Goal: Task Accomplishment & Management: Complete application form

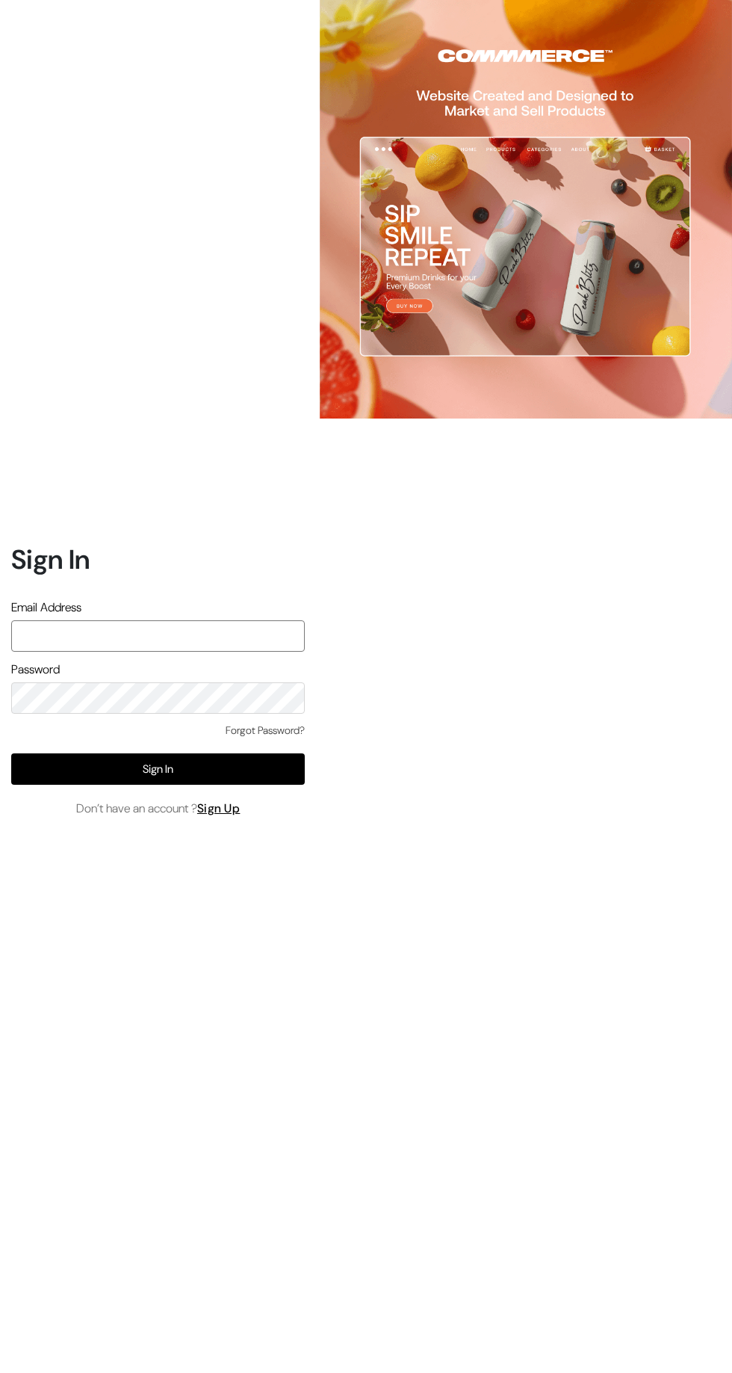
type input "[EMAIL_ADDRESS][DOMAIN_NAME]"
click at [293, 785] on button "Sign In" at bounding box center [158, 768] width 294 height 31
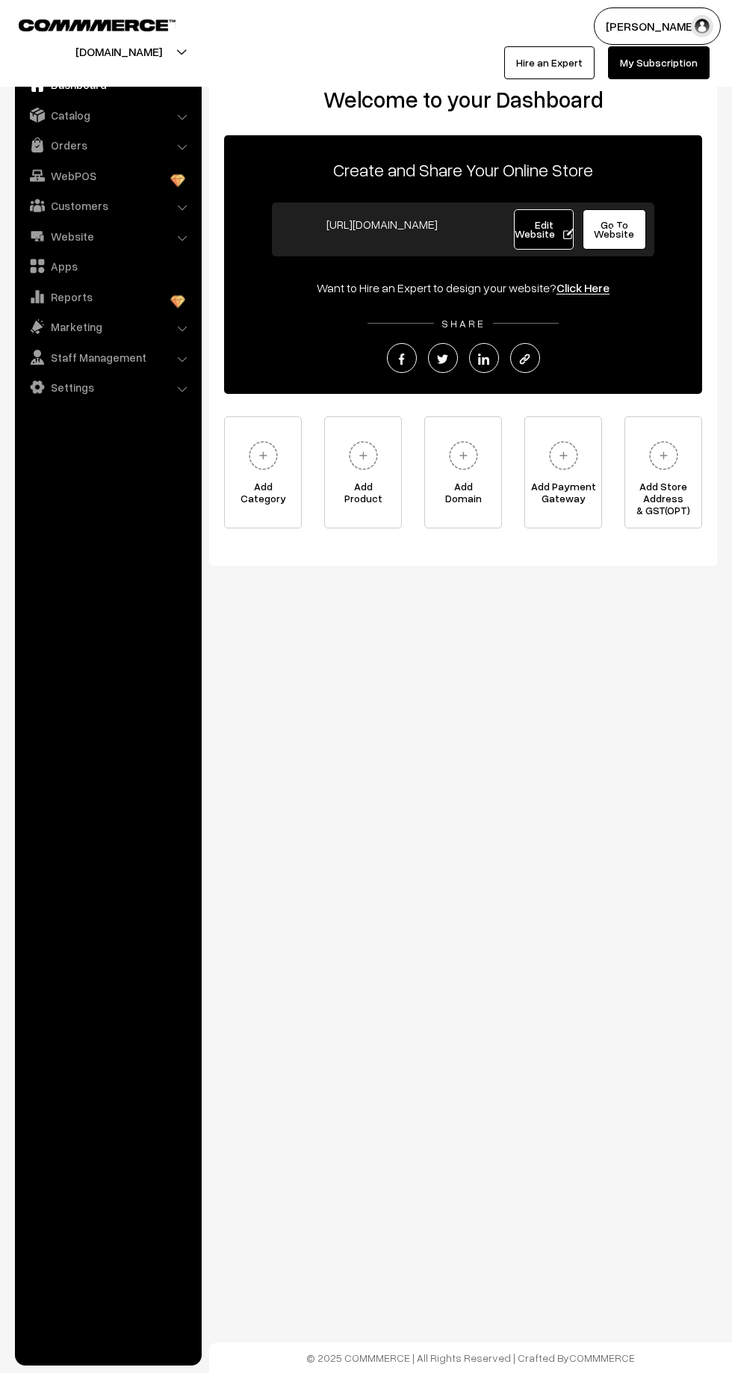
click at [68, 144] on link "Orders" at bounding box center [108, 144] width 178 height 27
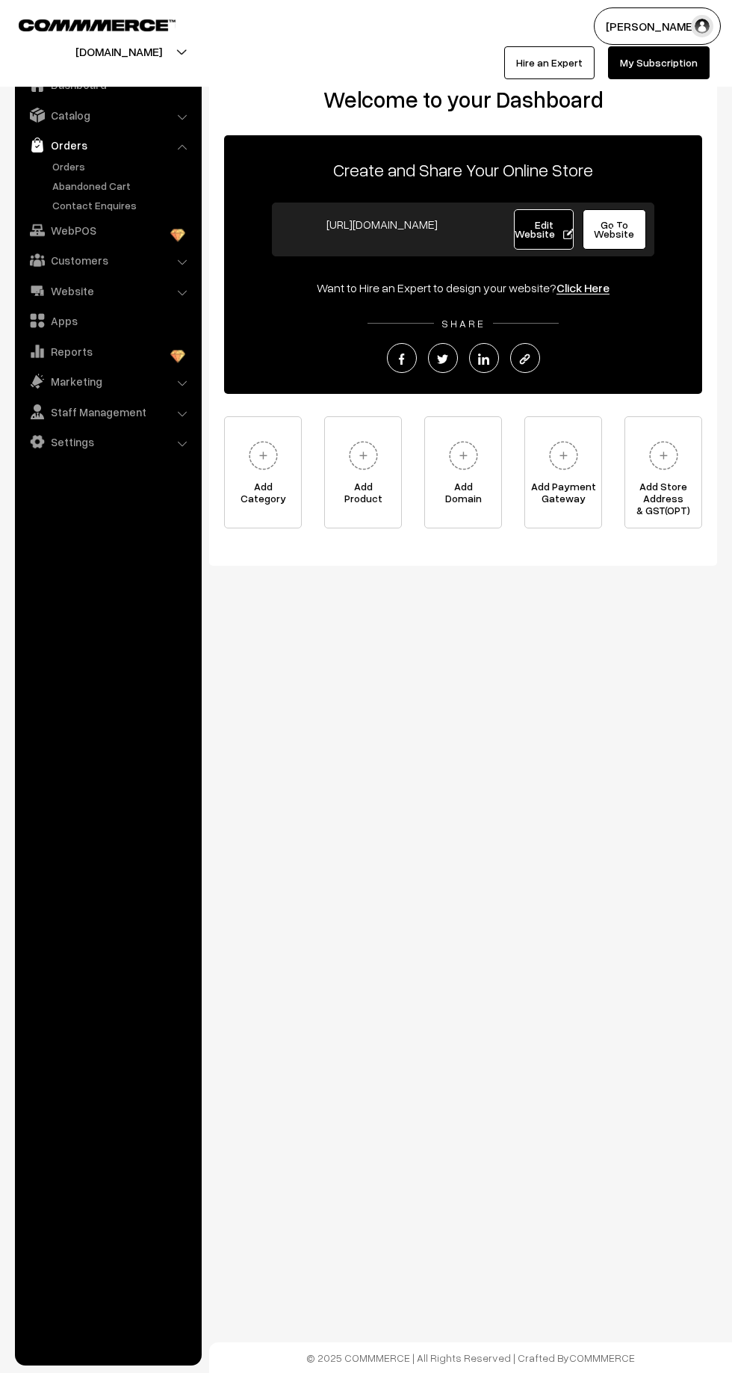
click at [93, 185] on link "Abandoned Cart" at bounding box center [123, 186] width 148 height 16
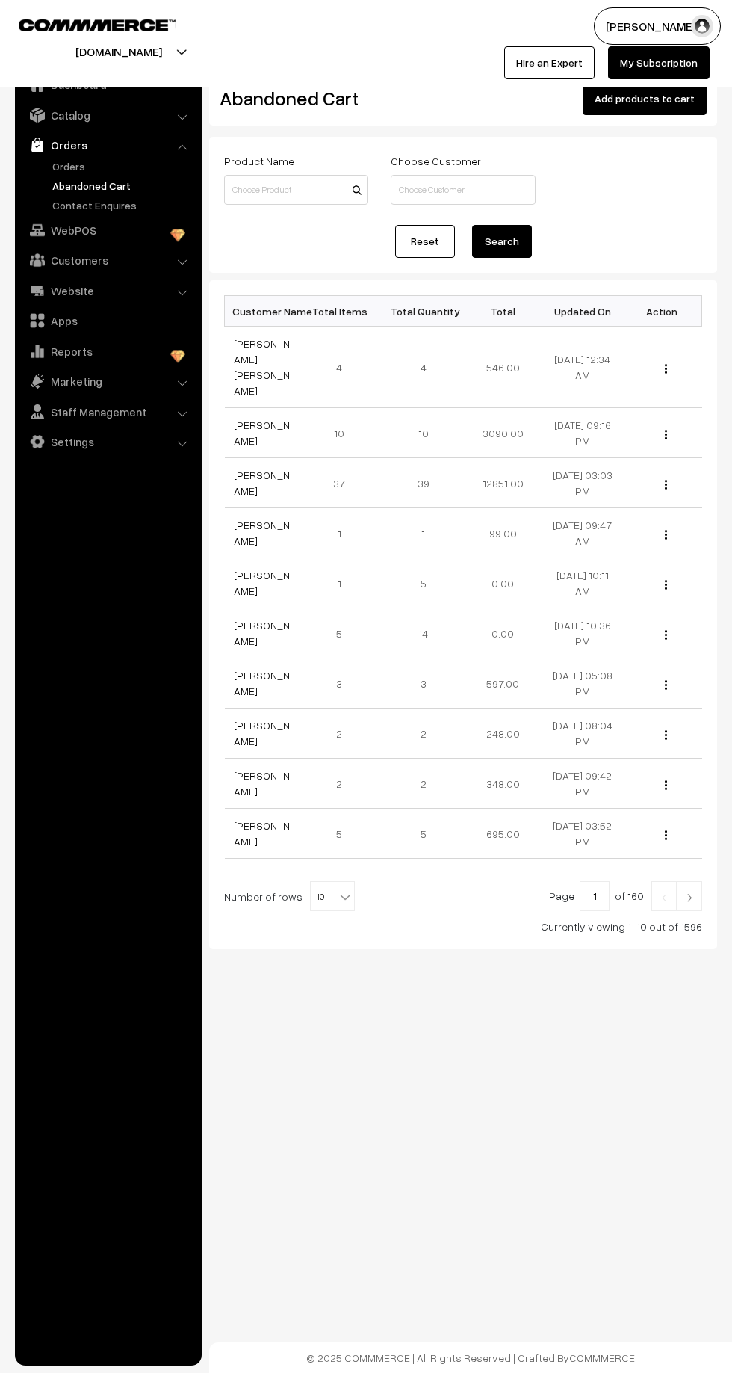
click at [148, 120] on link "Catalog" at bounding box center [108, 115] width 178 height 27
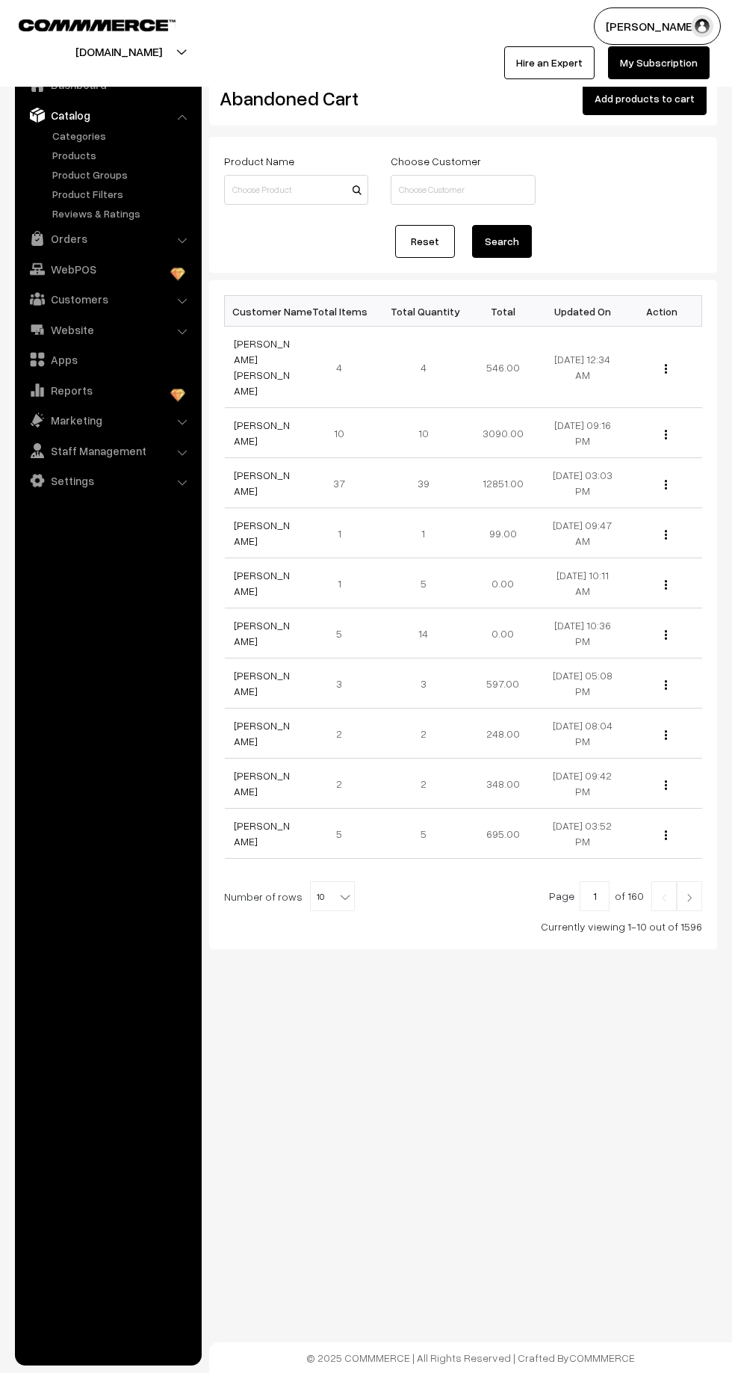
click at [99, 147] on link "Products" at bounding box center [123, 155] width 148 height 16
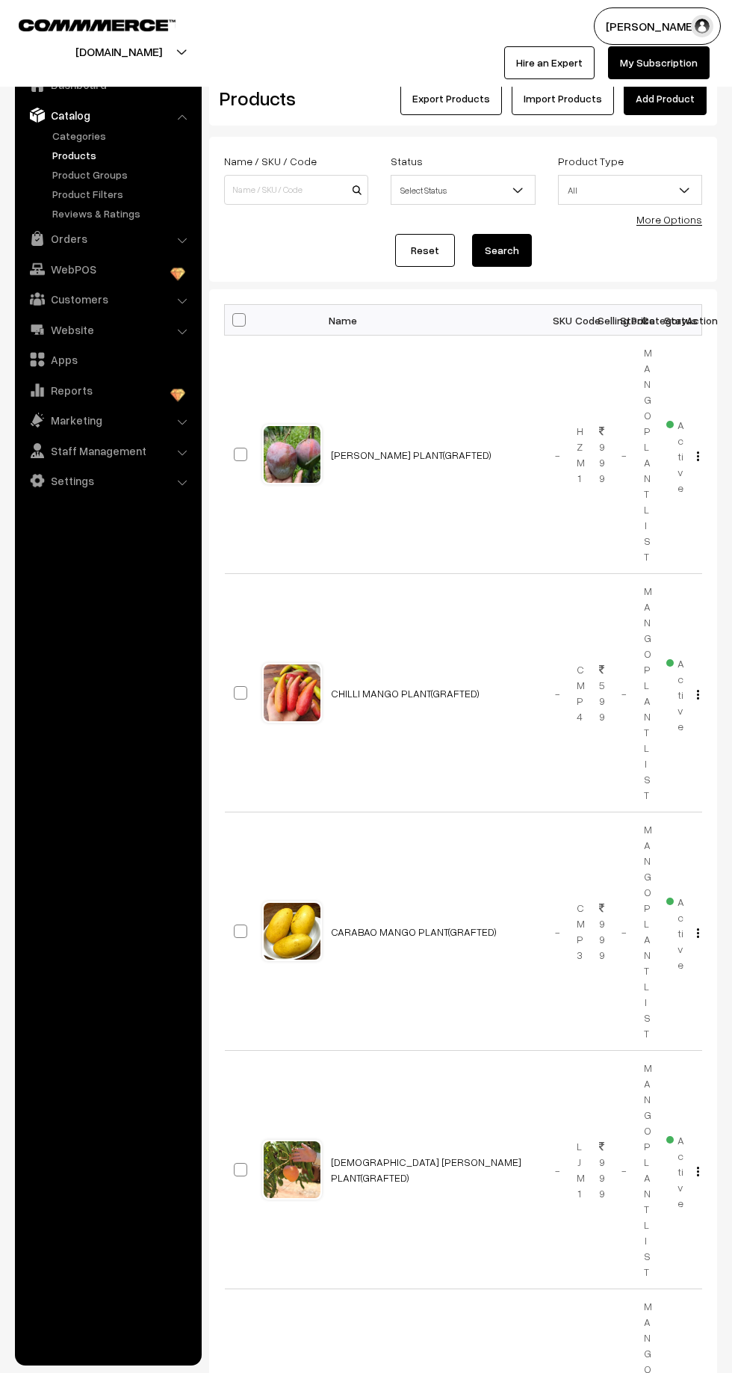
click at [100, 147] on link "Products" at bounding box center [123, 155] width 148 height 16
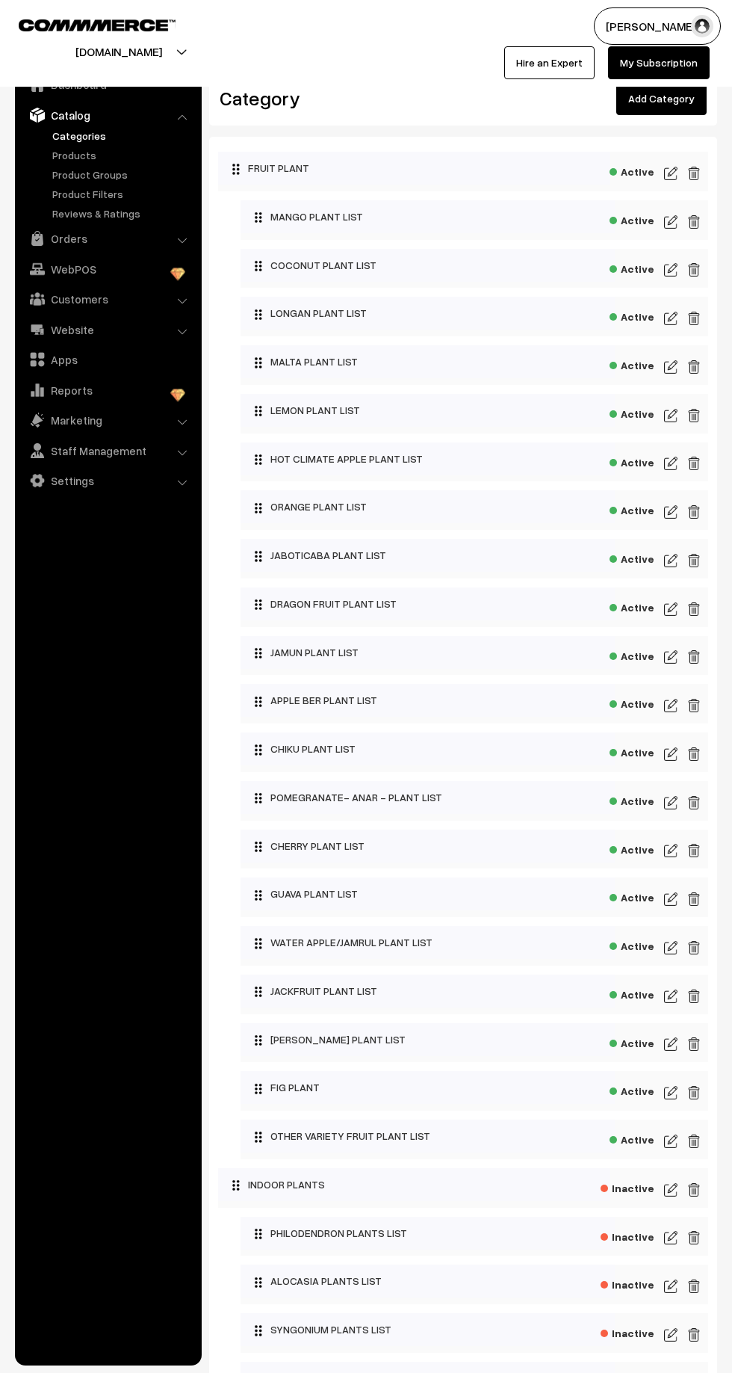
click at [663, 114] on link "Add Category" at bounding box center [661, 98] width 90 height 33
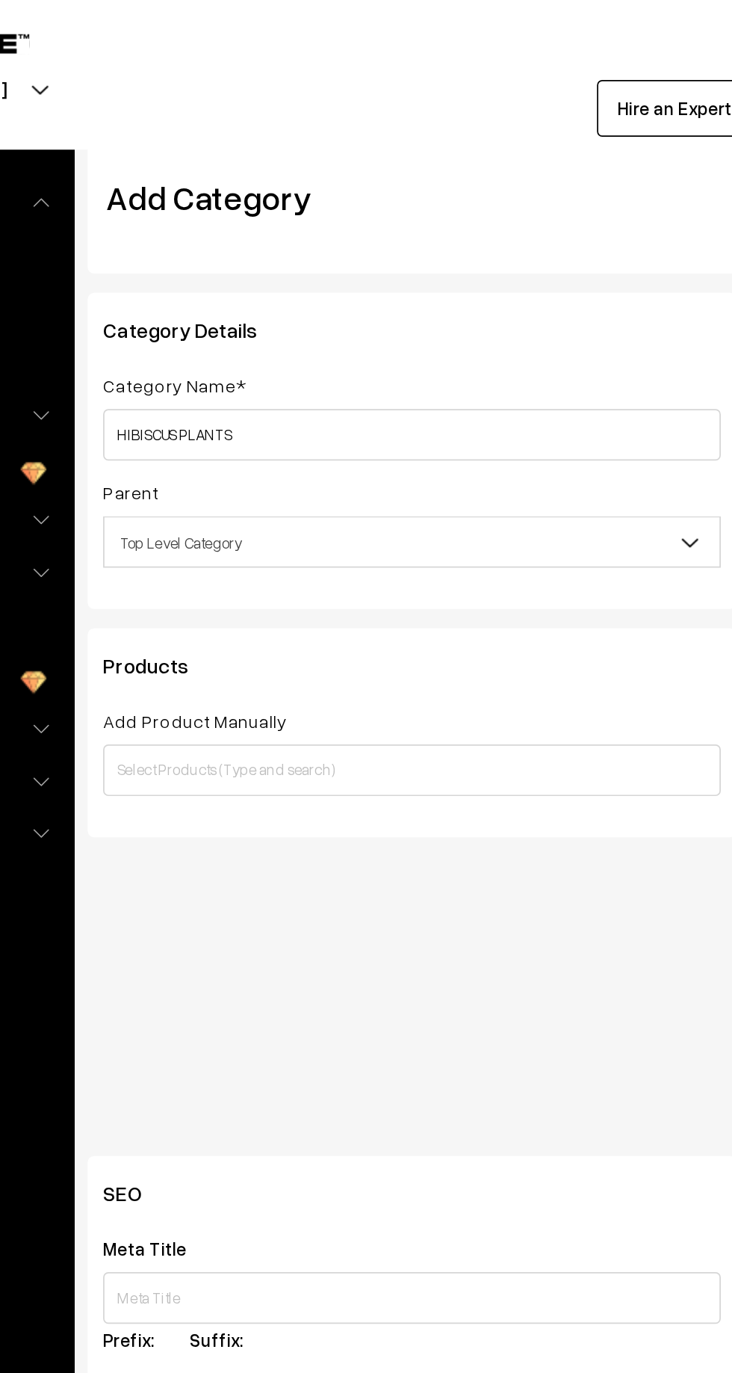
type input "HIBISCUS PLANTS"
click at [330, 312] on span "Top Level Category" at bounding box center [397, 314] width 356 height 26
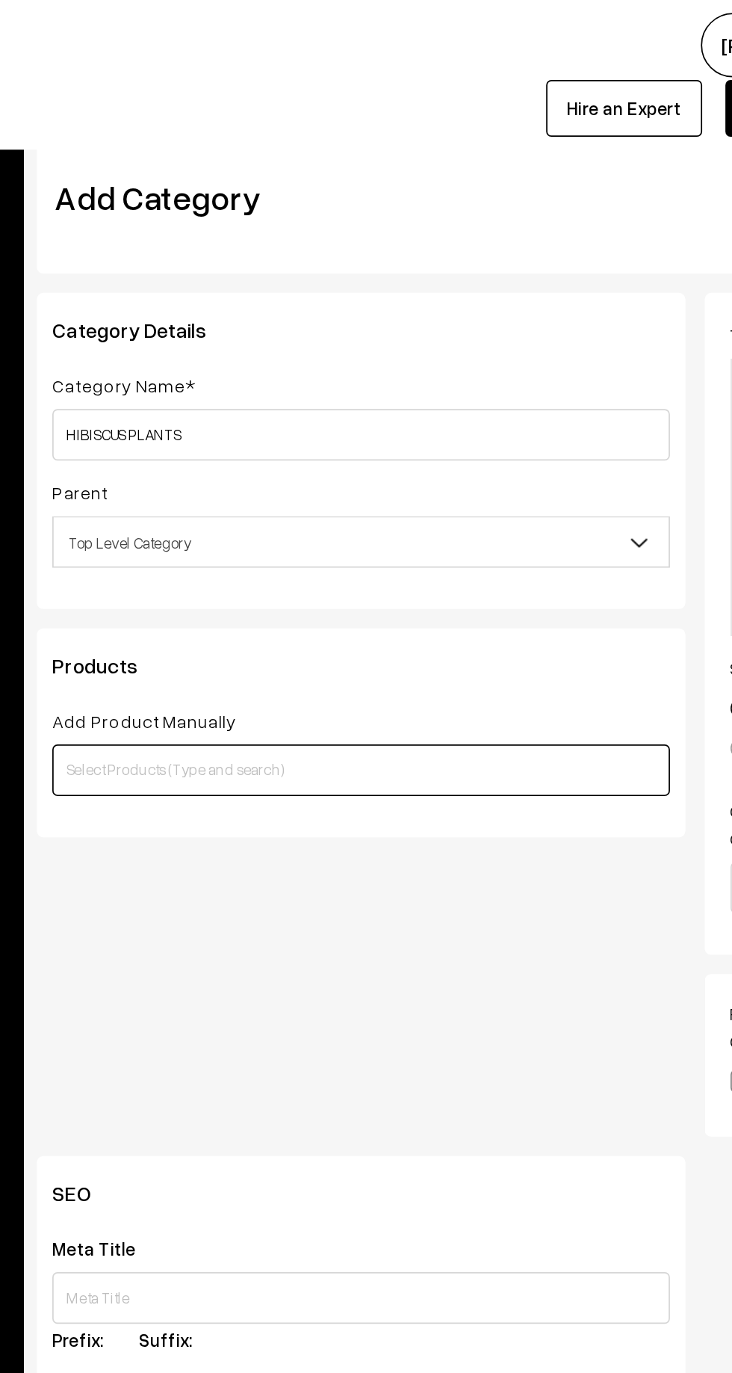
click at [354, 446] on input "text" at bounding box center [397, 446] width 358 height 30
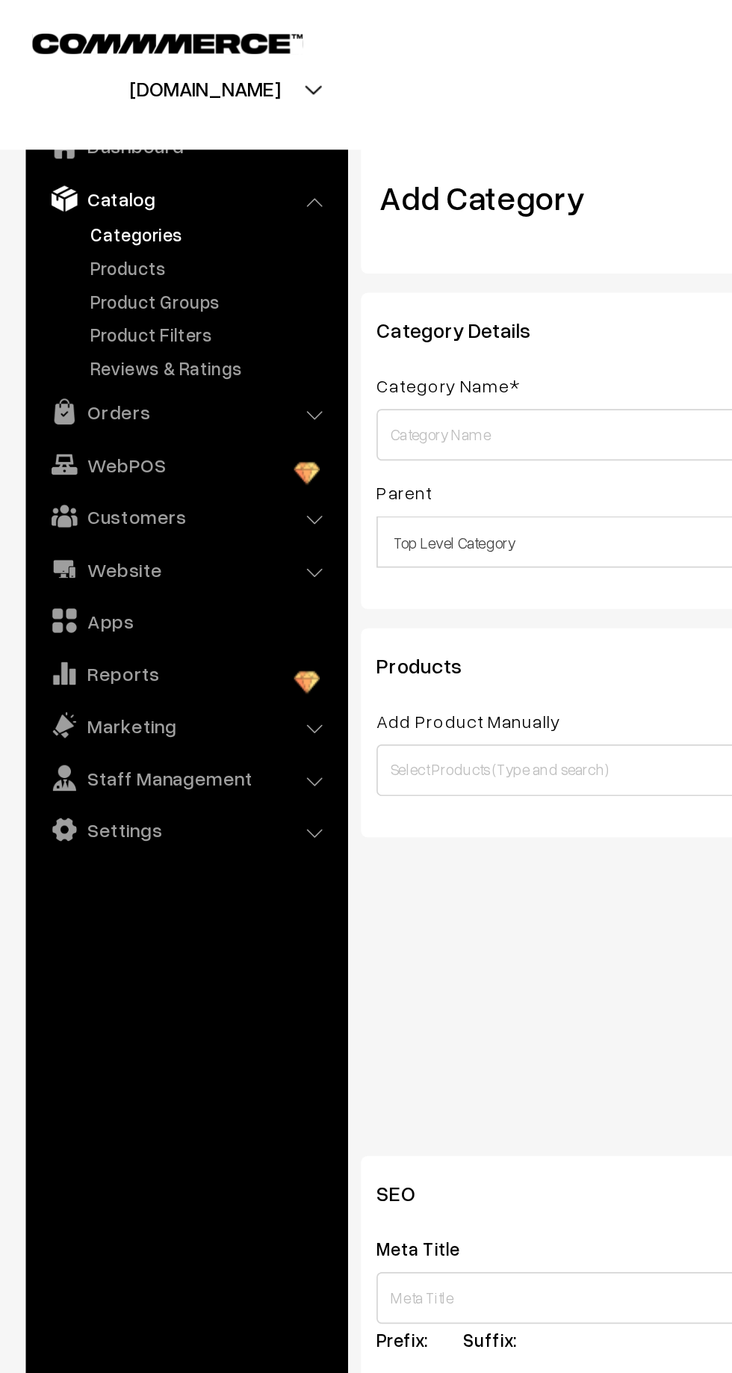
click at [69, 133] on link "Categories" at bounding box center [123, 136] width 148 height 16
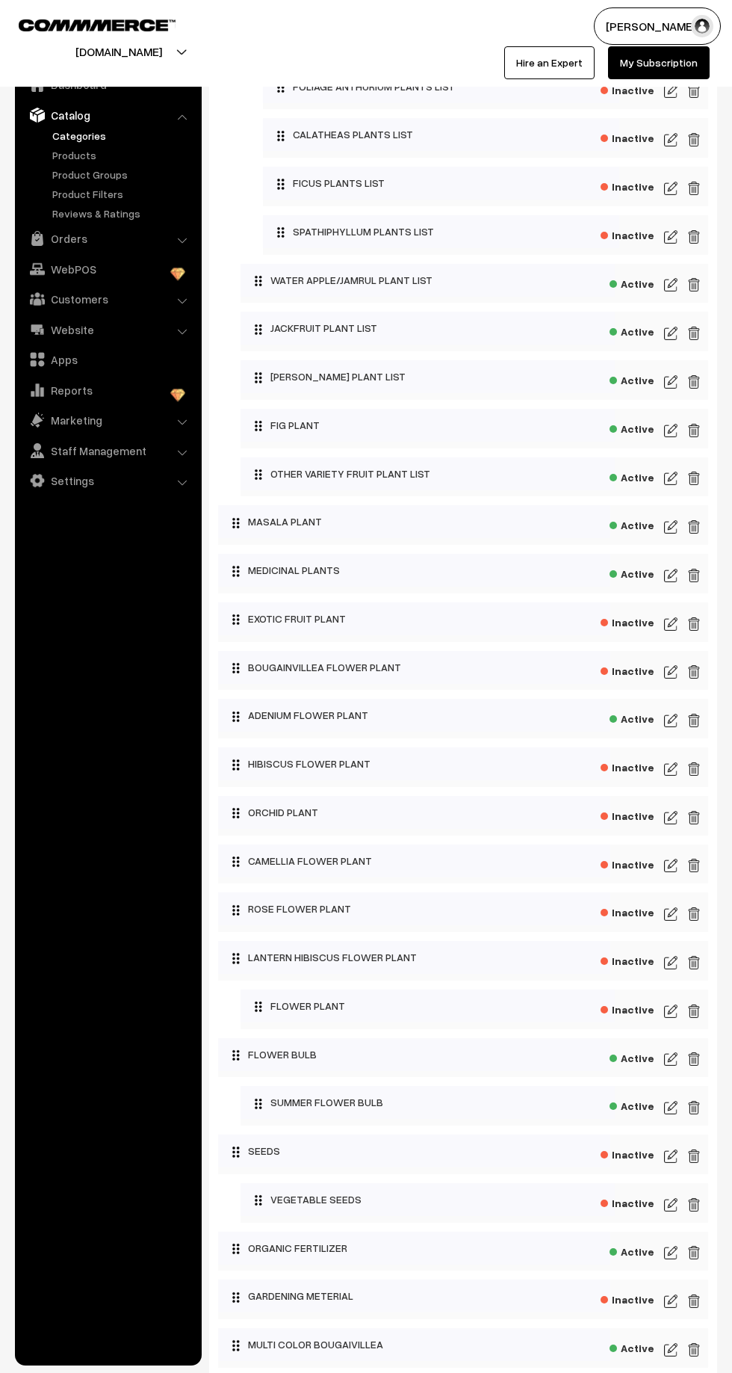
scroll to position [1155, 0]
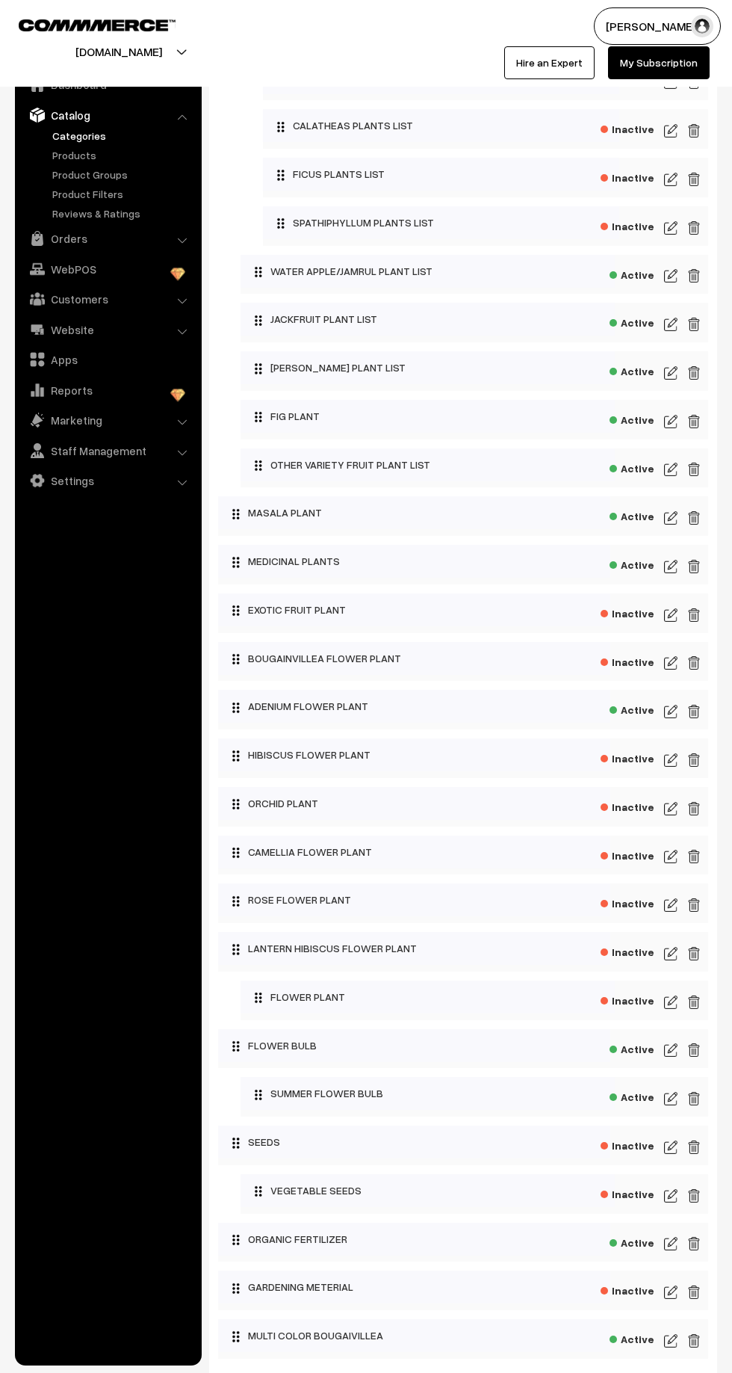
click at [666, 755] on img at bounding box center [670, 760] width 13 height 18
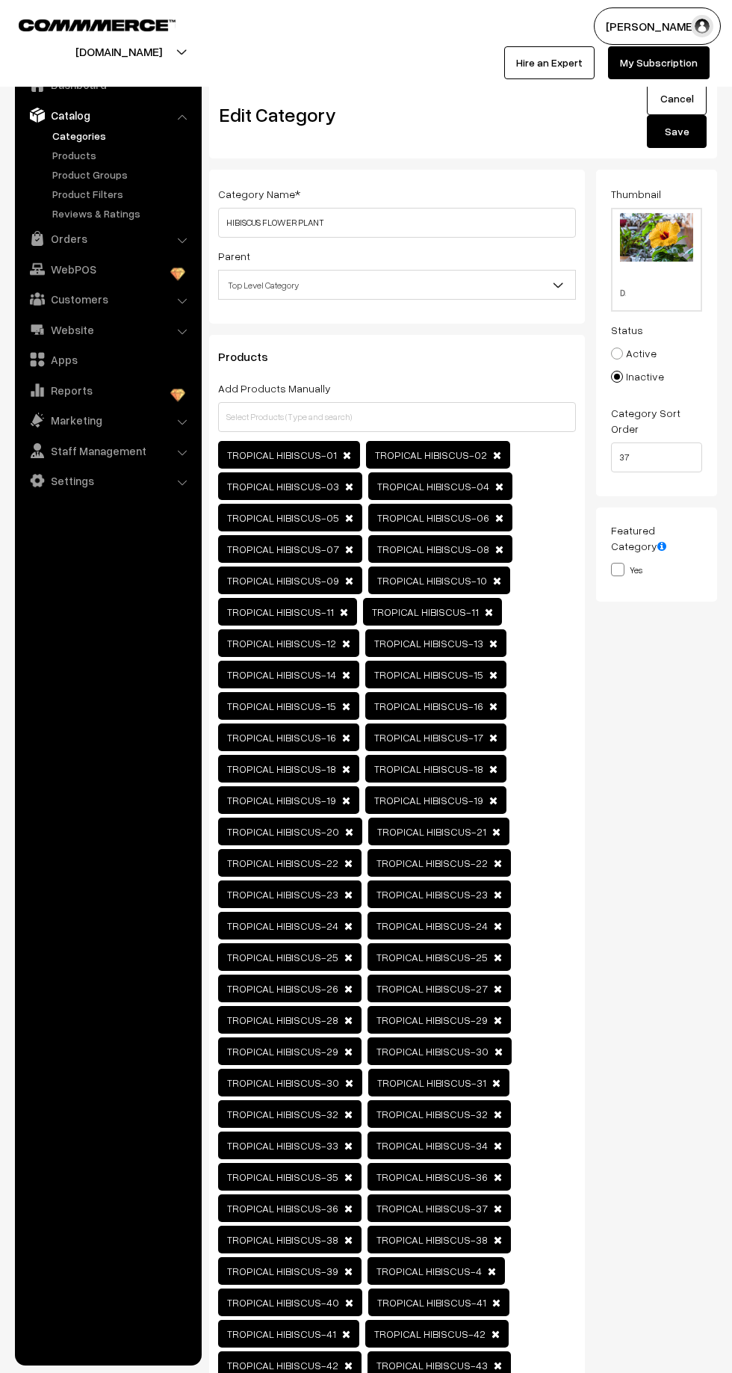
click at [609, 342] on input "Active" at bounding box center [609, 343] width 10 height 10
radio input "true"
click at [659, 140] on button "Save" at bounding box center [677, 131] width 60 height 33
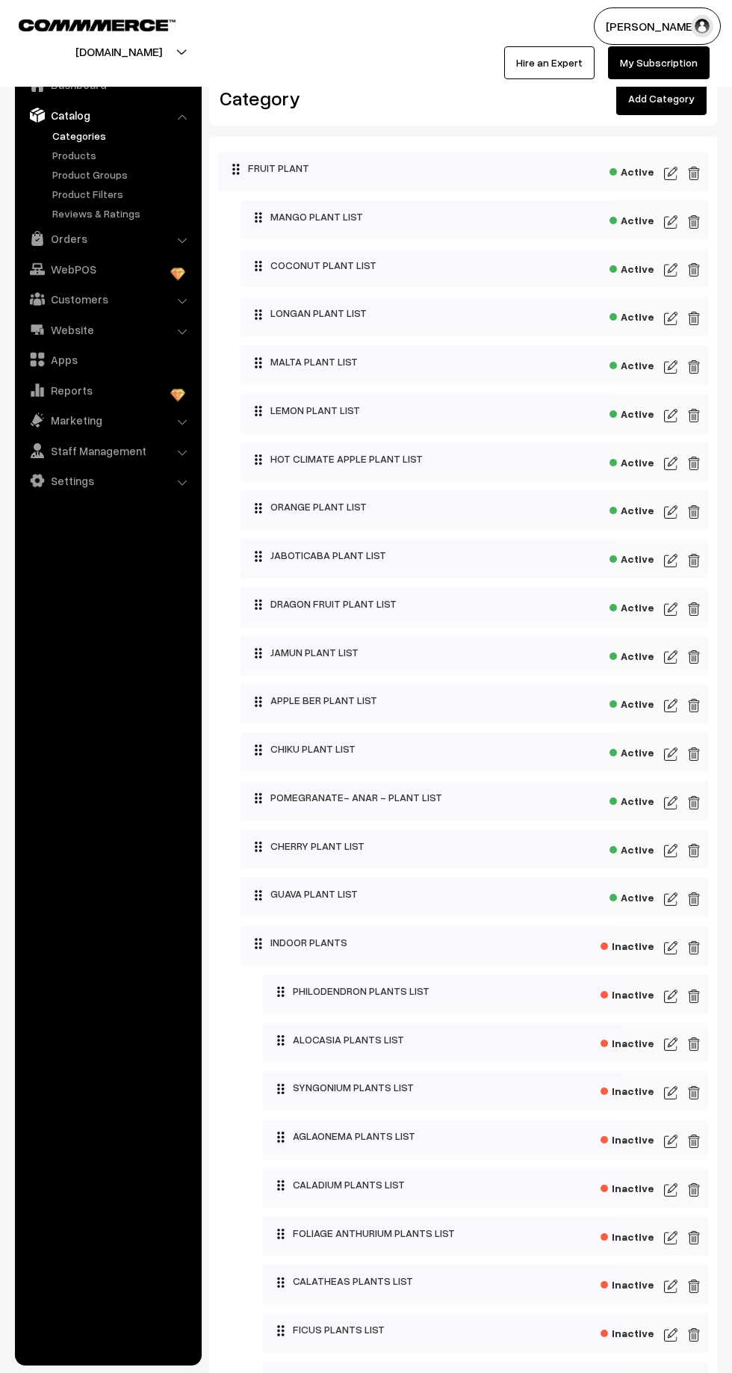
click at [63, 153] on link "Products" at bounding box center [123, 155] width 148 height 16
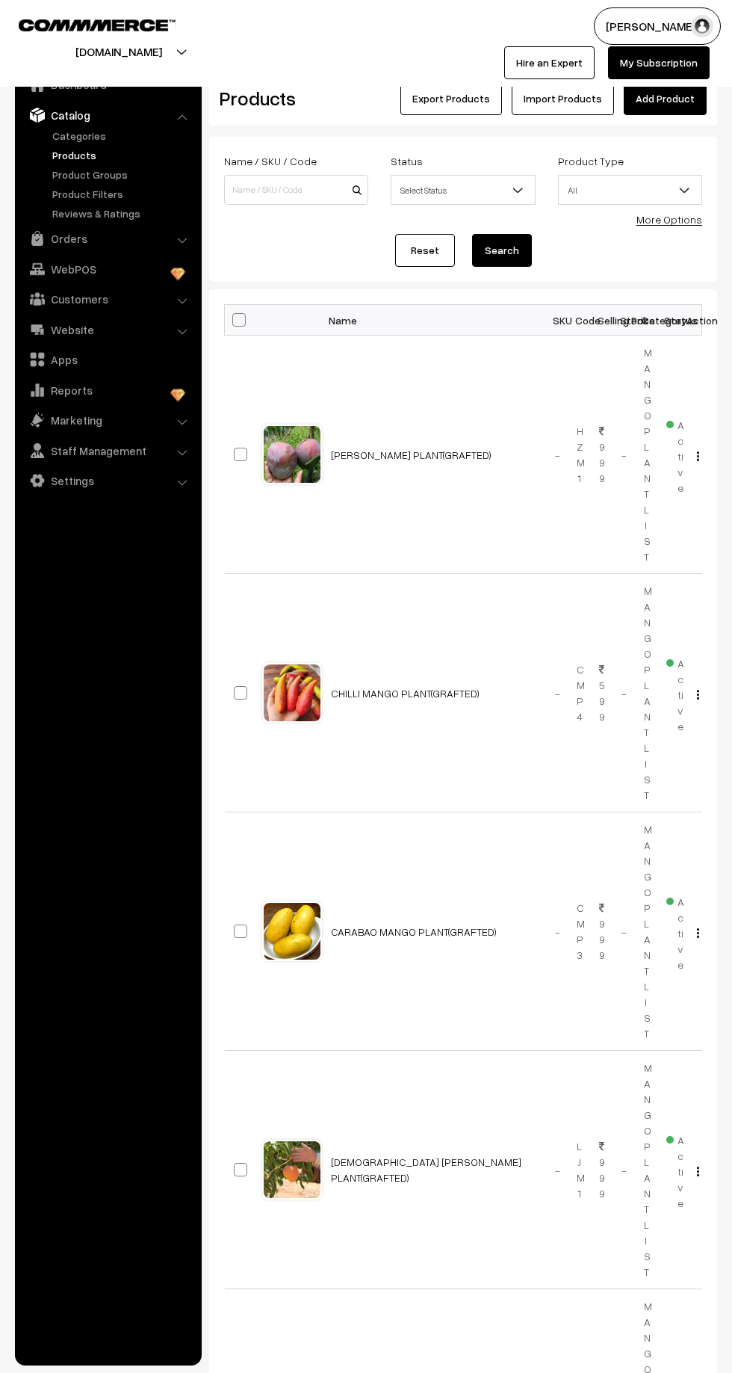
click at [672, 99] on link "Add Product" at bounding box center [665, 98] width 83 height 33
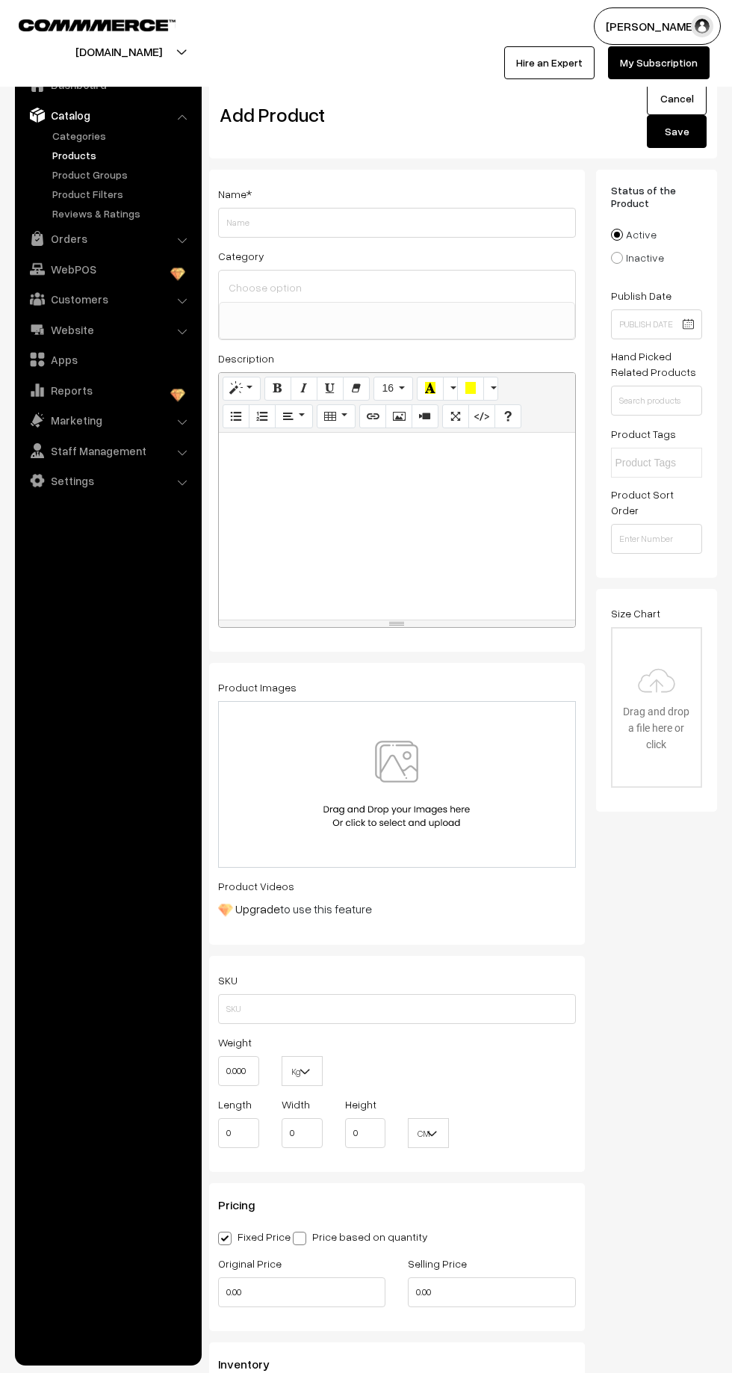
select select
click at [263, 221] on input "Weight" at bounding box center [397, 223] width 358 height 30
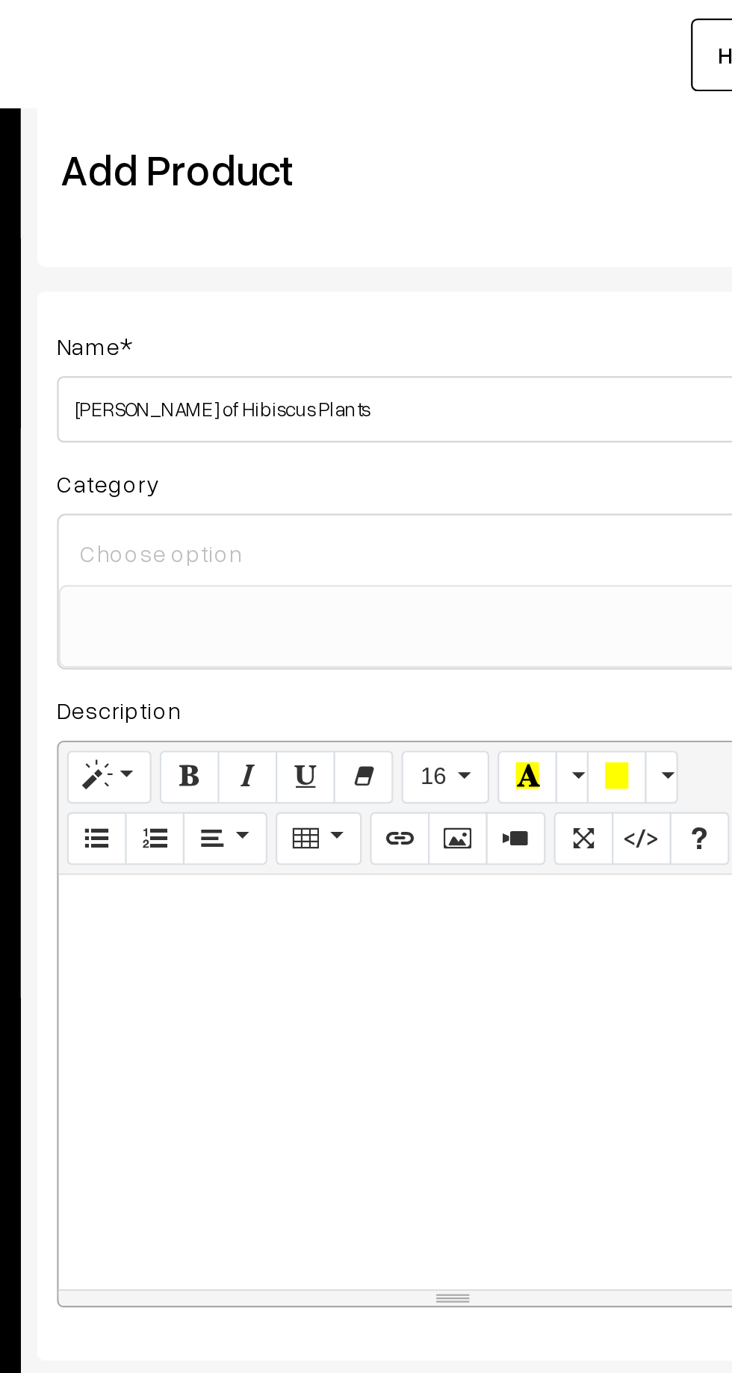
type input "[PERSON_NAME] of Hibiscus Plants"
click at [253, 279] on input at bounding box center [397, 287] width 344 height 22
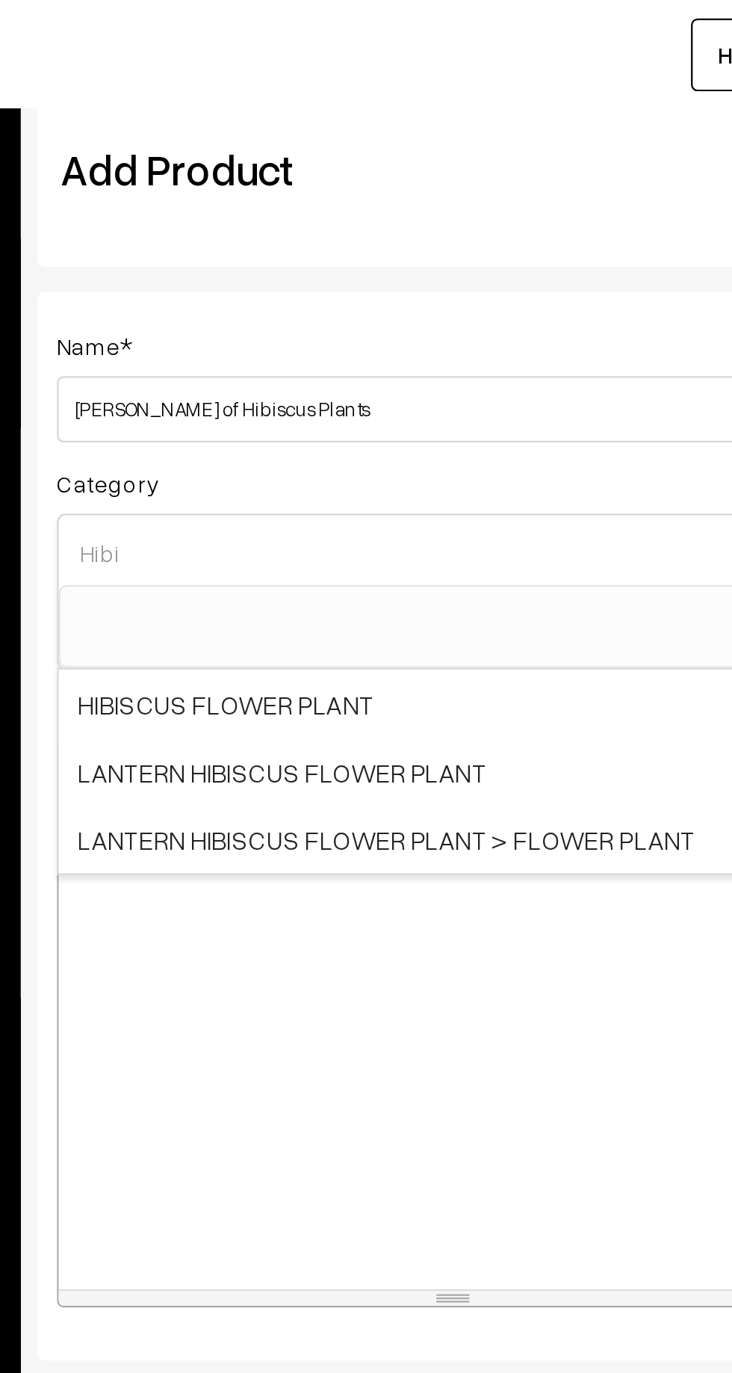
type input "Hibi"
click at [257, 347] on span "HIBISCUS FLOWER PLANT" at bounding box center [397, 355] width 356 height 31
select select "22"
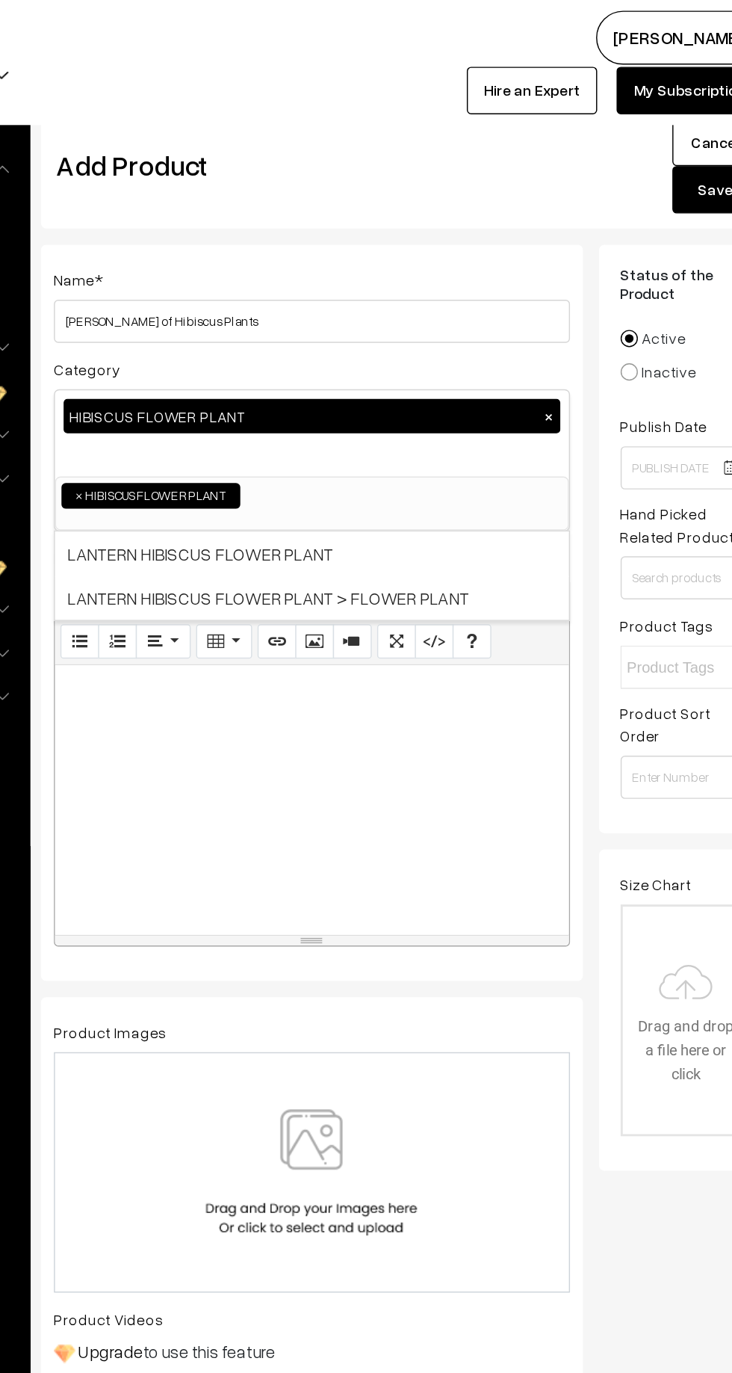
click at [465, 821] on img at bounding box center [397, 812] width 154 height 87
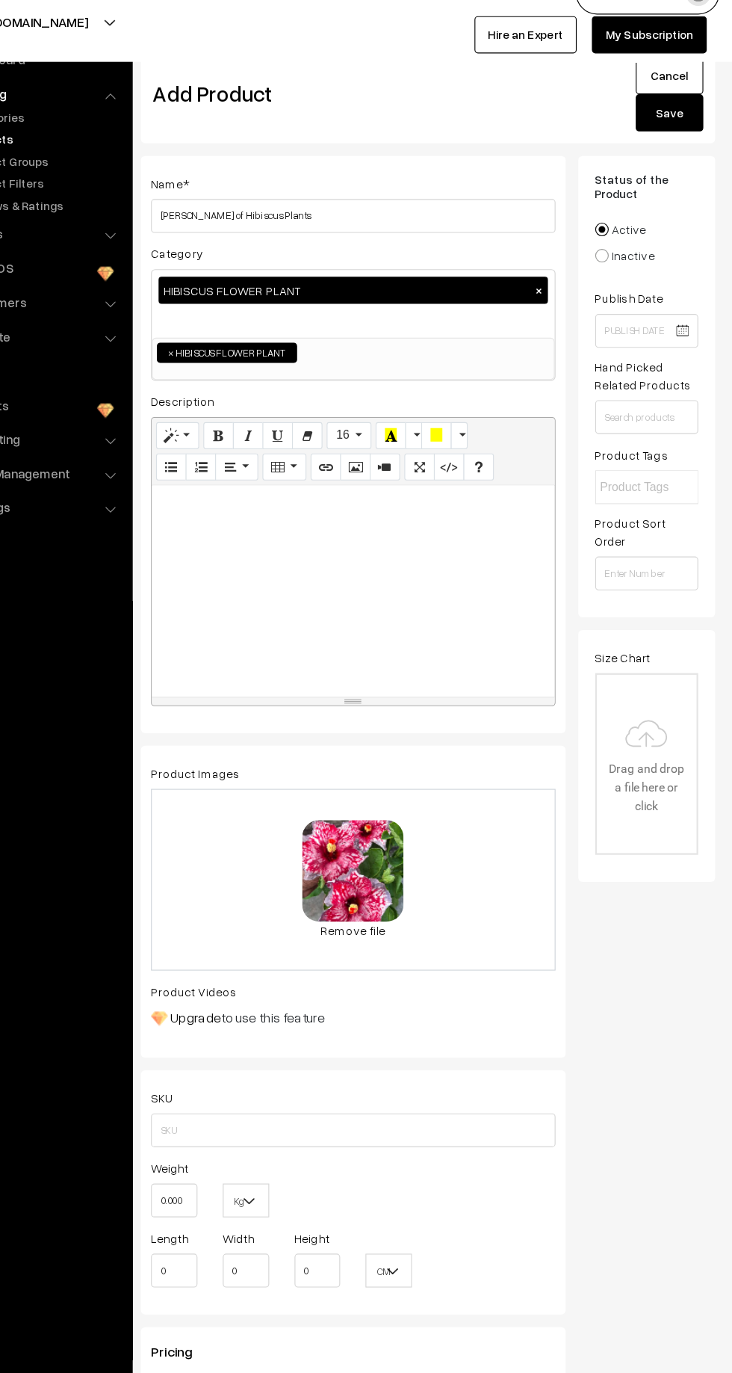
click at [270, 501] on div at bounding box center [397, 554] width 356 height 187
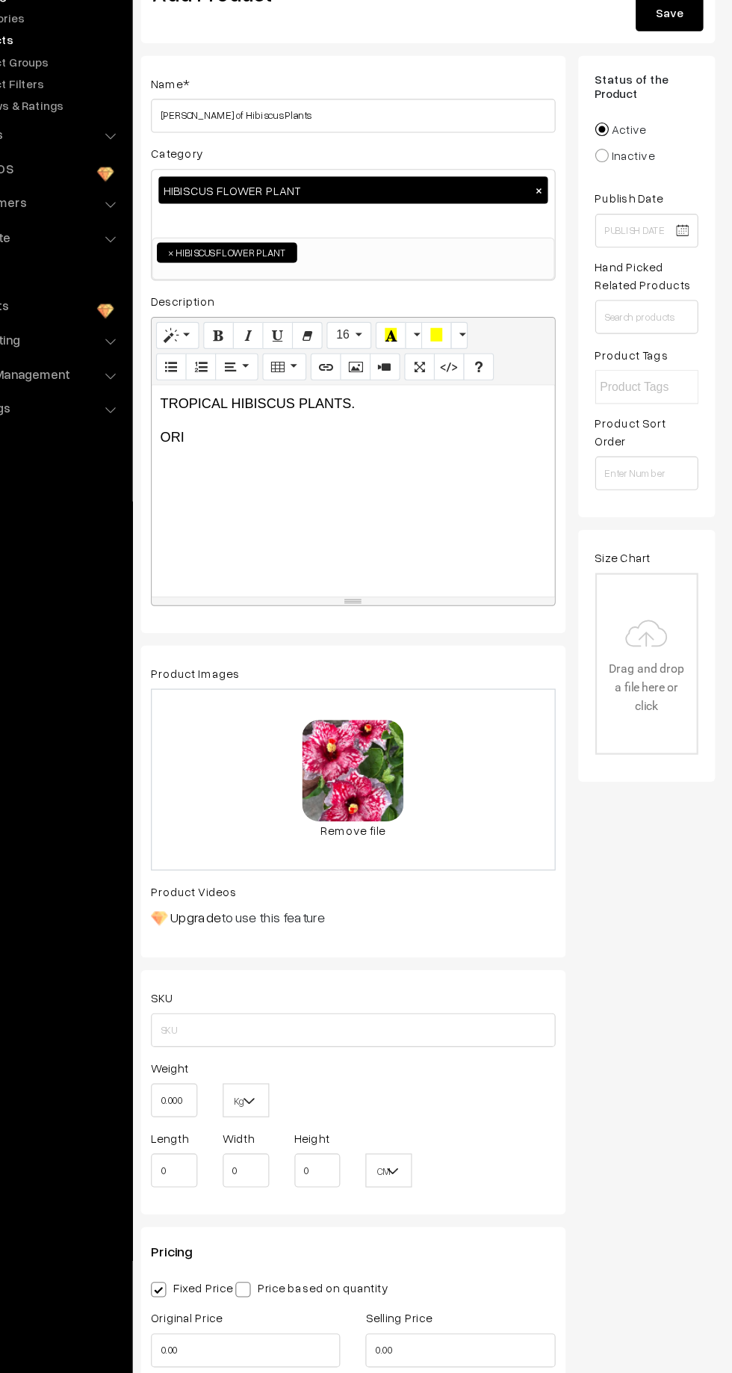
click at [263, 494] on div "TROPICAL HIBISCUS PLANTS. ORI" at bounding box center [397, 554] width 356 height 187
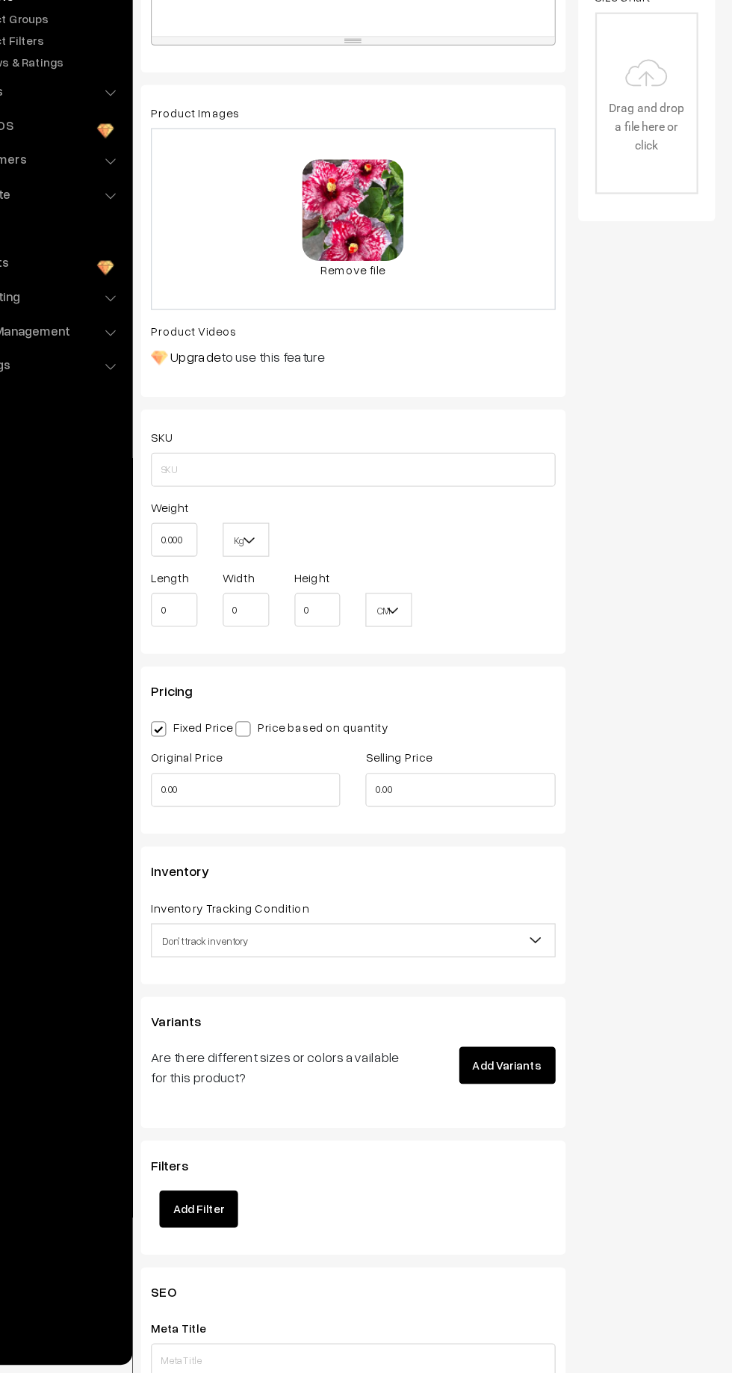
scroll to position [457, 0]
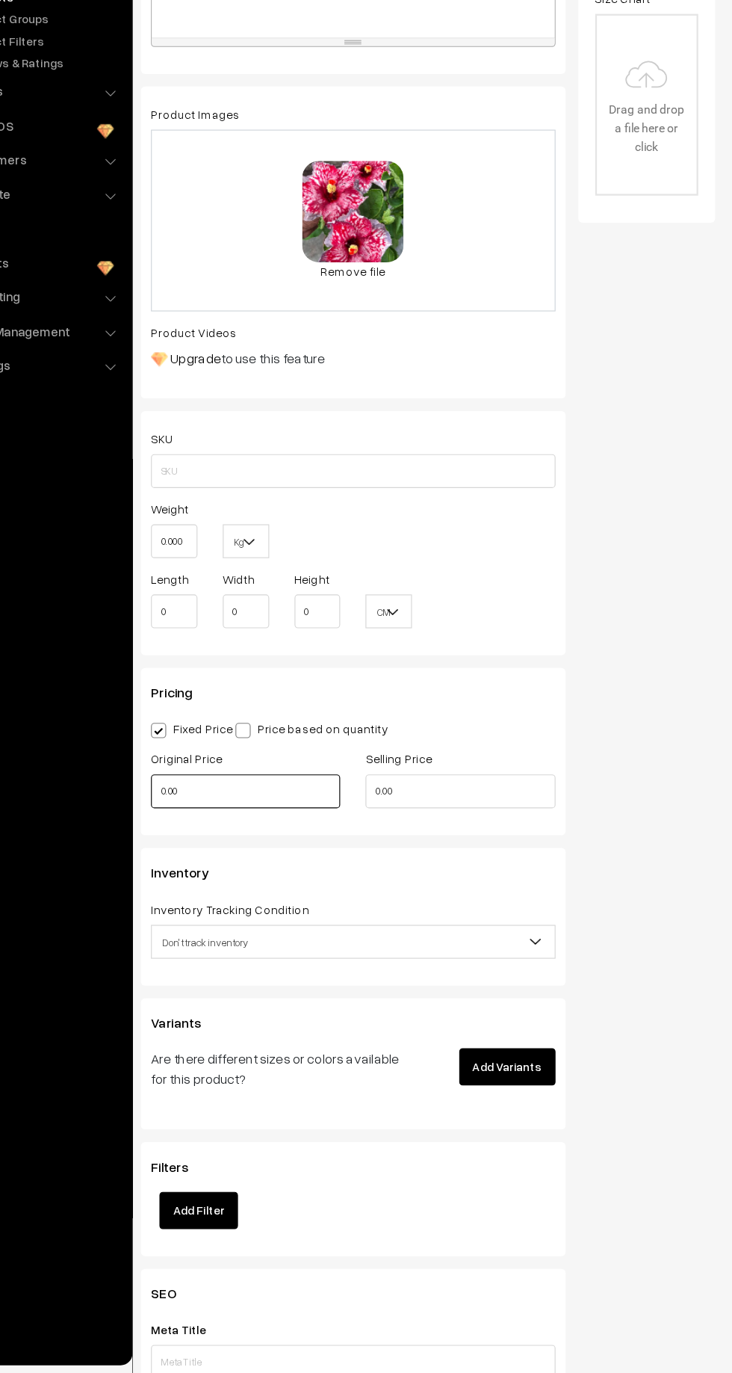
click at [370, 858] on input "0.00" at bounding box center [301, 858] width 167 height 30
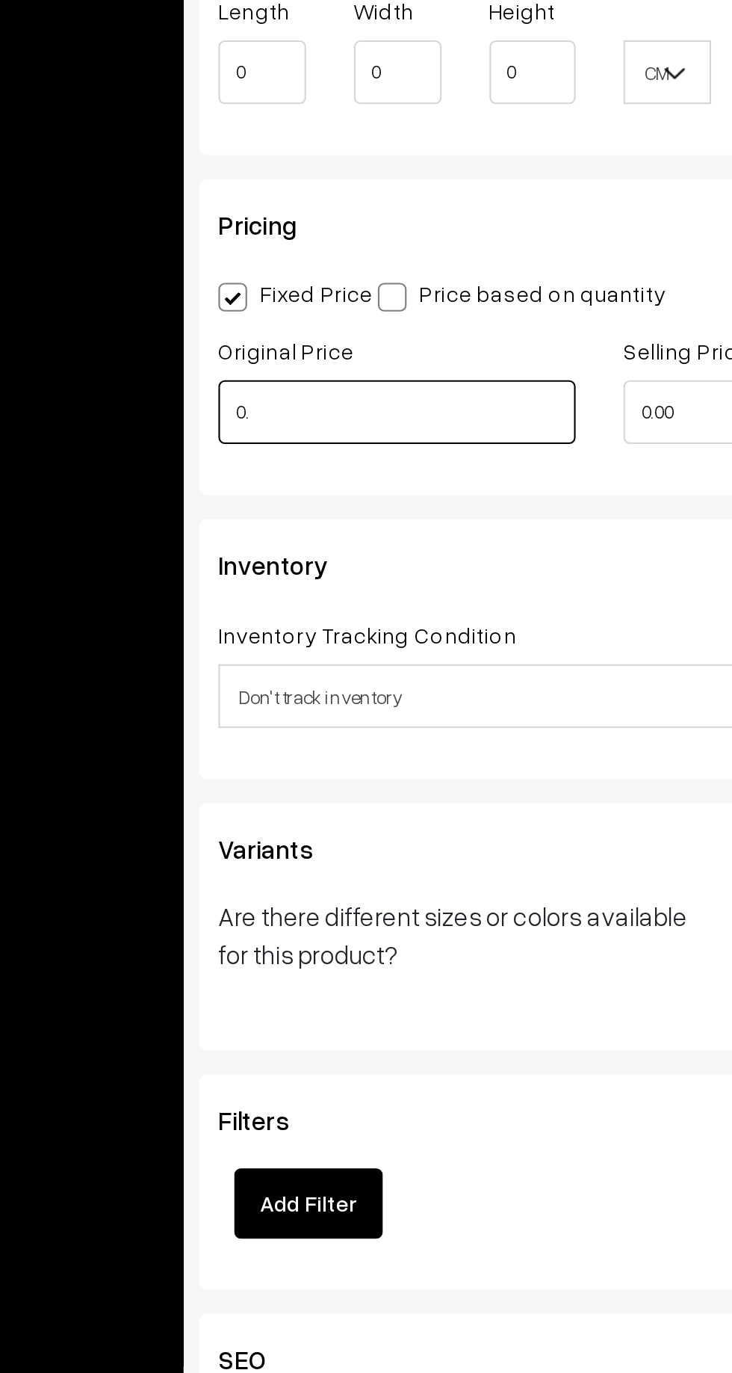
type input "0"
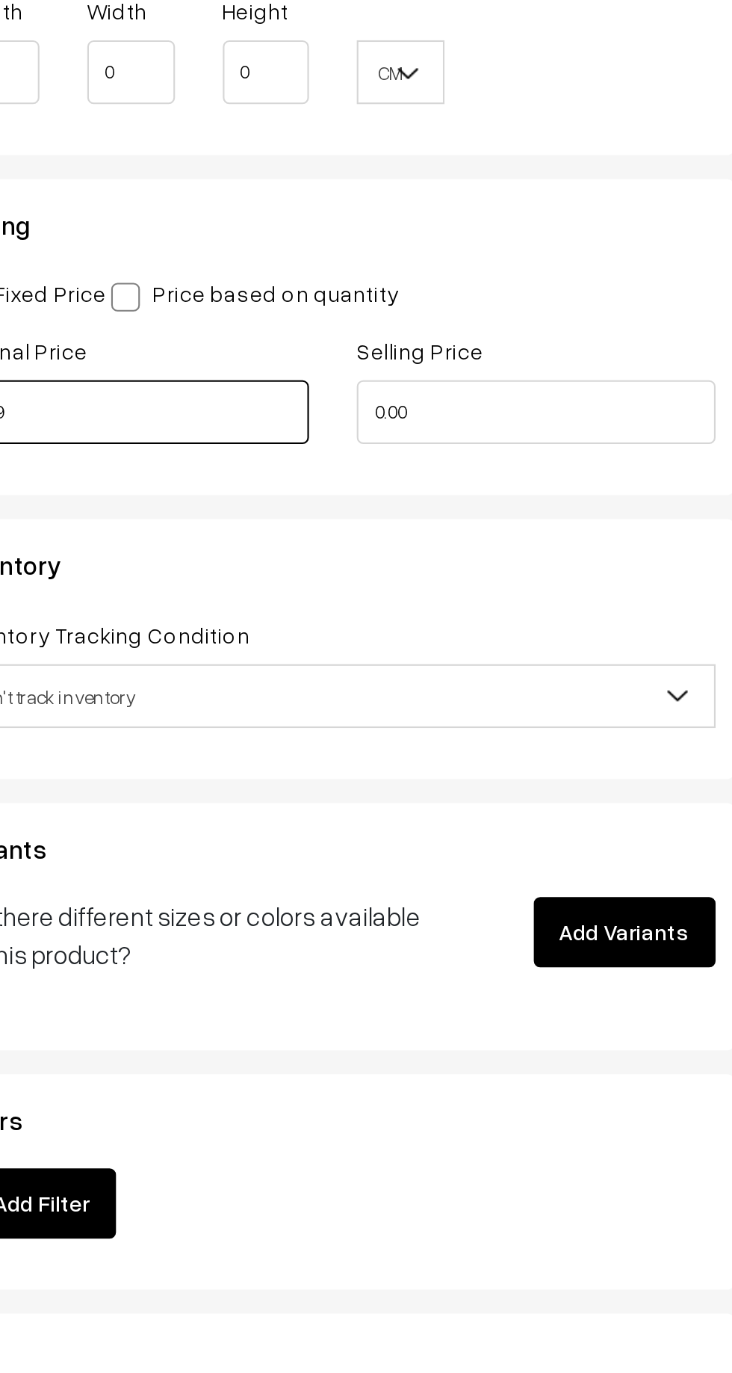
type input "1999"
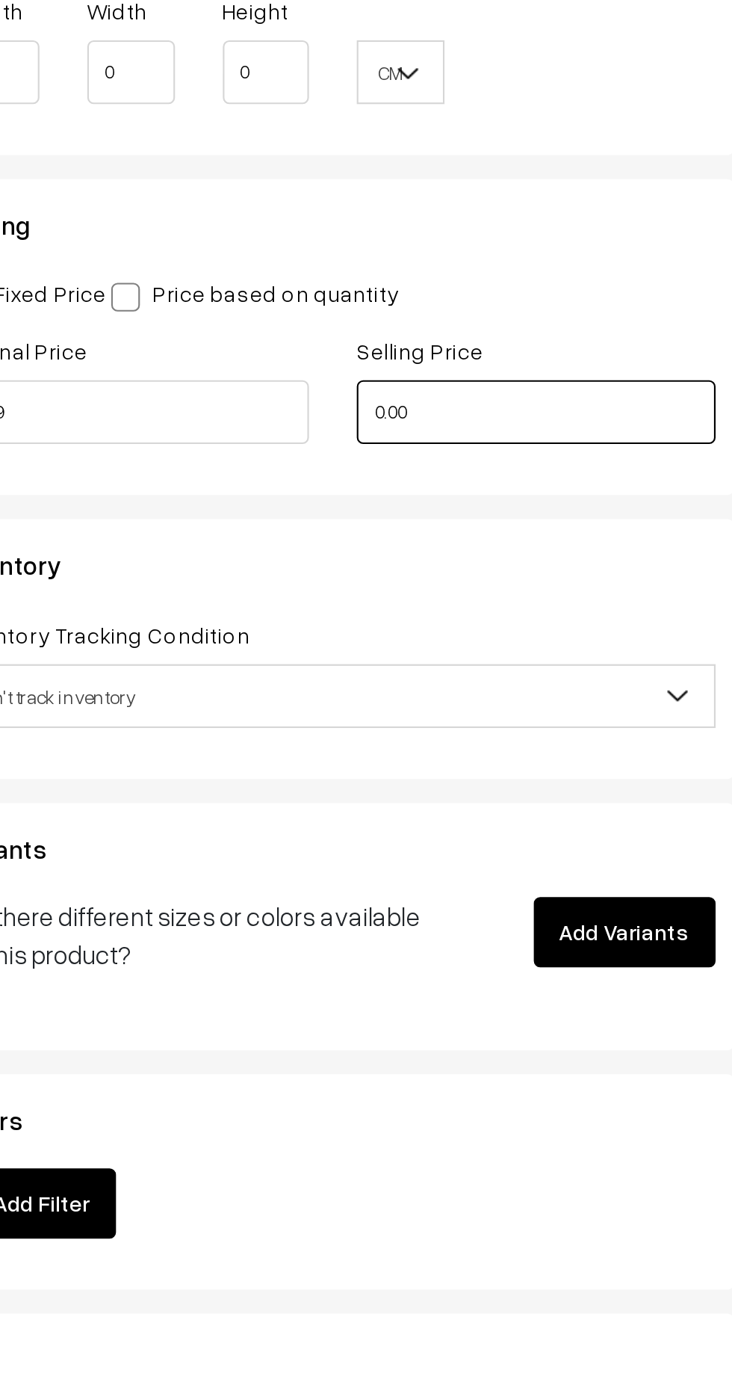
click at [457, 858] on input "0.00" at bounding box center [491, 858] width 167 height 30
type input "0"
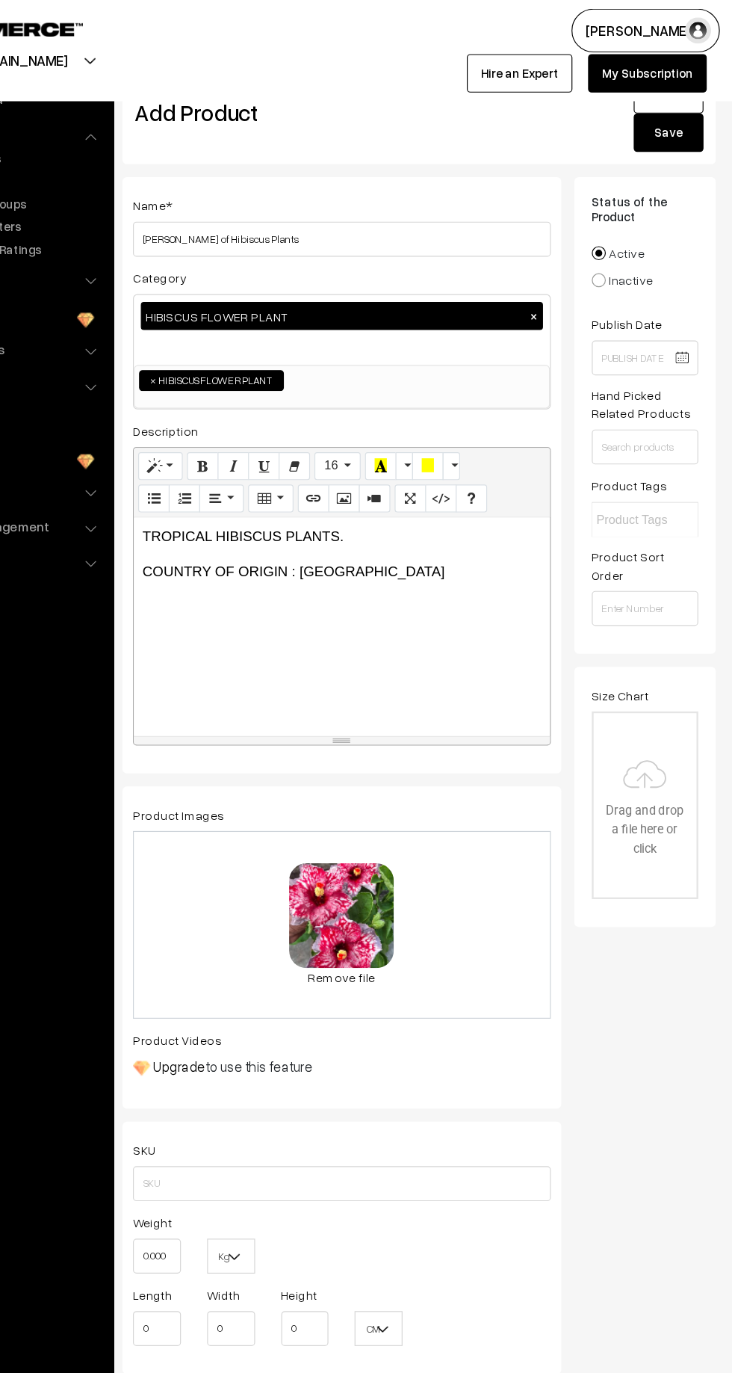
scroll to position [18, 0]
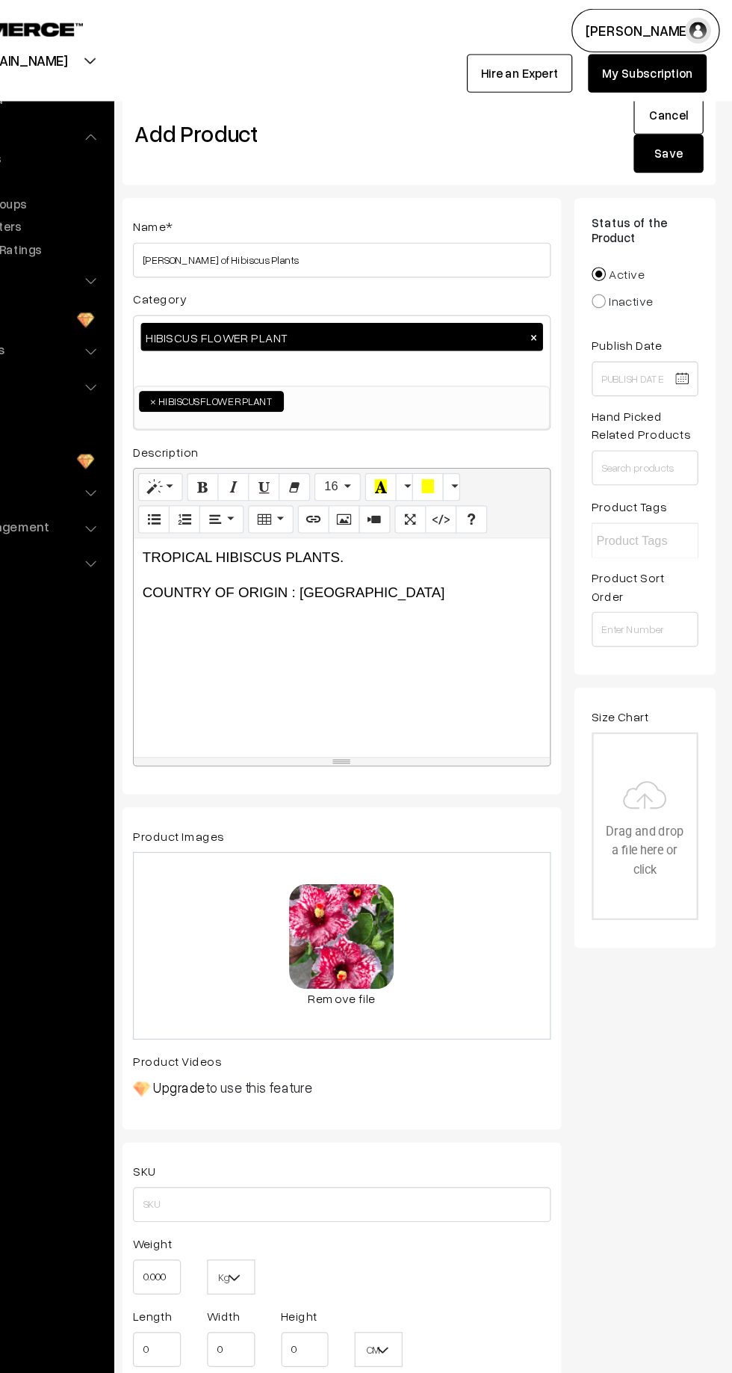
type input "999"
click at [676, 129] on button "Save" at bounding box center [677, 131] width 60 height 33
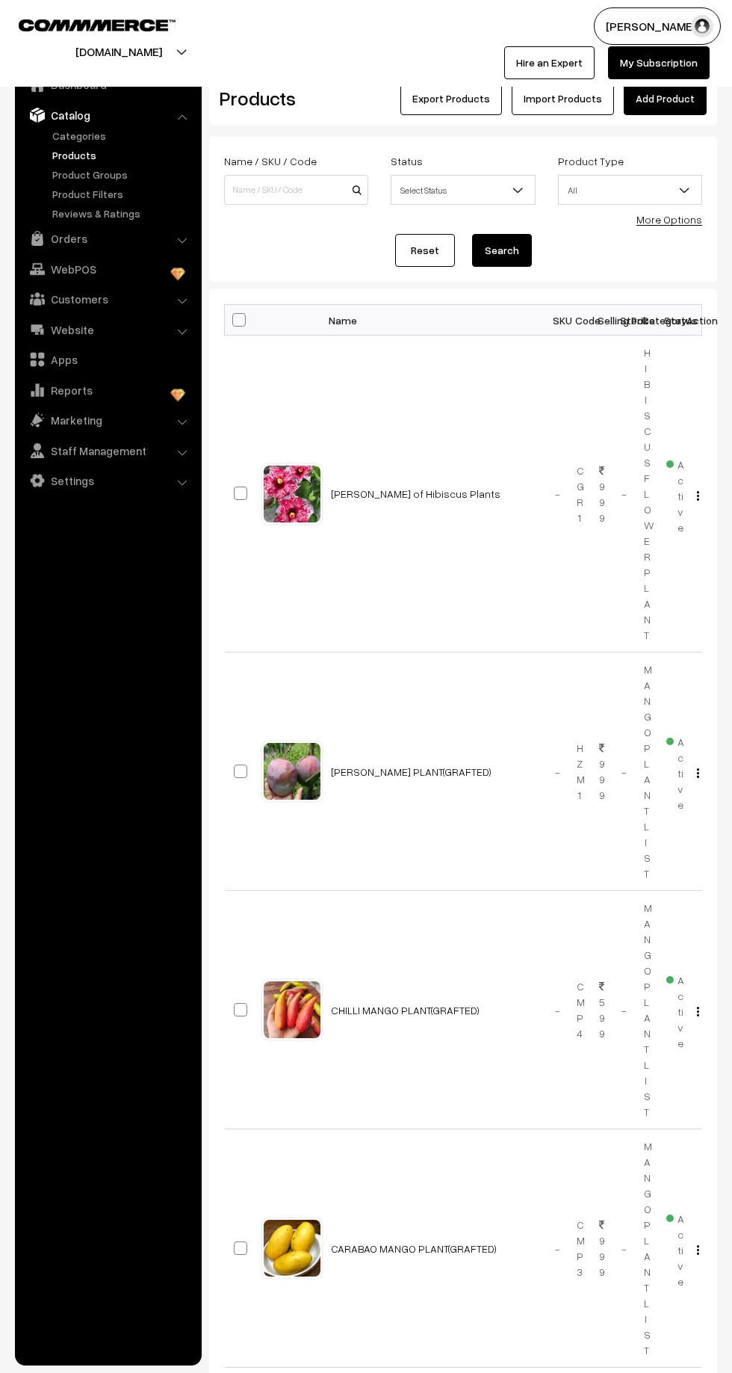
click at [64, 153] on link "Products" at bounding box center [123, 155] width 148 height 16
click at [66, 135] on link "Categories" at bounding box center [123, 136] width 148 height 16
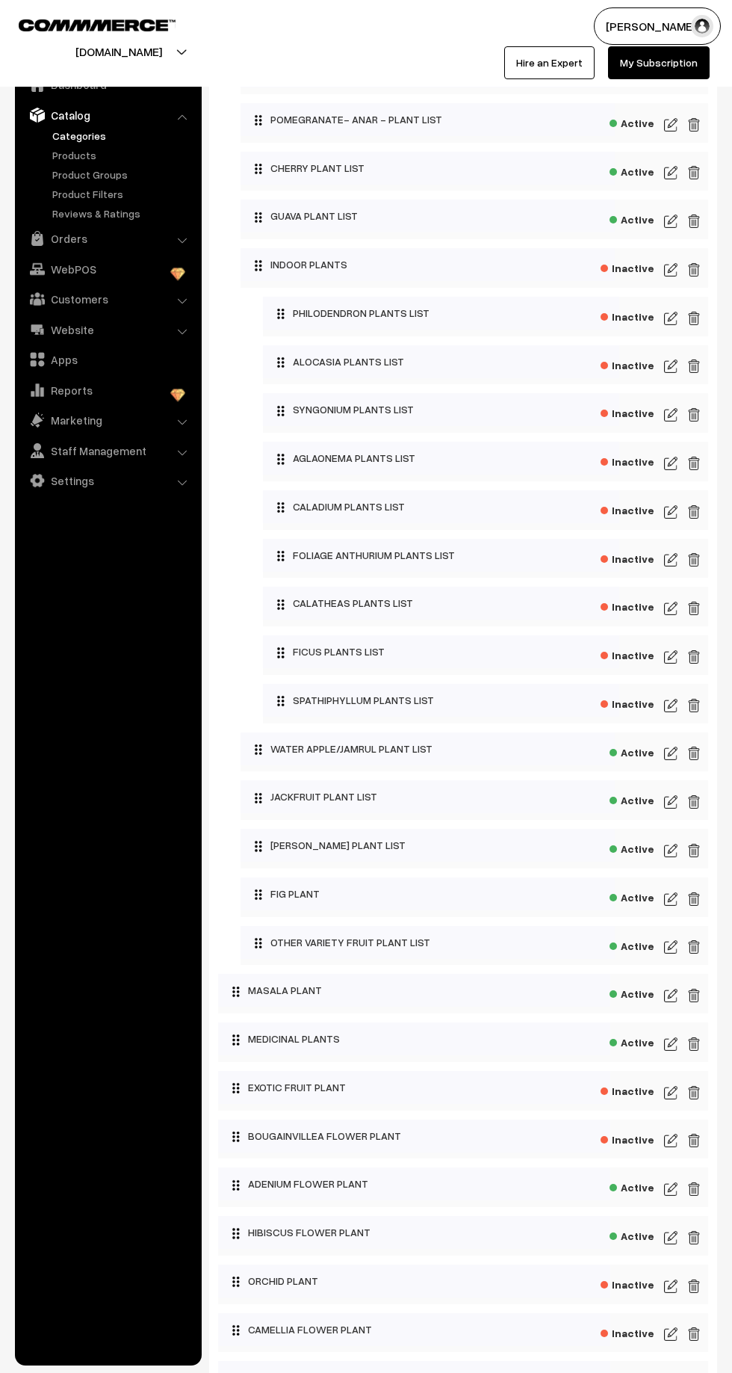
scroll to position [684, 0]
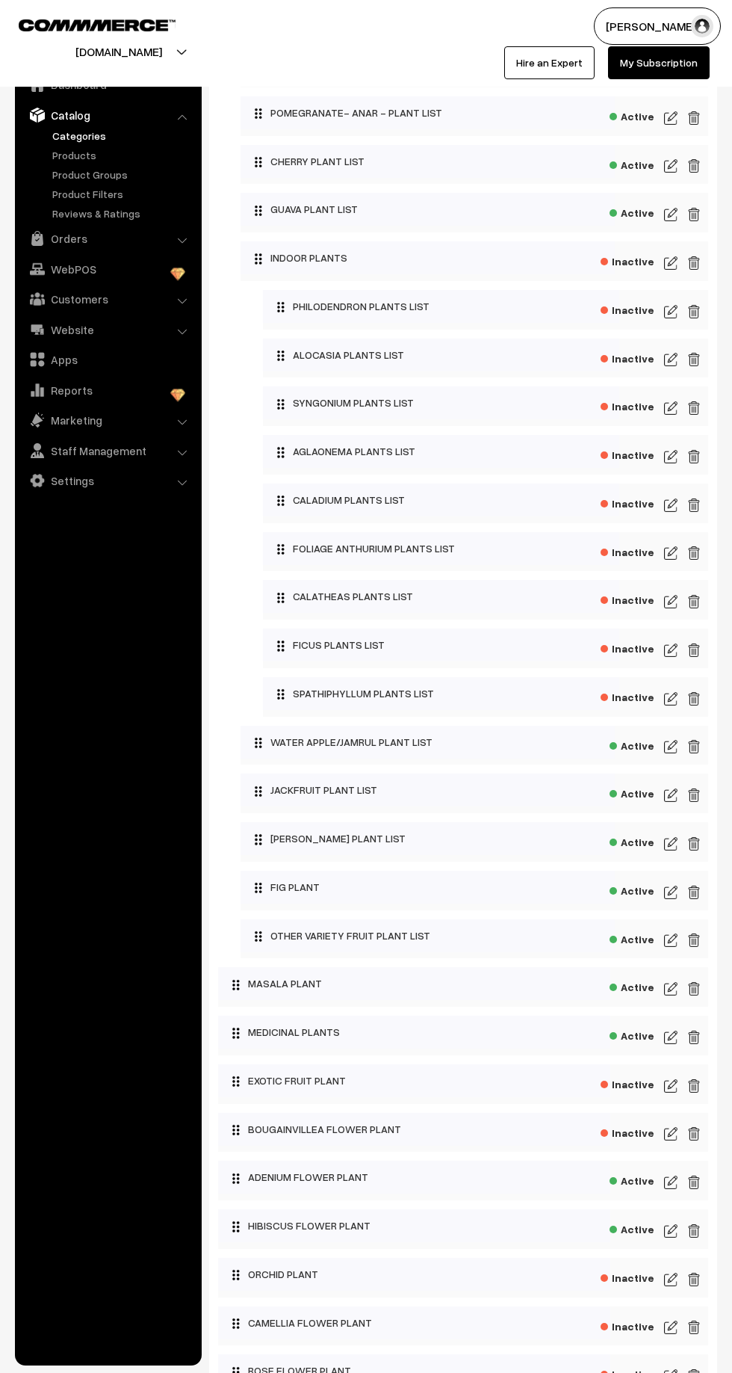
click at [671, 1225] on img at bounding box center [670, 1231] width 13 height 18
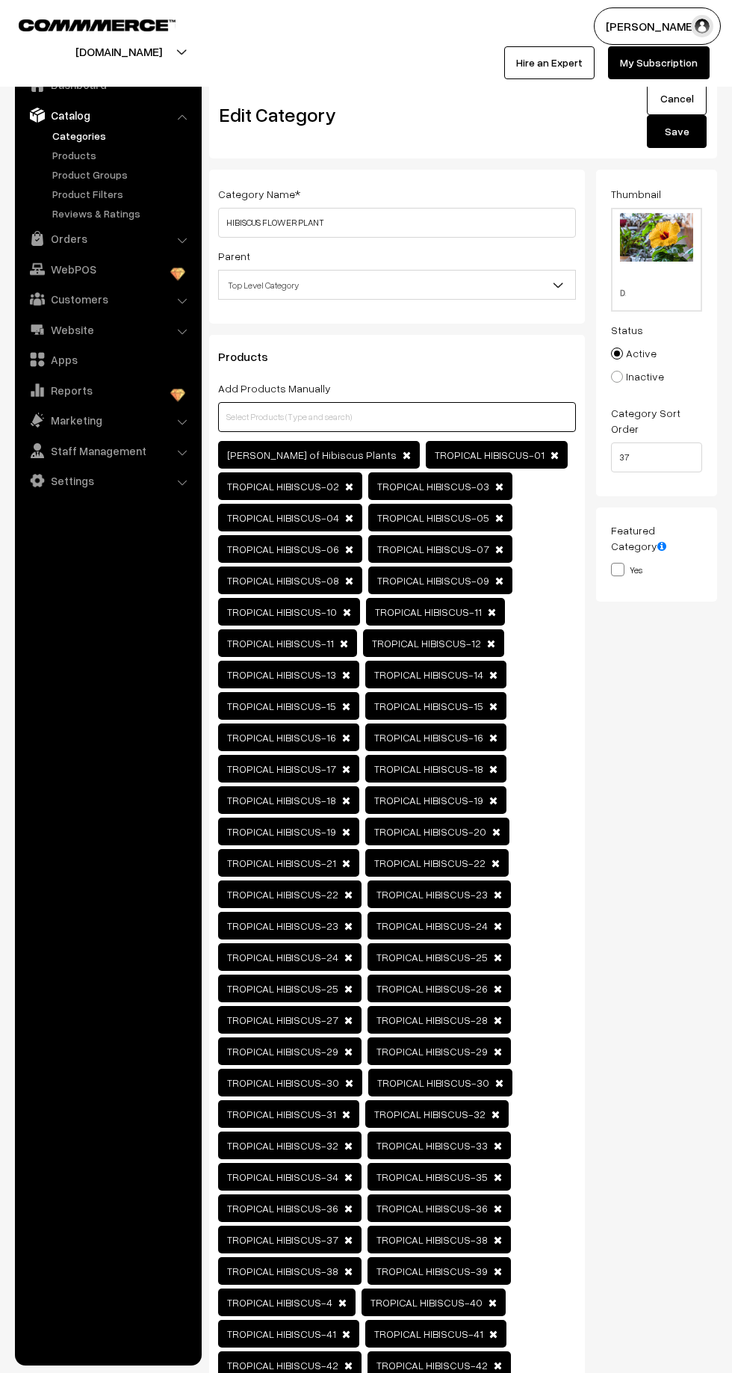
click at [480, 430] on input "text" at bounding box center [397, 417] width 358 height 30
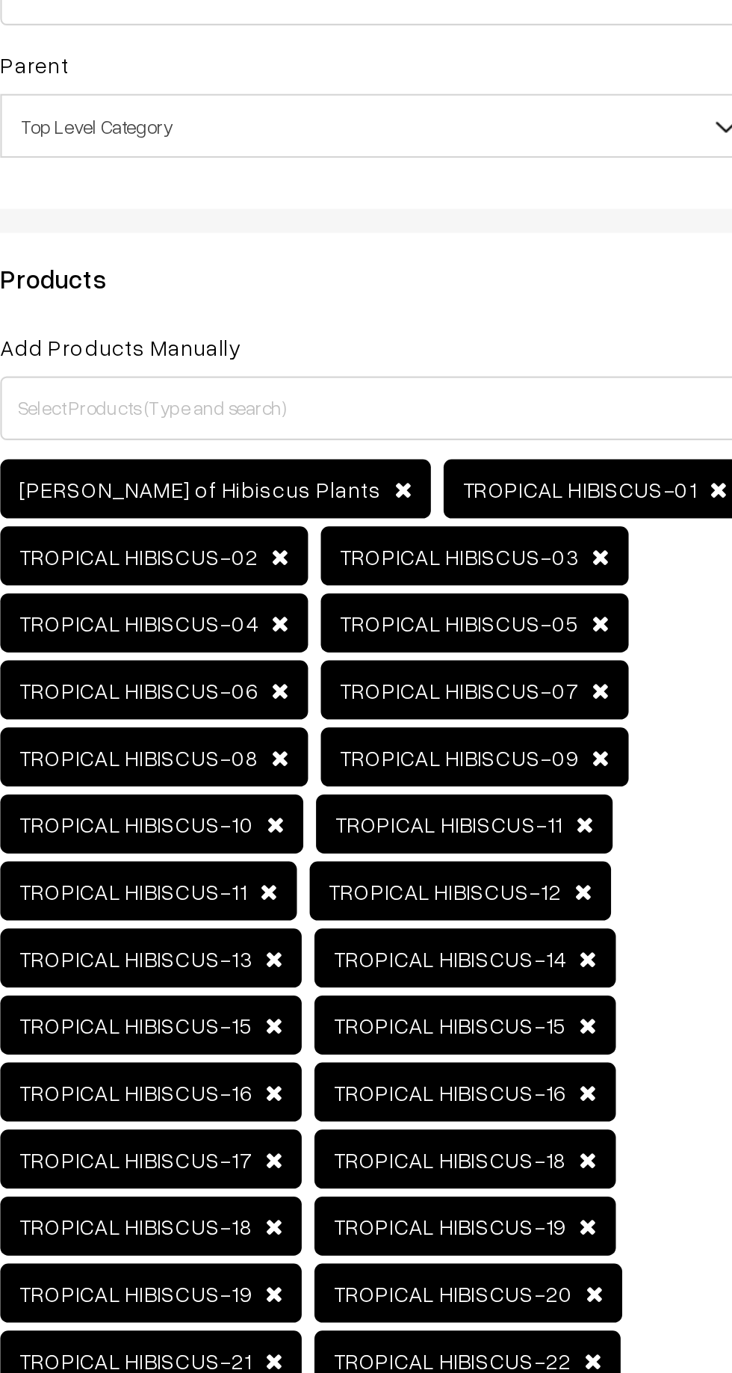
click at [551, 455] on span at bounding box center [555, 455] width 8 height 10
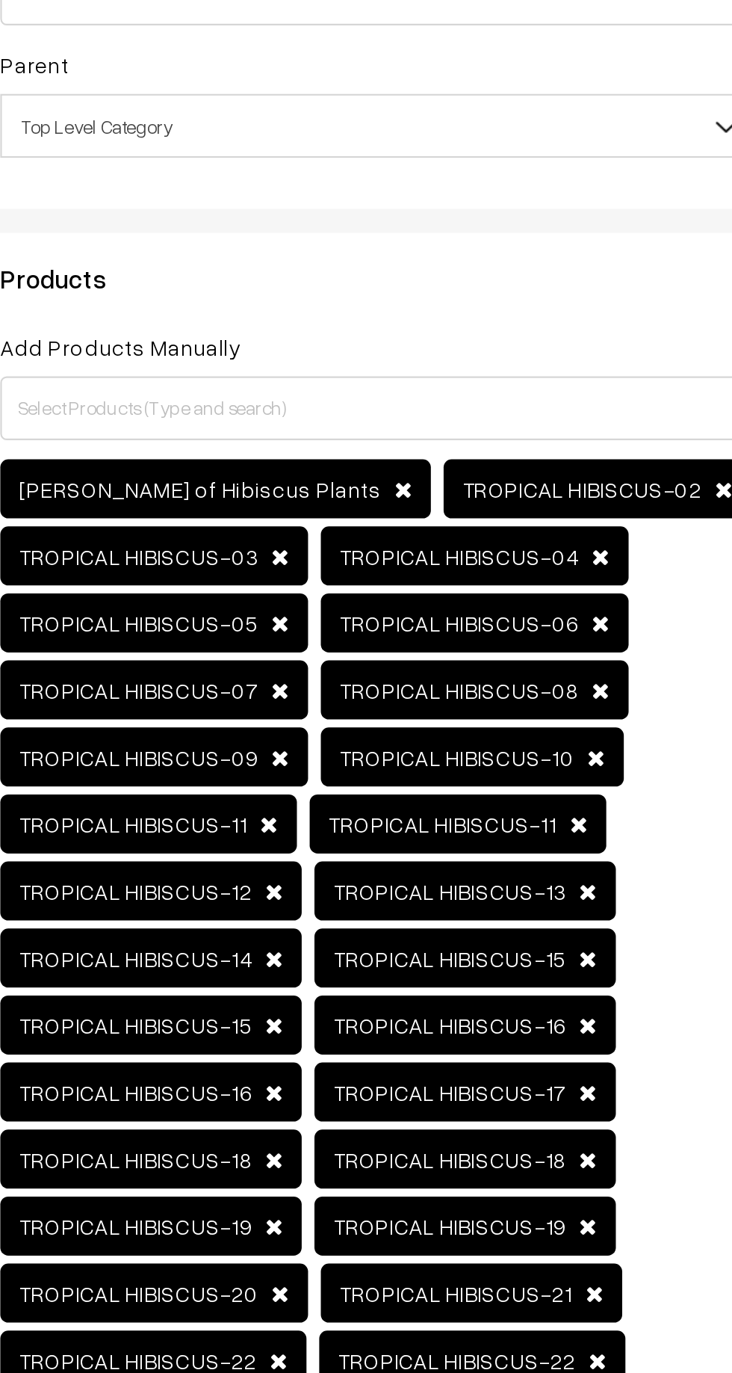
click at [553, 457] on span at bounding box center [557, 455] width 8 height 10
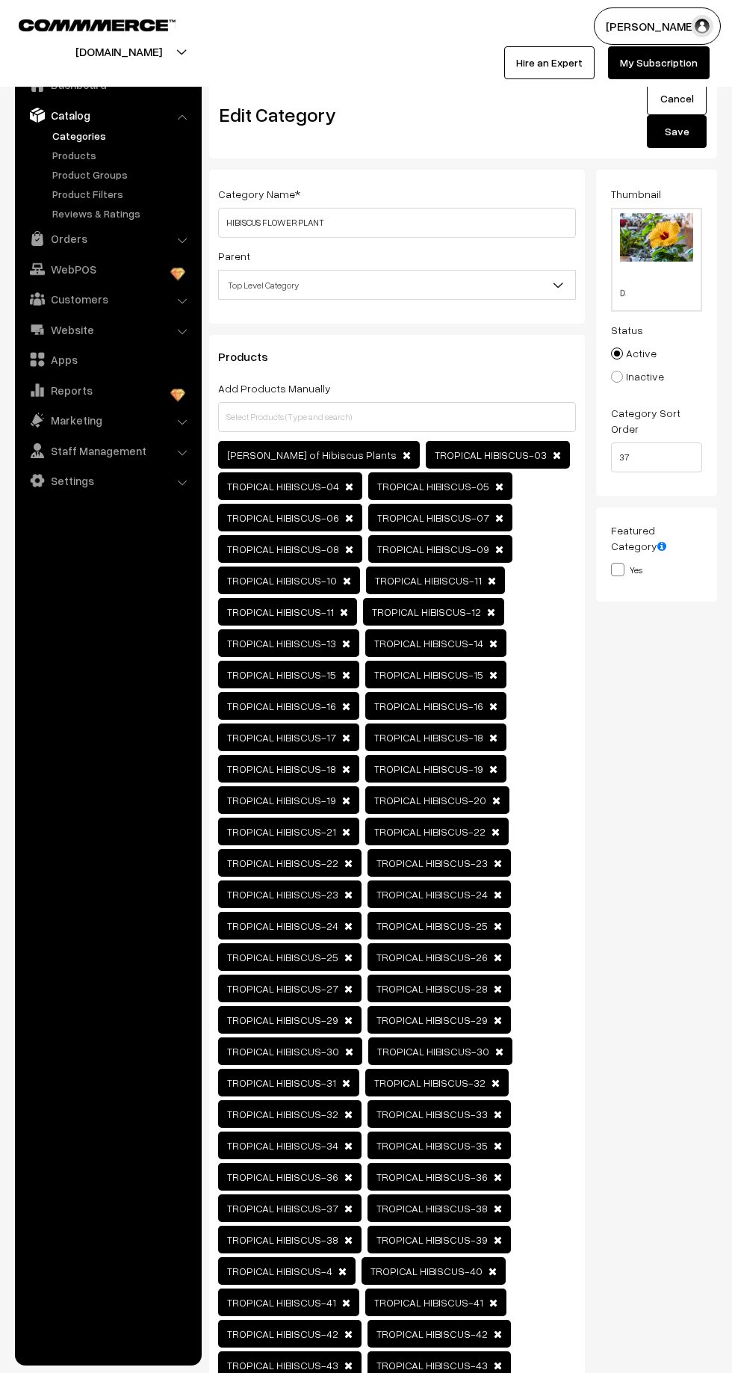
click at [509, 455] on div "[PERSON_NAME] of Hibiscus Plants" at bounding box center [397, 1194] width 358 height 1506
click at [513, 457] on div "[PERSON_NAME] of Hibiscus Plants" at bounding box center [397, 1194] width 358 height 1506
click at [481, 477] on span "TROPICAL HIBISCUS-05" at bounding box center [440, 486] width 144 height 28
click at [473, 595] on div "[PERSON_NAME] of Hibiscus Plants" at bounding box center [397, 1194] width 358 height 1506
click at [484, 554] on span "TROPICAL HIBISCUS-09" at bounding box center [440, 549] width 144 height 28
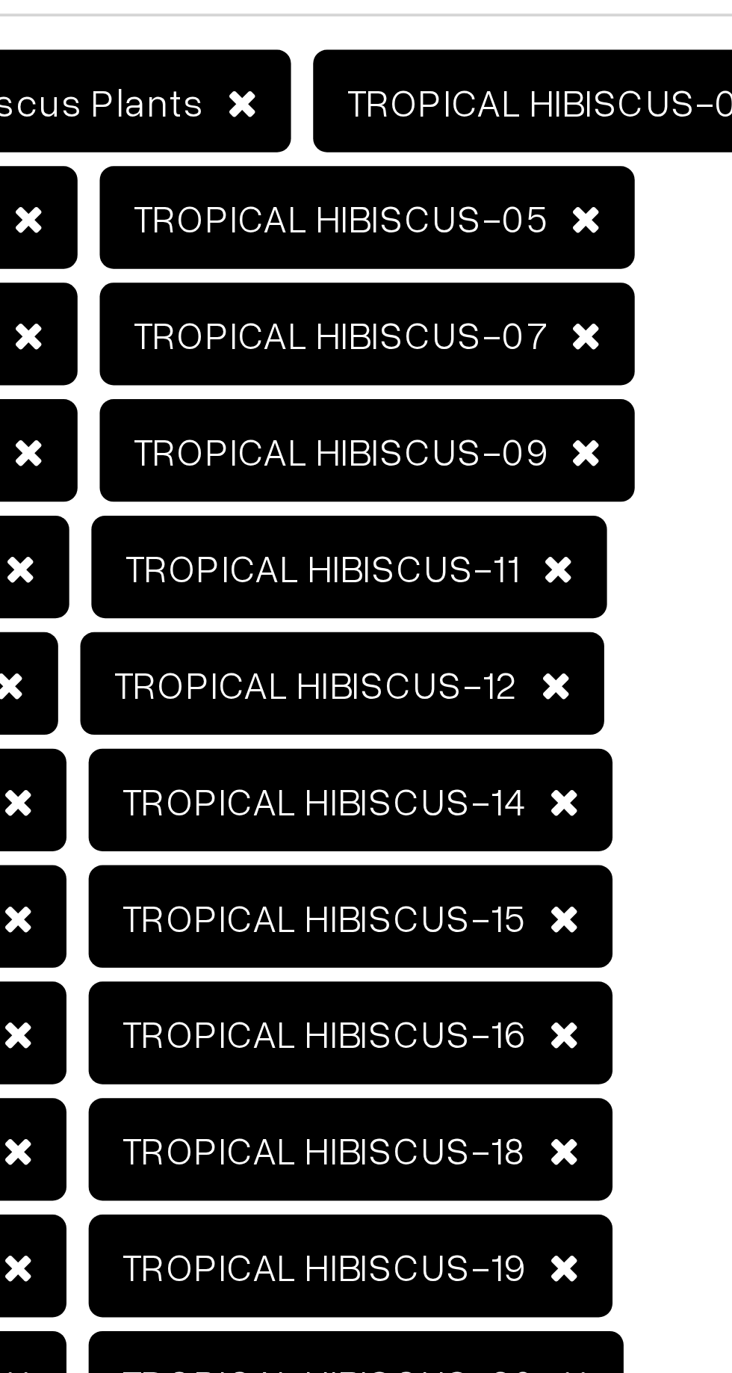
click at [487, 608] on span at bounding box center [491, 612] width 8 height 10
click at [487, 612] on span at bounding box center [491, 612] width 8 height 10
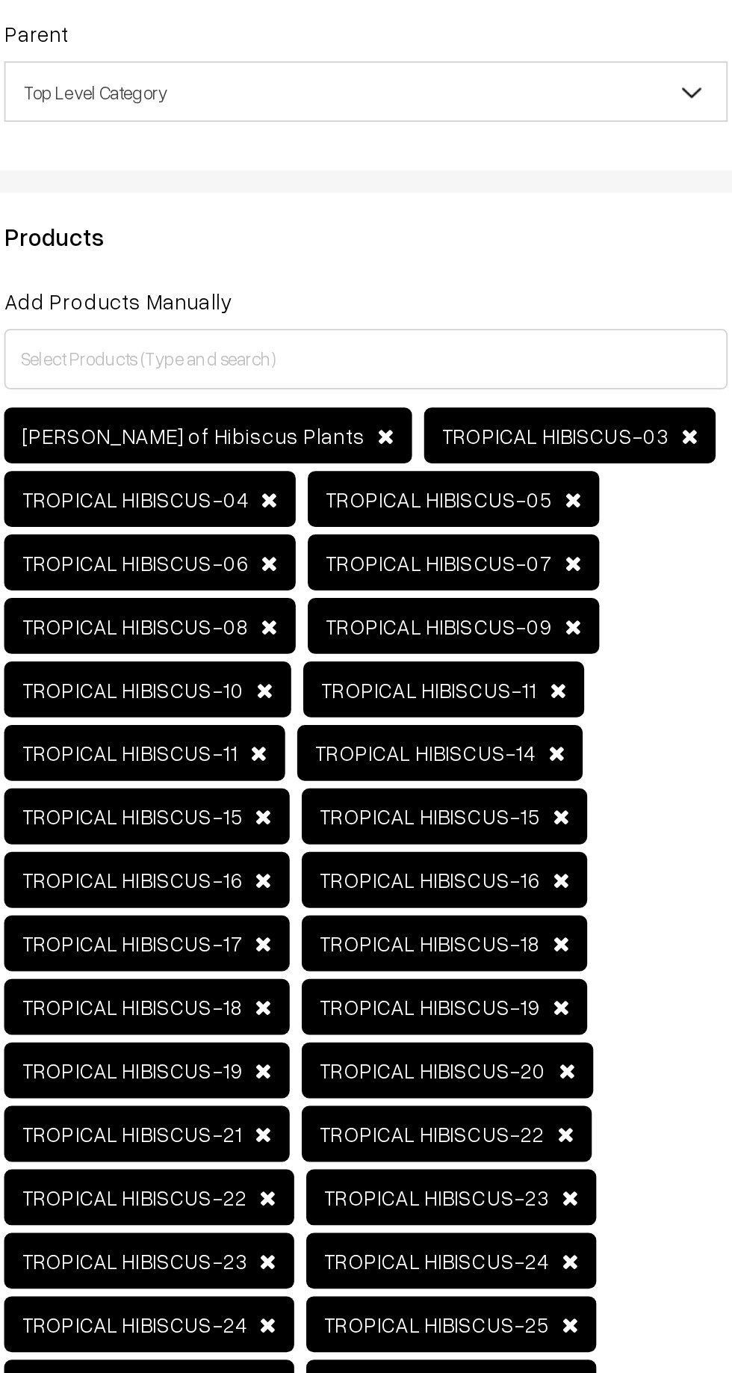
click at [488, 575] on span at bounding box center [492, 580] width 8 height 10
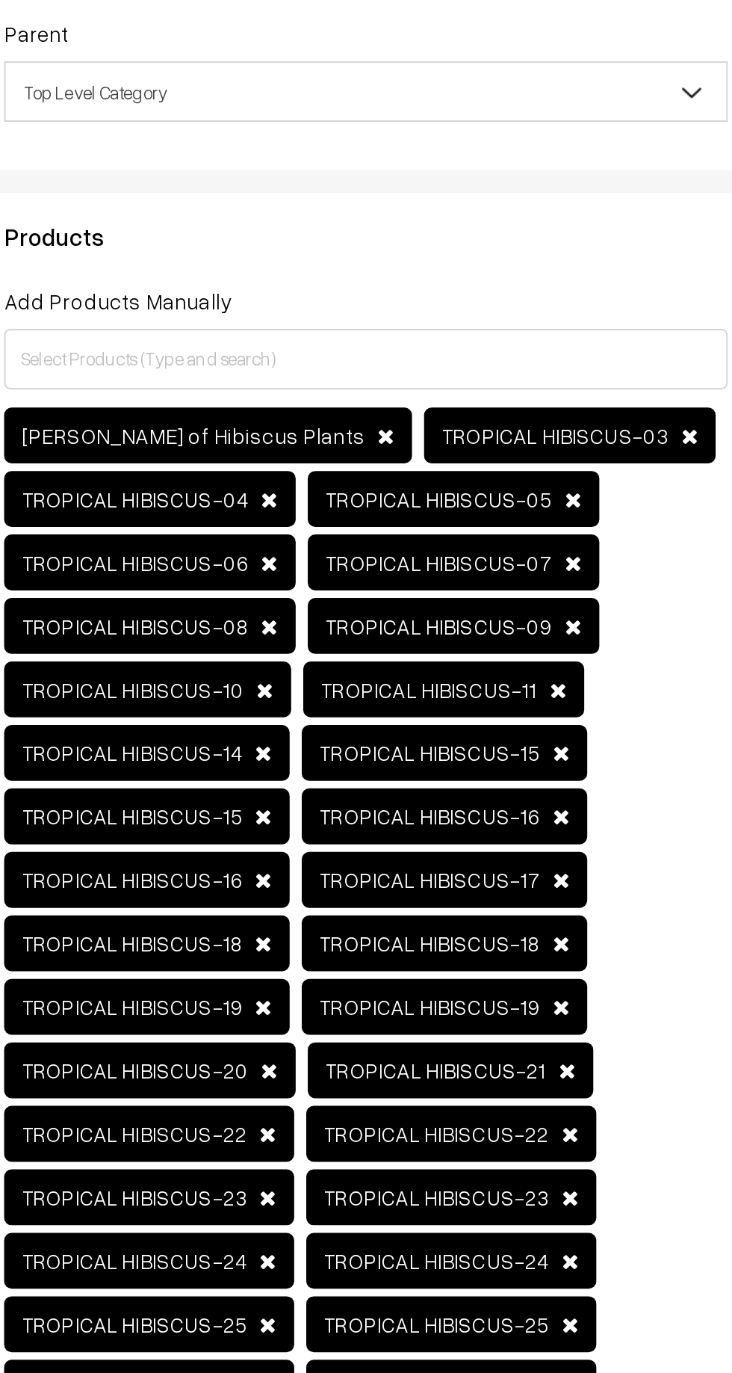
click at [485, 606] on span "TROPICAL HIBISCUS-15" at bounding box center [435, 612] width 141 height 28
click at [480, 572] on span "TROPICAL HIBISCUS-11" at bounding box center [435, 580] width 139 height 28
click at [484, 604] on span "TROPICAL HIBISCUS-15" at bounding box center [435, 612] width 141 height 28
click at [495, 545] on span at bounding box center [499, 549] width 8 height 10
click at [487, 579] on span at bounding box center [491, 580] width 8 height 10
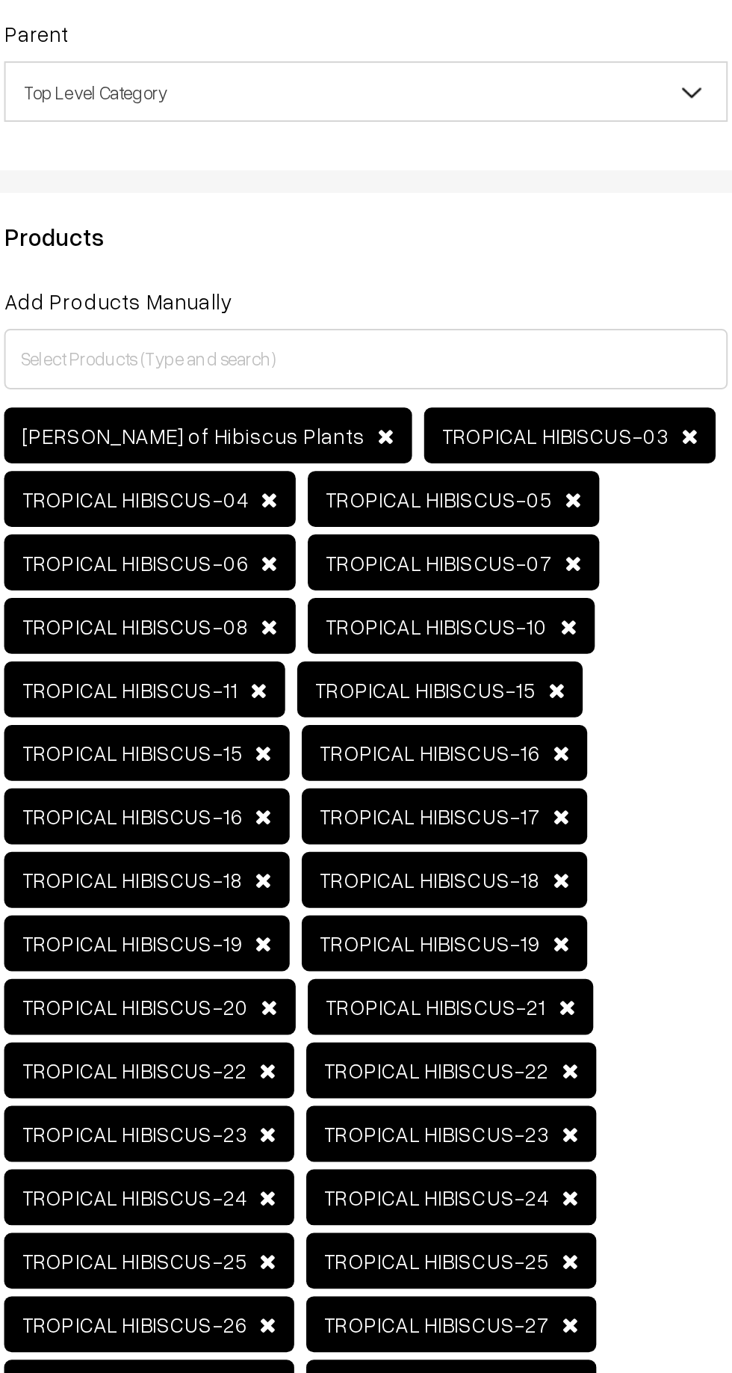
click at [484, 545] on span "TROPICAL HIBISCUS-10" at bounding box center [439, 549] width 142 height 28
click at [495, 514] on span at bounding box center [499, 518] width 8 height 10
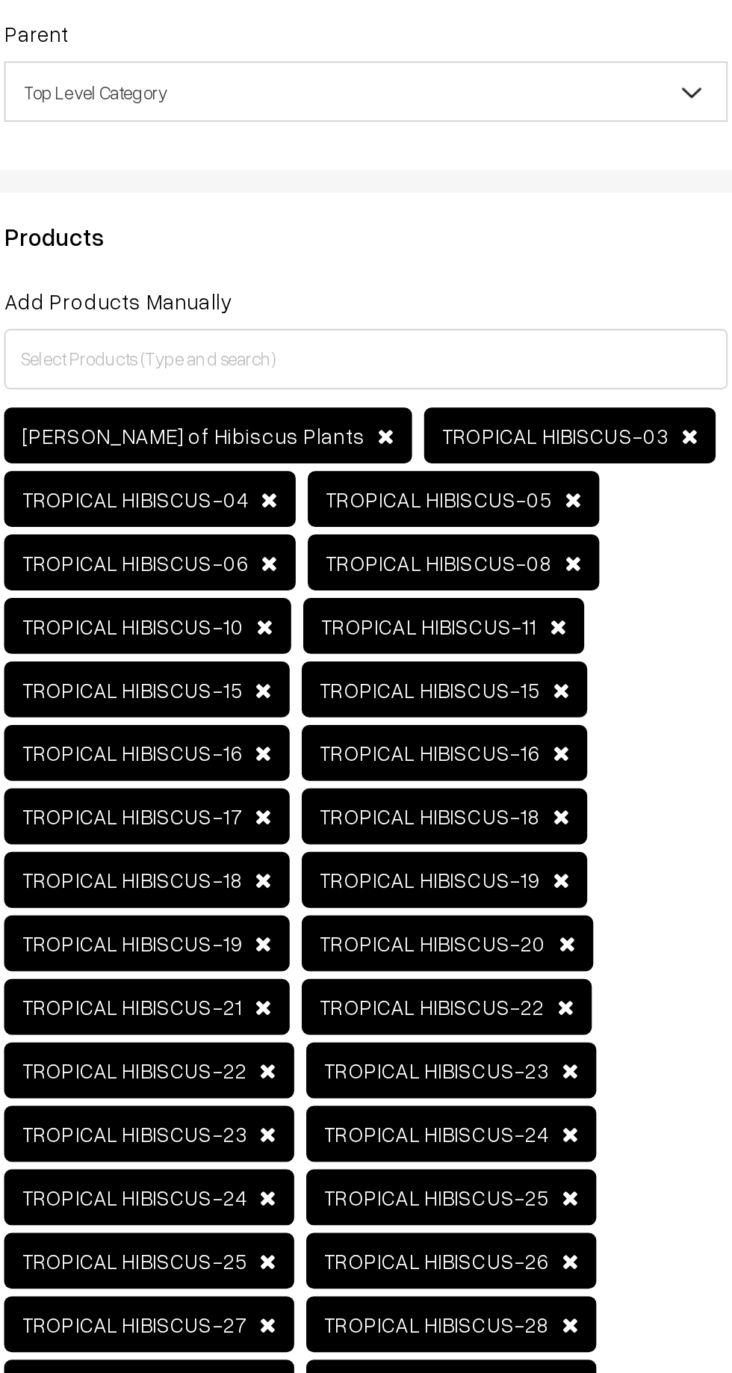
click at [502, 450] on span "TROPICAL HIBISCUS-03" at bounding box center [498, 455] width 144 height 28
click at [484, 484] on span "TROPICAL HIBISCUS-05" at bounding box center [440, 486] width 144 height 28
click at [504, 451] on span "TROPICAL HIBISCUS-03" at bounding box center [498, 455] width 144 height 28
click at [484, 486] on span "TROPICAL HIBISCUS-05" at bounding box center [440, 486] width 144 height 28
click at [553, 454] on span at bounding box center [557, 455] width 8 height 10
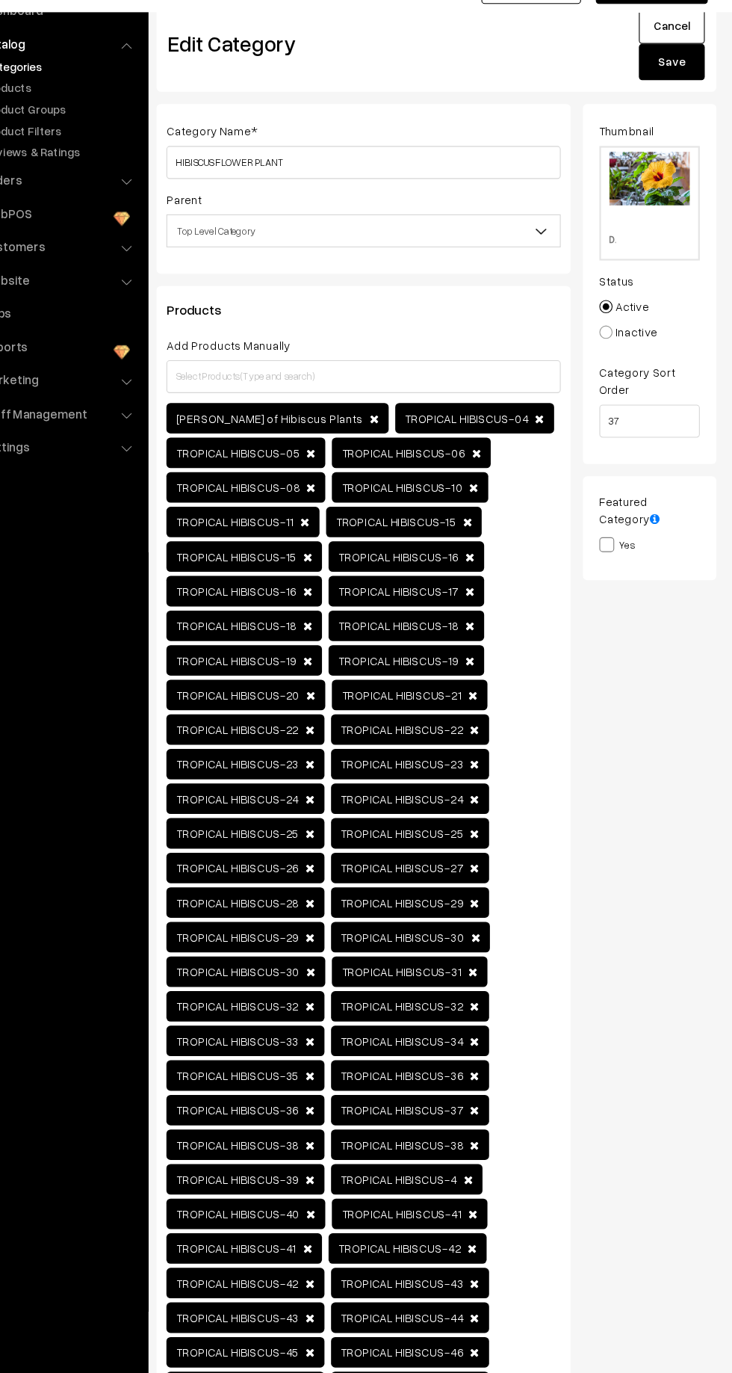
scroll to position [18, 0]
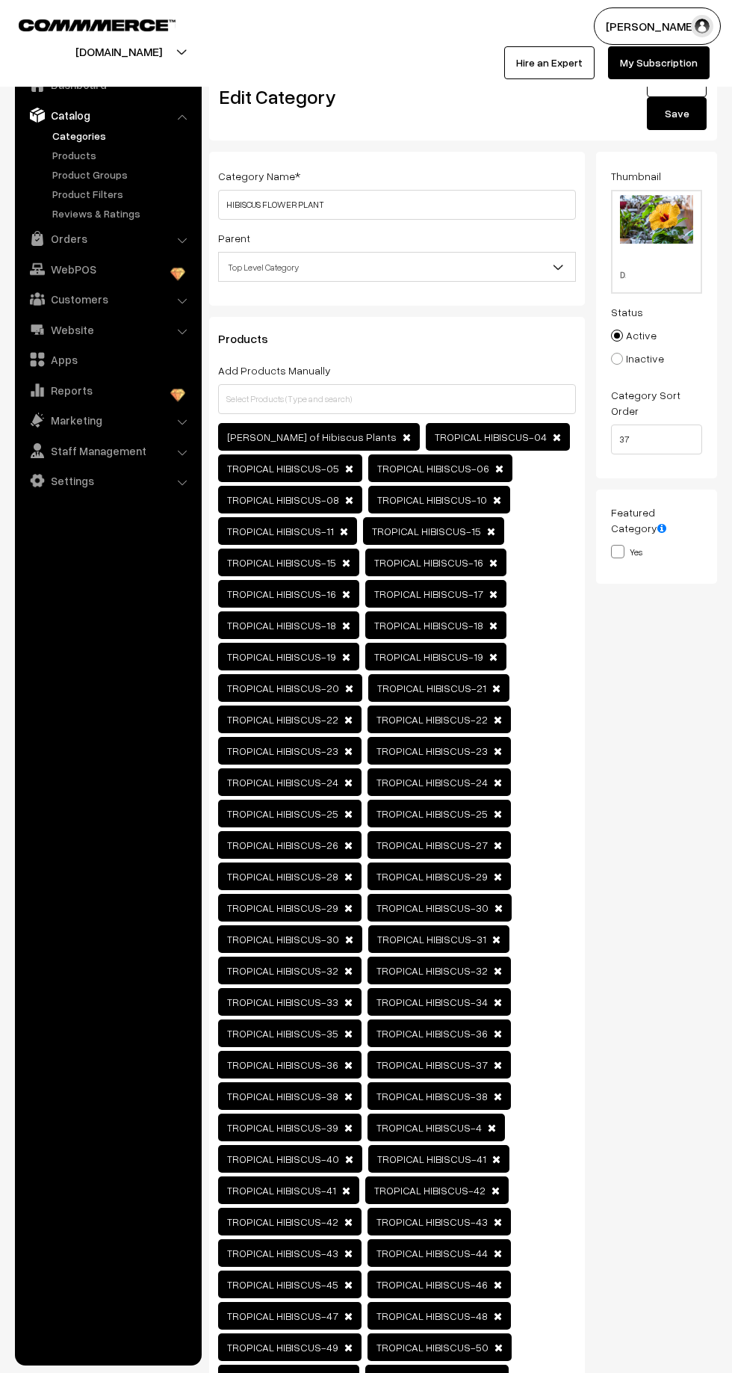
click at [533, 792] on div "[PERSON_NAME] of Hibiscus Plants" at bounding box center [397, 1113] width 358 height 1381
click at [489, 622] on span at bounding box center [493, 625] width 8 height 10
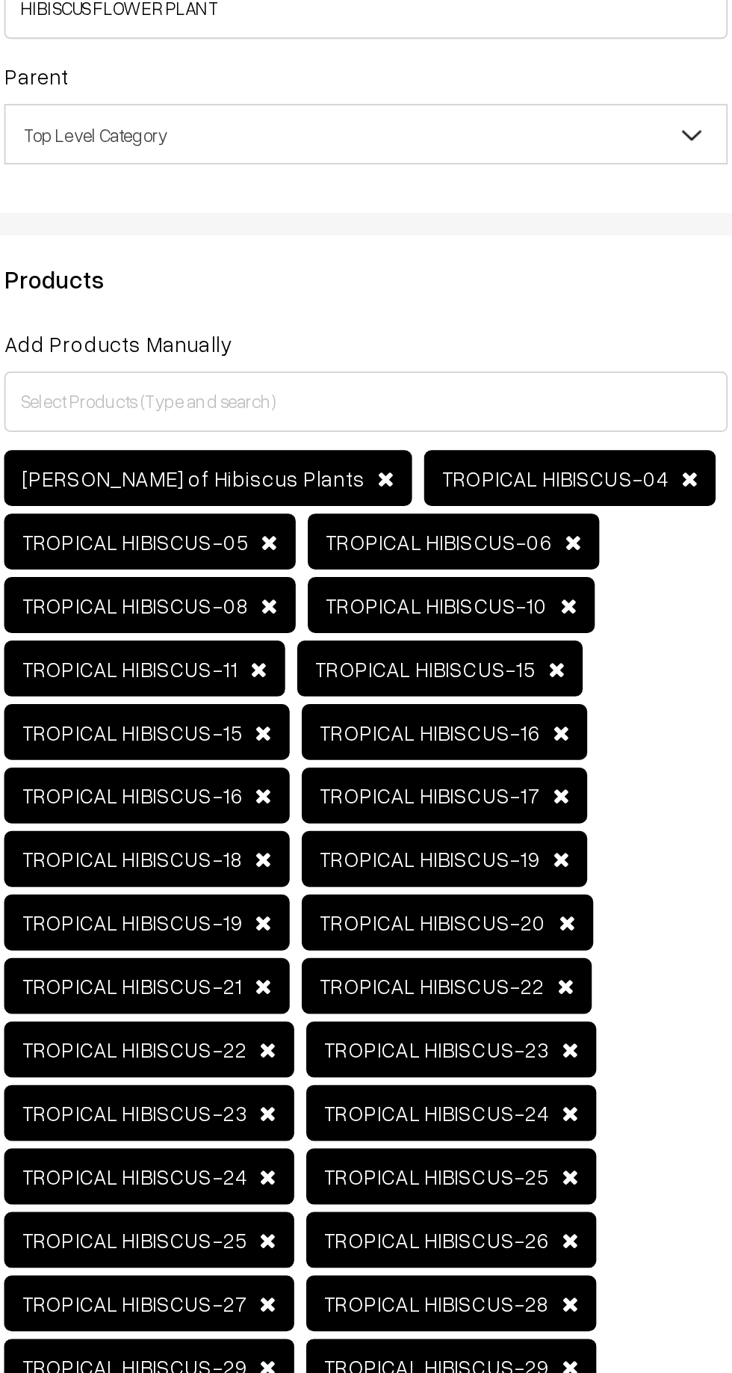
click at [462, 456] on span "TROPICAL HIBISCUS-06" at bounding box center [440, 468] width 144 height 28
click at [490, 430] on span "TROPICAL HIBISCUS-04" at bounding box center [498, 437] width 144 height 28
click at [501, 430] on span "TROPICAL HIBISCUS-04" at bounding box center [498, 437] width 144 height 28
click at [553, 433] on span at bounding box center [557, 437] width 8 height 10
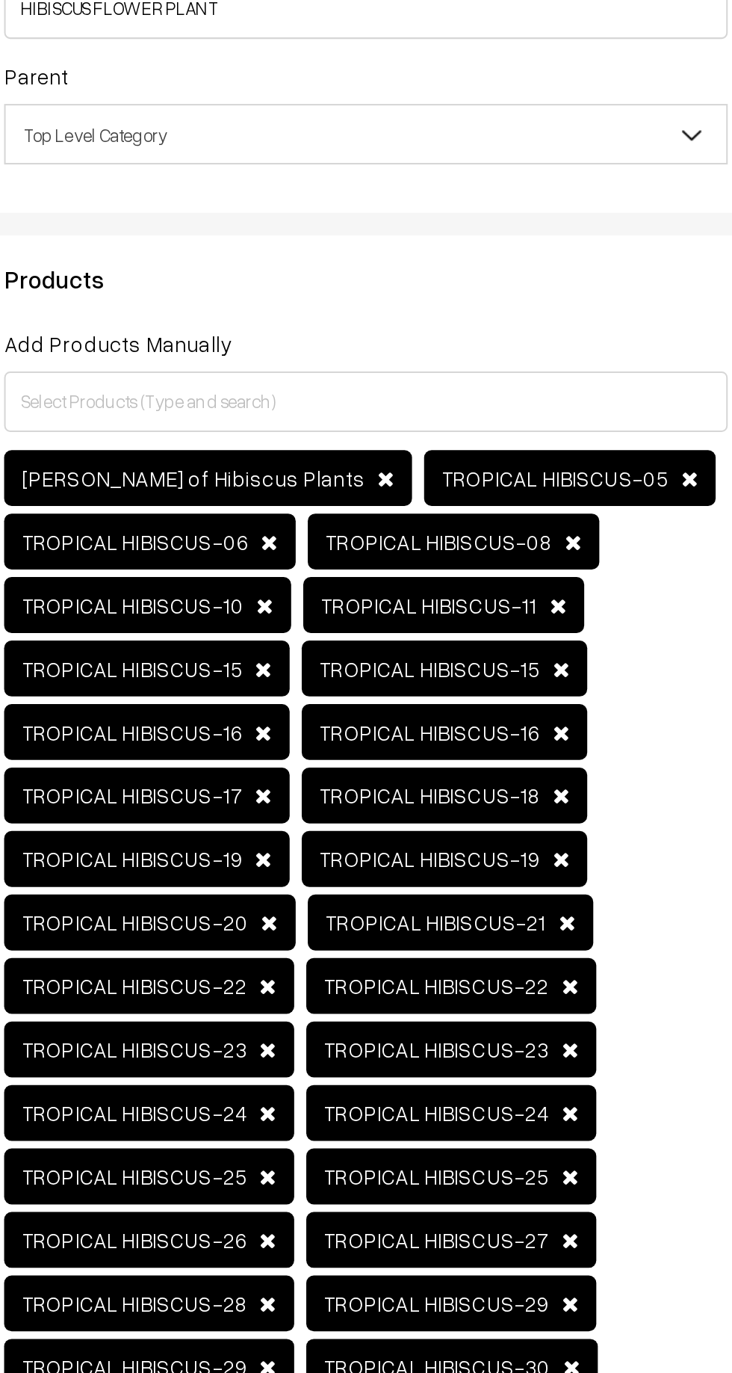
click at [495, 464] on span at bounding box center [499, 468] width 8 height 10
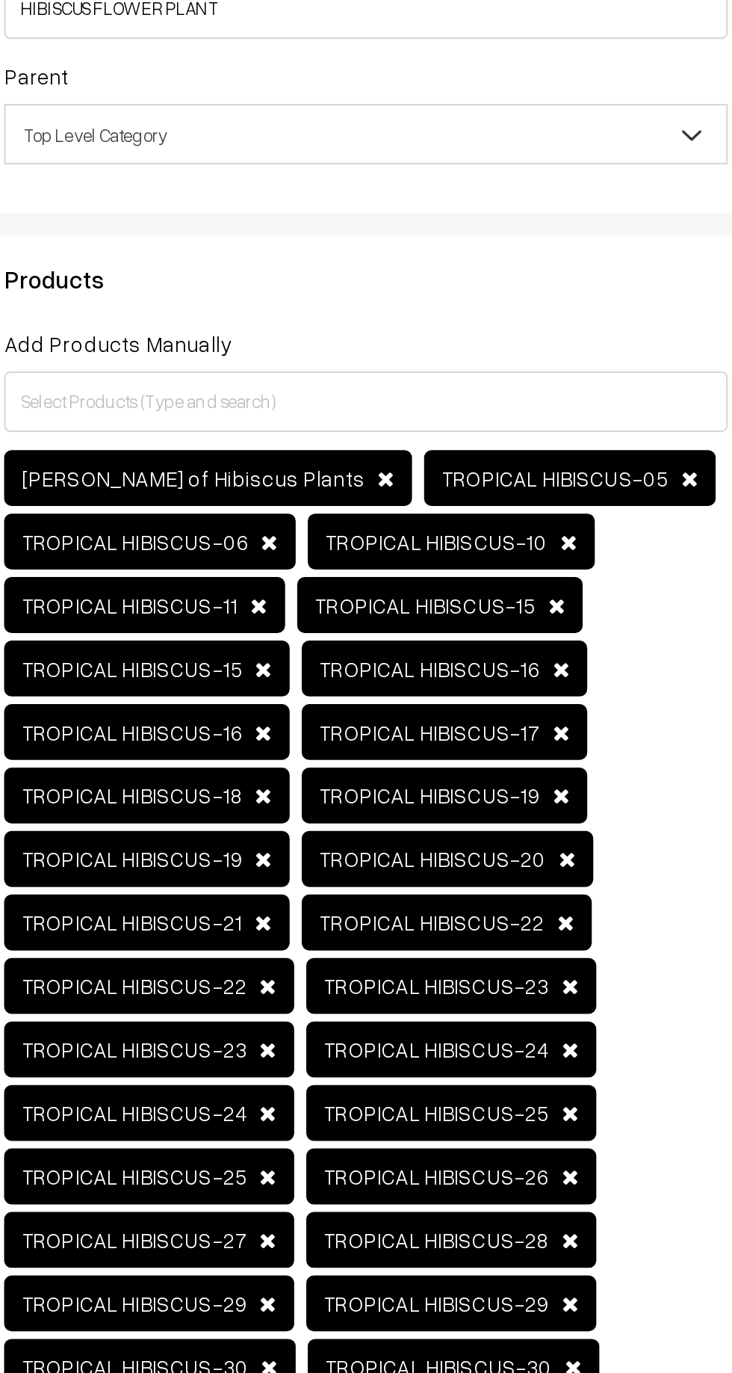
click at [484, 489] on span "TROPICAL HIBISCUS-15" at bounding box center [433, 500] width 141 height 28
click at [482, 473] on span "TROPICAL HIBISCUS-10" at bounding box center [439, 468] width 142 height 28
click at [507, 434] on span "TROPICAL HIBISCUS-05" at bounding box center [498, 437] width 144 height 28
click at [482, 462] on span "TROPICAL HIBISCUS-10" at bounding box center [439, 468] width 142 height 28
click at [487, 497] on span at bounding box center [491, 500] width 8 height 10
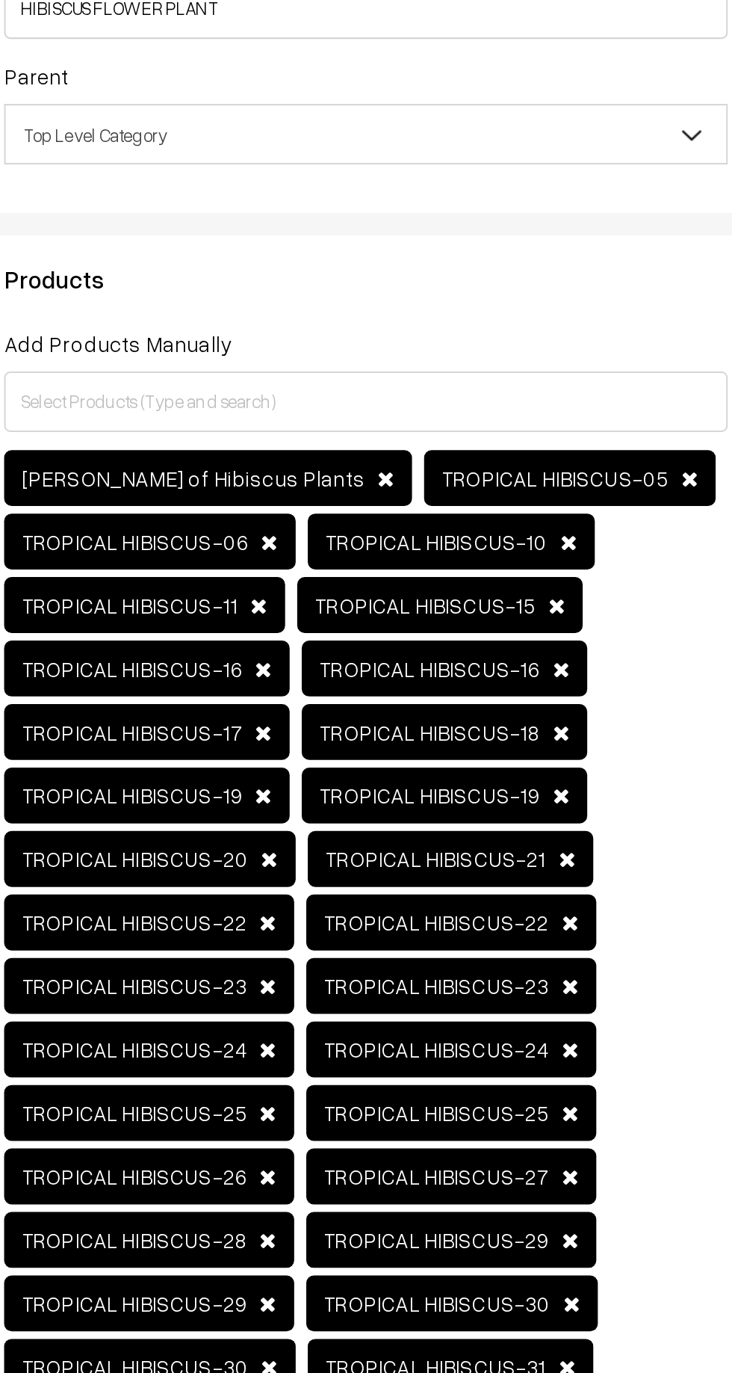
click at [480, 527] on span "TROPICAL HIBISCUS-16" at bounding box center [435, 531] width 141 height 28
click at [483, 557] on span "TROPICAL HIBISCUS-18" at bounding box center [435, 562] width 141 height 28
click at [489, 527] on span at bounding box center [493, 531] width 8 height 10
click at [478, 496] on span "TROPICAL HIBISCUS-15" at bounding box center [433, 500] width 141 height 28
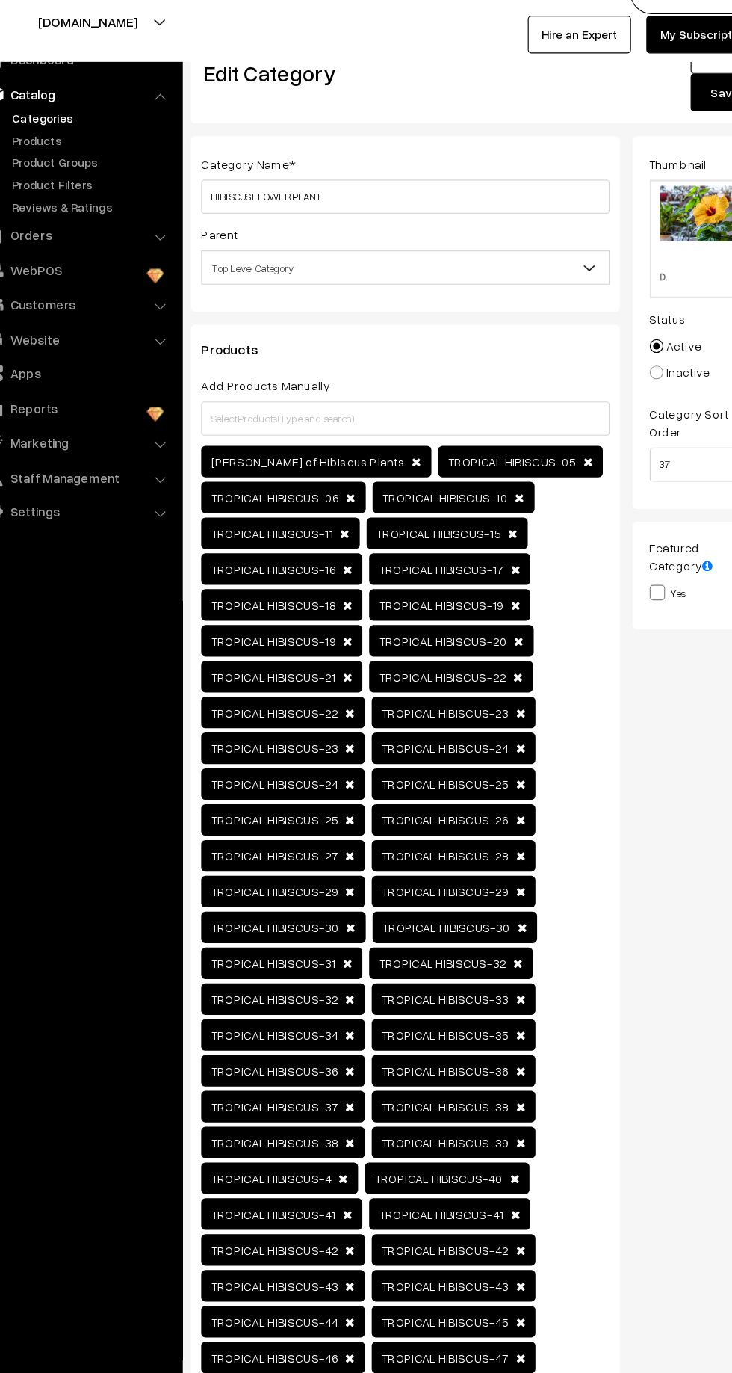
scroll to position [0, 0]
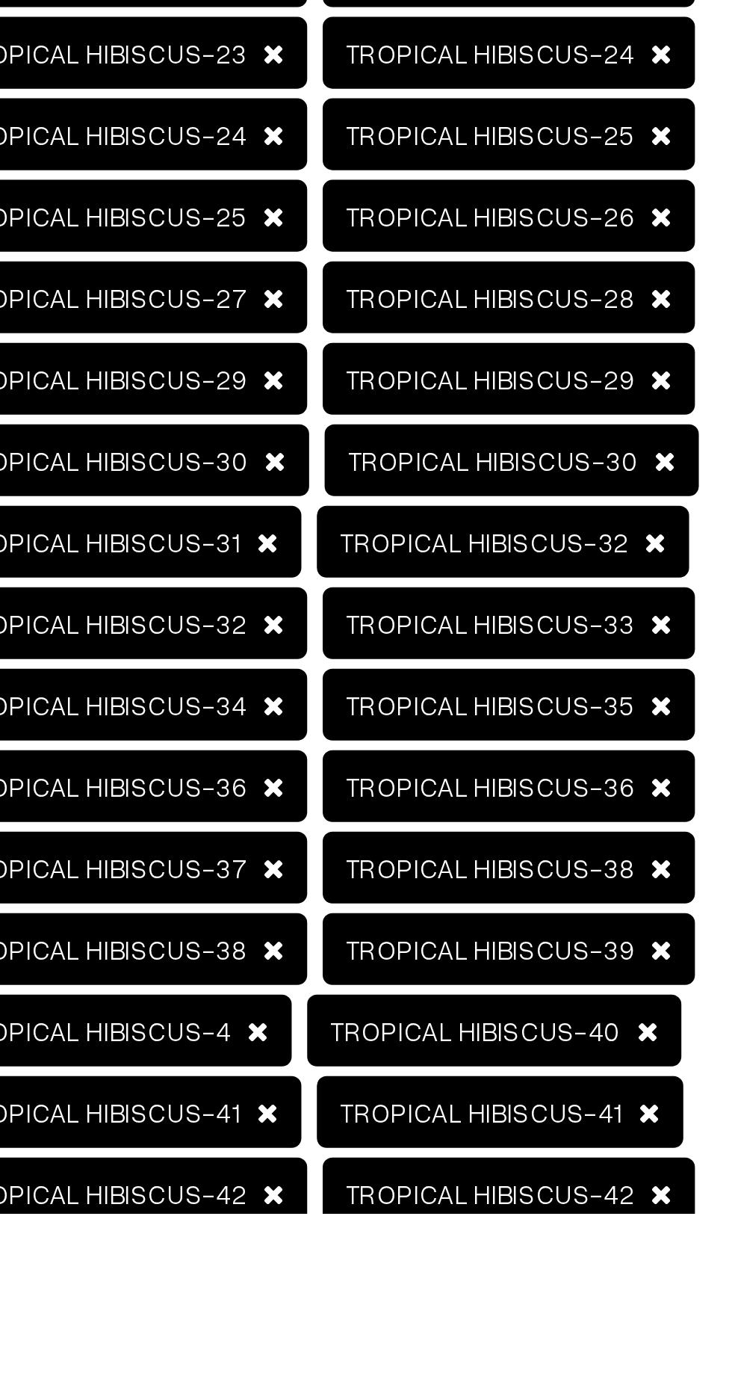
click at [479, 1337] on span "TROPICAL HIBISCUS-41" at bounding box center [435, 1333] width 141 height 28
click at [489, 1337] on span at bounding box center [493, 1333] width 8 height 10
click at [478, 1301] on span "TROPICAL HIBISCUS-40" at bounding box center [434, 1302] width 144 height 28
click at [494, 1269] on span at bounding box center [498, 1271] width 8 height 10
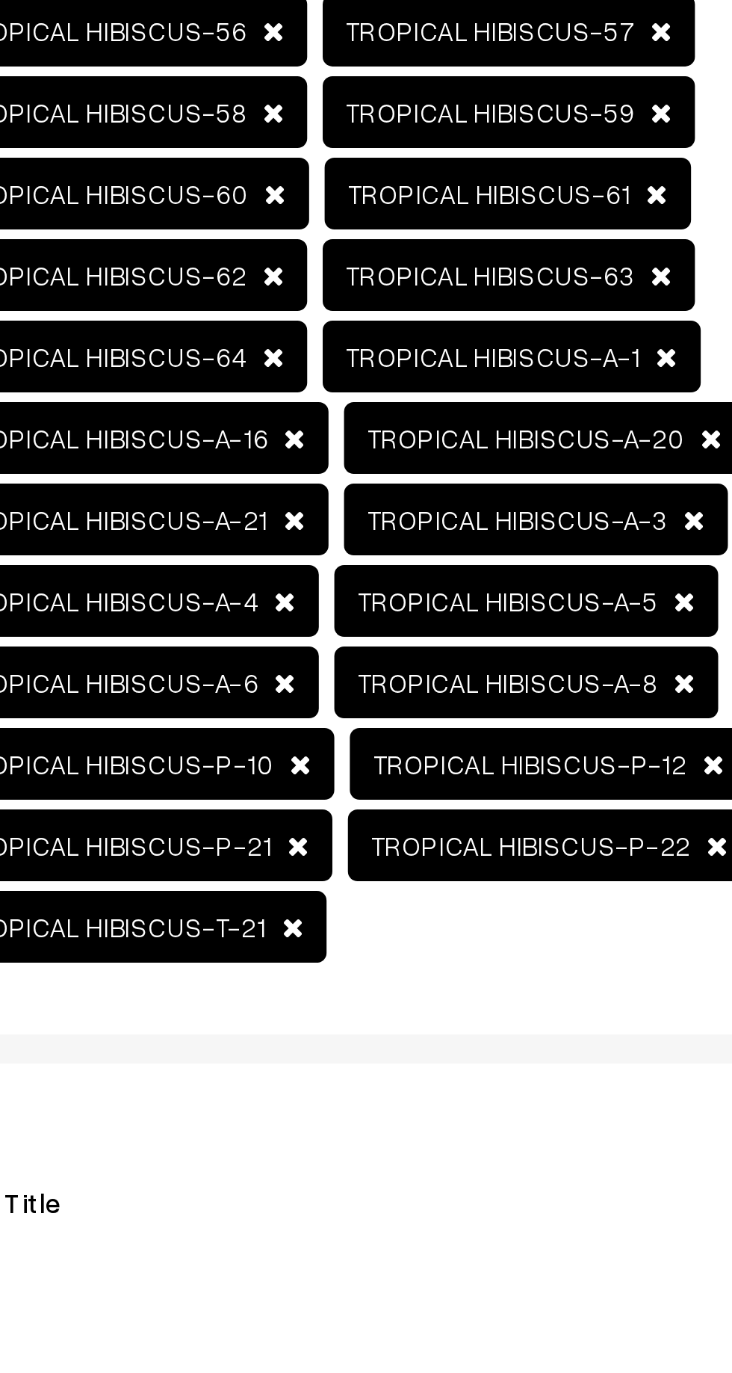
scroll to position [669, 0]
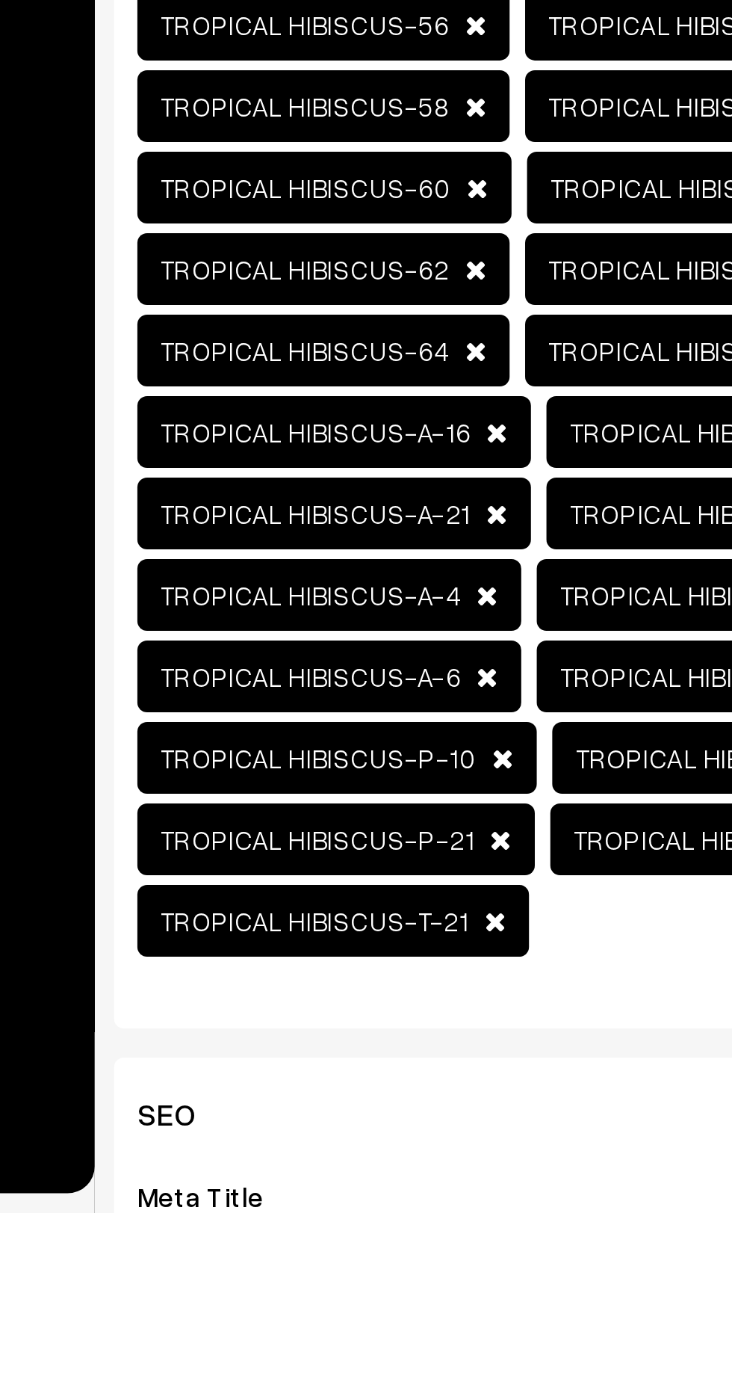
click at [350, 1255] on span "TROPICAL HIBISCUS-T-21" at bounding box center [293, 1260] width 151 height 28
click at [352, 1259] on span at bounding box center [356, 1260] width 8 height 10
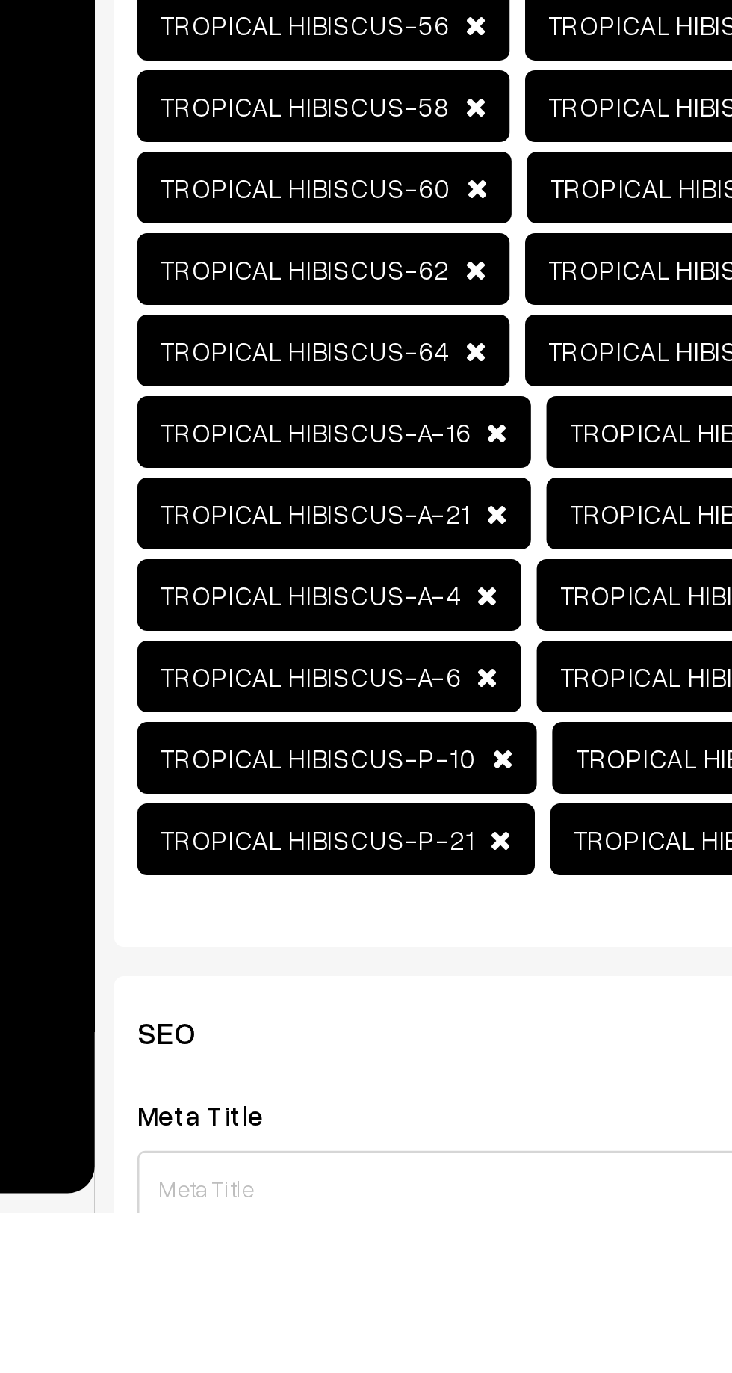
click at [354, 1229] on span at bounding box center [358, 1229] width 8 height 10
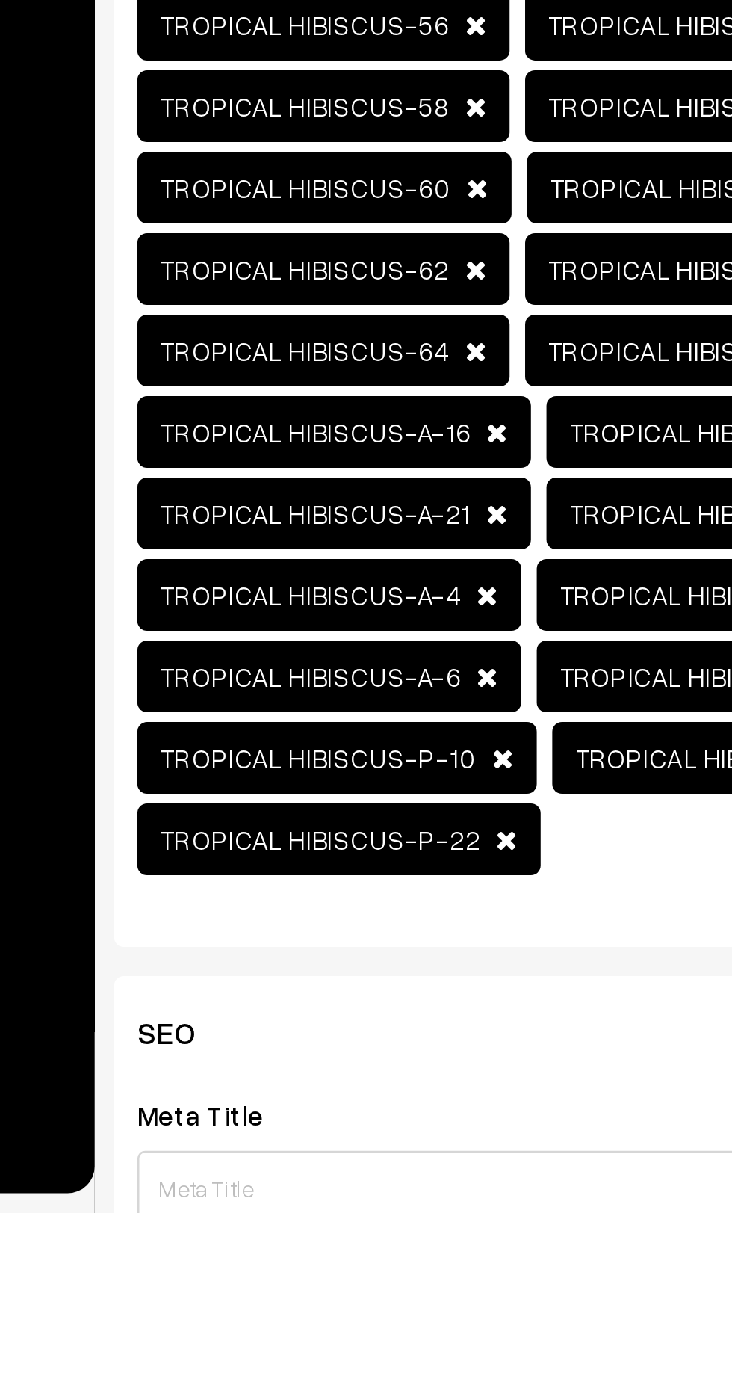
click at [355, 1198] on span at bounding box center [359, 1197] width 8 height 10
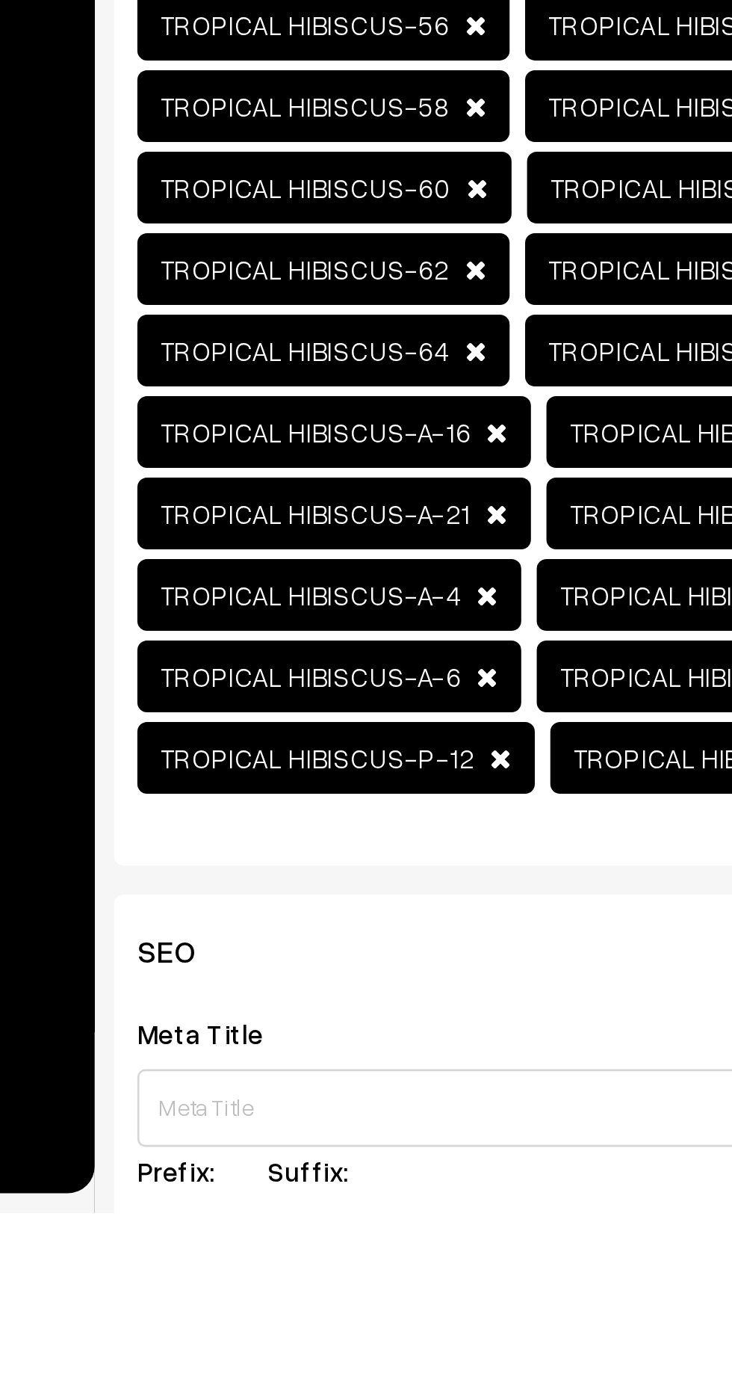
click at [354, 1193] on span at bounding box center [358, 1197] width 8 height 10
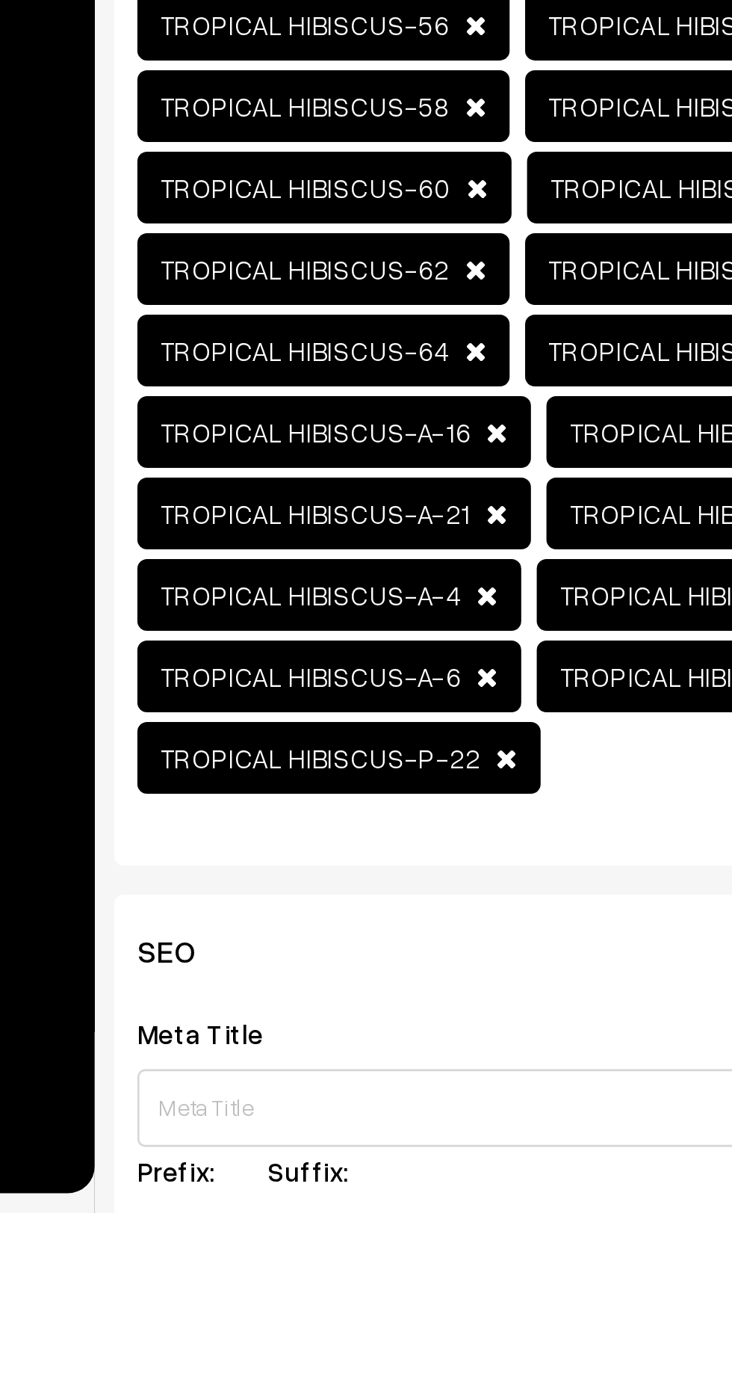
click at [348, 1164] on span "TROPICAL HIBISCUS-A-6" at bounding box center [292, 1166] width 148 height 28
click at [348, 1133] on span "TROPICAL HIBISCUS-A-4" at bounding box center [292, 1135] width 148 height 28
click at [353, 1101] on span "TROPICAL HIBISCUS-A-21" at bounding box center [294, 1103] width 152 height 28
click at [352, 1068] on span "TROPICAL HIBISCUS-A-16" at bounding box center [294, 1072] width 152 height 28
click at [344, 1041] on span "TROPICAL HIBISCUS-64" at bounding box center [289, 1041] width 143 height 28
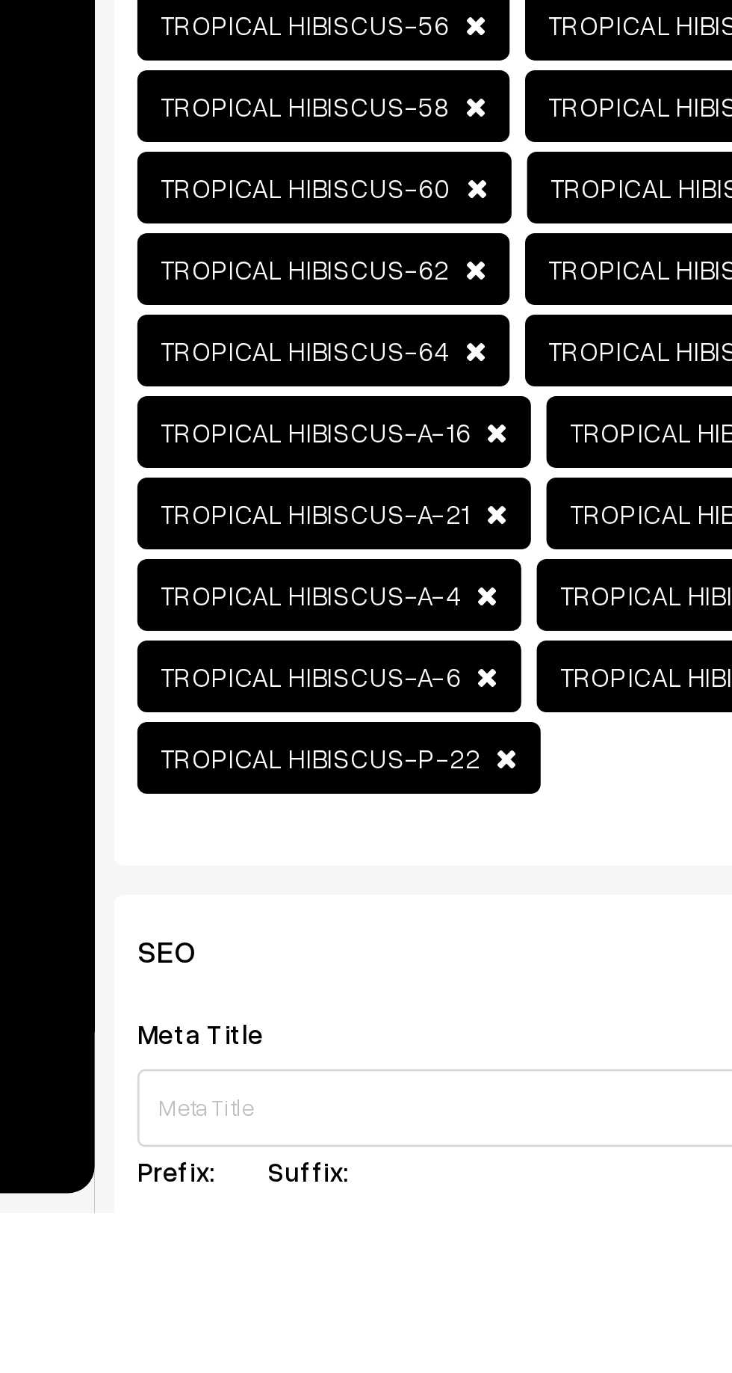
click at [345, 1006] on span "TROPICAL HIBISCUS-62" at bounding box center [289, 1009] width 143 height 28
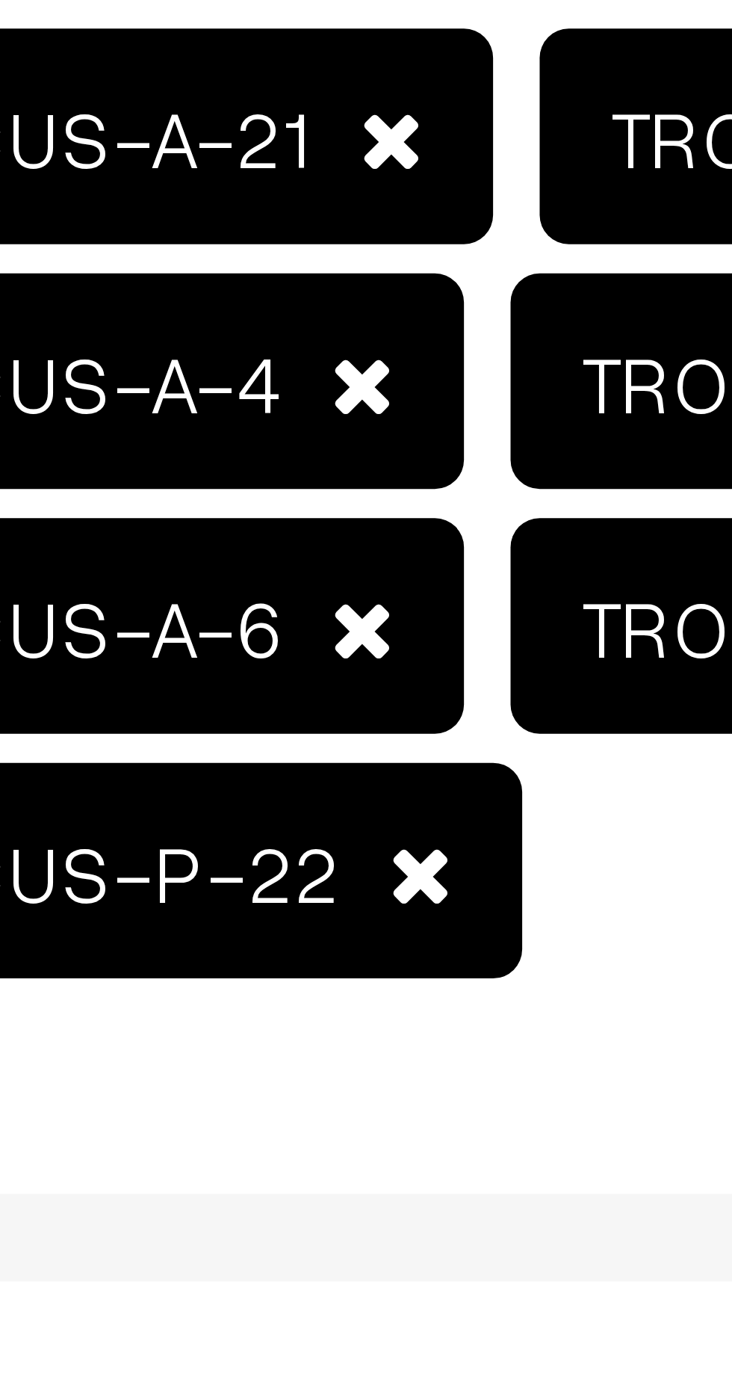
click at [356, 1196] on span at bounding box center [360, 1197] width 8 height 10
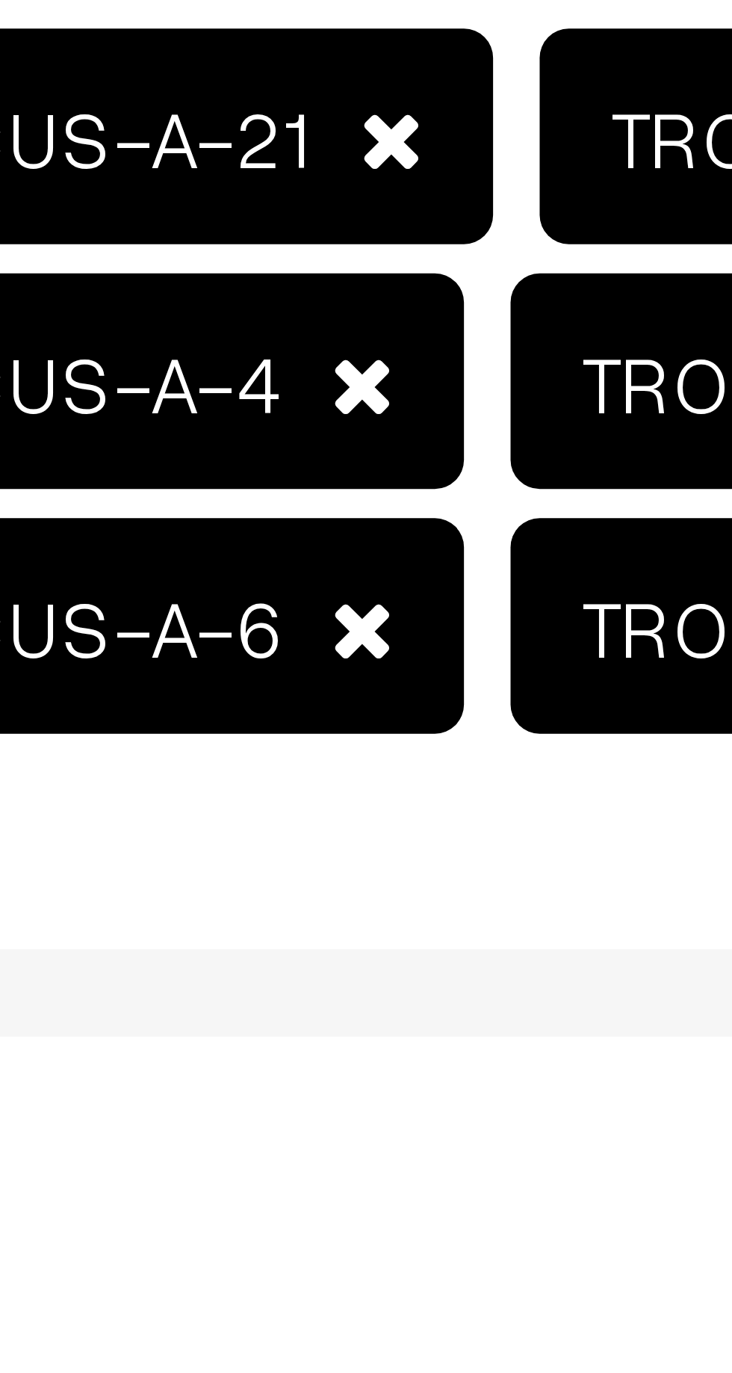
click at [349, 1167] on span at bounding box center [353, 1166] width 8 height 10
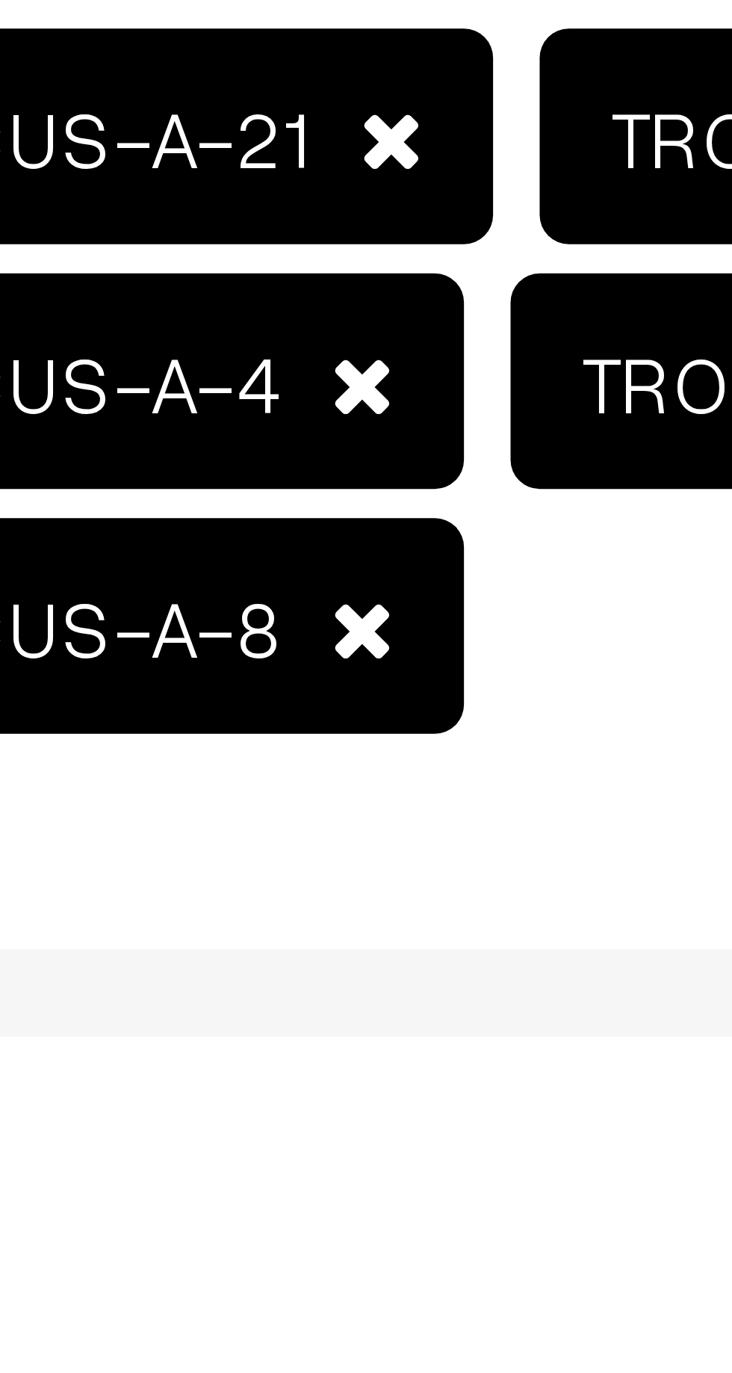
click at [349, 1136] on span at bounding box center [353, 1135] width 8 height 10
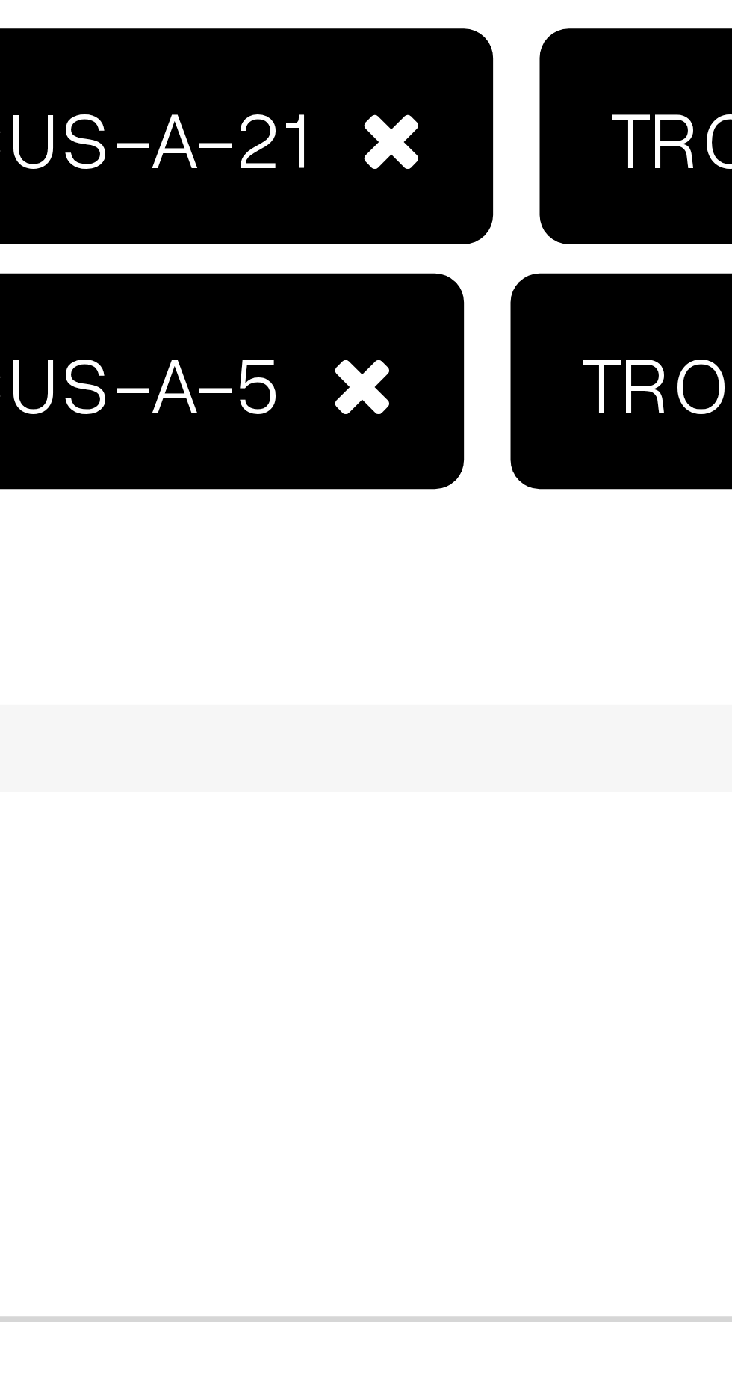
click at [353, 1101] on span at bounding box center [357, 1103] width 8 height 10
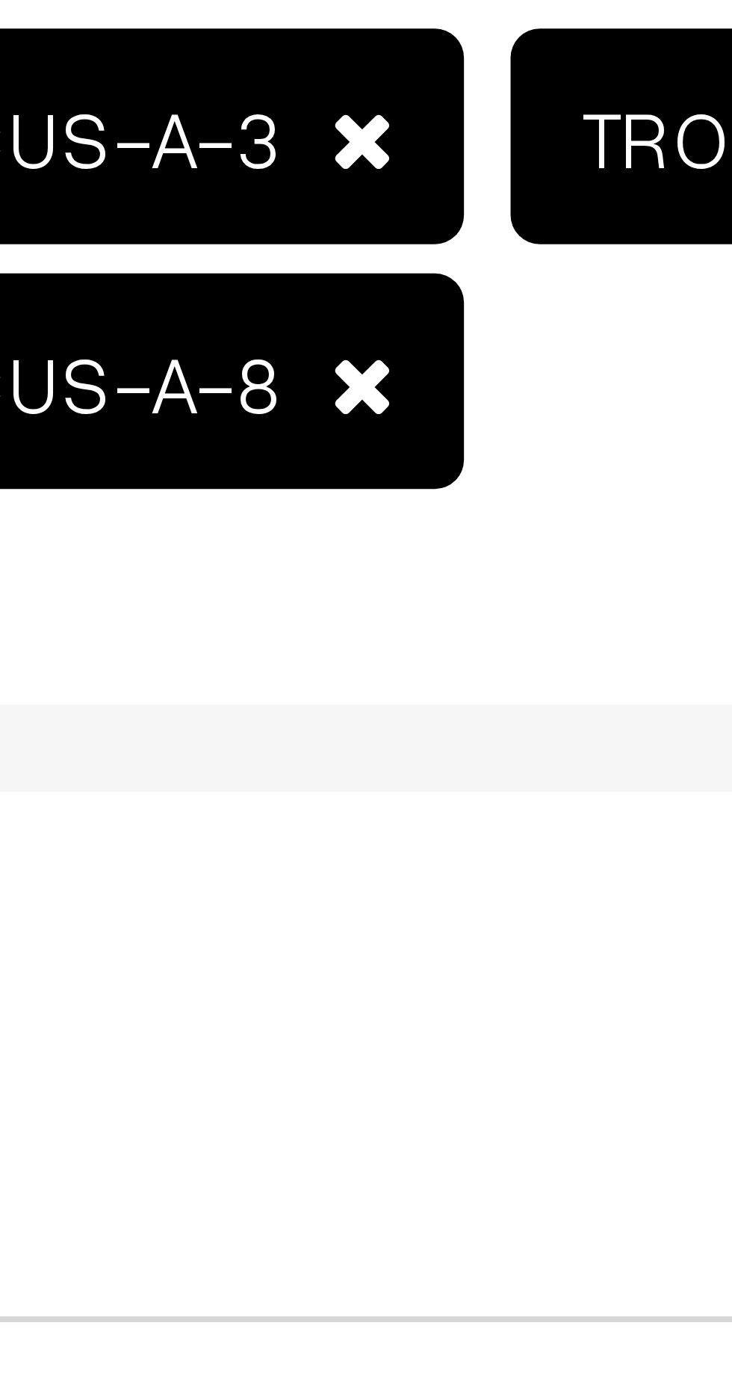
click at [349, 1135] on span at bounding box center [353, 1135] width 8 height 10
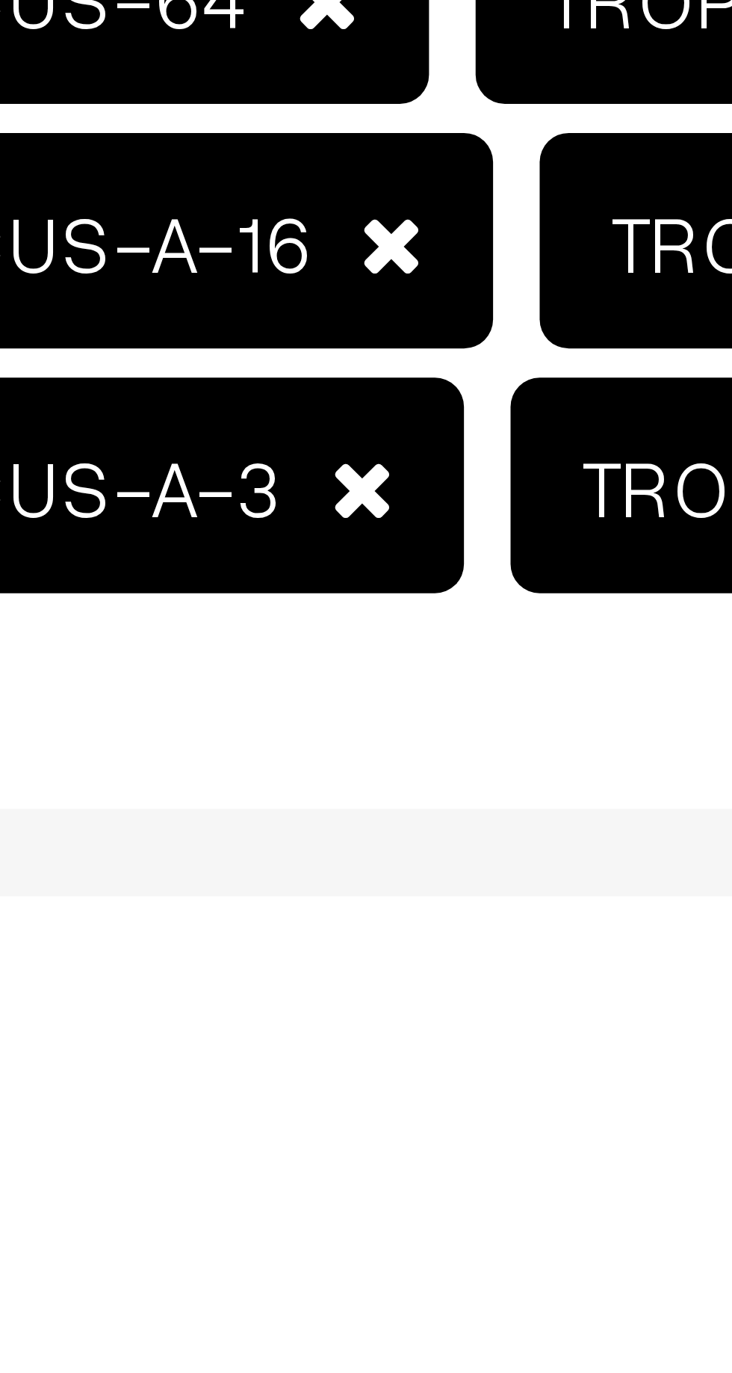
click at [349, 1099] on span at bounding box center [353, 1103] width 8 height 10
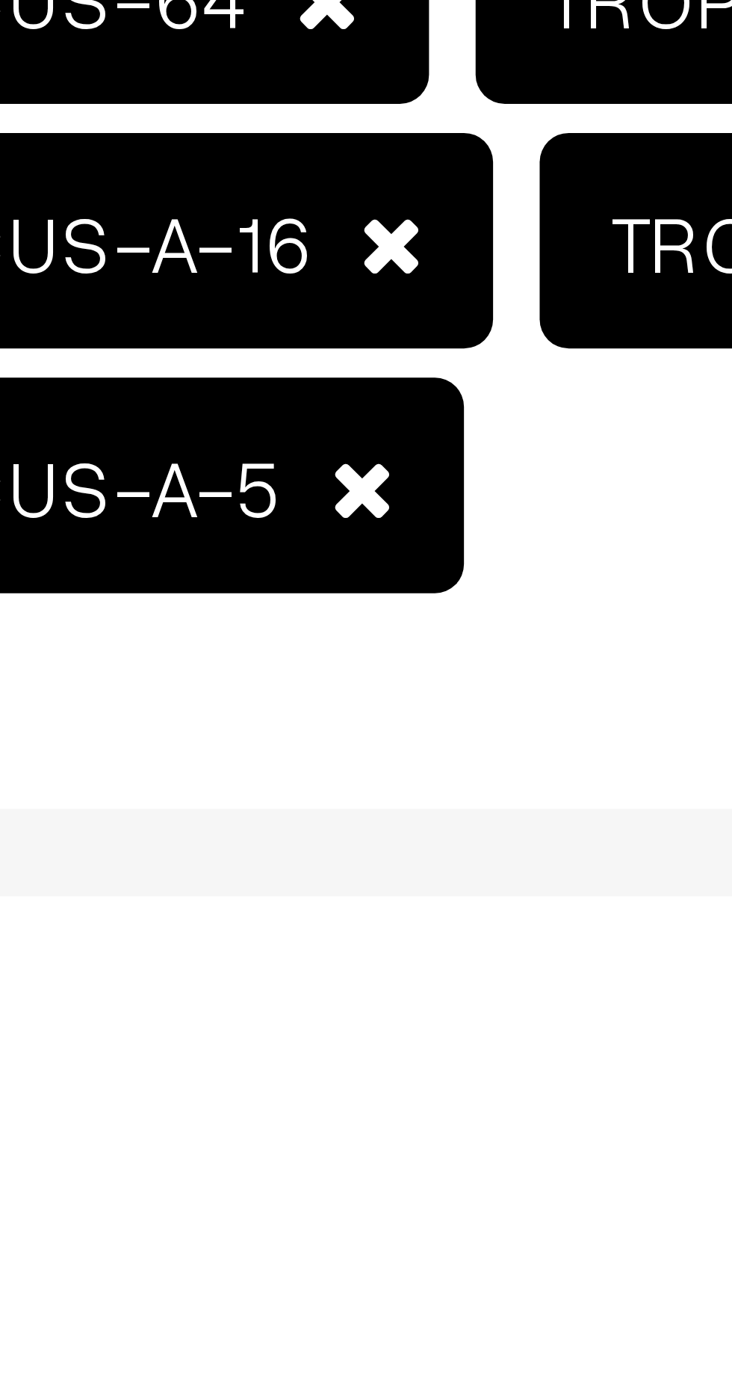
click at [353, 1068] on span at bounding box center [357, 1072] width 8 height 10
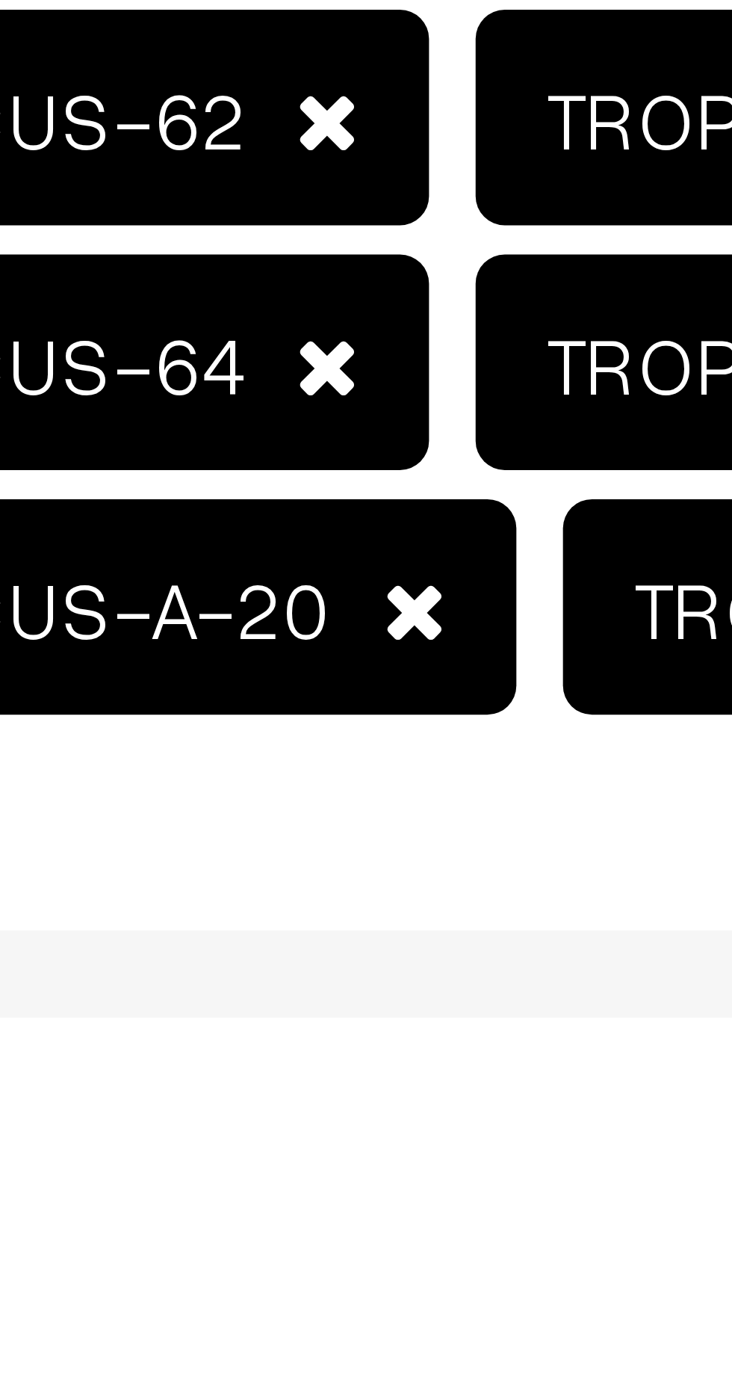
click at [356, 1070] on span at bounding box center [360, 1072] width 8 height 10
click at [344, 1040] on span at bounding box center [348, 1041] width 8 height 10
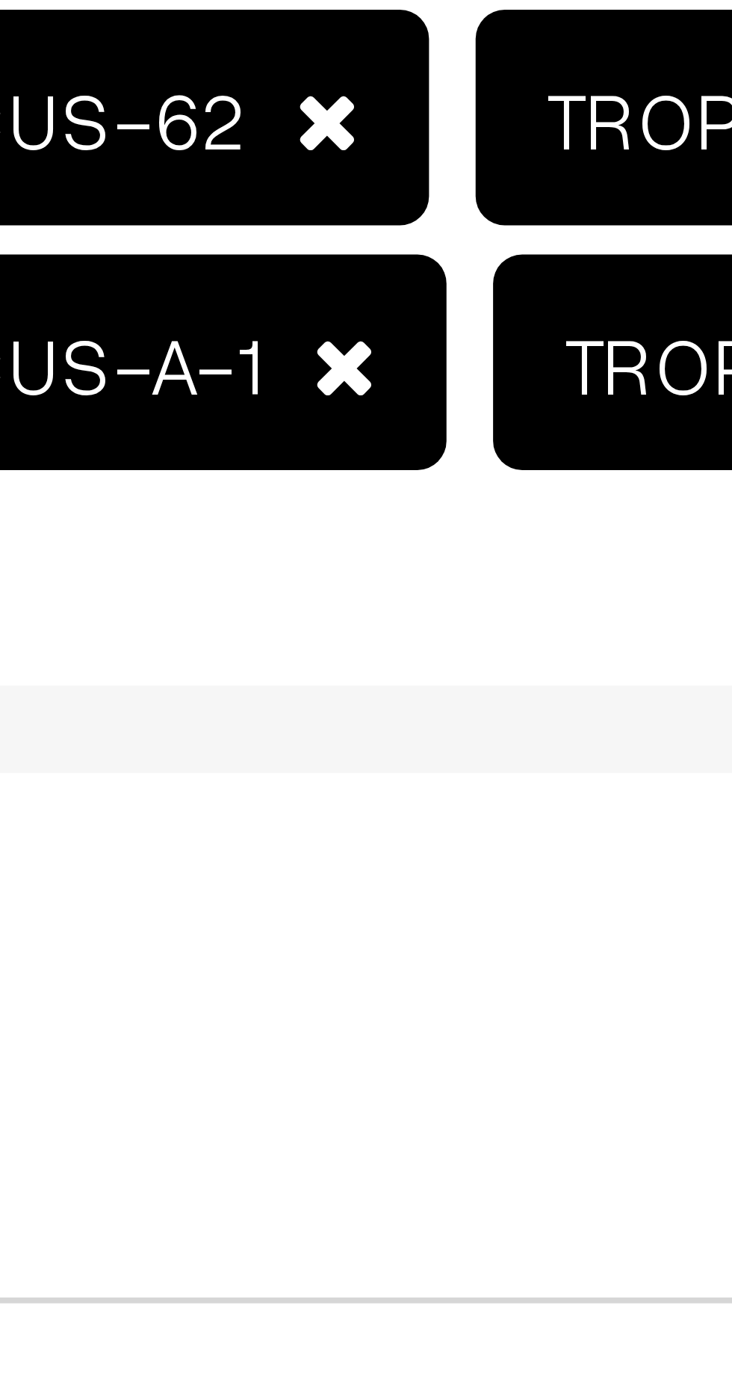
click at [344, 1009] on span at bounding box center [348, 1009] width 8 height 10
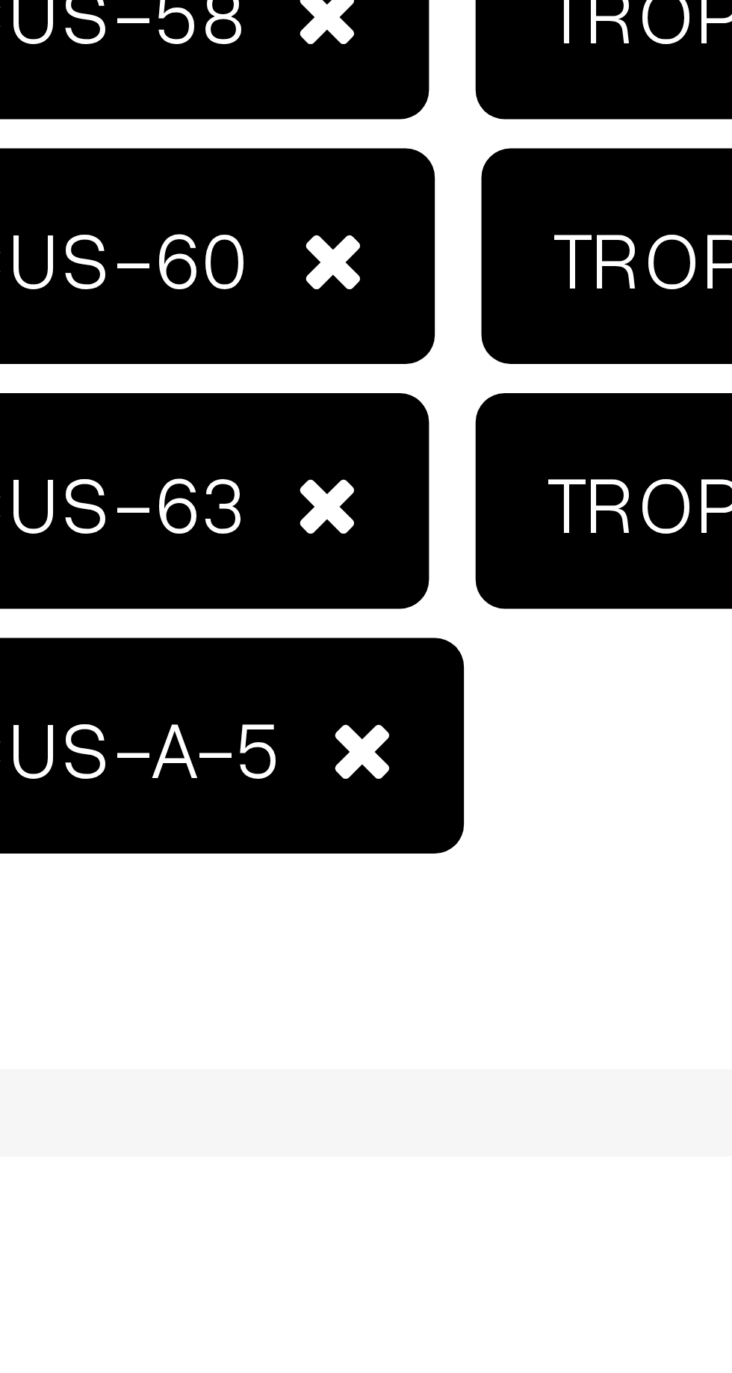
click at [349, 1036] on span at bounding box center [353, 1041] width 8 height 10
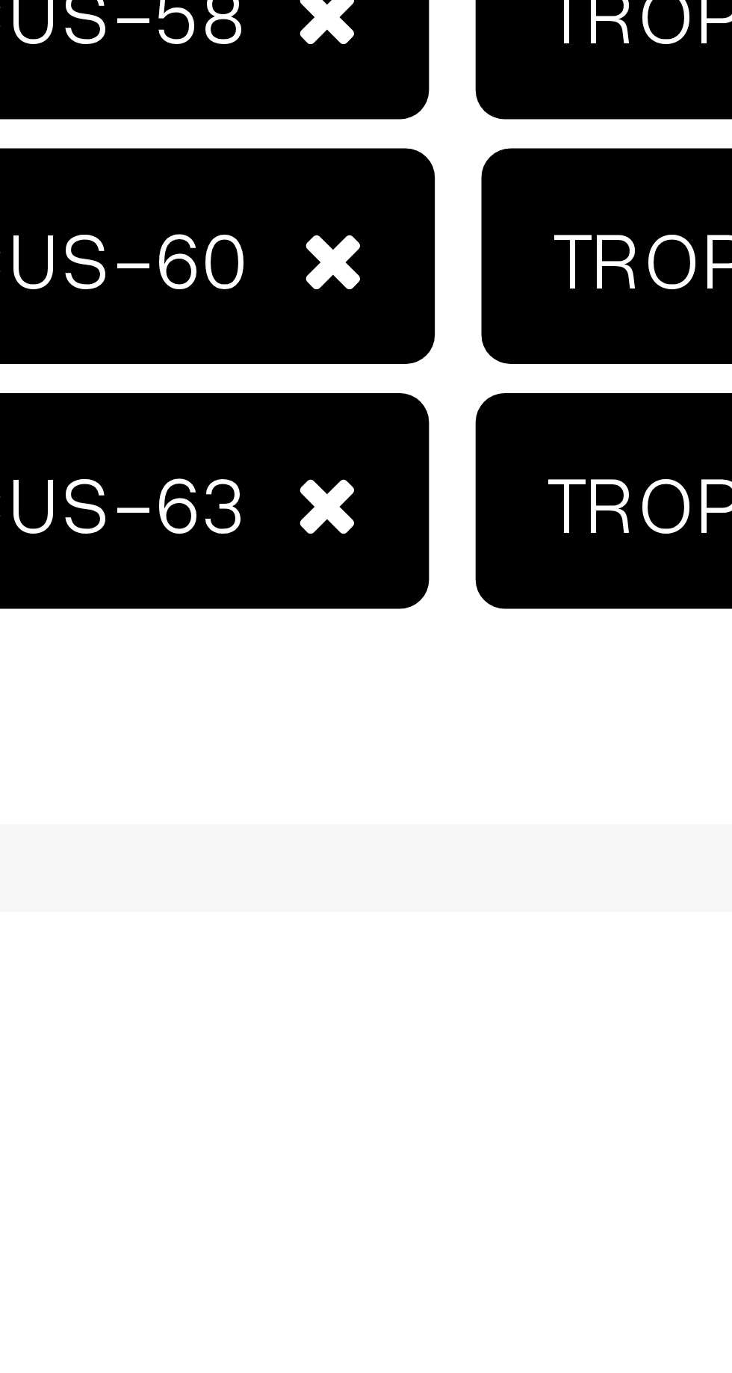
click at [344, 1009] on span at bounding box center [348, 1009] width 8 height 10
click at [345, 977] on span at bounding box center [349, 978] width 8 height 10
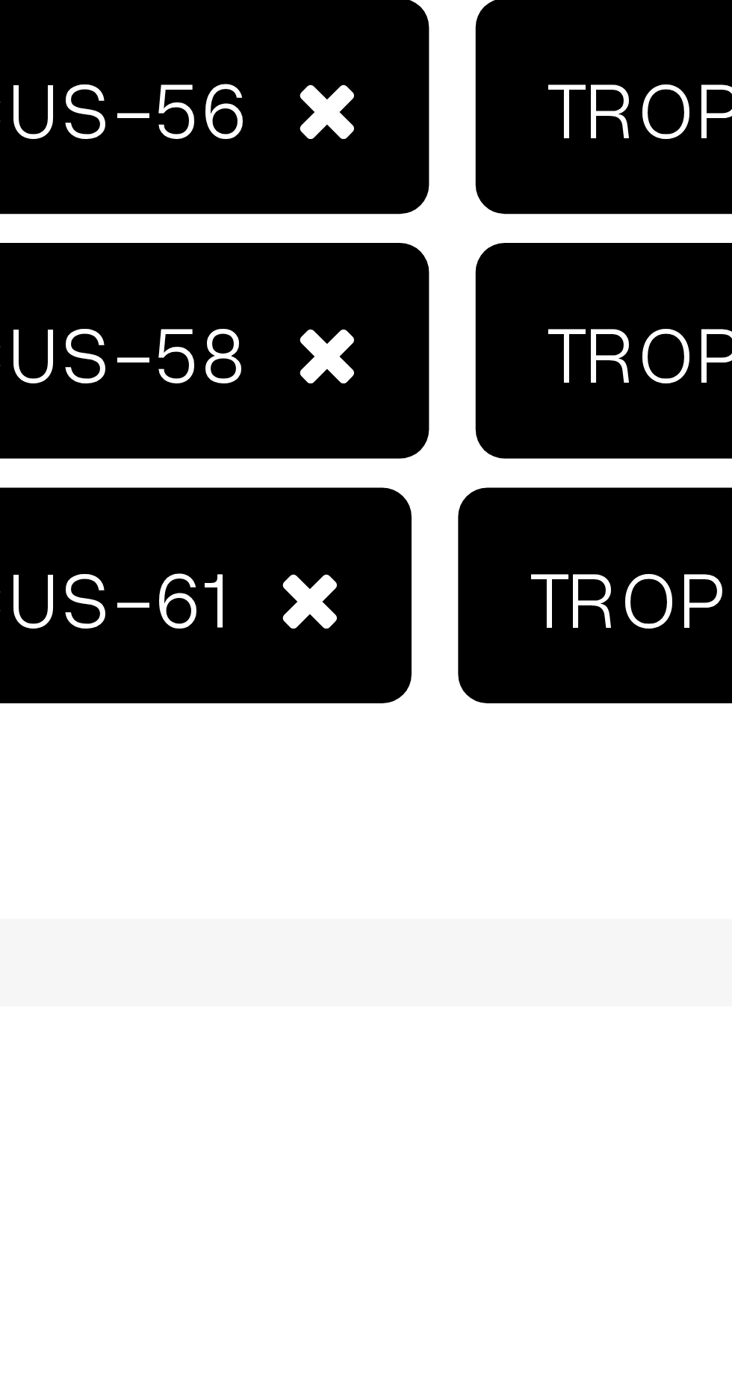
click at [342, 974] on span at bounding box center [346, 978] width 8 height 10
click at [344, 946] on span at bounding box center [348, 946] width 8 height 10
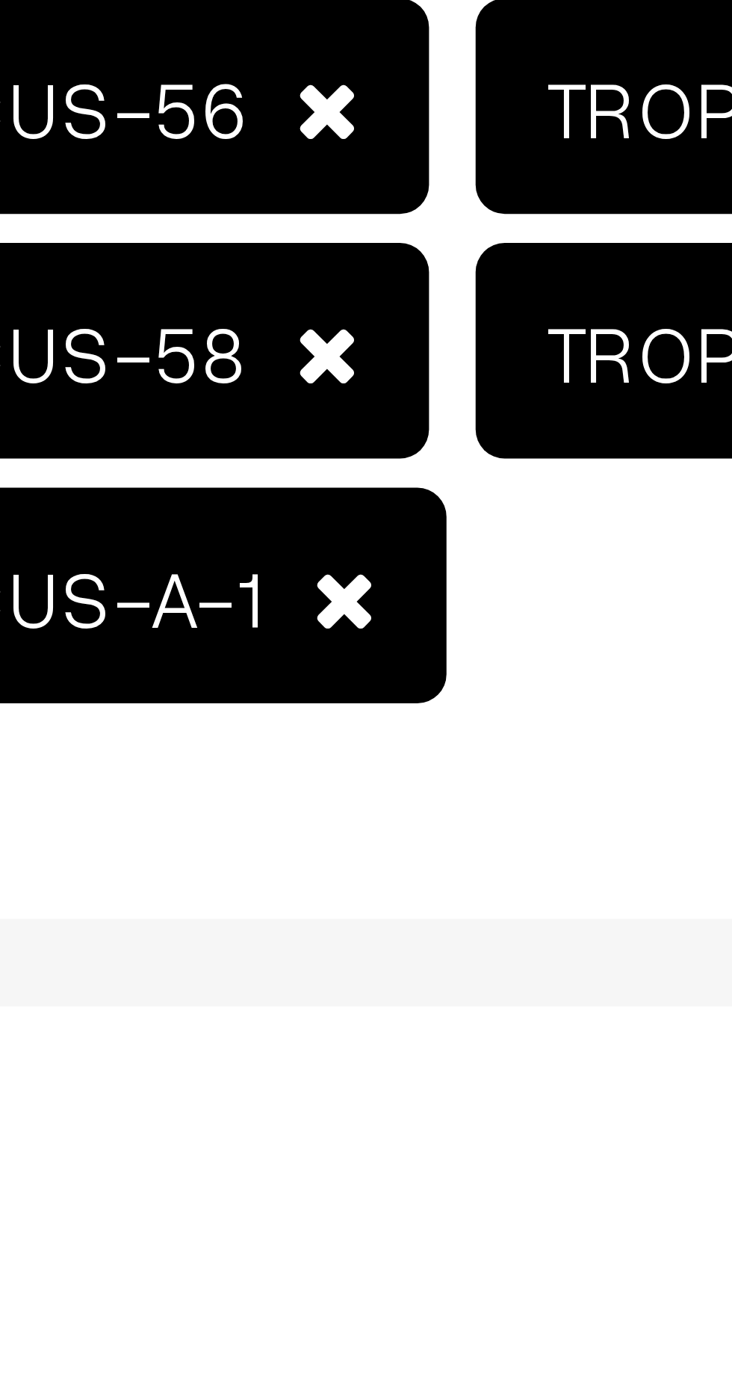
click at [344, 913] on span at bounding box center [348, 915] width 8 height 10
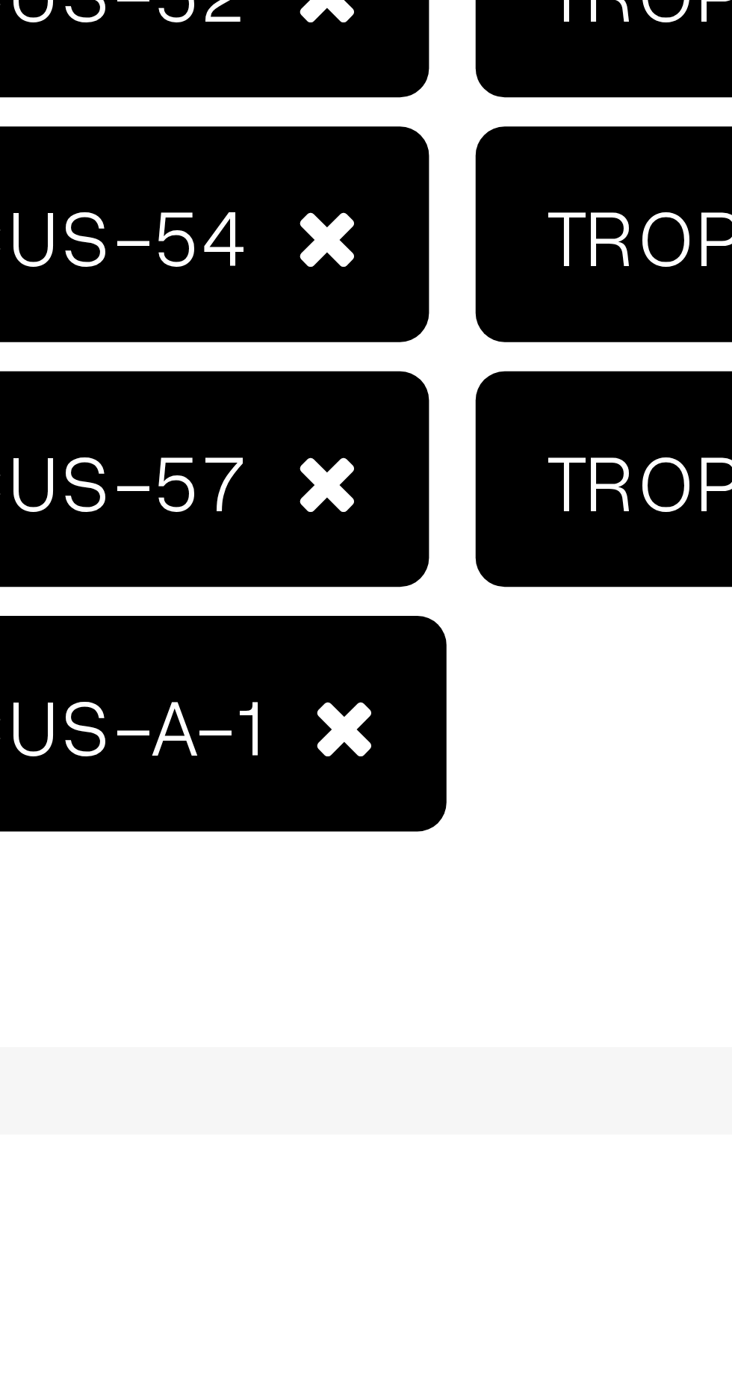
click at [347, 943] on span at bounding box center [351, 946] width 8 height 10
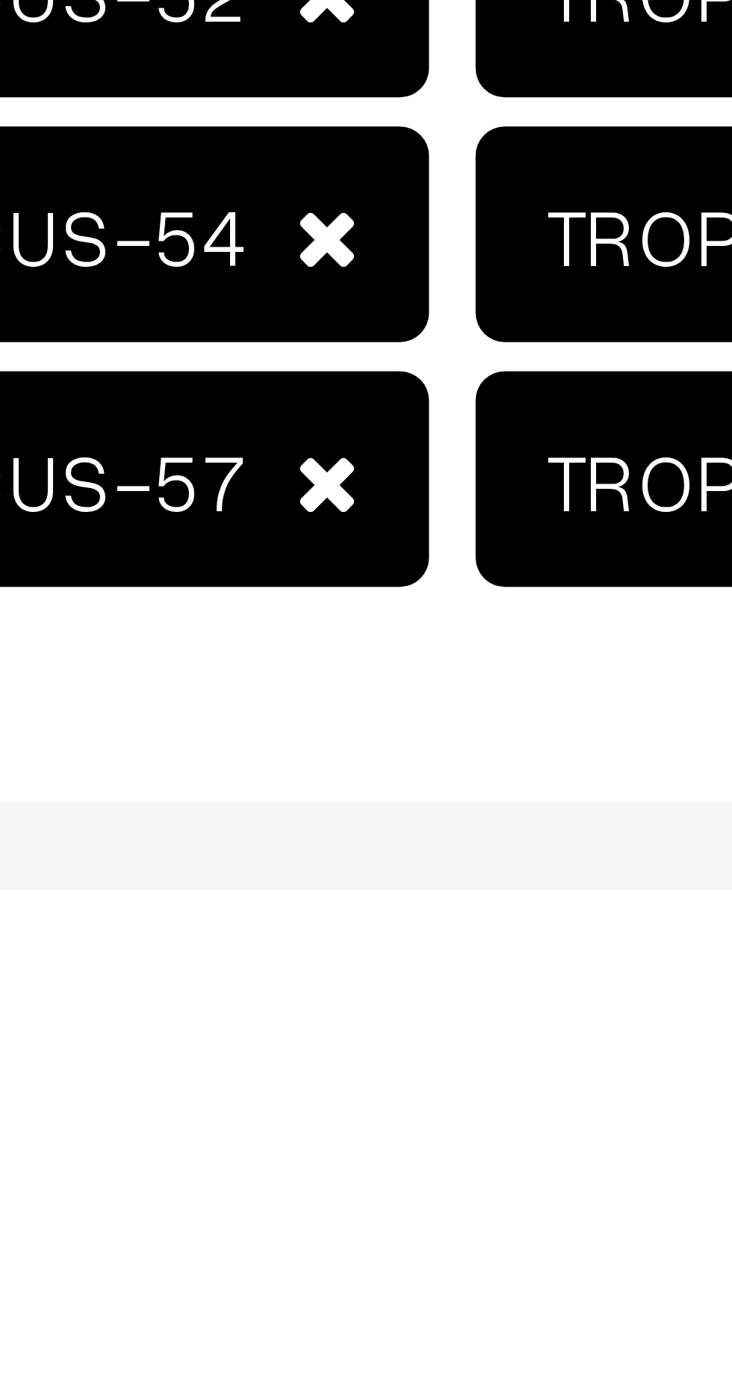
click at [344, 917] on span at bounding box center [348, 915] width 8 height 10
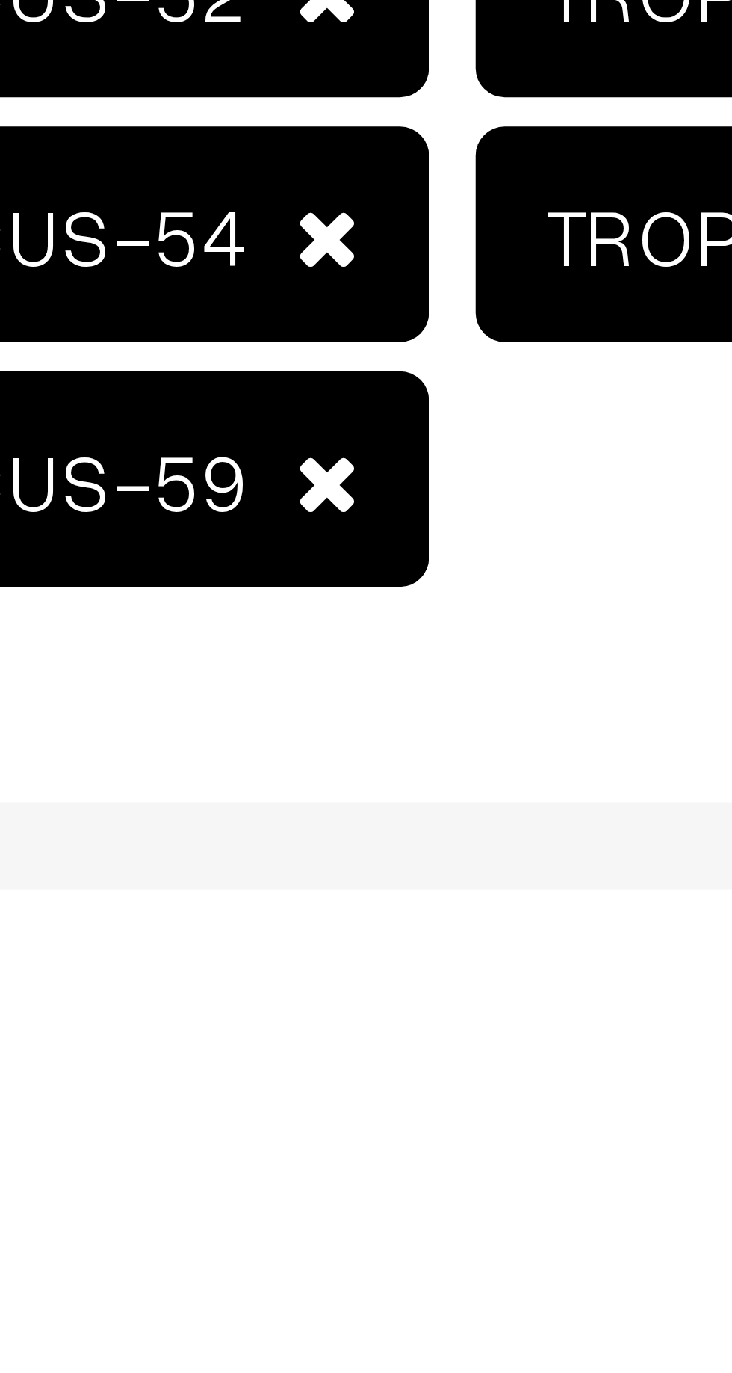
click at [344, 880] on span at bounding box center [348, 884] width 8 height 10
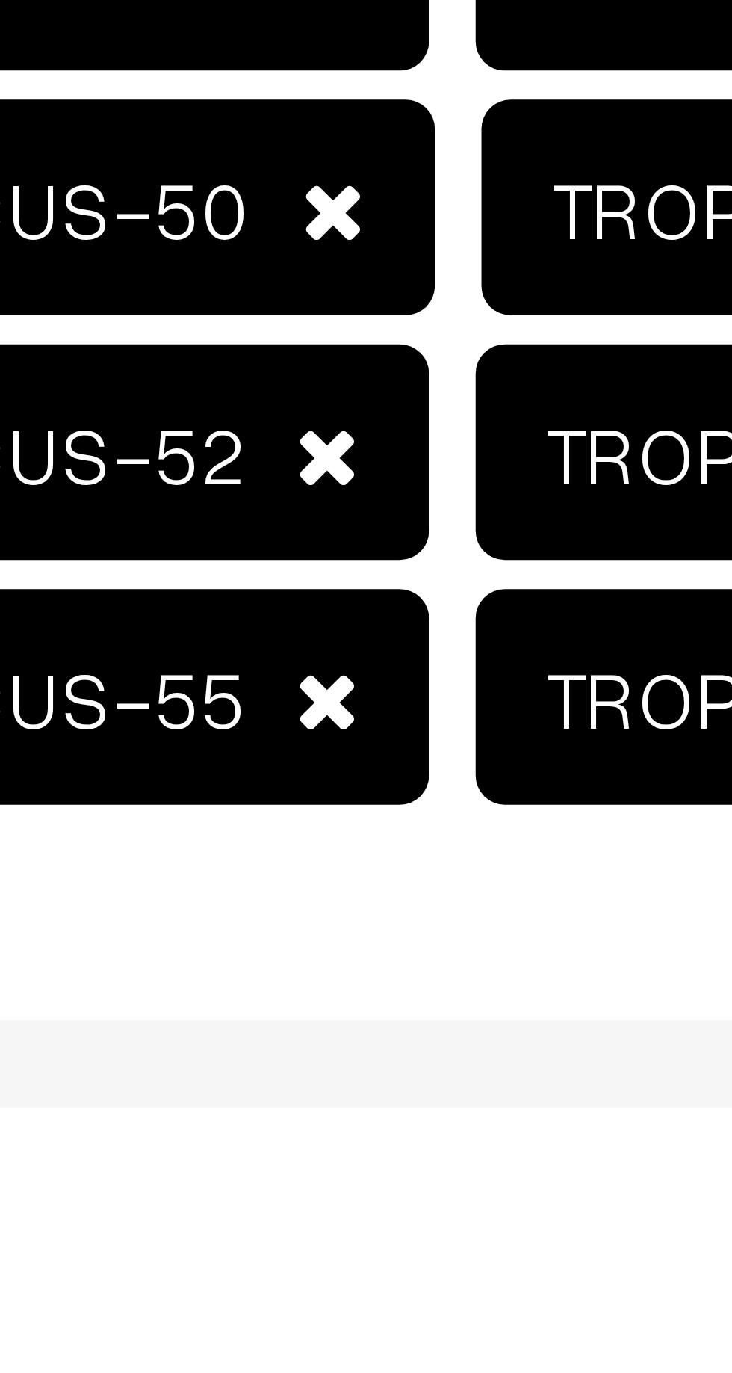
click at [344, 882] on span at bounding box center [348, 884] width 8 height 10
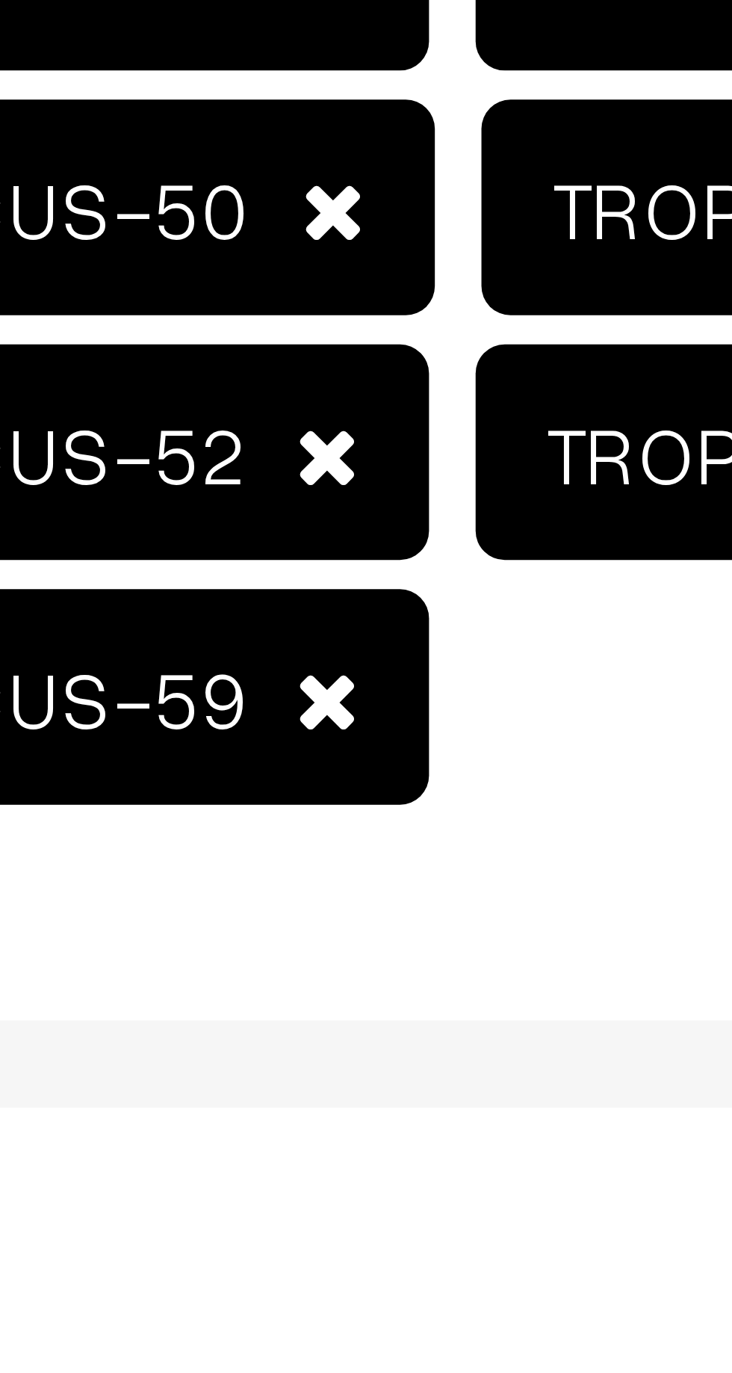
click at [344, 850] on span at bounding box center [348, 852] width 8 height 10
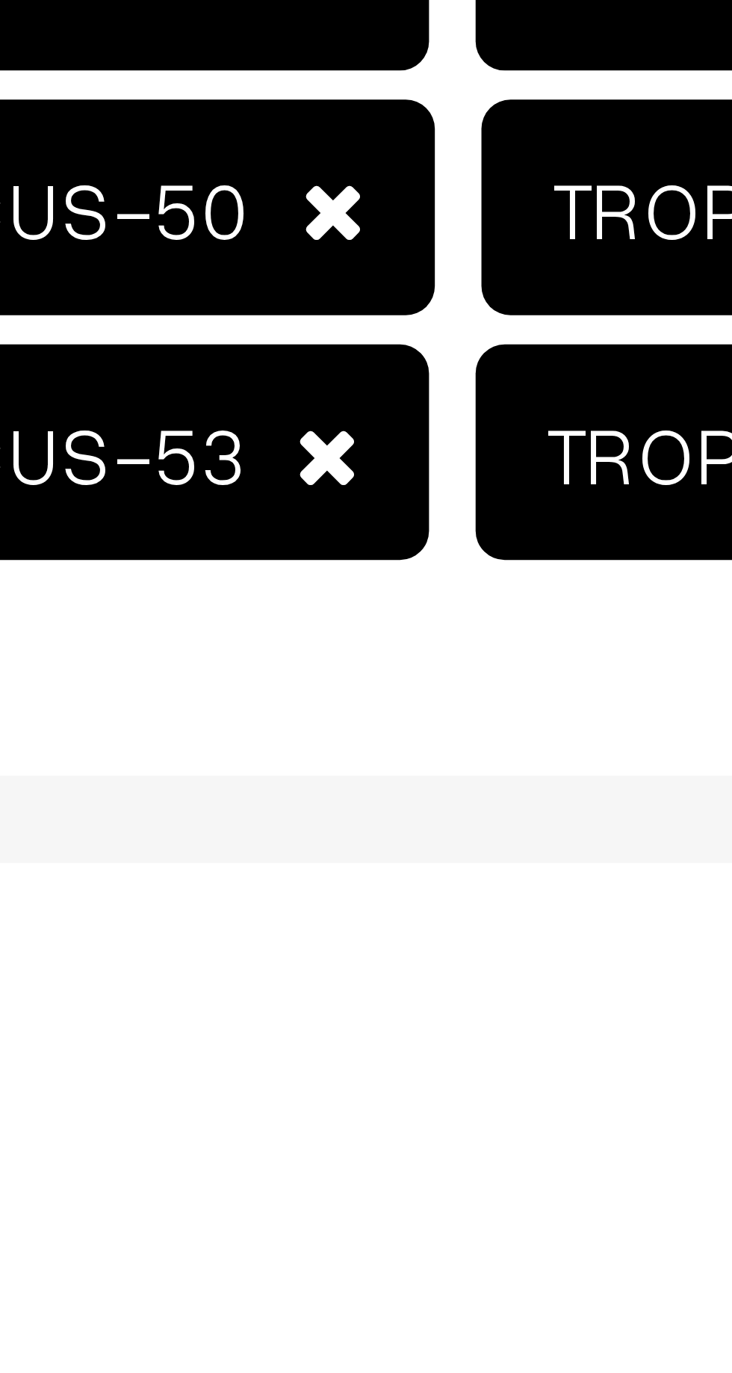
click at [345, 822] on span at bounding box center [349, 821] width 8 height 10
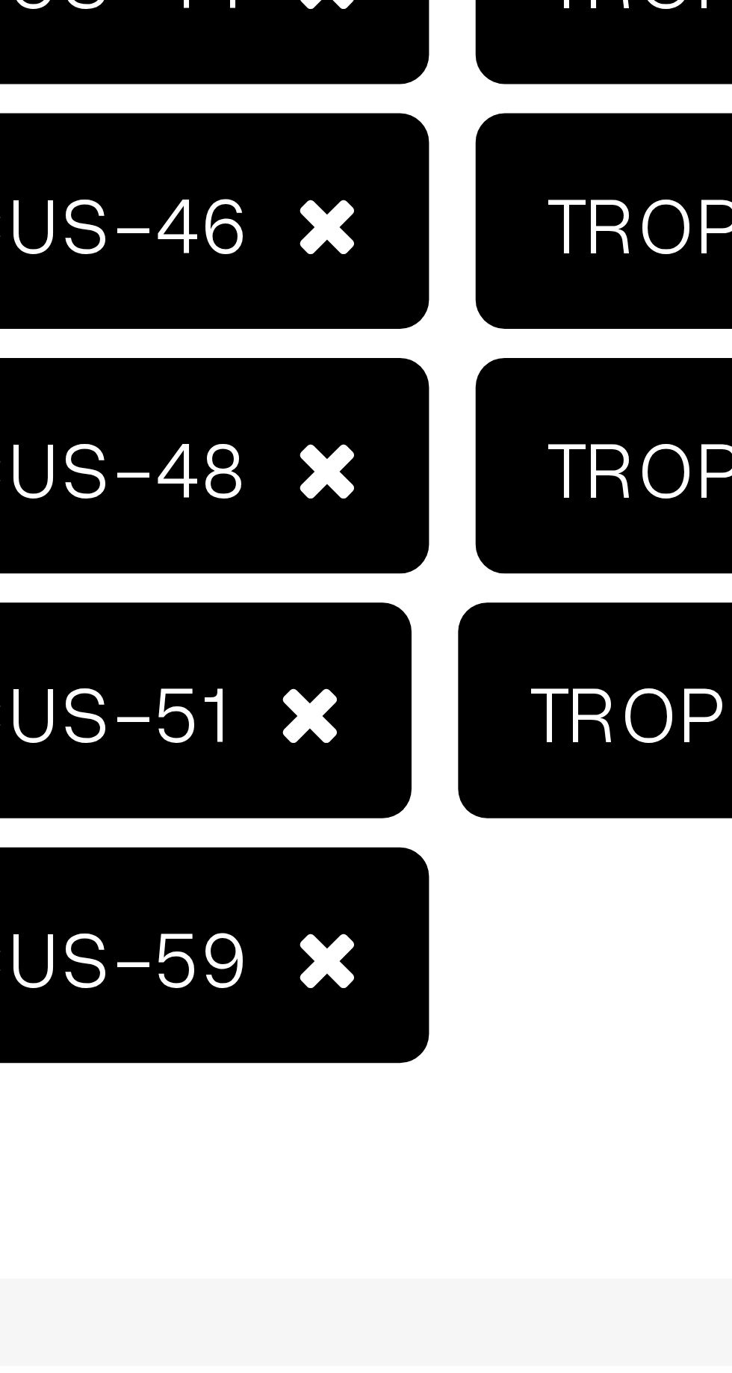
click at [342, 818] on span at bounding box center [346, 821] width 8 height 10
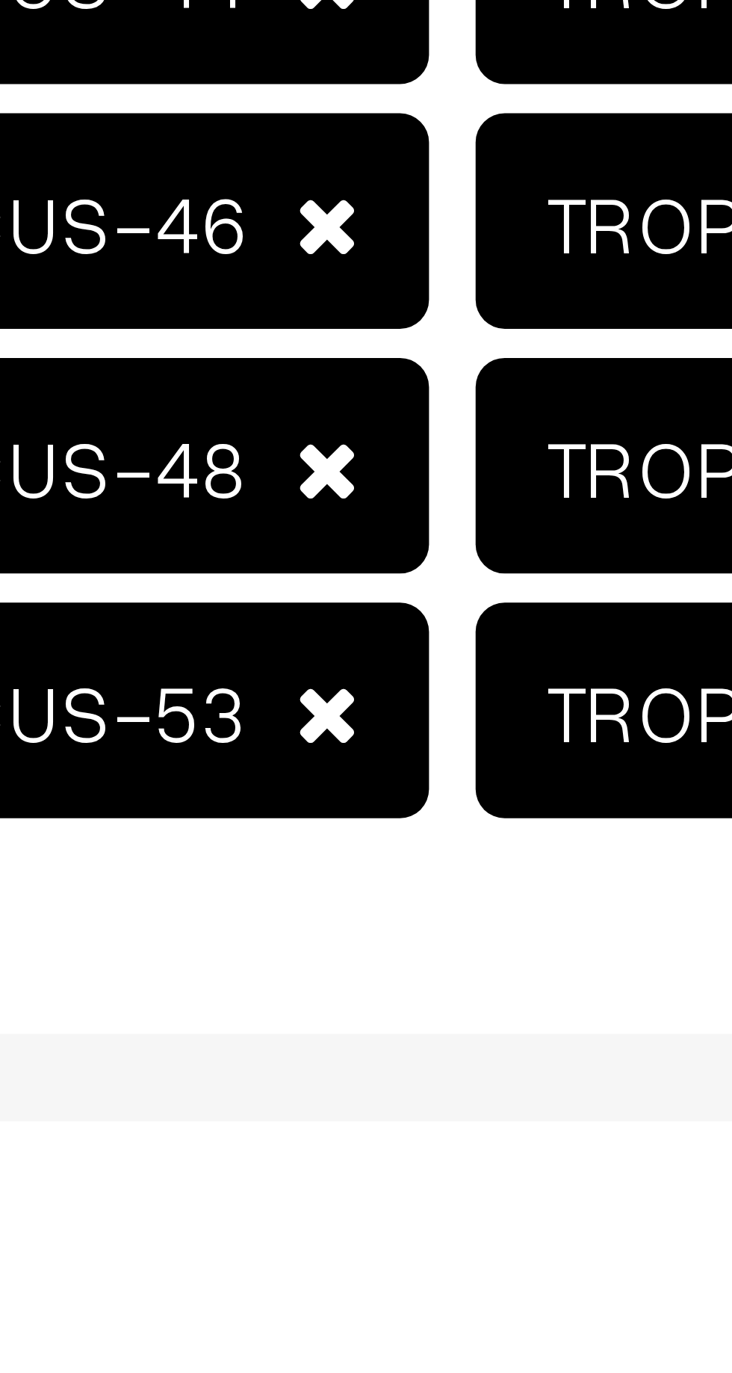
click at [344, 787] on span at bounding box center [348, 790] width 8 height 10
click at [344, 758] on span at bounding box center [348, 758] width 8 height 10
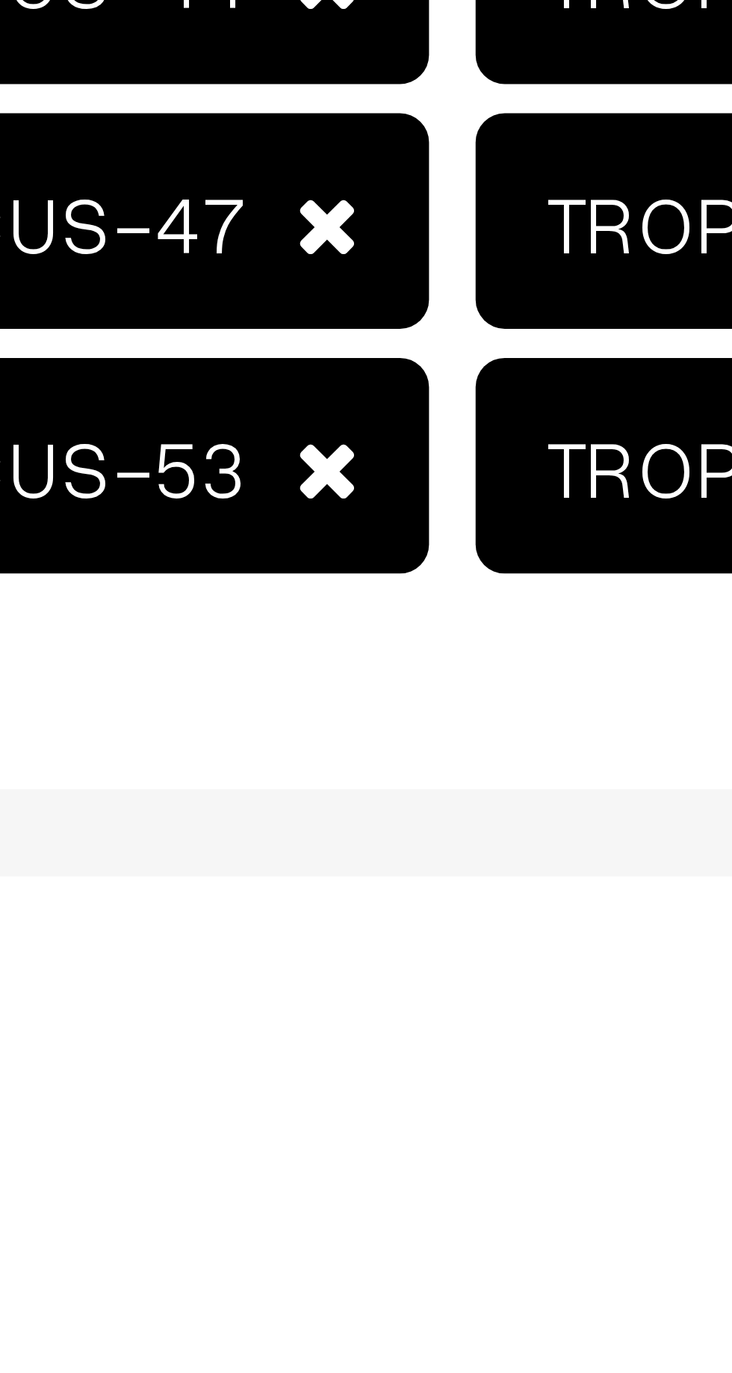
click at [344, 787] on span at bounding box center [348, 790] width 8 height 10
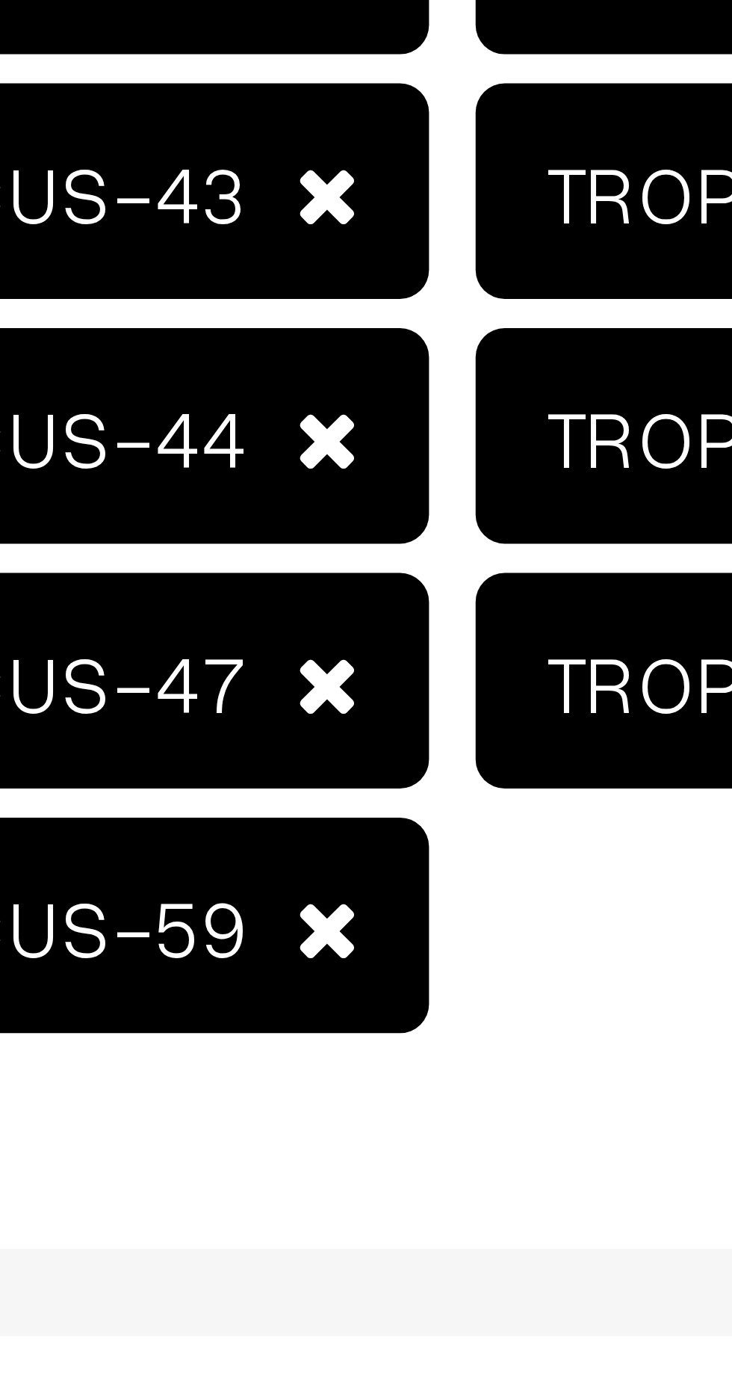
click at [344, 753] on span at bounding box center [348, 758] width 8 height 10
click at [344, 726] on span at bounding box center [348, 727] width 8 height 10
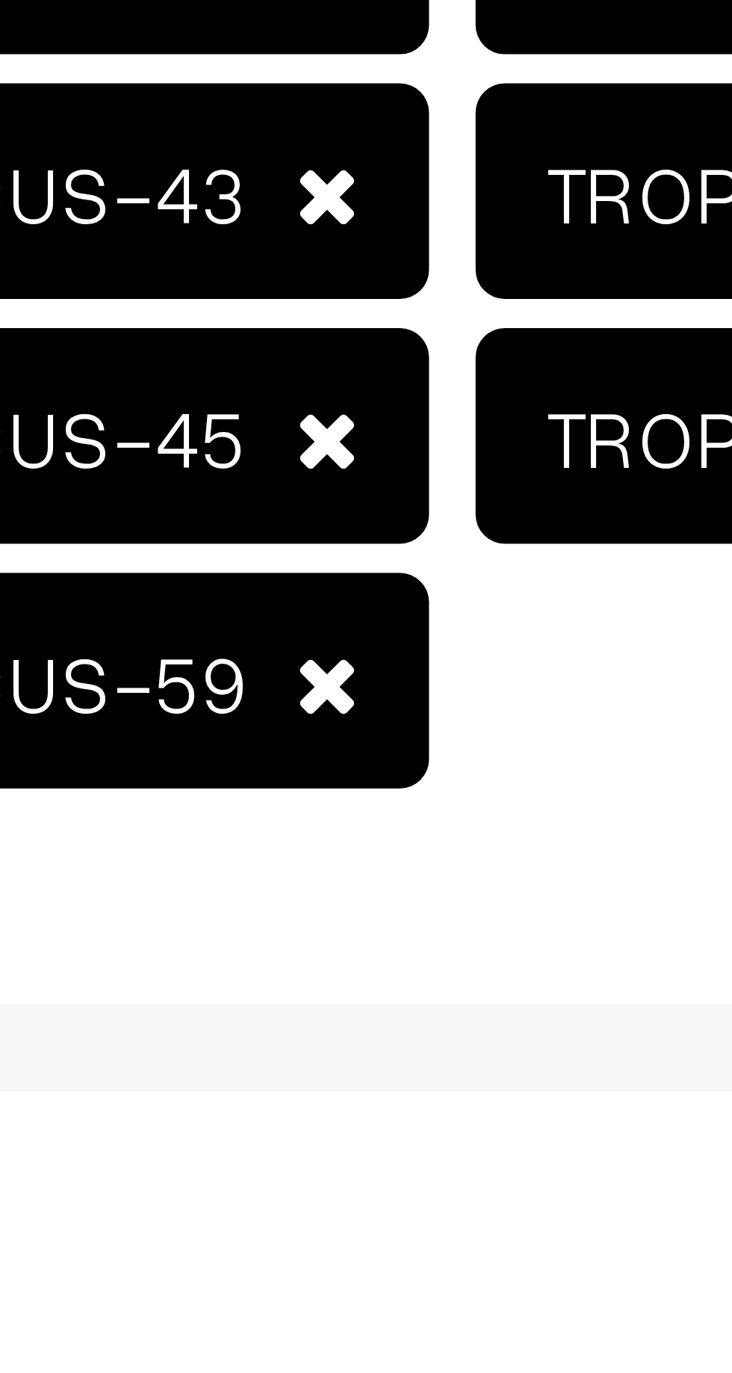
click at [344, 693] on span at bounding box center [348, 695] width 8 height 10
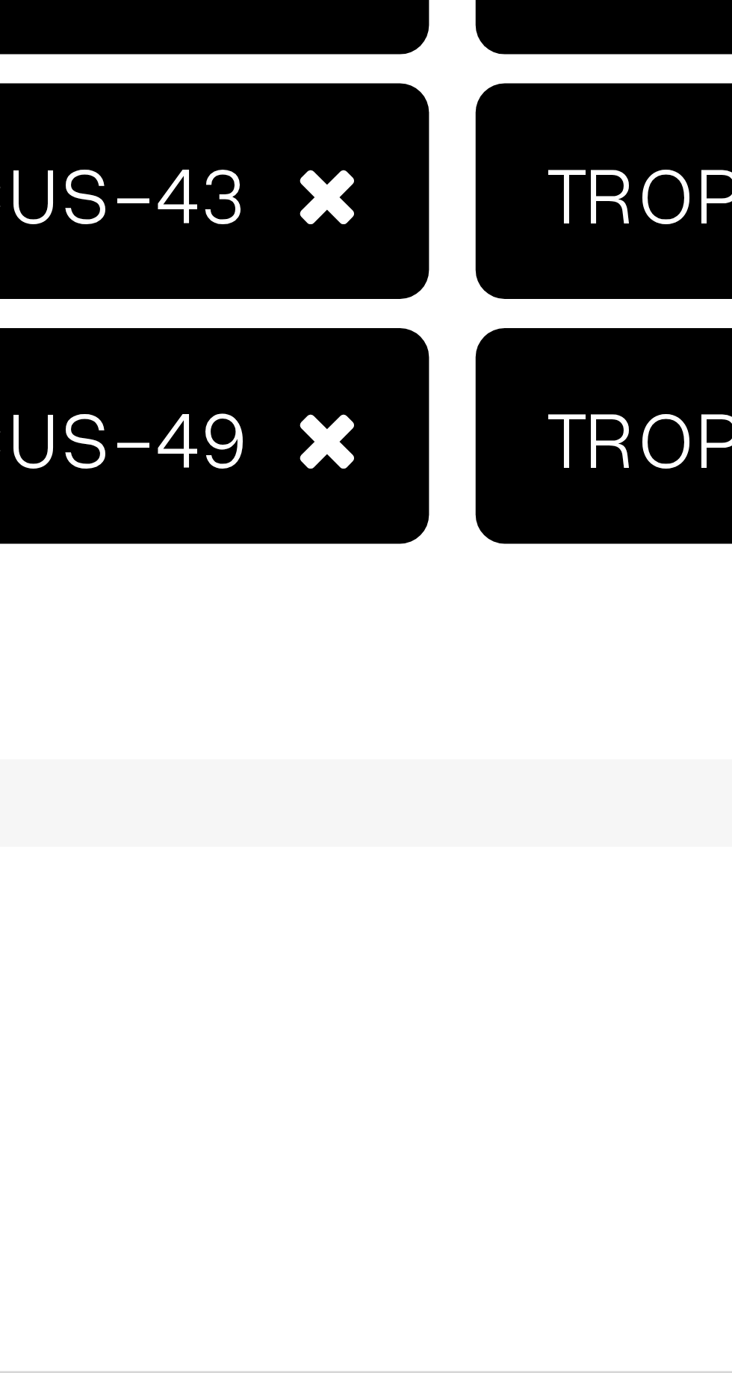
click at [344, 725] on span at bounding box center [348, 727] width 8 height 10
click at [344, 696] on span at bounding box center [348, 695] width 8 height 10
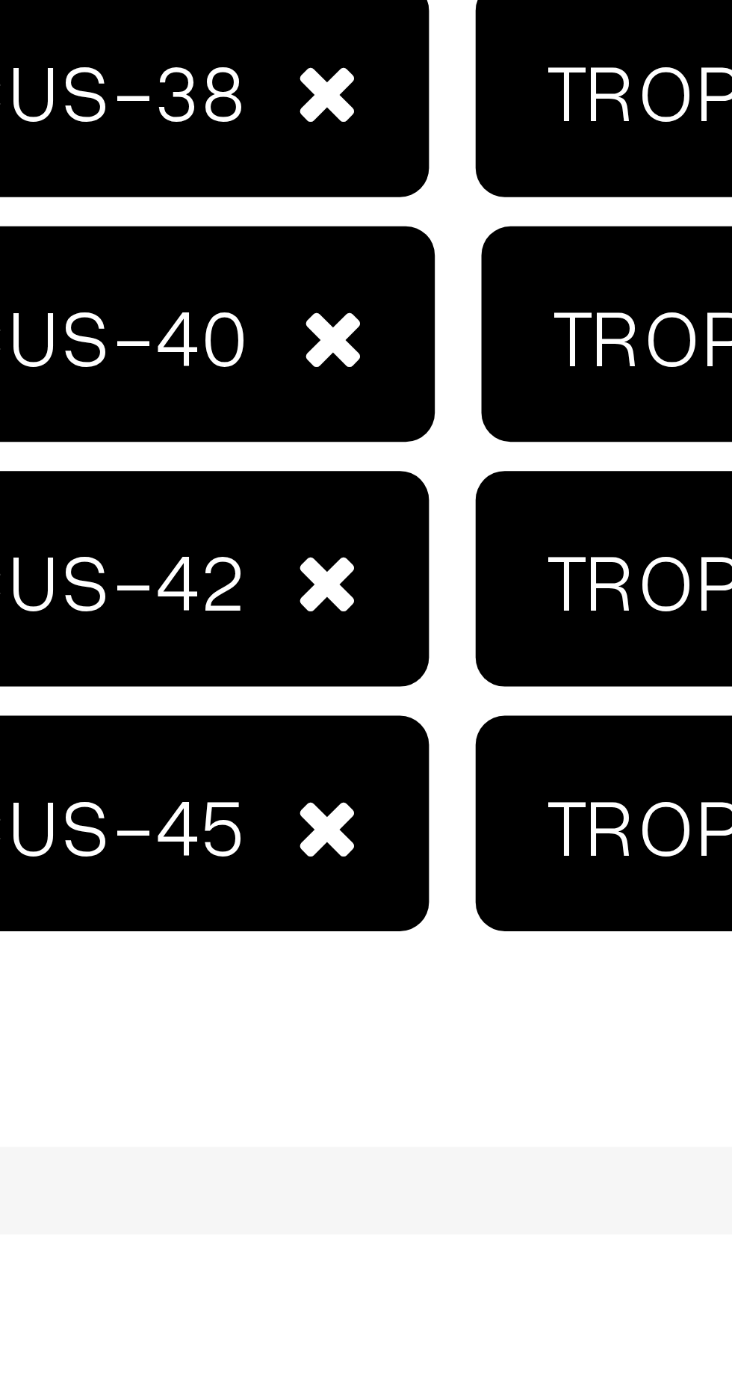
click at [345, 631] on span at bounding box center [349, 633] width 8 height 10
click at [344, 601] on span at bounding box center [348, 601] width 8 height 10
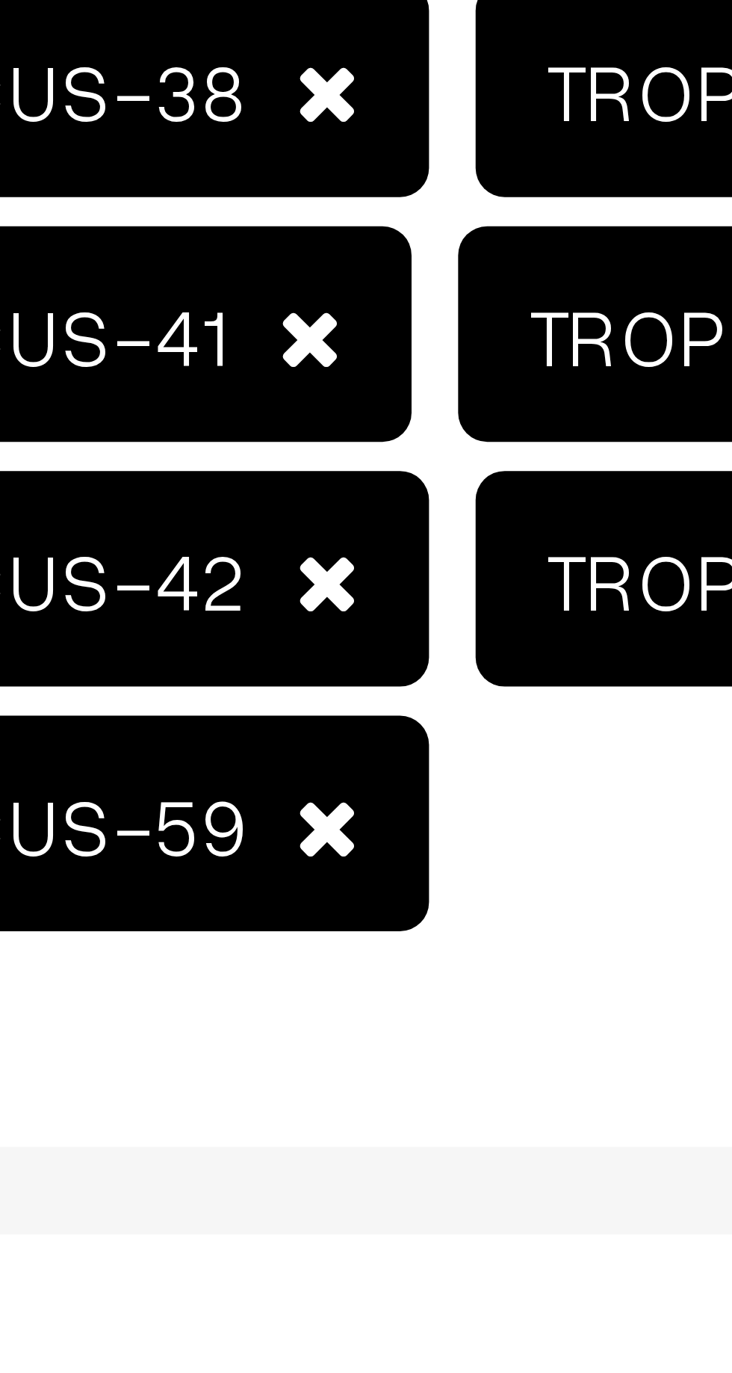
scroll to position [655, 0]
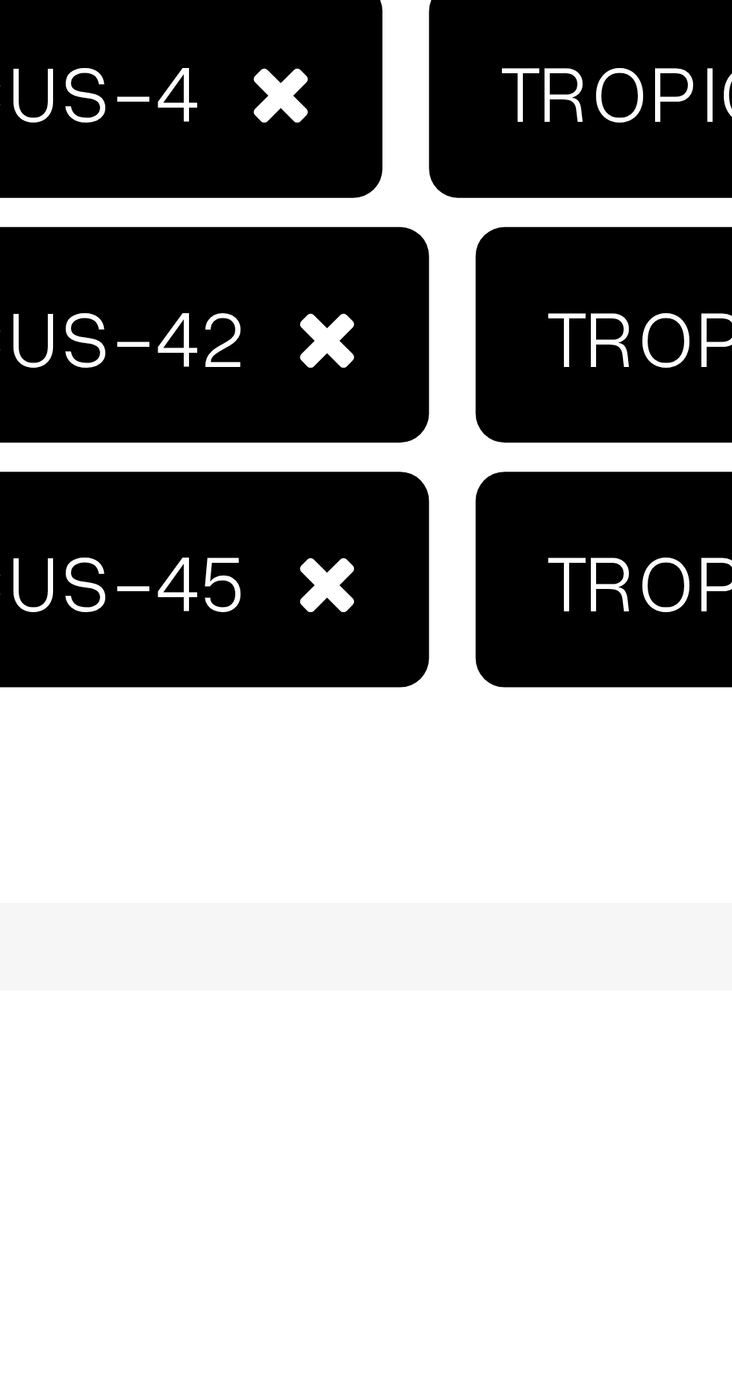
click at [344, 676] on span at bounding box center [348, 678] width 8 height 10
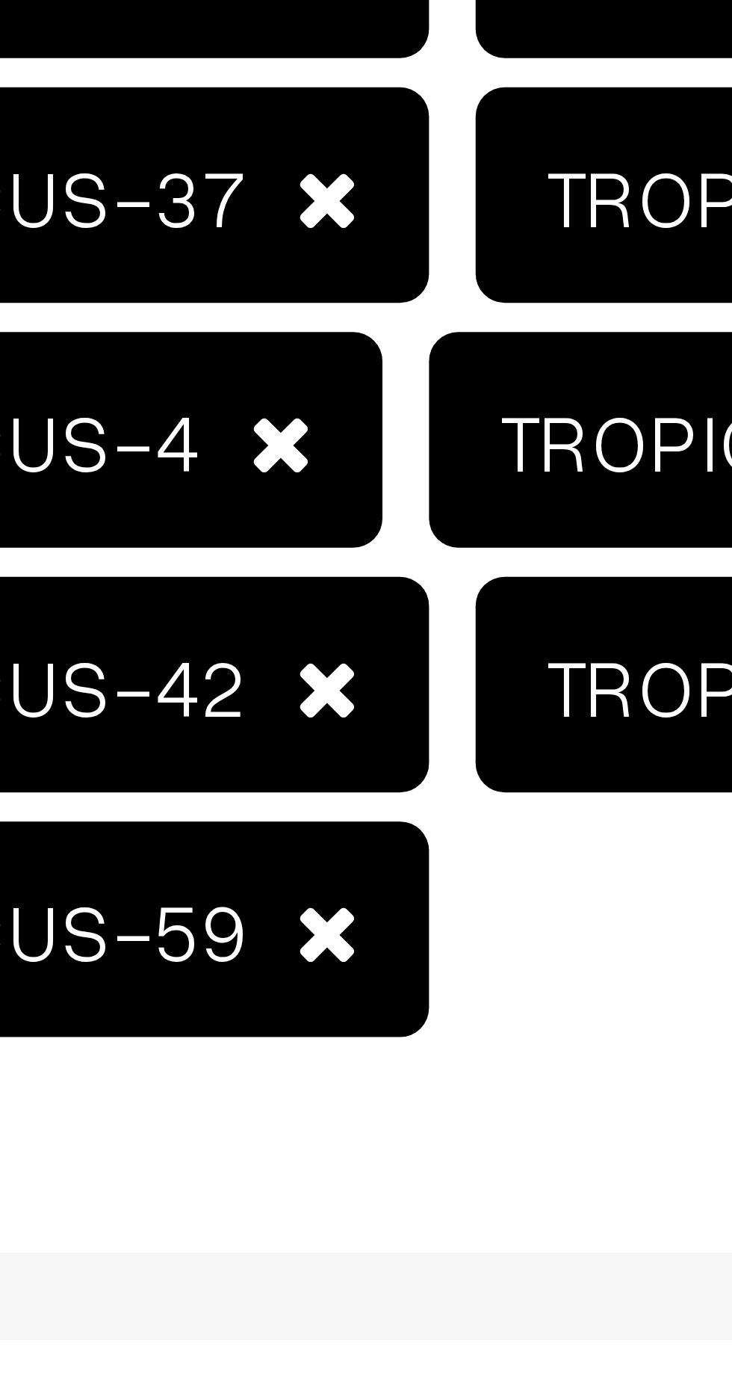
click at [344, 644] on span at bounding box center [348, 647] width 8 height 10
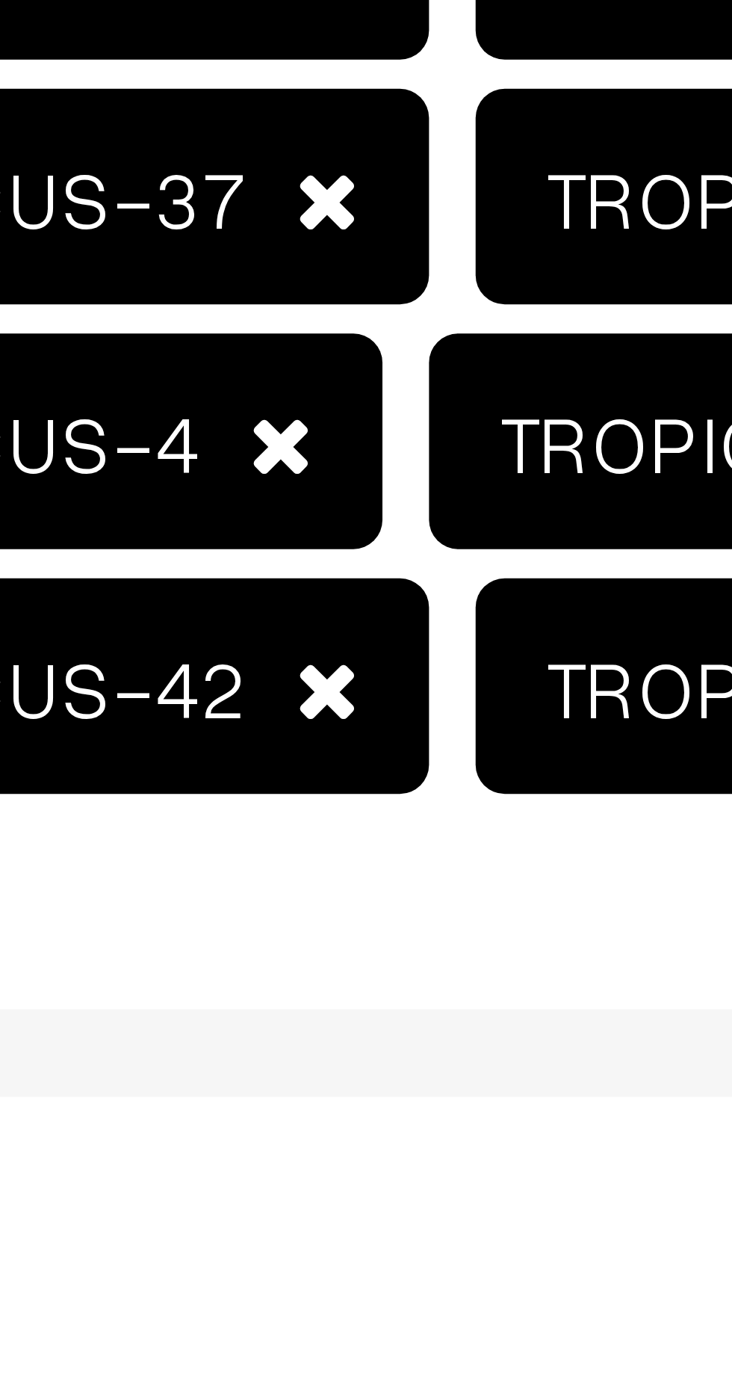
click at [338, 646] on span at bounding box center [342, 647] width 8 height 10
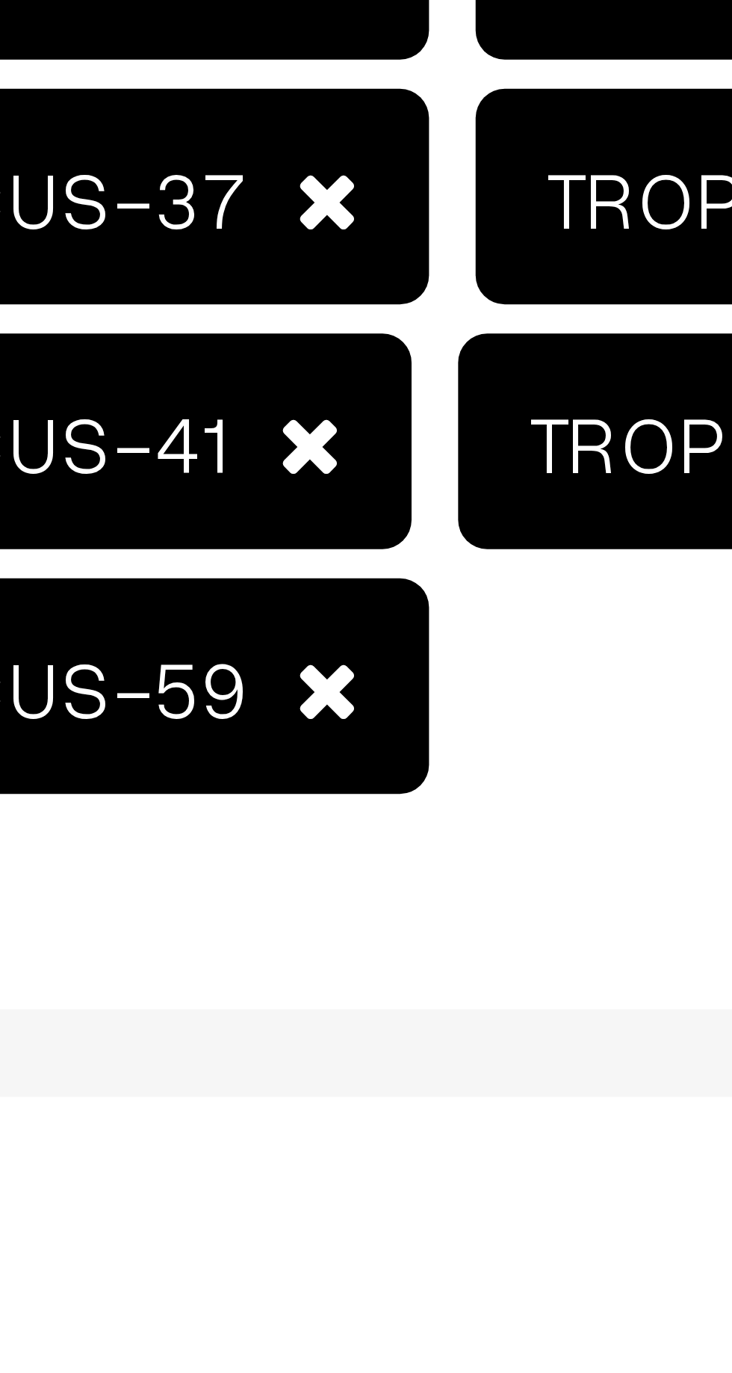
click at [344, 613] on span at bounding box center [348, 615] width 8 height 10
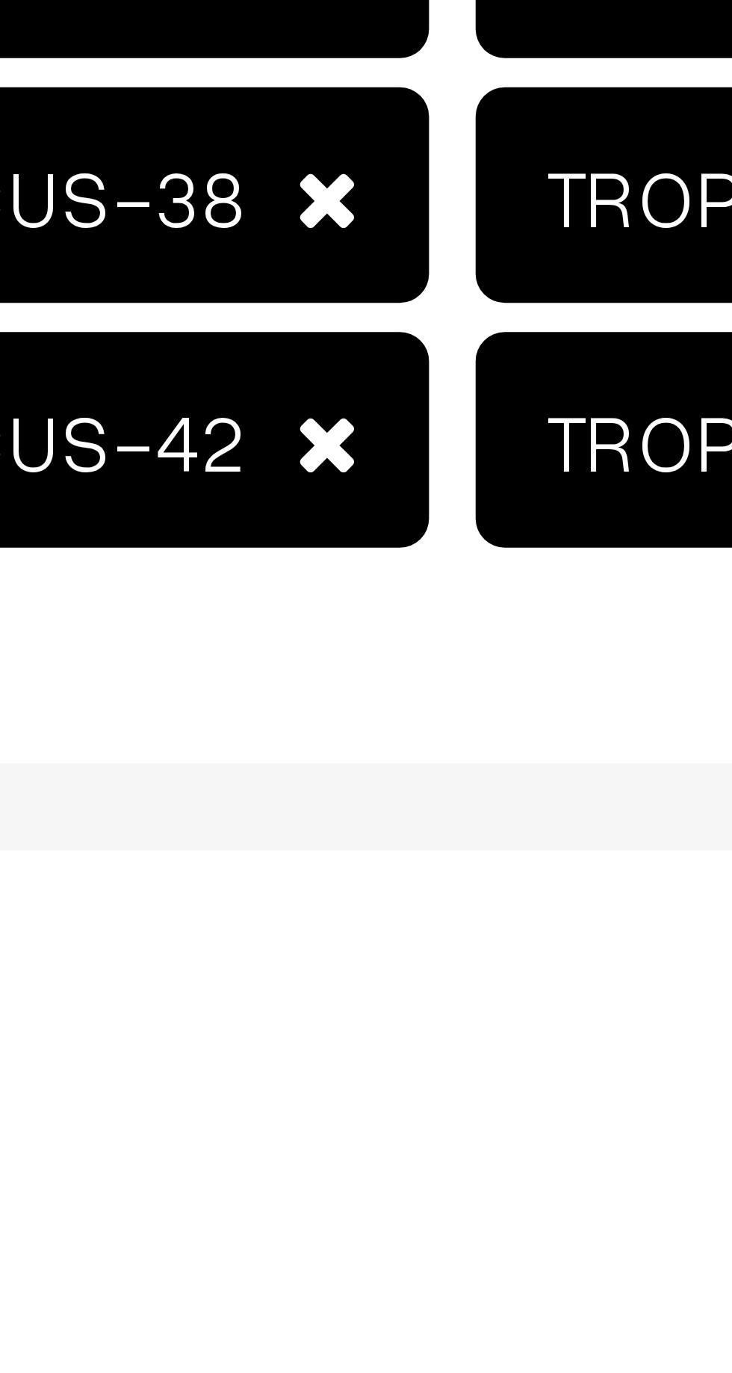
click at [344, 677] on span at bounding box center [348, 678] width 8 height 10
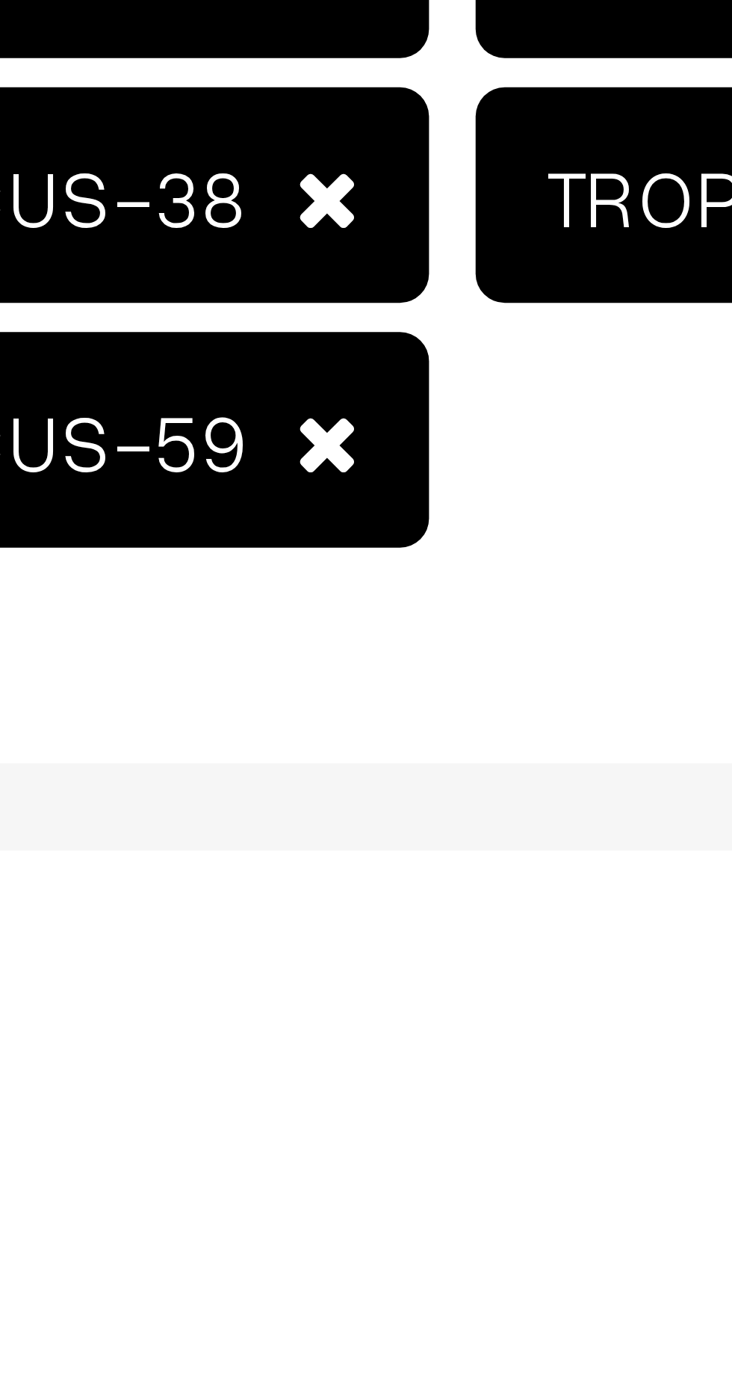
click at [344, 644] on span at bounding box center [348, 647] width 8 height 10
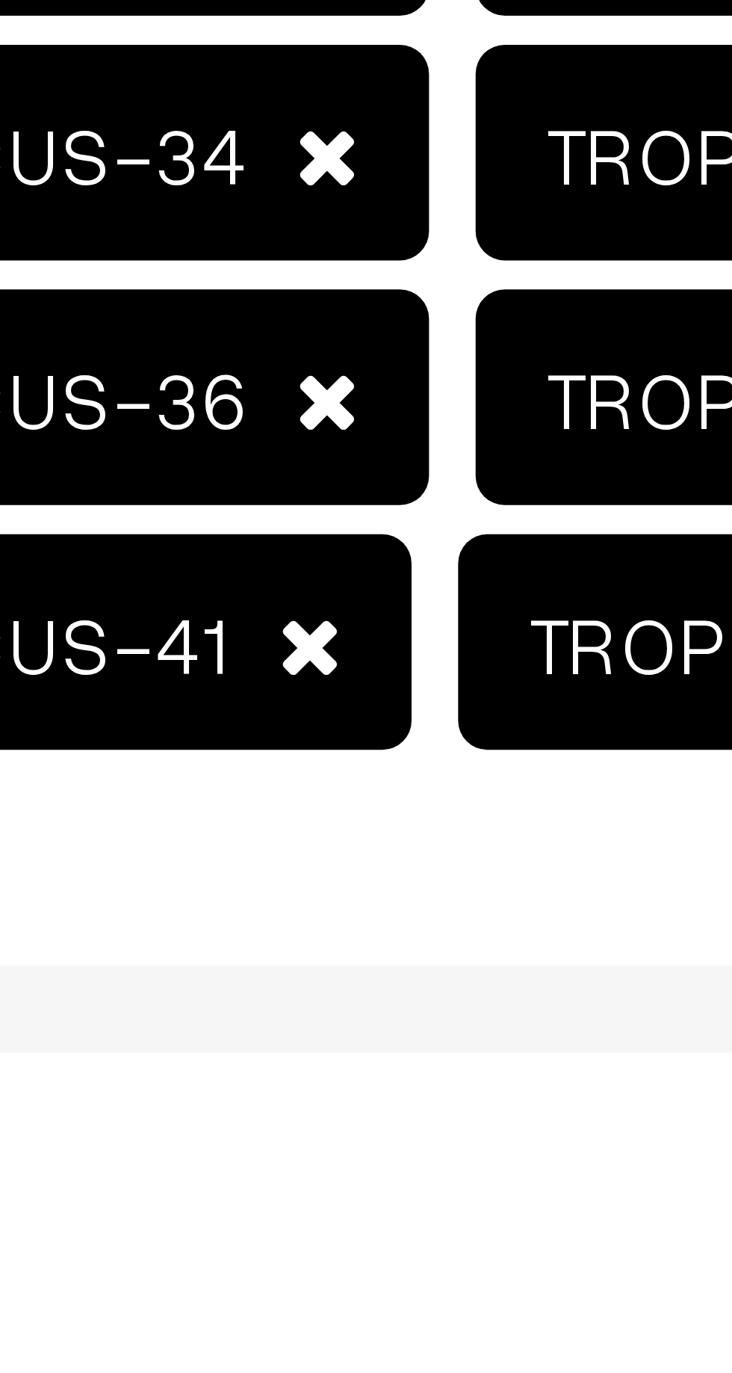
scroll to position [560, 0]
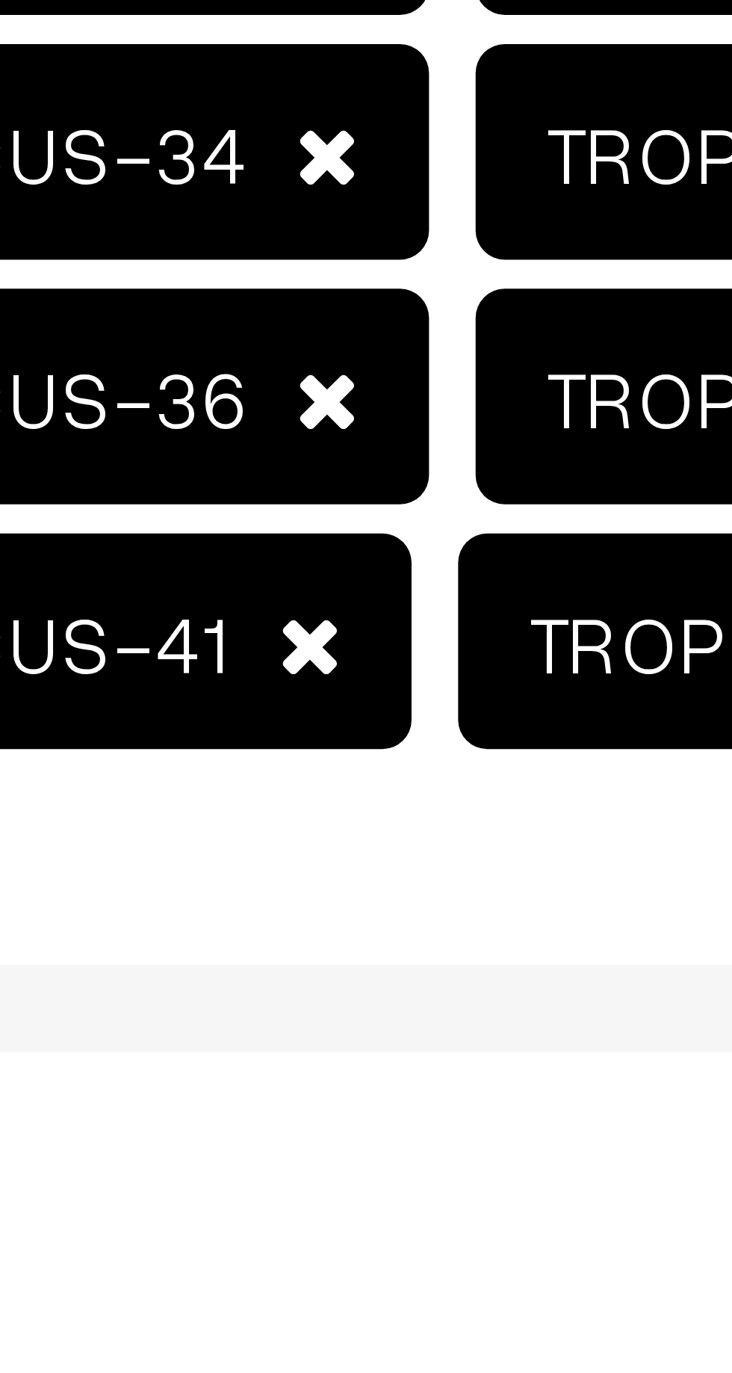
click at [342, 680] on span at bounding box center [346, 680] width 8 height 10
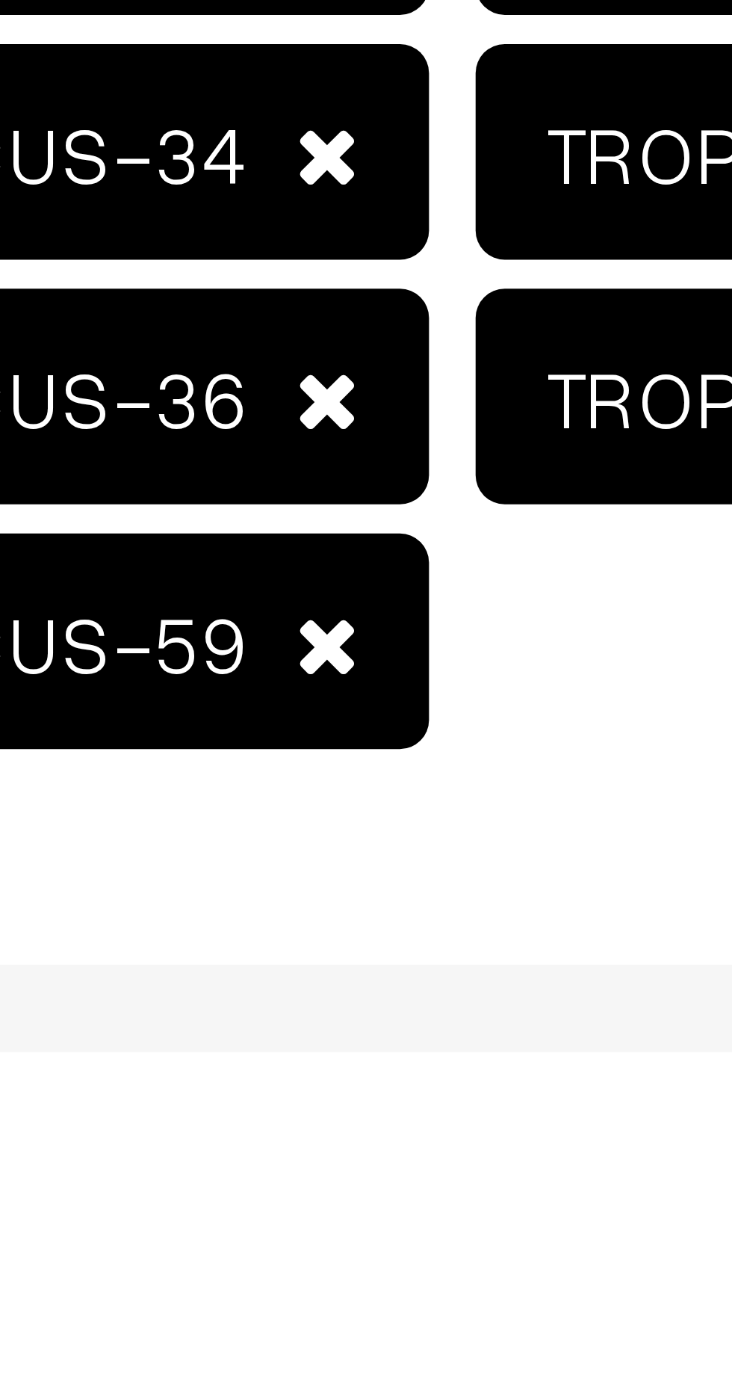
click at [344, 647] on span at bounding box center [348, 648] width 8 height 10
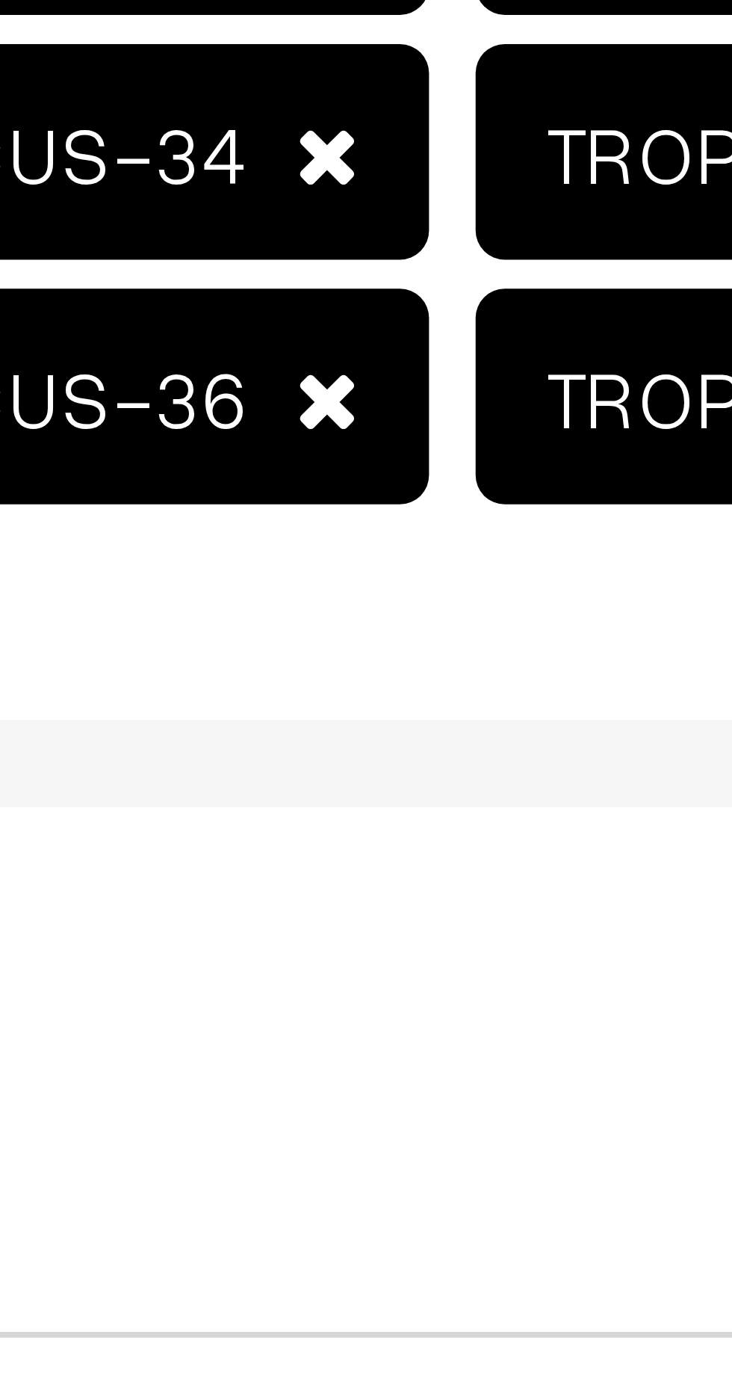
click at [344, 646] on span at bounding box center [348, 647] width 8 height 10
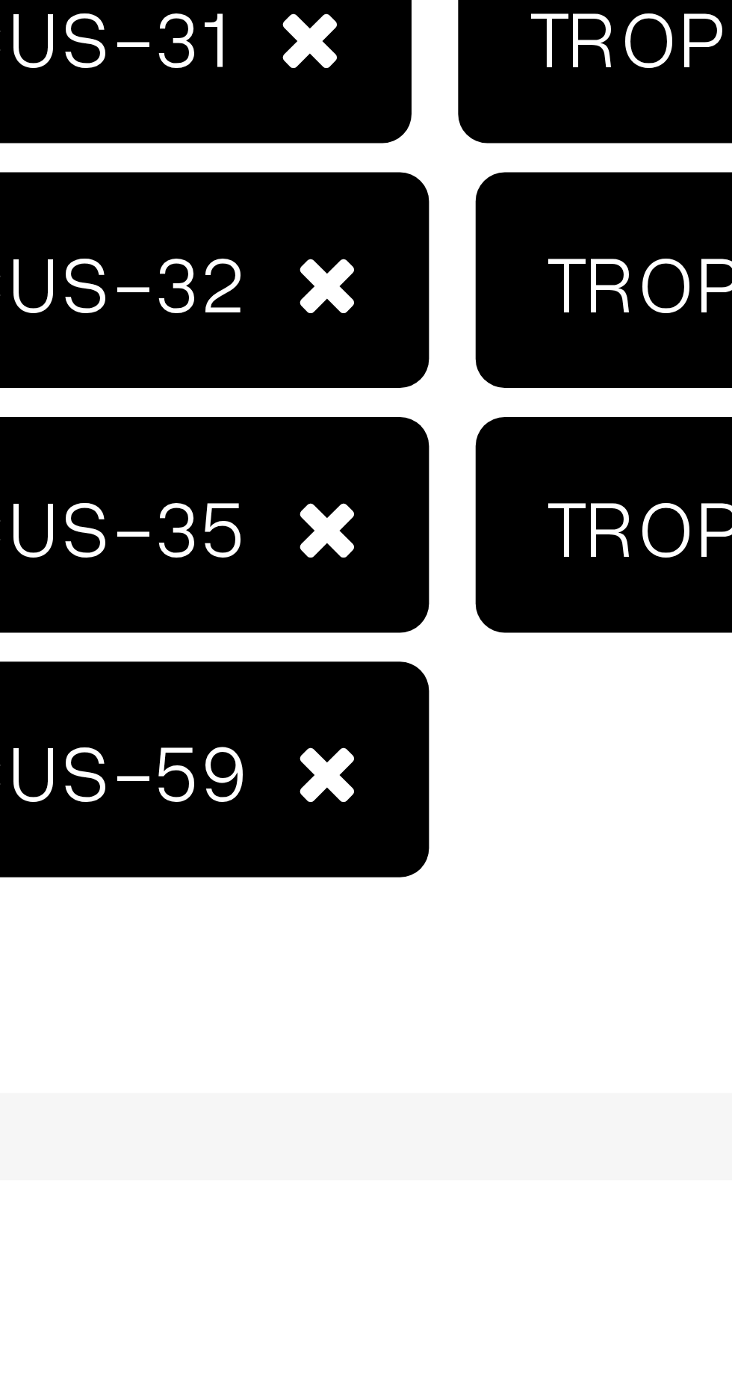
click at [344, 676] on span at bounding box center [348, 681] width 8 height 10
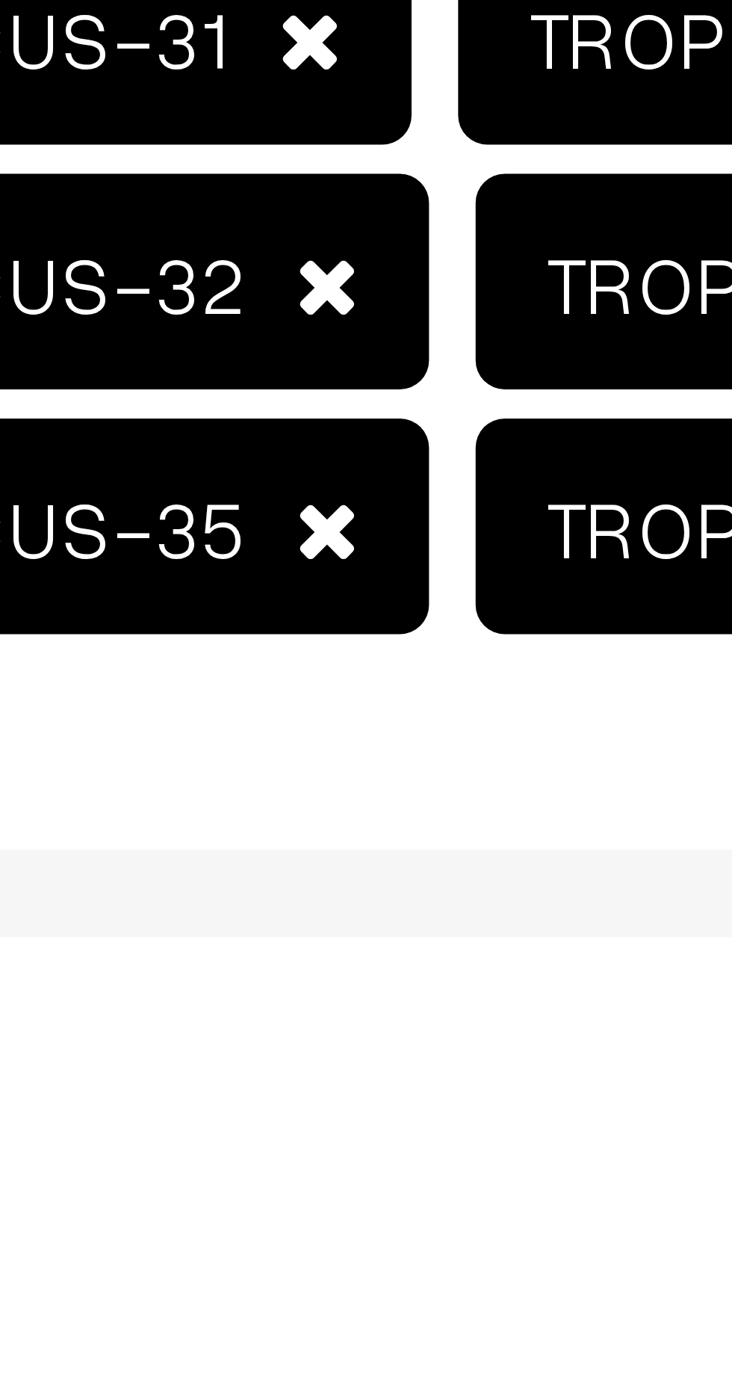
click at [344, 675] on span at bounding box center [348, 678] width 8 height 10
click at [344, 644] on span at bounding box center [348, 647] width 8 height 10
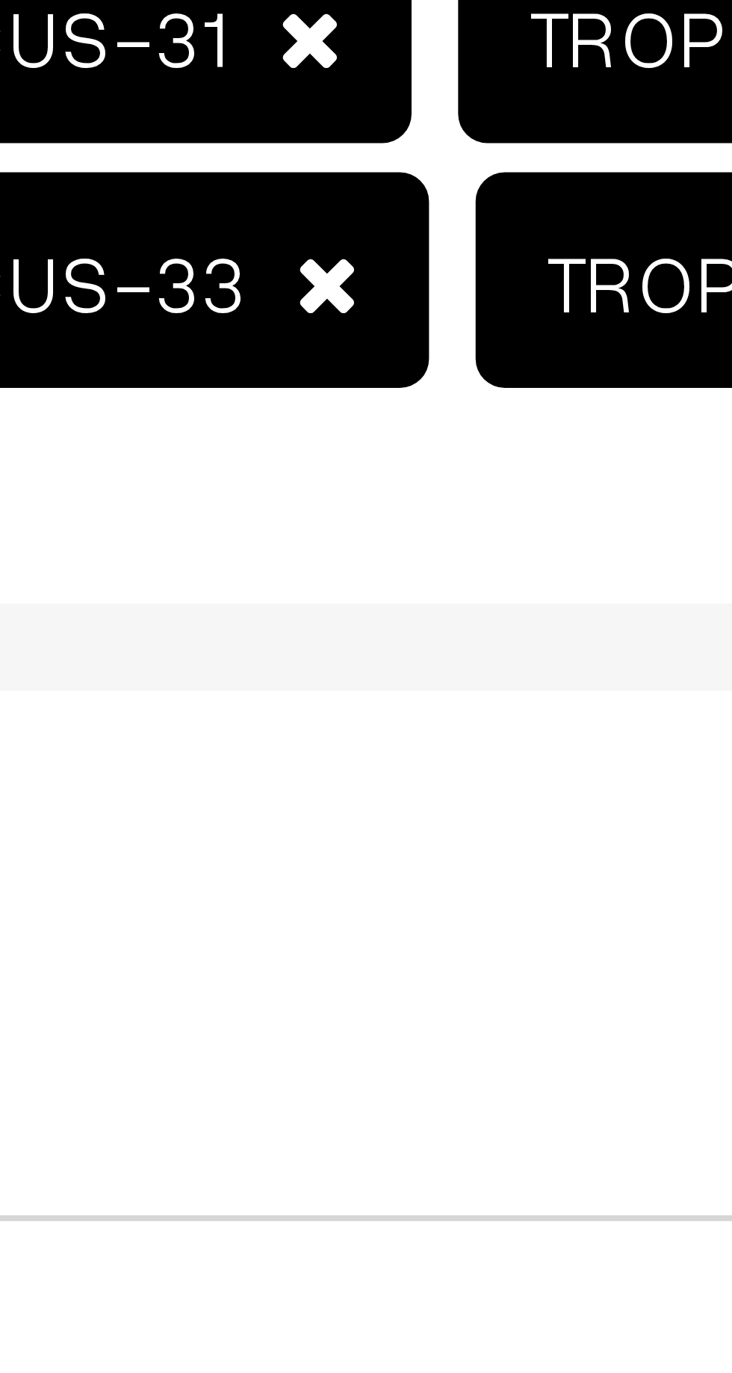
click at [342, 649] on span at bounding box center [346, 647] width 8 height 10
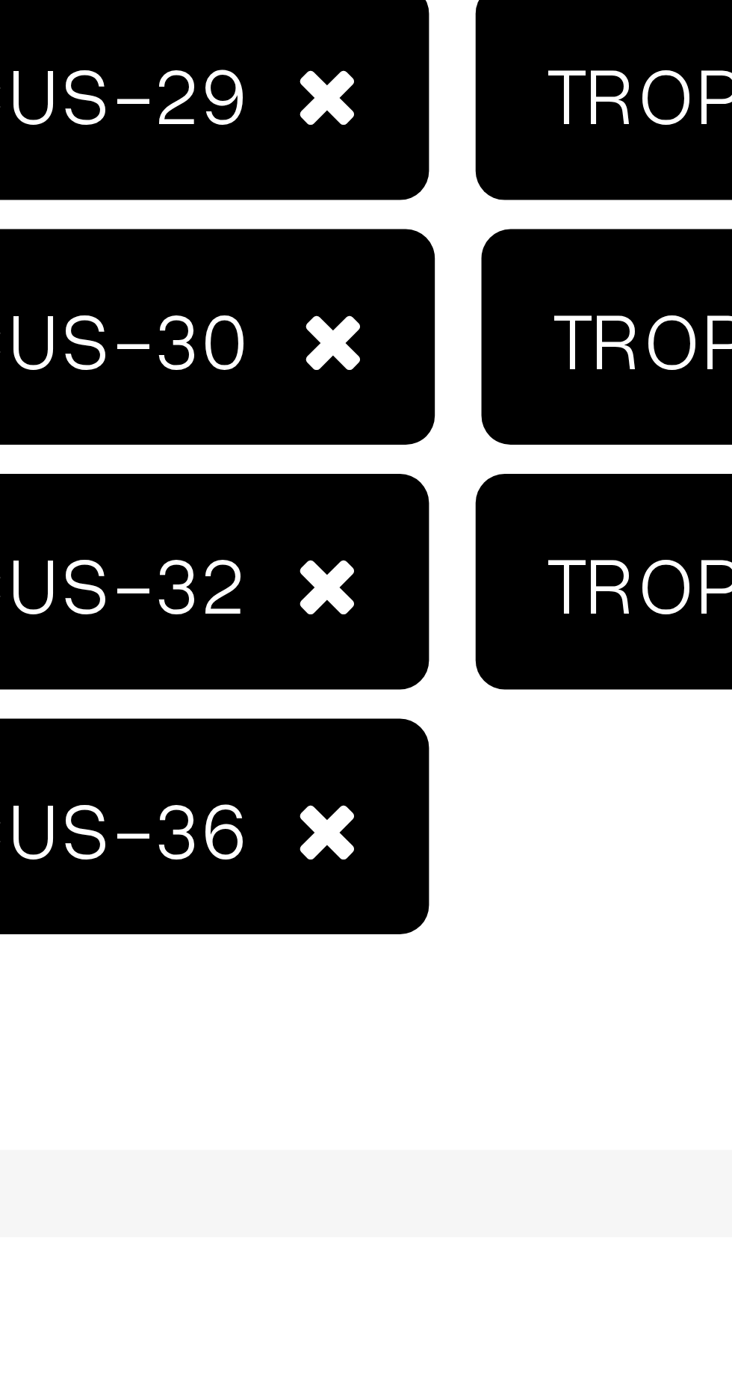
click at [344, 649] on span at bounding box center [348, 647] width 8 height 10
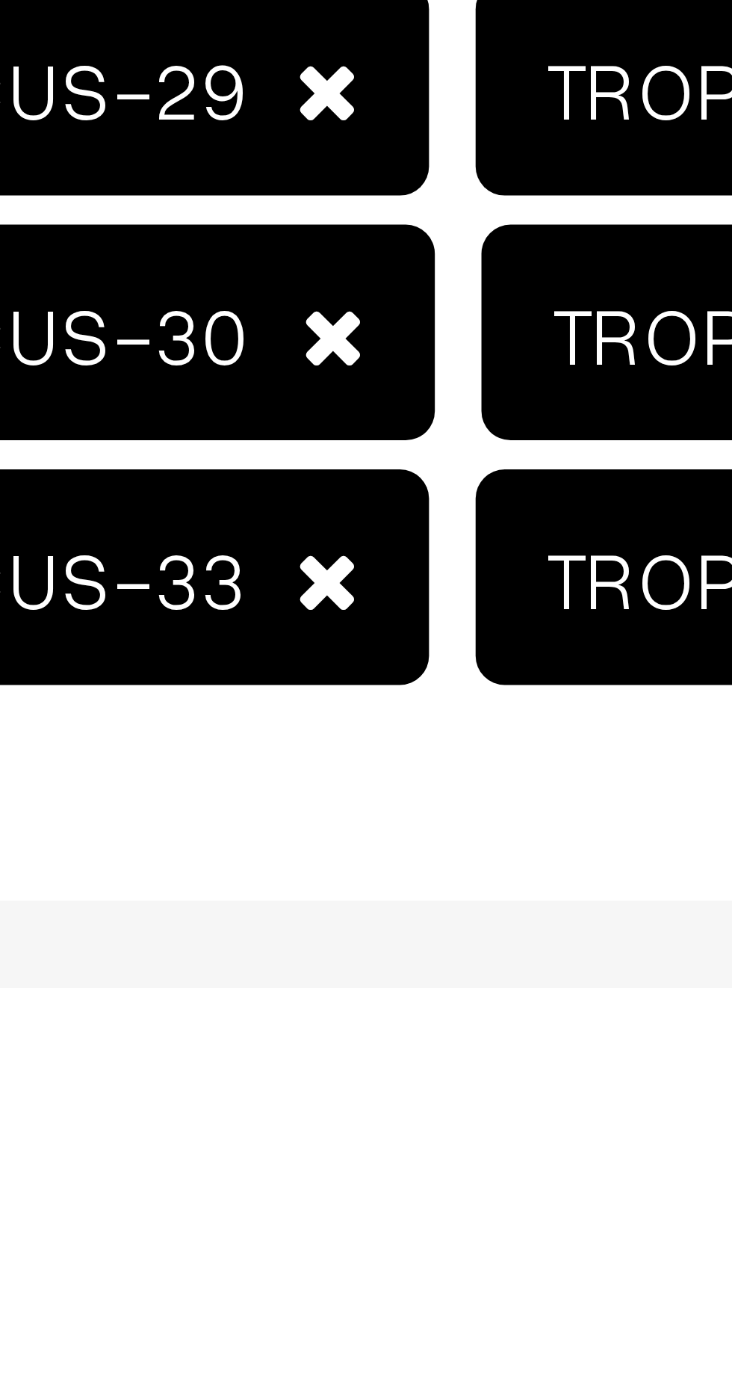
click at [345, 646] on span at bounding box center [349, 646] width 8 height 10
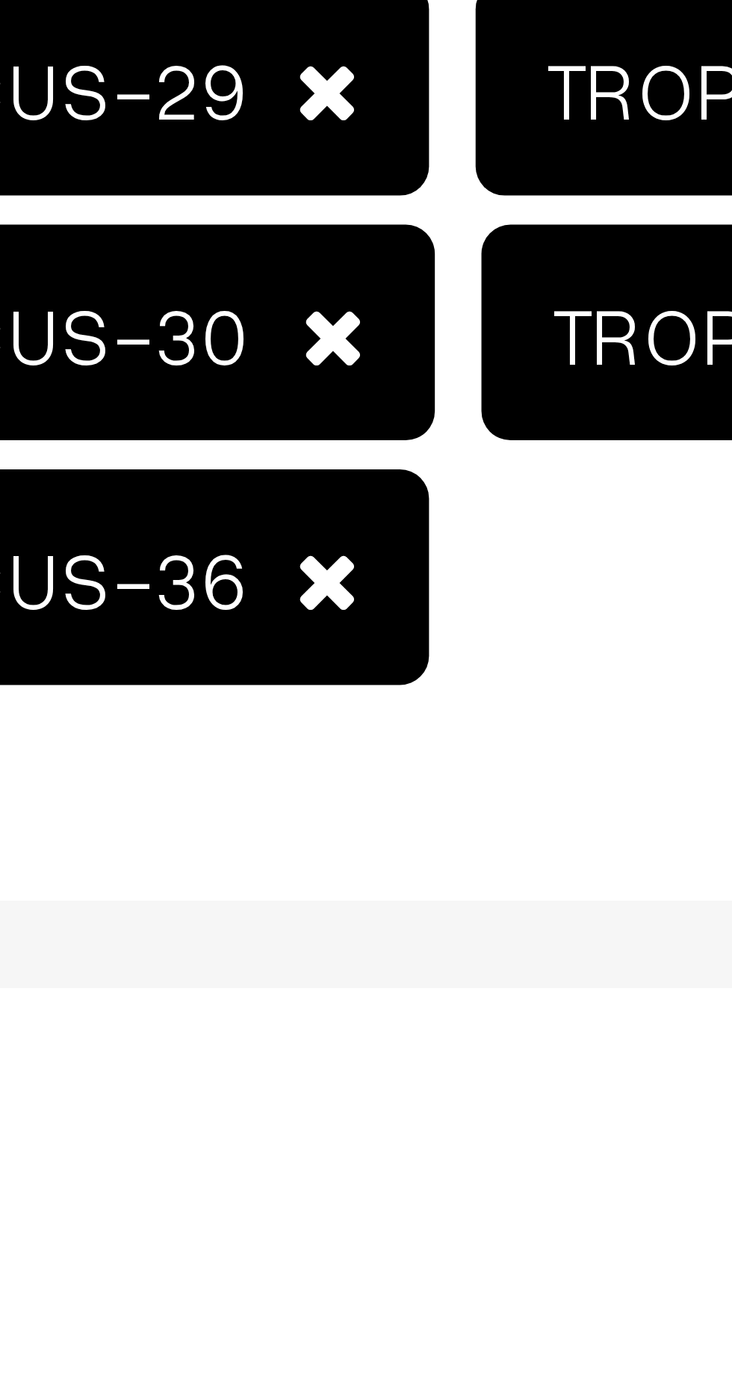
click at [344, 616] on span at bounding box center [348, 615] width 8 height 10
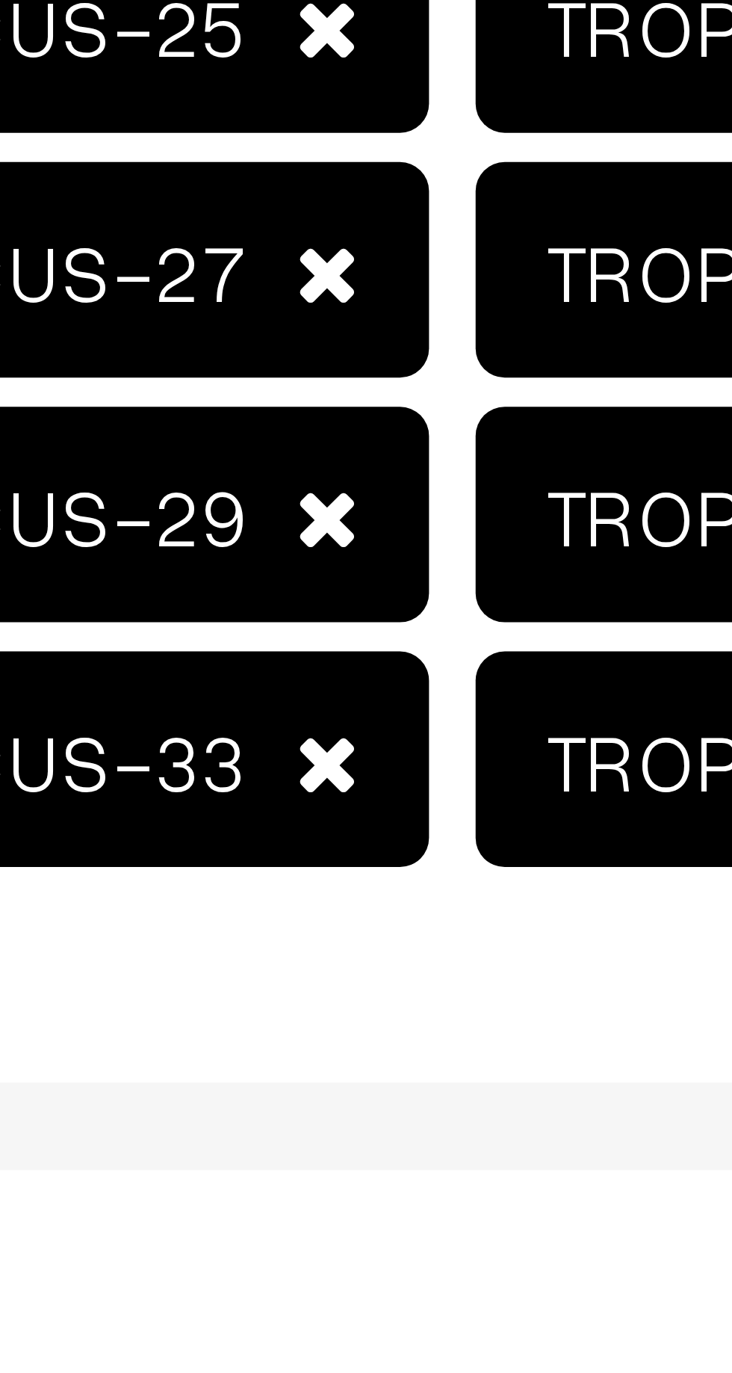
scroll to position [404, 0]
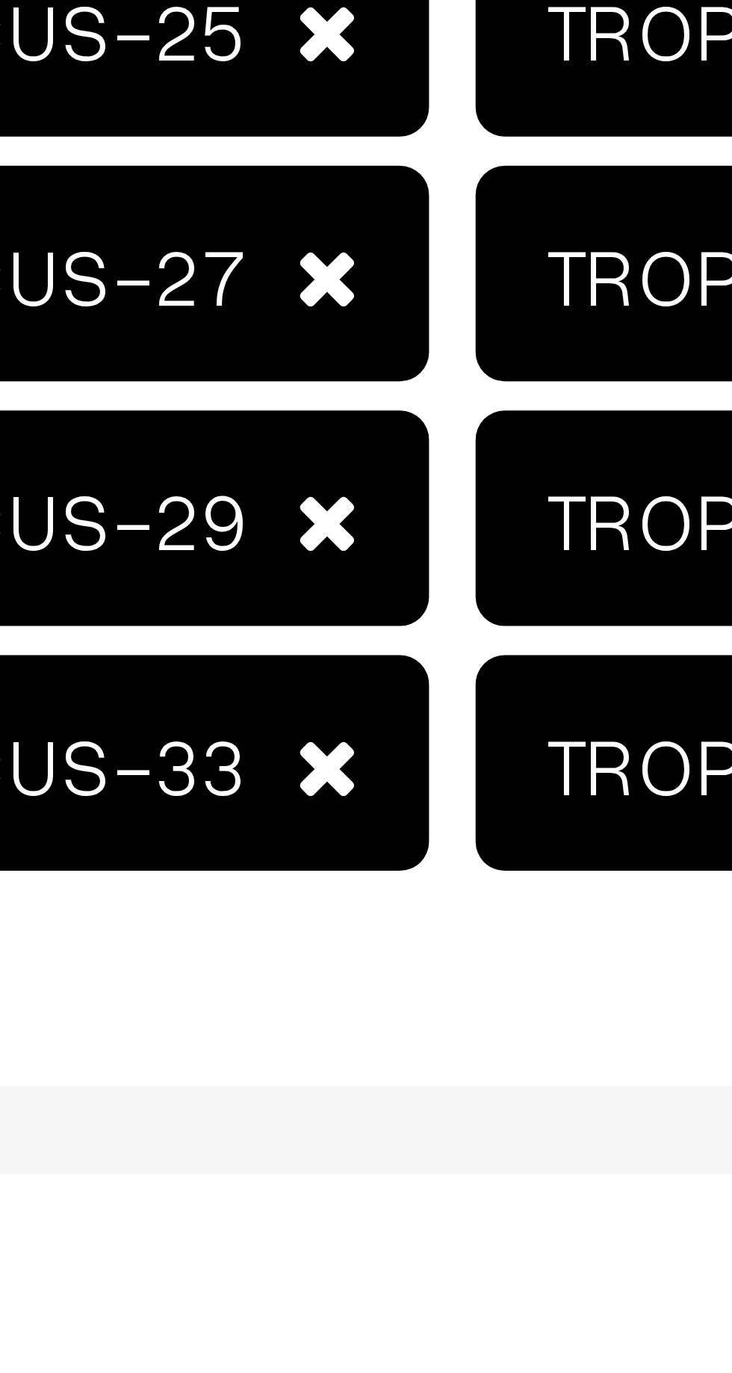
click at [343, 675] on span "TROPICAL HIBISCUS-33" at bounding box center [289, 678] width 143 height 28
click at [344, 616] on span at bounding box center [348, 615] width 8 height 10
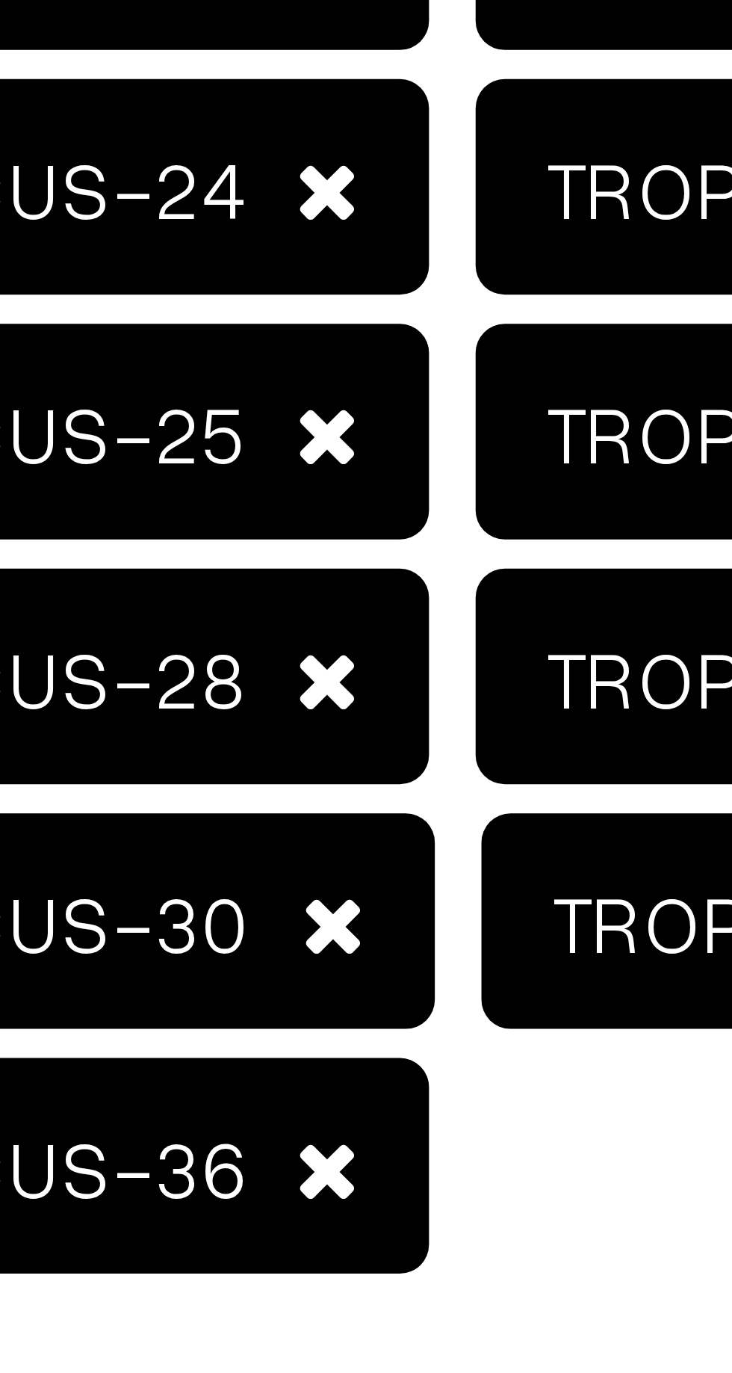
click at [345, 644] on span at bounding box center [349, 647] width 8 height 10
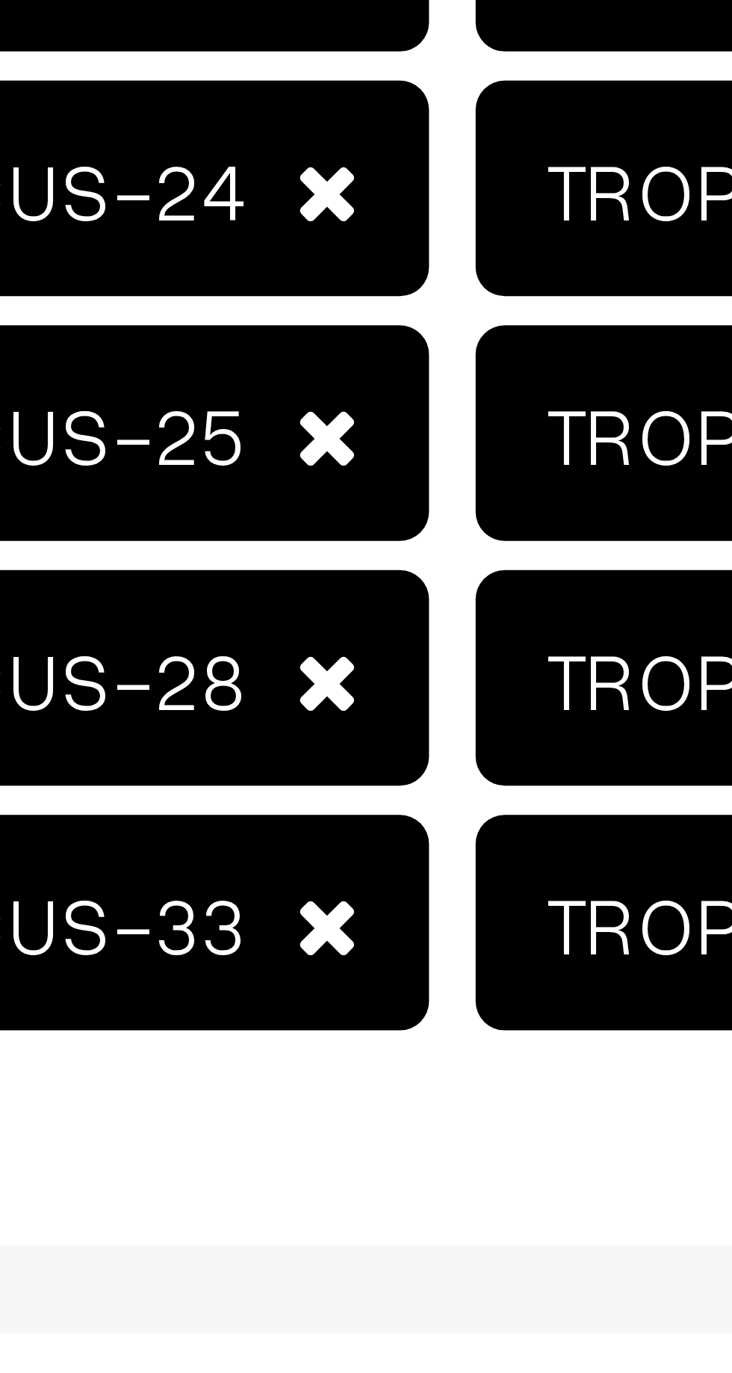
click at [344, 645] on span at bounding box center [348, 647] width 8 height 10
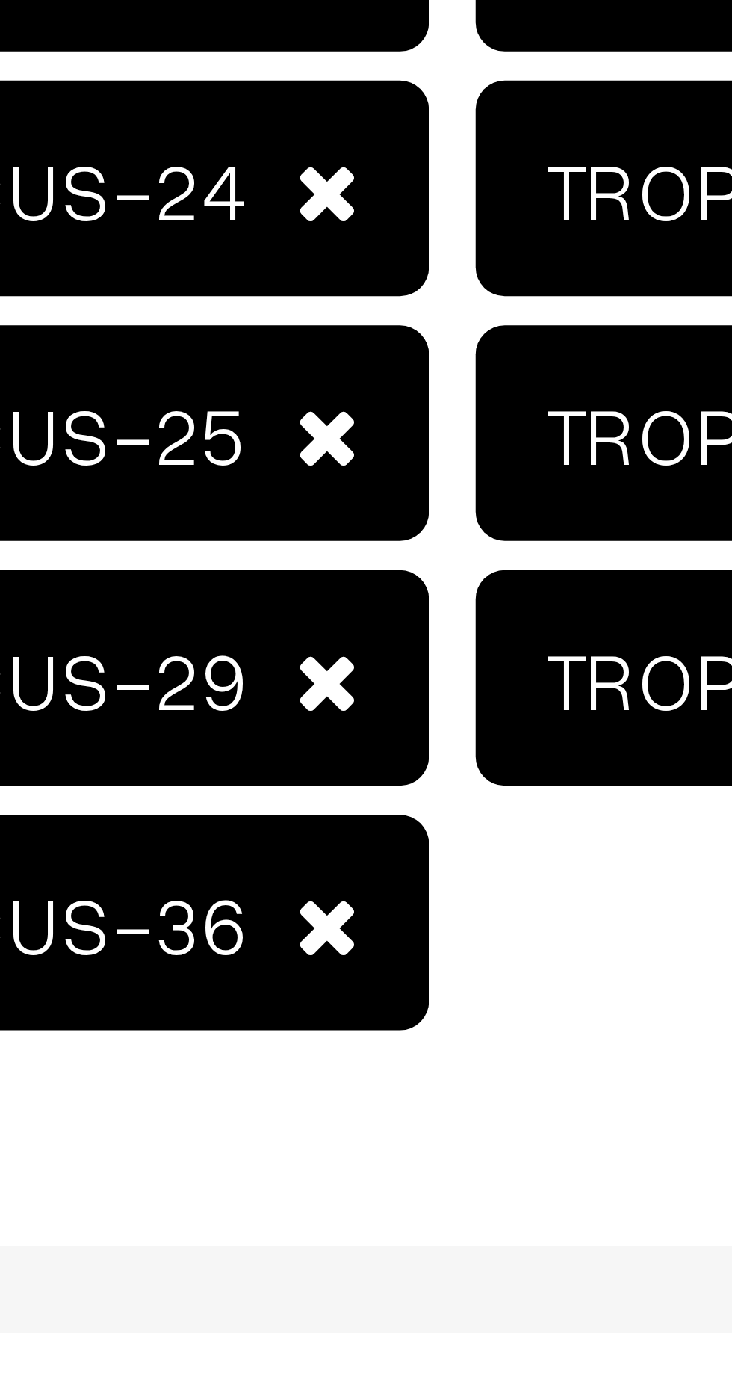
click at [344, 611] on span at bounding box center [348, 615] width 8 height 10
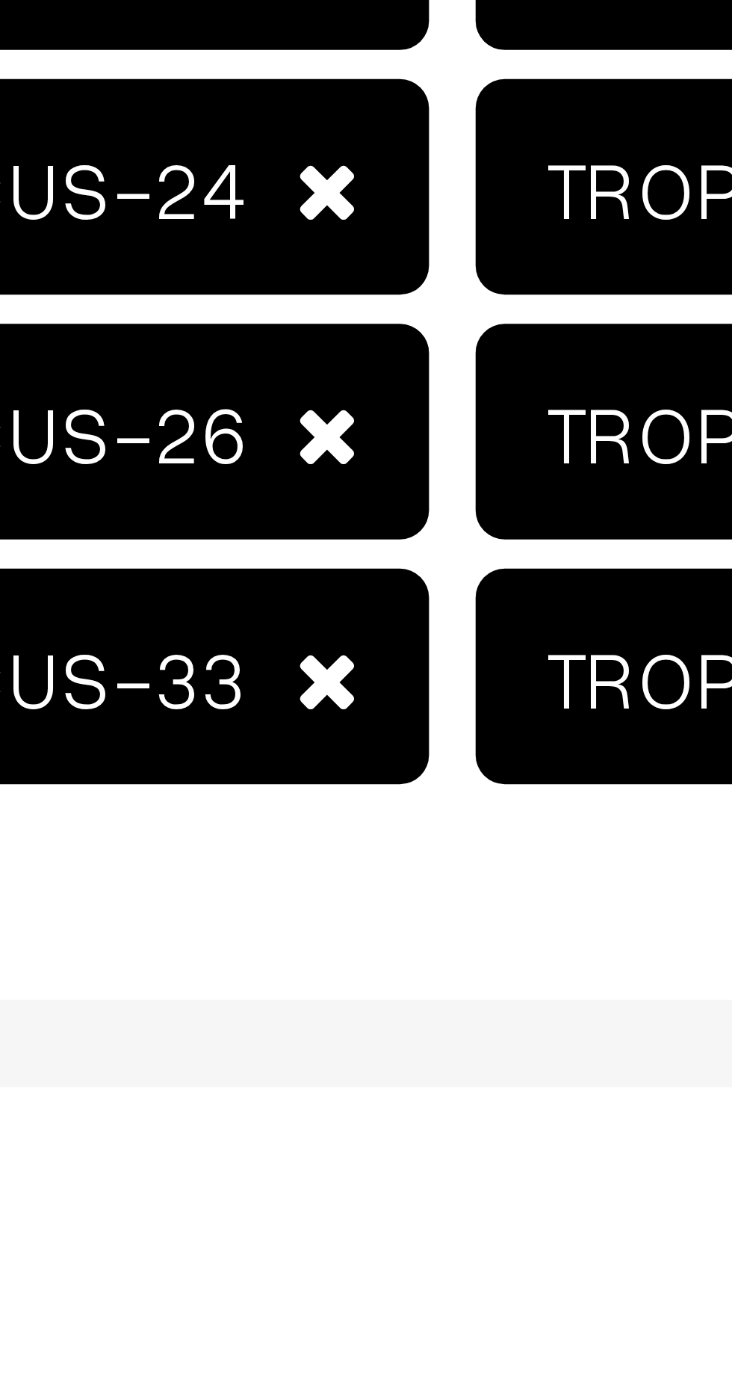
click at [344, 678] on span at bounding box center [348, 678] width 8 height 10
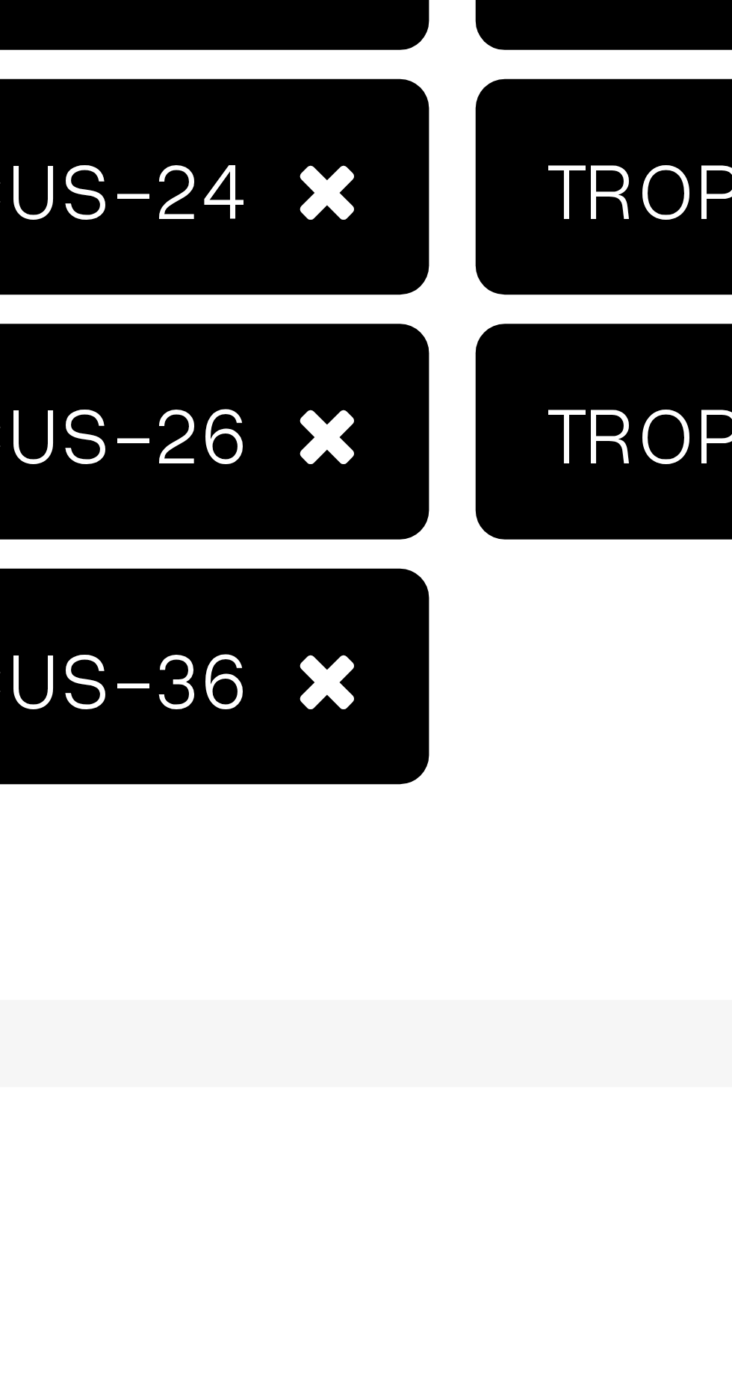
click at [344, 643] on span at bounding box center [348, 647] width 8 height 10
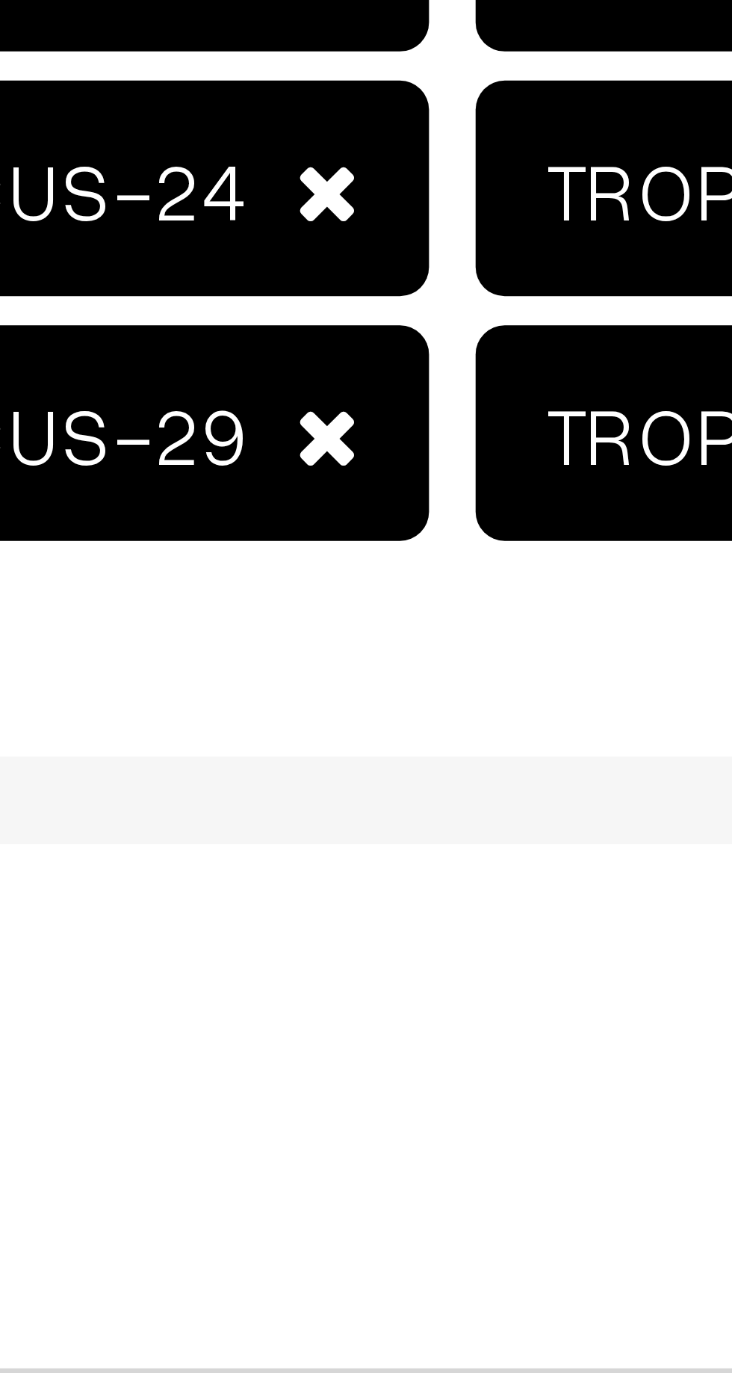
click at [344, 646] on span at bounding box center [348, 647] width 8 height 10
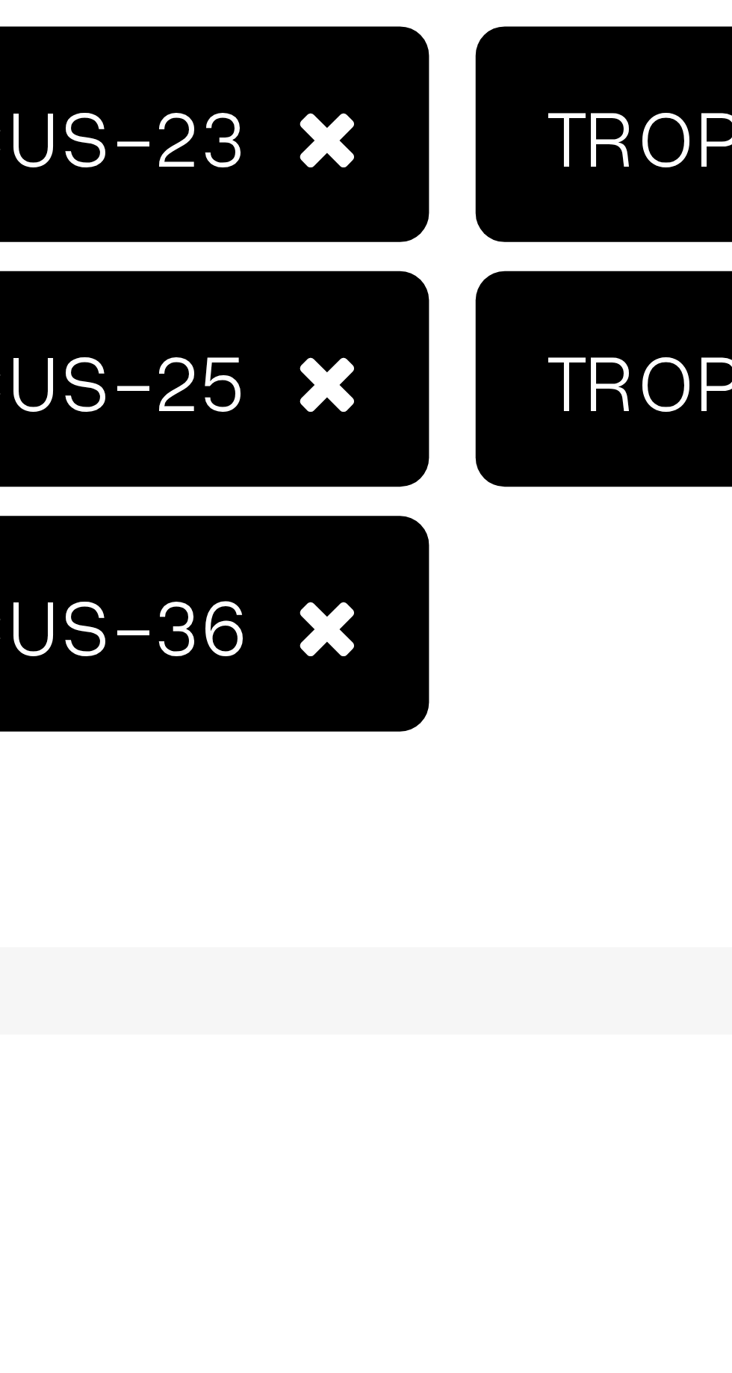
scroll to position [311, 0]
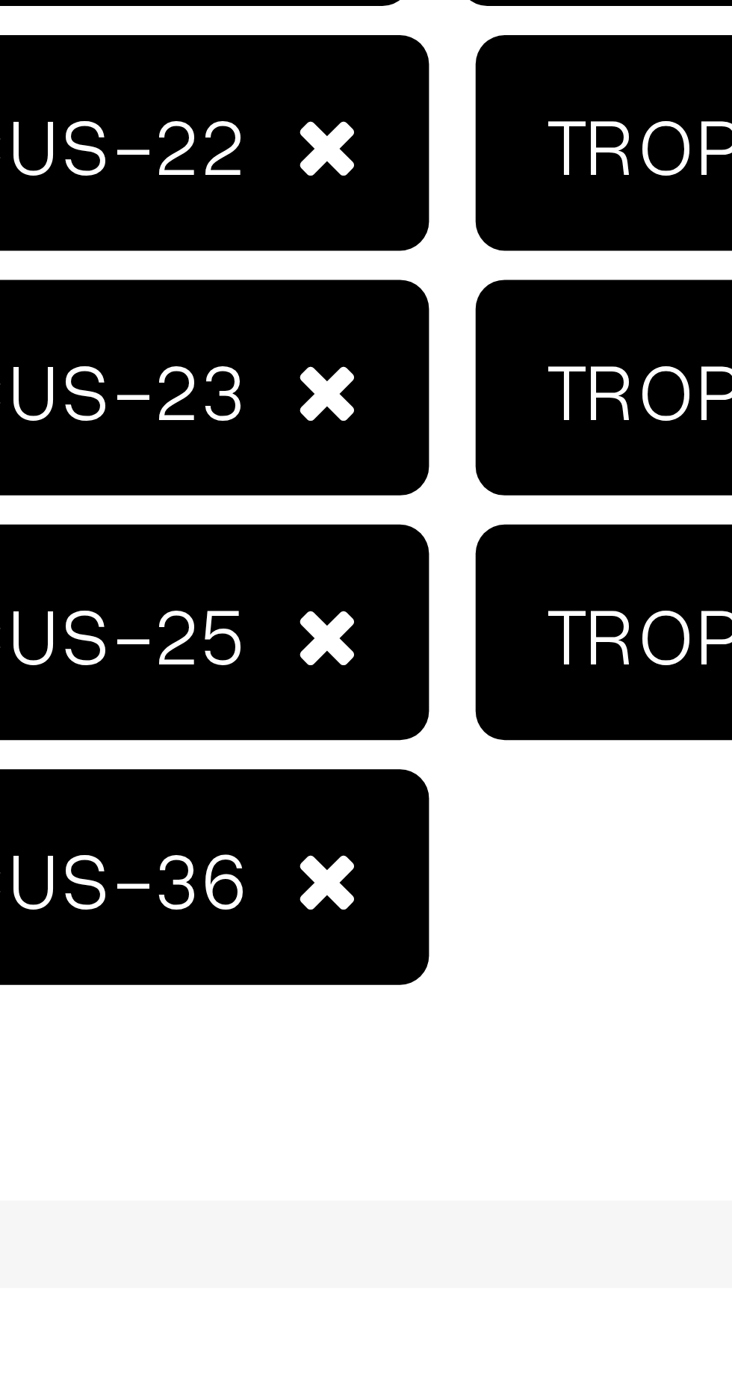
click at [344, 676] on span at bounding box center [348, 677] width 8 height 10
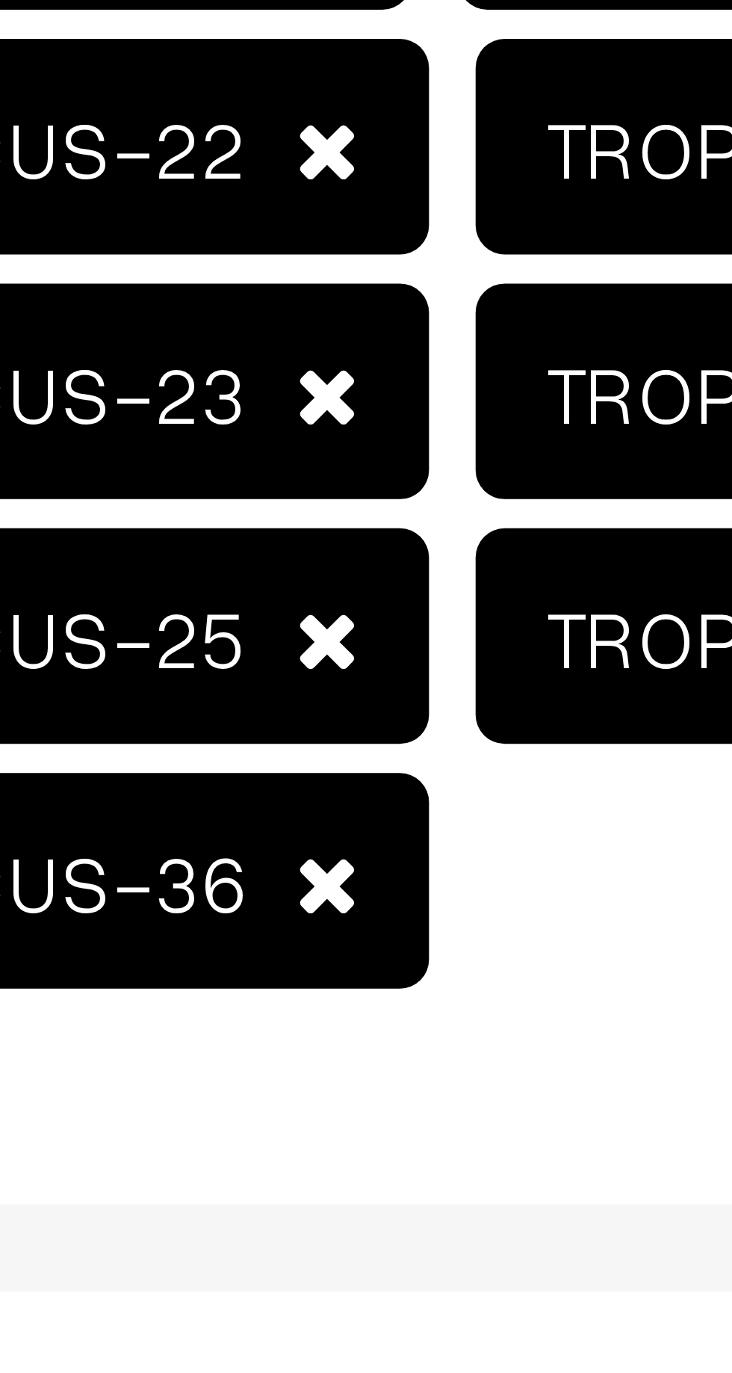
click at [344, 676] on span at bounding box center [348, 678] width 8 height 10
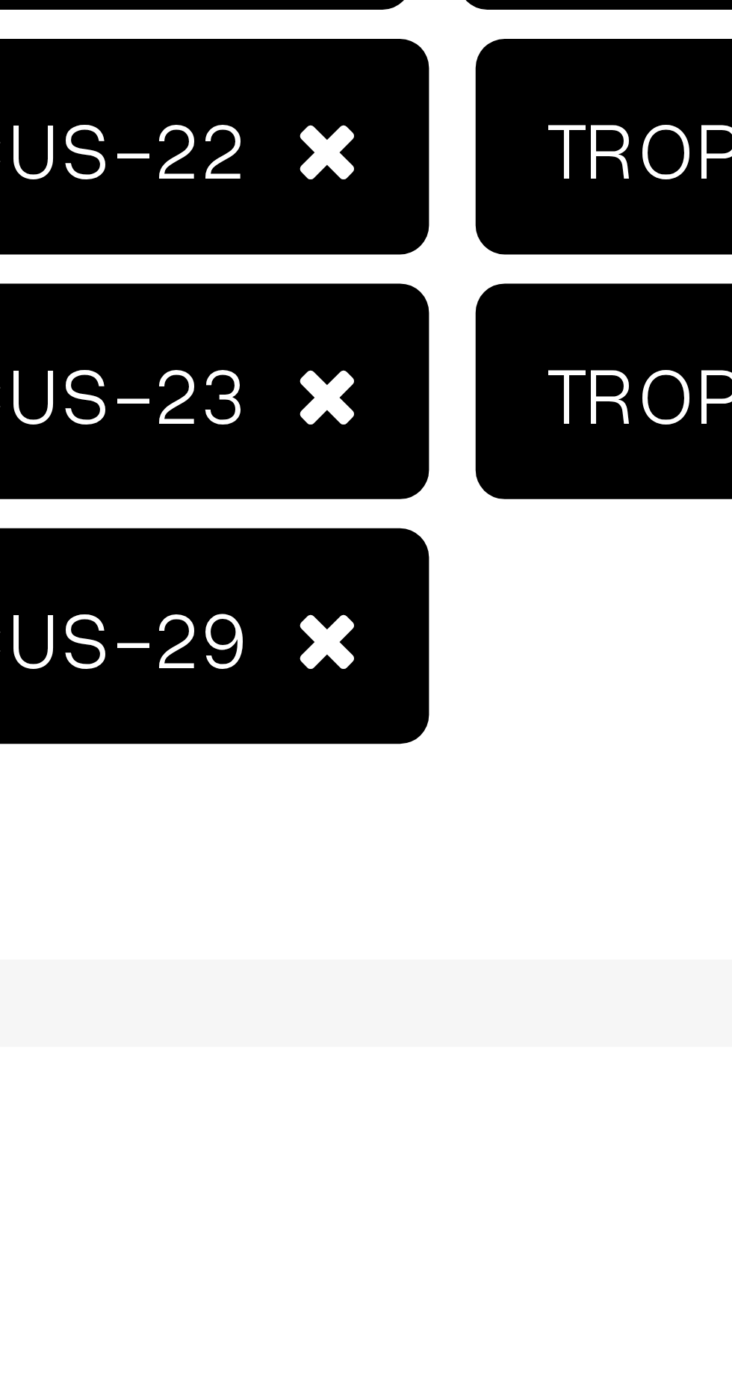
click at [344, 644] on span at bounding box center [348, 647] width 8 height 10
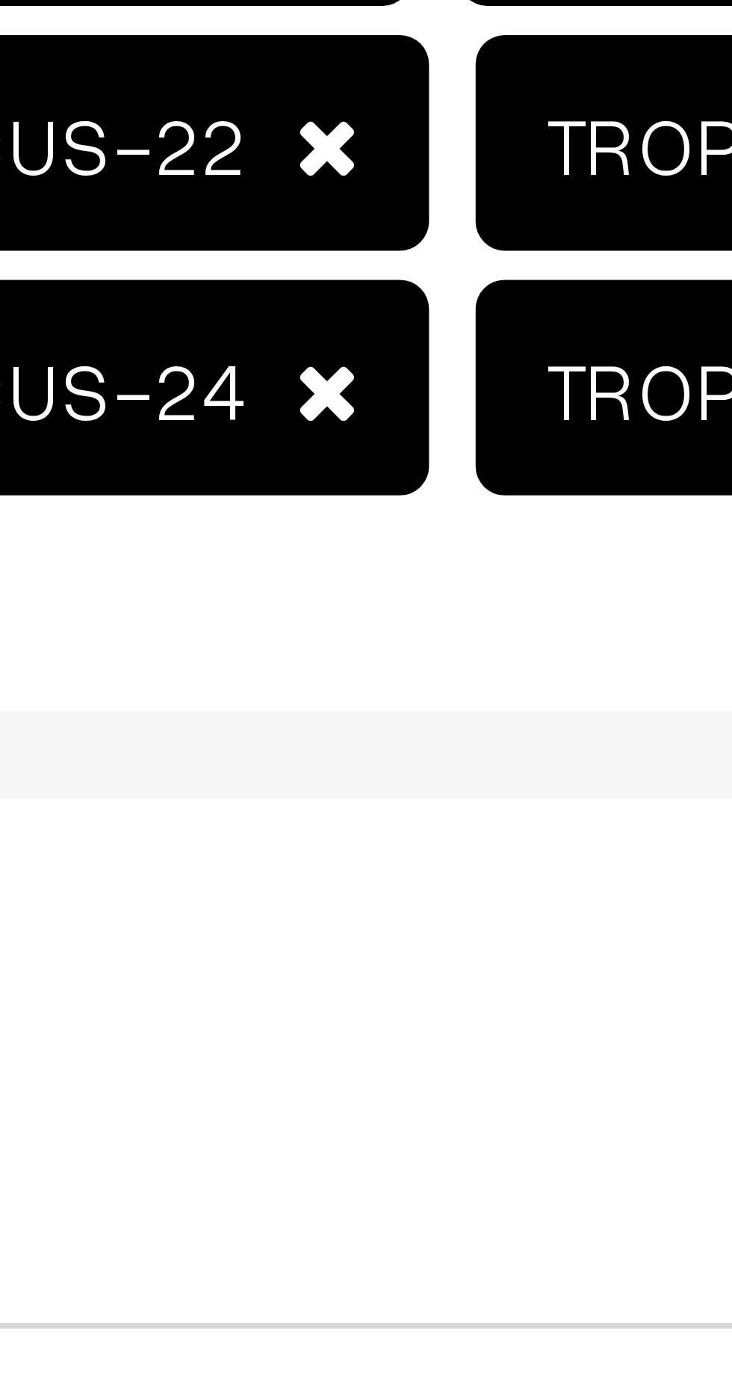
click at [344, 646] on span at bounding box center [348, 646] width 8 height 10
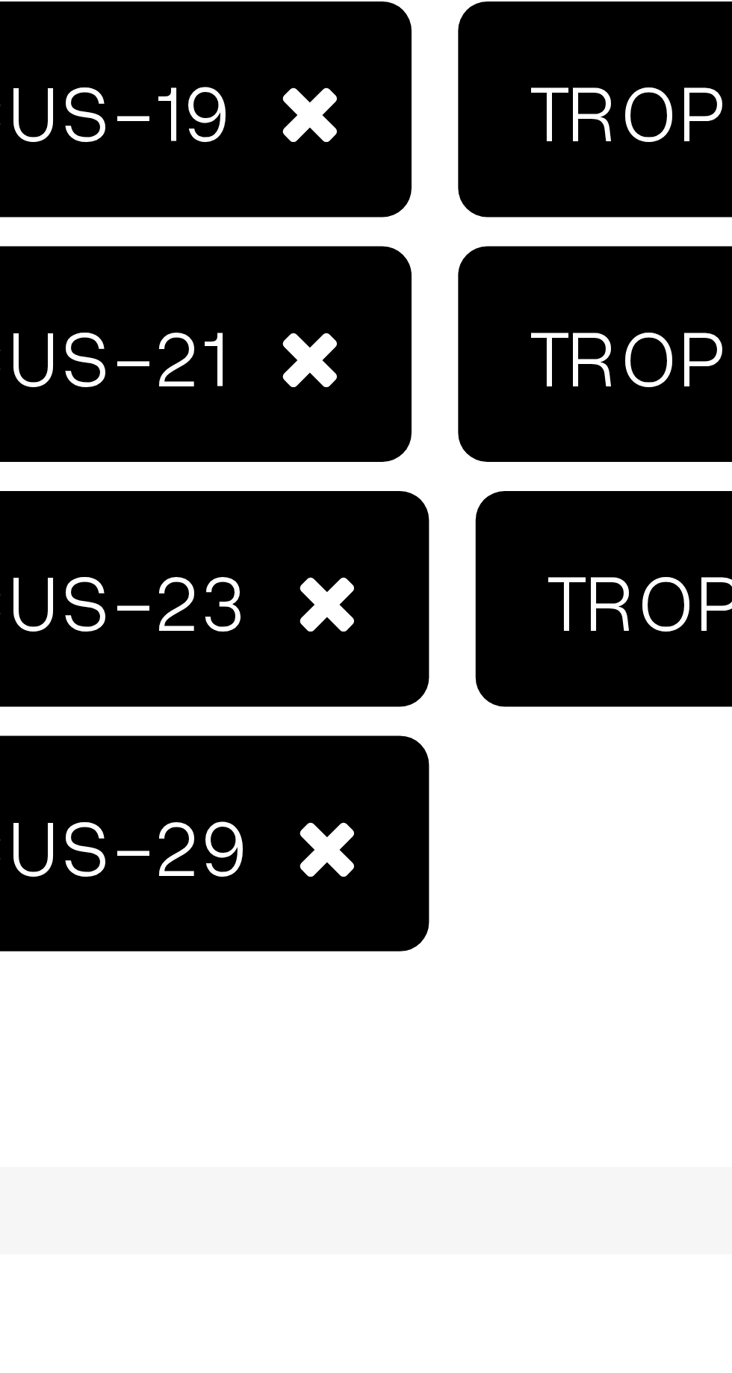
scroll to position [247, 0]
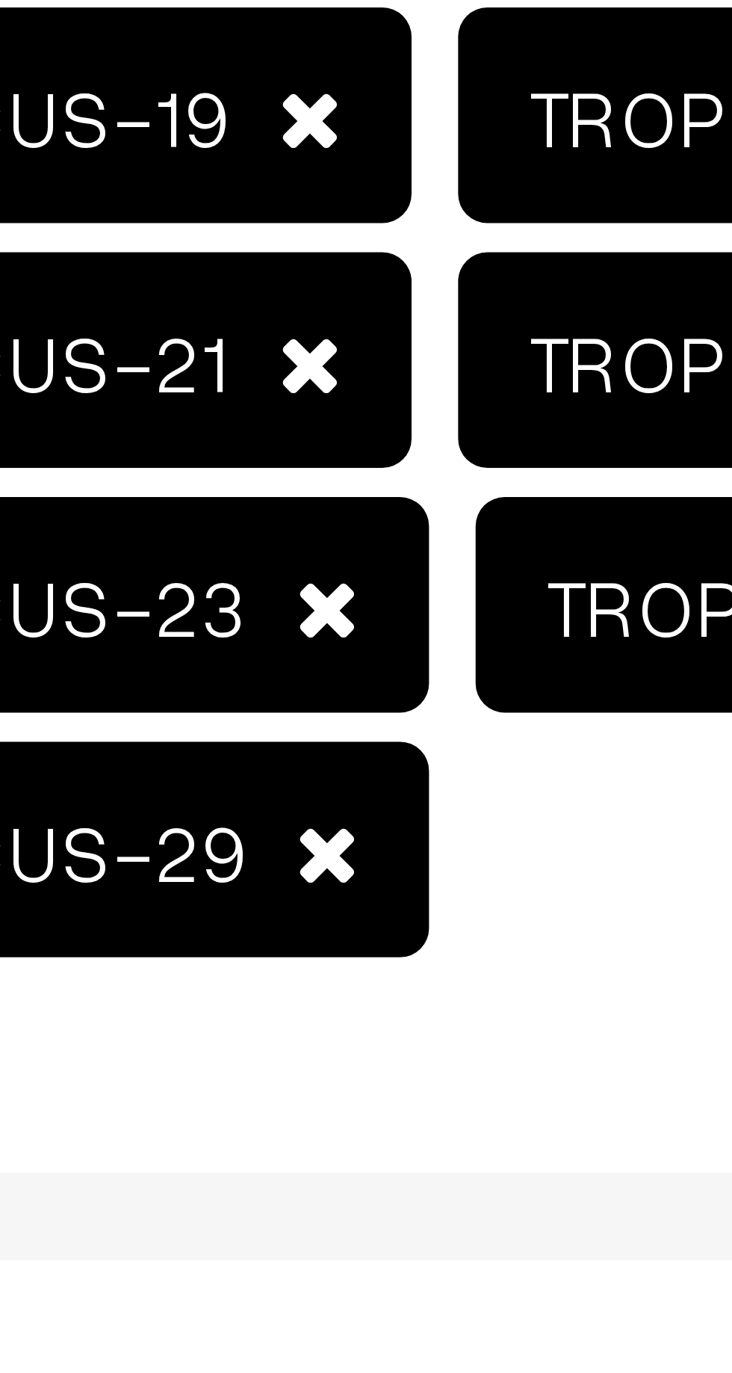
click at [344, 678] on span at bounding box center [348, 678] width 8 height 10
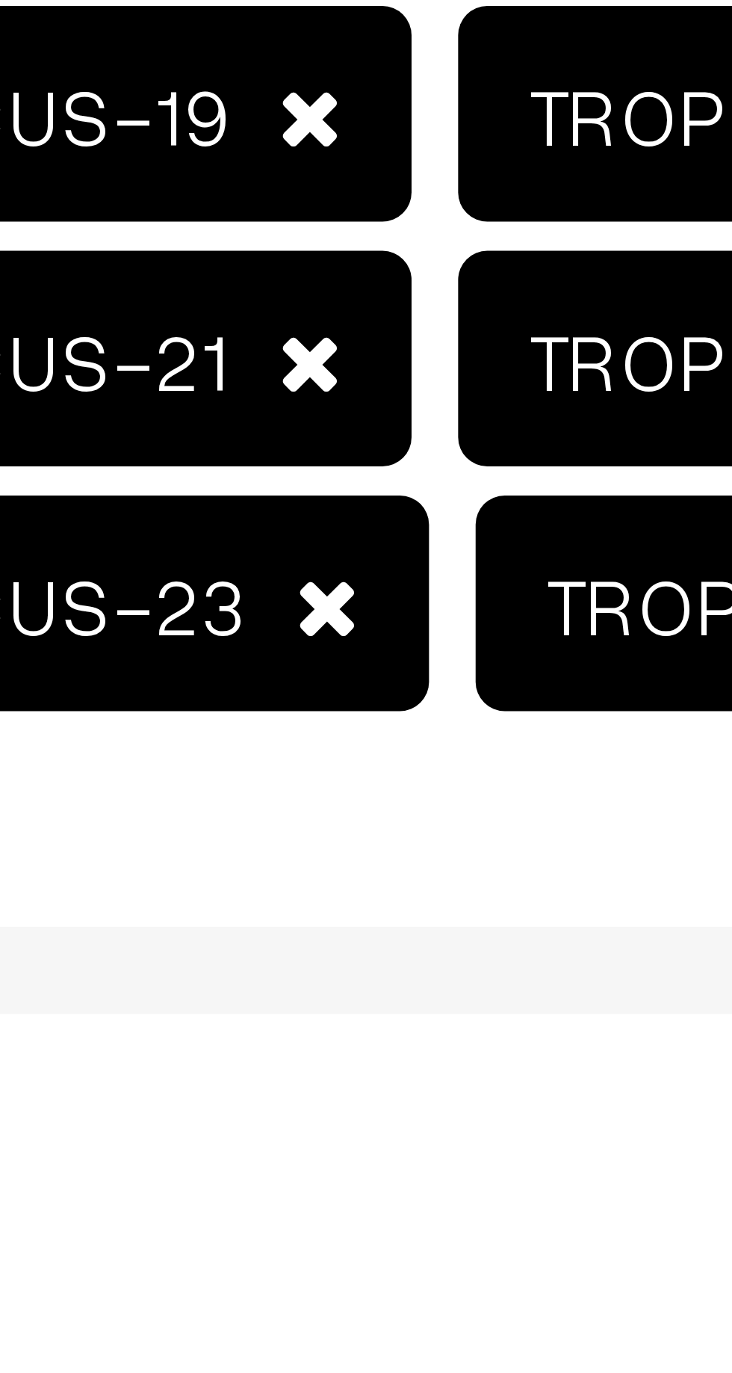
click at [344, 677] on span at bounding box center [348, 678] width 8 height 10
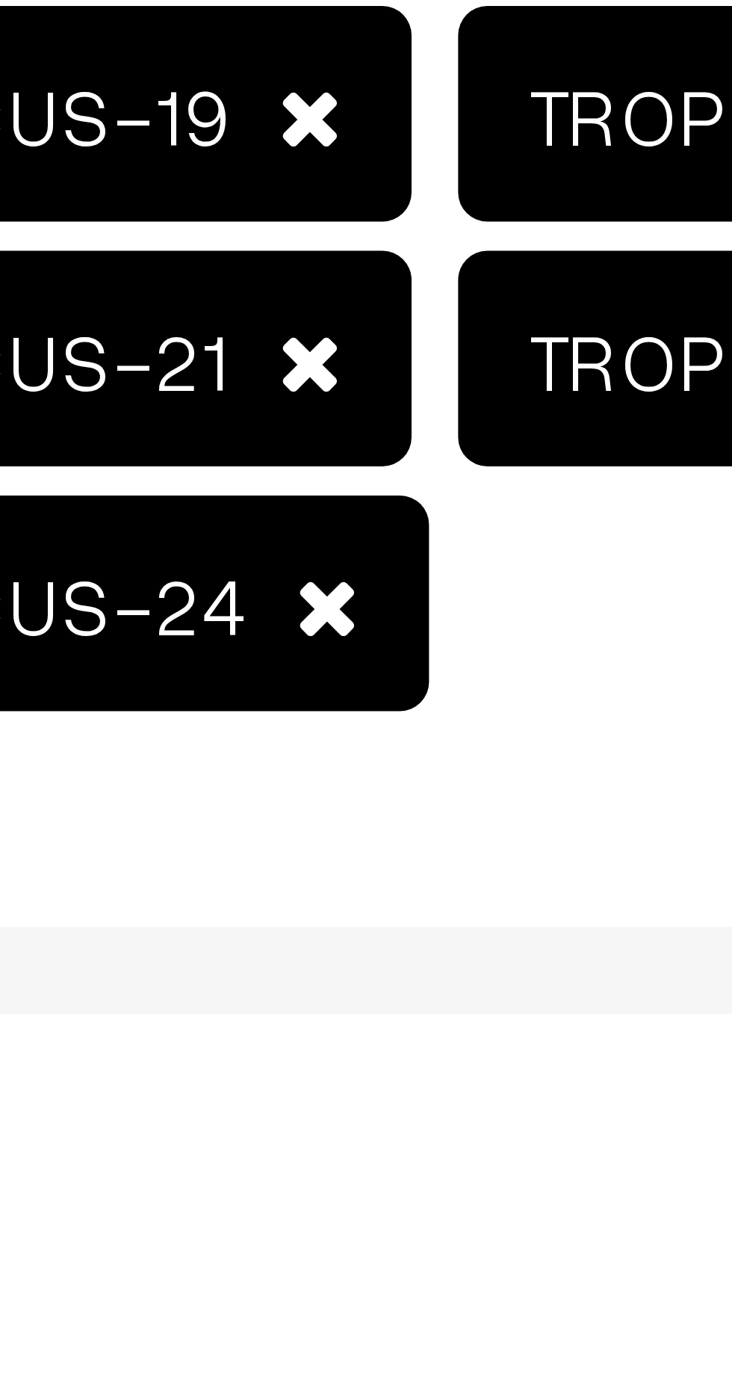
click at [342, 649] on span at bounding box center [346, 647] width 8 height 10
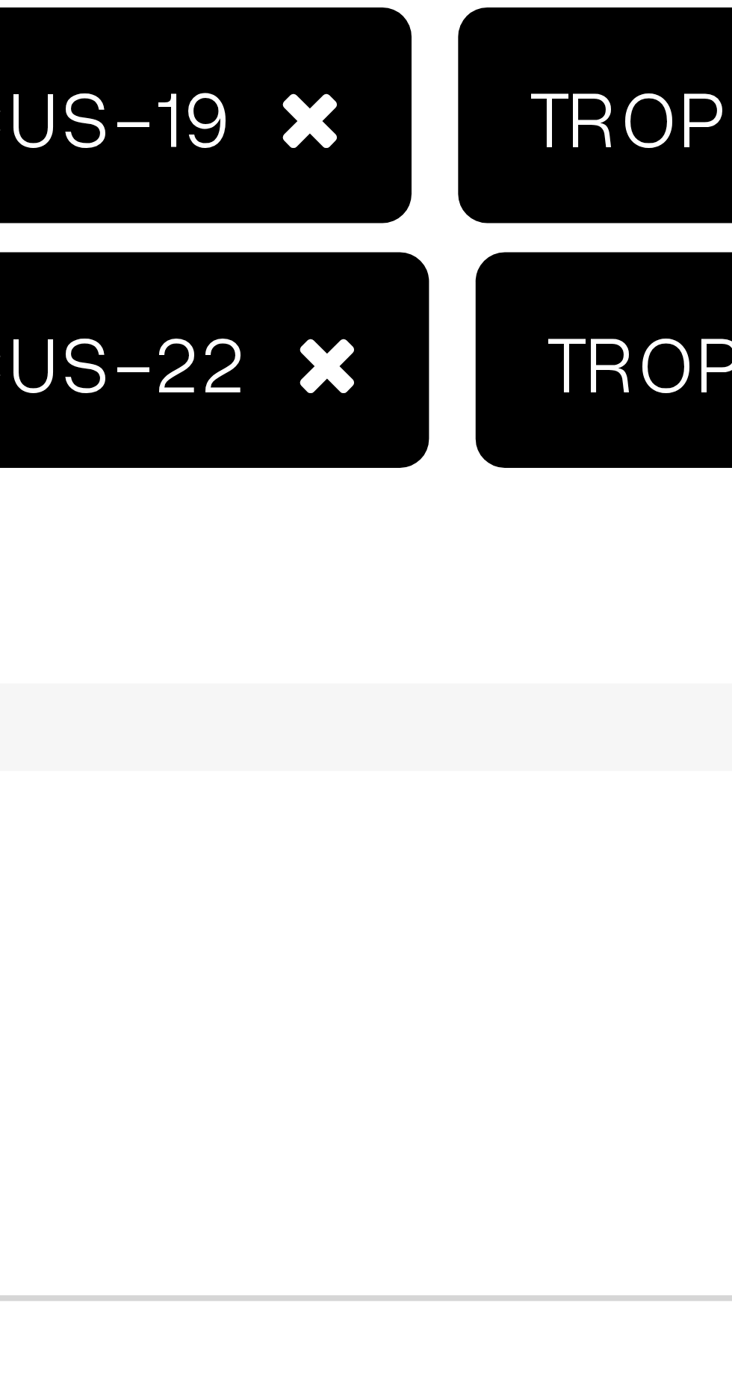
click at [342, 648] on span at bounding box center [346, 647] width 8 height 10
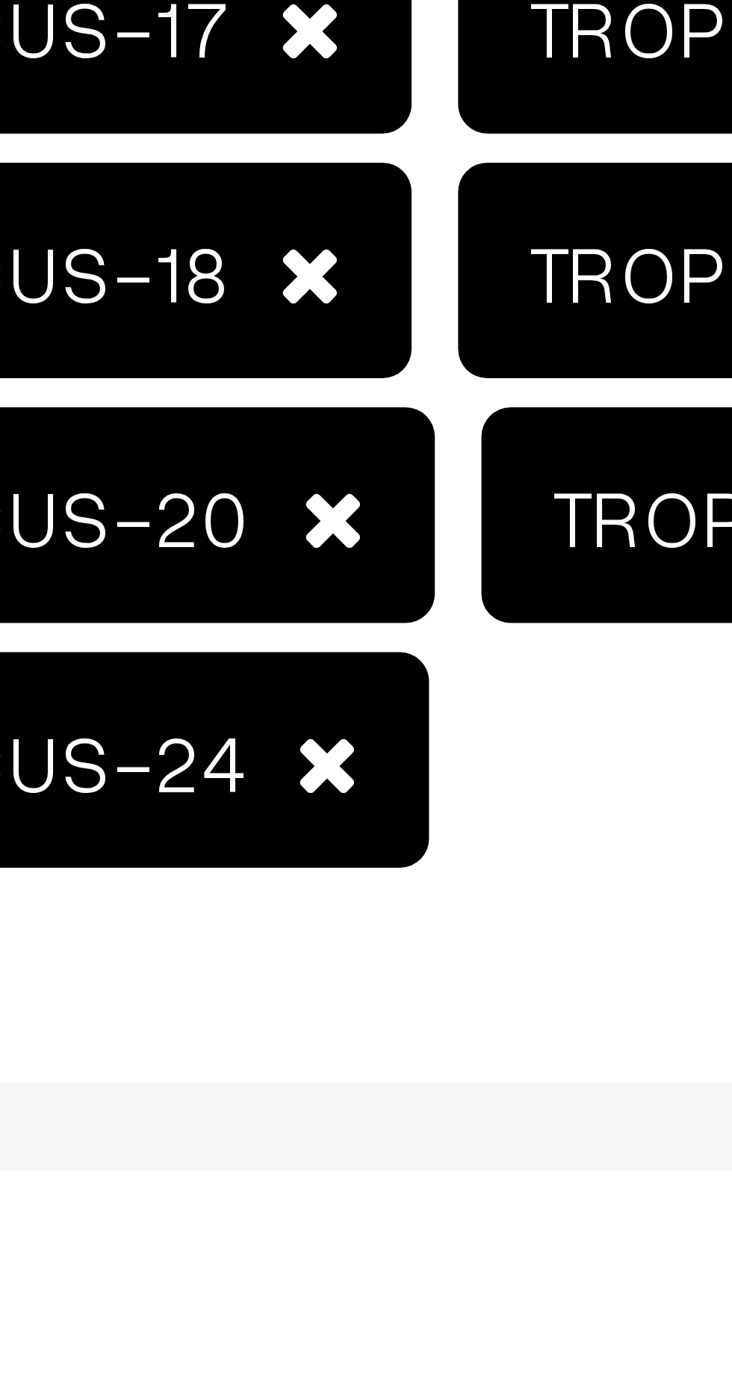
scroll to position [182, 0]
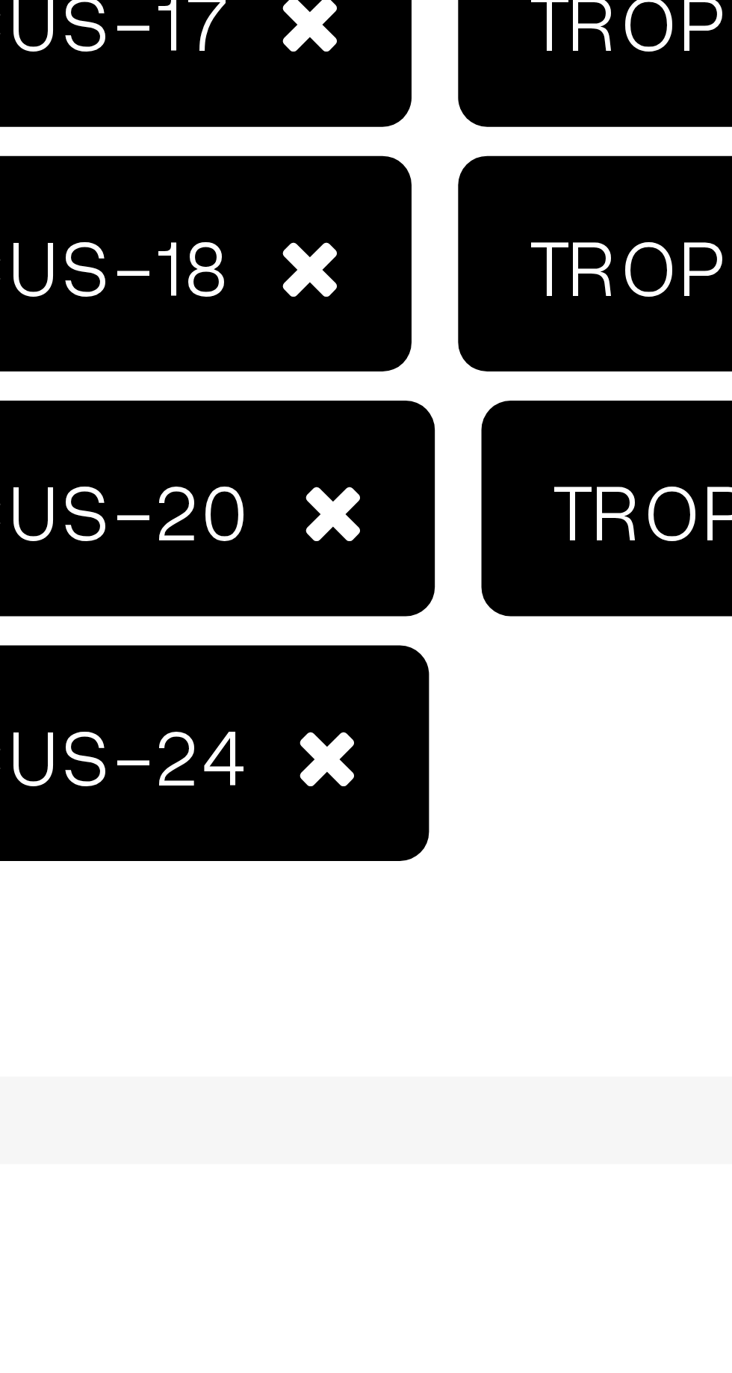
click at [343, 679] on span "TROPICAL HIBISCUS-24" at bounding box center [289, 681] width 143 height 28
click at [345, 649] on span at bounding box center [349, 650] width 8 height 10
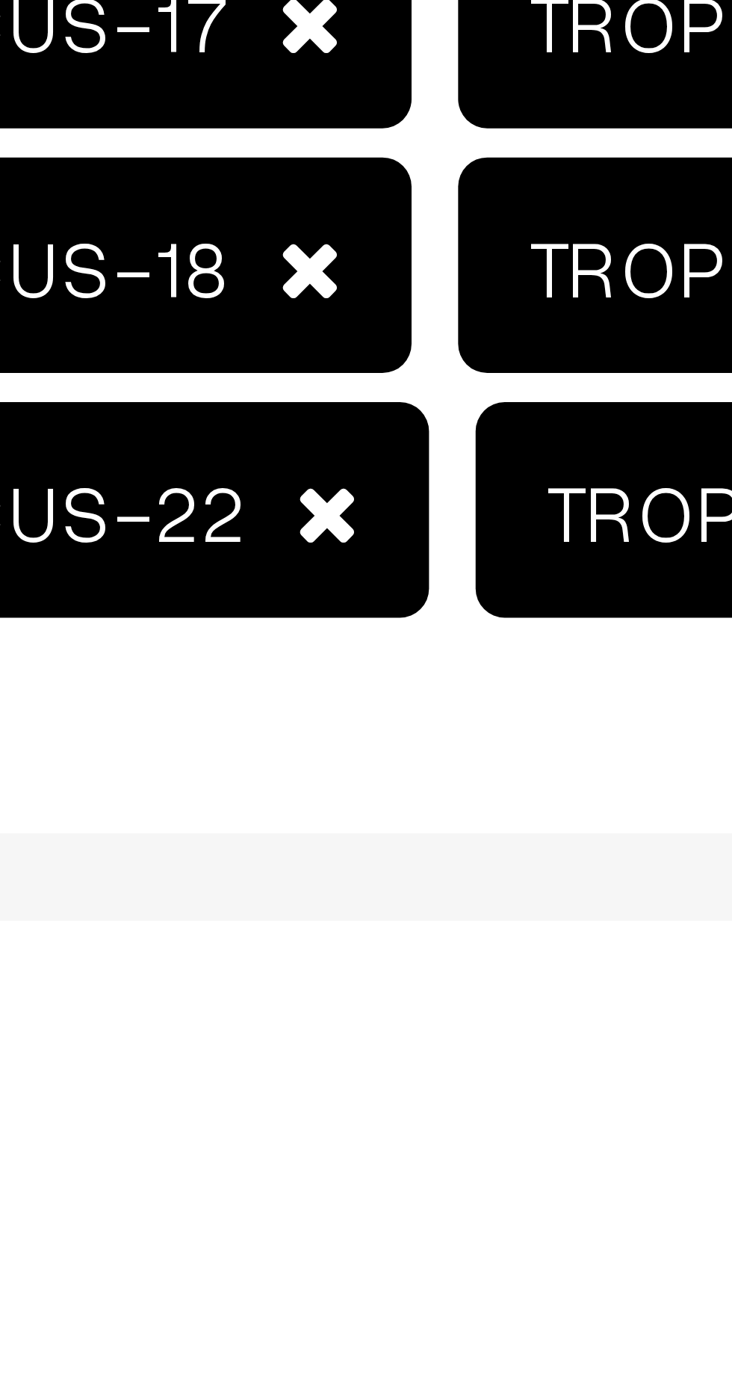
click at [342, 649] on span at bounding box center [346, 647] width 8 height 10
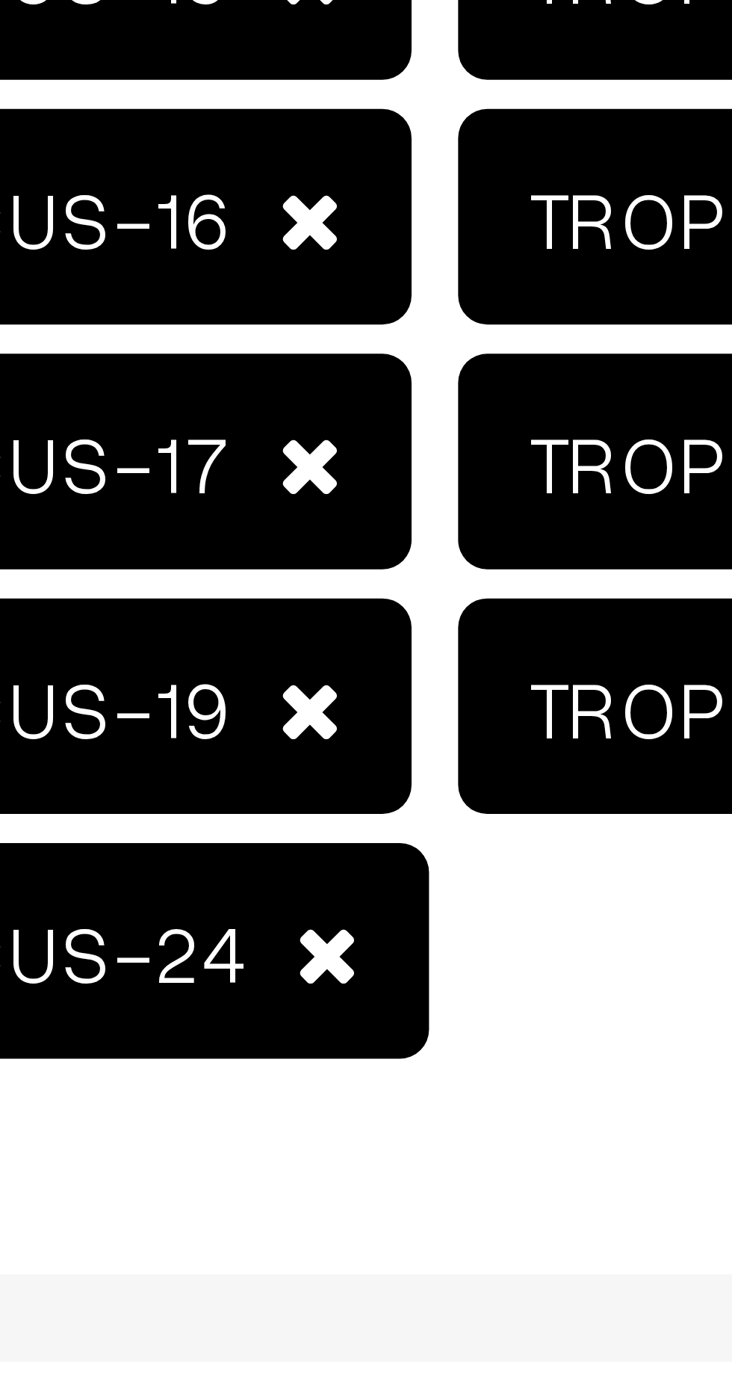
click at [342, 648] on span at bounding box center [346, 651] width 8 height 10
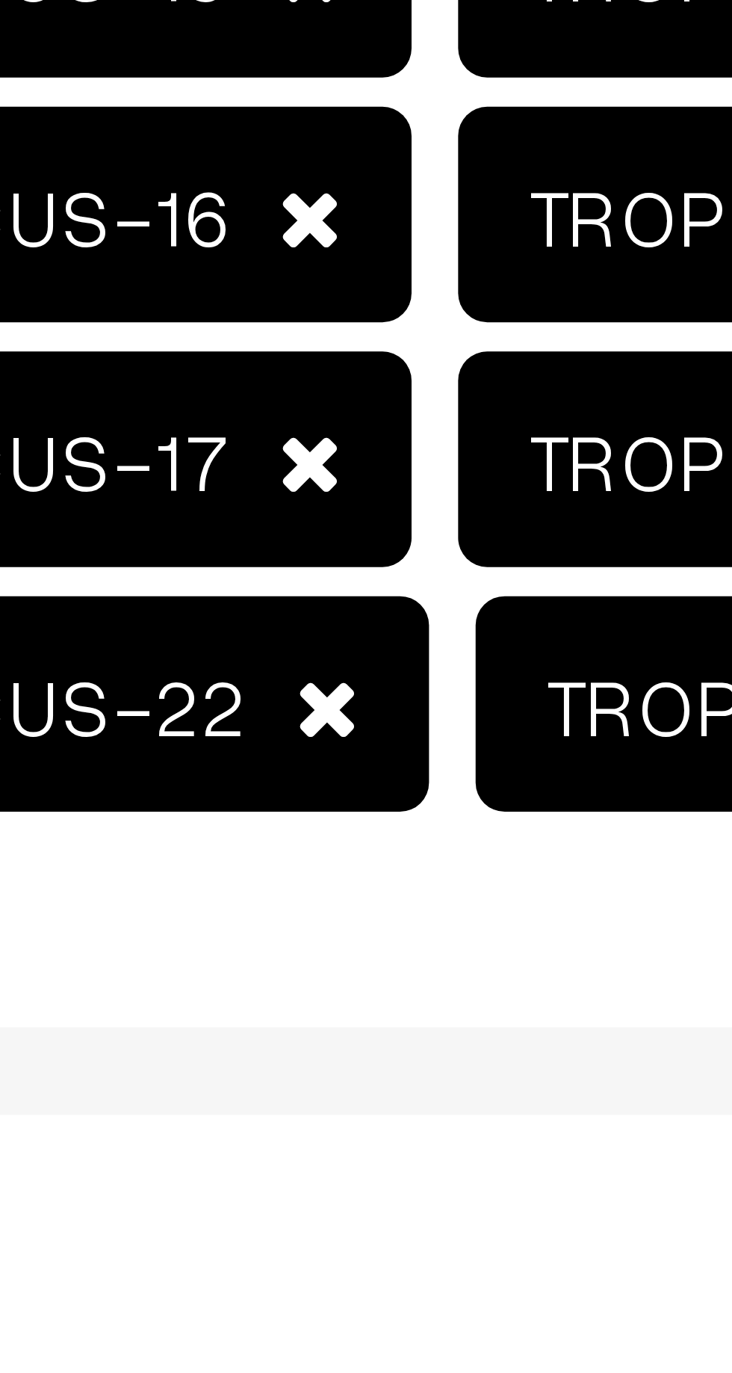
click at [342, 644] on span at bounding box center [346, 646] width 8 height 10
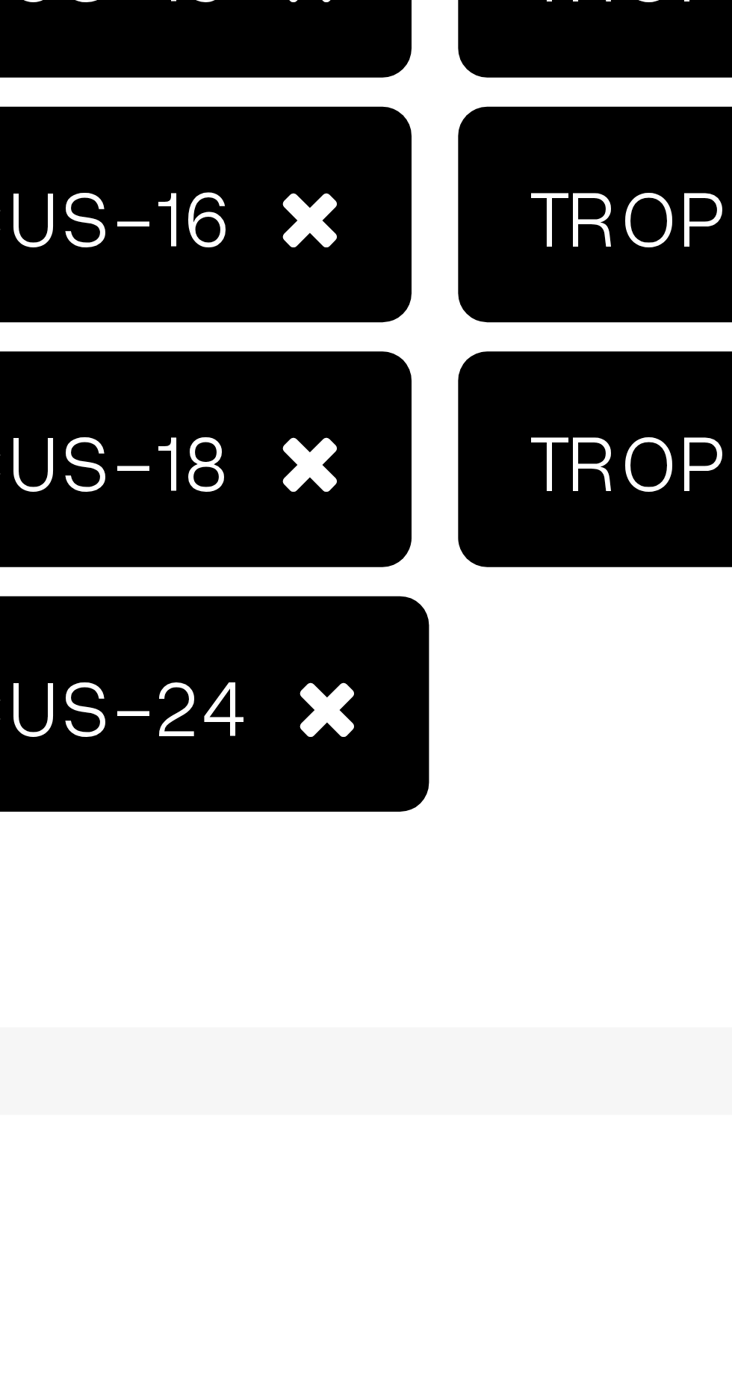
click at [342, 615] on span at bounding box center [346, 615] width 8 height 10
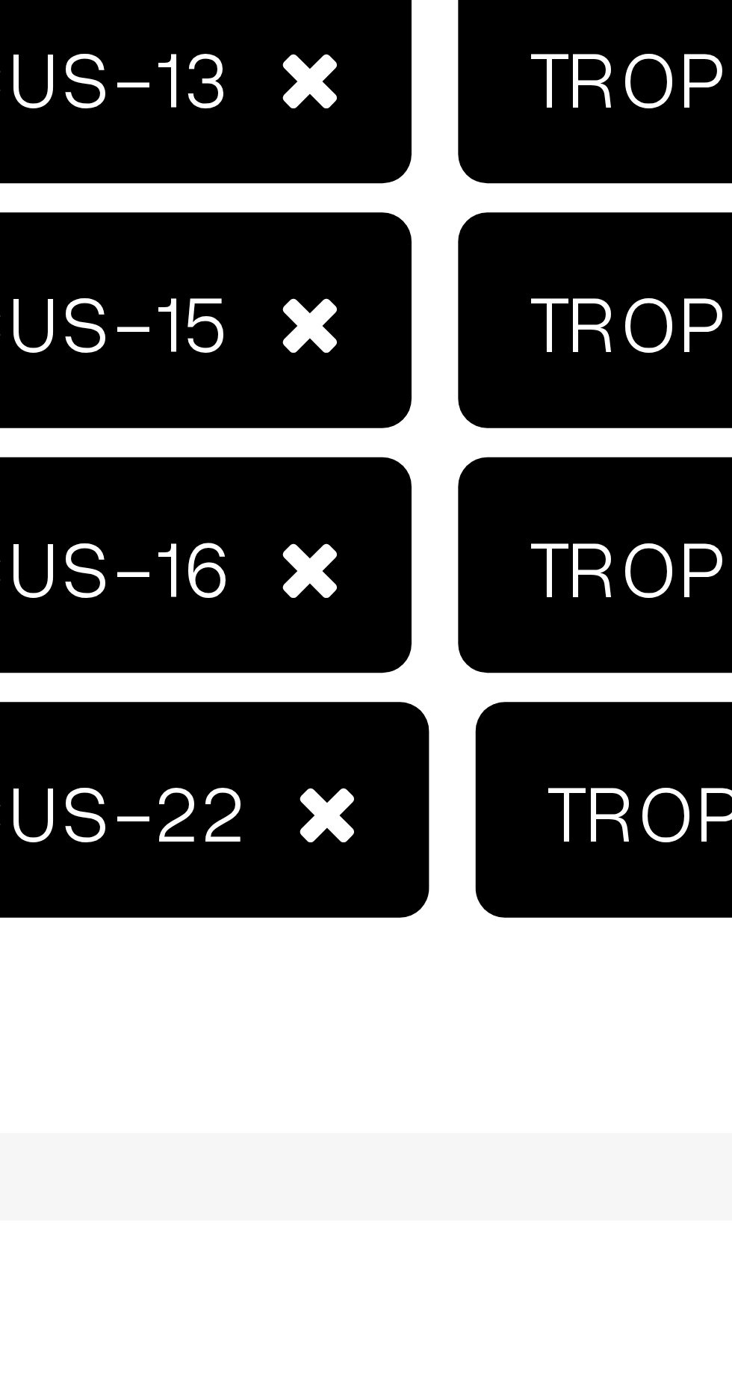
scroll to position [90, 0]
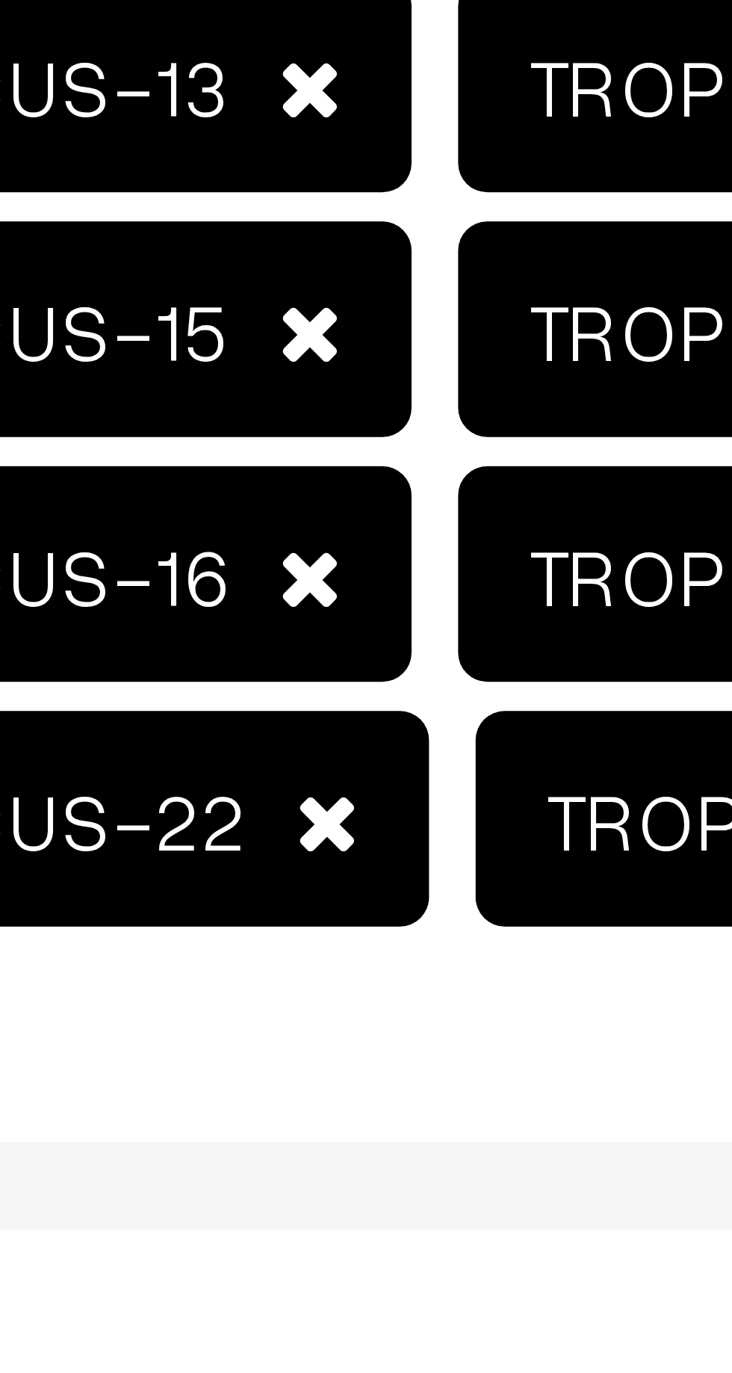
click at [344, 675] on span at bounding box center [348, 679] width 8 height 10
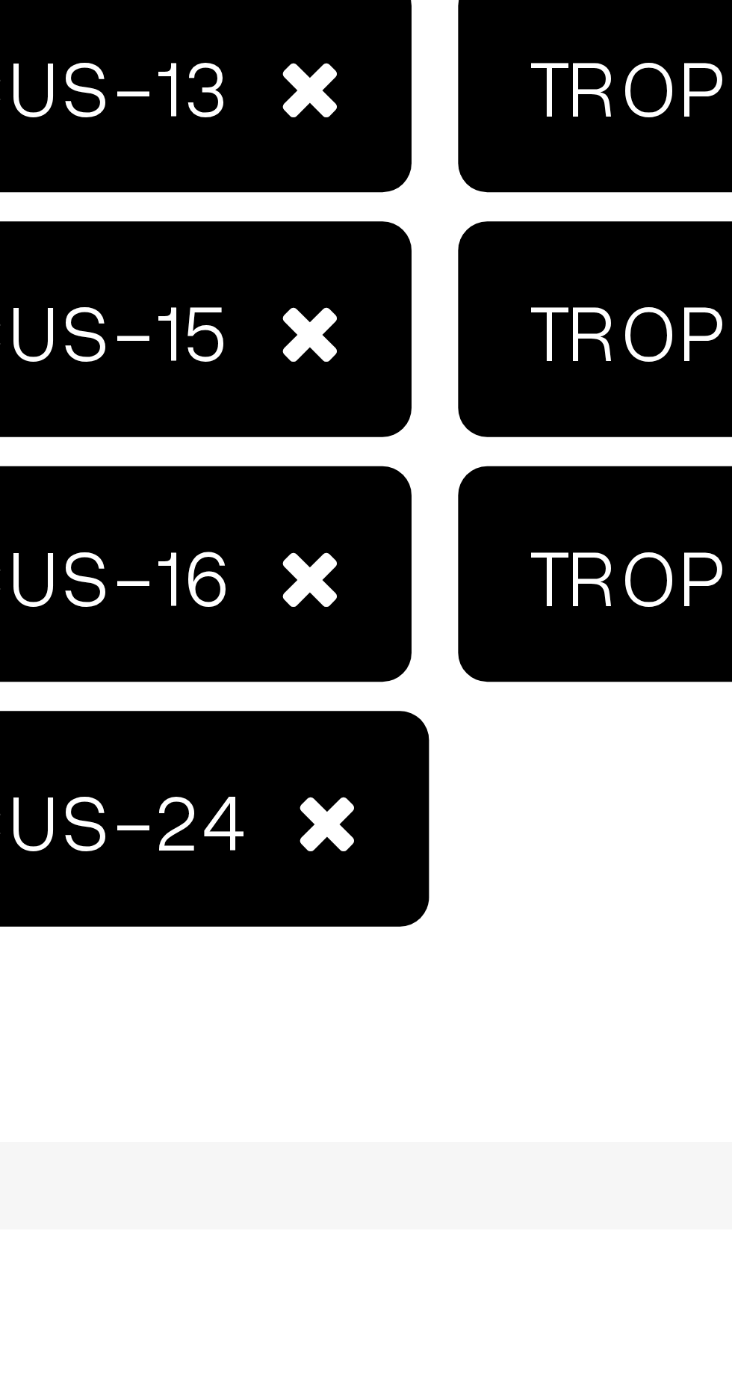
click at [342, 646] on span at bounding box center [346, 648] width 8 height 10
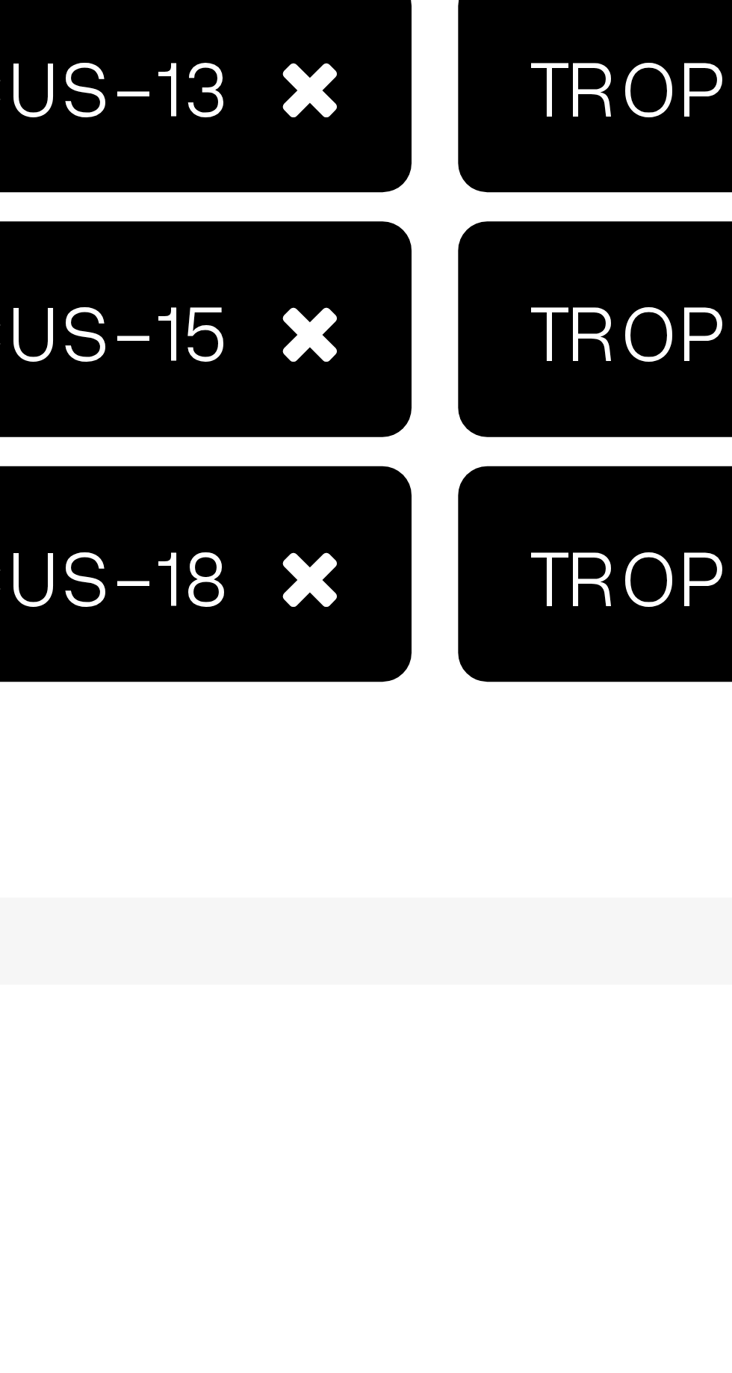
click at [342, 647] on span at bounding box center [346, 646] width 8 height 10
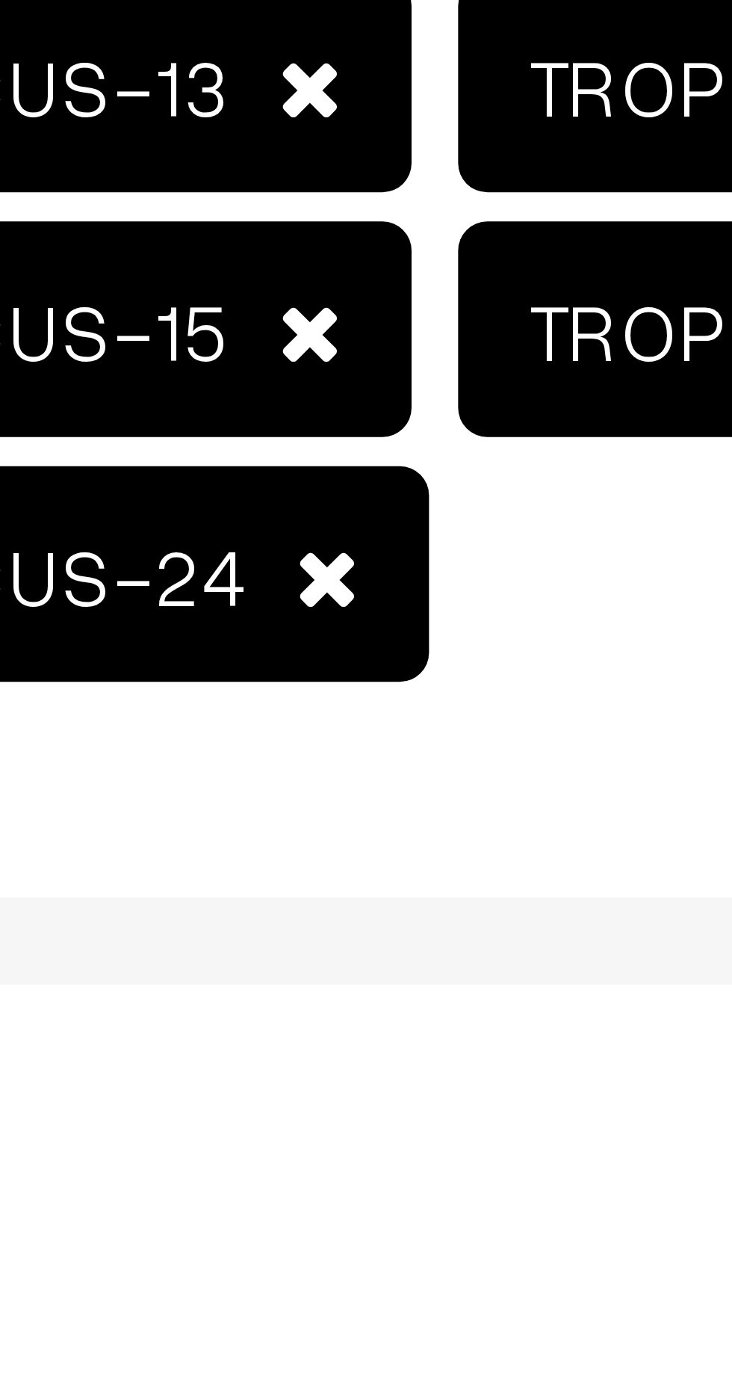
click at [342, 616] on span at bounding box center [346, 615] width 8 height 10
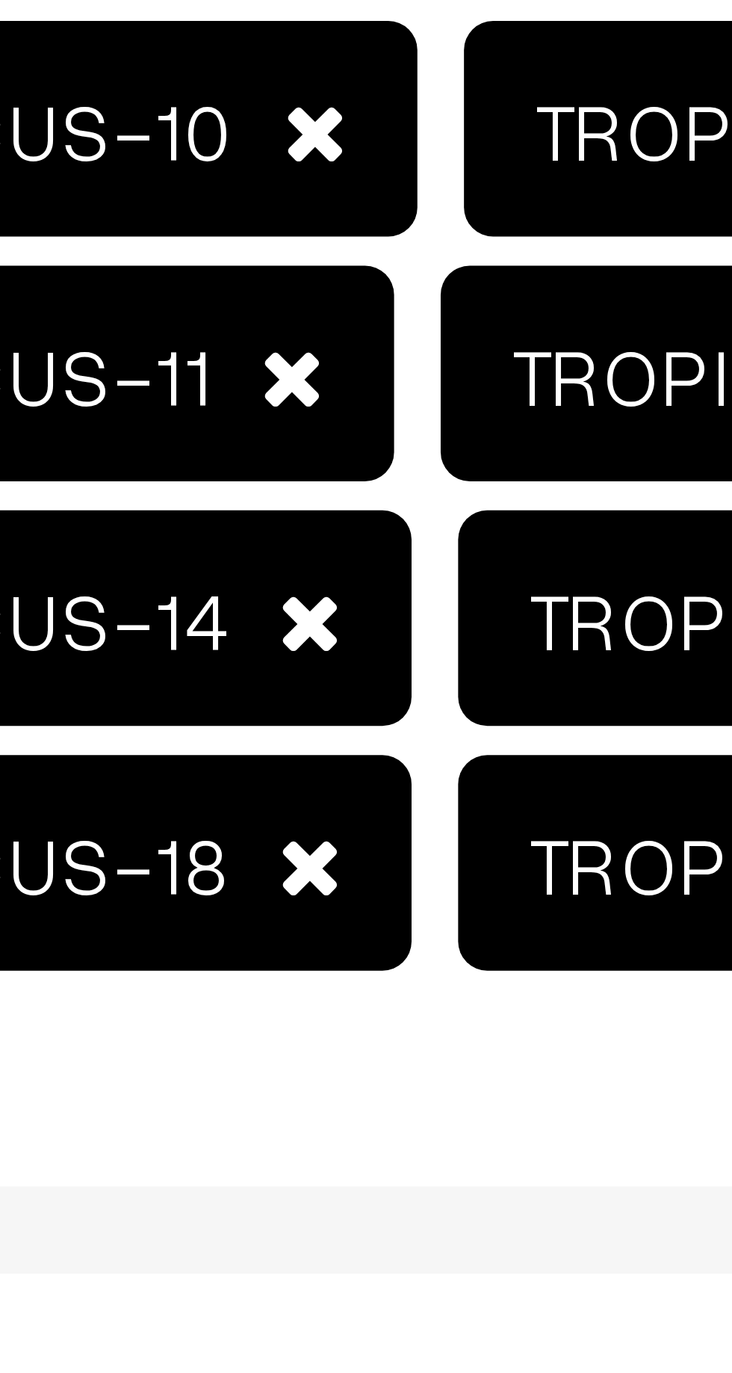
scroll to position [25, 0]
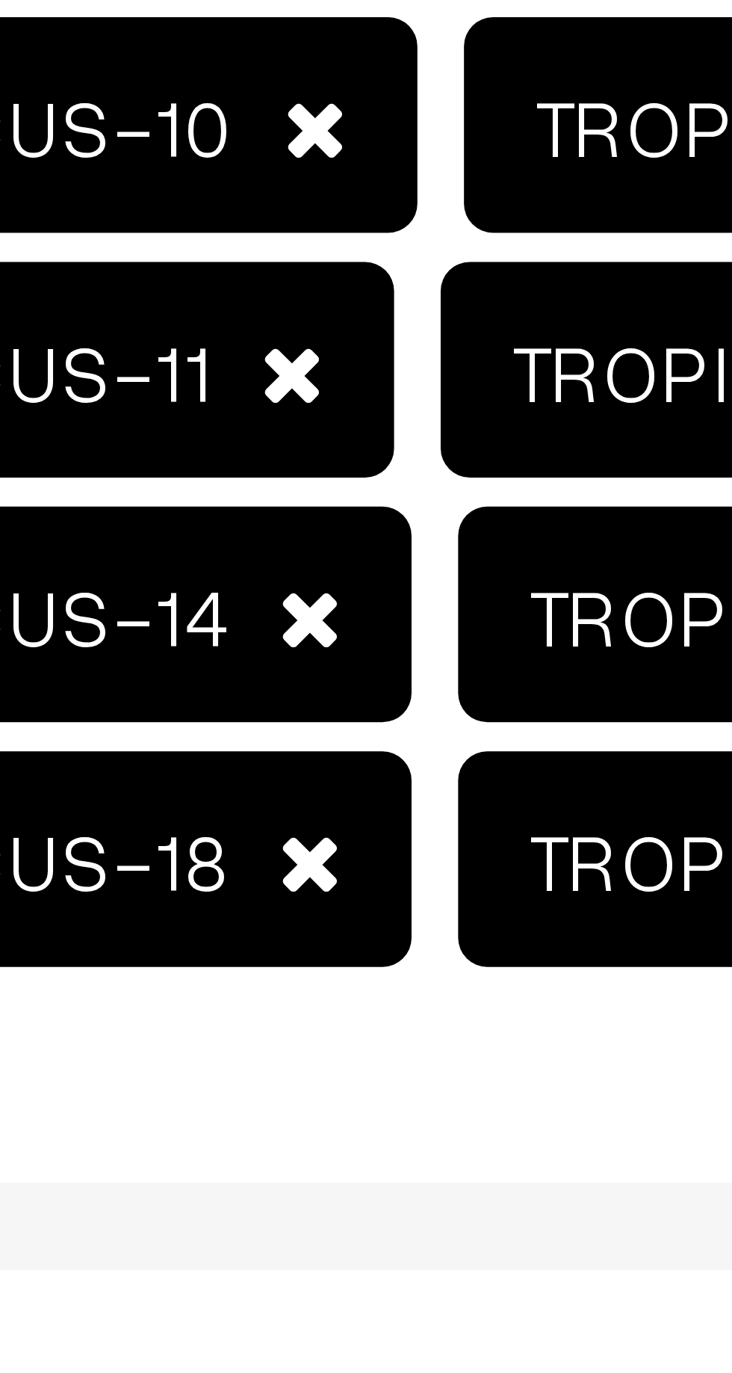
click at [342, 681] on span at bounding box center [346, 681] width 8 height 10
click at [342, 649] on span at bounding box center [346, 650] width 8 height 10
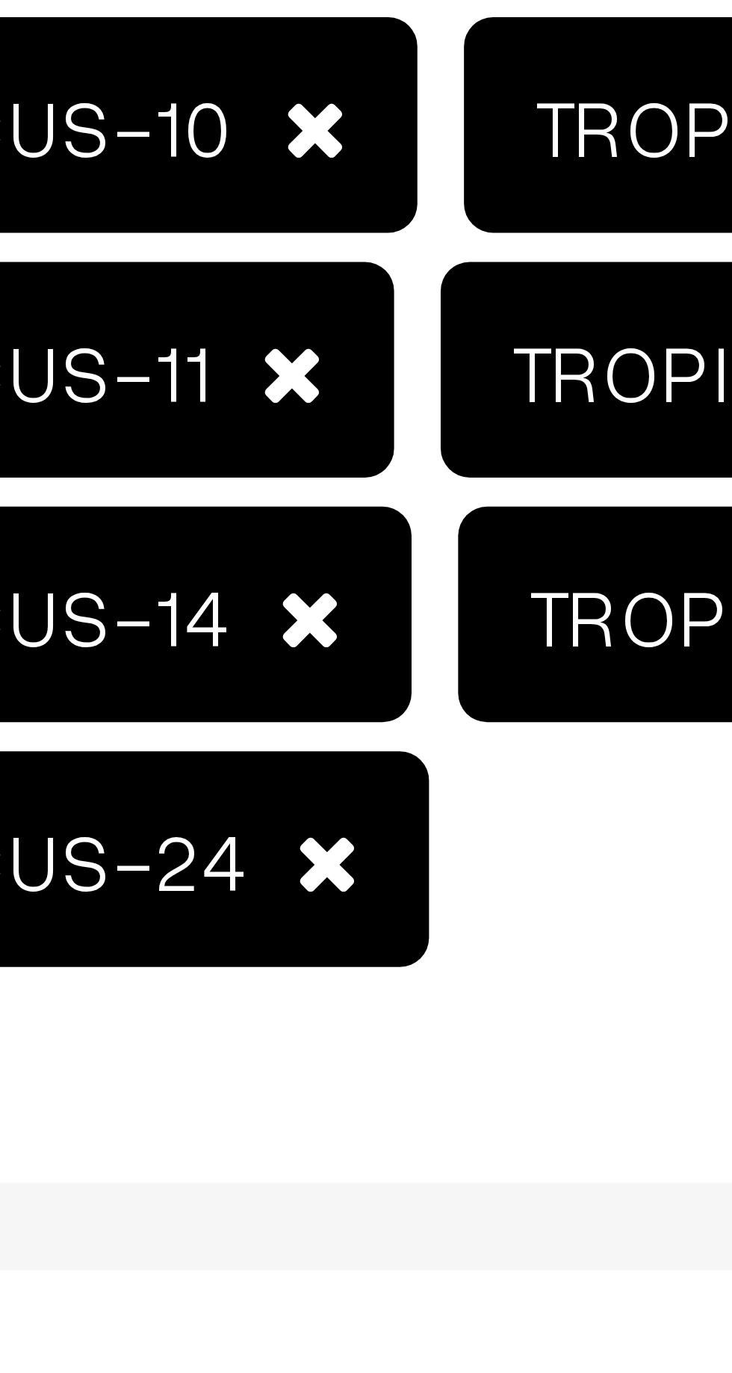
scroll to position [0, 0]
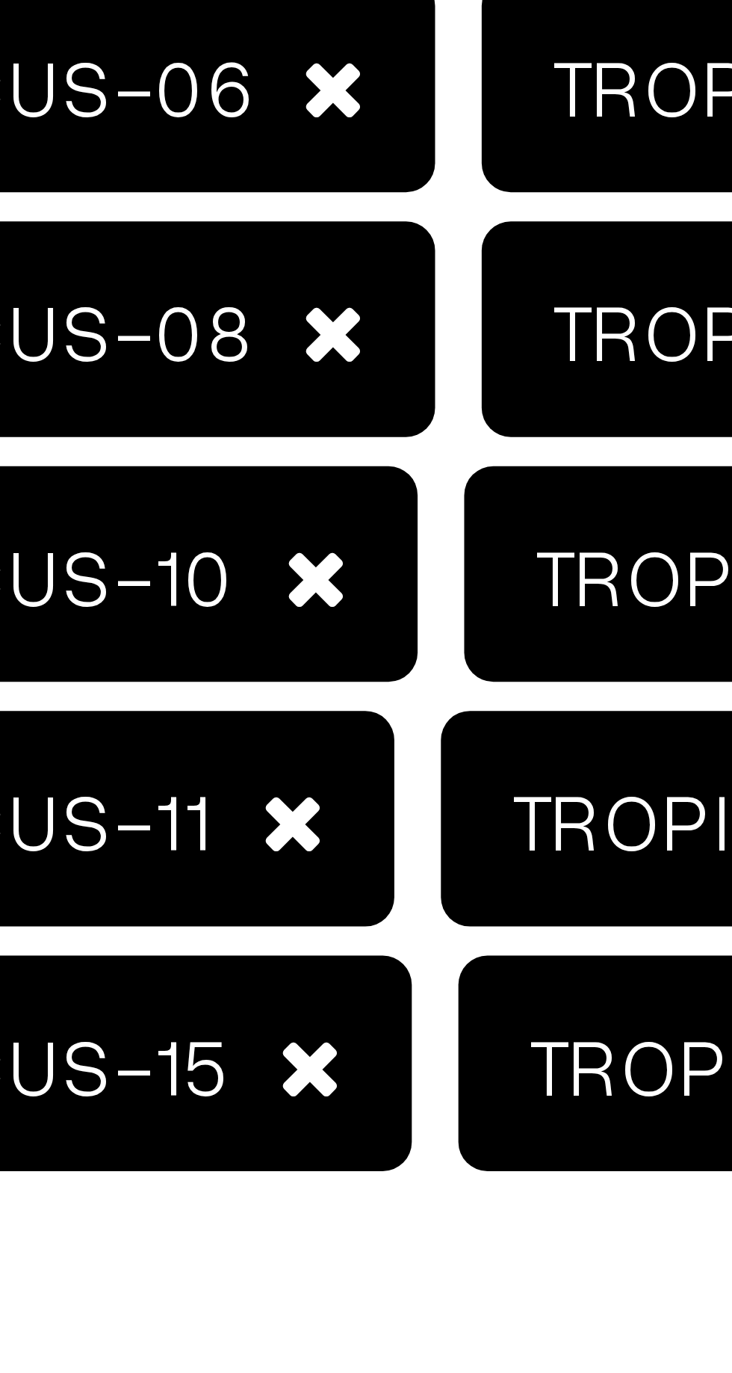
click at [340, 643] on span at bounding box center [344, 643] width 8 height 10
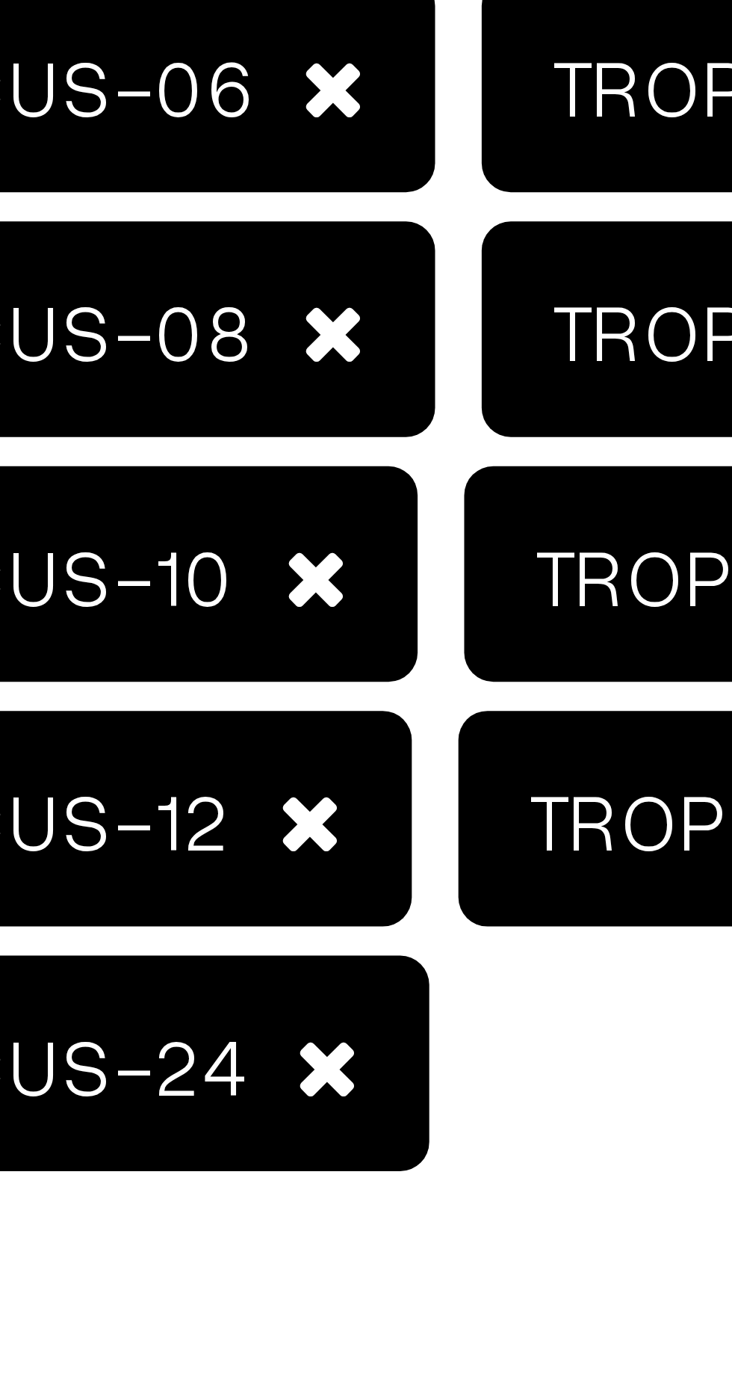
click at [343, 610] on span at bounding box center [347, 612] width 8 height 10
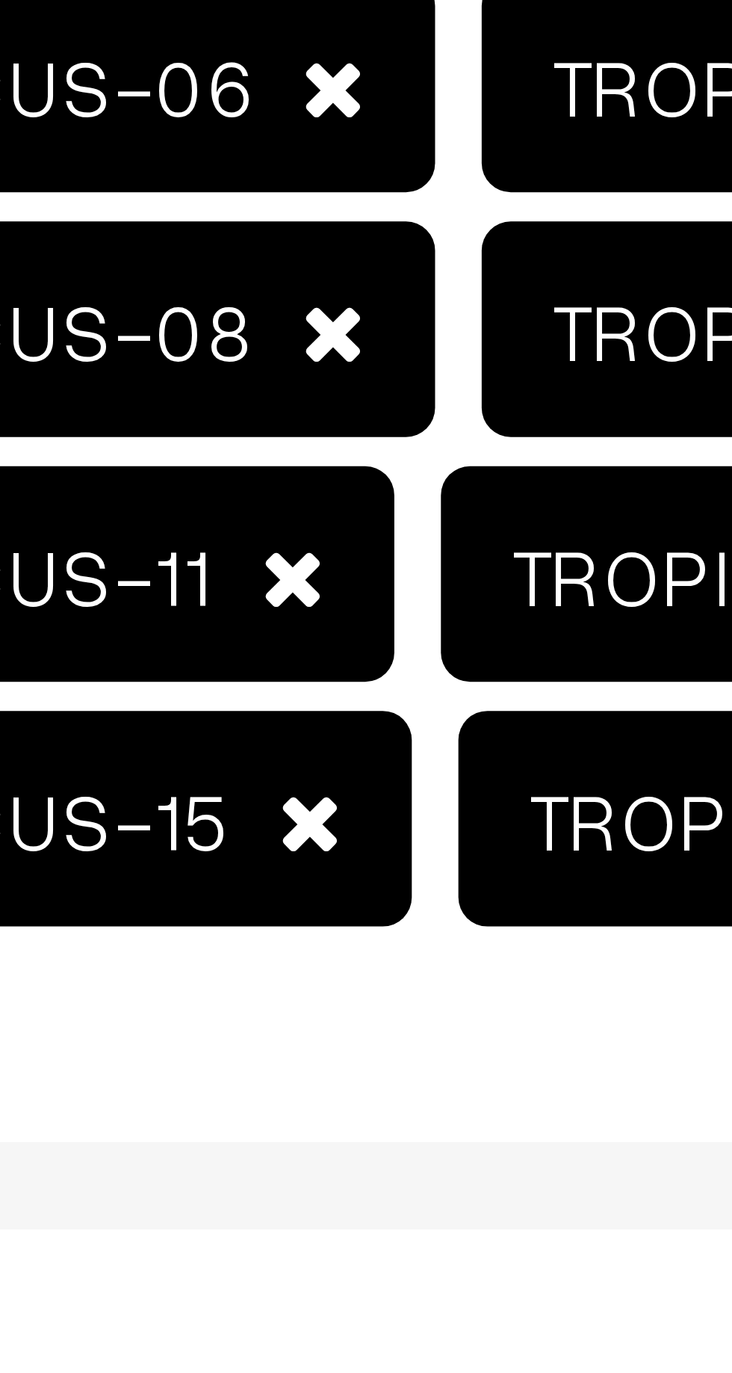
click at [343, 581] on span "TROPICAL HIBISCUS-08" at bounding box center [290, 580] width 144 height 28
click at [340, 554] on span "TROPICAL HIBISCUS-06" at bounding box center [290, 549] width 144 height 28
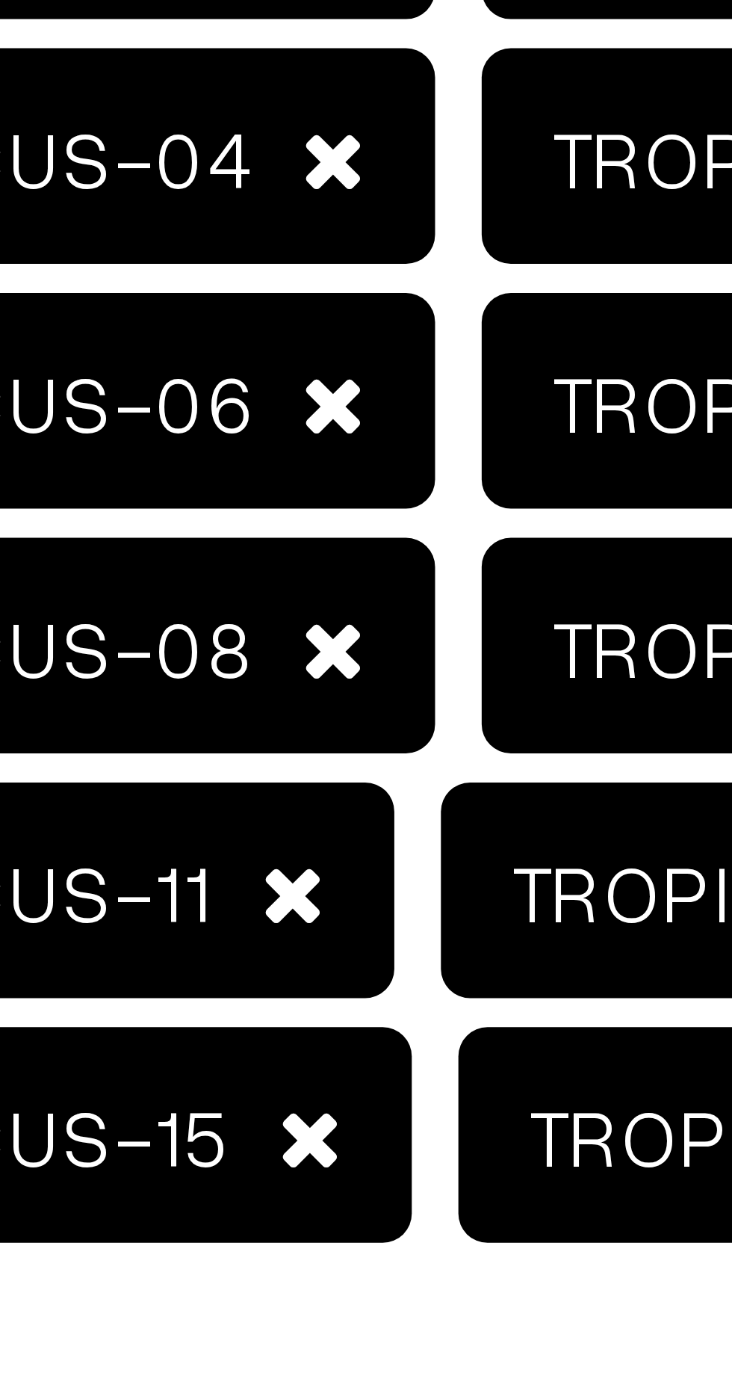
click at [340, 609] on span at bounding box center [344, 612] width 8 height 10
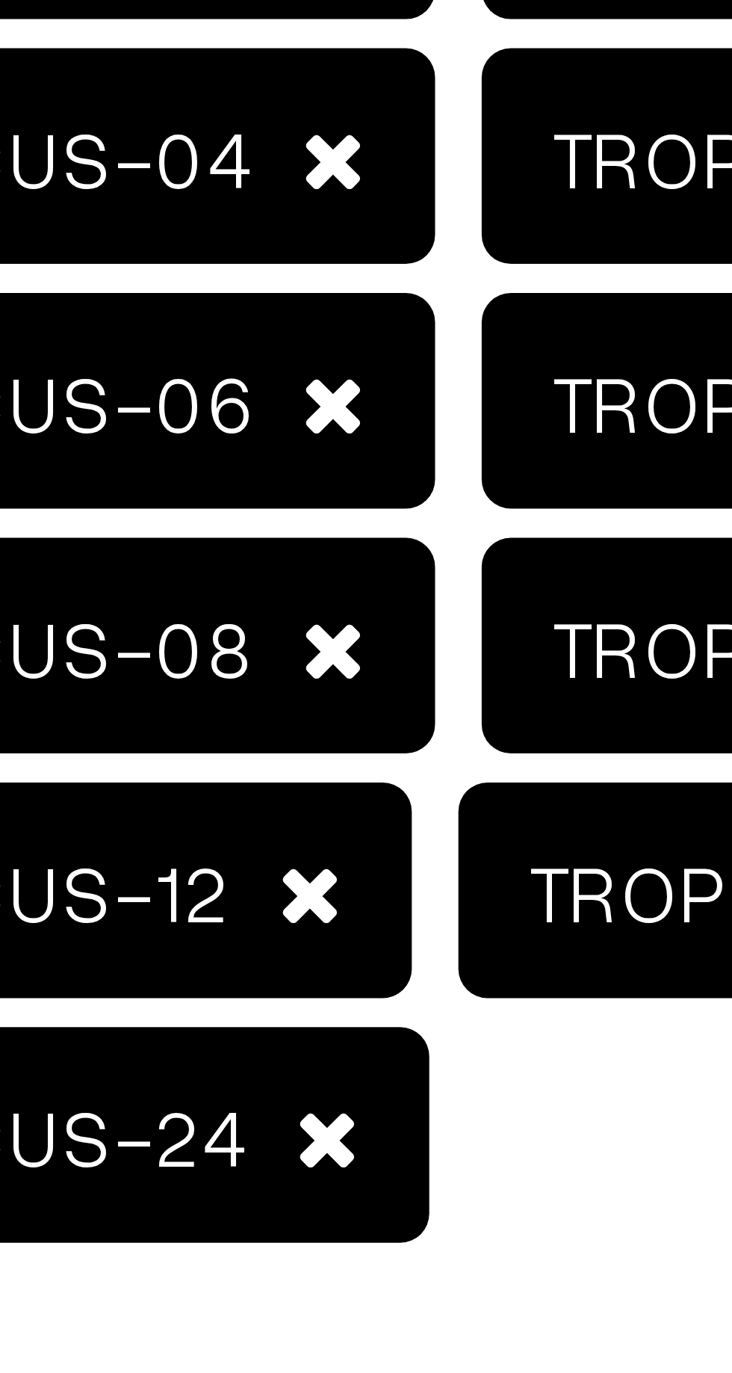
click at [345, 577] on span at bounding box center [349, 580] width 8 height 10
click at [345, 548] on span at bounding box center [349, 549] width 8 height 10
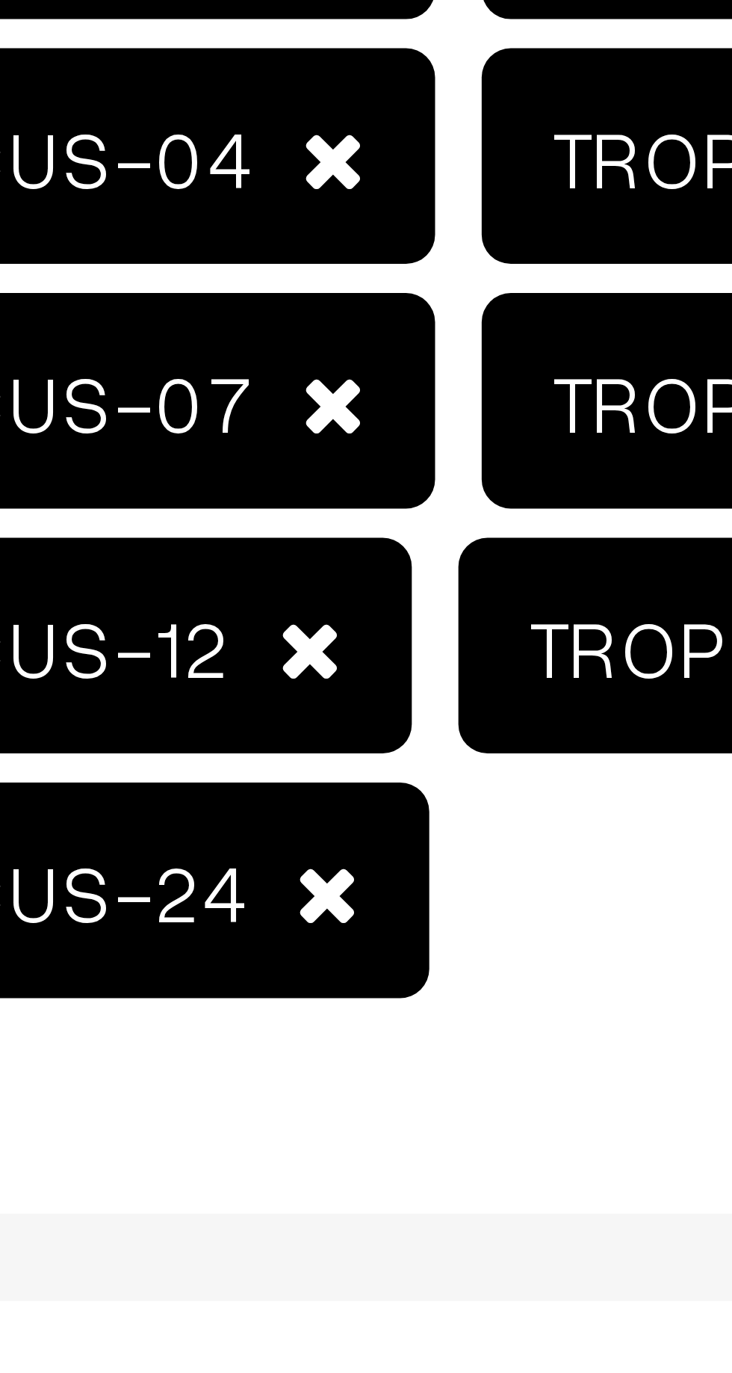
click at [345, 521] on span at bounding box center [349, 518] width 8 height 10
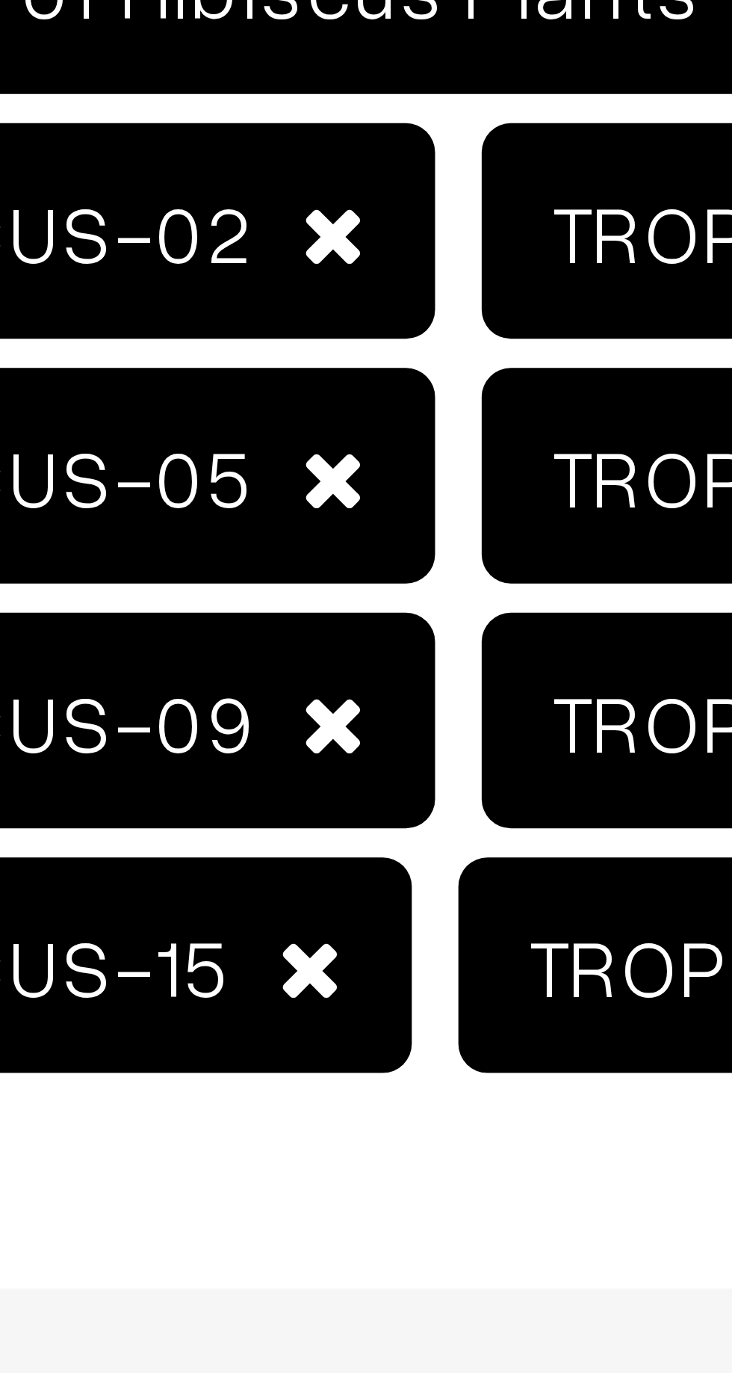
click at [342, 580] on span at bounding box center [346, 580] width 8 height 10
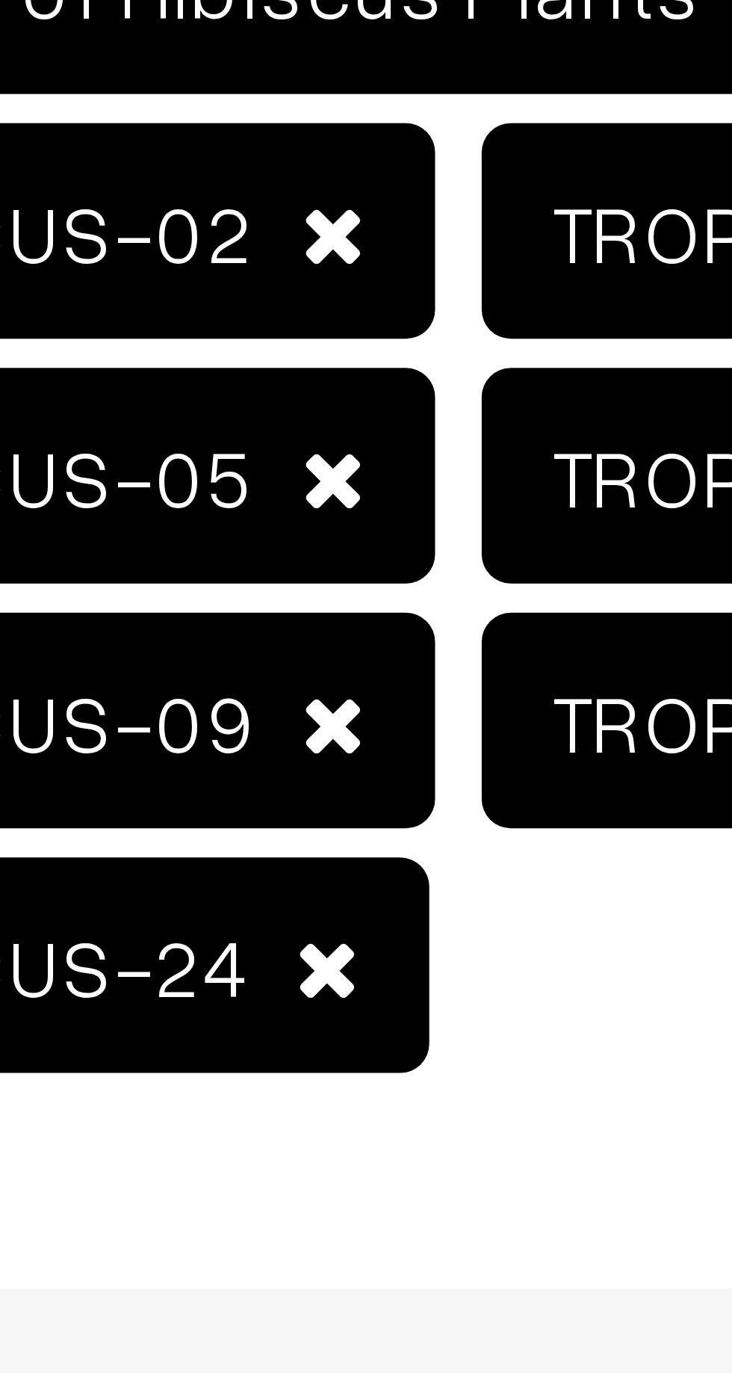
click at [345, 548] on span at bounding box center [349, 549] width 8 height 10
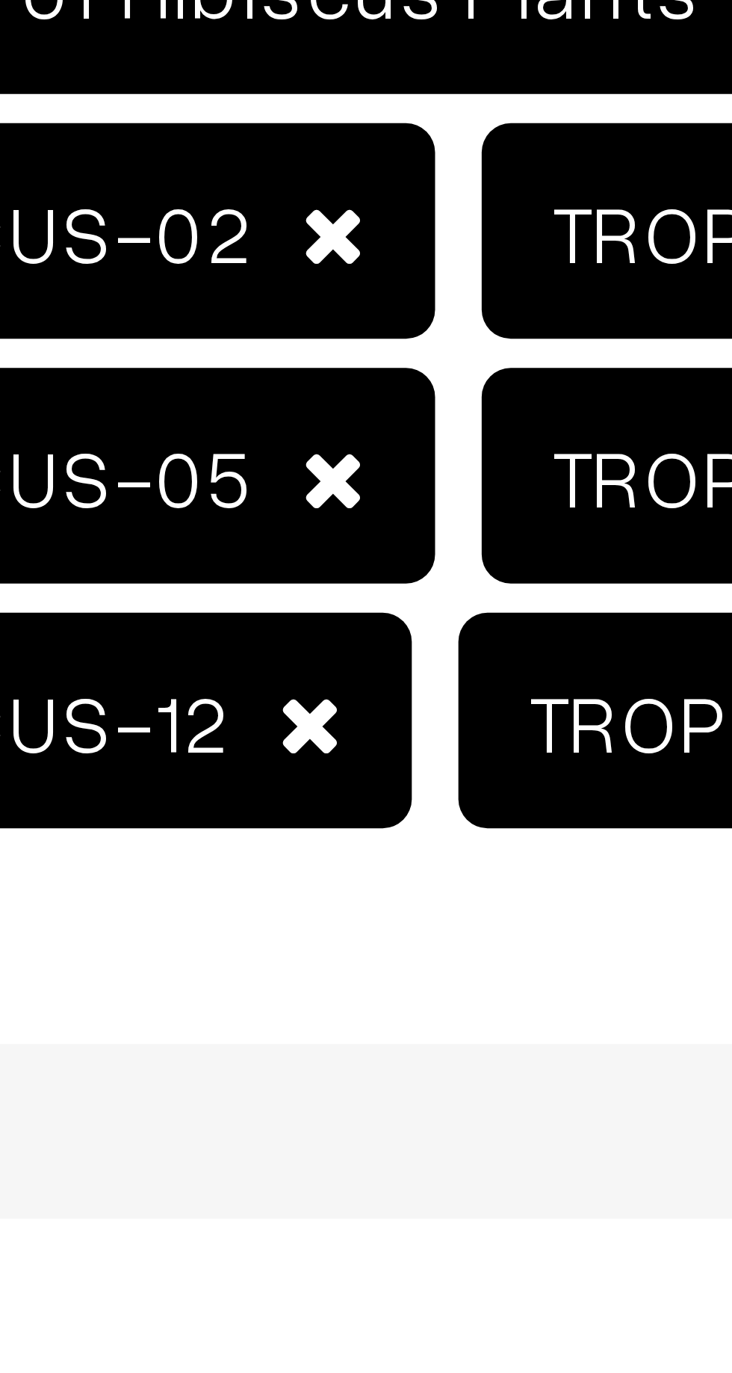
click at [345, 516] on span at bounding box center [349, 518] width 8 height 10
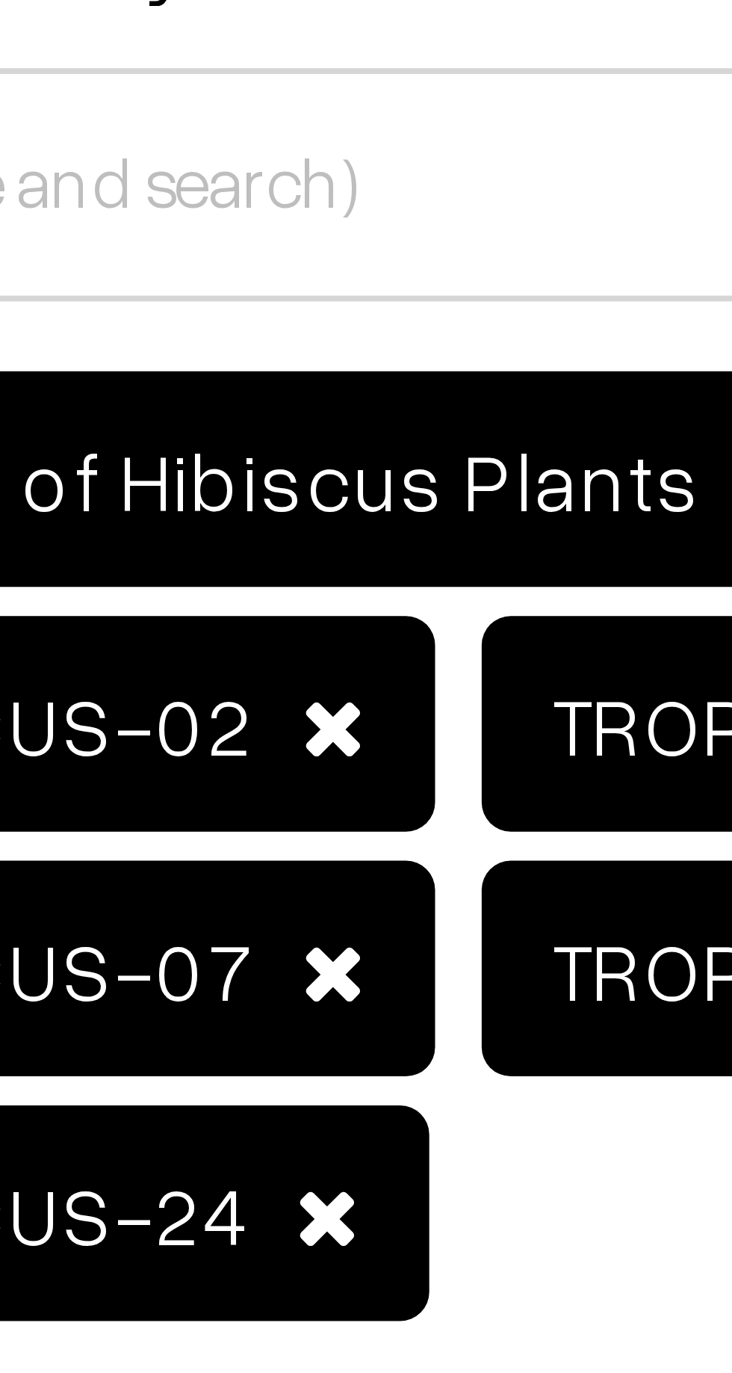
click at [345, 485] on span at bounding box center [349, 486] width 8 height 10
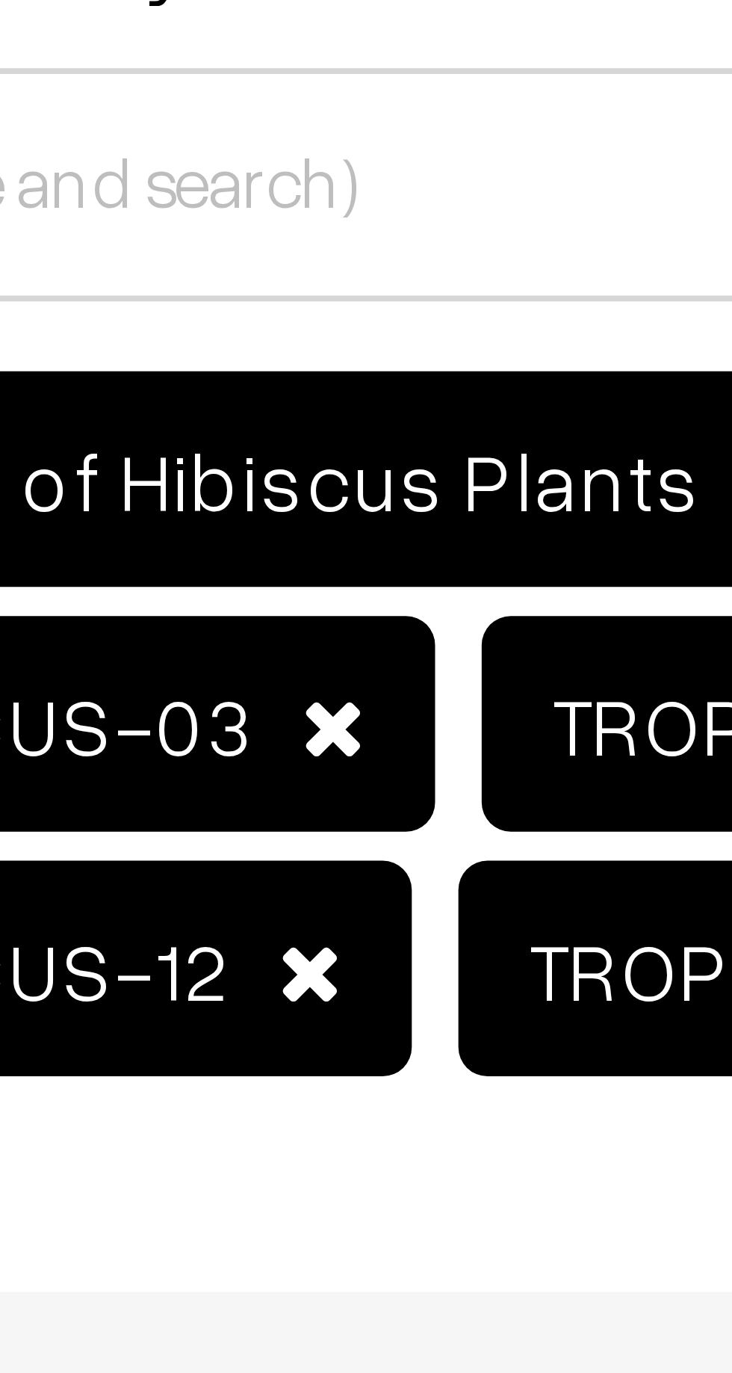
click at [342, 516] on span at bounding box center [346, 518] width 8 height 10
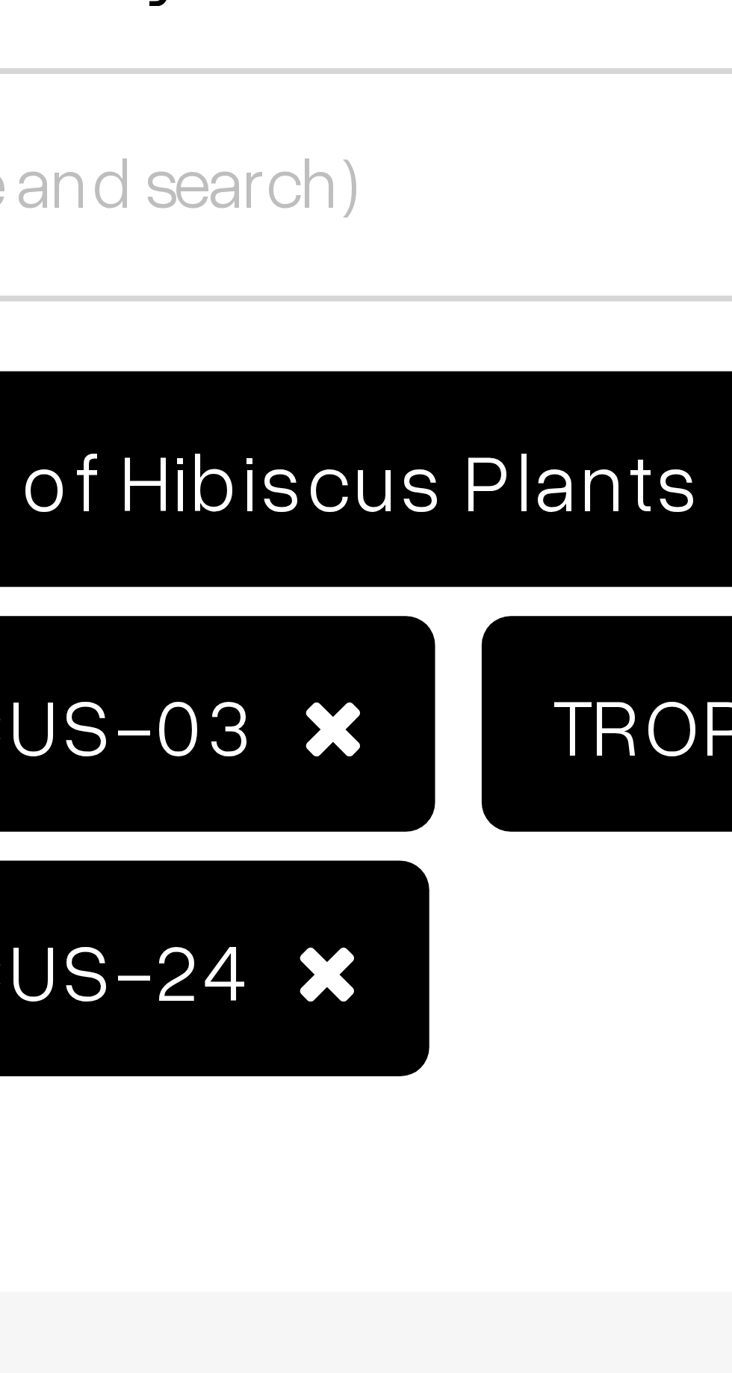
click at [345, 486] on span at bounding box center [349, 486] width 8 height 10
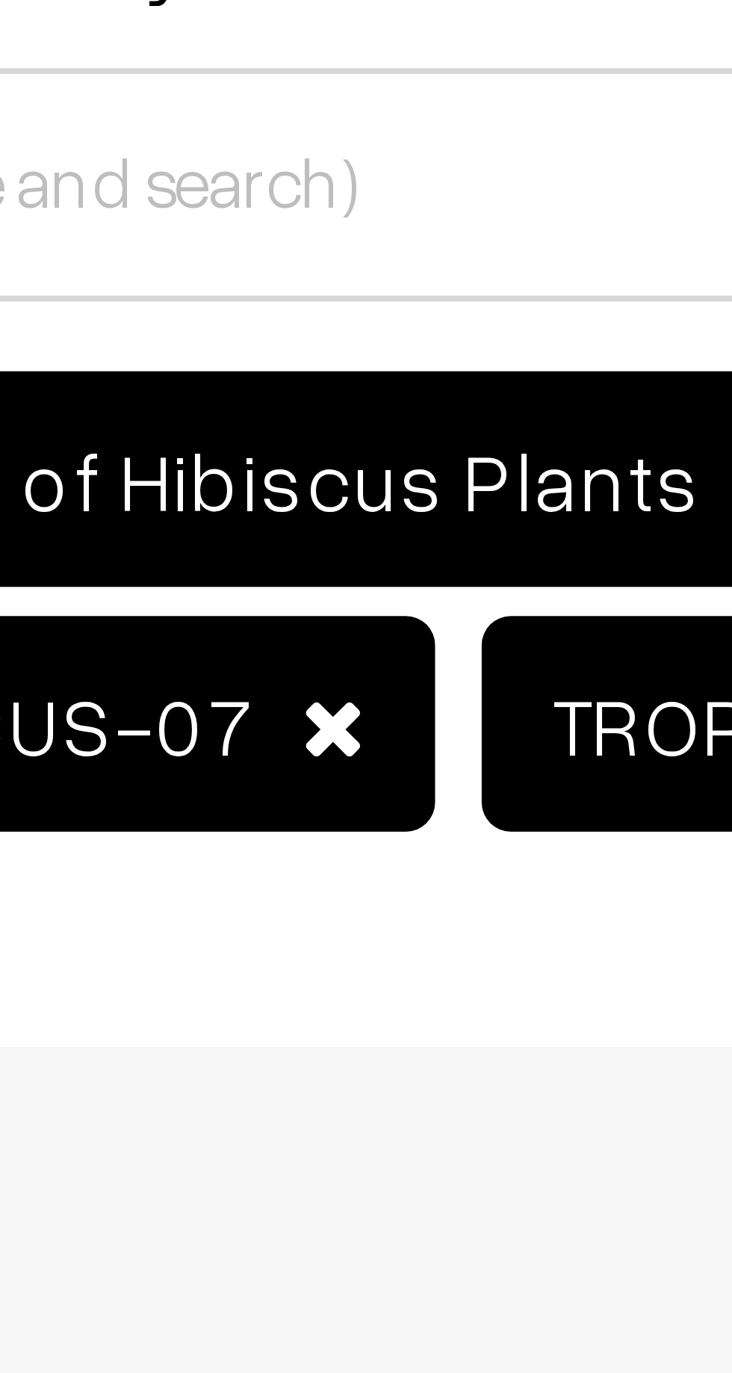
click at [345, 488] on span at bounding box center [349, 486] width 8 height 10
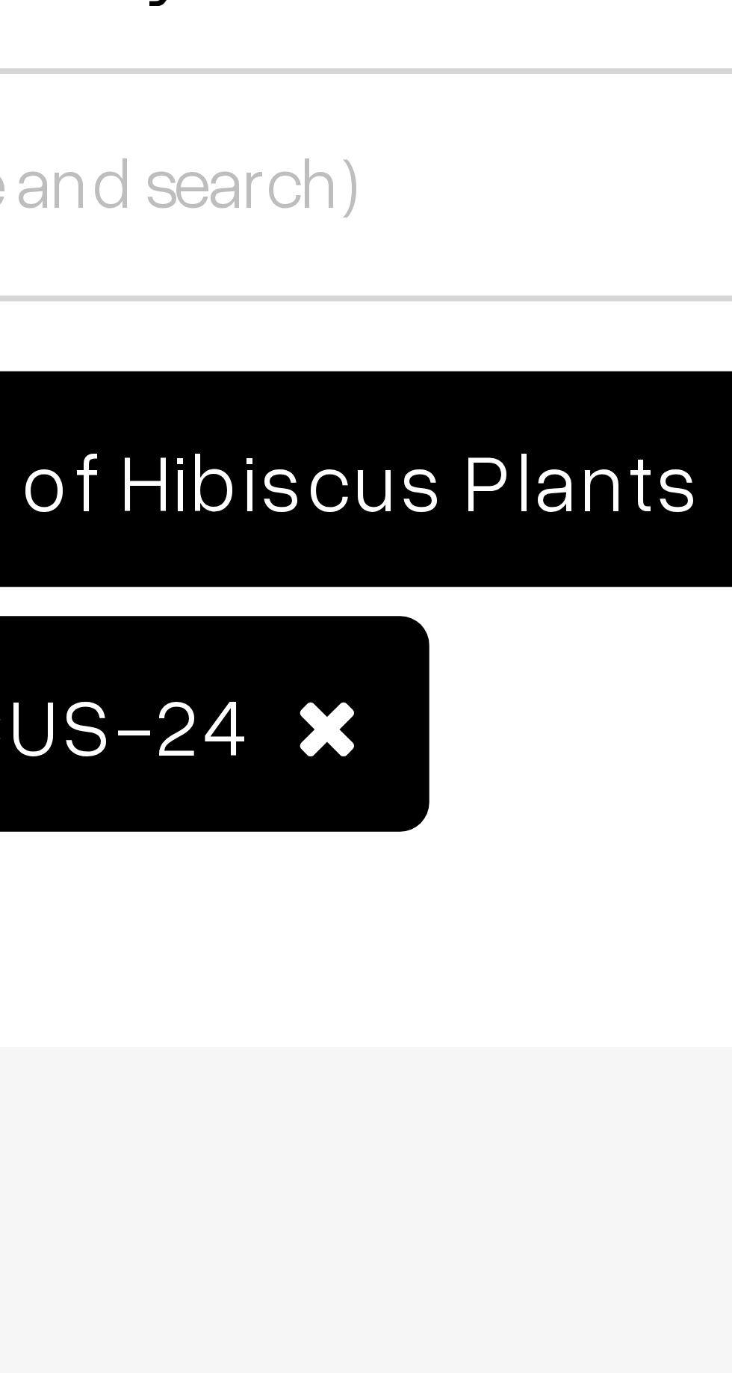
click at [344, 484] on span at bounding box center [348, 486] width 8 height 10
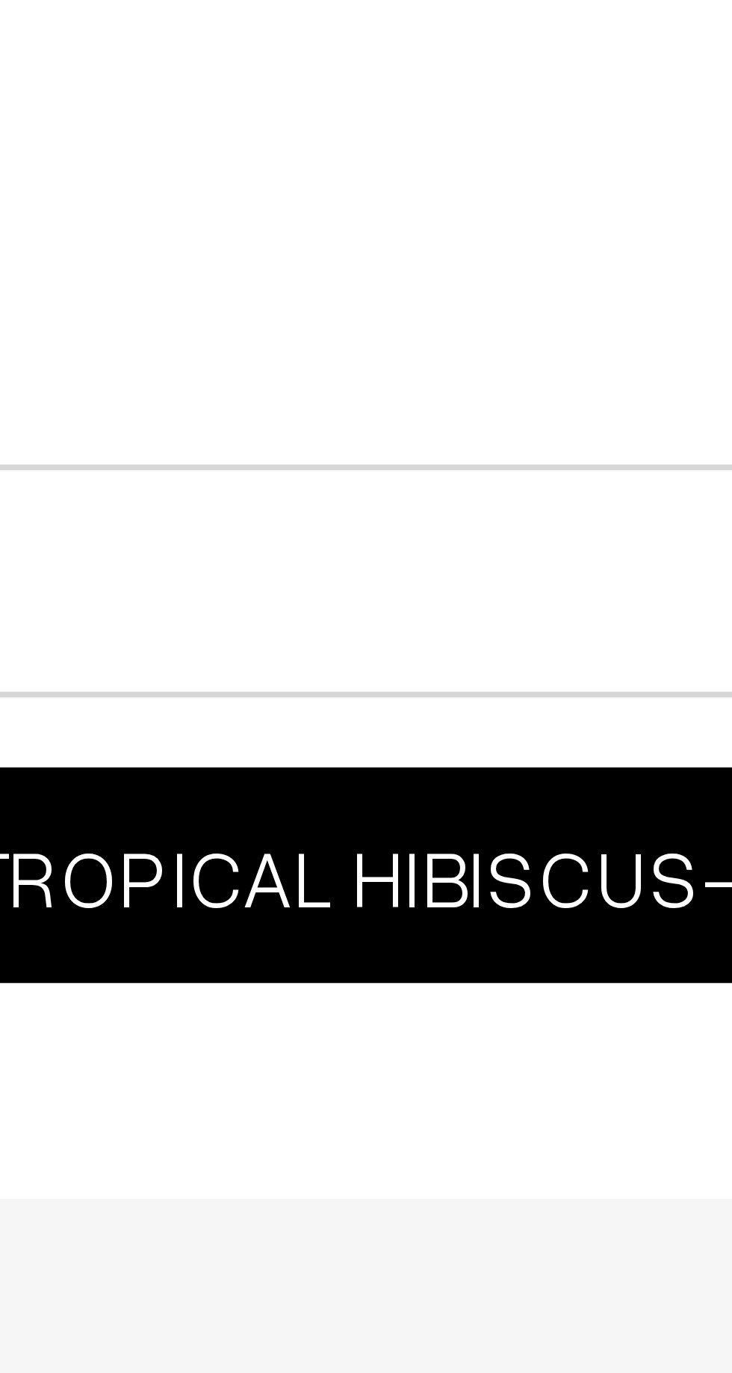
click at [551, 453] on span at bounding box center [555, 455] width 8 height 10
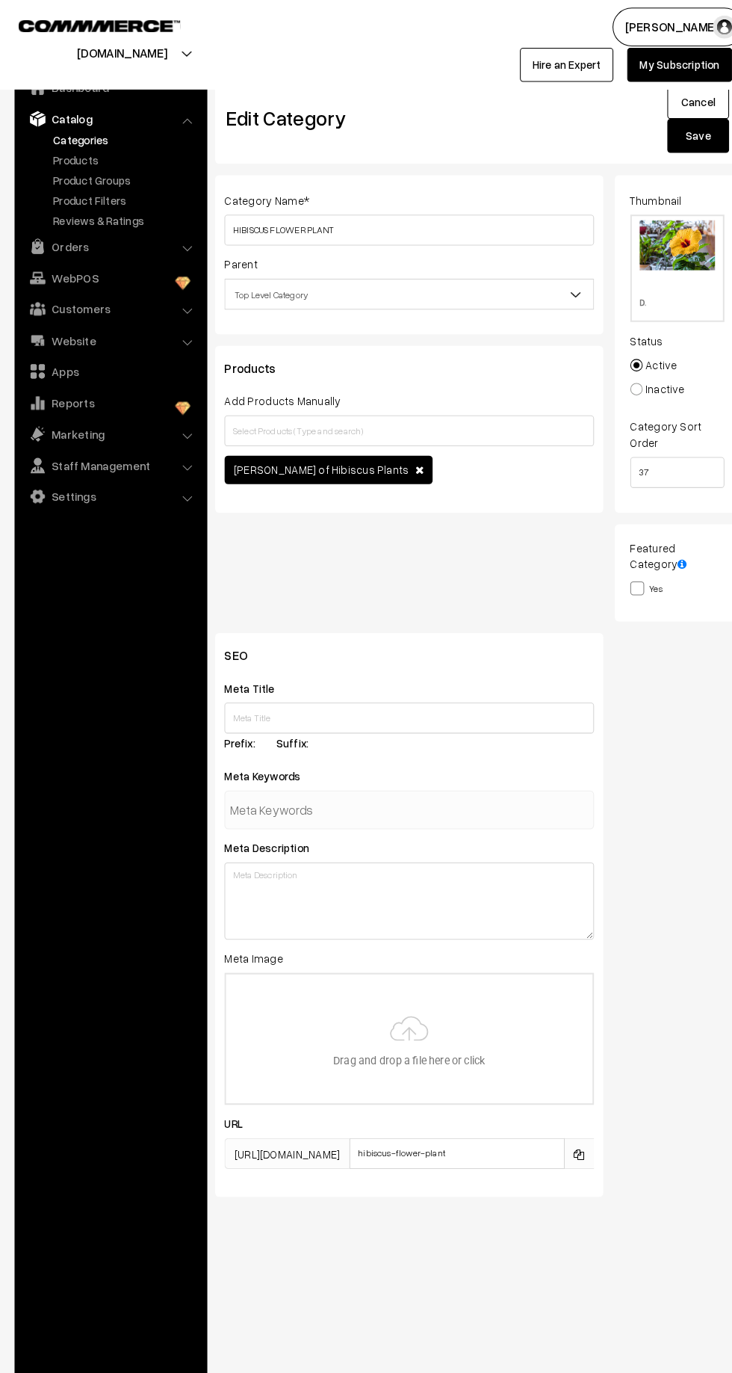
click at [690, 137] on button "Save" at bounding box center [677, 131] width 60 height 33
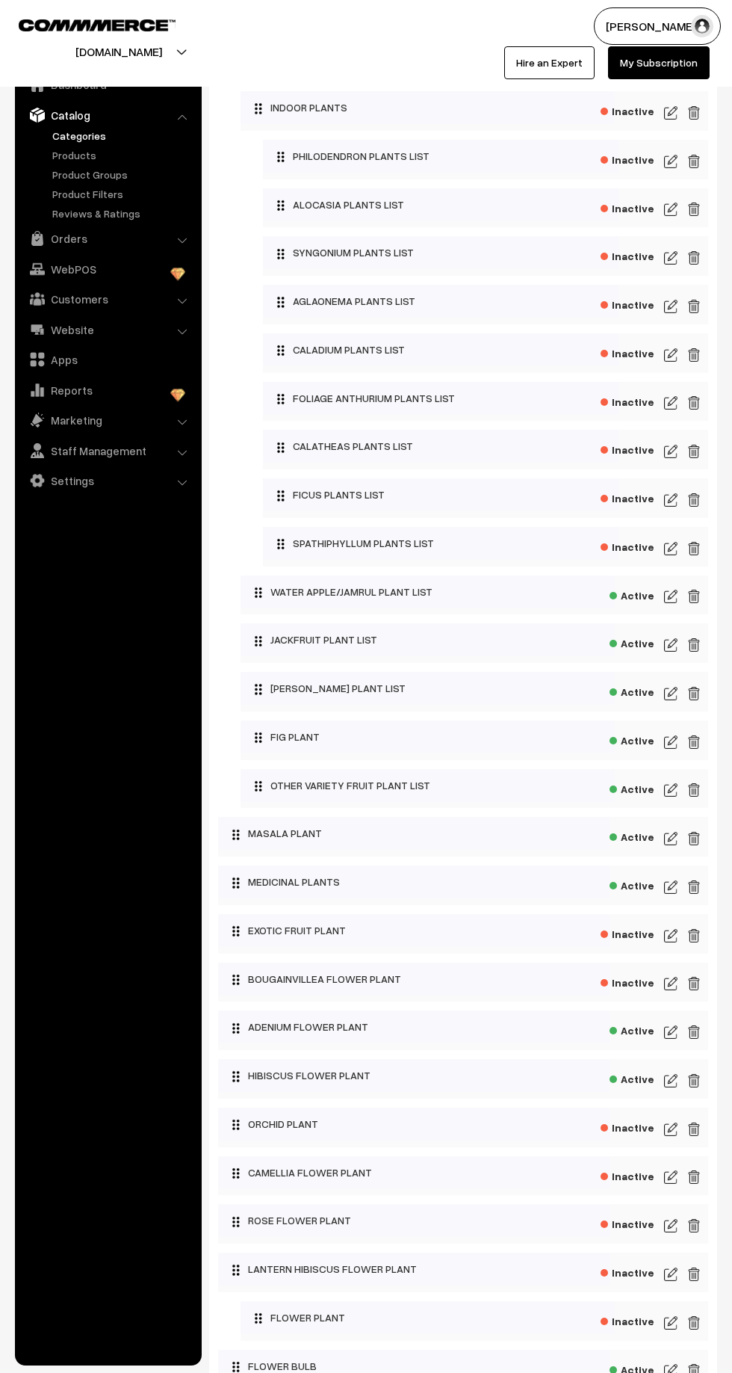
scroll to position [836, 0]
click at [666, 1076] on img at bounding box center [670, 1079] width 13 height 18
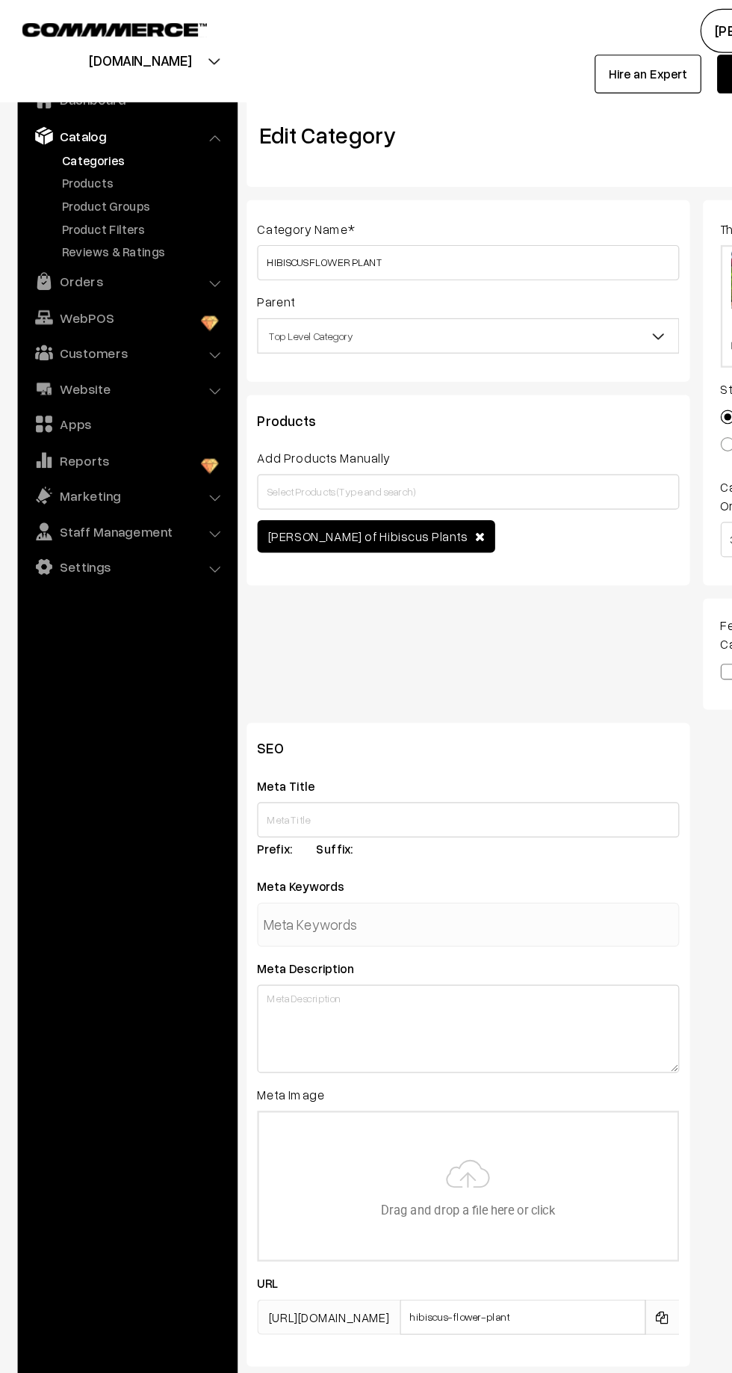
click at [86, 136] on link "Categories" at bounding box center [123, 136] width 148 height 16
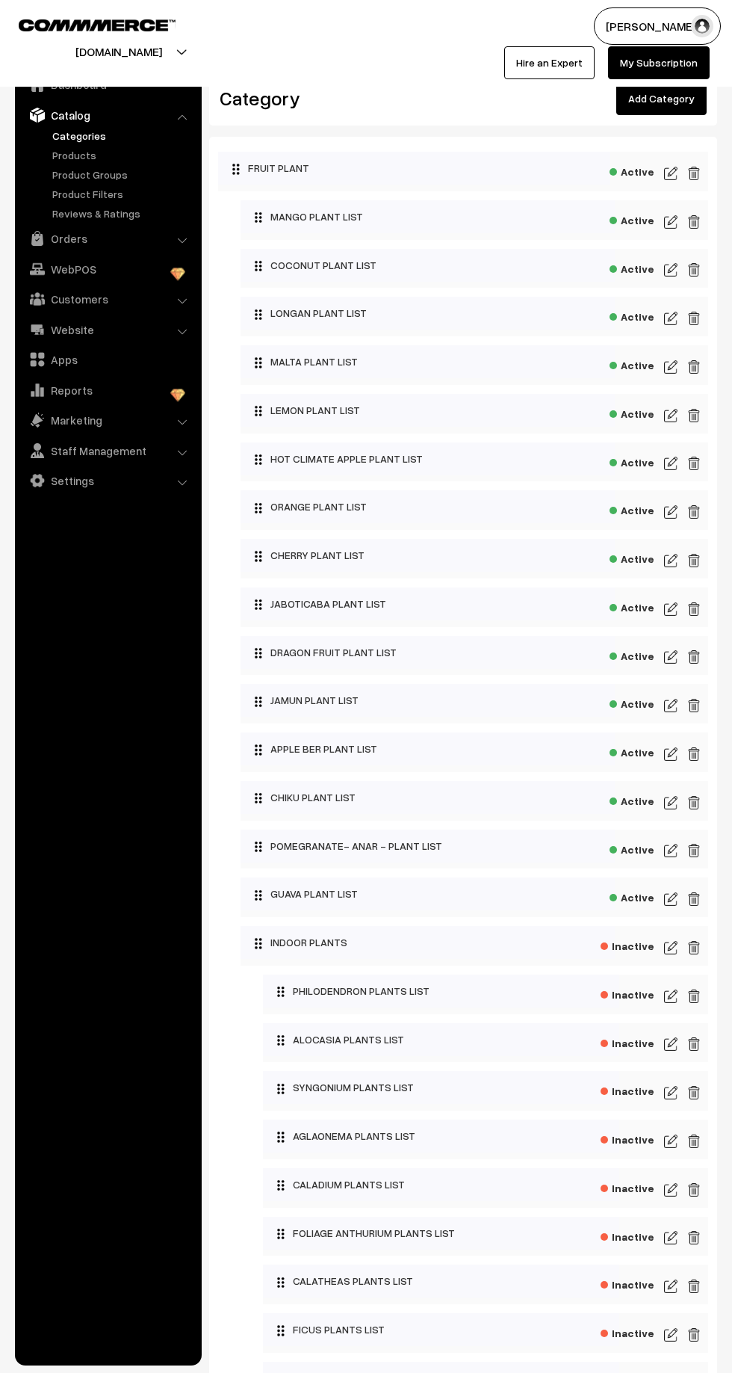
click at [96, 149] on link "Products" at bounding box center [123, 155] width 148 height 16
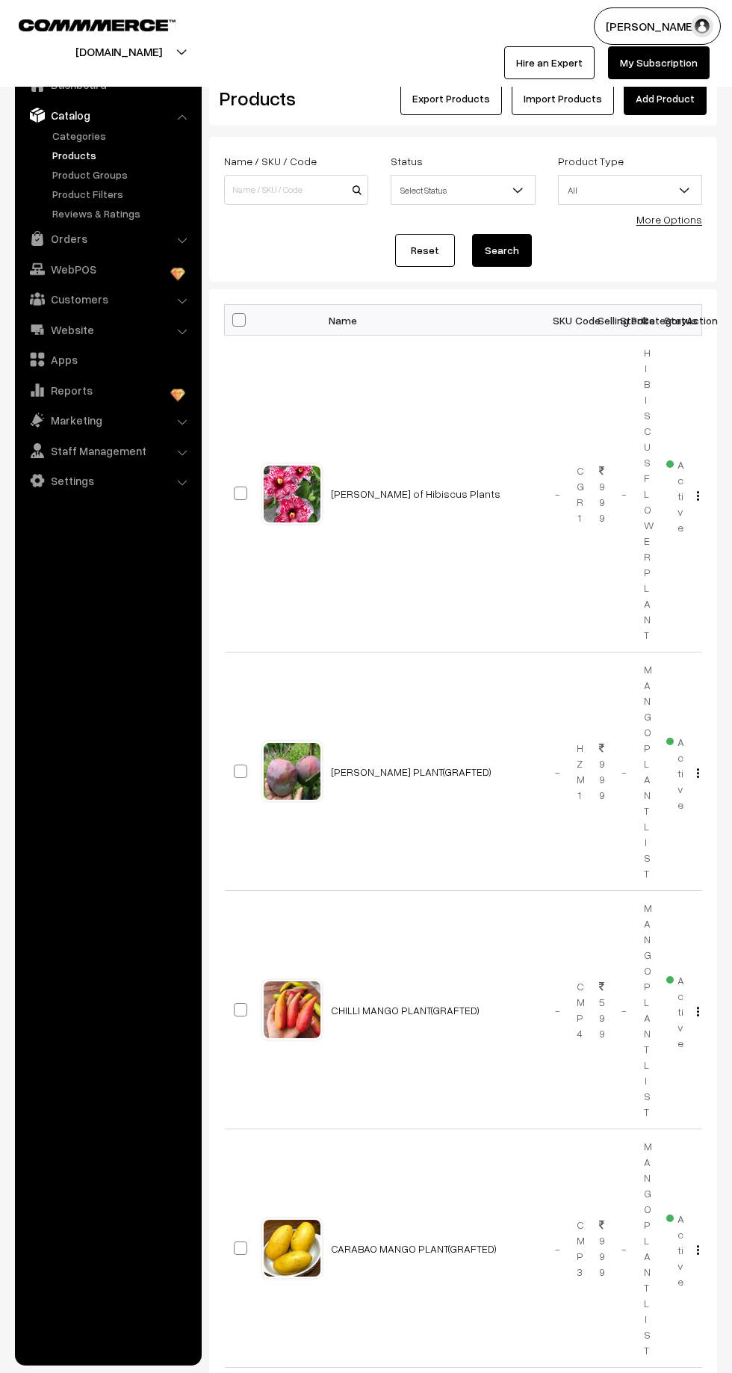
click at [679, 97] on link "Add Product" at bounding box center [665, 98] width 83 height 33
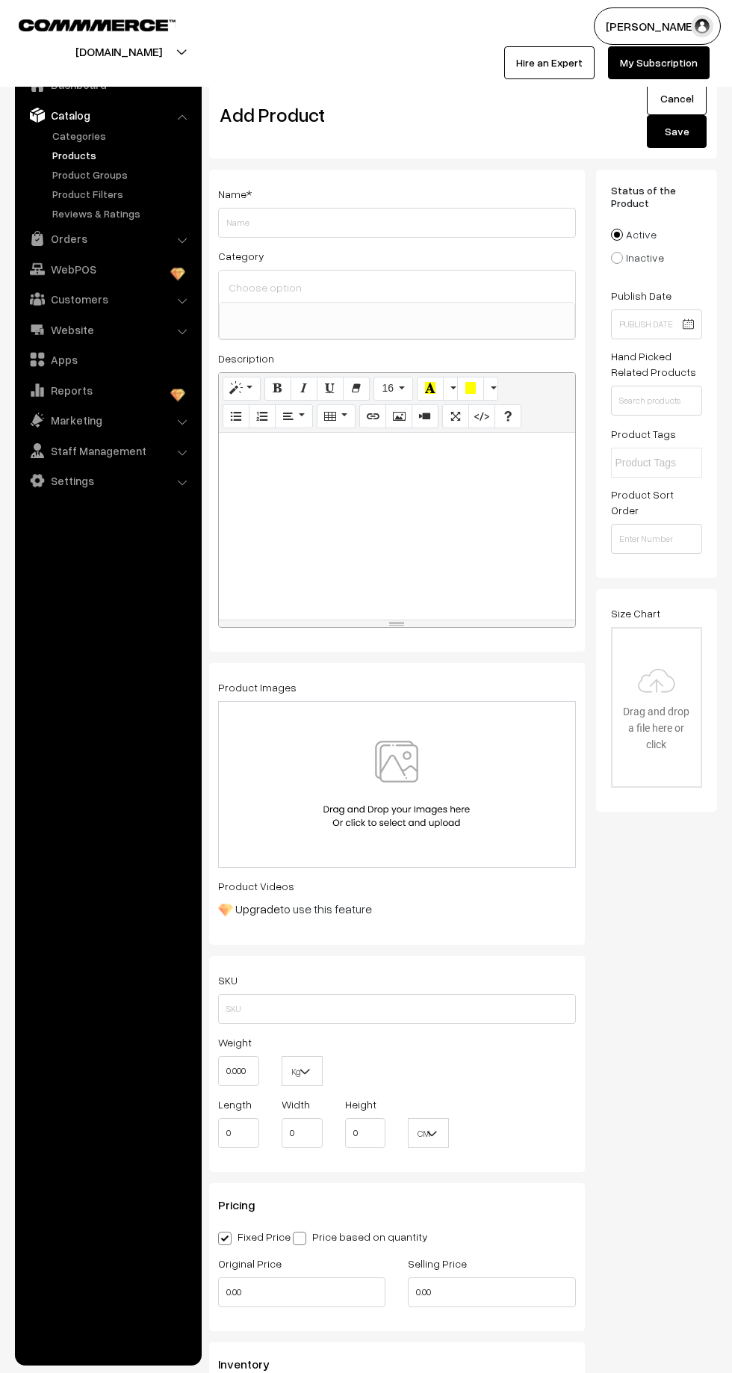
select select
paste input "Taiwan Unicon"
click at [347, 224] on input "Taiwan Unicon" at bounding box center [397, 223] width 358 height 30
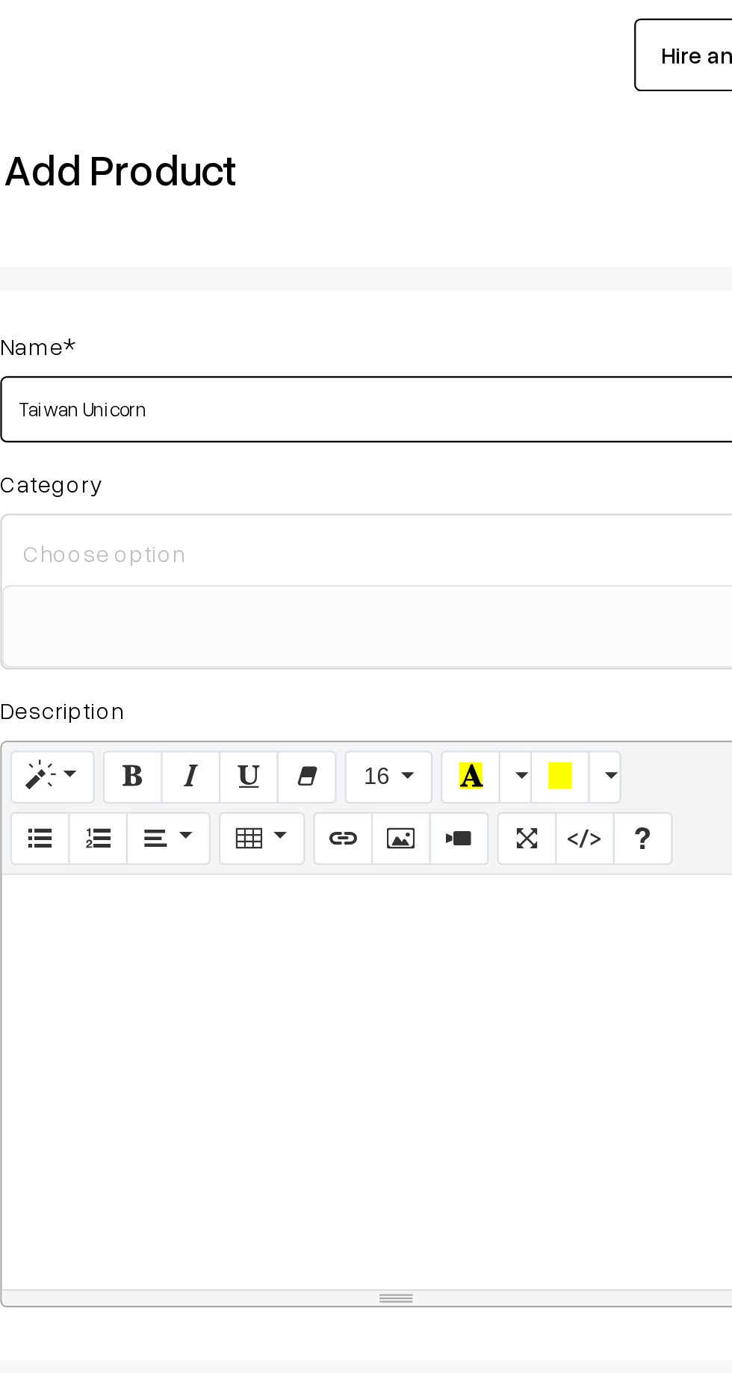
click at [344, 216] on input "Taiwan Unicorn" at bounding box center [397, 223] width 358 height 30
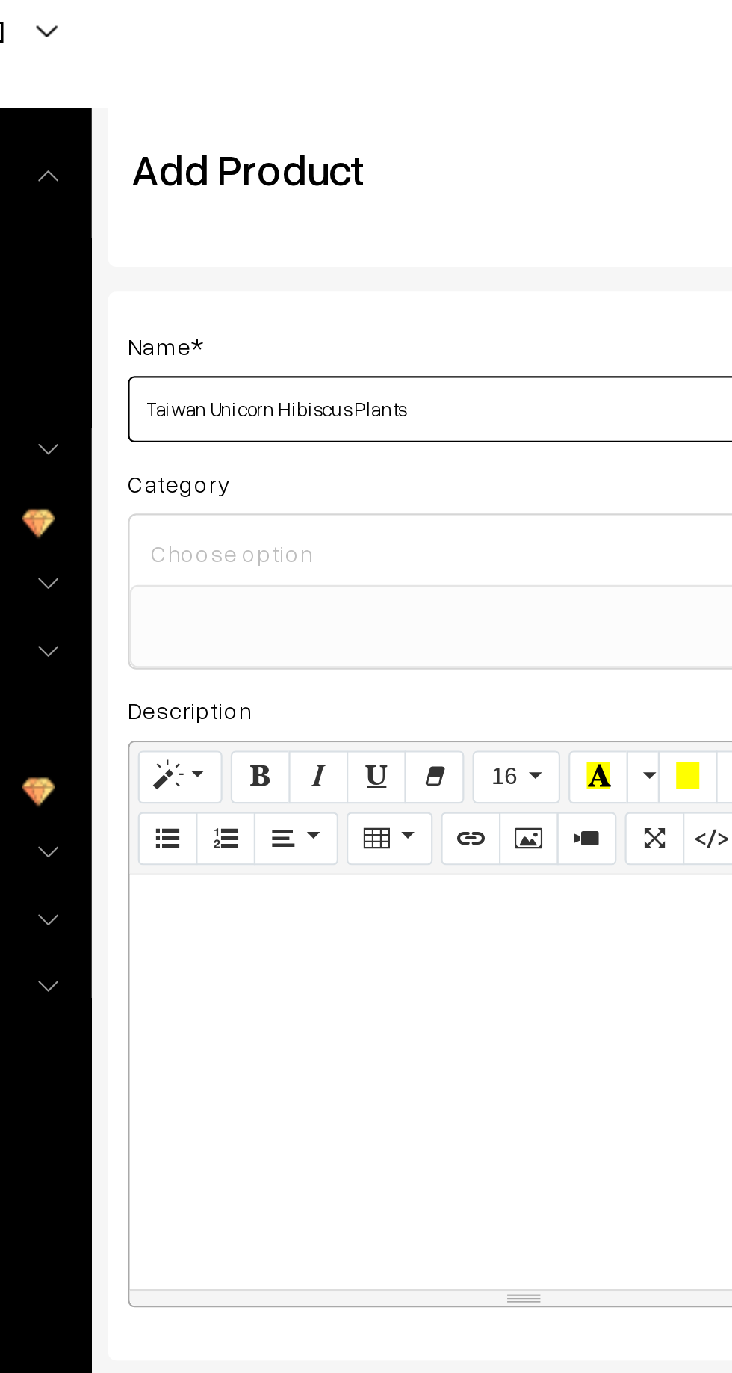
type input "Taiwan Unicorn Hibiscus Plants"
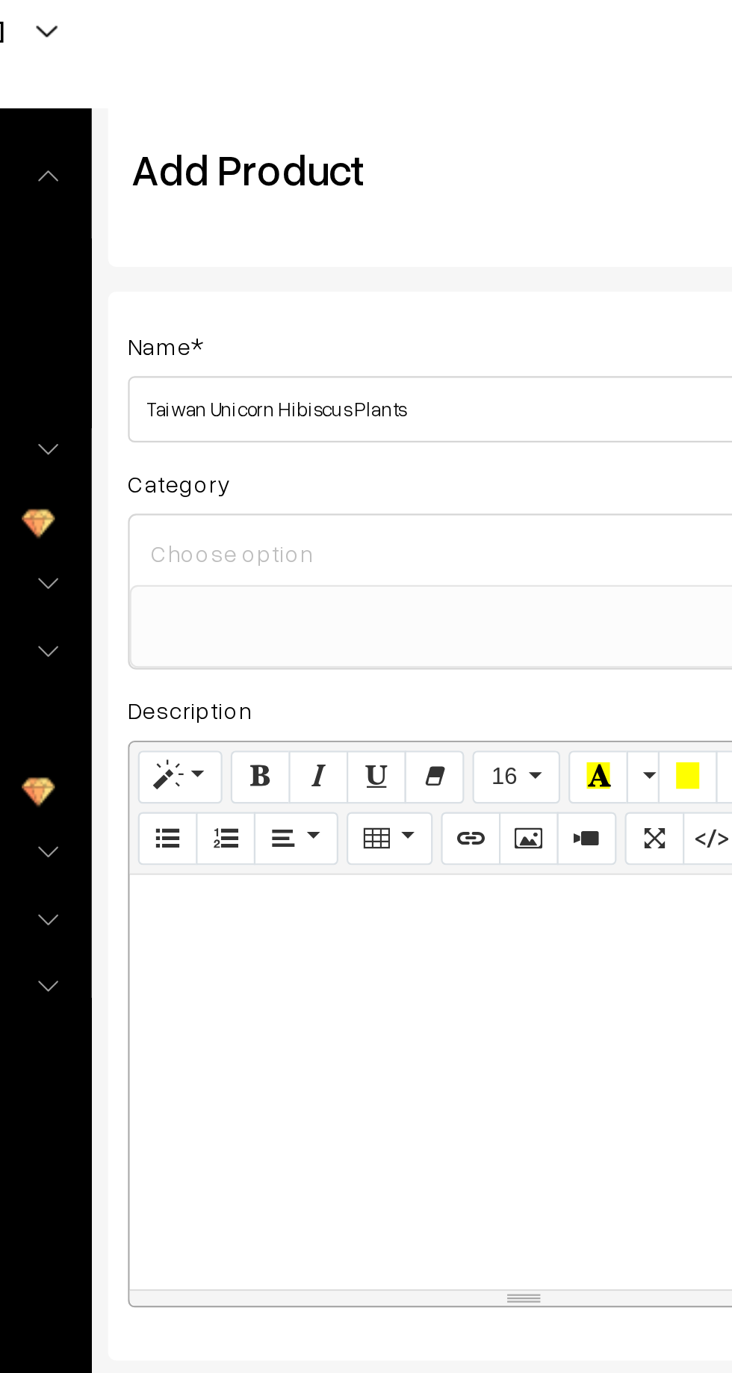
click at [335, 280] on input at bounding box center [397, 287] width 344 height 22
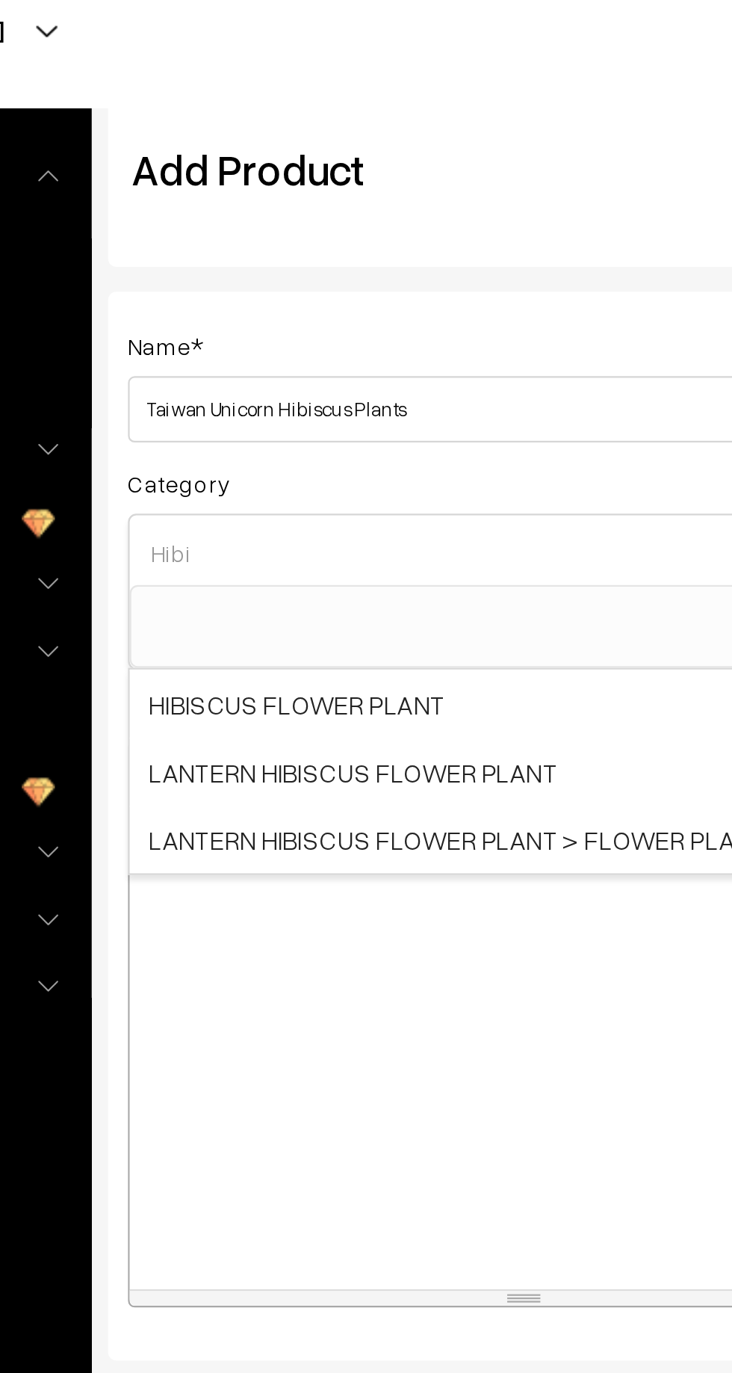
type input "Hibi"
click at [346, 346] on span "HIBISCUS FLOWER PLANT" at bounding box center [397, 355] width 356 height 31
select select "22"
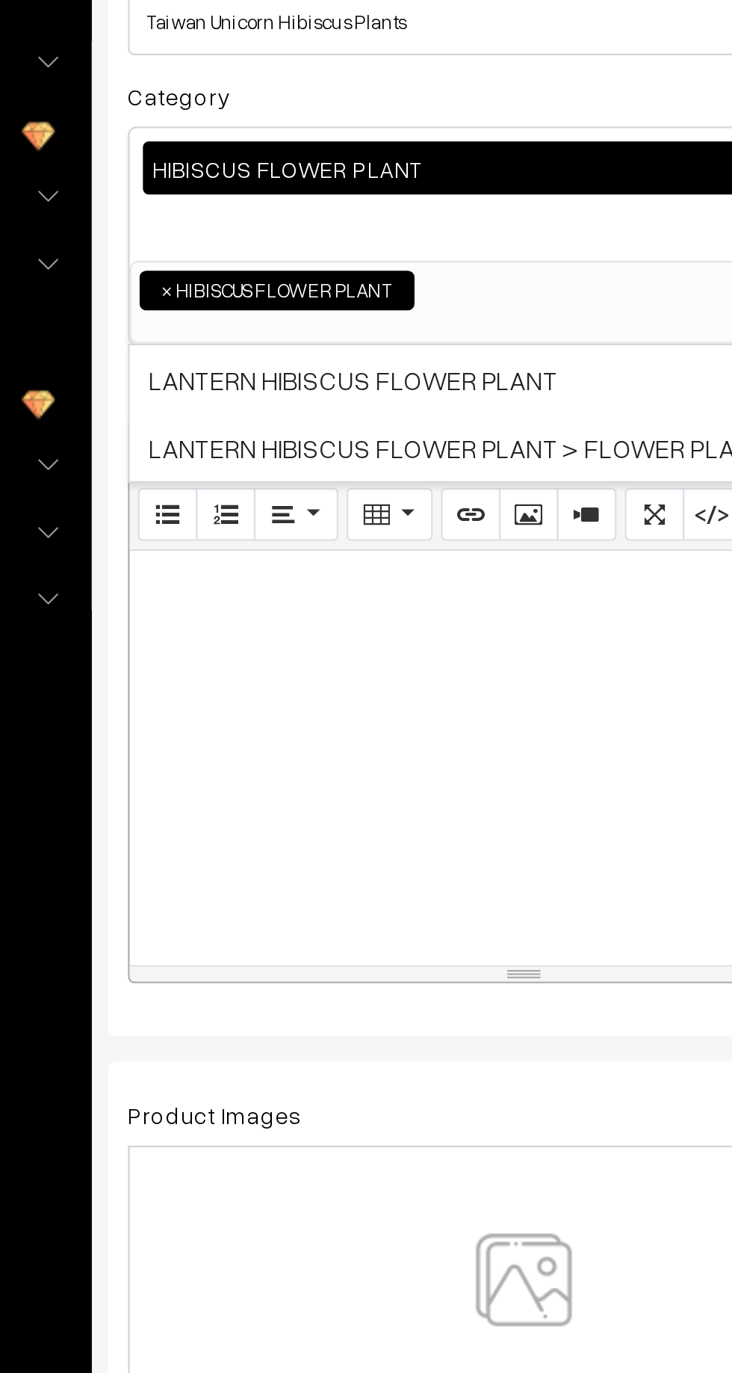
click at [397, 785] on img at bounding box center [397, 812] width 154 height 87
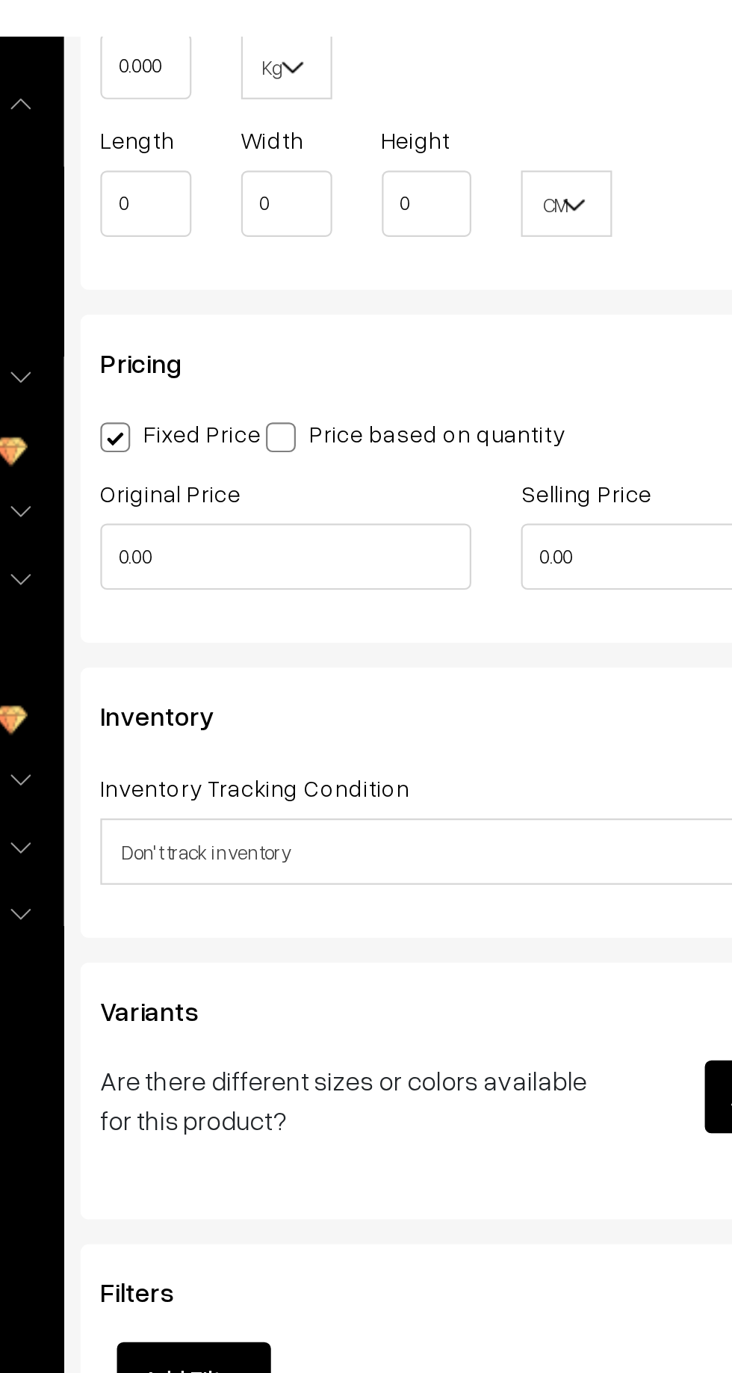
scroll to position [993, 0]
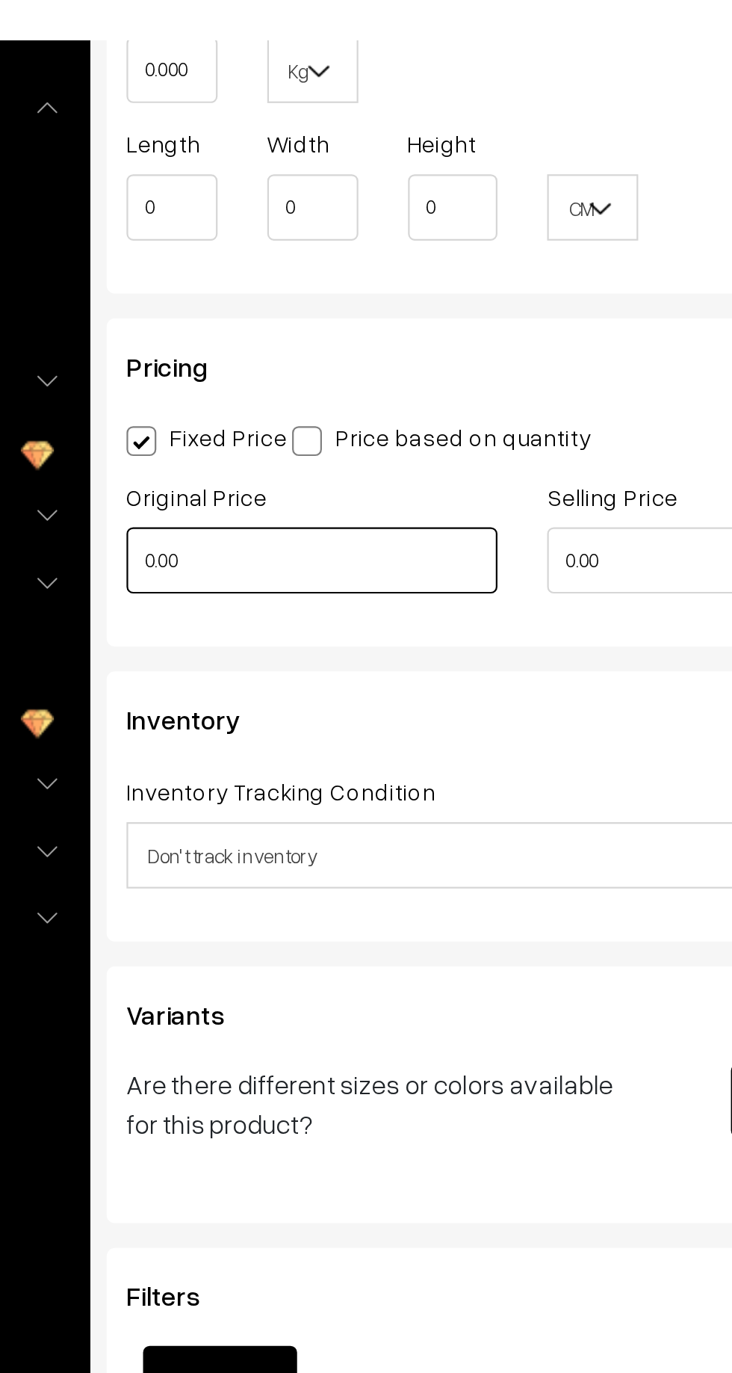
click at [300, 321] on input "0.00" at bounding box center [301, 321] width 167 height 30
type input "0"
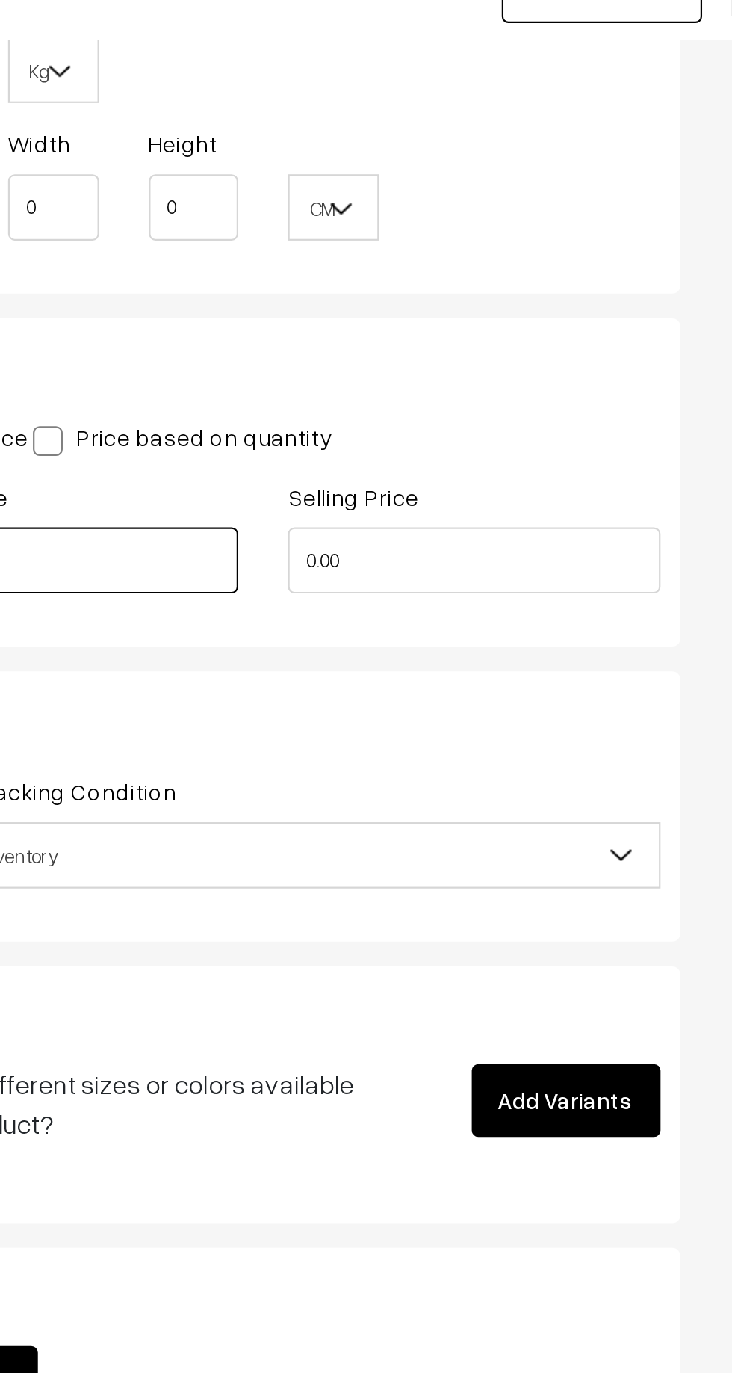
type input "999"
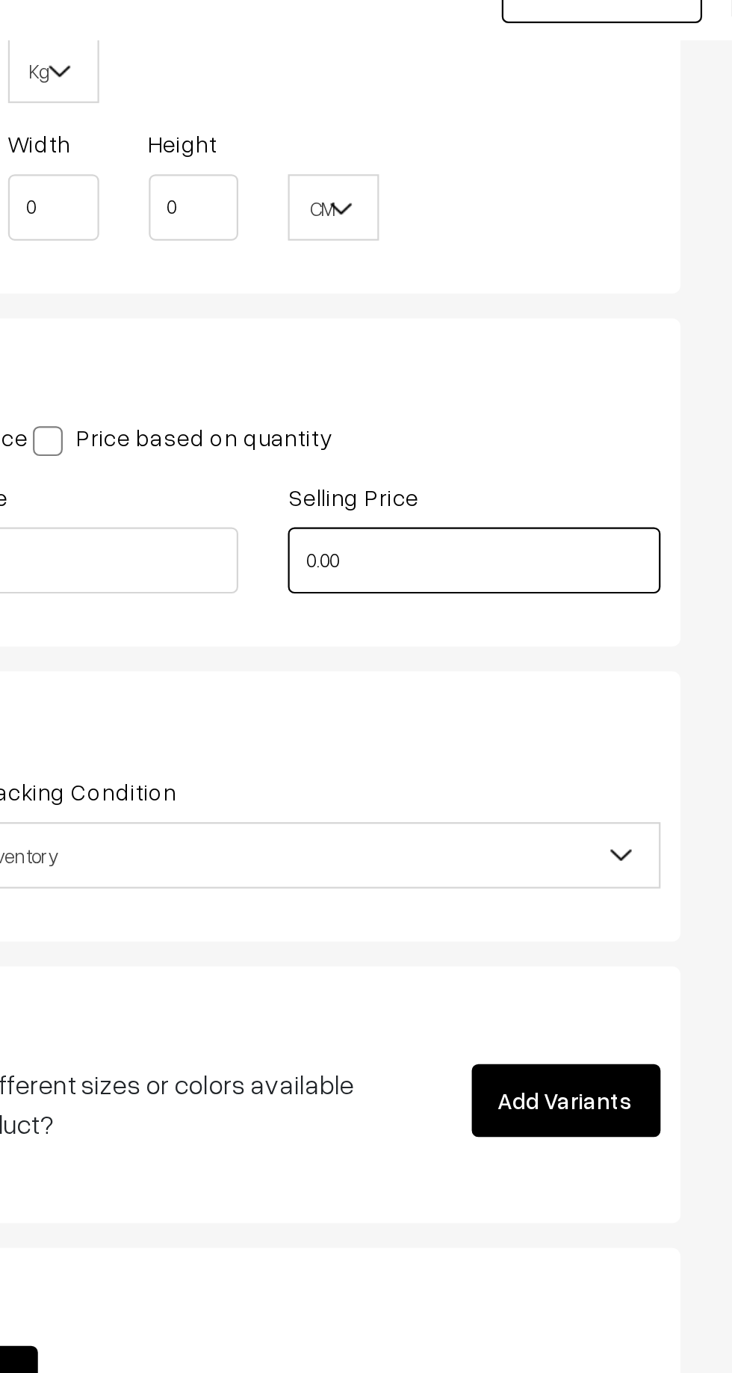
click at [469, 323] on input "0.00" at bounding box center [491, 321] width 167 height 30
type input "0"
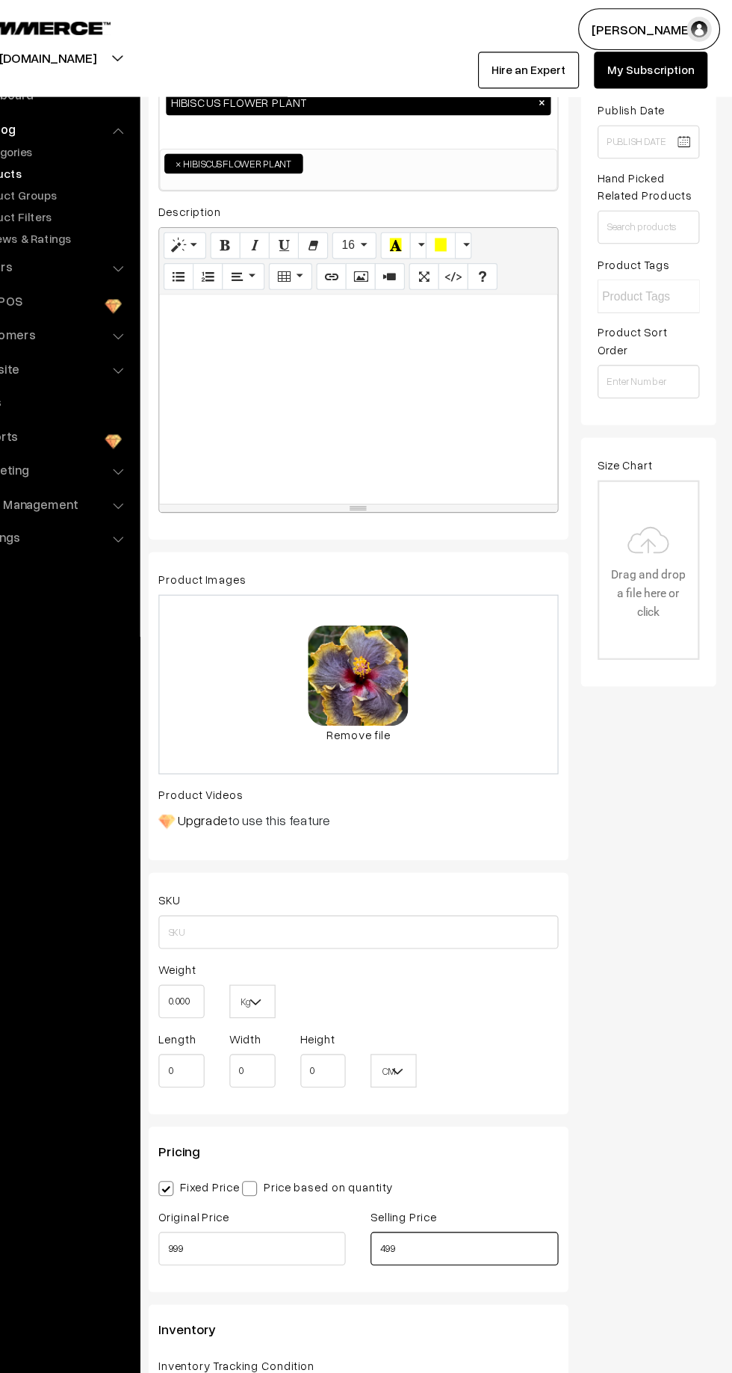
scroll to position [0, 0]
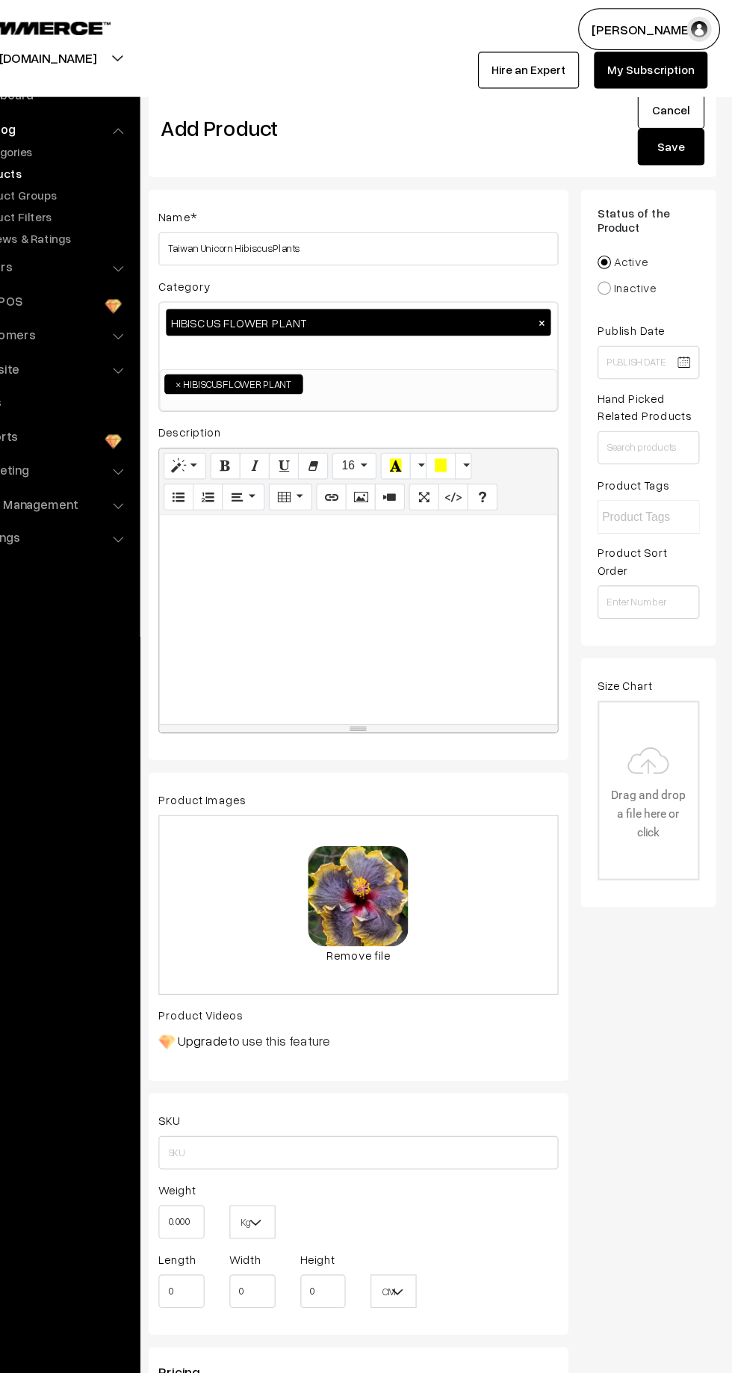
type input "499"
click at [688, 138] on button "Save" at bounding box center [677, 131] width 60 height 33
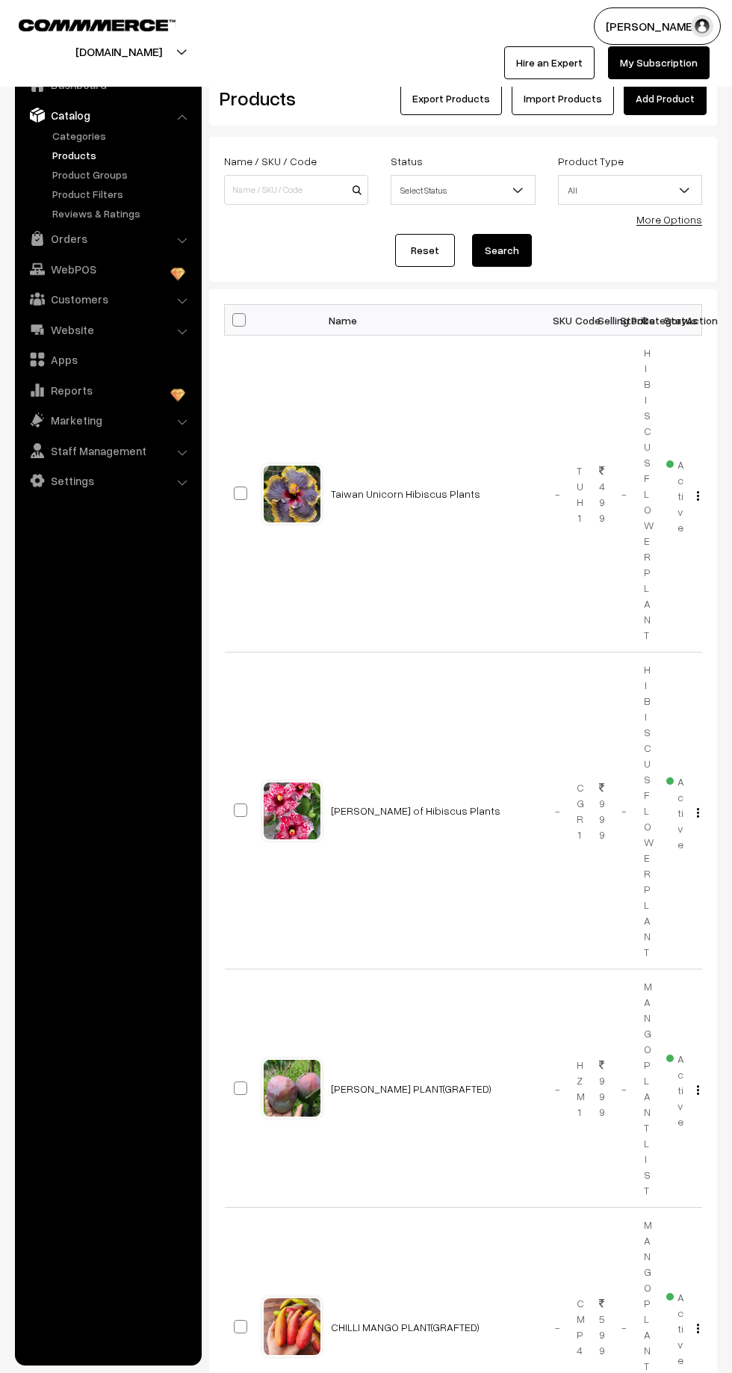
click at [697, 492] on img "button" at bounding box center [698, 496] width 2 height 10
click at [586, 548] on link "Edit" at bounding box center [631, 549] width 127 height 33
click at [100, 114] on link "Catalog" at bounding box center [108, 115] width 178 height 27
click at [116, 123] on link "Catalog" at bounding box center [108, 115] width 178 height 27
click at [90, 136] on link "Categories" at bounding box center [123, 136] width 148 height 16
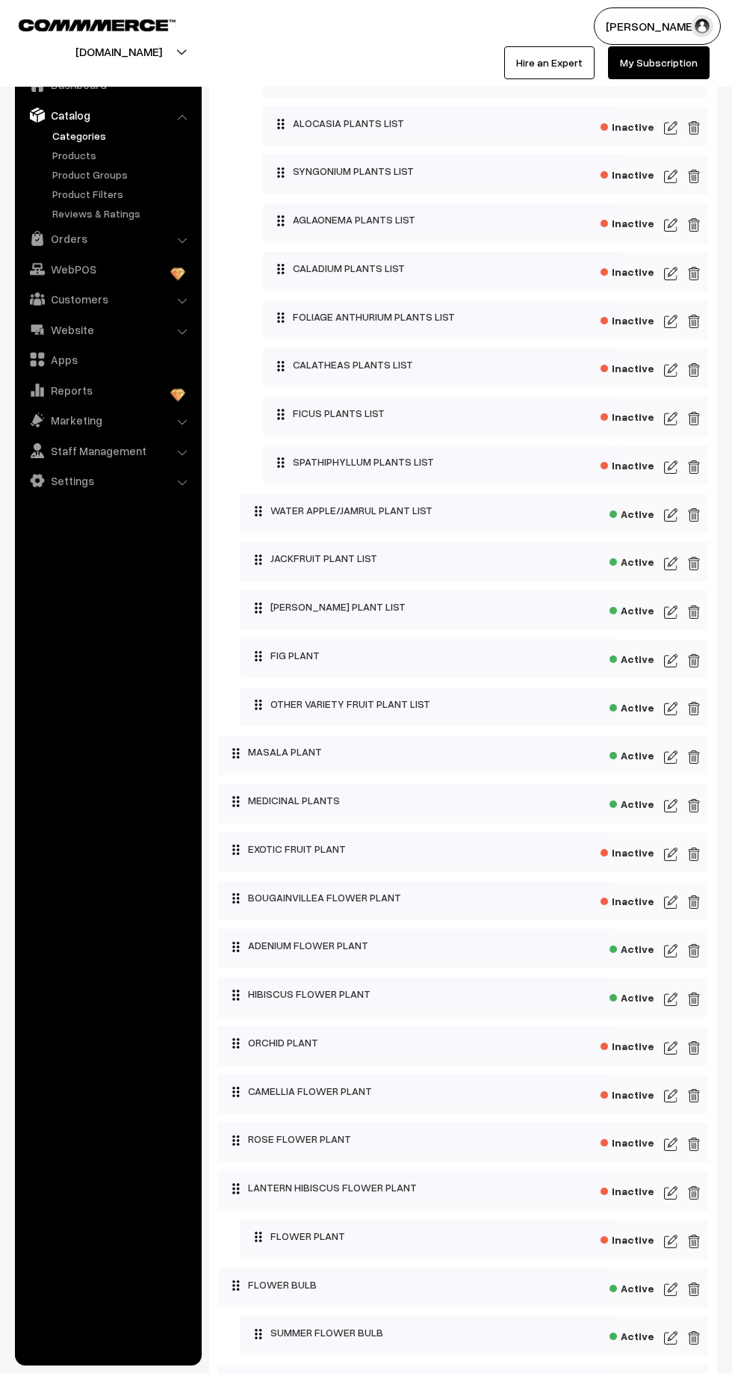
scroll to position [930, 0]
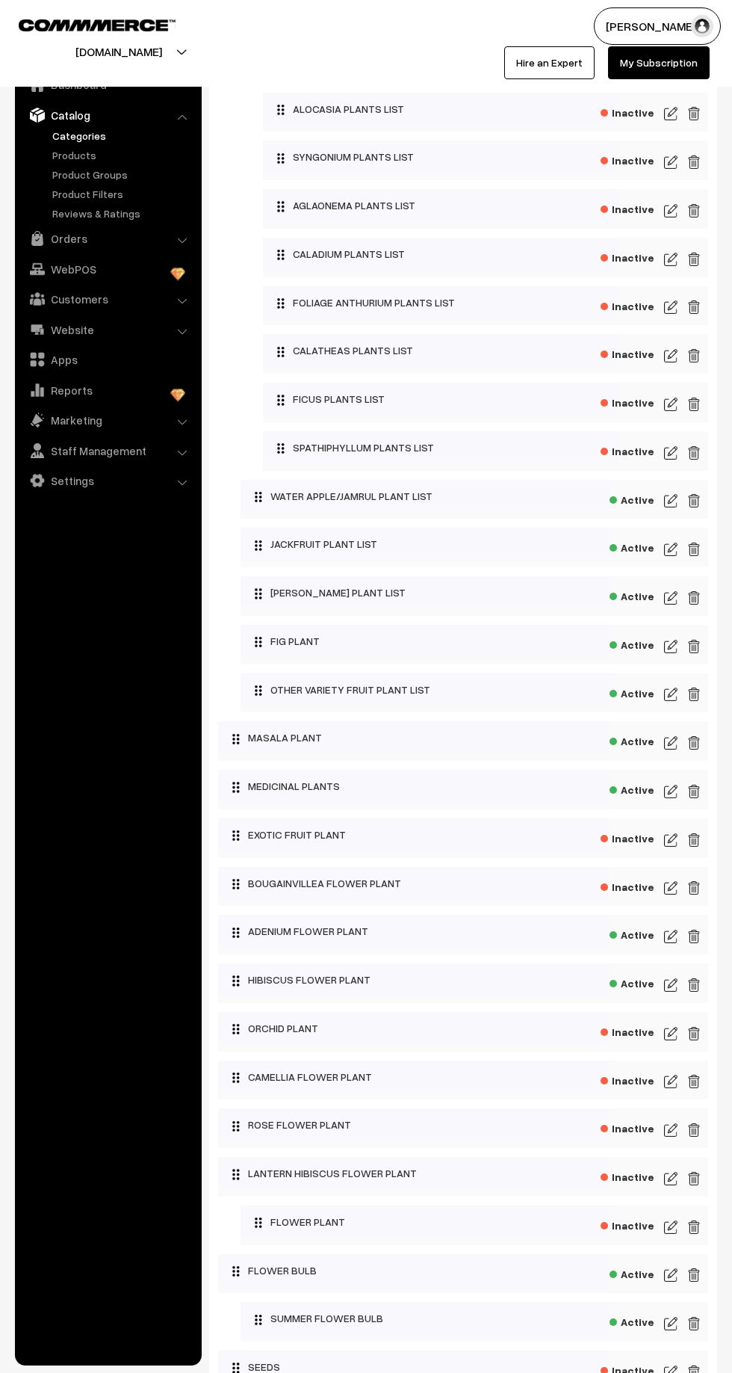
click at [667, 983] on img at bounding box center [670, 985] width 13 height 18
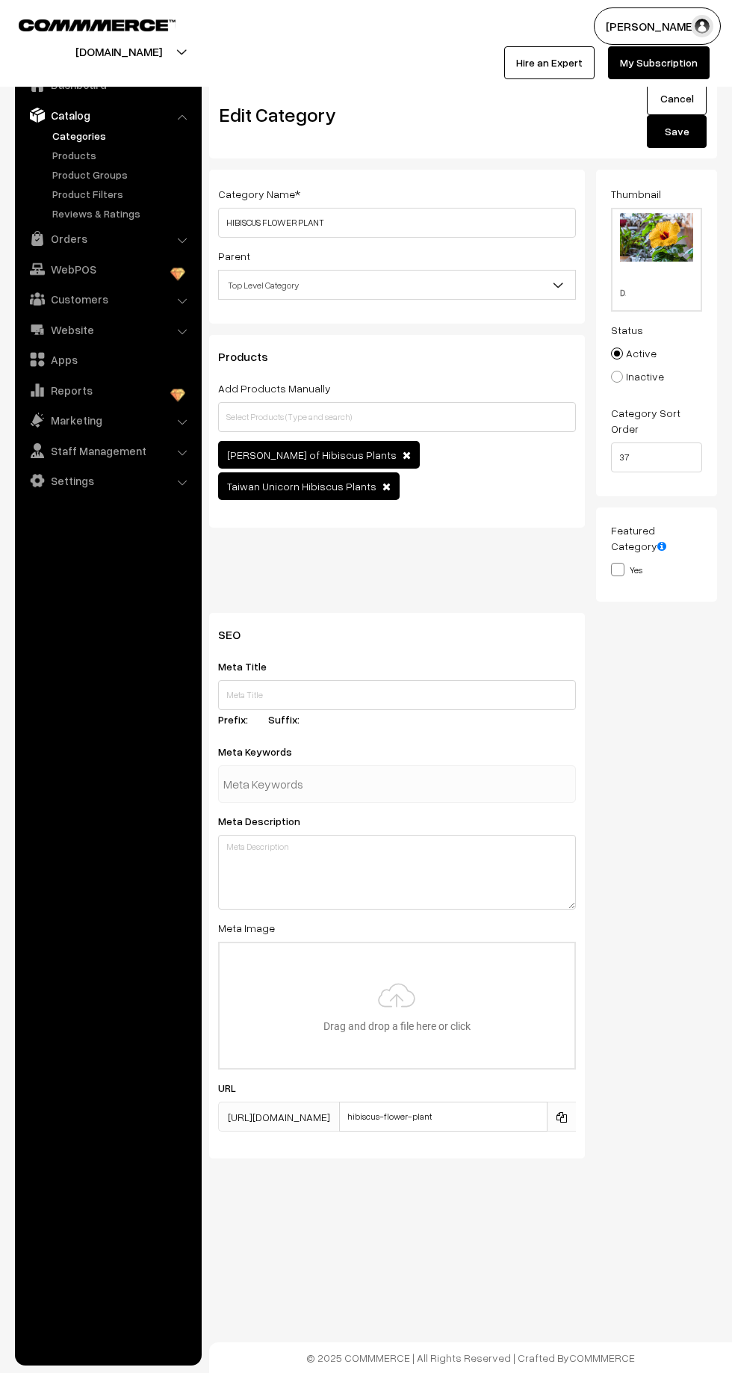
click at [647, 378] on label "Inactive" at bounding box center [637, 376] width 53 height 16
click at [613, 371] on input "Inactive" at bounding box center [609, 366] width 10 height 10
radio input "true"
click at [696, 135] on button "Save" at bounding box center [677, 131] width 60 height 33
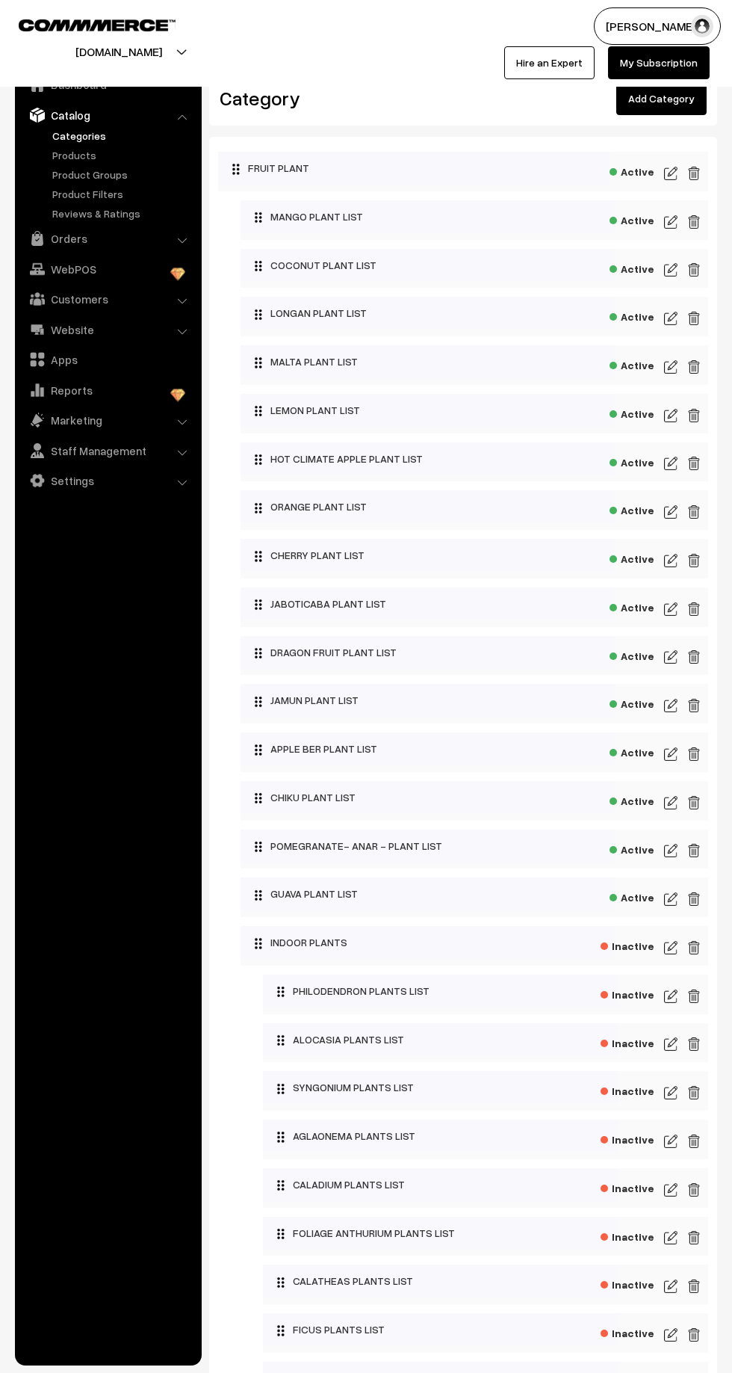
click at [86, 153] on link "Products" at bounding box center [123, 155] width 148 height 16
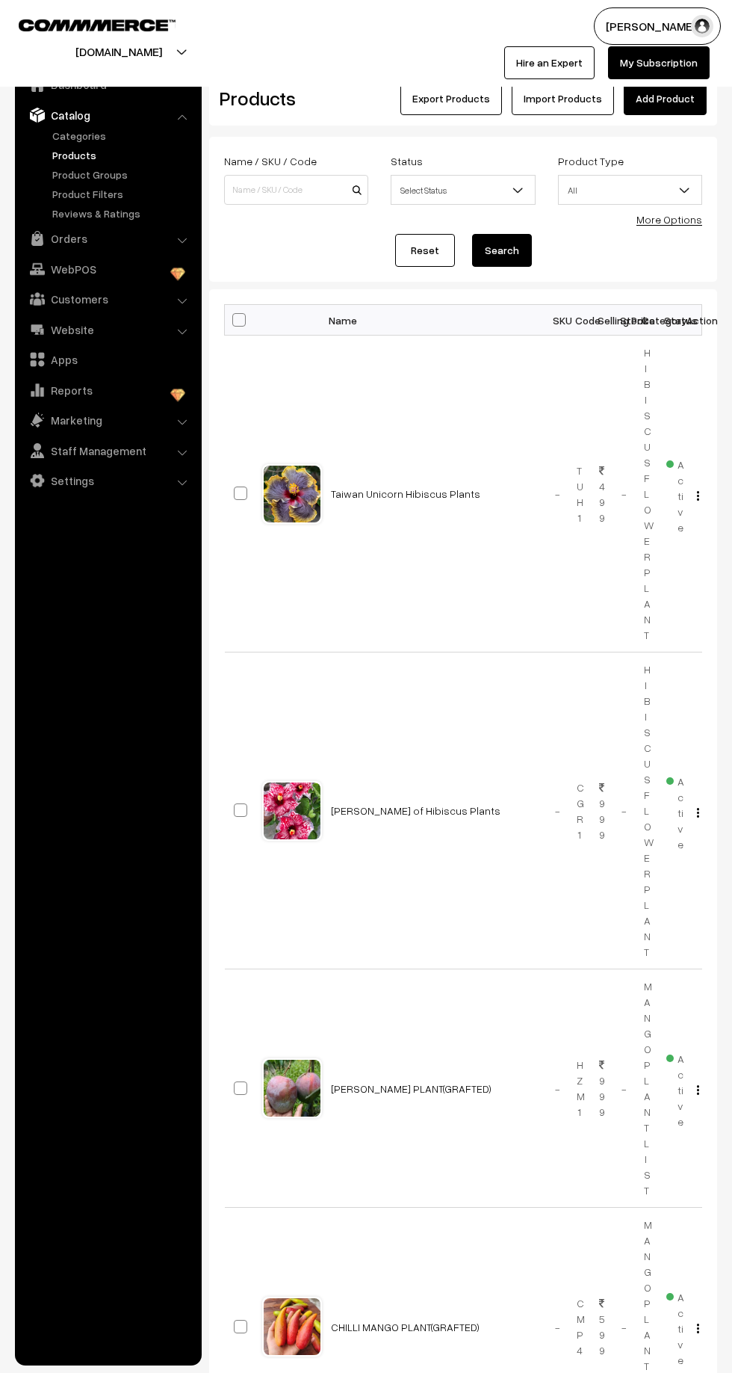
click at [675, 99] on link "Add Product" at bounding box center [665, 98] width 83 height 33
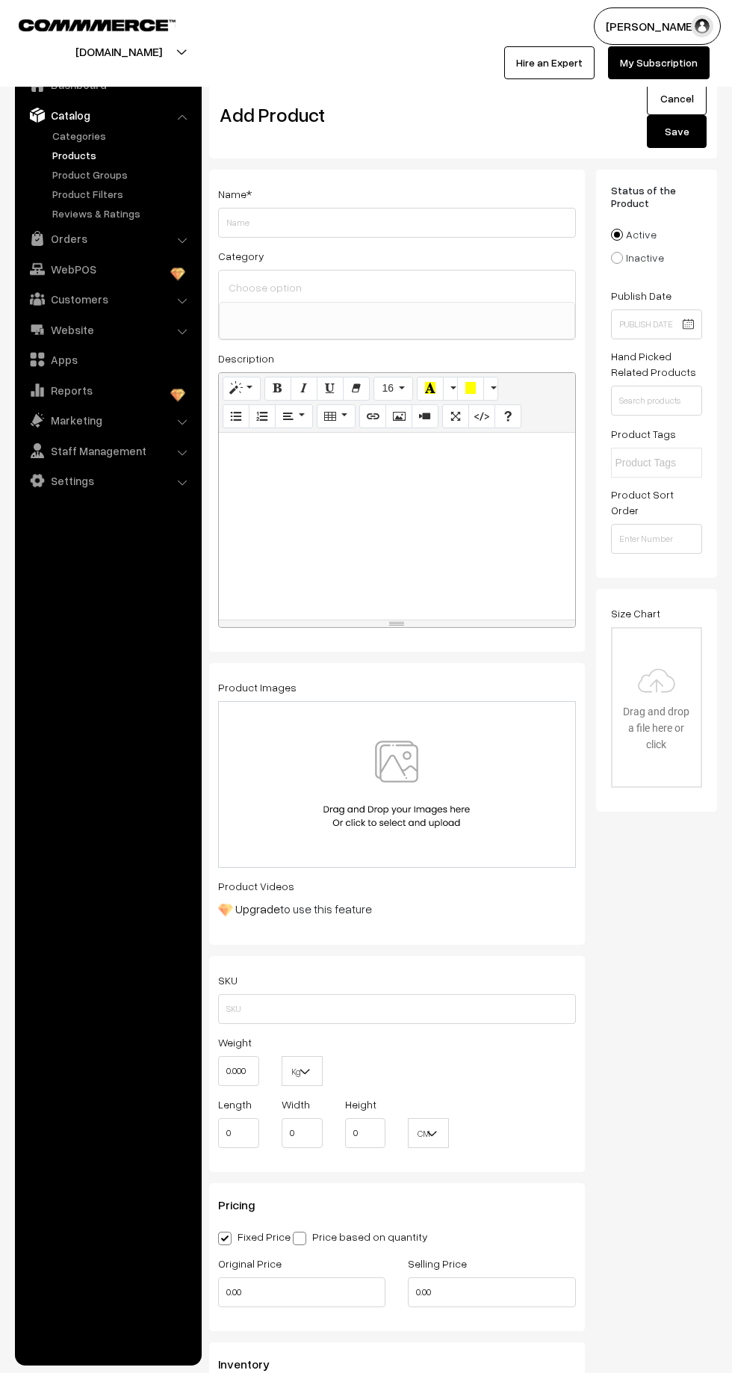
select select
click at [279, 215] on input "Weight" at bounding box center [397, 223] width 358 height 30
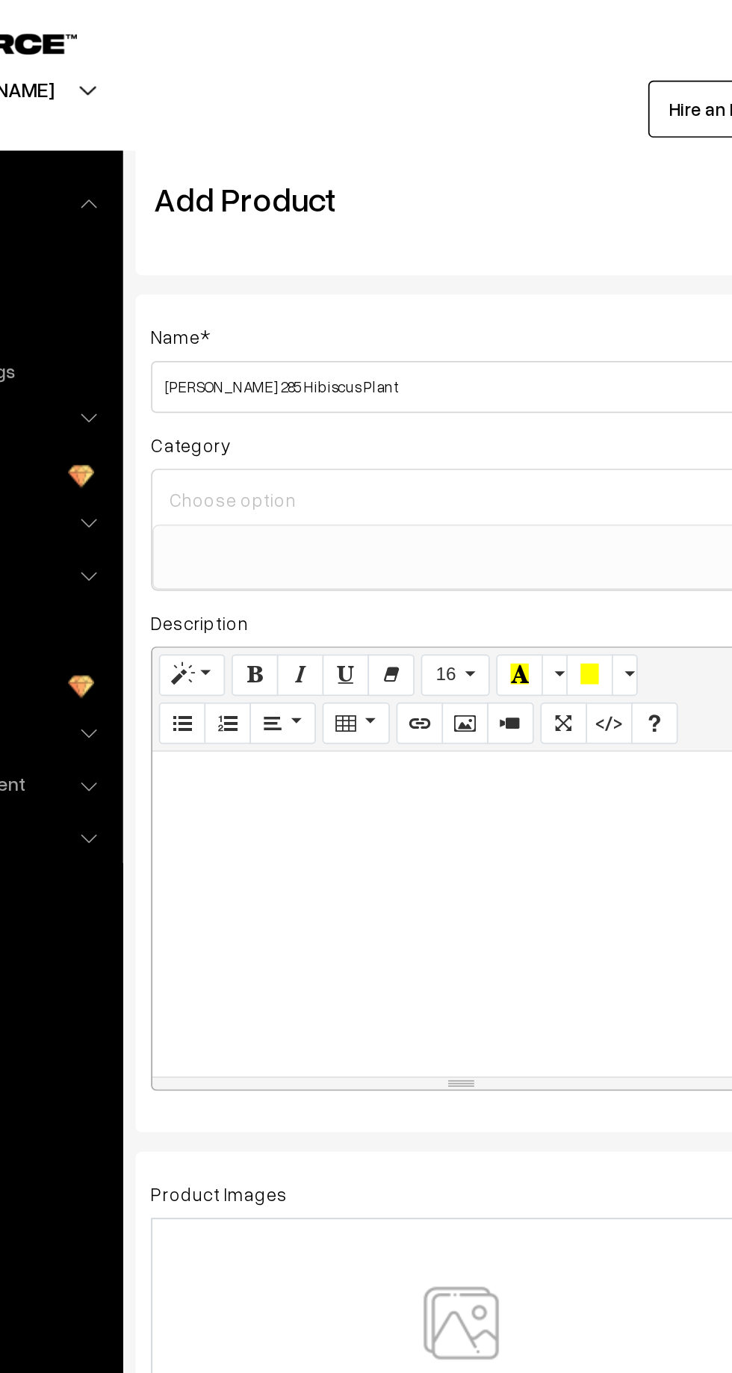
type input "Pushpa 285 Hibiscus Plant"
click at [362, 291] on input at bounding box center [397, 287] width 344 height 22
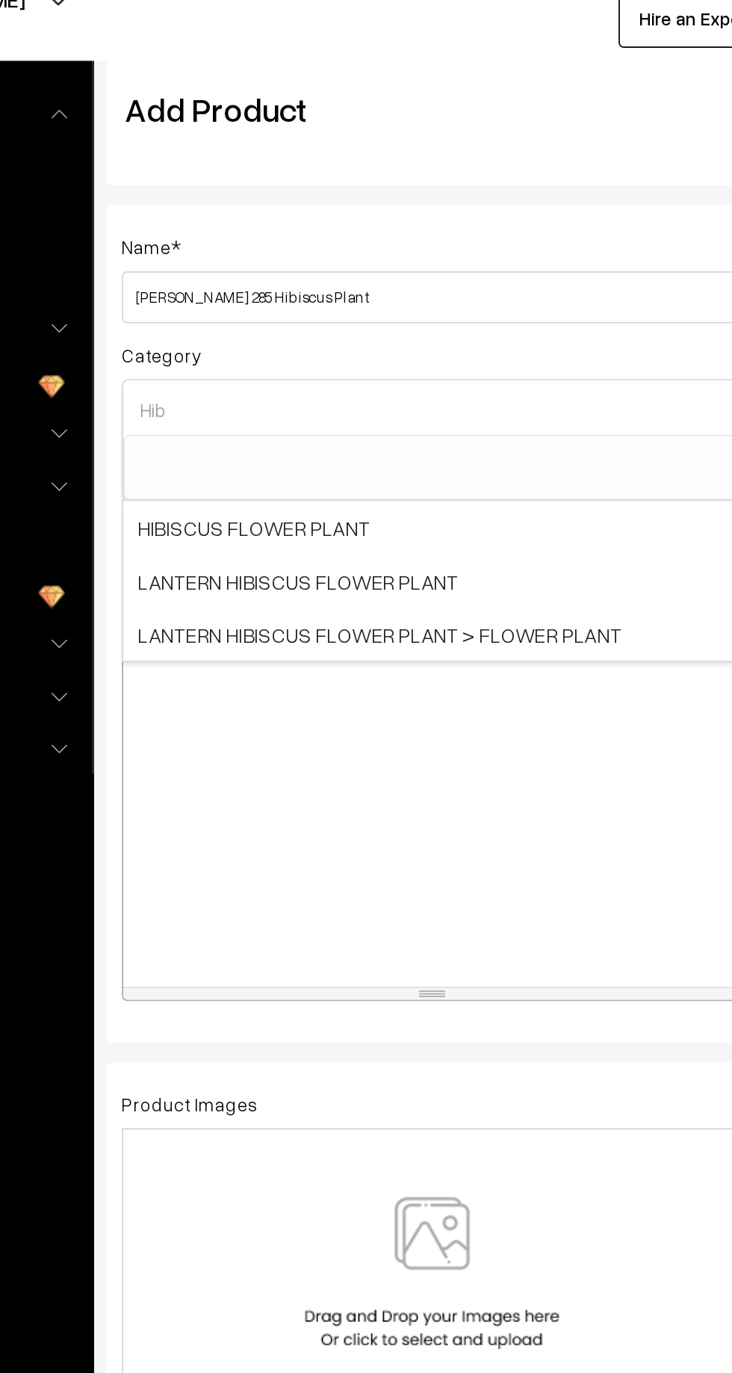
type input "Hib"
click at [354, 356] on span "HIBISCUS FLOWER PLANT" at bounding box center [397, 355] width 356 height 31
select select "22"
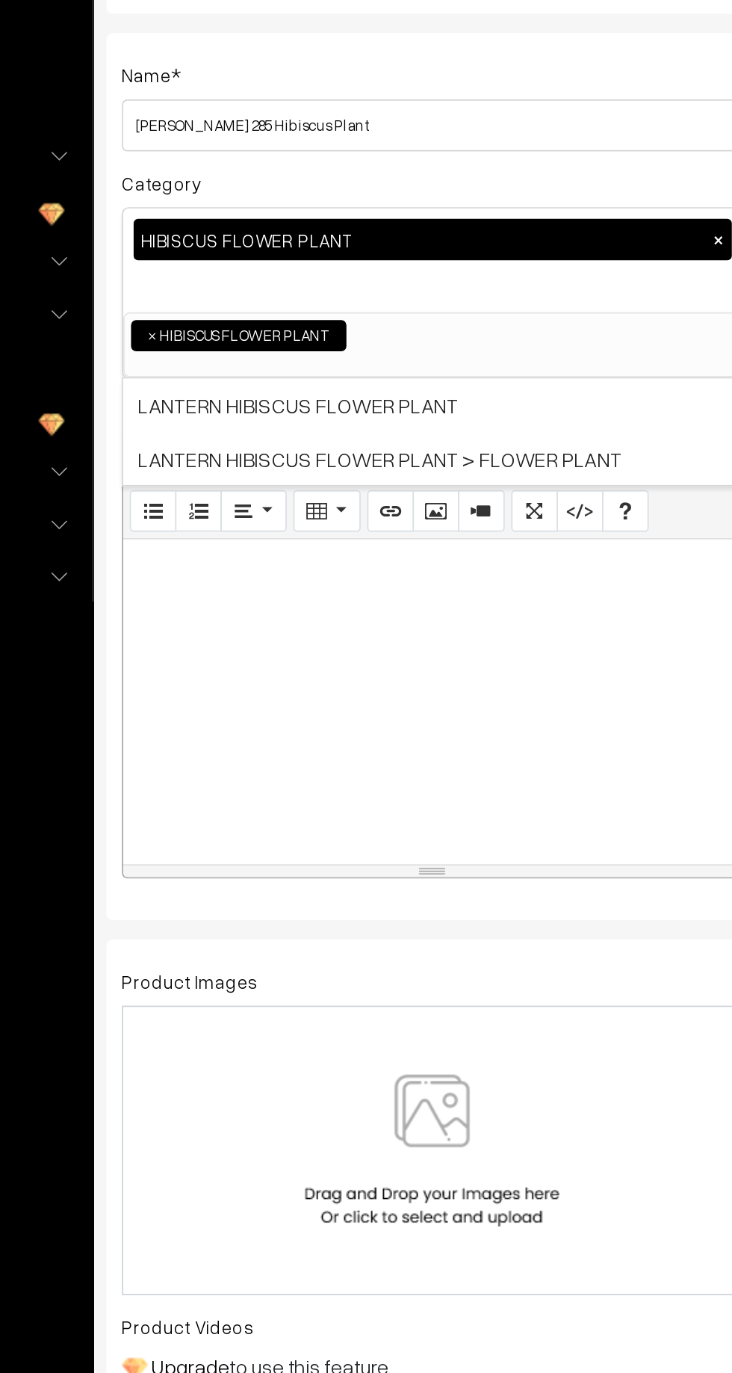
click at [416, 804] on img at bounding box center [397, 812] width 154 height 87
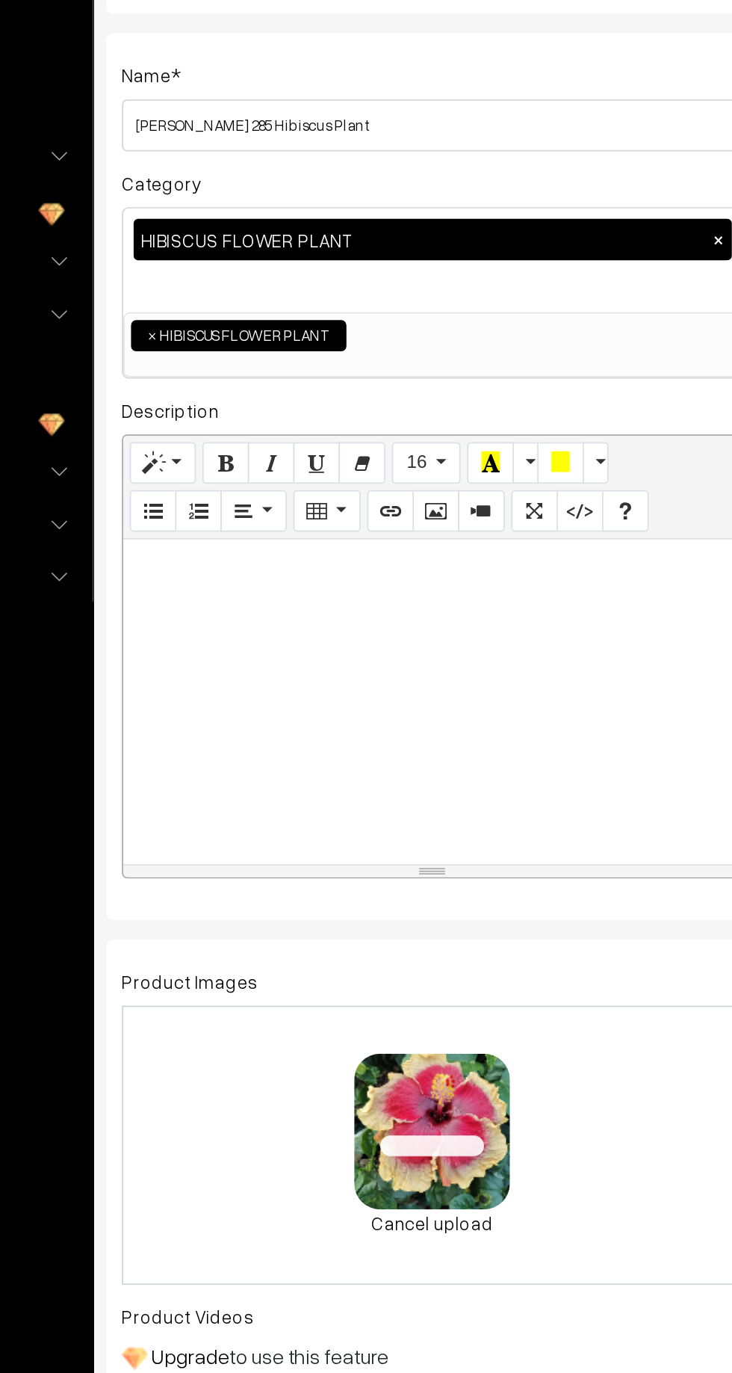
click at [416, 777] on span "0.5 MB" at bounding box center [397, 783] width 43 height 15
click at [512, 789] on div "0.5 MB MH-Pushpa-285.webp Check Error Cancel upload" at bounding box center [397, 809] width 358 height 161
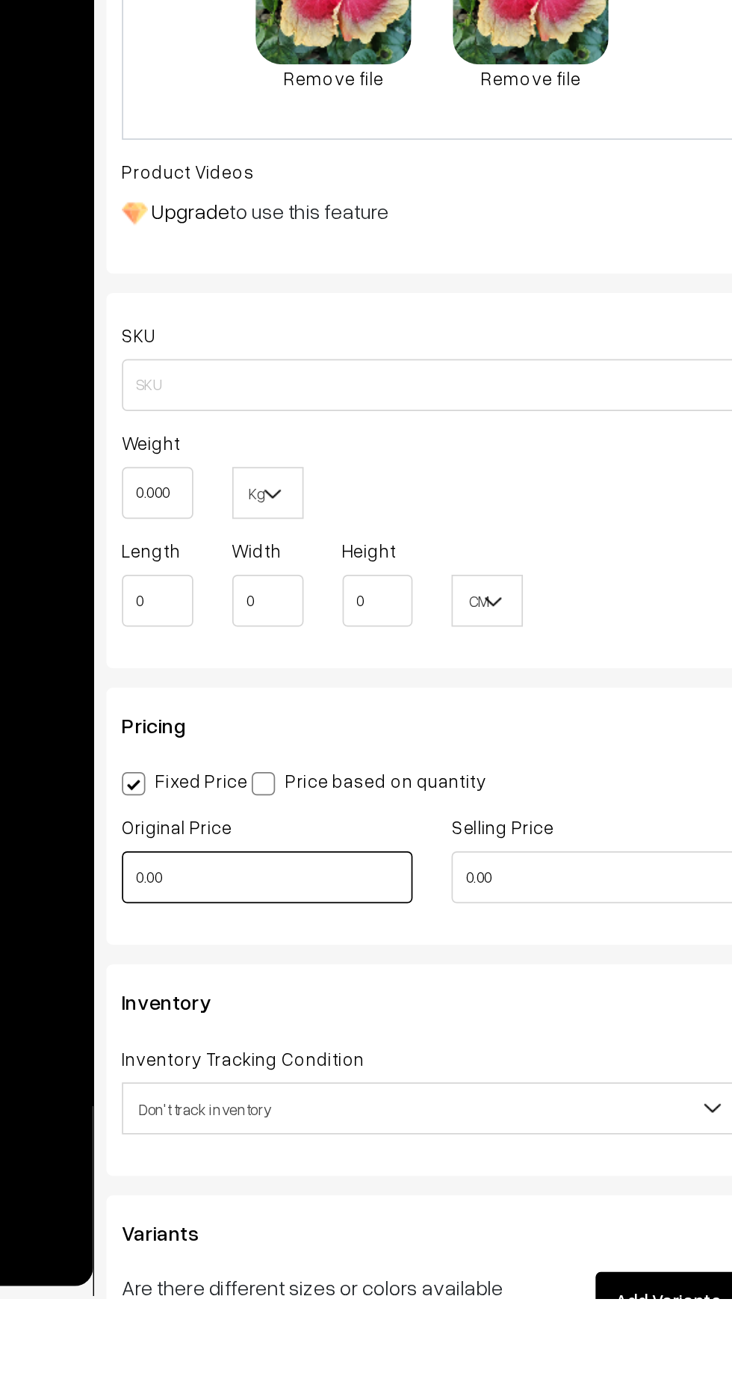
click at [332, 1121] on input "0.00" at bounding box center [301, 1130] width 167 height 30
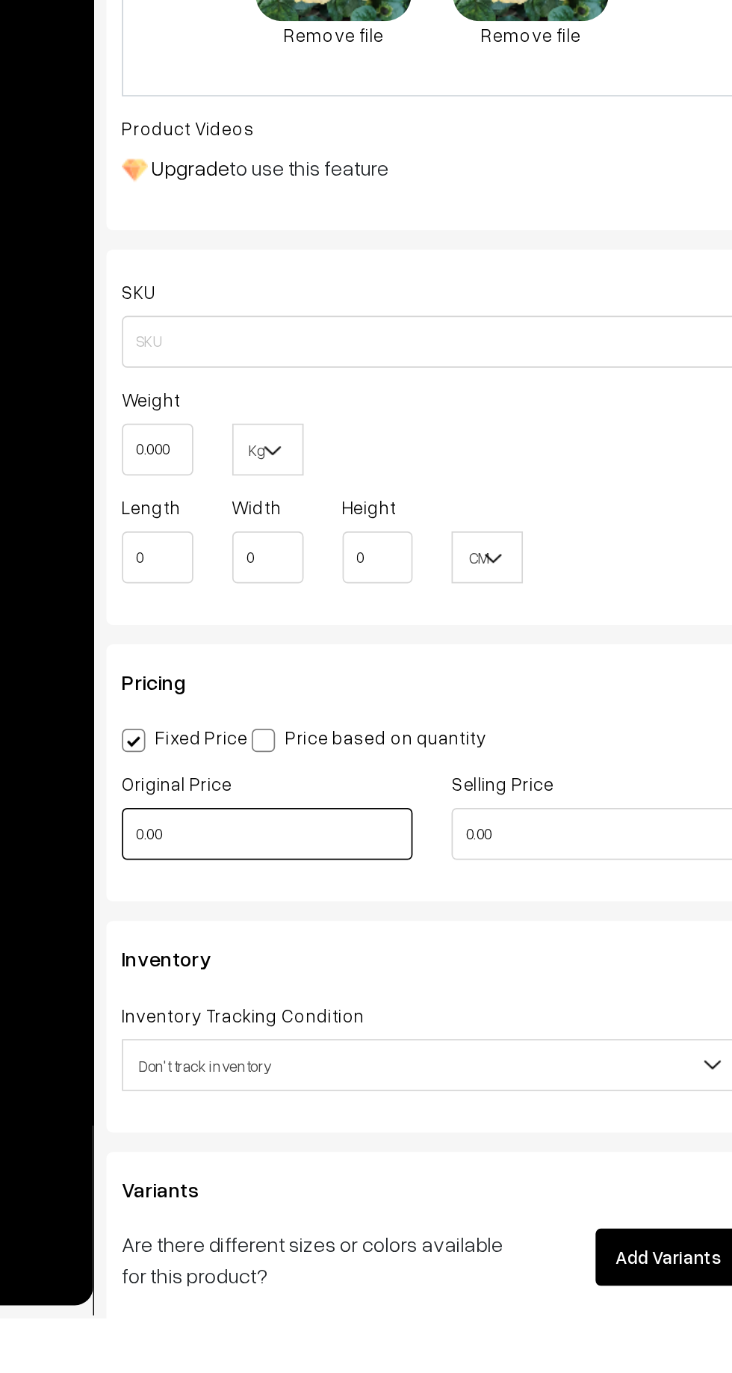
scroll to position [327, 0]
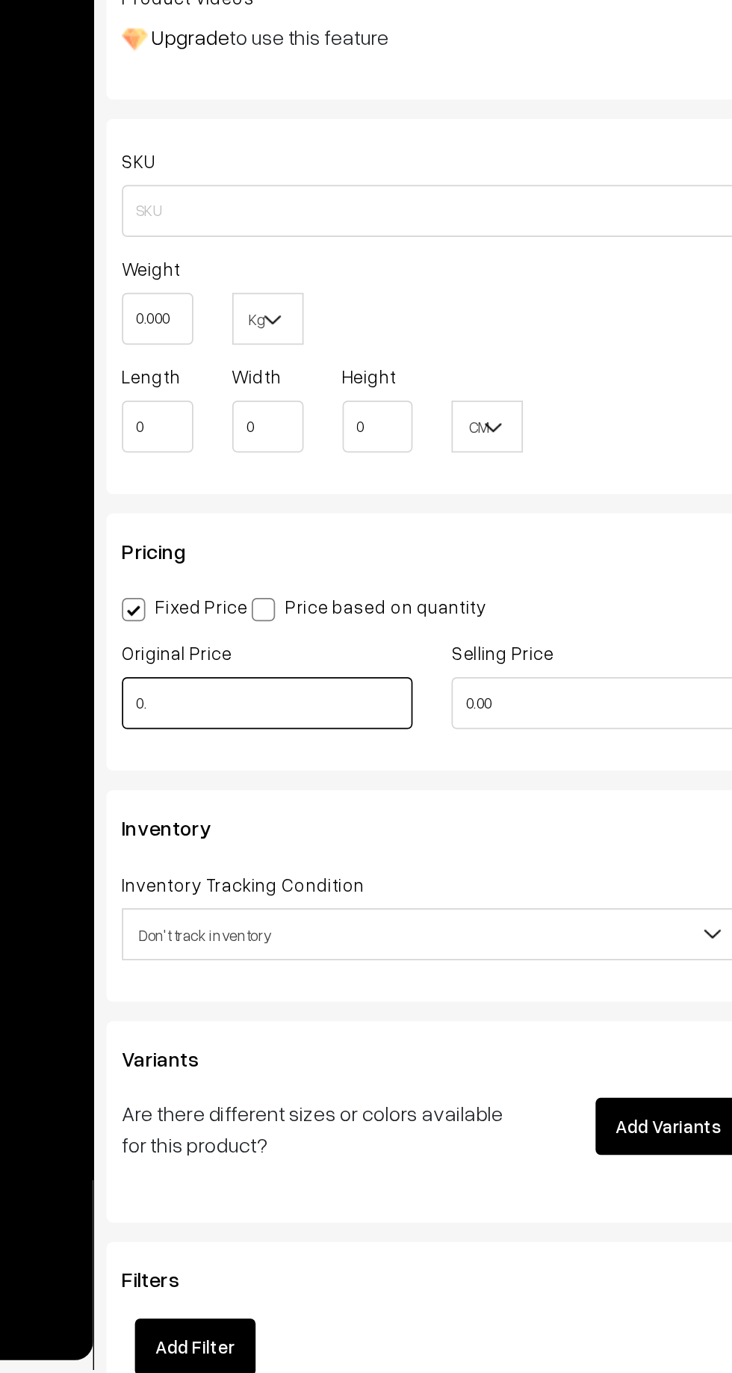
type input "0"
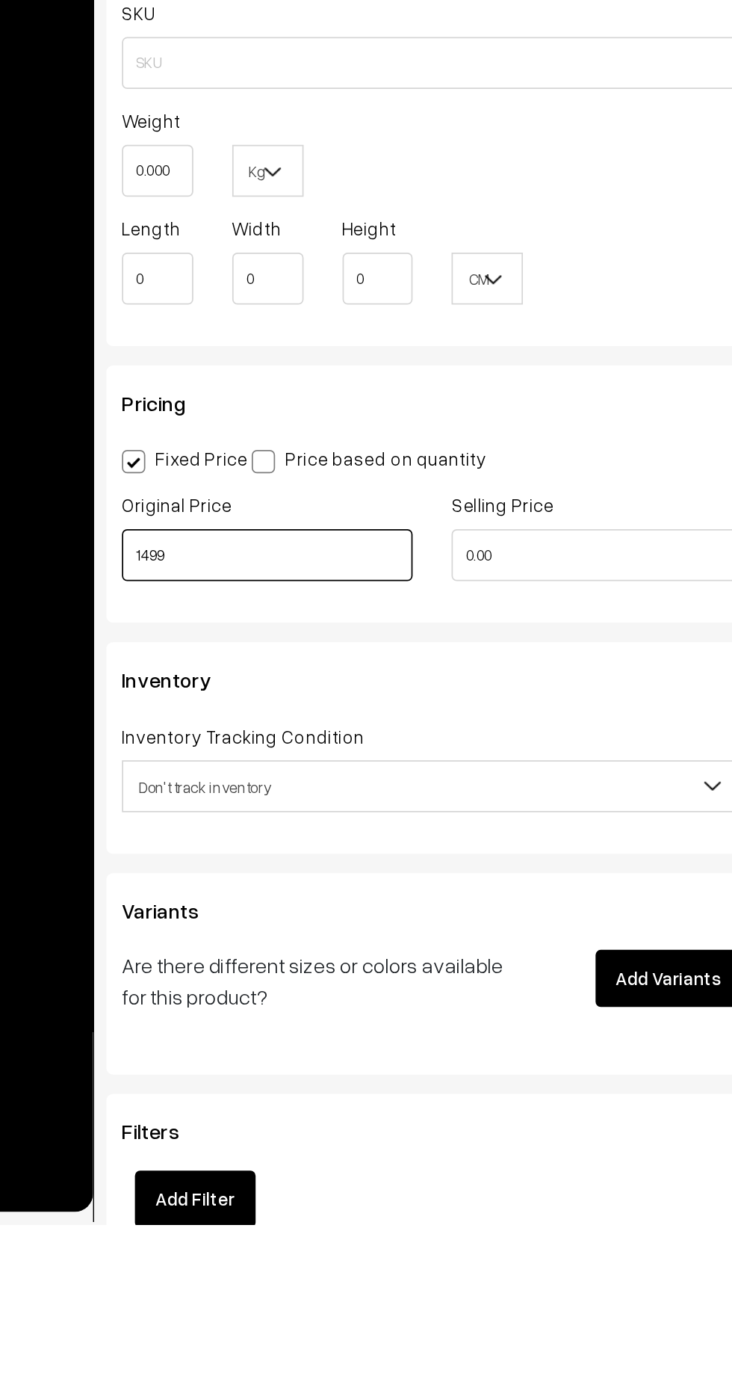
type input "1499"
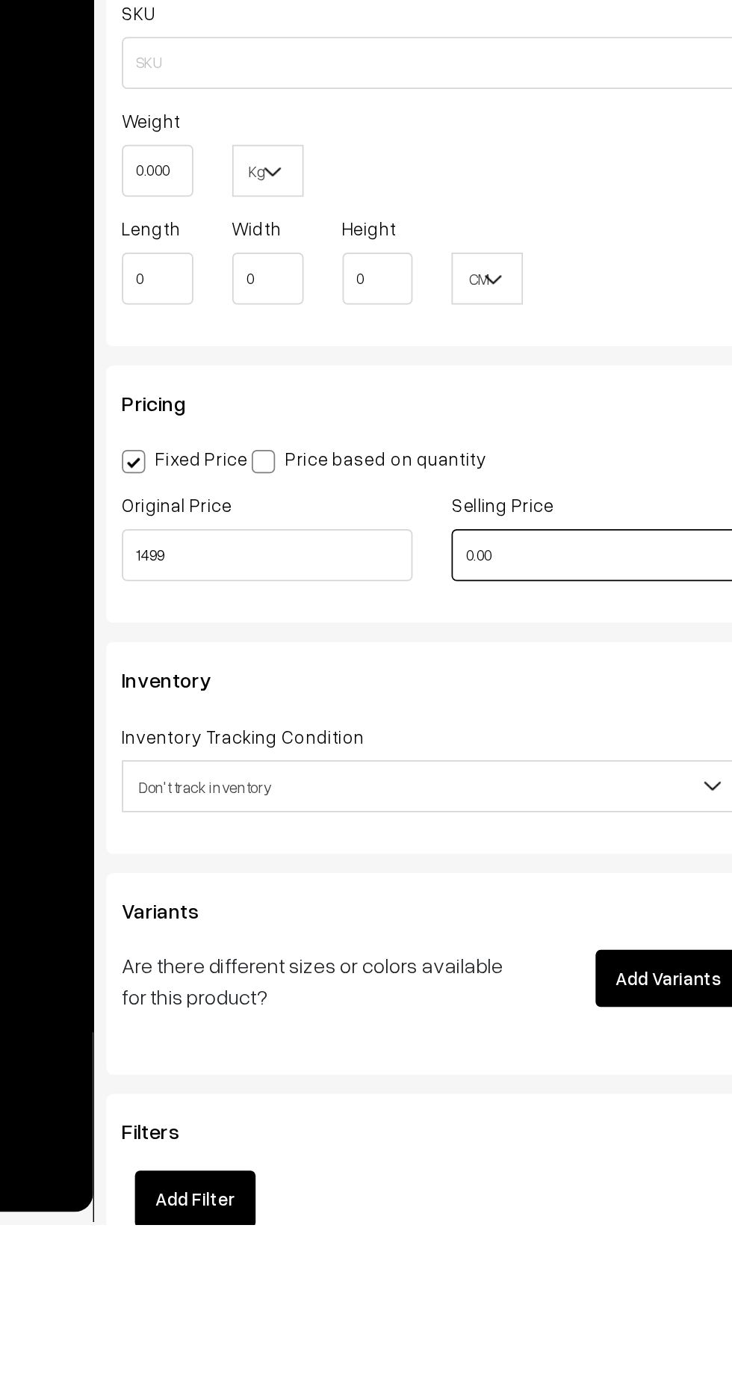
click at [477, 988] on input "0.00" at bounding box center [491, 987] width 167 height 30
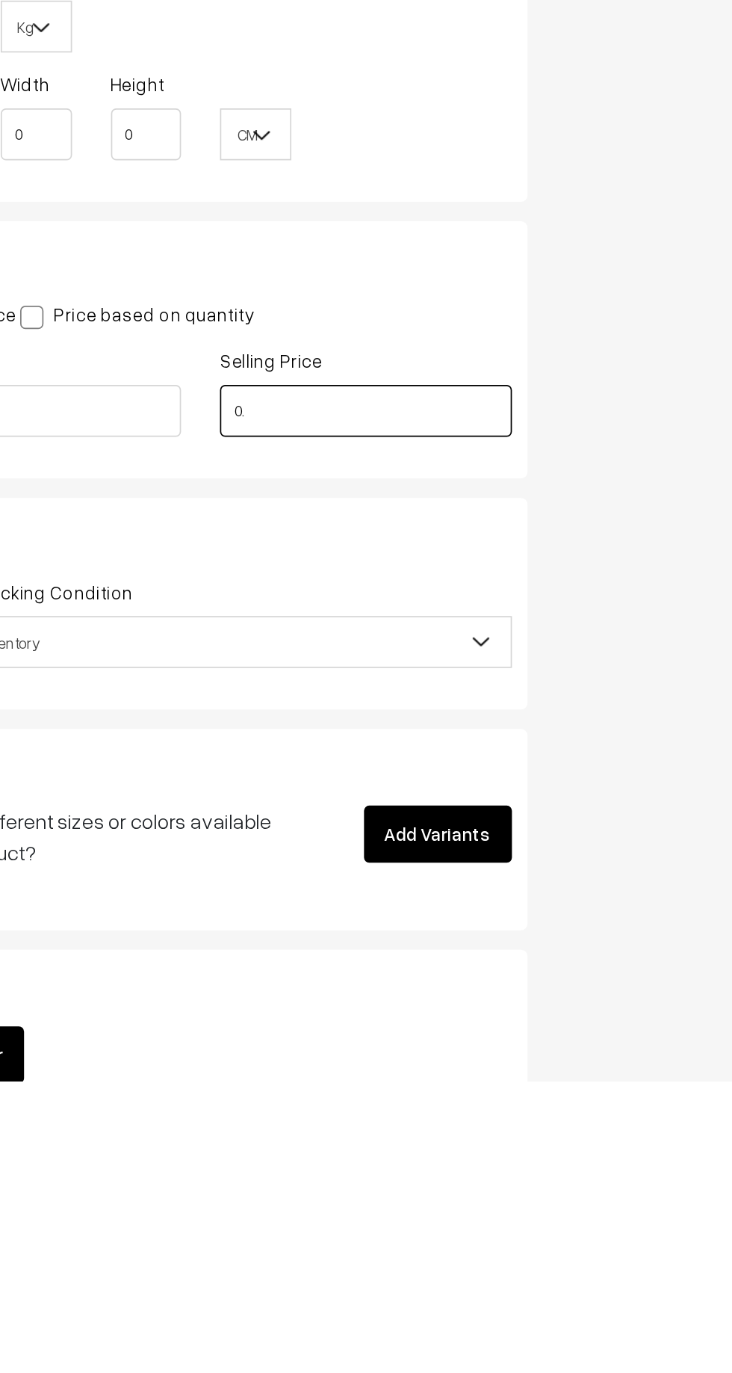
type input "0"
type input "5"
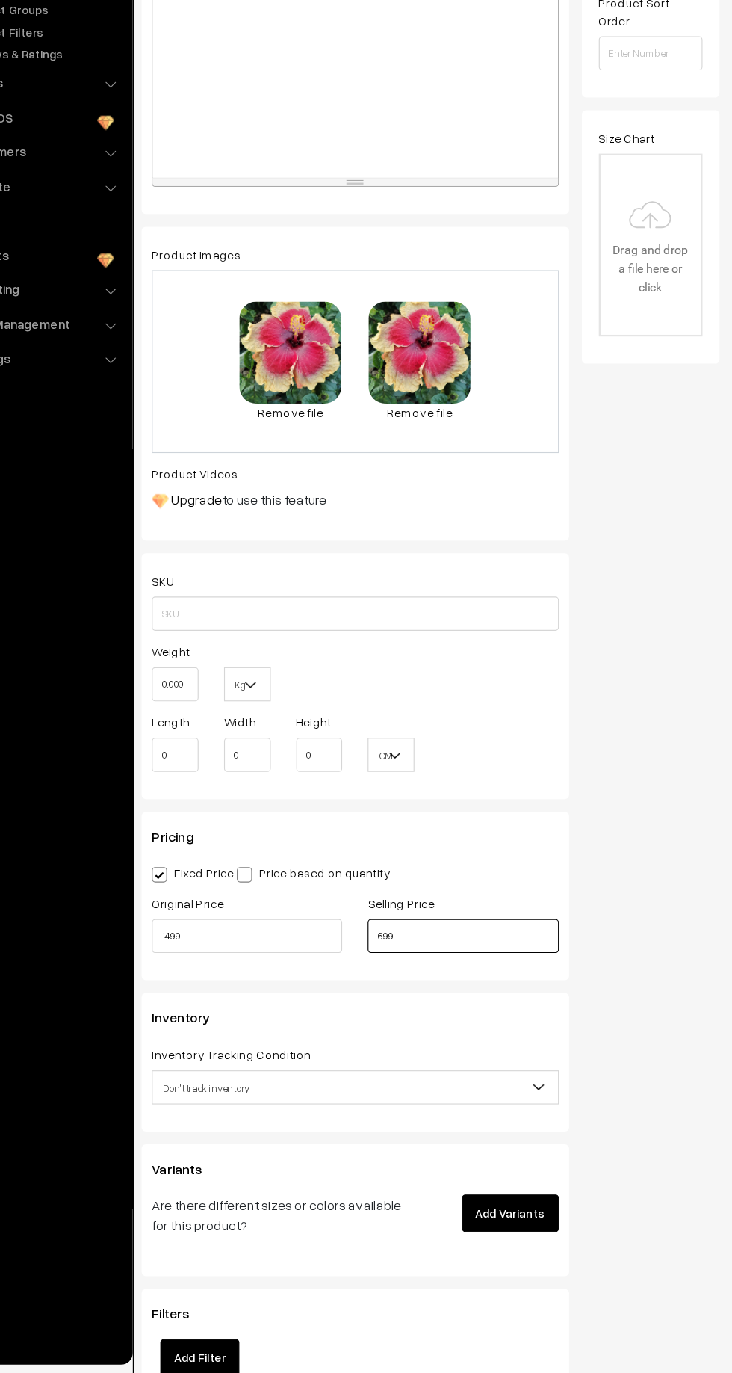
scroll to position [0, 0]
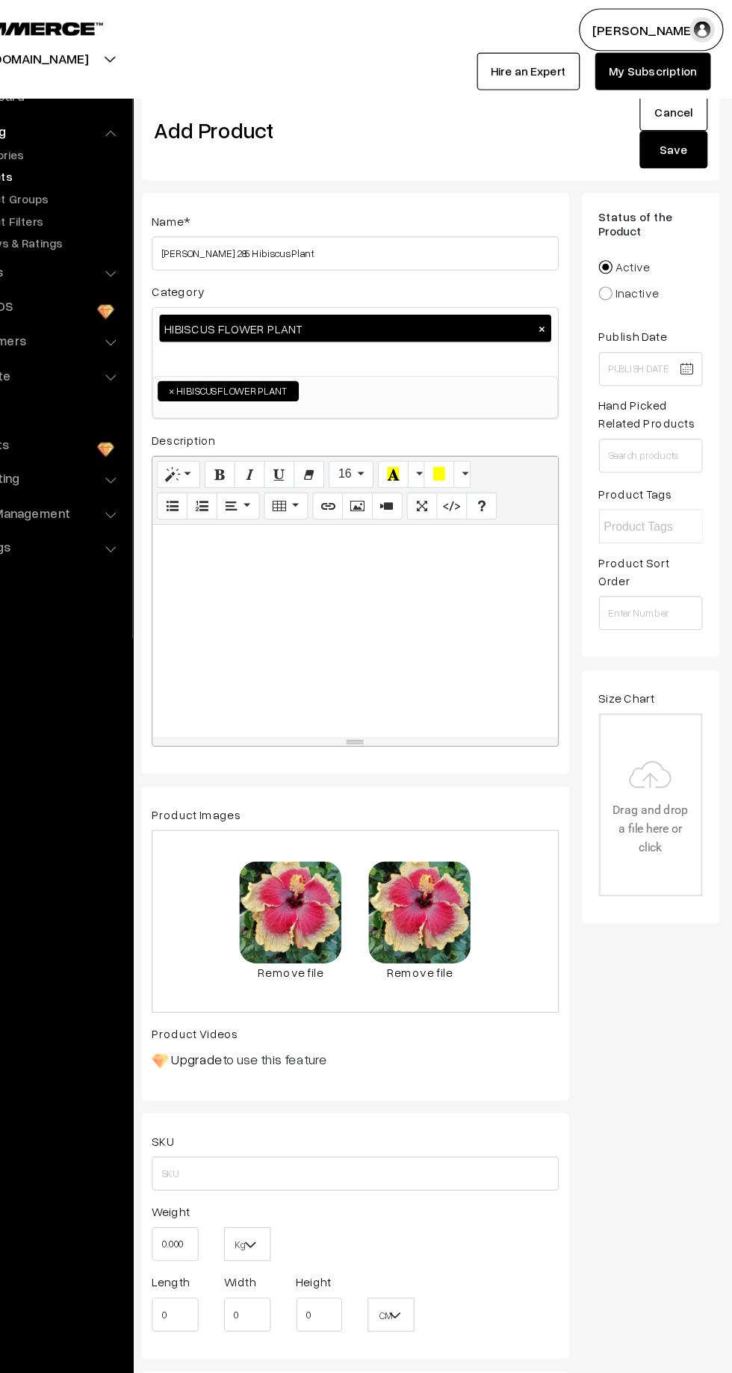
type input "699"
click at [695, 123] on button "Save" at bounding box center [677, 131] width 60 height 33
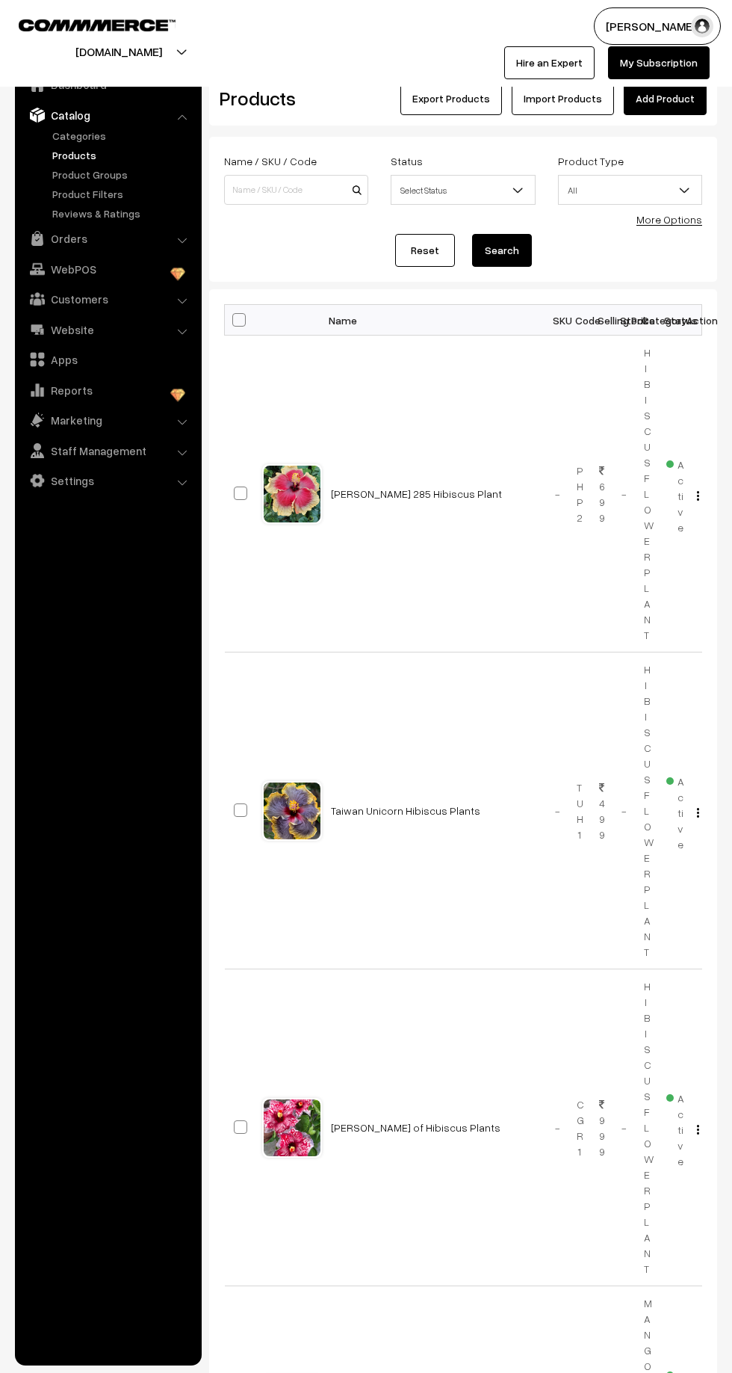
click at [108, 140] on link "Categories" at bounding box center [123, 136] width 148 height 16
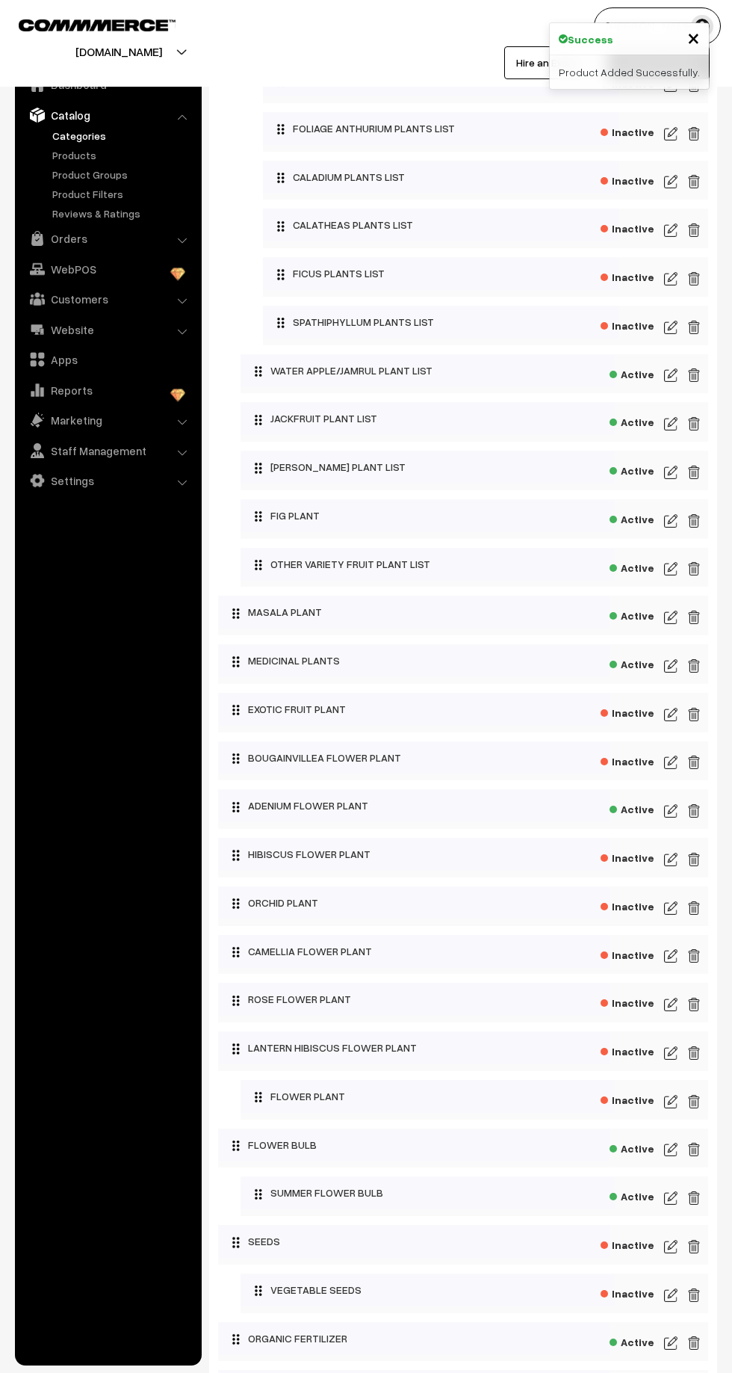
scroll to position [1155, 0]
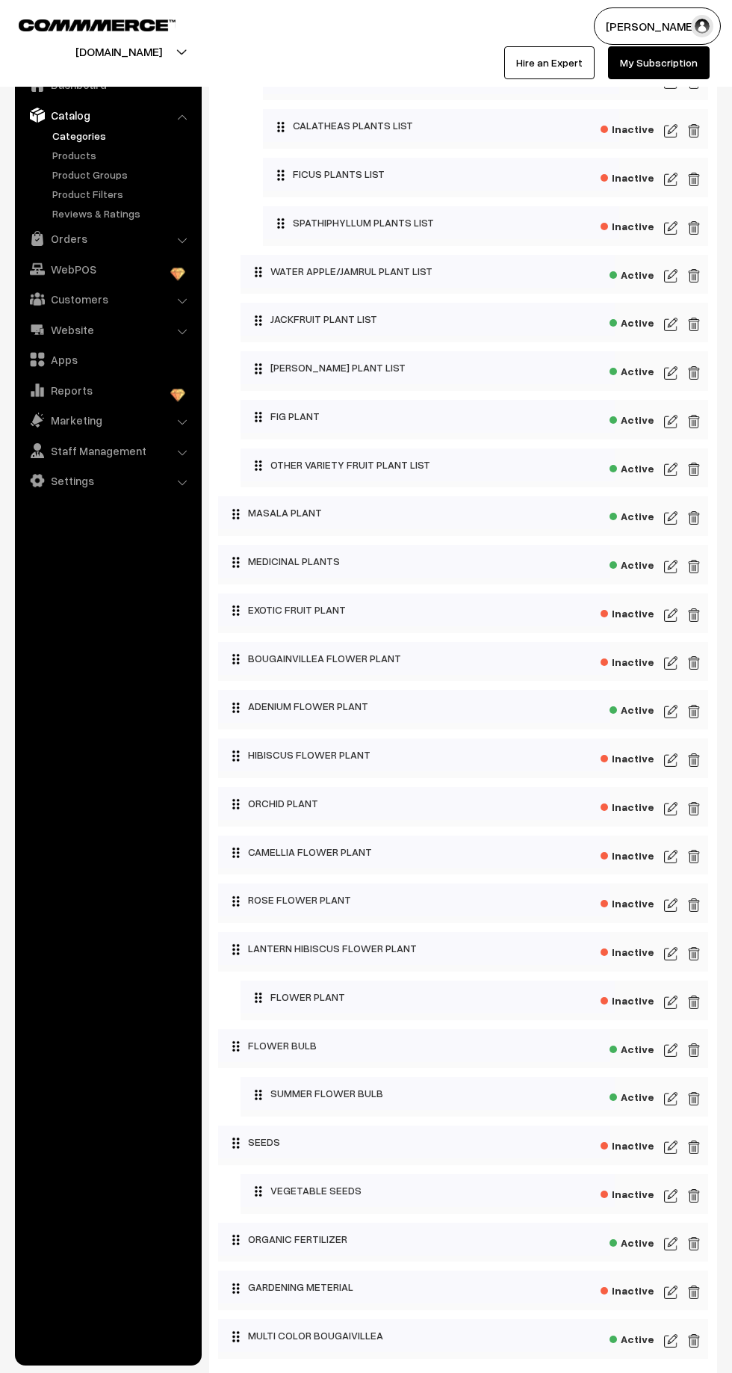
click at [667, 758] on img at bounding box center [670, 760] width 13 height 18
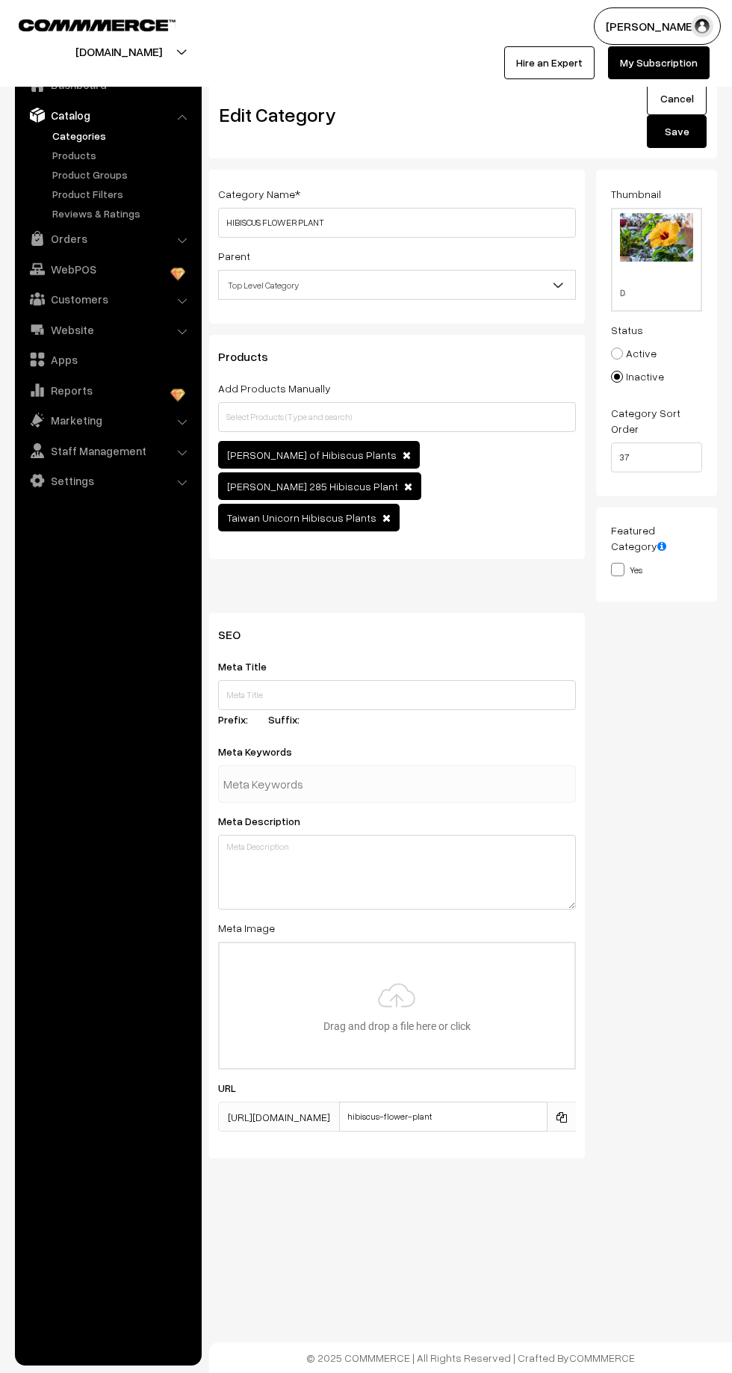
click at [634, 352] on label "Active" at bounding box center [634, 353] width 46 height 16
click at [613, 347] on input "Active" at bounding box center [609, 343] width 10 height 10
radio input "true"
click at [690, 128] on button "Save" at bounding box center [677, 131] width 60 height 33
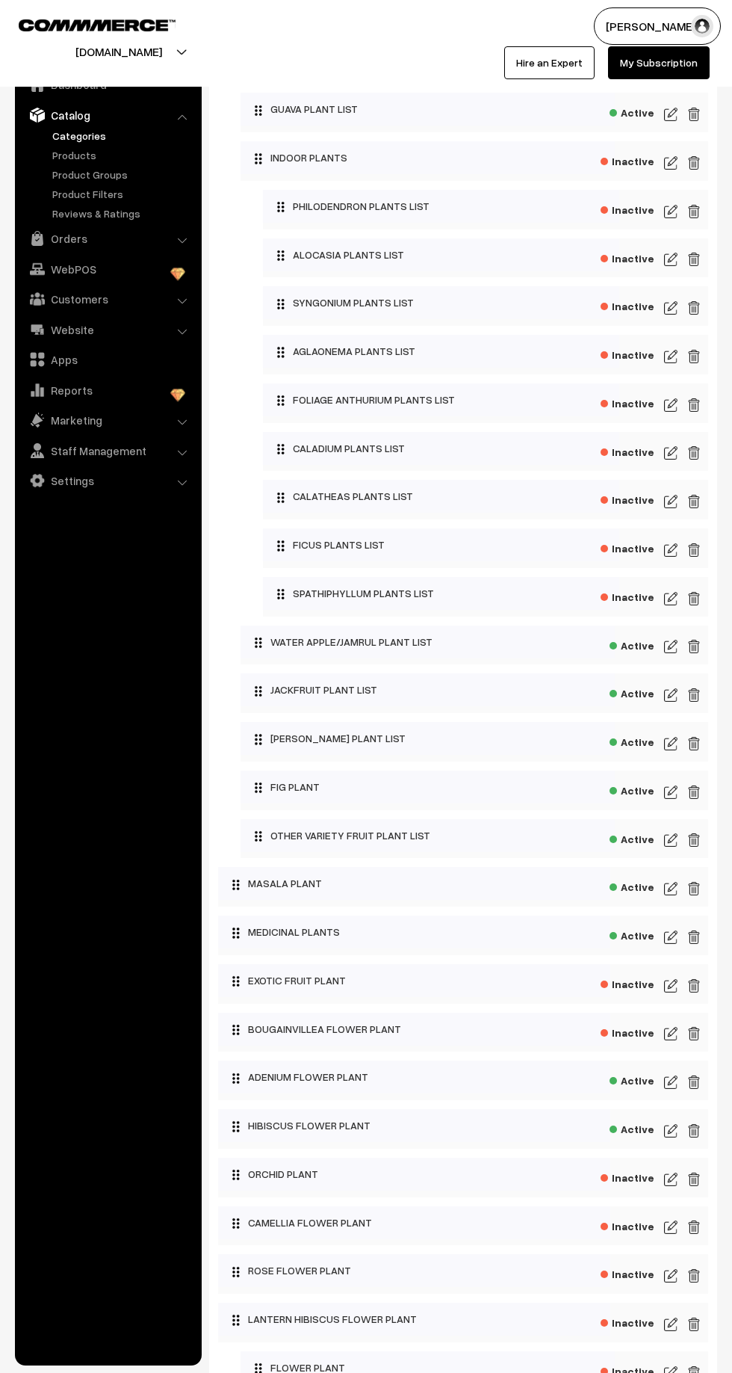
scroll to position [793, 0]
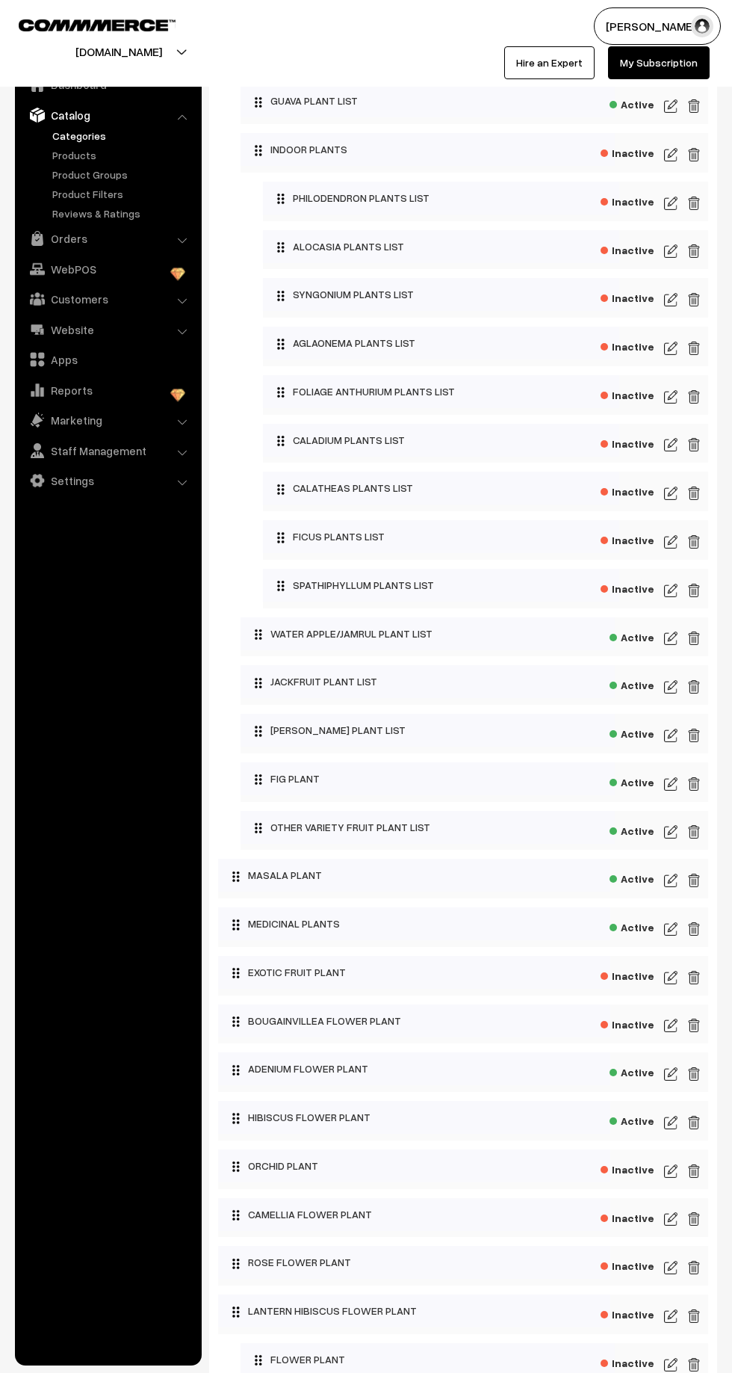
click at [671, 1121] on img at bounding box center [670, 1122] width 13 height 18
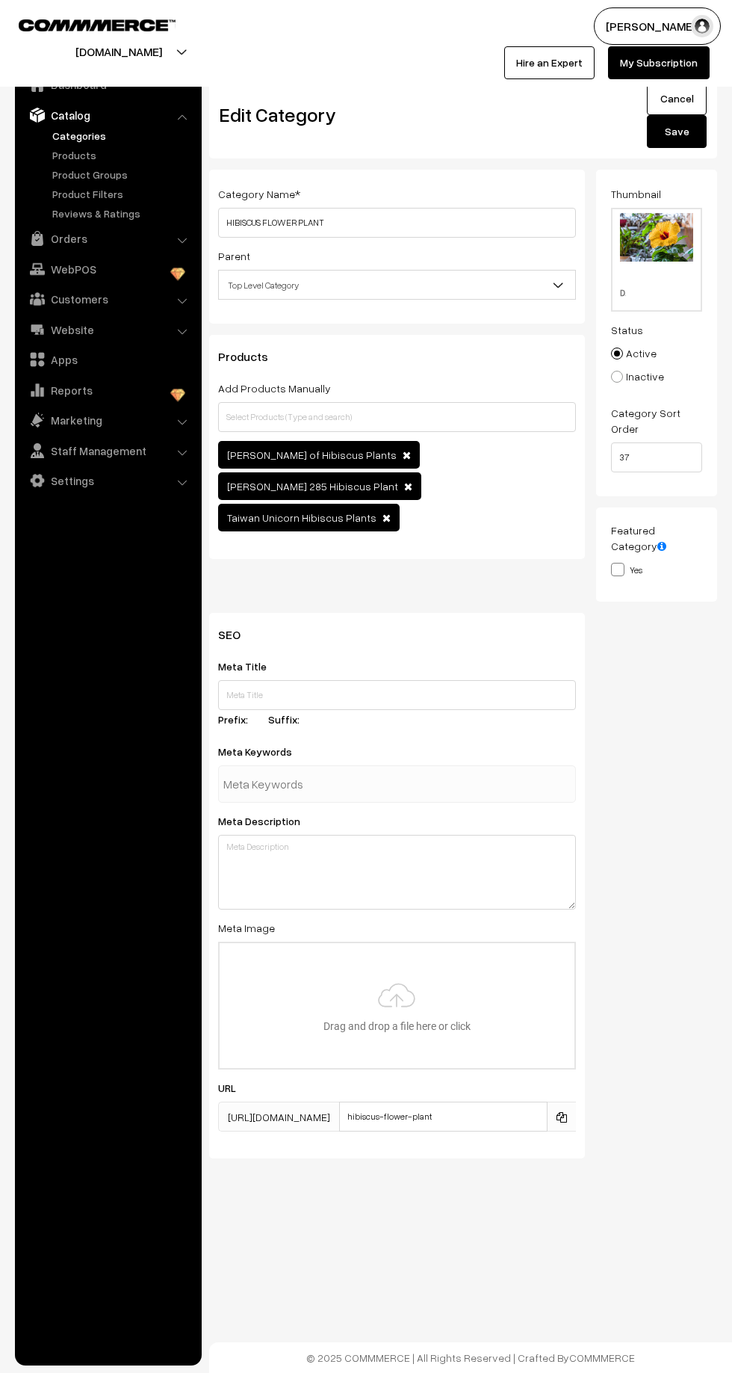
click at [612, 368] on input "Inactive" at bounding box center [609, 366] width 10 height 10
radio input "true"
click at [657, 139] on button "Save" at bounding box center [677, 131] width 60 height 33
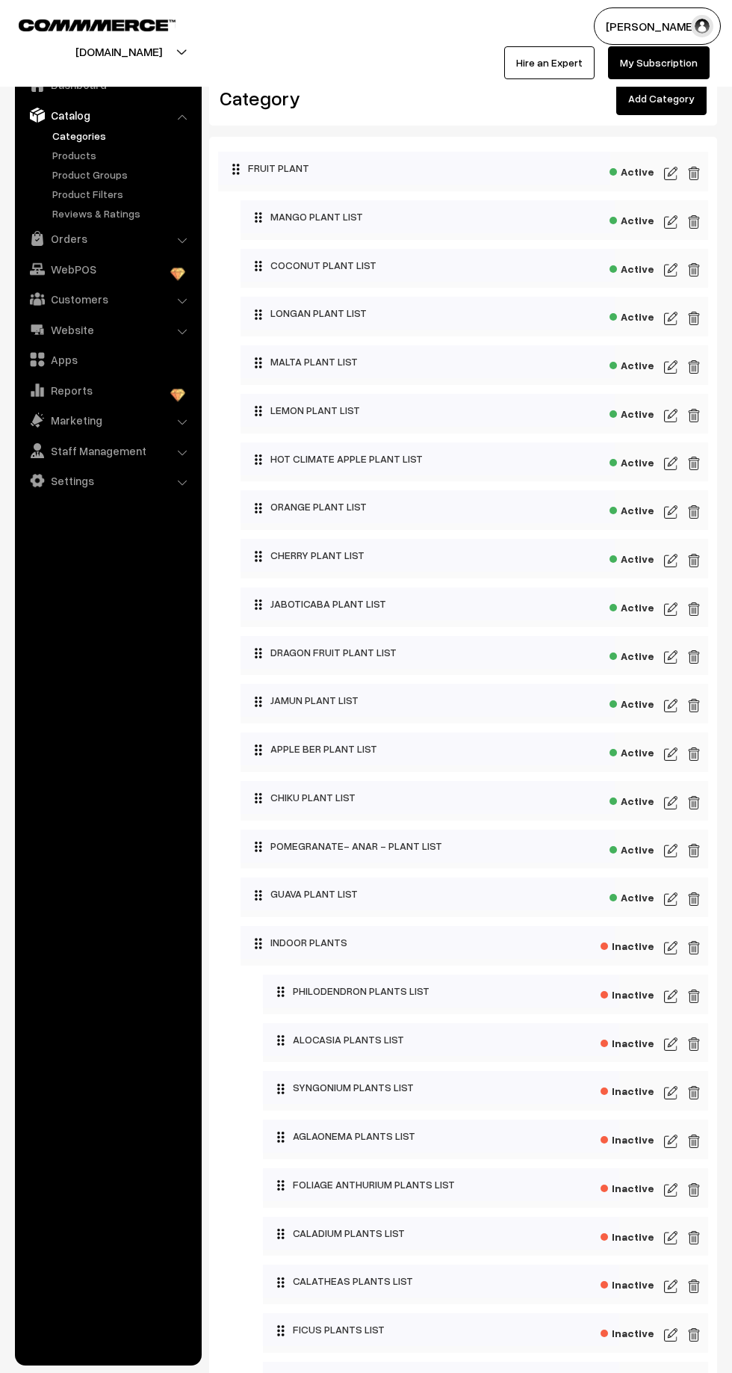
click at [66, 154] on link "Products" at bounding box center [123, 155] width 148 height 16
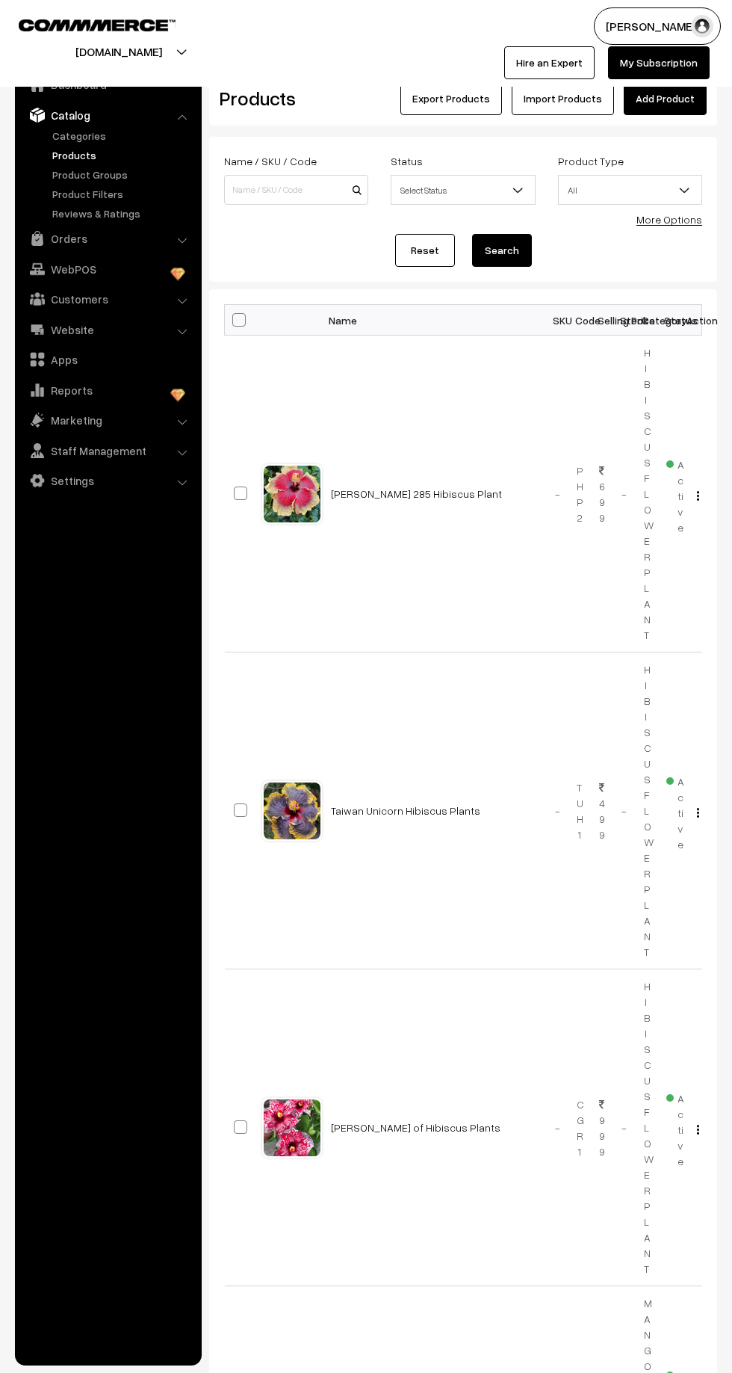
click at [655, 97] on link "Add Product" at bounding box center [665, 98] width 83 height 33
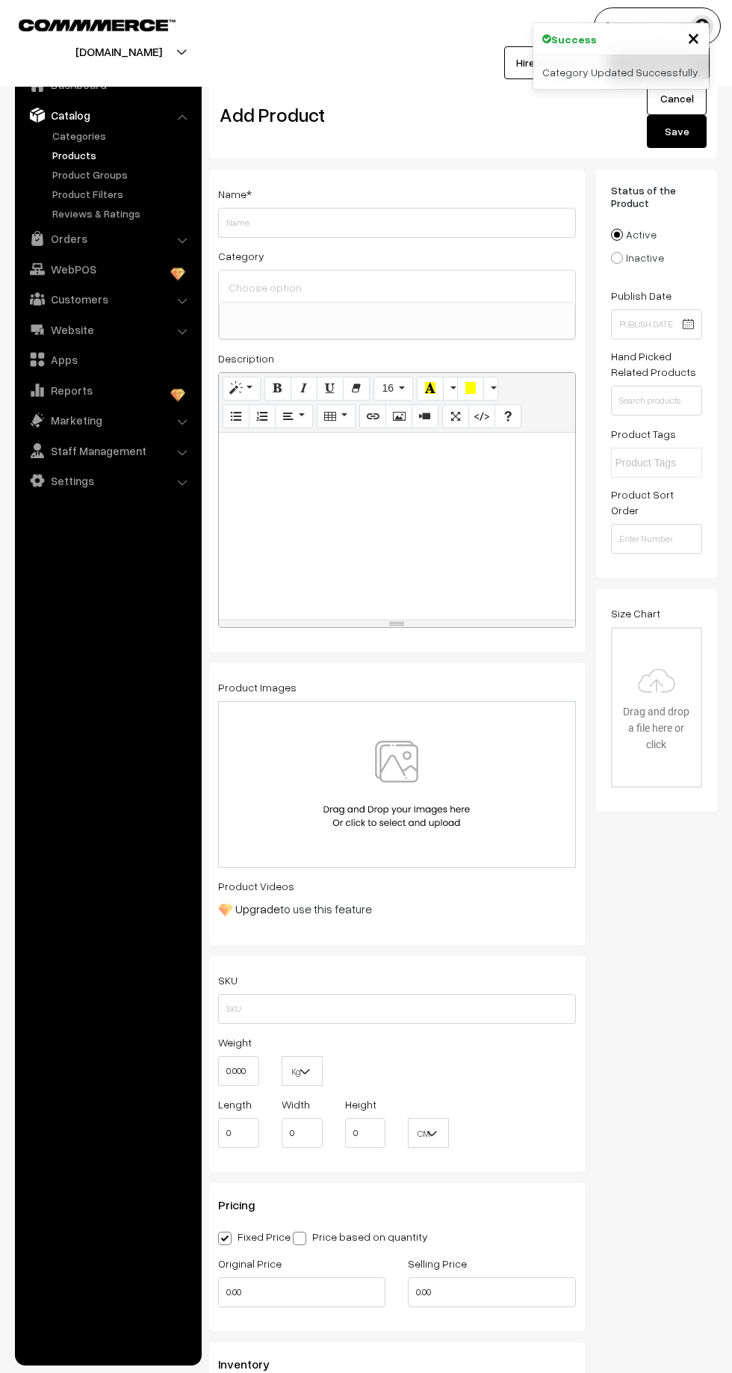
select select
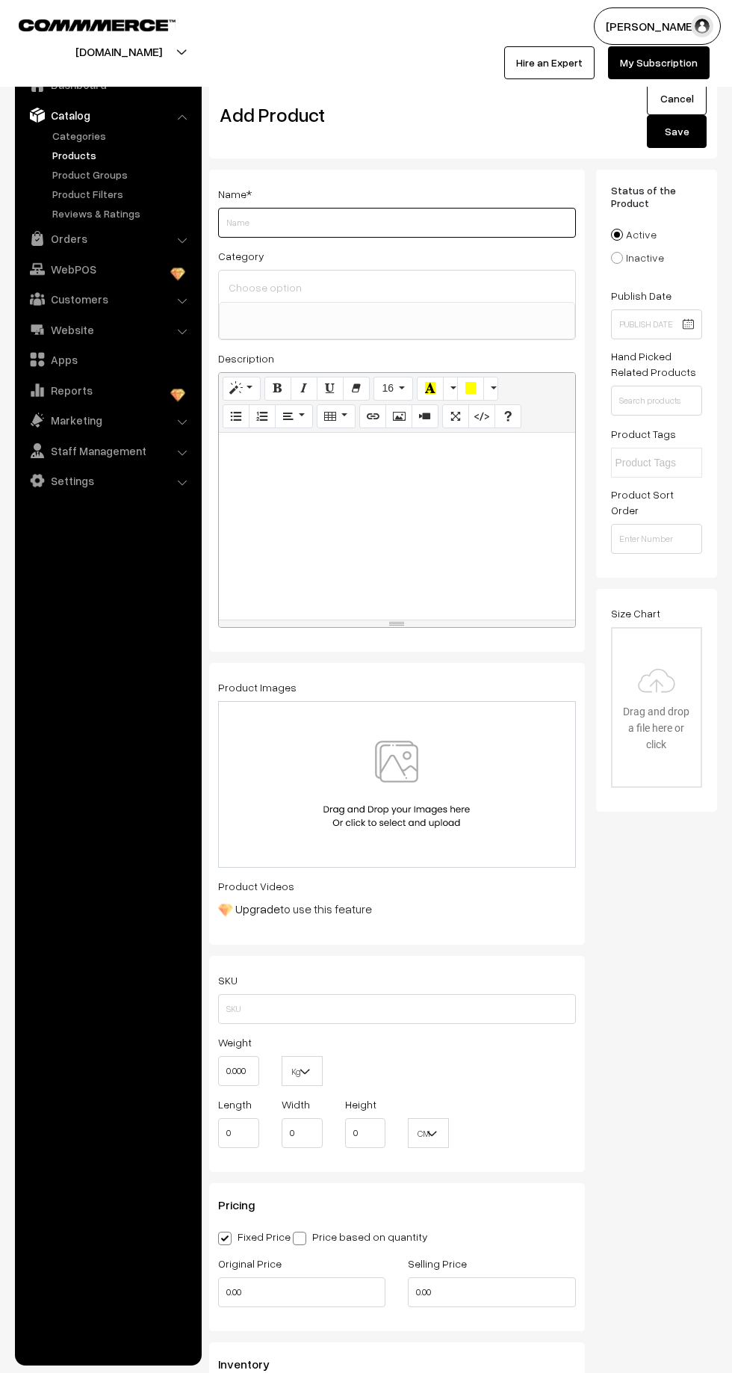
click at [263, 221] on input "Weight" at bounding box center [397, 223] width 358 height 30
click at [274, 218] on input "Weight" at bounding box center [397, 223] width 358 height 30
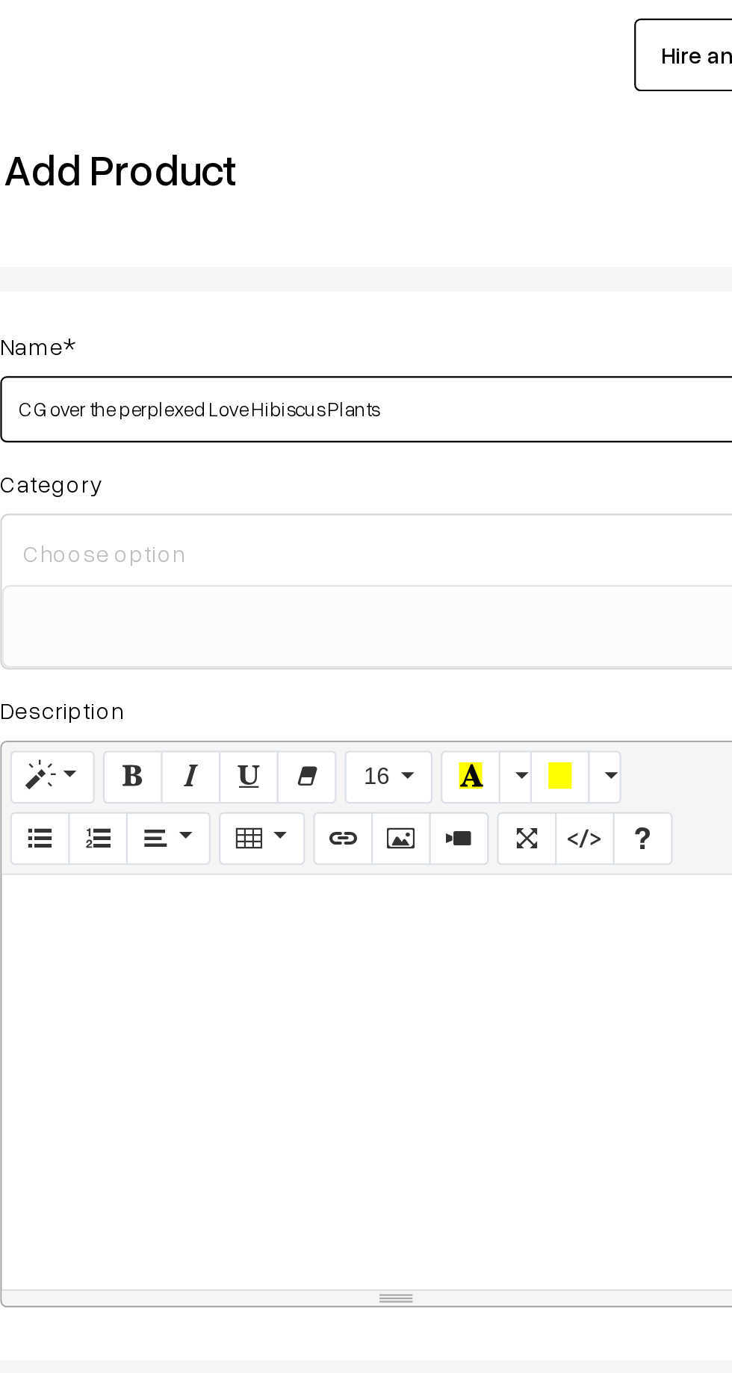
click at [282, 223] on input "C G over the perplexed Love Hibiscus Plants" at bounding box center [397, 223] width 358 height 30
click at [275, 224] on input "C G over the perplexed Love Hibiscus Plants" at bounding box center [397, 223] width 358 height 30
click at [274, 221] on input "C G over the perplexed Love Hibiscus Plants" at bounding box center [397, 223] width 358 height 30
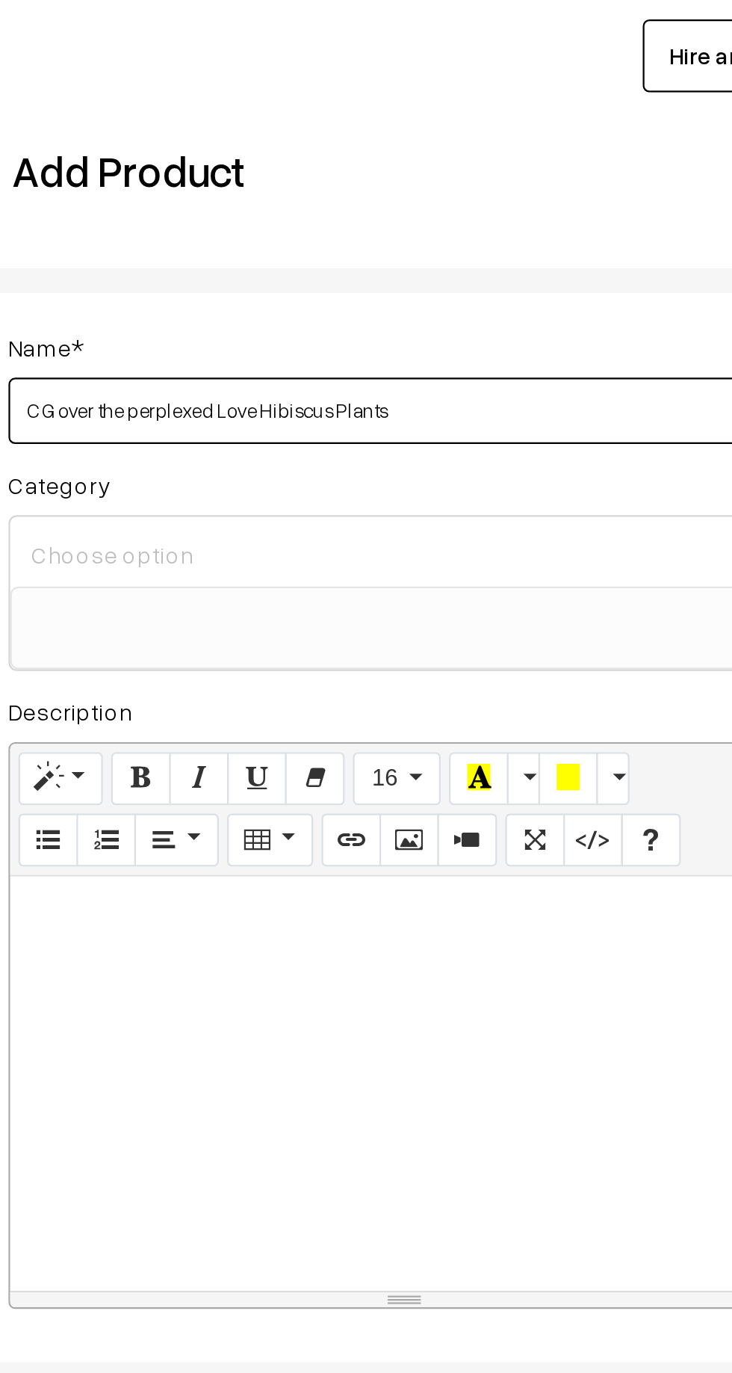
click at [277, 222] on input "C G over the perplexed Love Hibiscus Plants" at bounding box center [397, 223] width 358 height 30
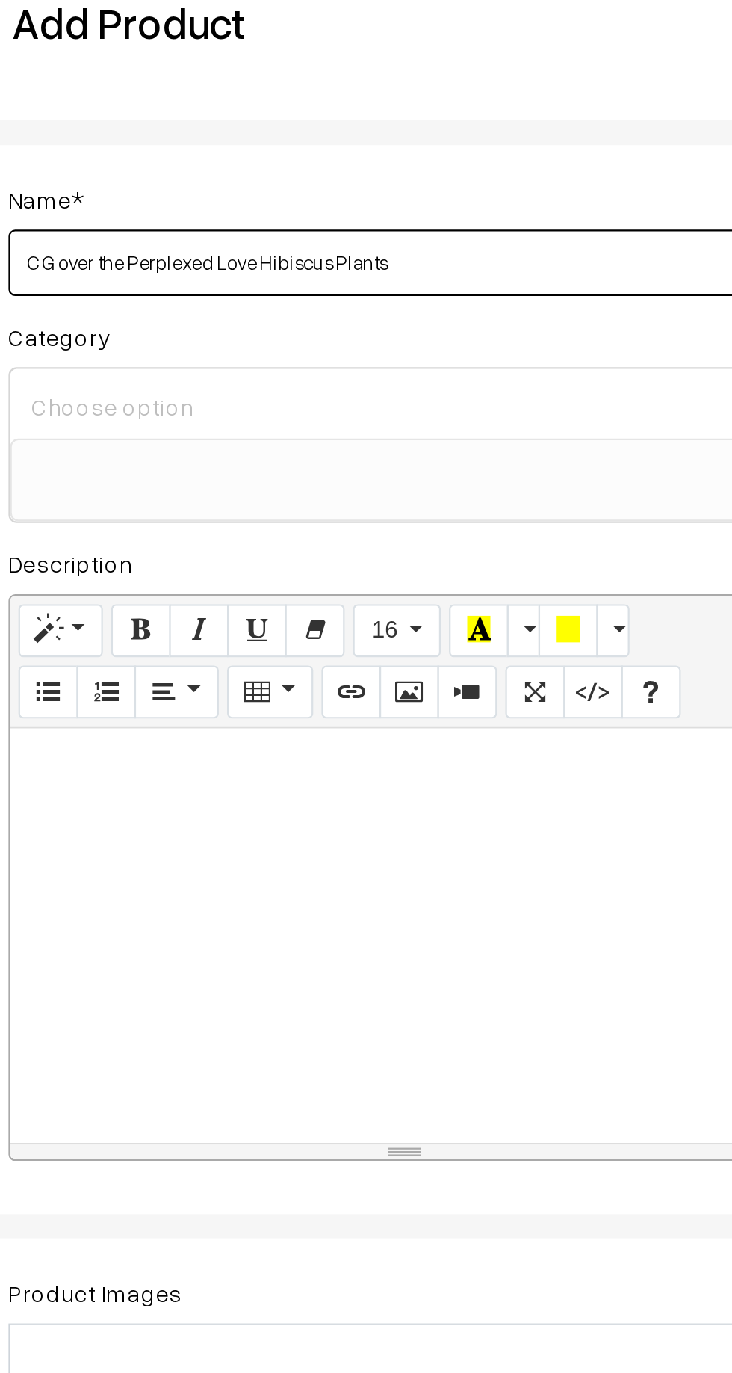
type input "C G over the Perplexed Love Hibiscus Plants"
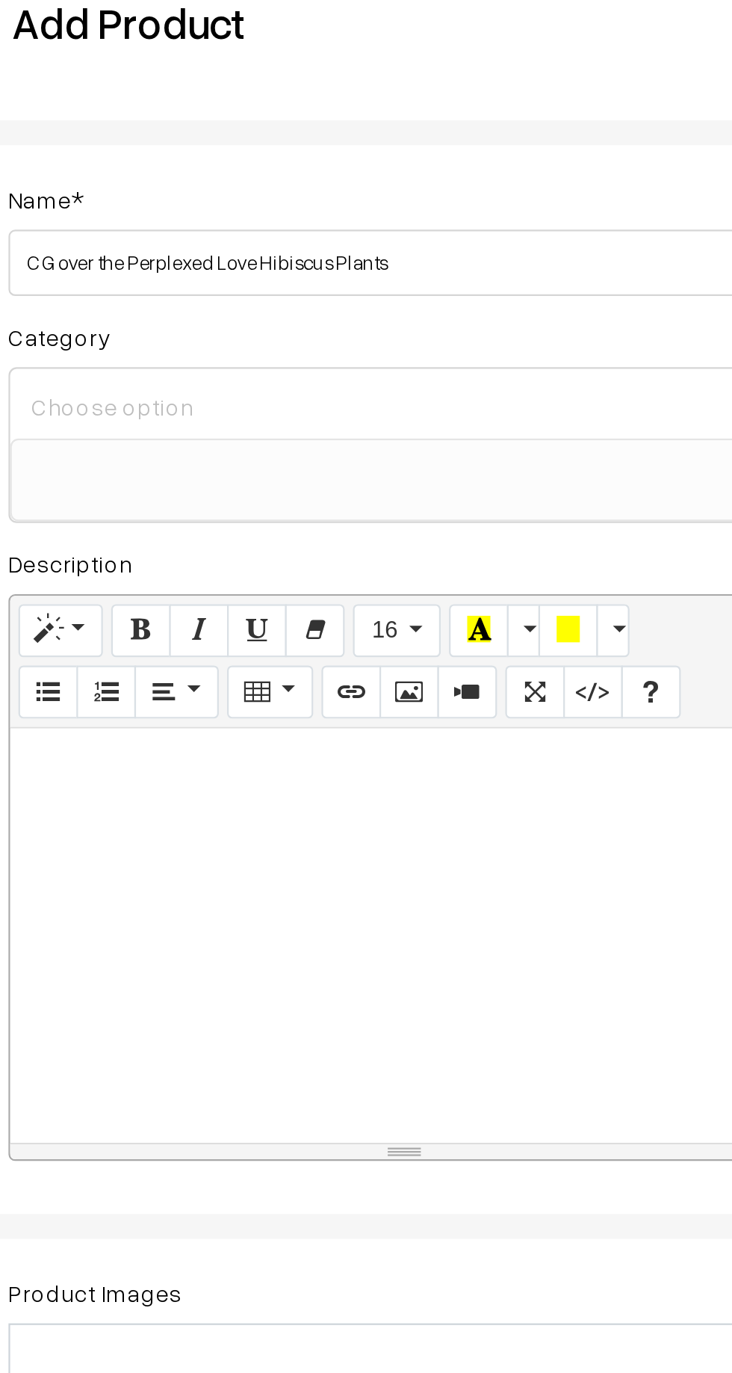
click at [241, 287] on input at bounding box center [397, 287] width 344 height 22
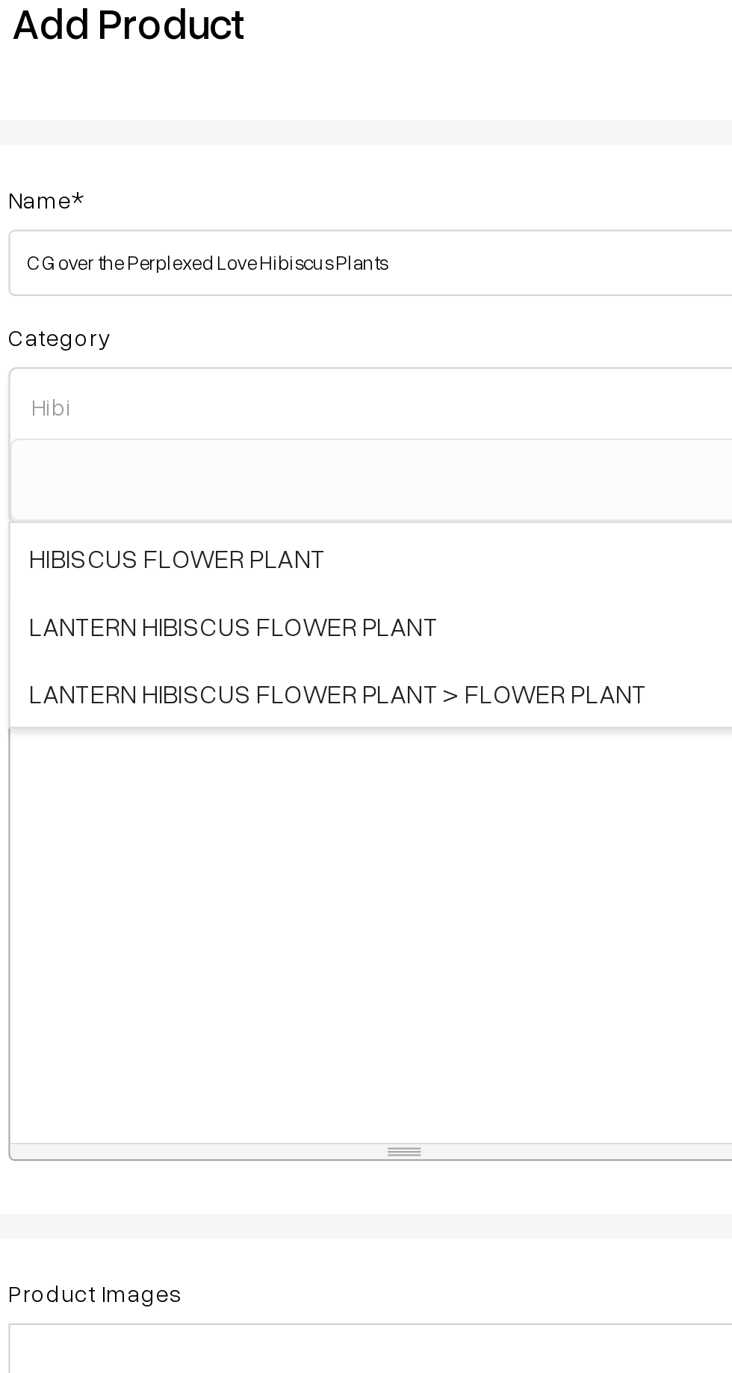
type input "Hibi"
click at [251, 359] on span "HIBISCUS FLOWER PLANT" at bounding box center [397, 355] width 356 height 31
select select "22"
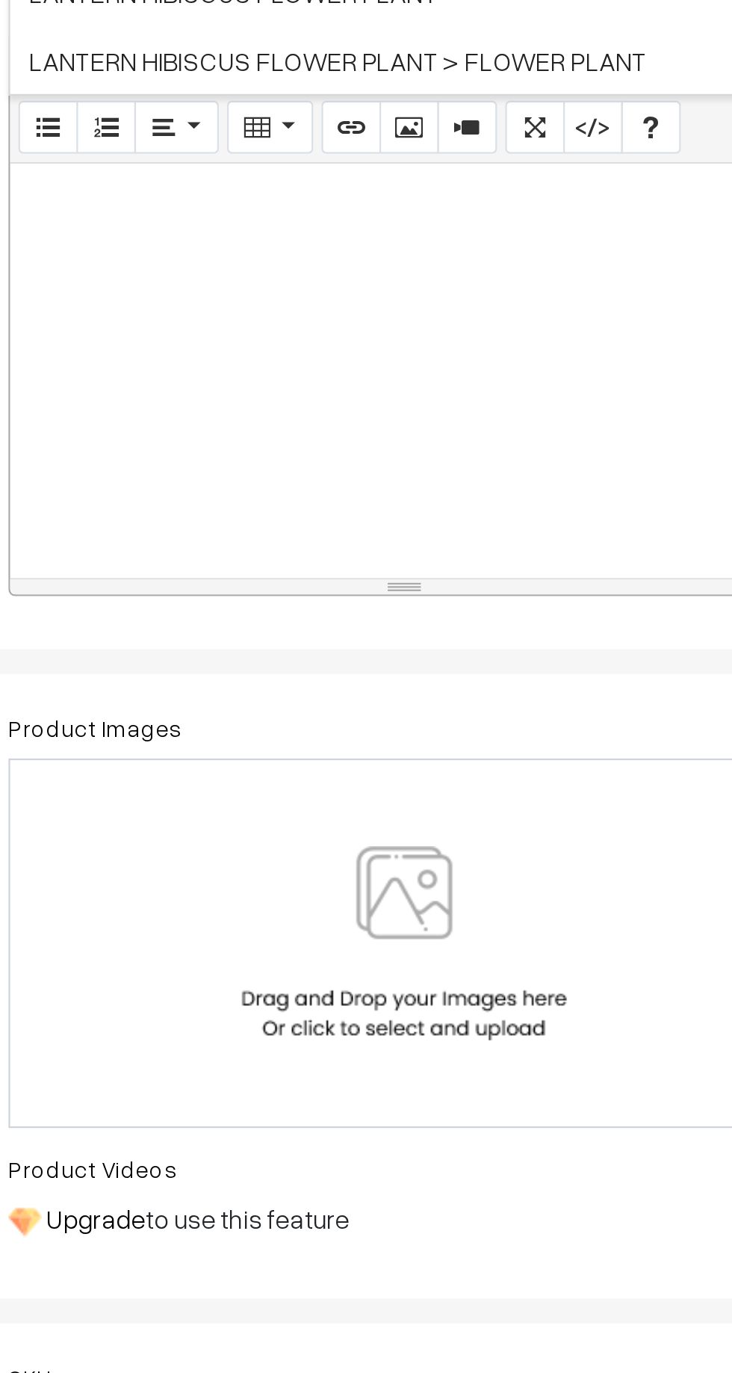
click at [240, 517] on div at bounding box center [397, 554] width 356 height 187
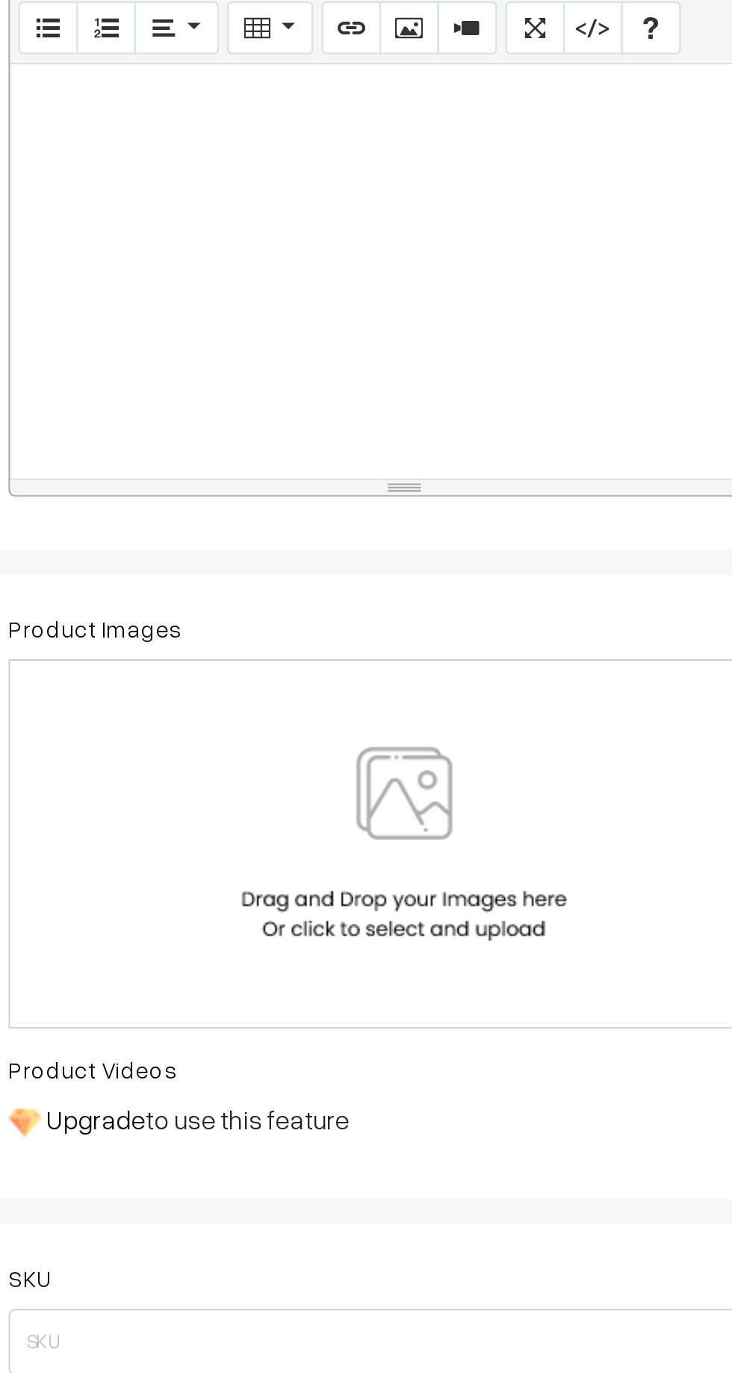
click at [243, 480] on p at bounding box center [396, 477] width 341 height 18
click at [239, 471] on p at bounding box center [396, 477] width 341 height 18
click at [249, 481] on p at bounding box center [396, 477] width 341 height 18
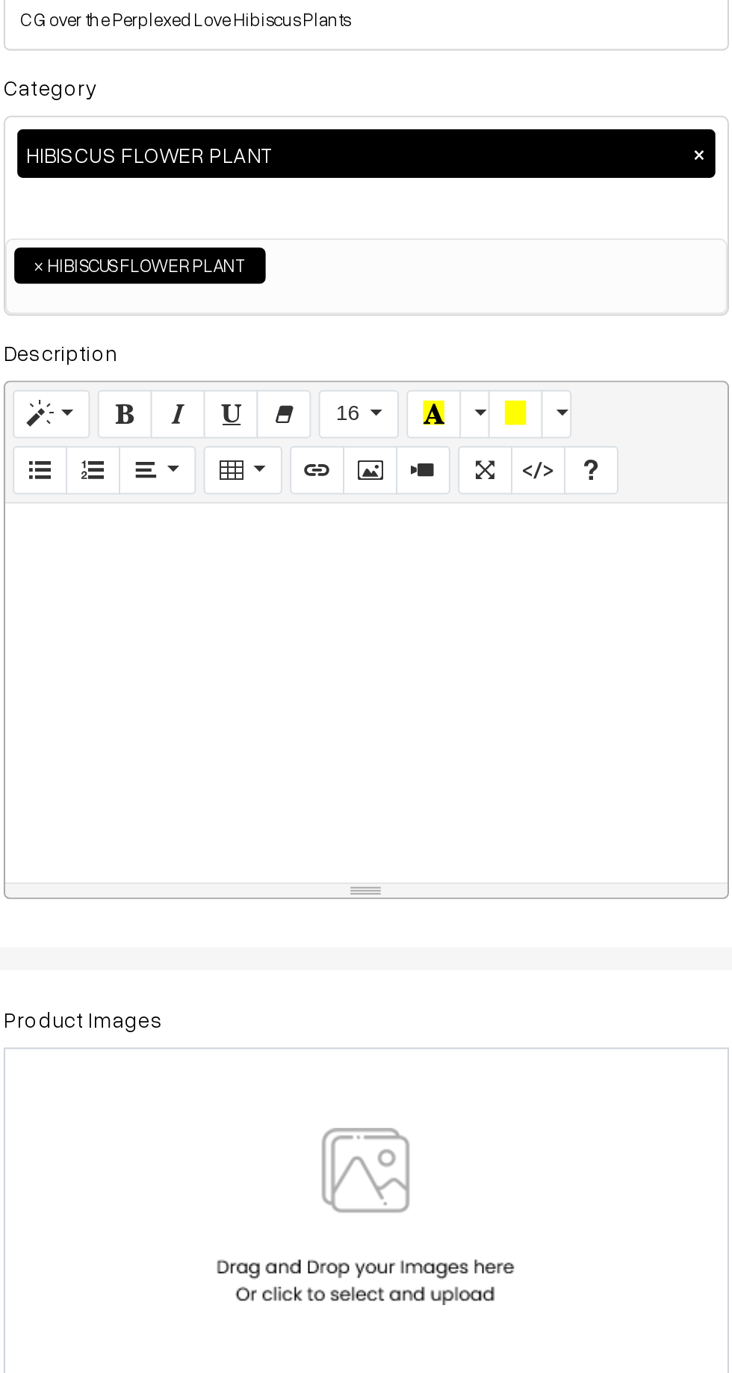
click at [243, 468] on p at bounding box center [396, 477] width 341 height 18
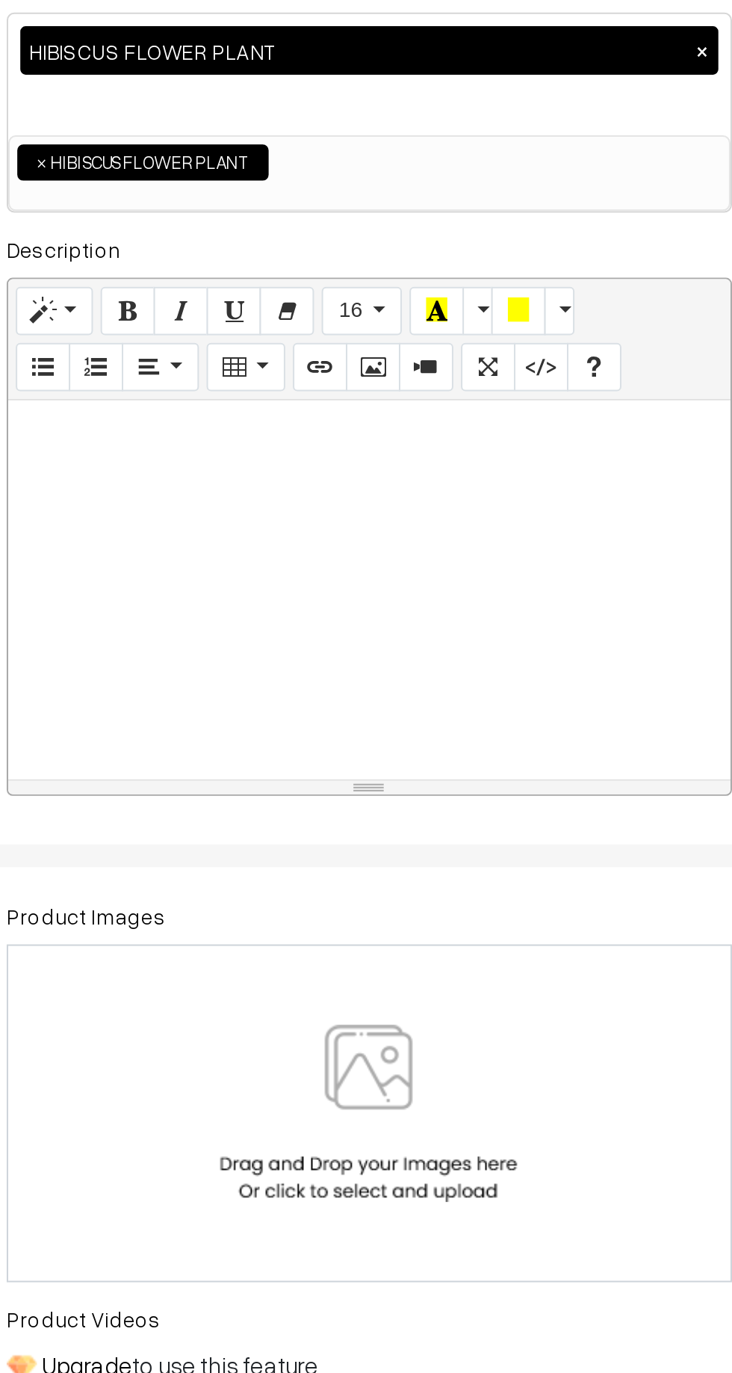
click at [236, 489] on div at bounding box center [397, 554] width 356 height 187
click at [248, 510] on div "TROPICAL HIBISCUS PLANTS." at bounding box center [397, 554] width 356 height 187
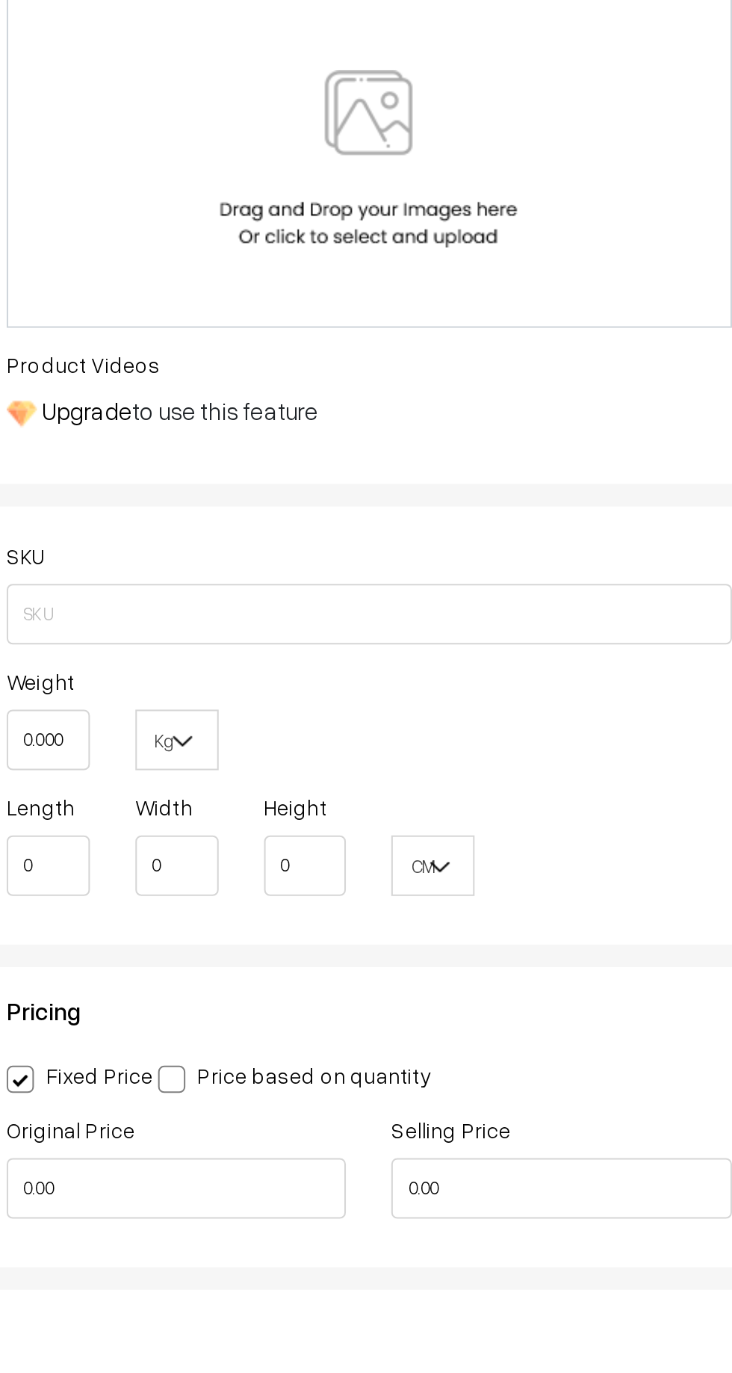
click at [312, 847] on div at bounding box center [397, 812] width 327 height 87
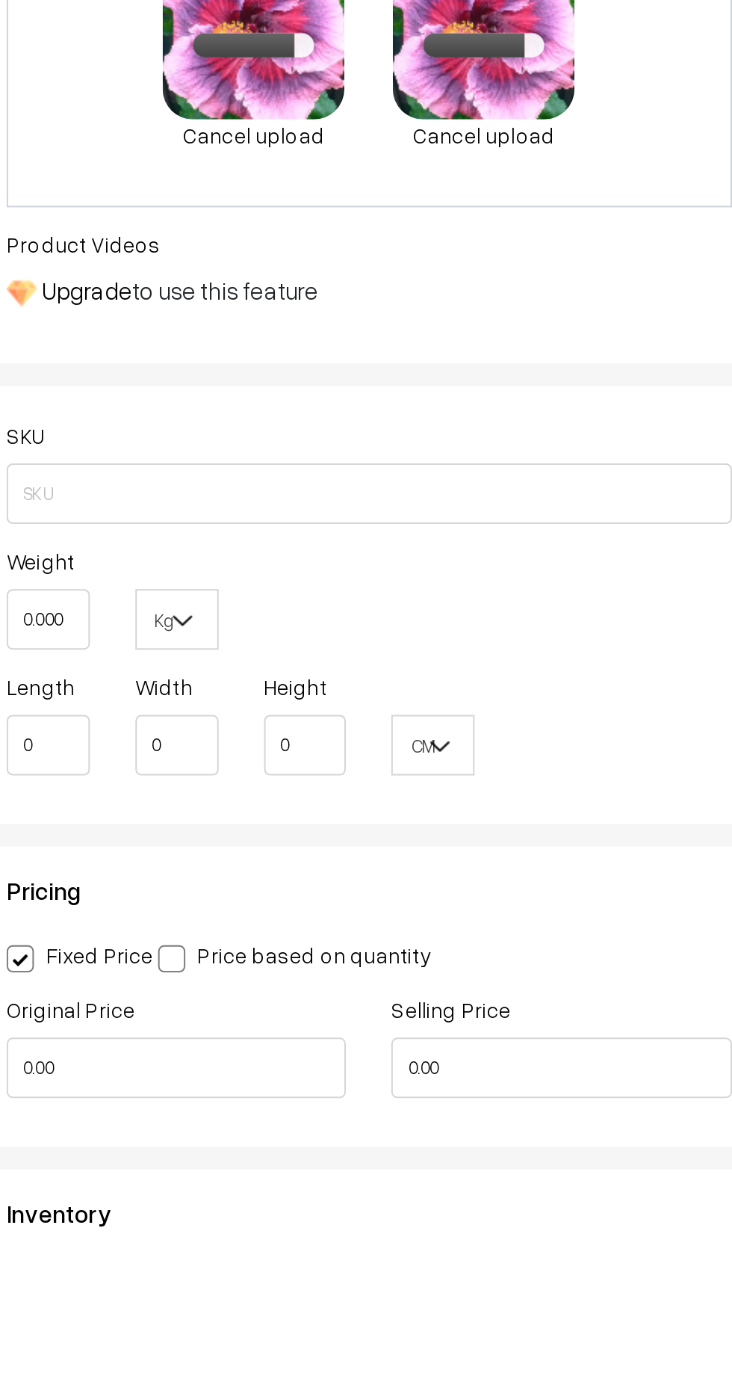
scroll to position [43, 0]
click at [341, 1269] on input "0.00" at bounding box center [301, 1272] width 167 height 30
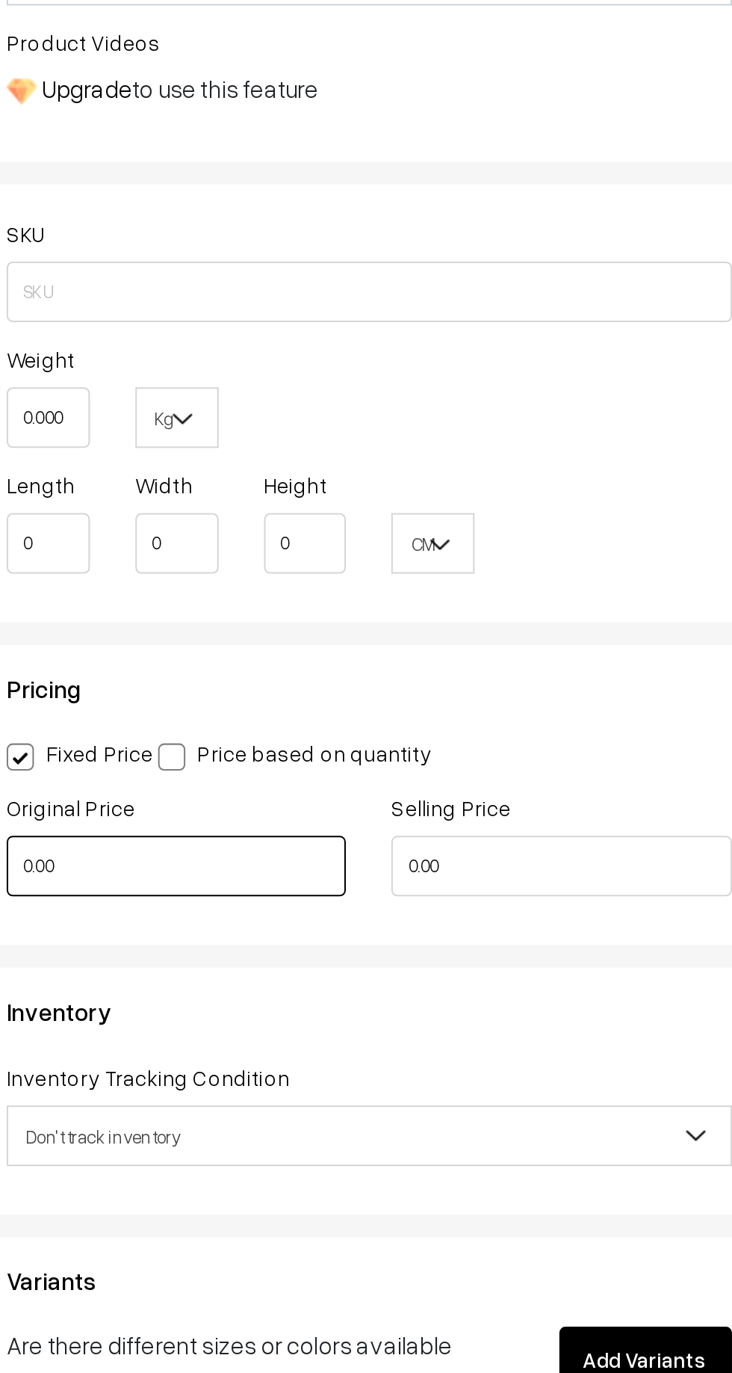
scroll to position [191, 0]
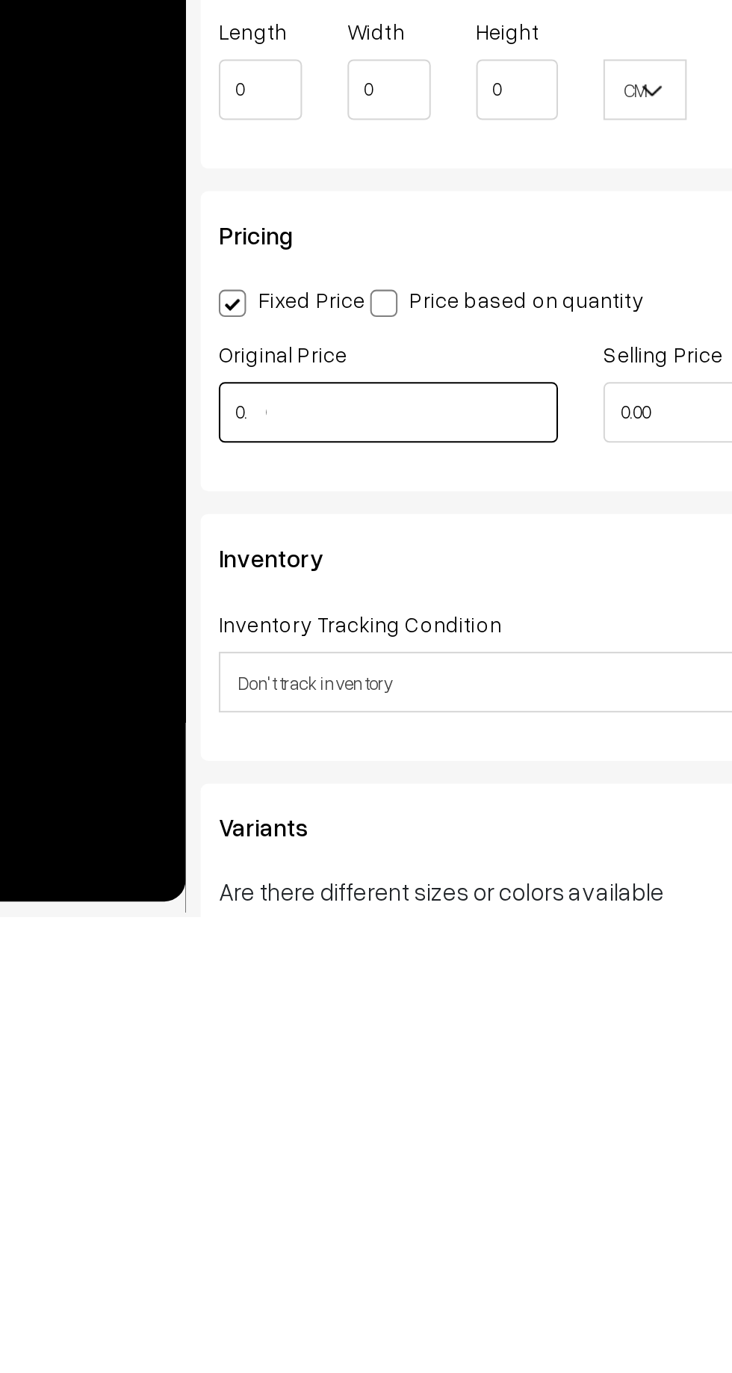
type input "0"
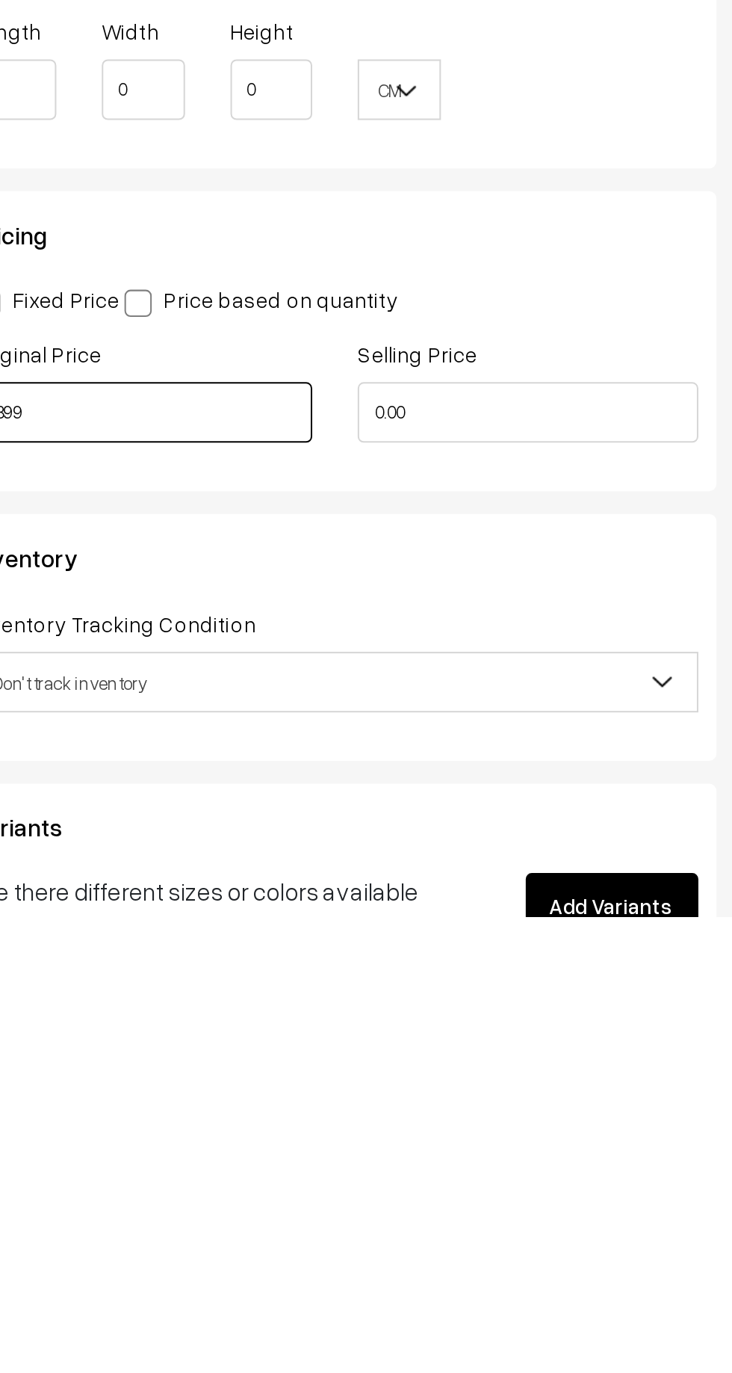
type input "1899"
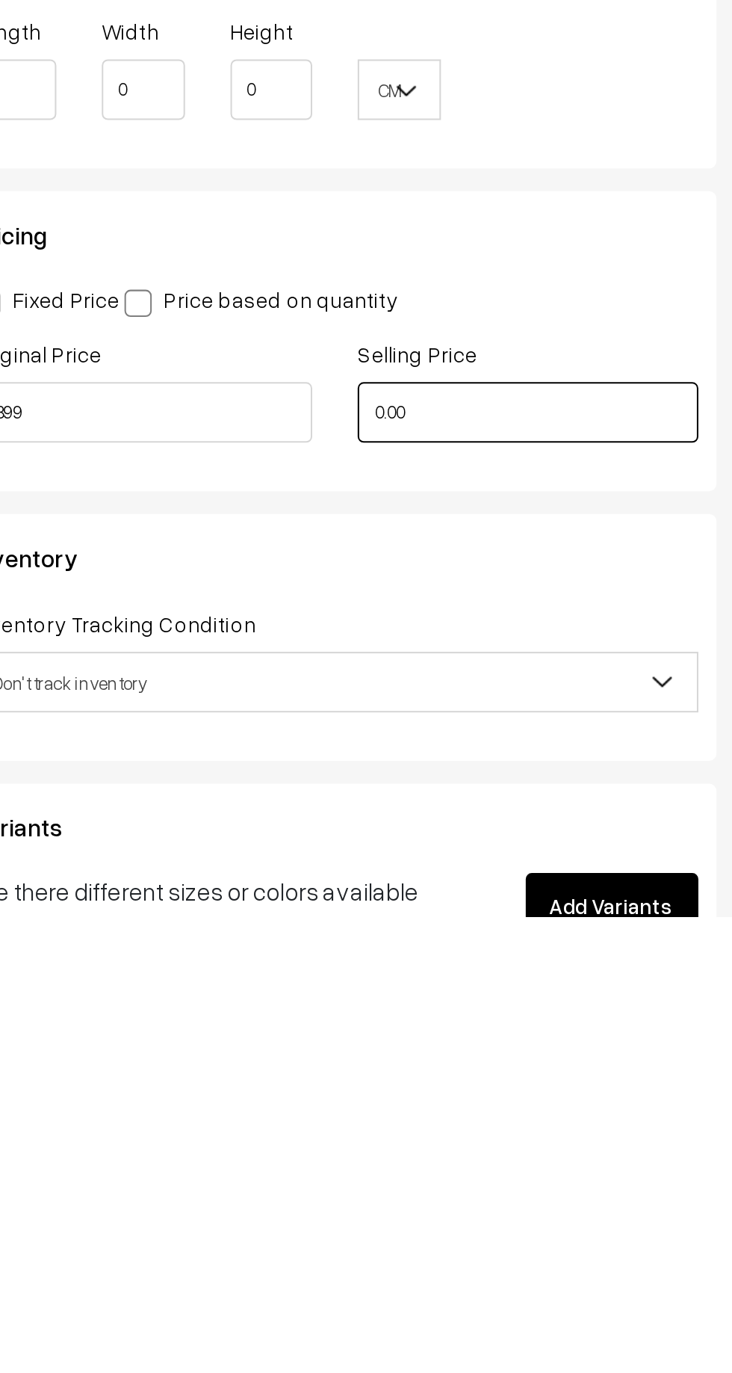
click at [450, 1126] on input "0.00" at bounding box center [491, 1124] width 167 height 30
type input "0"
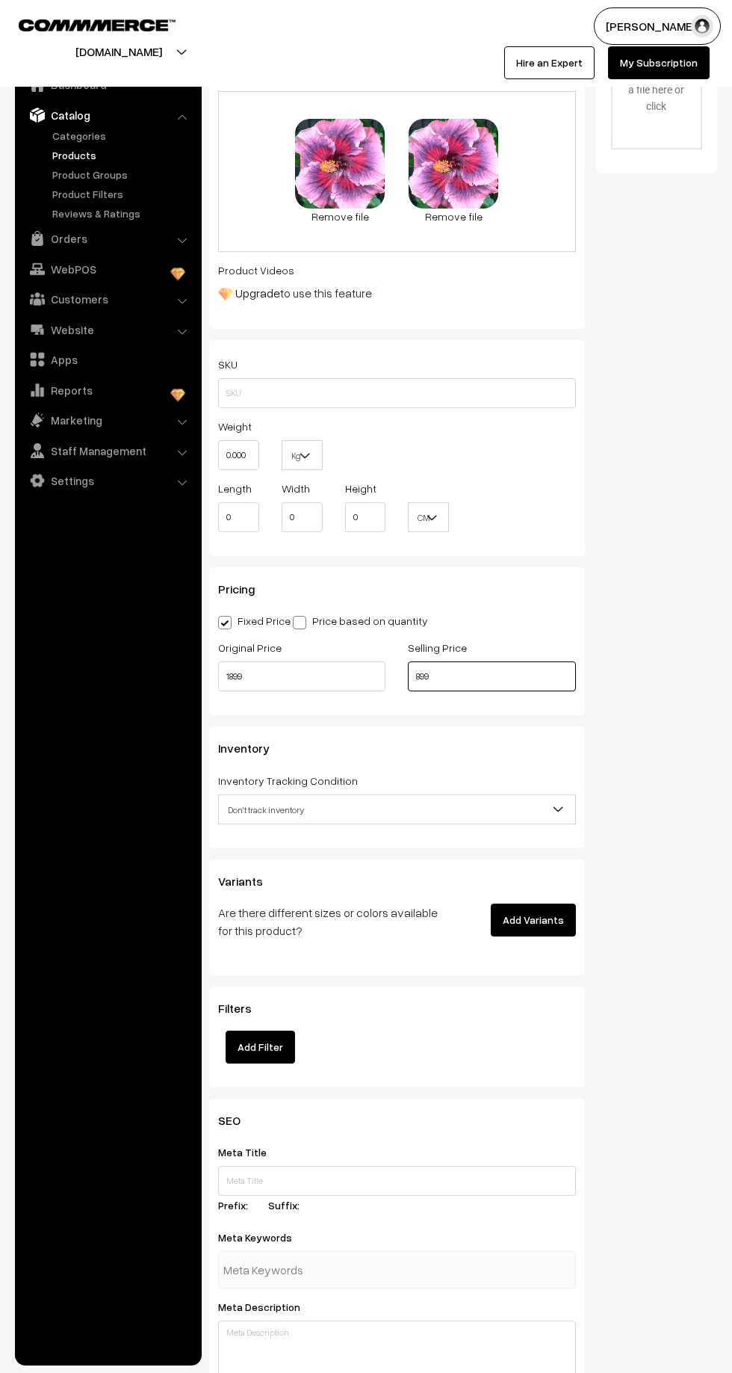
scroll to position [0, 0]
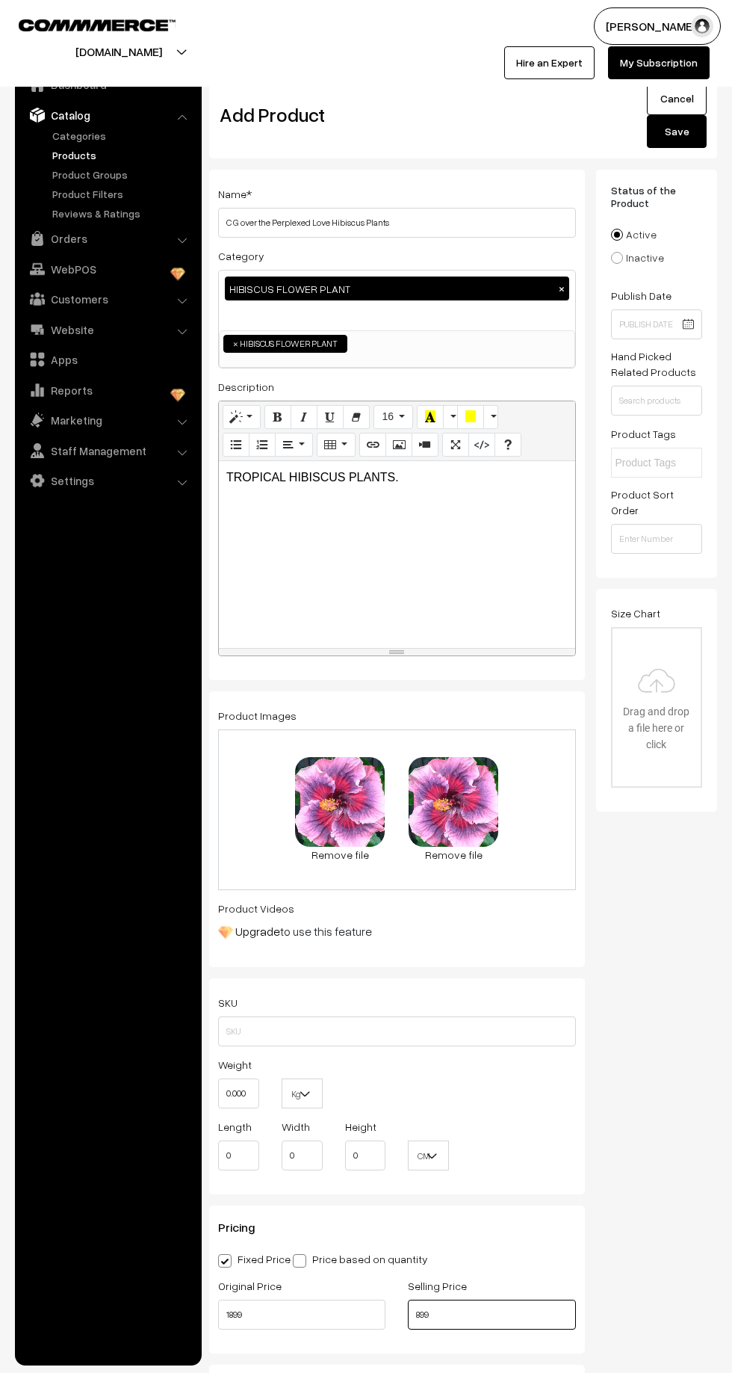
type input "899"
click at [665, 146] on button "Save" at bounding box center [677, 131] width 60 height 33
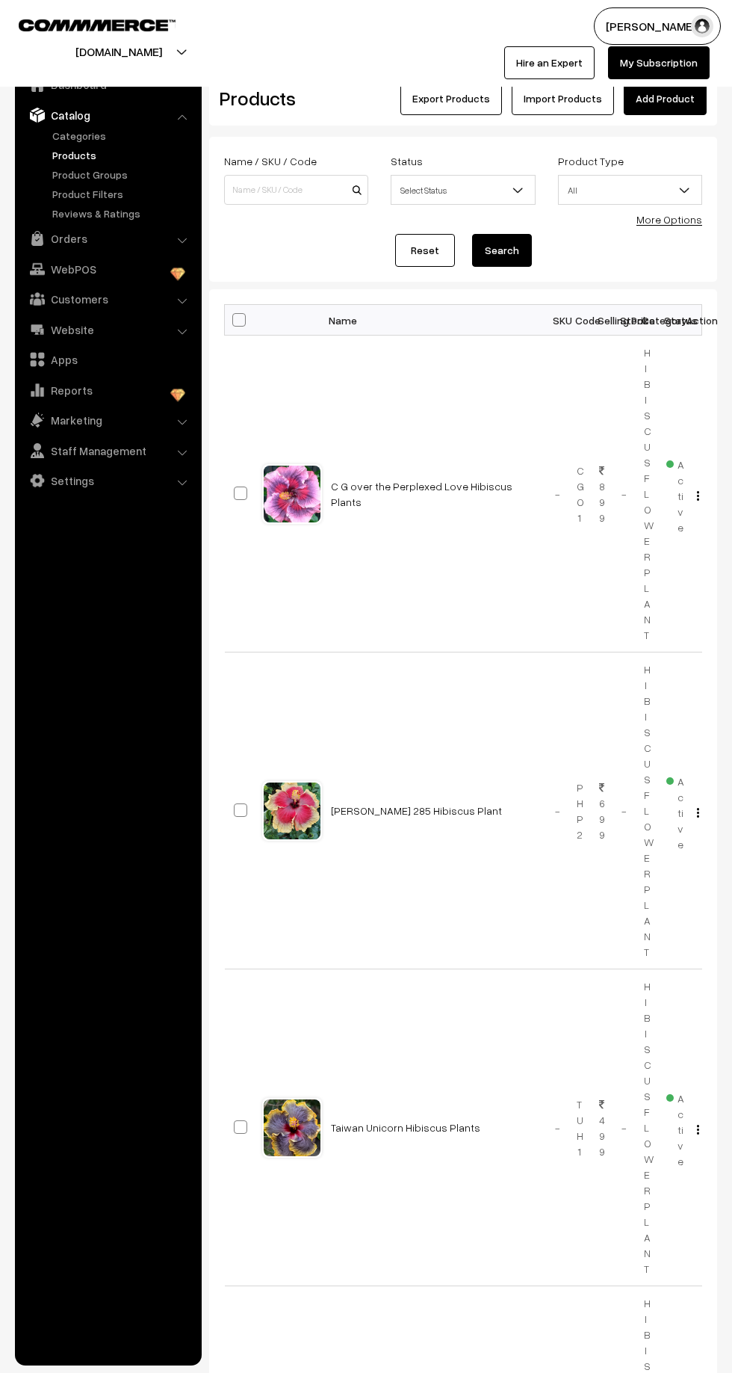
click at [663, 97] on link "Add Product" at bounding box center [665, 98] width 83 height 33
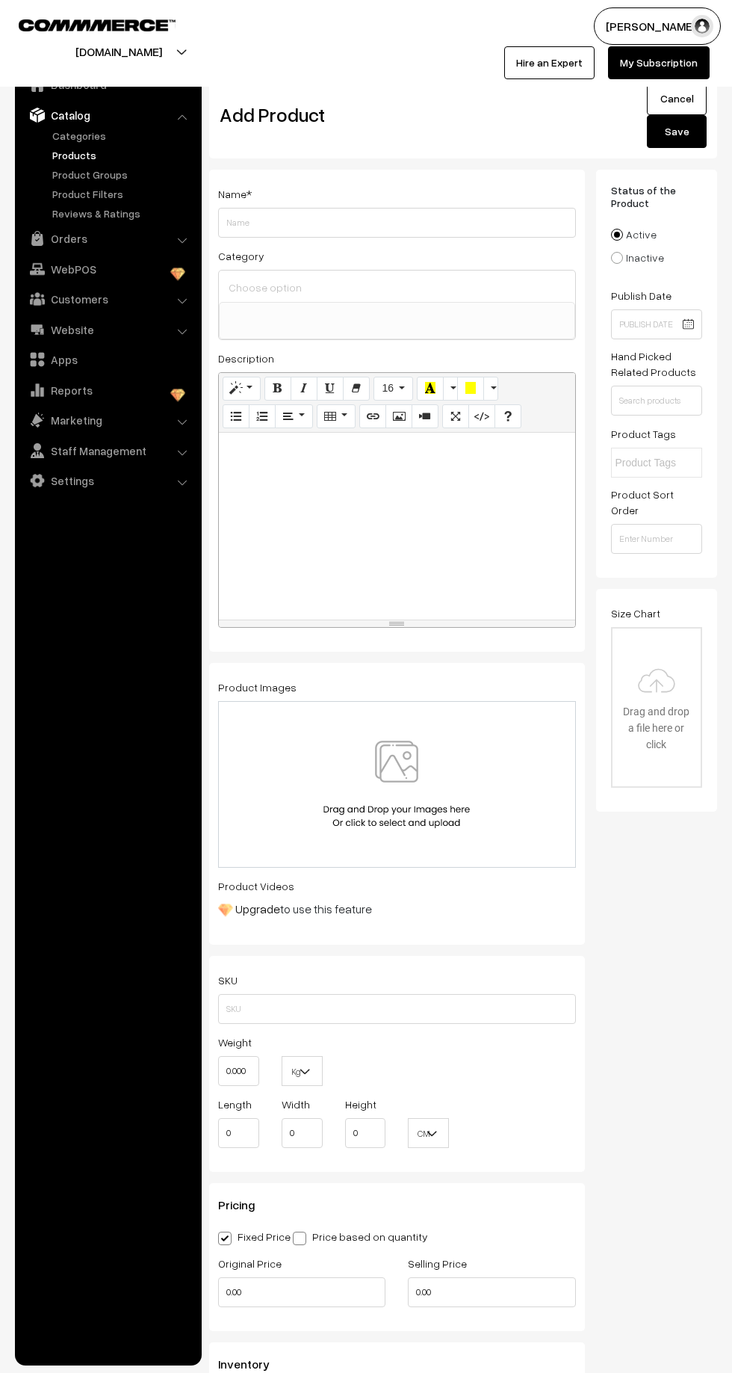
select select
click at [283, 221] on input "Weight" at bounding box center [397, 223] width 358 height 30
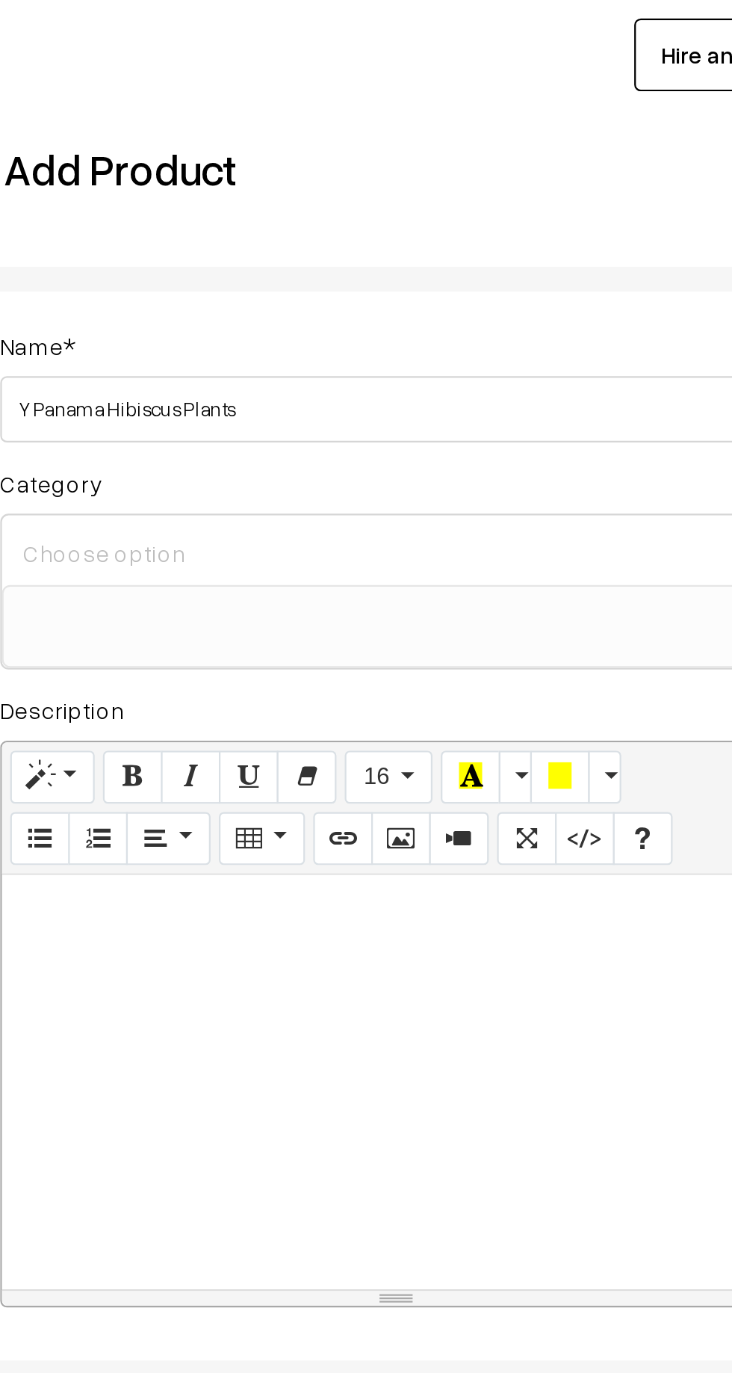
type input "Y Panama Hibiscus Plants"
click at [245, 279] on input at bounding box center [397, 287] width 344 height 22
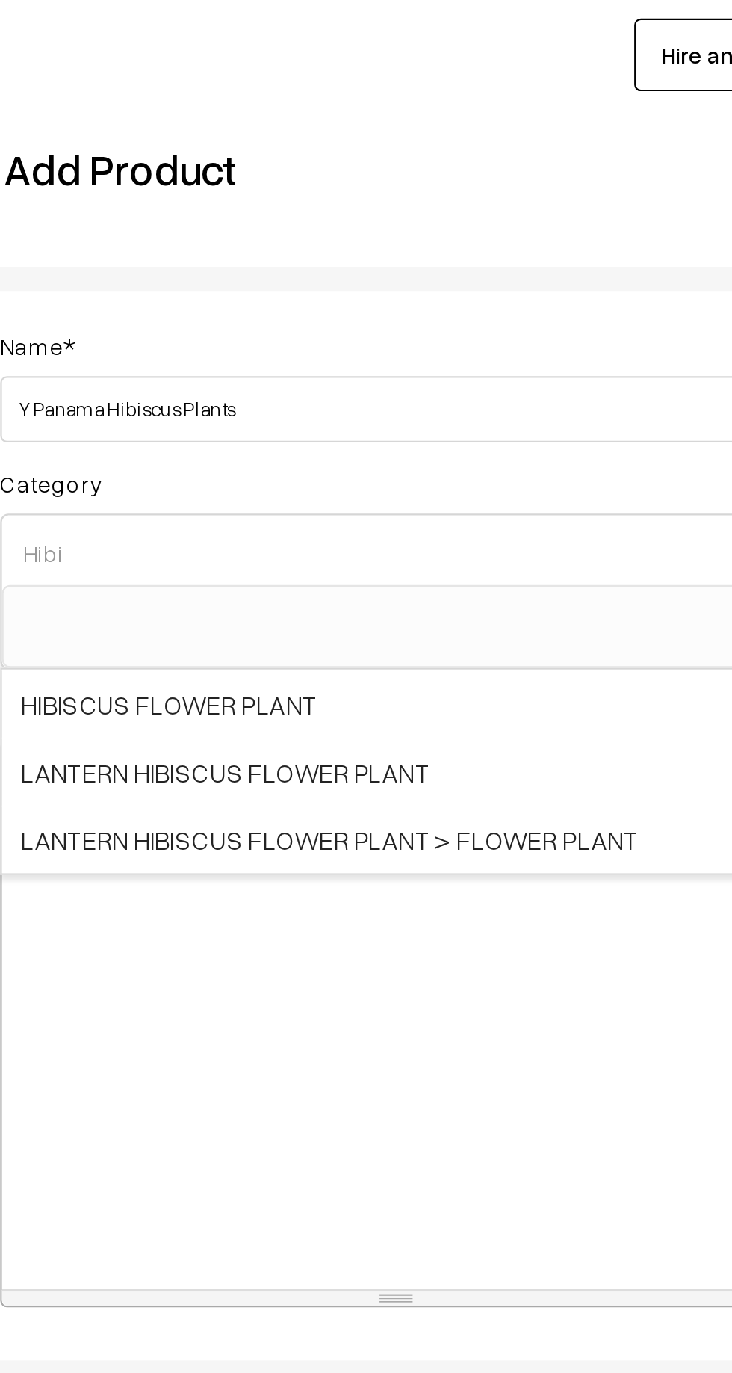
type input "Hibi"
click at [251, 353] on span "HIBISCUS FLOWER PLANT" at bounding box center [397, 355] width 356 height 31
select select "22"
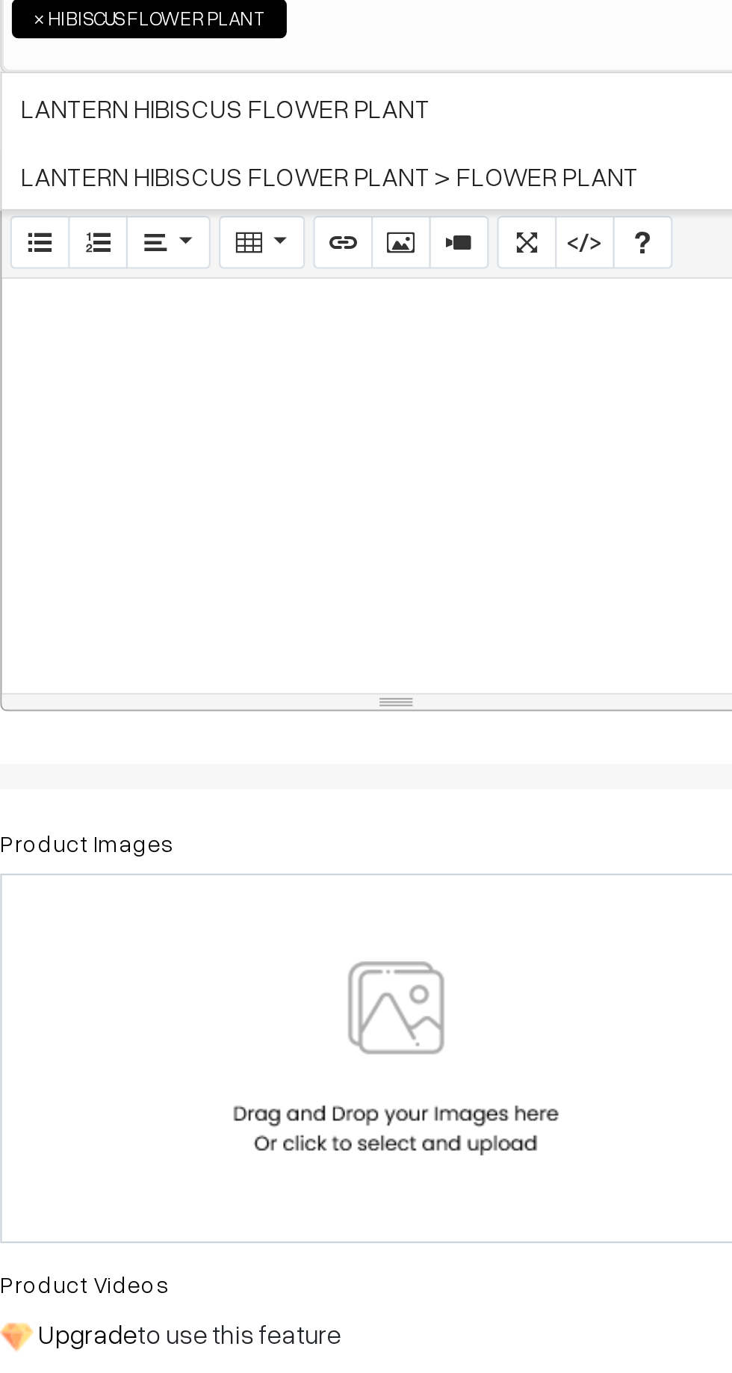
click at [243, 542] on div at bounding box center [397, 554] width 356 height 187
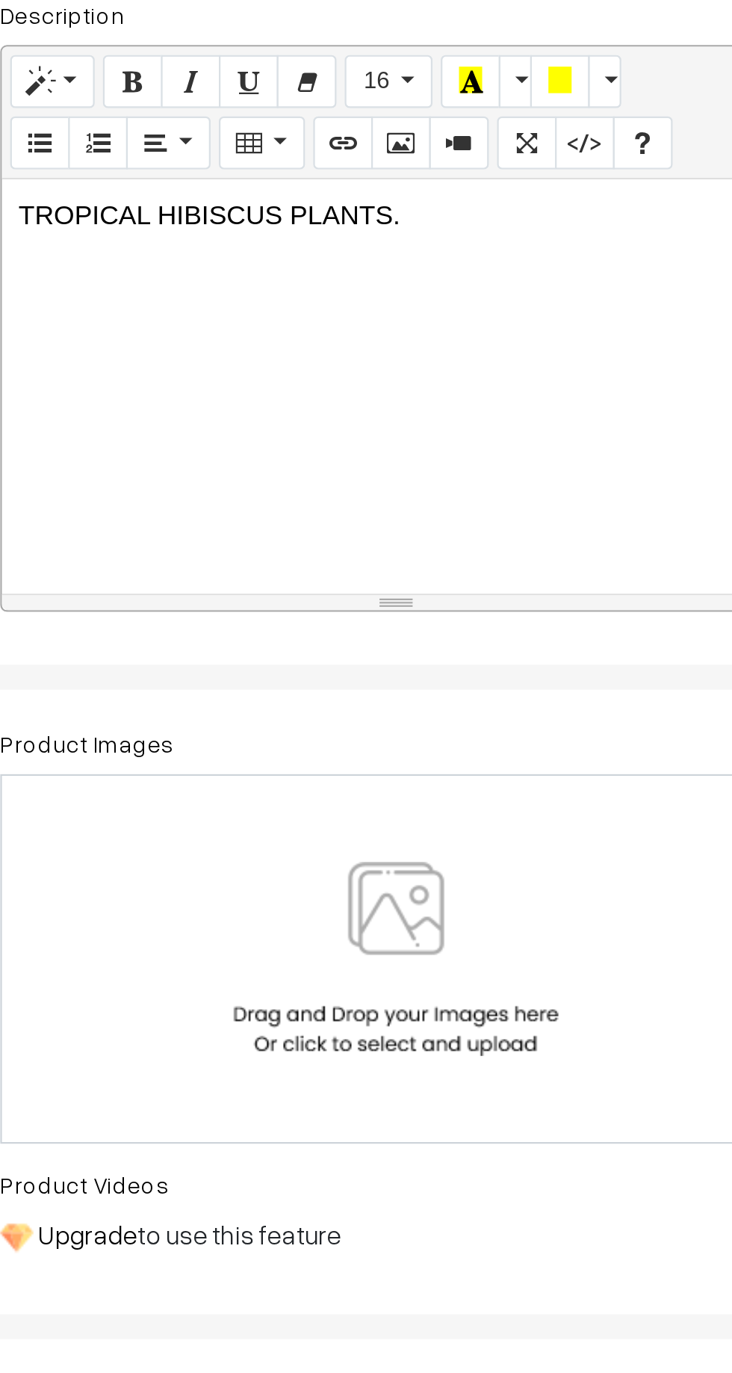
click at [242, 542] on div "TROPICAL HIBISCUS PLANTS." at bounding box center [397, 554] width 356 height 187
click at [397, 471] on p "TROPICAL HIBISCUS PLANTS." at bounding box center [396, 477] width 341 height 18
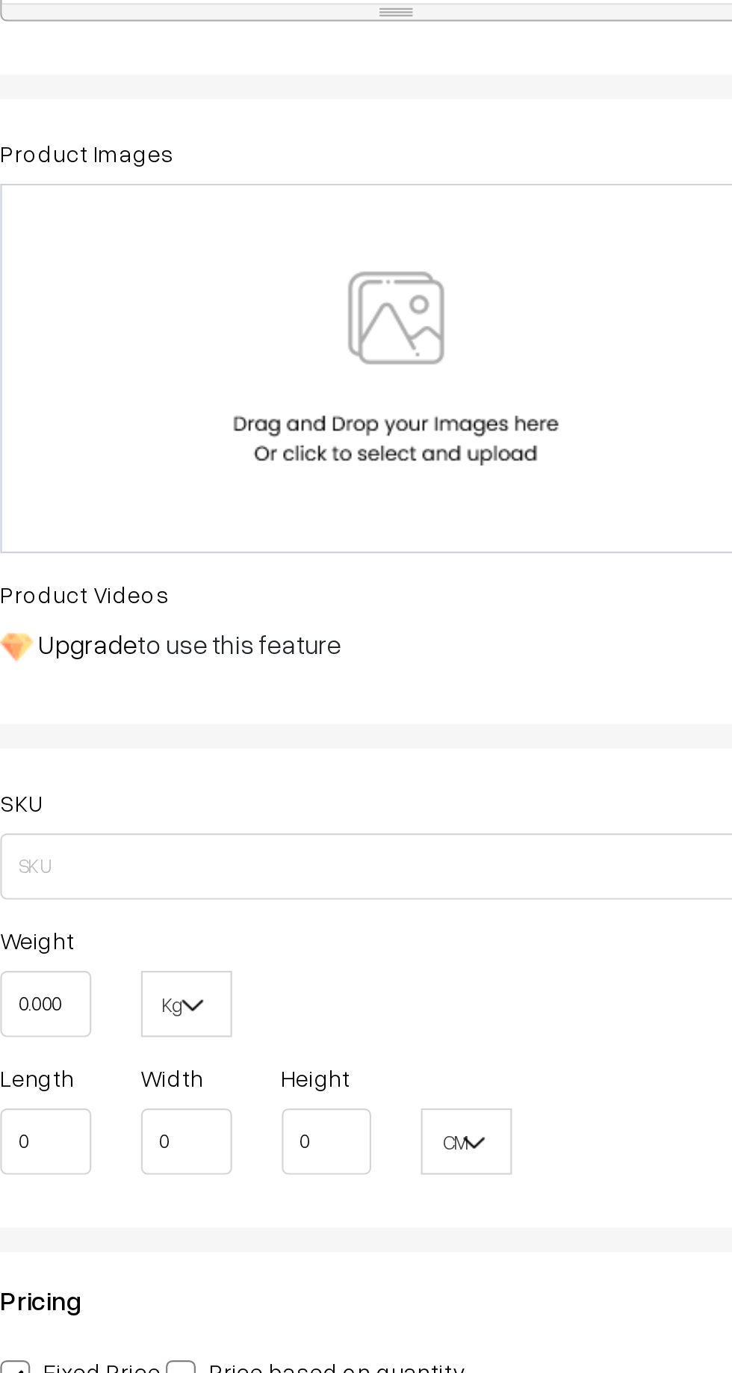
click at [274, 802] on div at bounding box center [397, 812] width 327 height 87
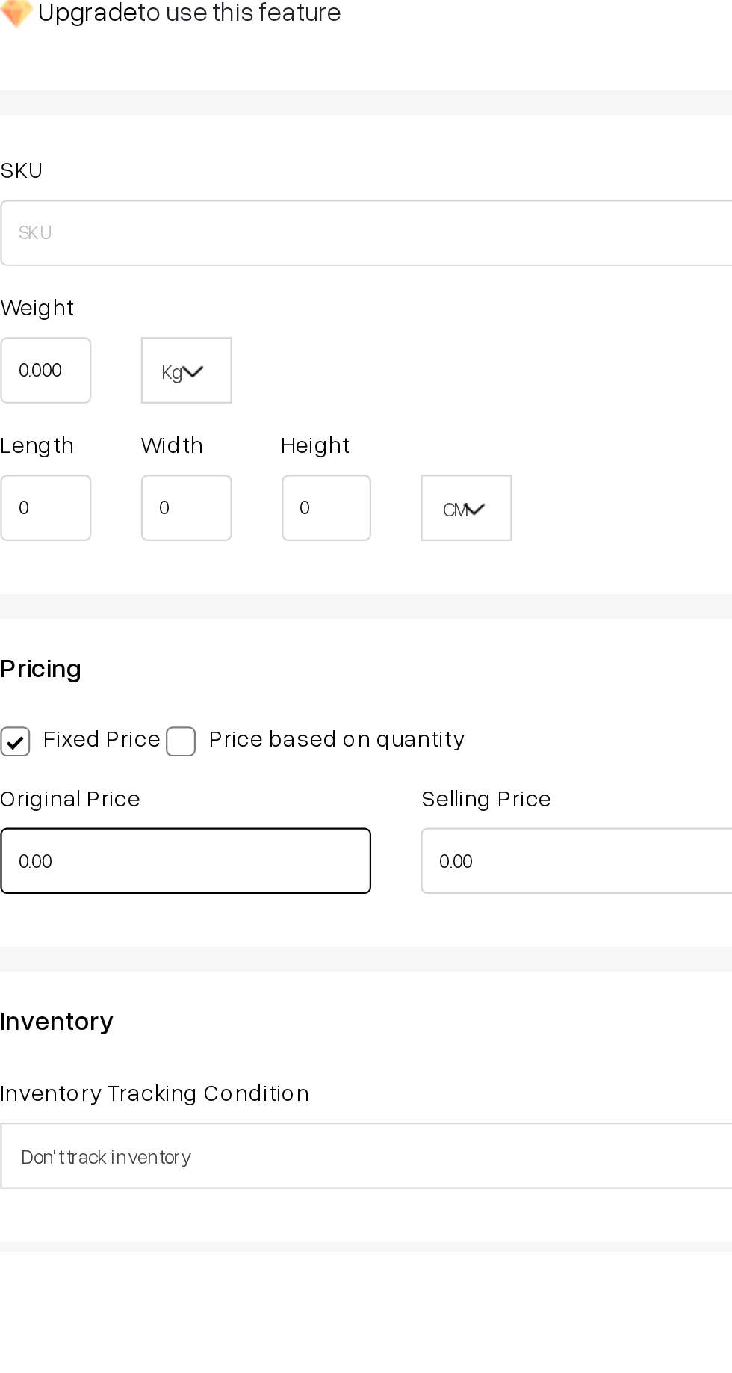
click at [262, 1181] on input "0.00" at bounding box center [301, 1196] width 167 height 30
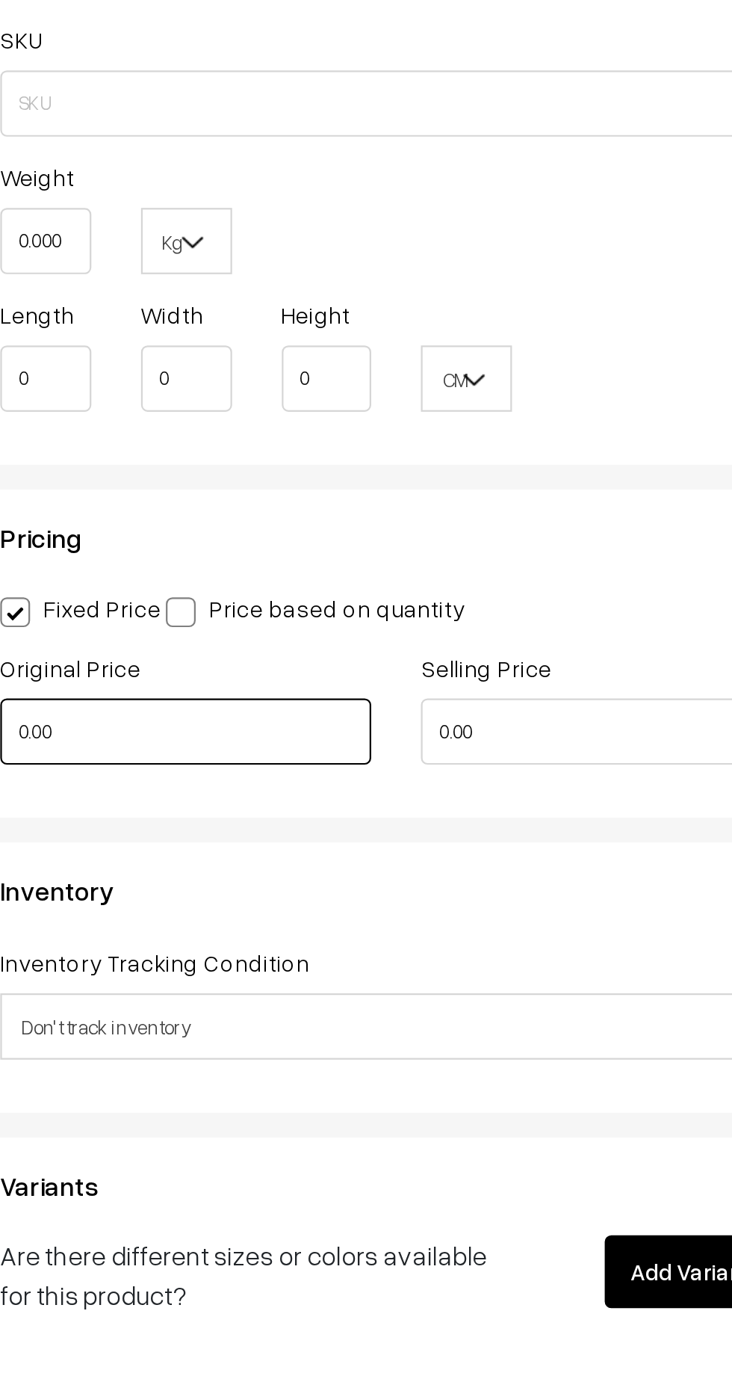
scroll to position [271, 0]
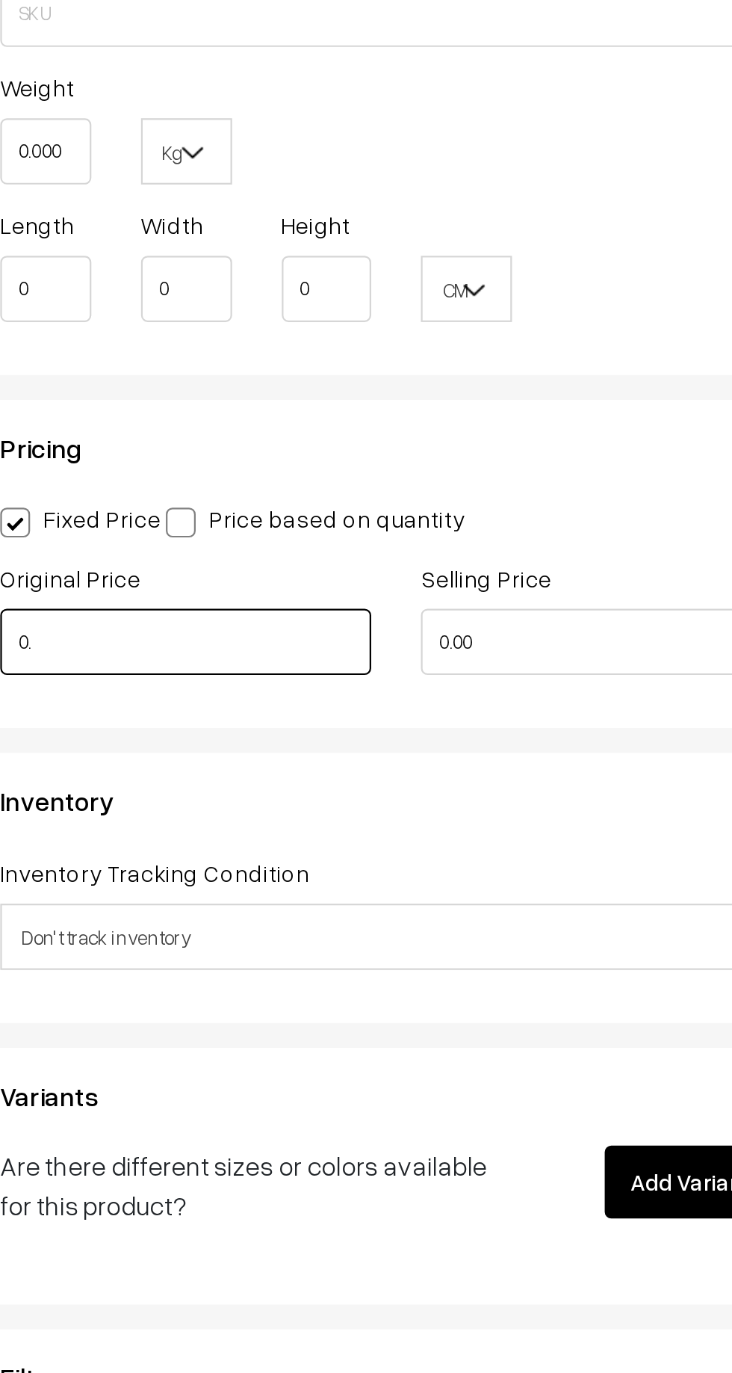
type input "0"
type input "1299"
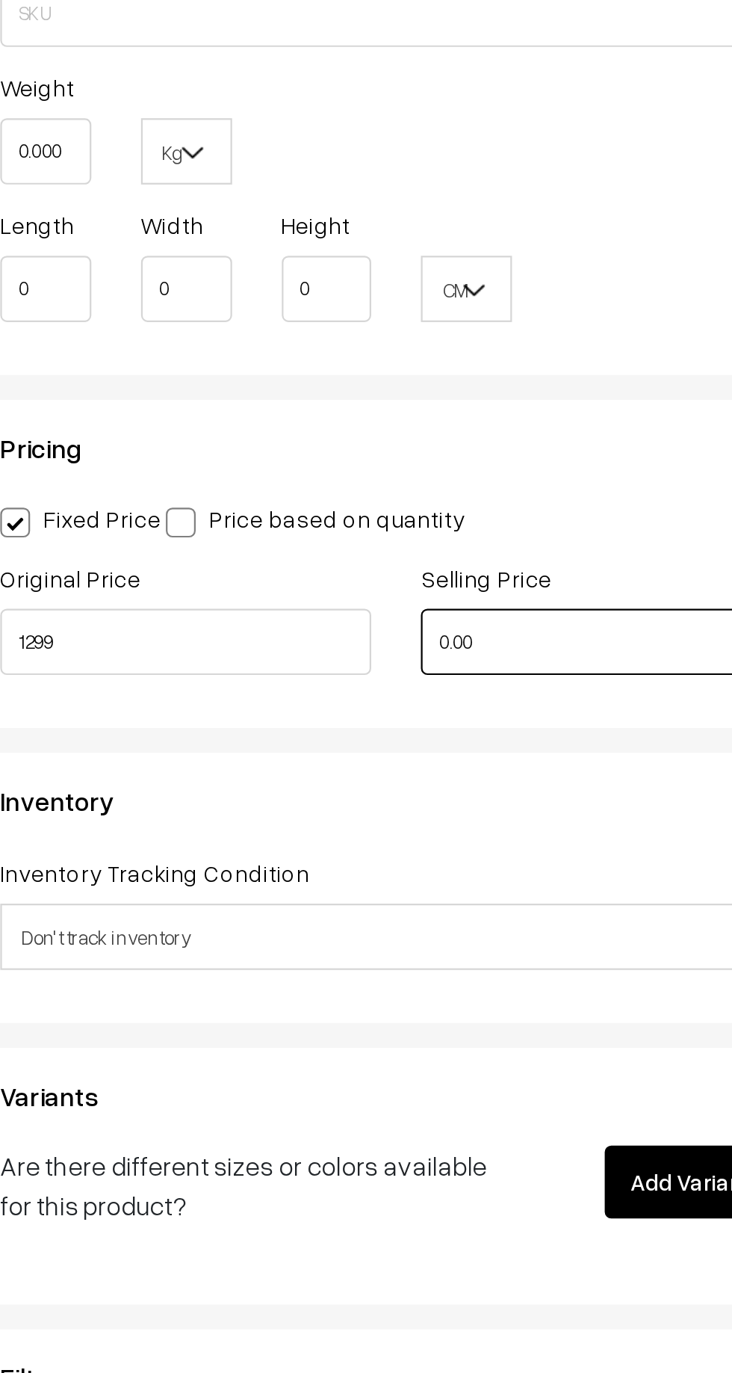
click at [447, 1044] on input "0.00" at bounding box center [491, 1043] width 167 height 30
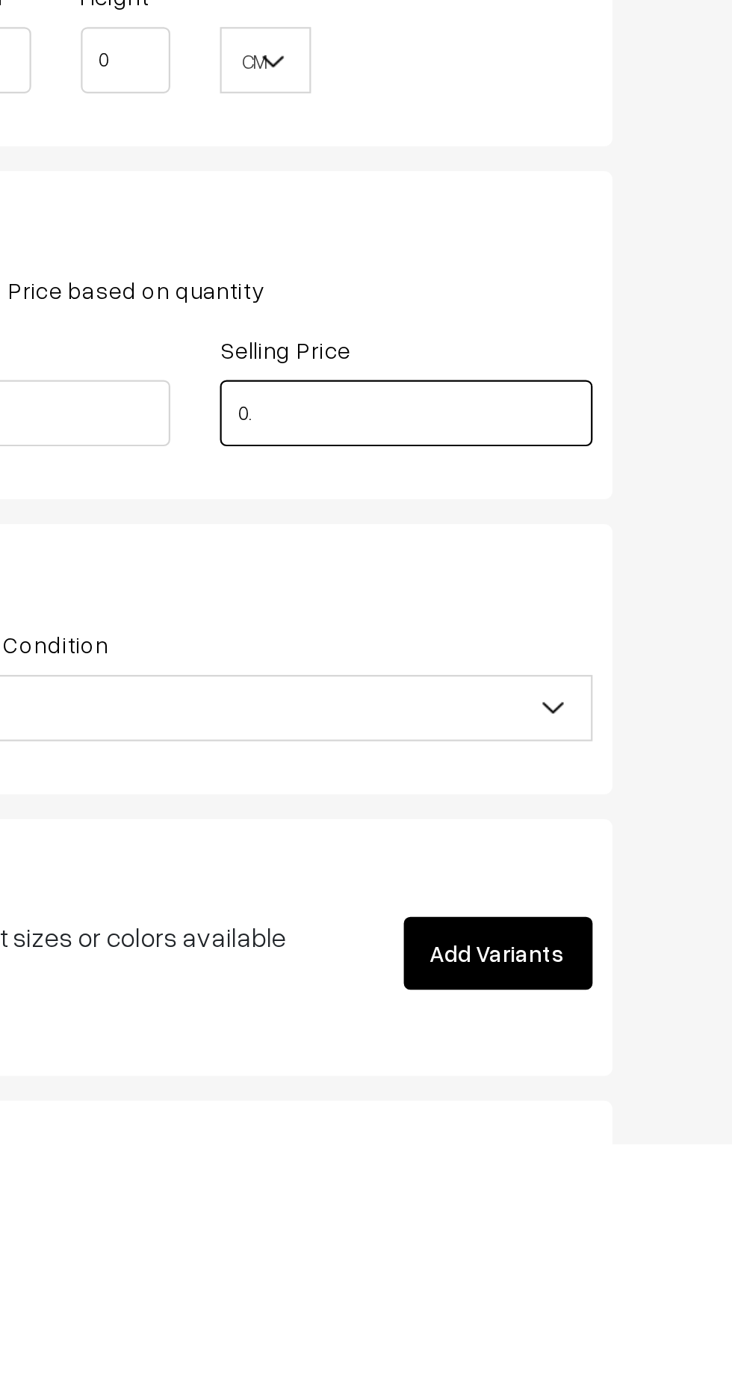
type input "0"
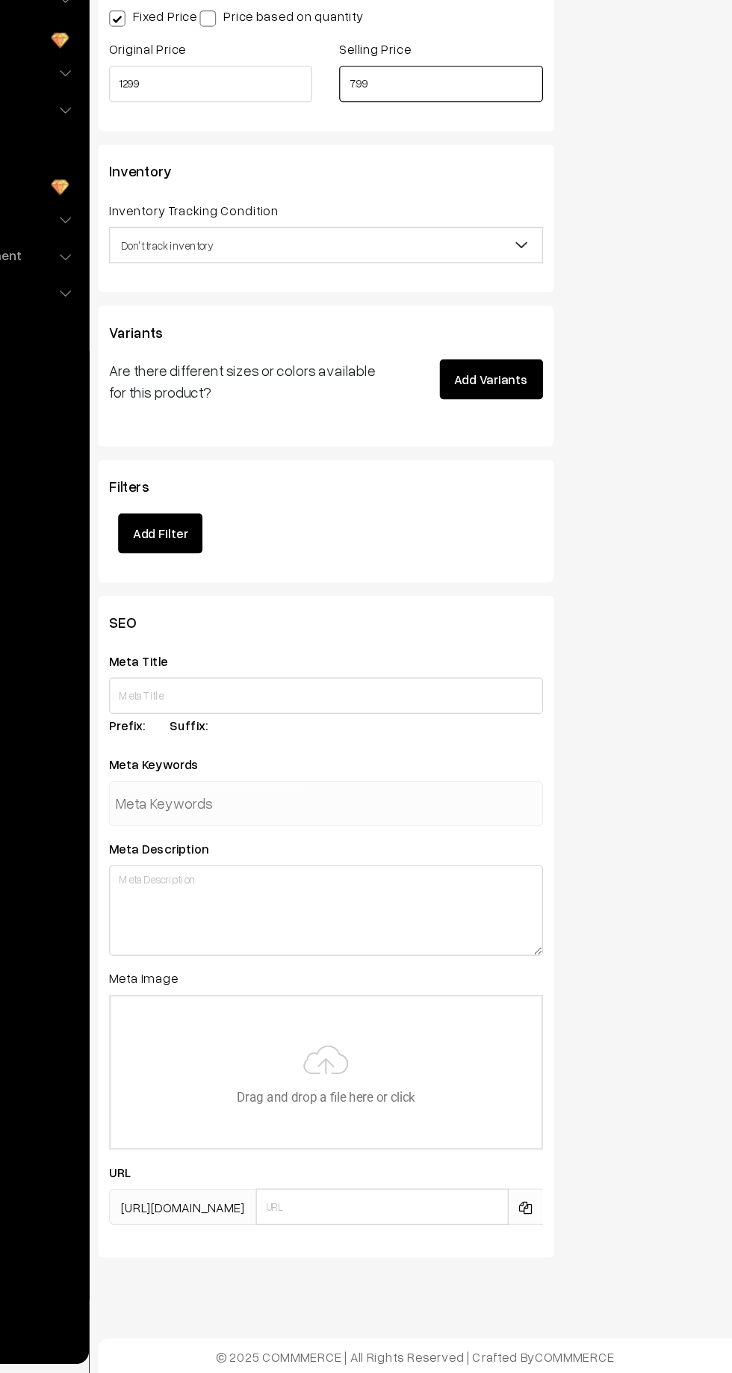
scroll to position [1003, 0]
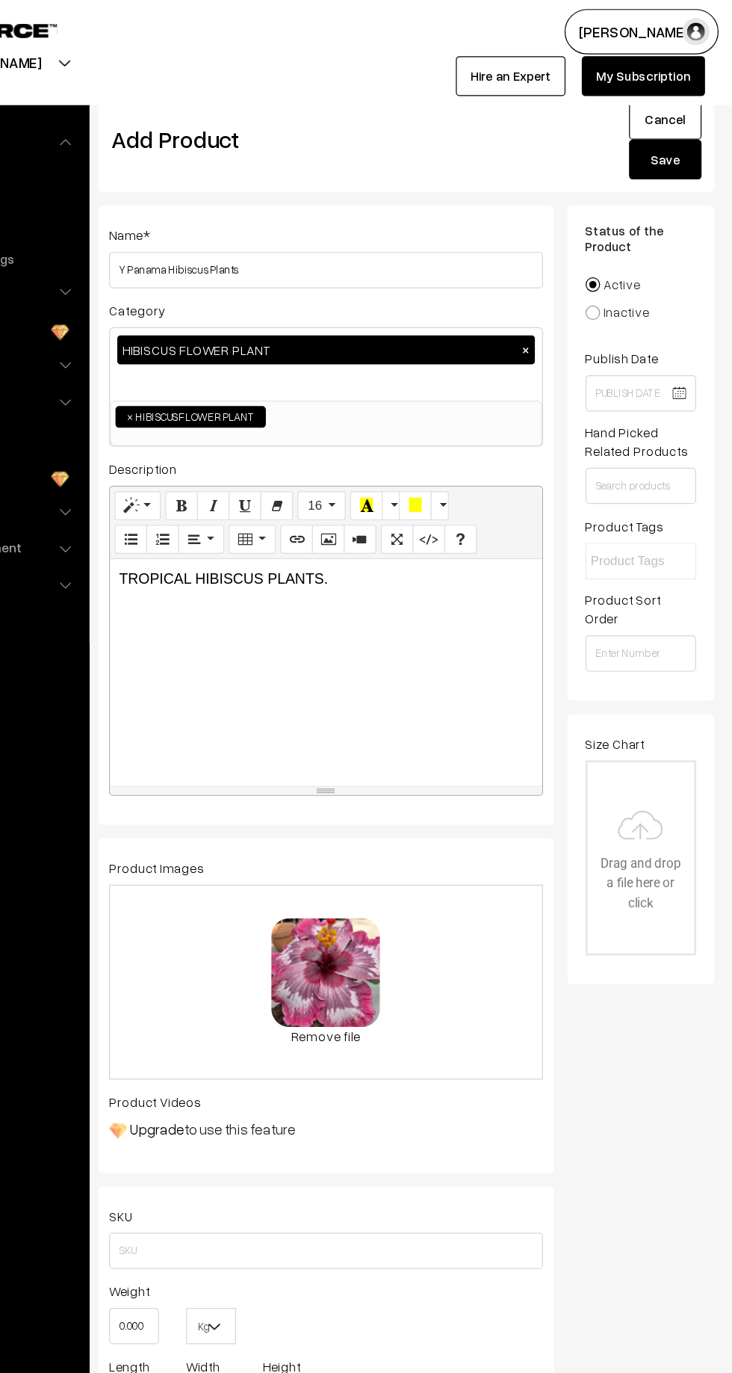
type input "799"
click at [678, 144] on button "Save" at bounding box center [677, 131] width 60 height 33
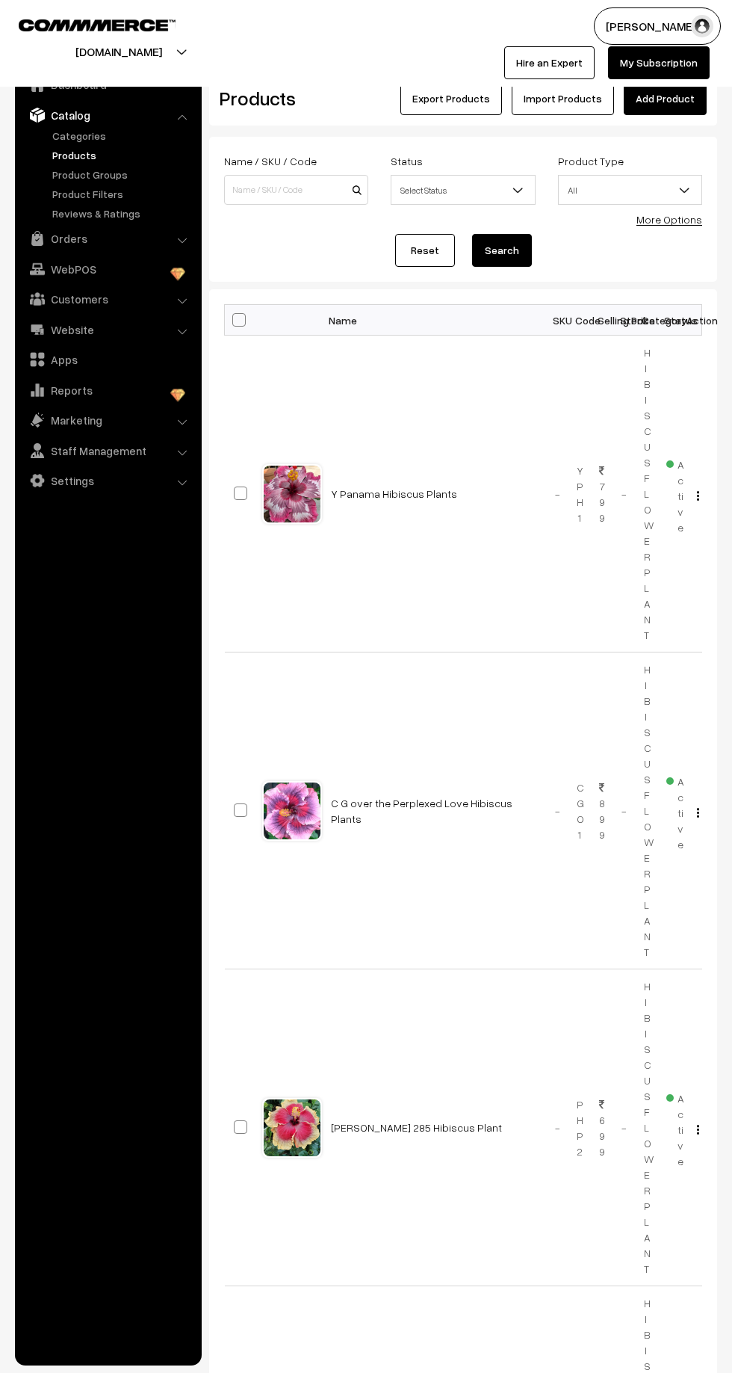
click at [686, 91] on link "Add Product" at bounding box center [665, 98] width 83 height 33
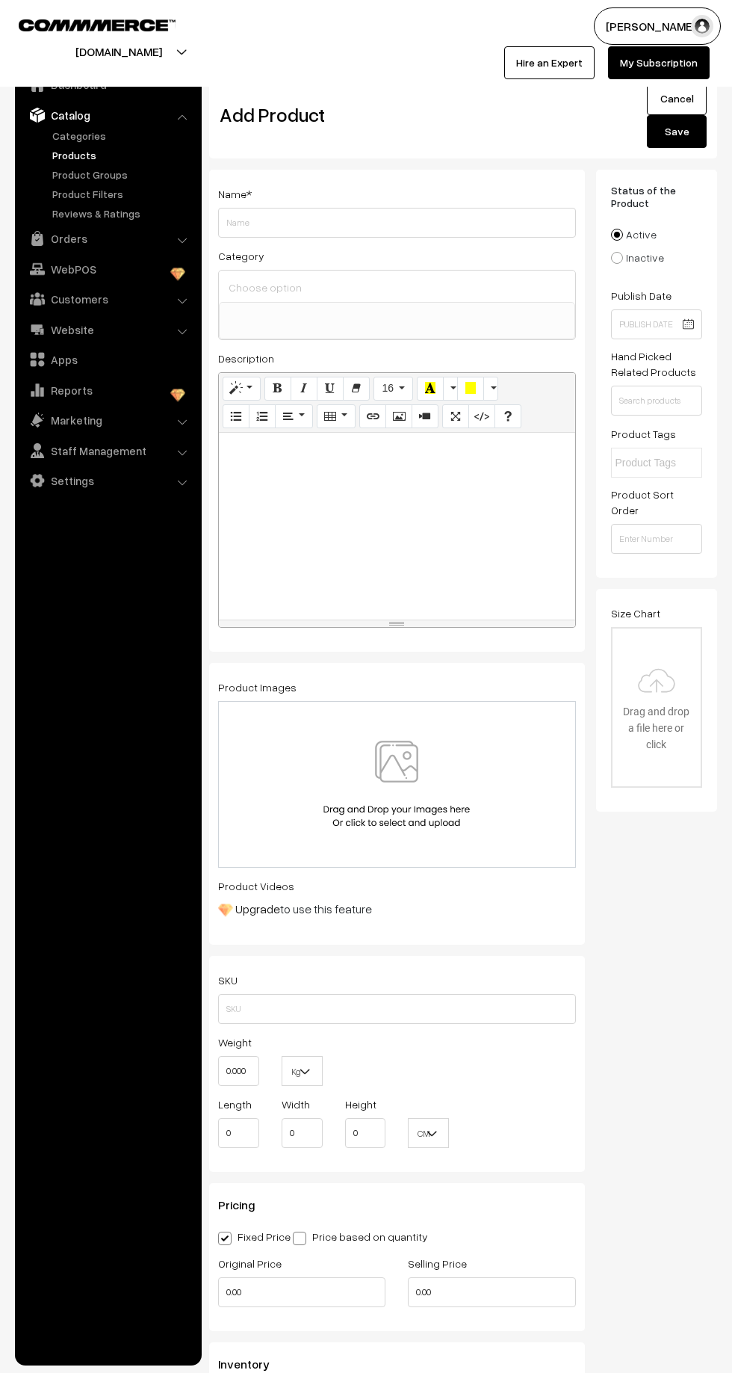
select select
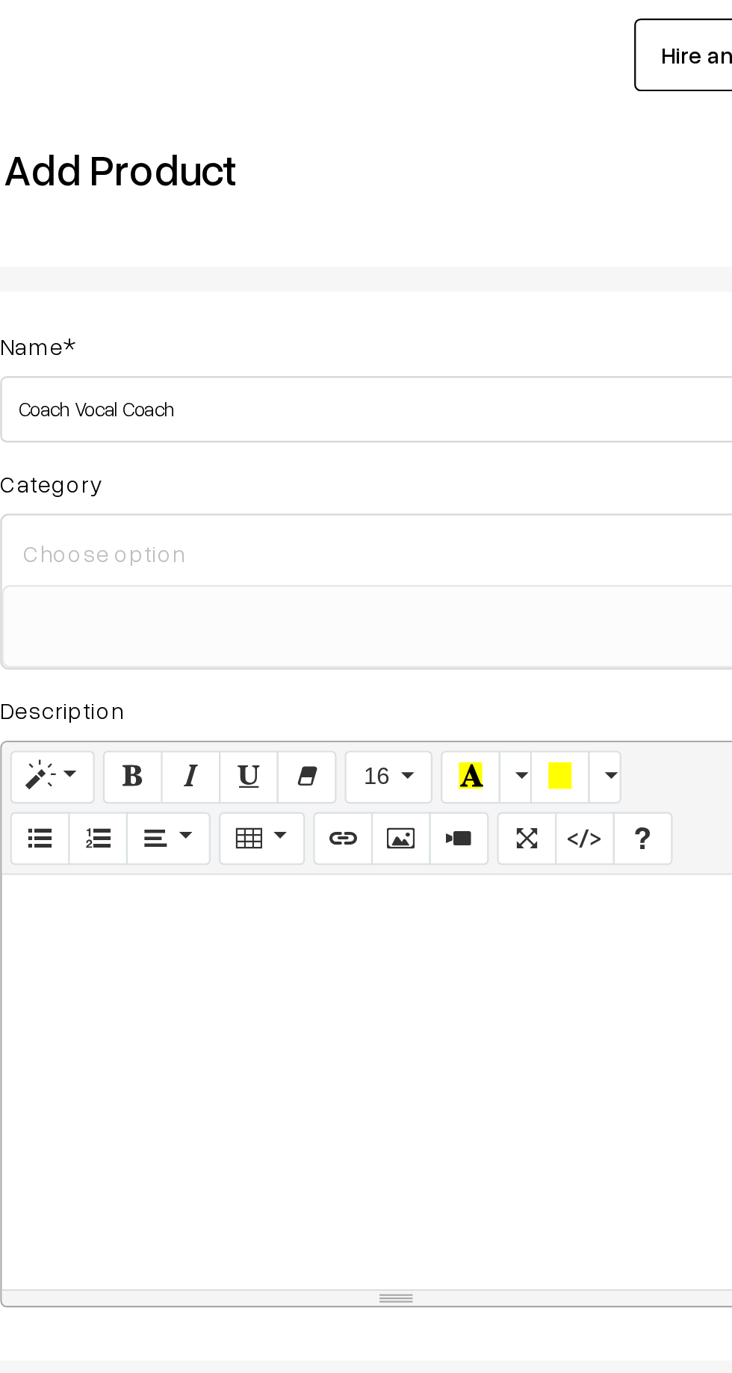
click at [253, 219] on input "Coach Vocal Coach" at bounding box center [397, 223] width 358 height 30
click at [285, 217] on input "Vocal Coach" at bounding box center [397, 223] width 358 height 30
type input "Vocal Coach Hibiscus Plants"
click at [253, 282] on input at bounding box center [397, 287] width 344 height 22
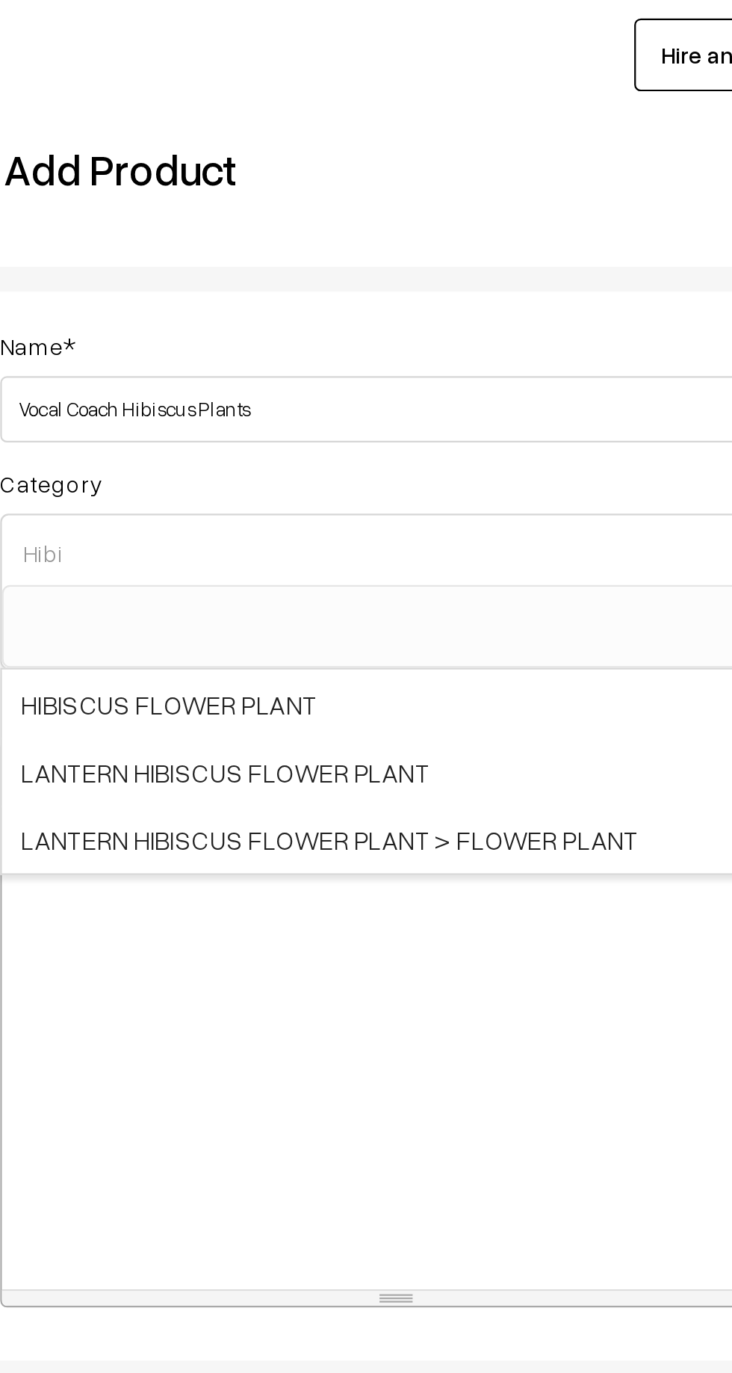
type input "Hibi"
click at [251, 350] on span "HIBISCUS FLOWER PLANT" at bounding box center [397, 355] width 356 height 31
select select "22"
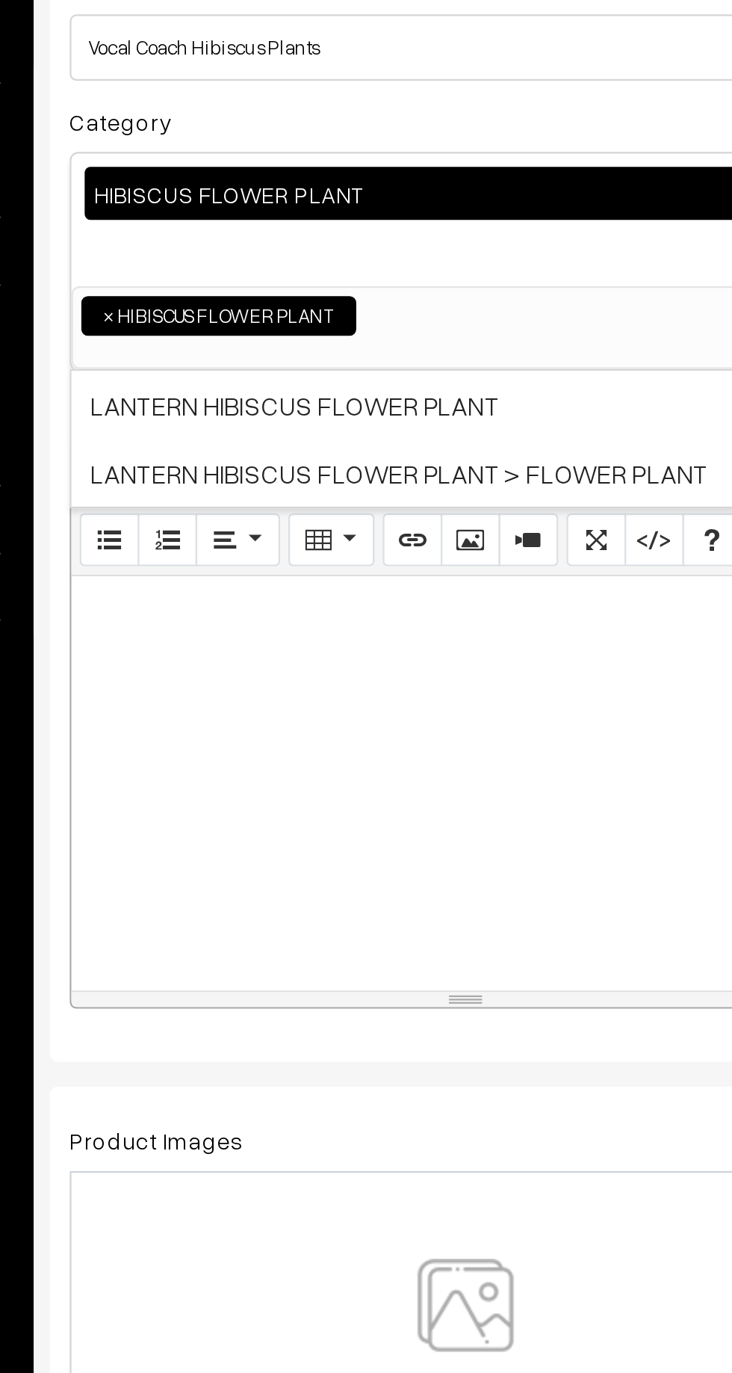
click at [241, 479] on p at bounding box center [396, 477] width 341 height 18
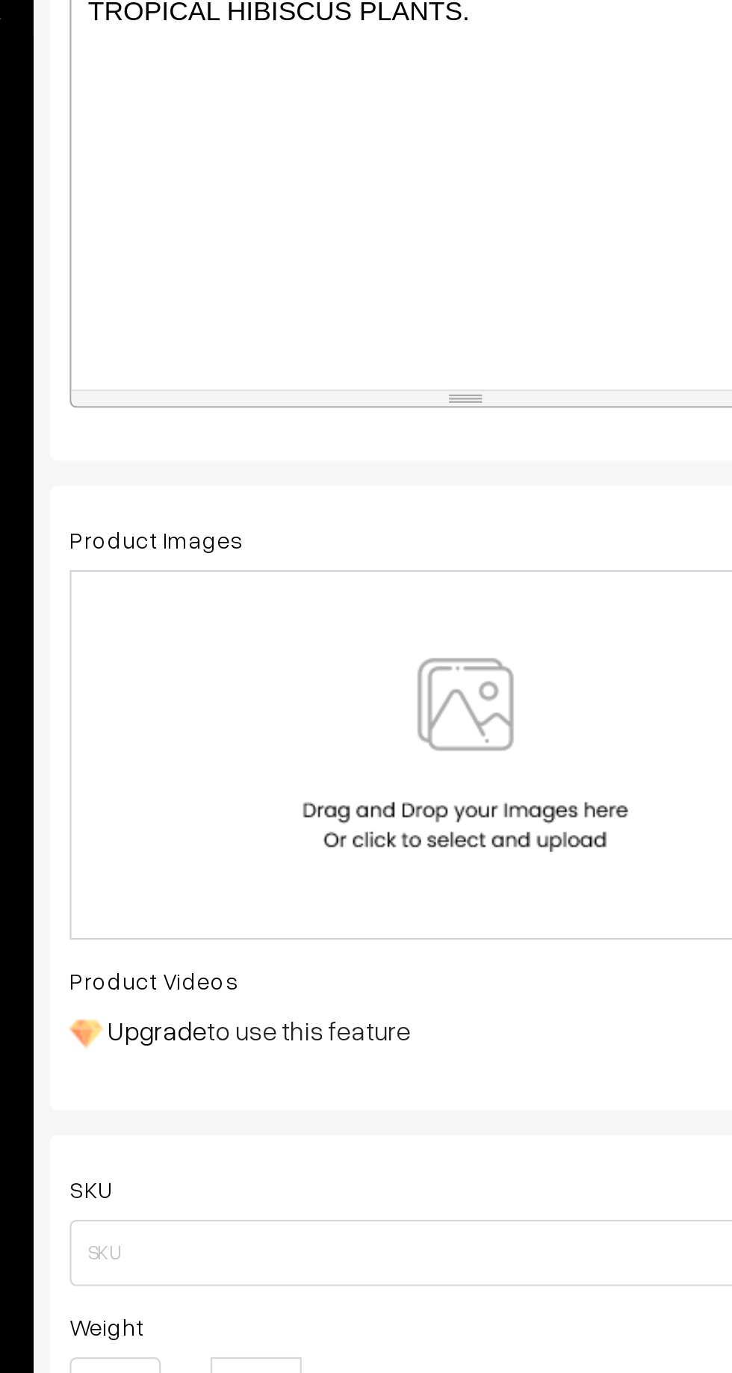
click at [285, 769] on div at bounding box center [397, 812] width 327 height 87
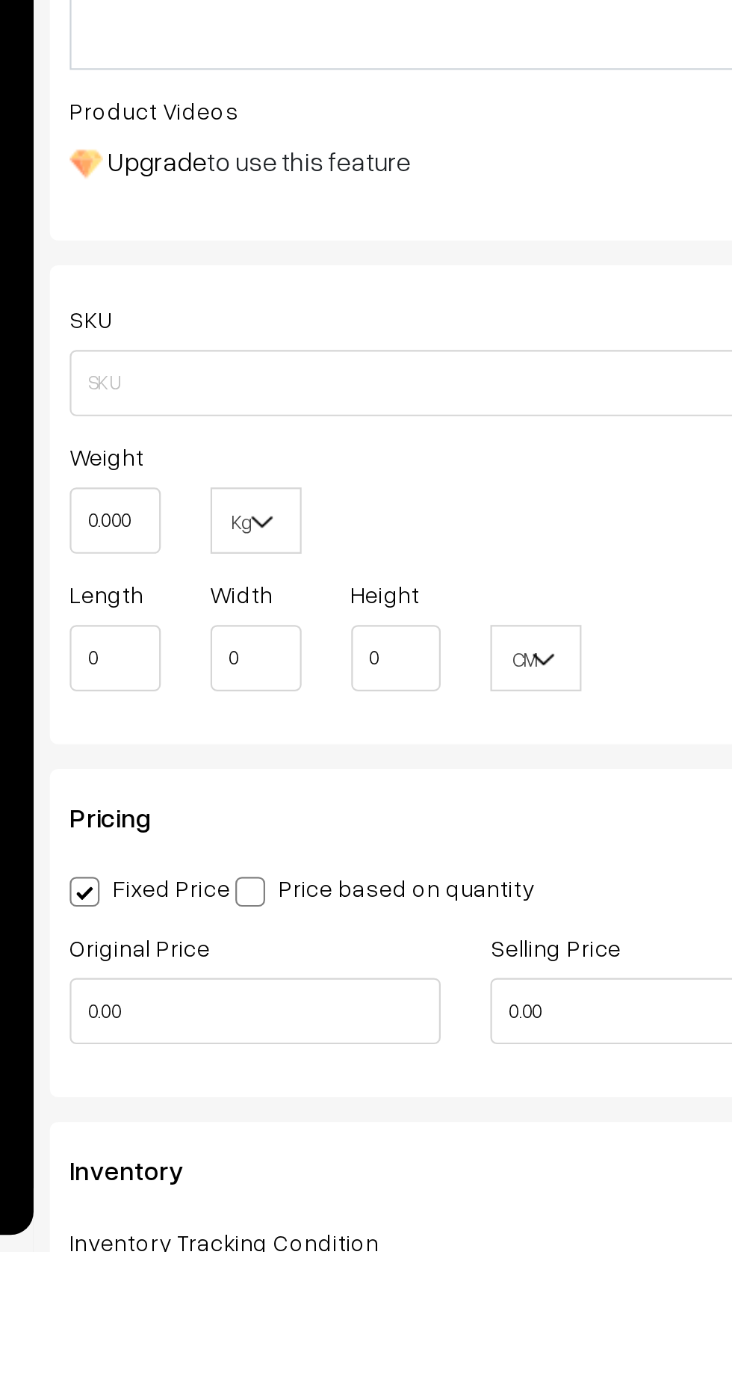
scroll to position [51, 0]
click at [259, 1265] on input "0.00" at bounding box center [301, 1263] width 167 height 30
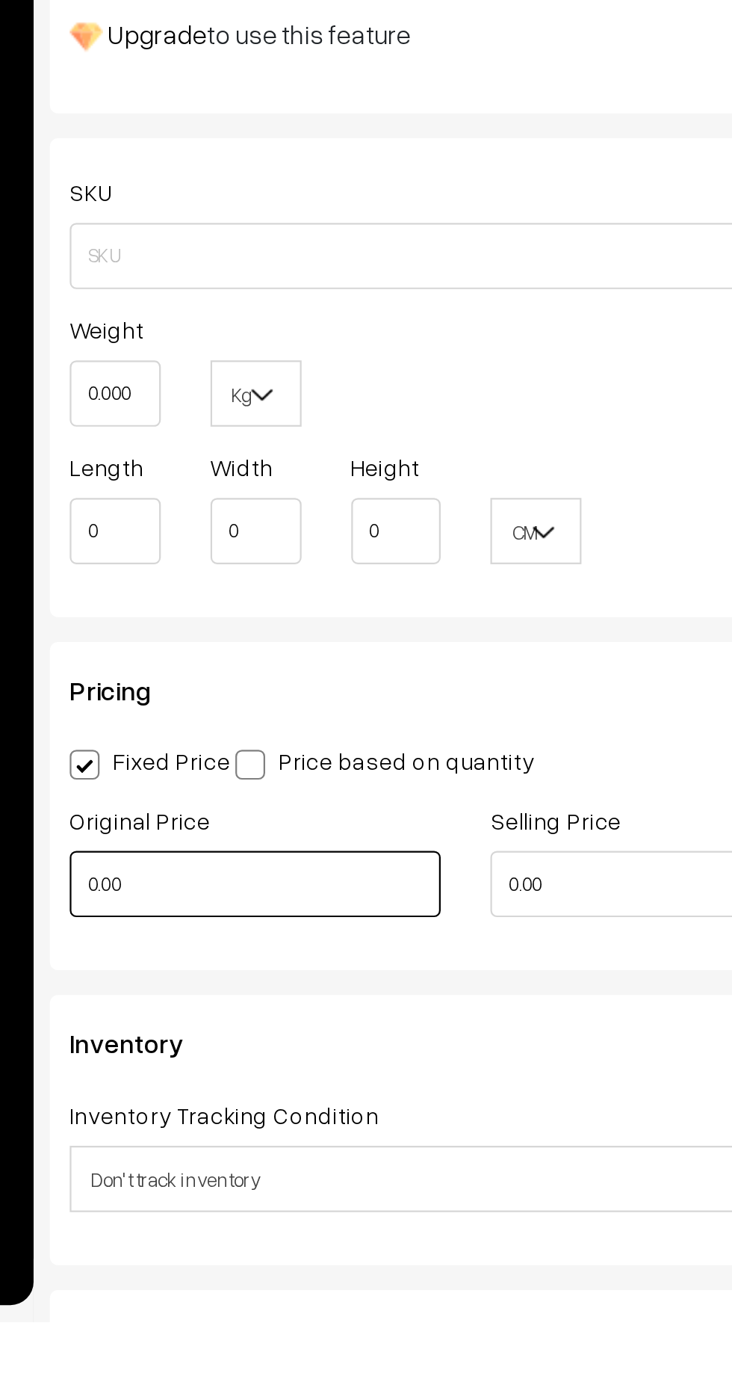
scroll to position [203, 0]
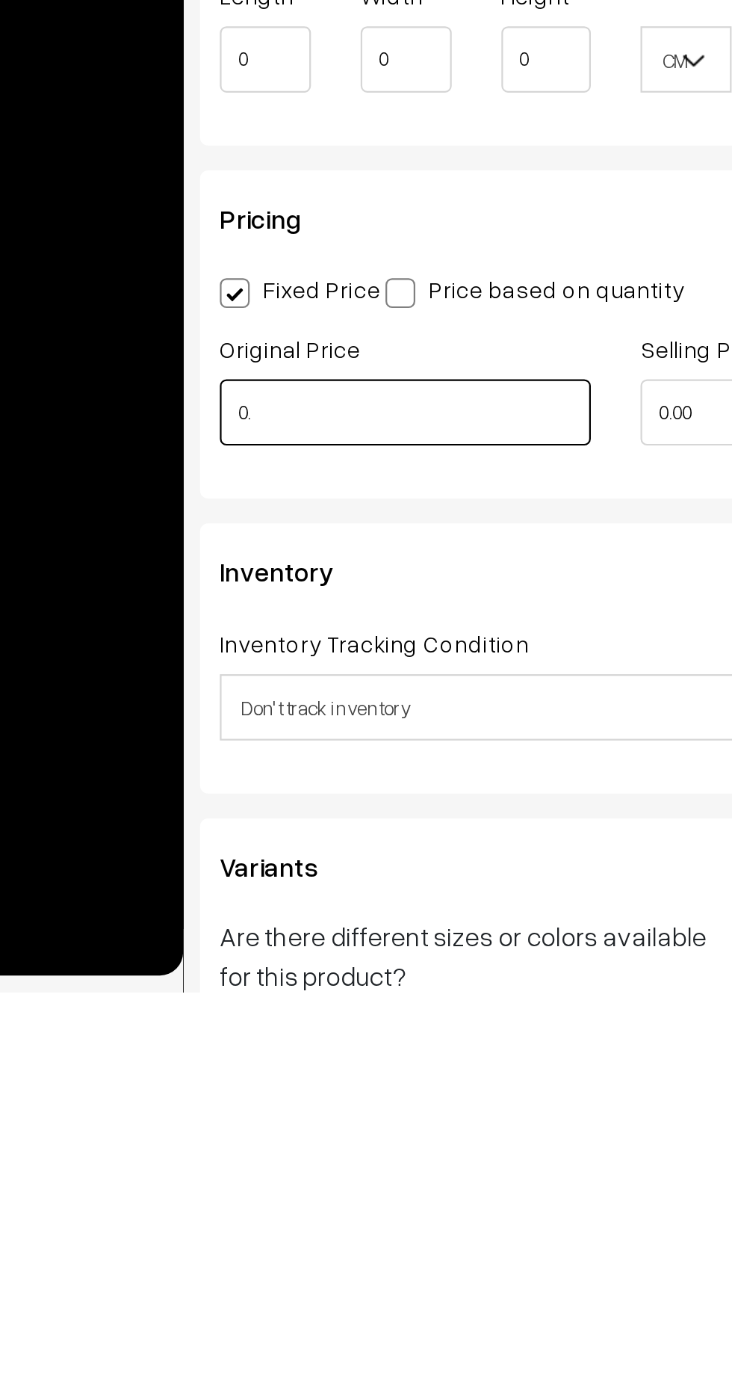
type input "0"
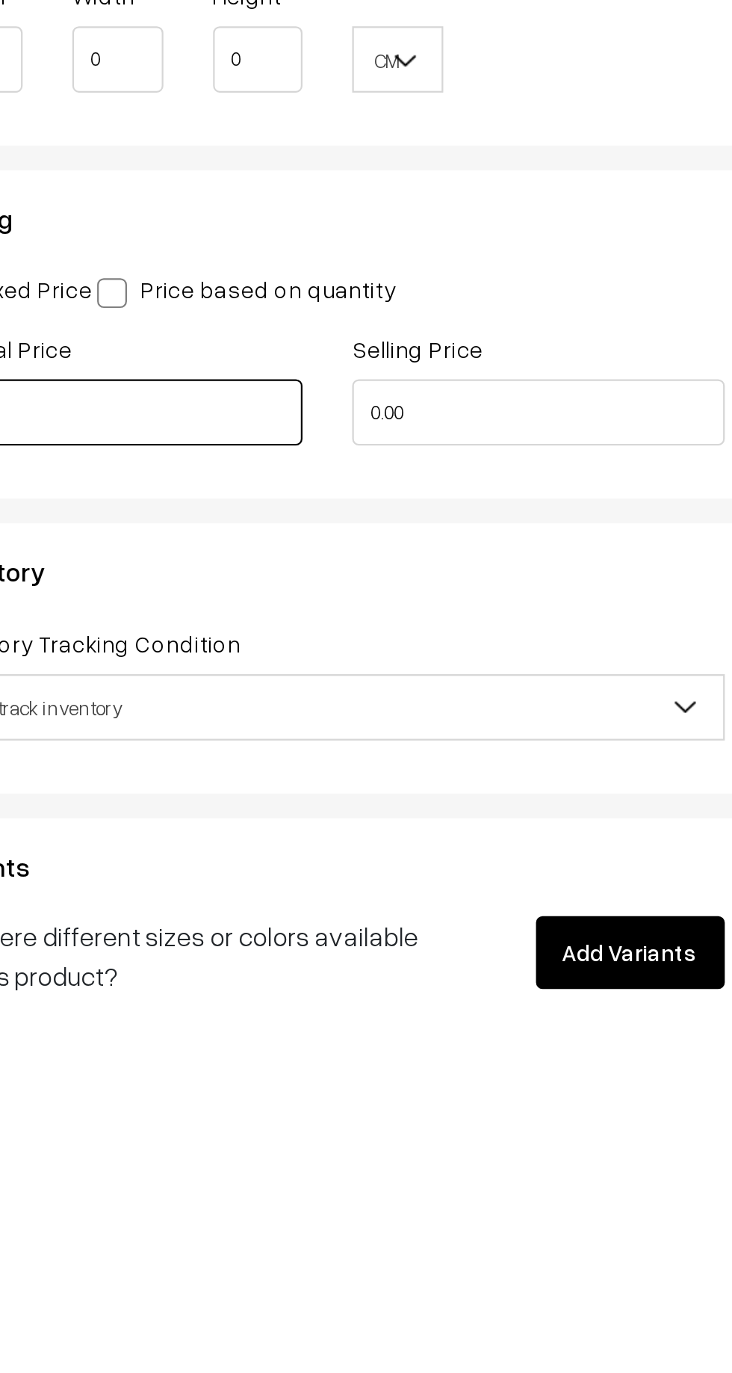
type input "999"
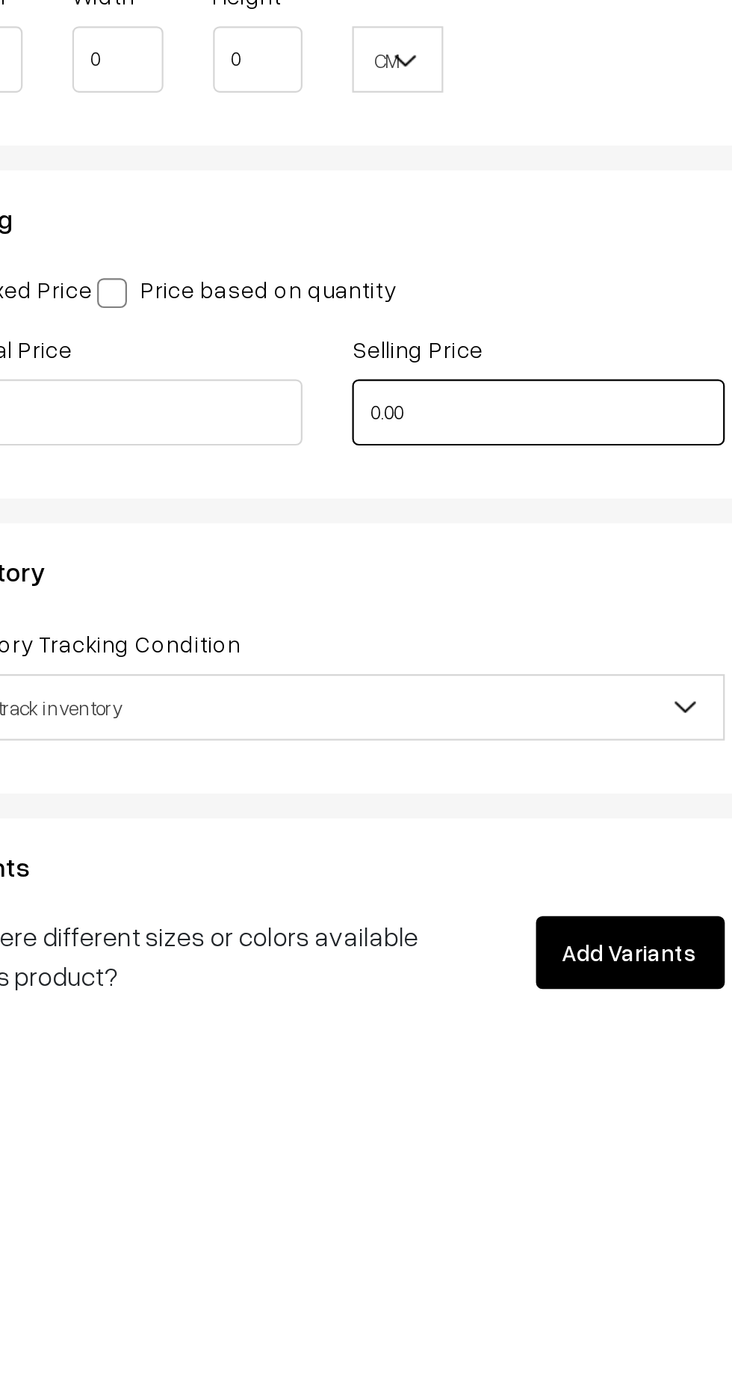
click at [459, 1112] on input "0.00" at bounding box center [491, 1111] width 167 height 30
type input "0"
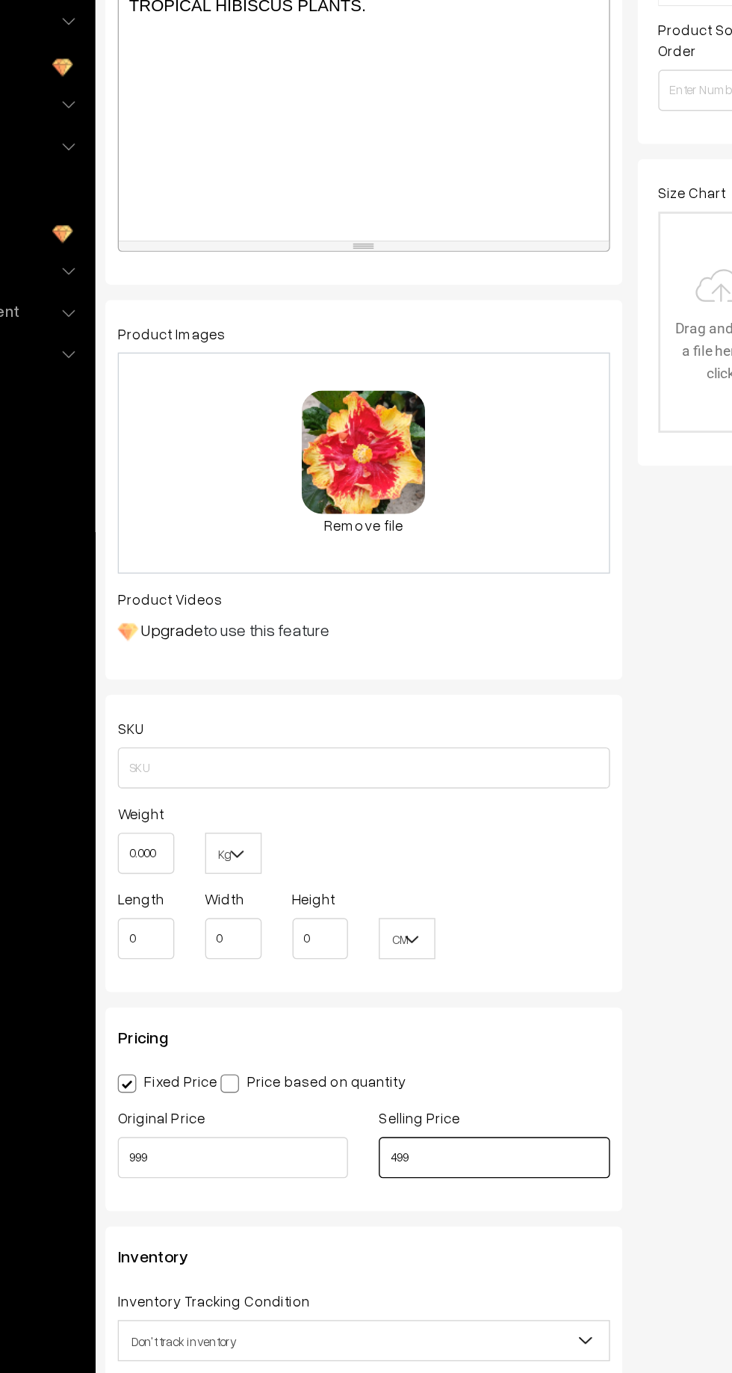
scroll to position [0, 0]
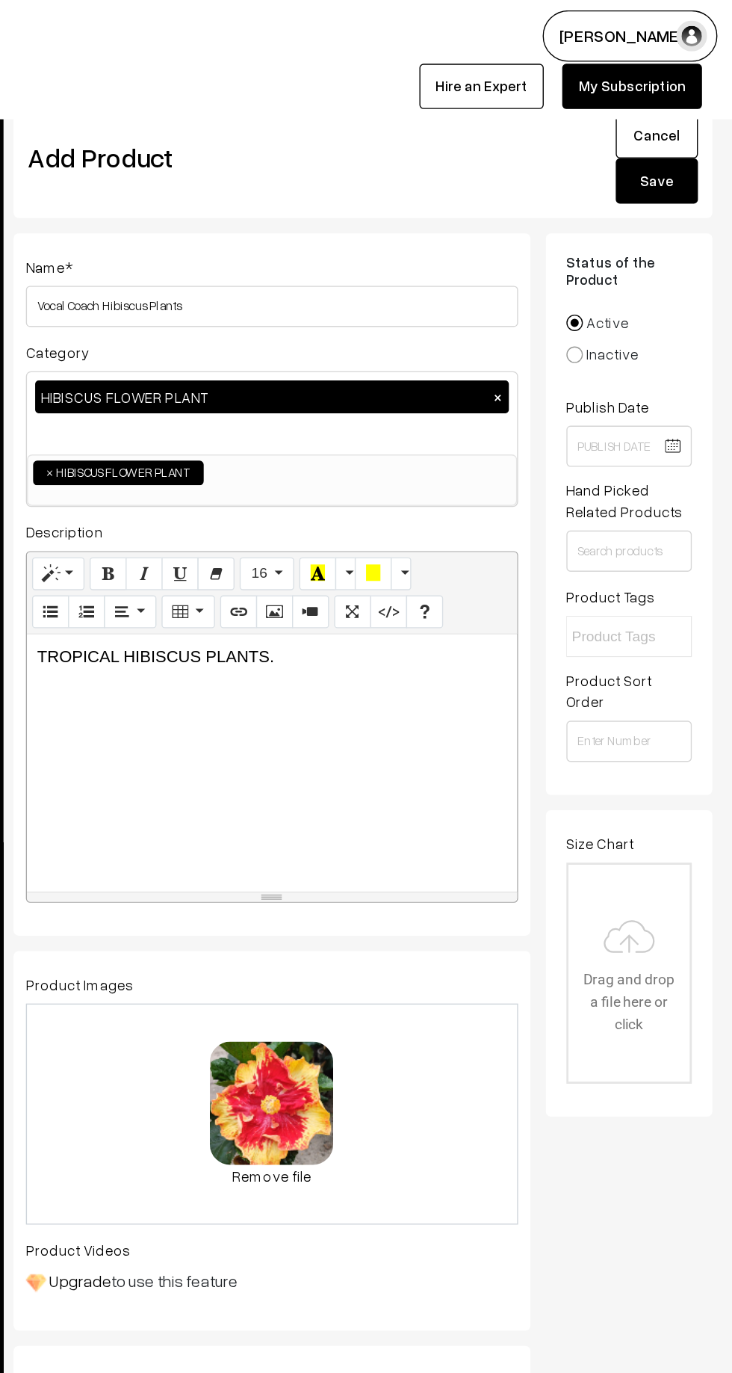
type input "499"
click at [679, 130] on button "Save" at bounding box center [677, 131] width 60 height 33
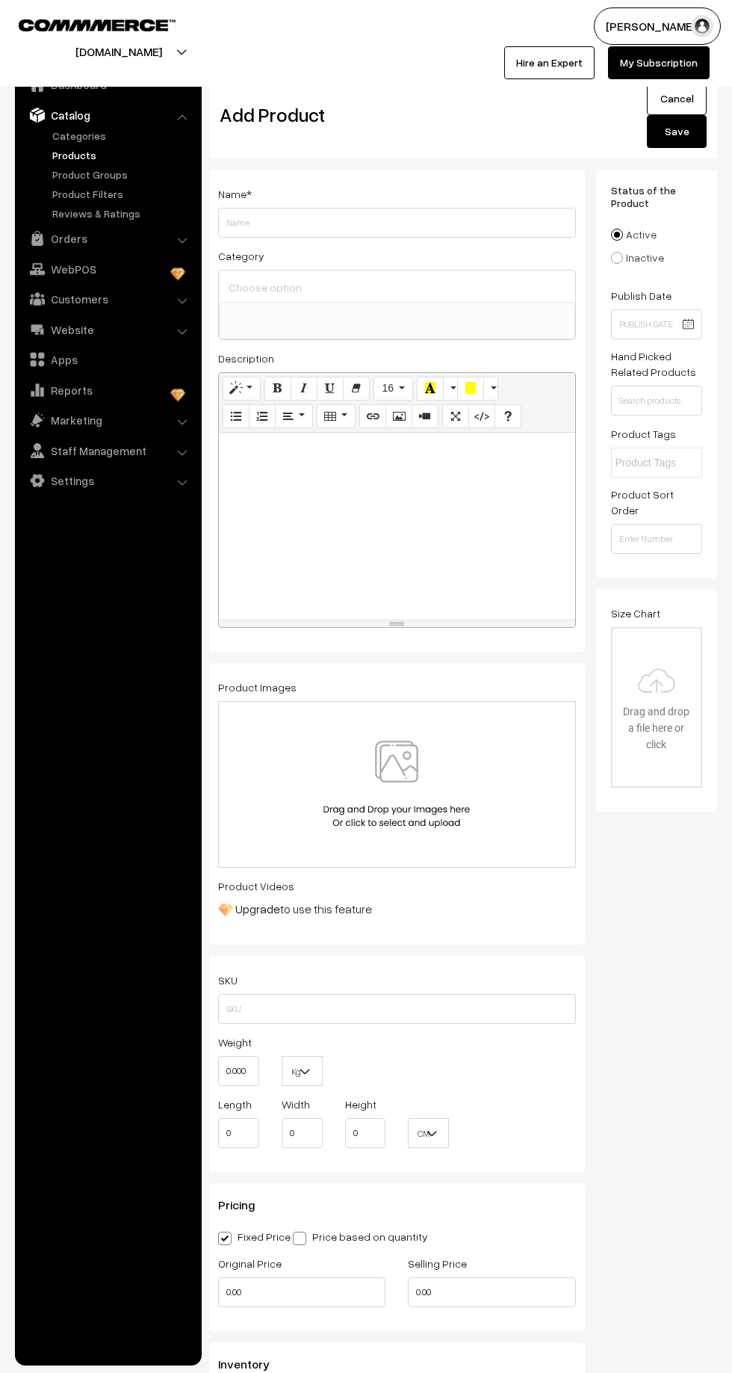
select select
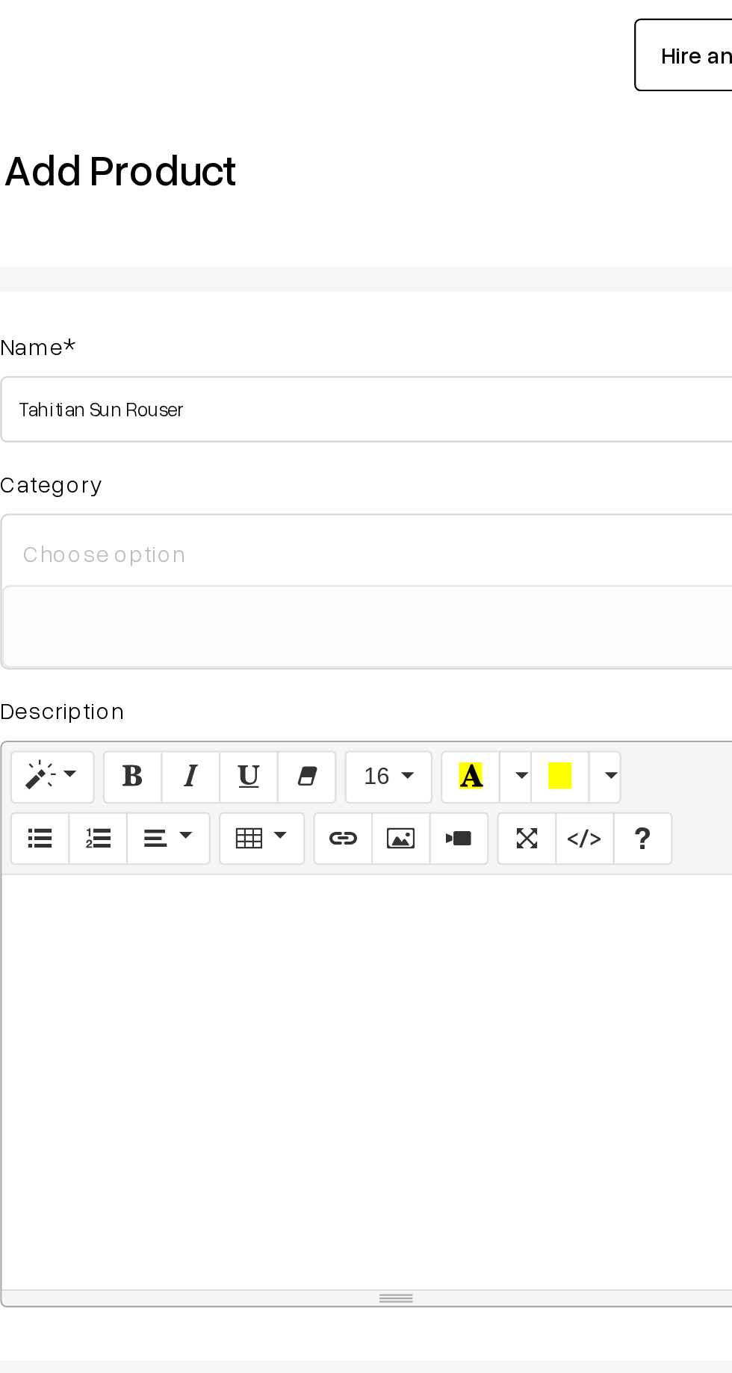
click at [357, 226] on input "Tahitian Sun Rouser" at bounding box center [397, 223] width 358 height 30
type input "Tahitian Sun Rouser Hibiscus Plants"
click at [247, 278] on input at bounding box center [397, 287] width 344 height 22
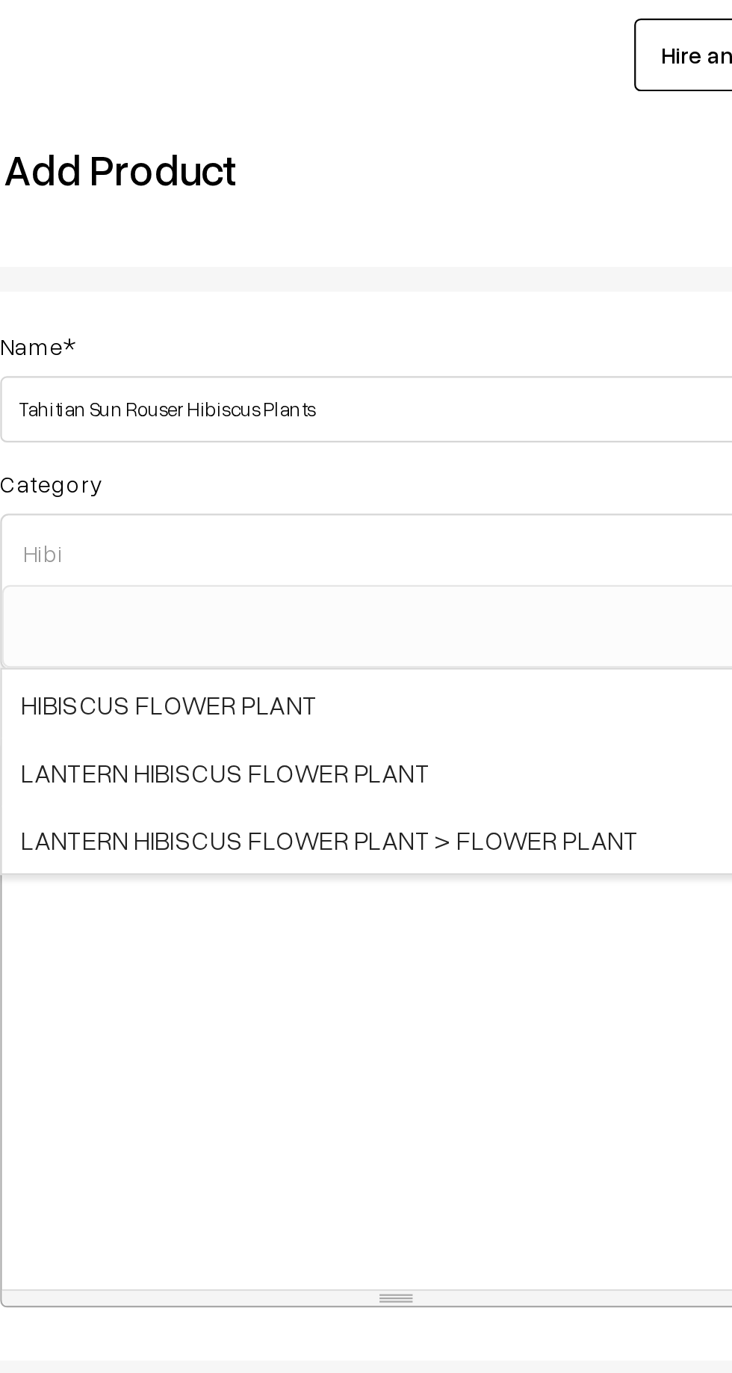
type input "Hibi"
click at [249, 345] on span "HIBISCUS FLOWER PLANT" at bounding box center [397, 355] width 356 height 31
select select "22"
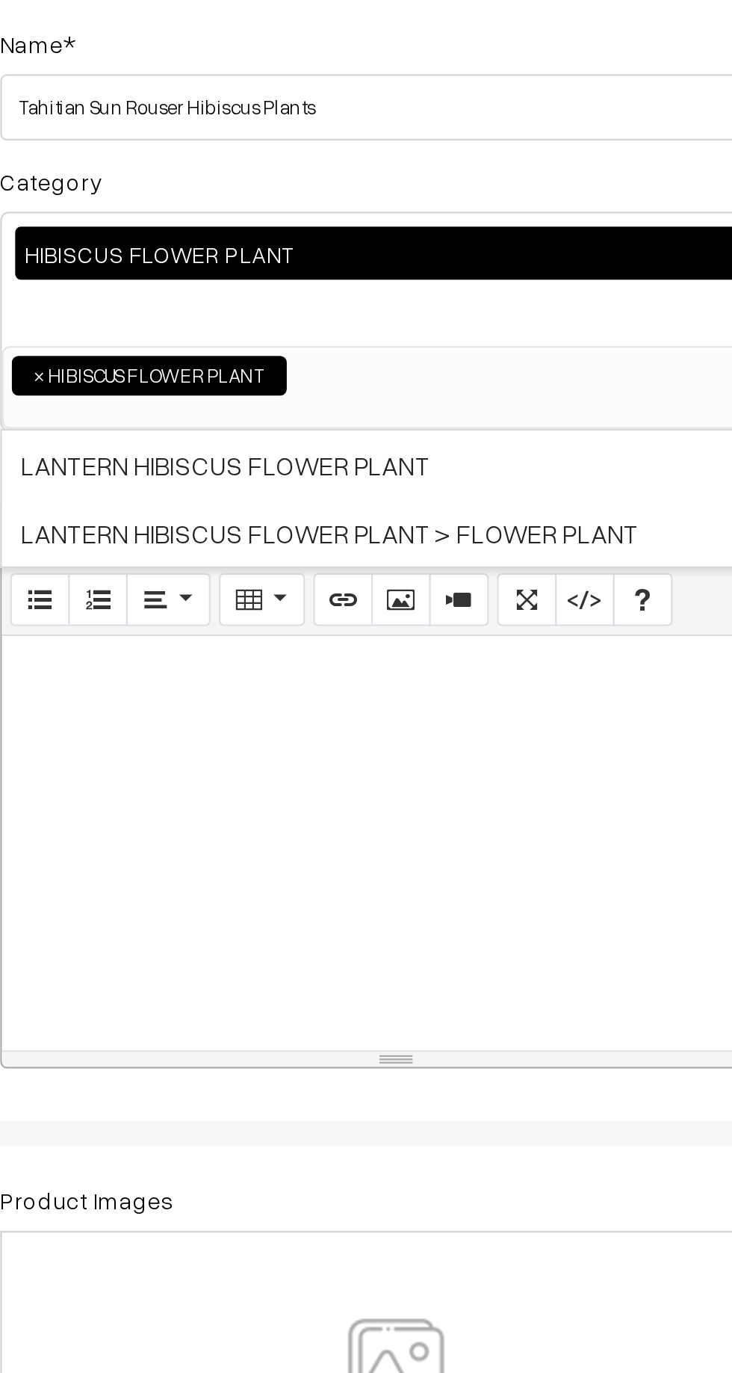
click at [260, 487] on div at bounding box center [397, 554] width 356 height 187
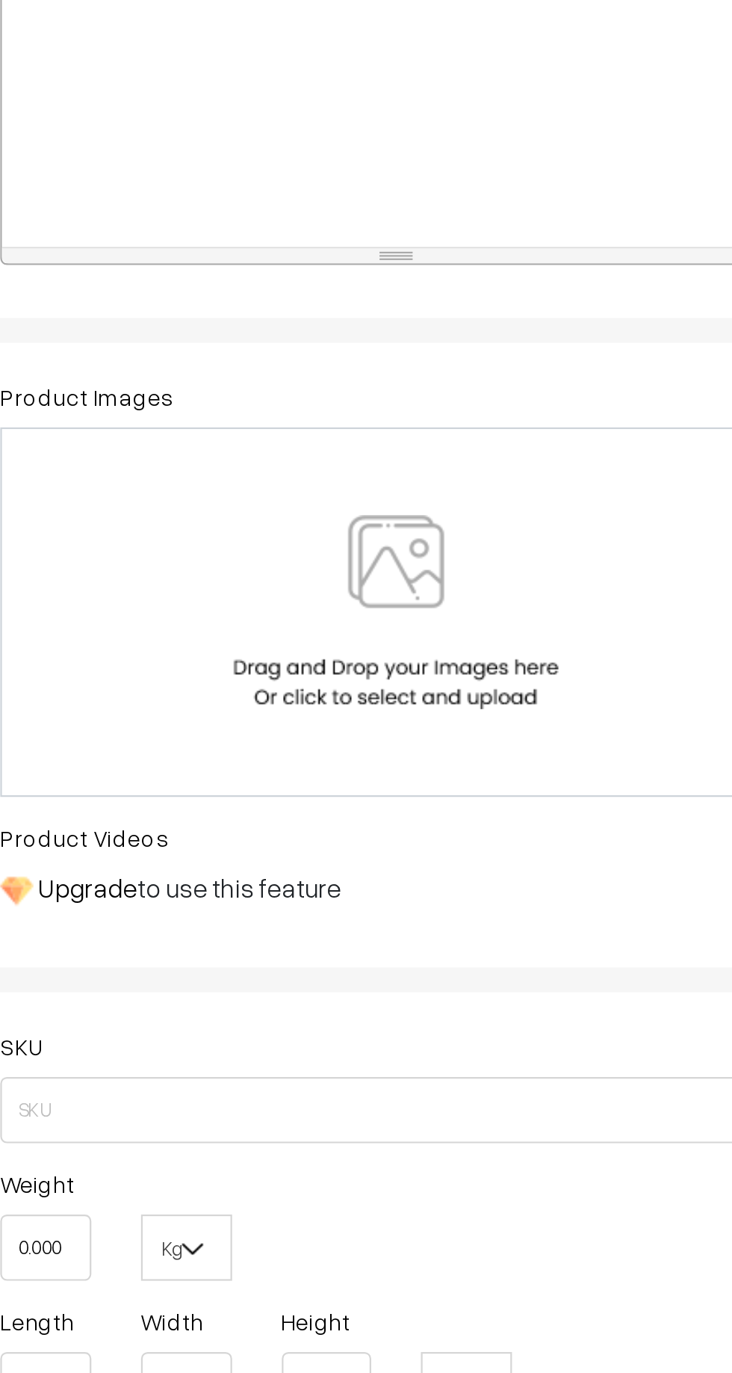
click at [305, 782] on div at bounding box center [397, 812] width 327 height 87
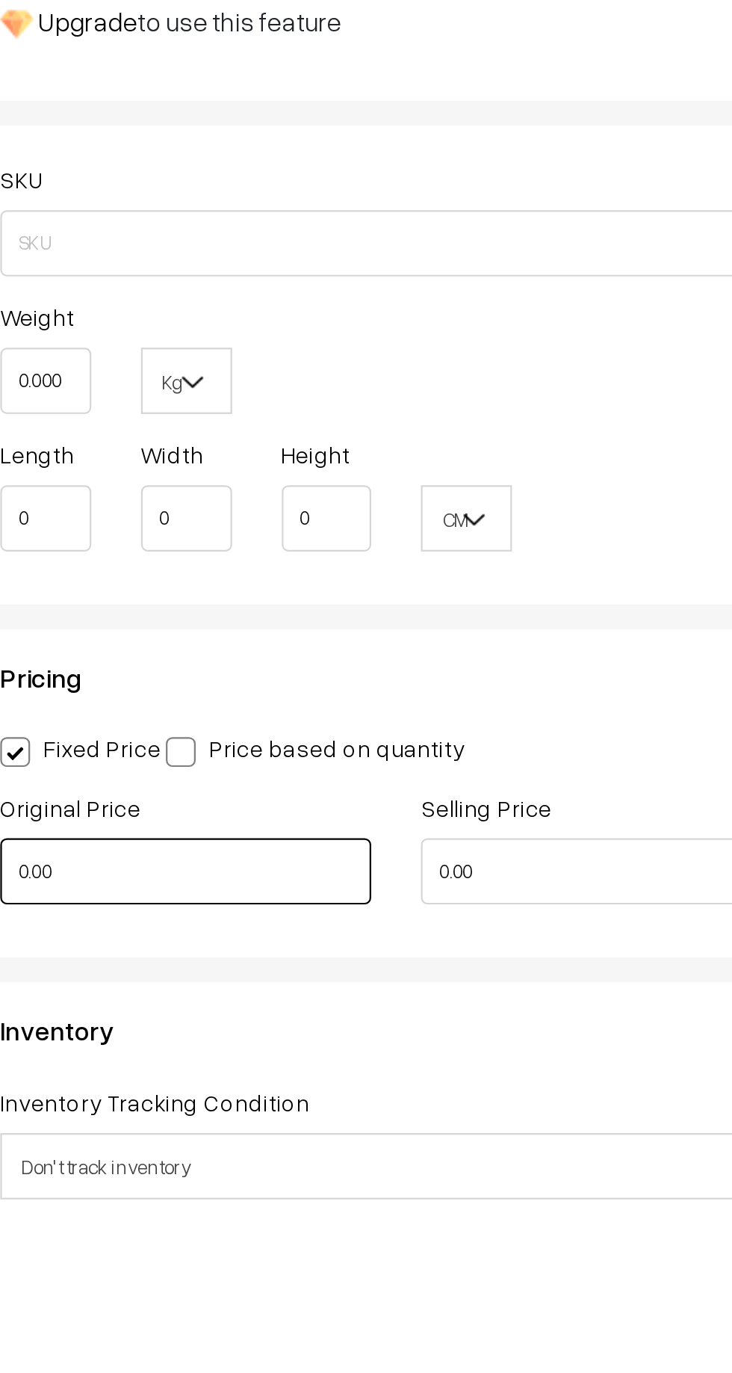
click at [290, 1201] on input "0.00" at bounding box center [301, 1201] width 167 height 30
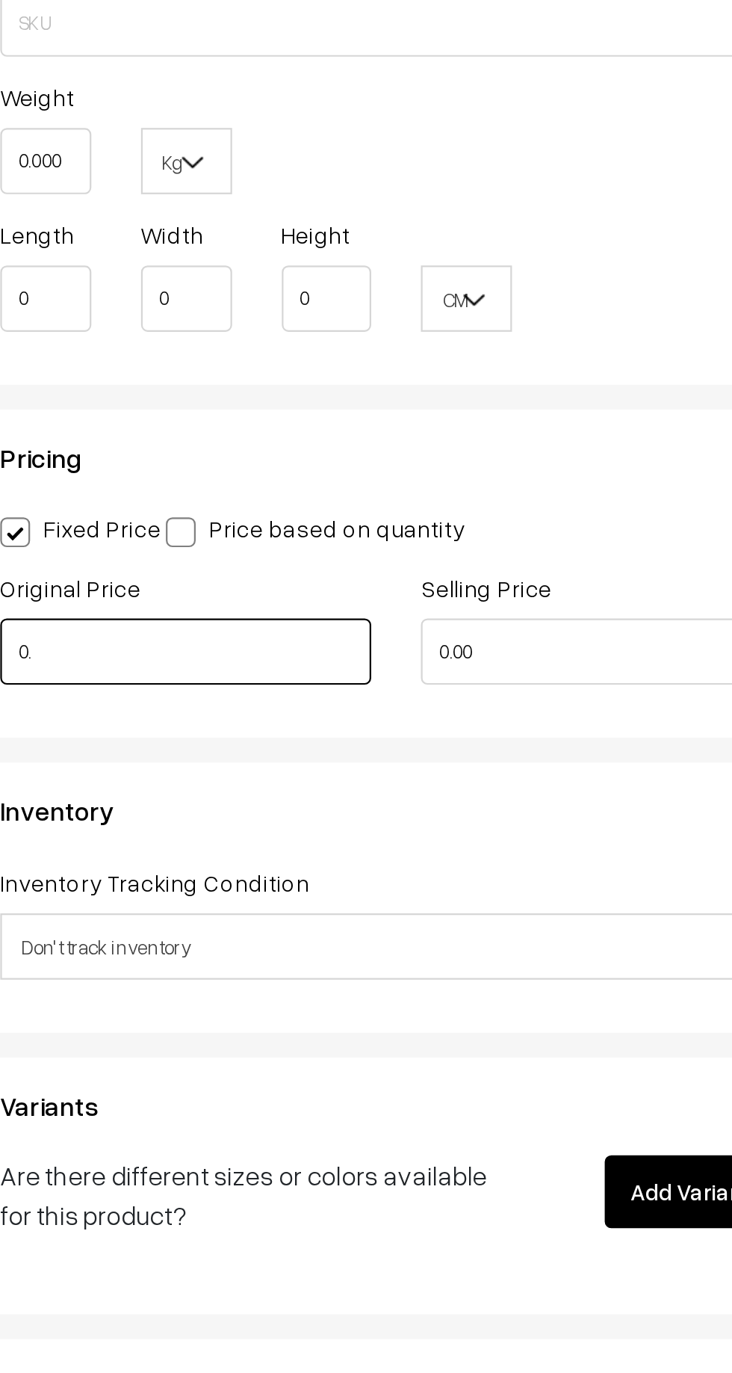
type input "0"
type input "1199"
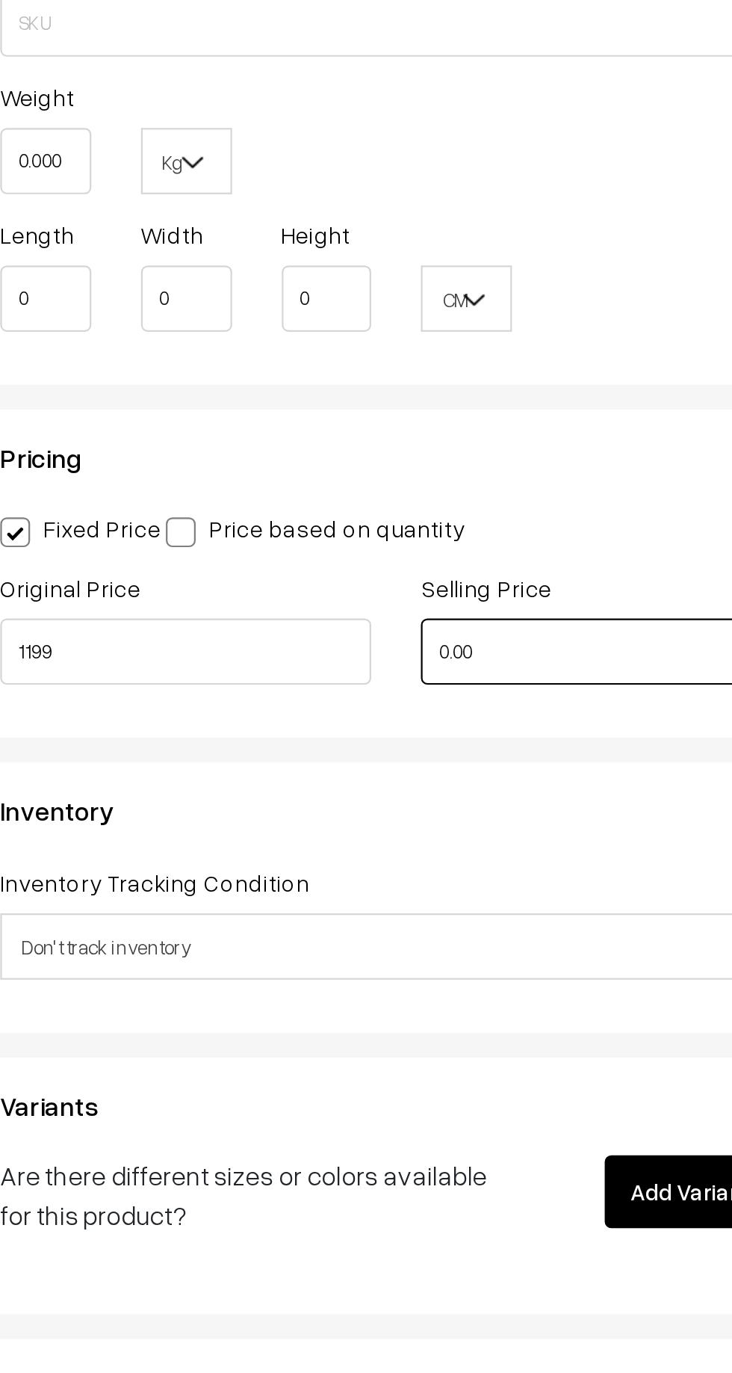
click at [445, 1045] on input "0.00" at bounding box center [491, 1048] width 167 height 30
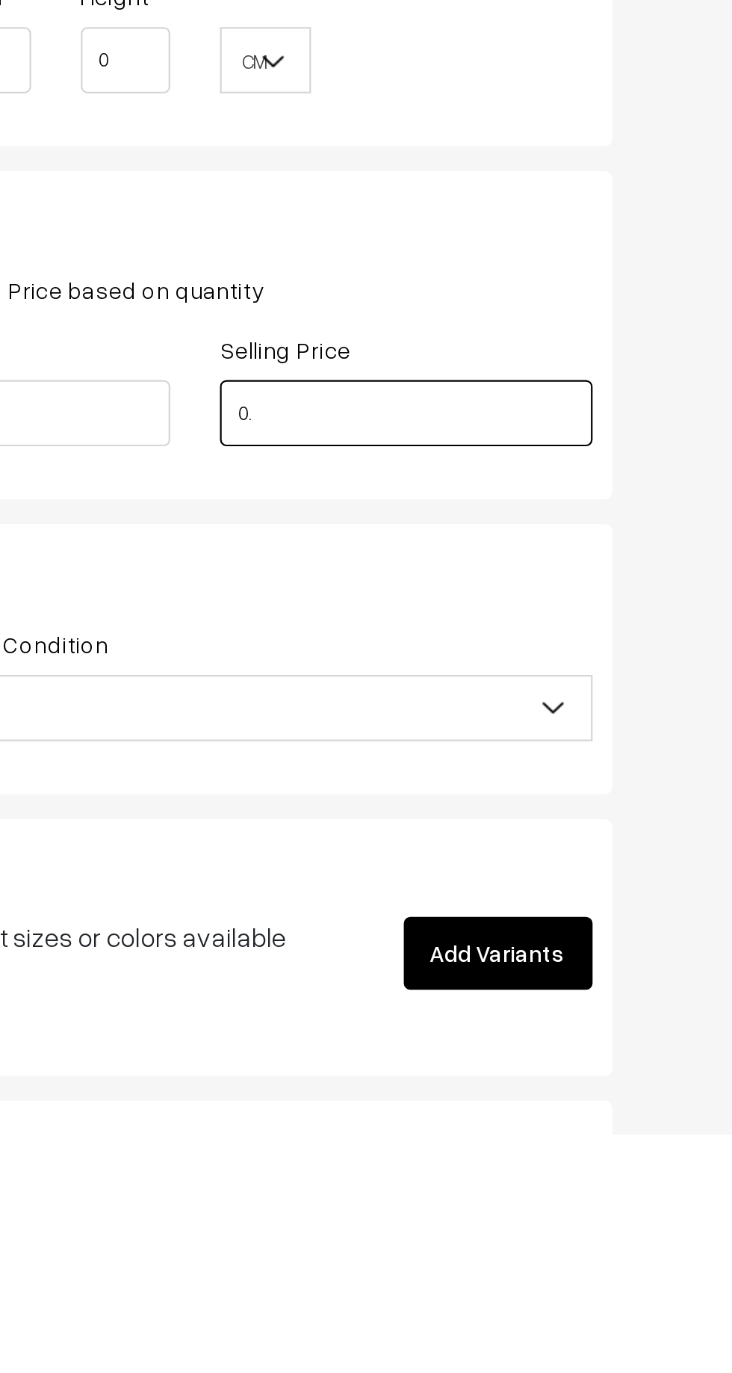
type input "0"
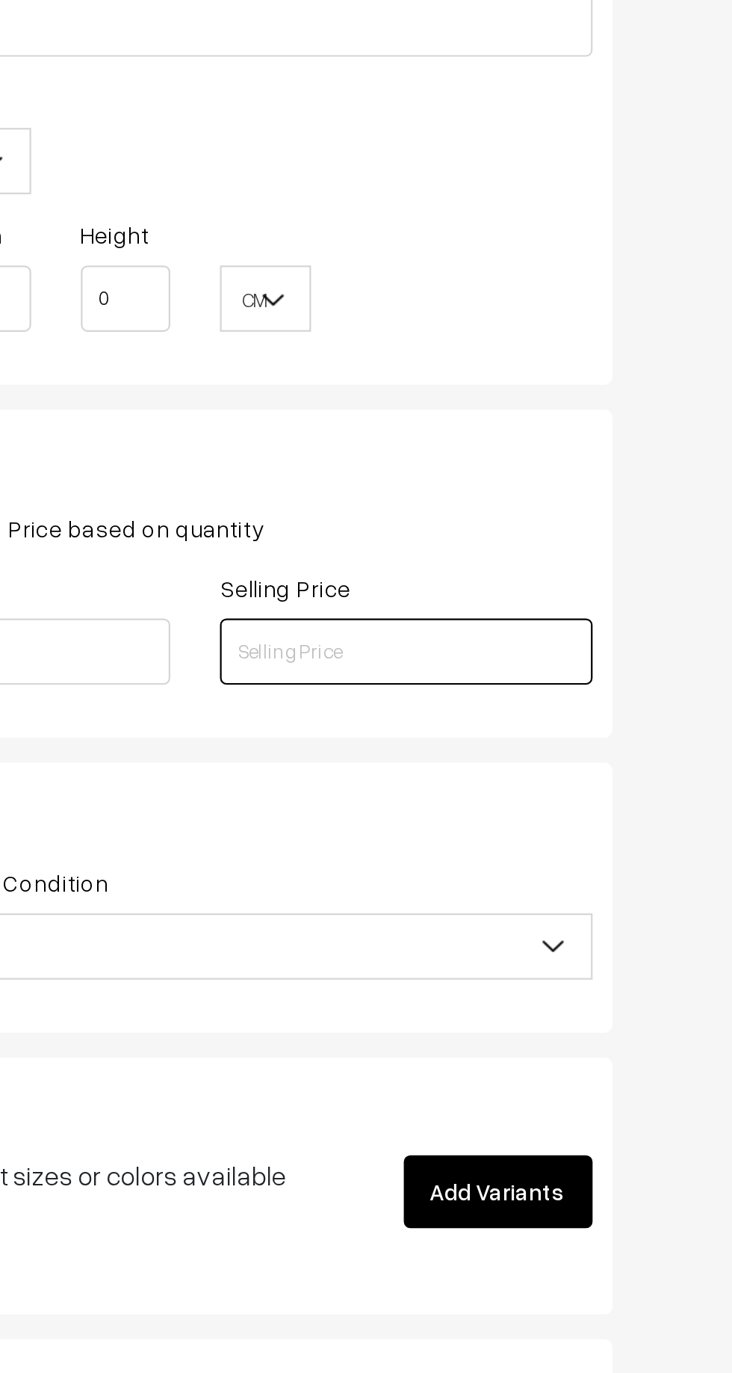
click at [429, 1046] on input "text" at bounding box center [491, 1047] width 167 height 30
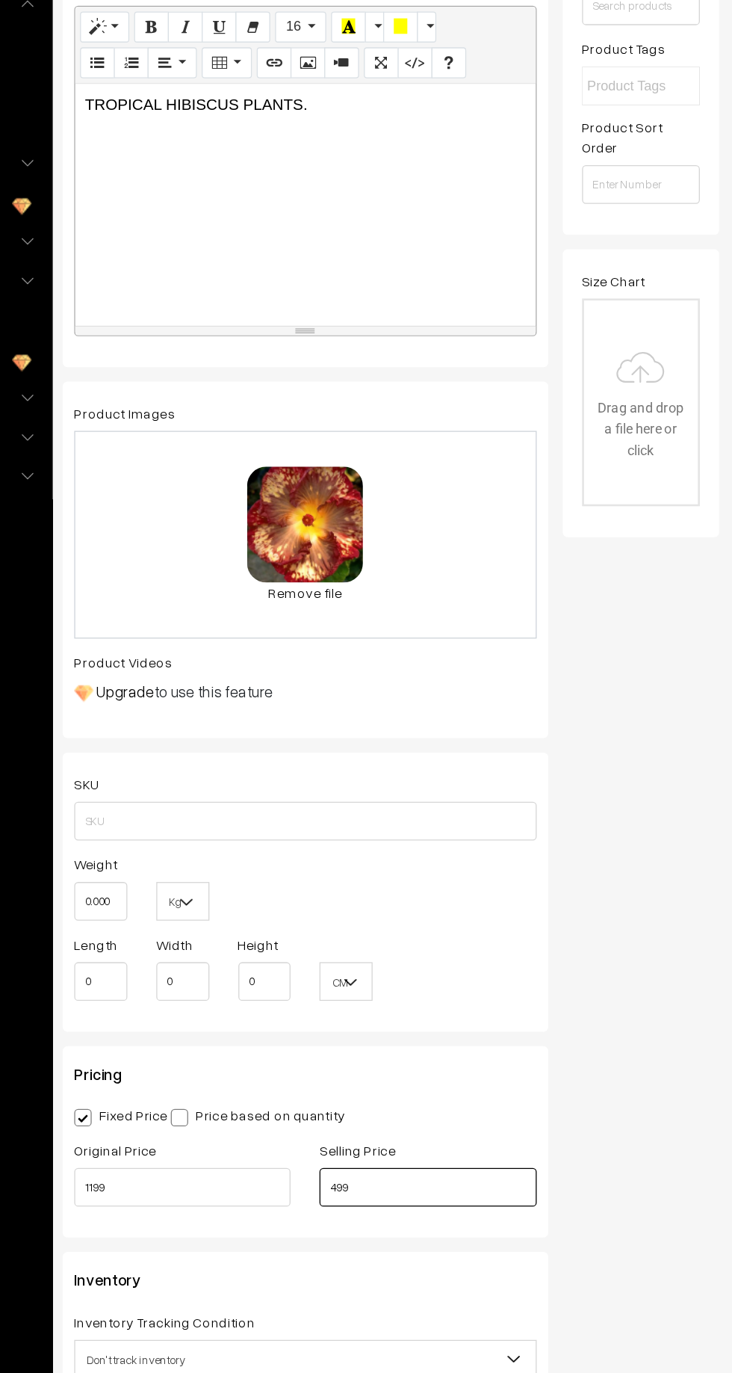
scroll to position [0, 0]
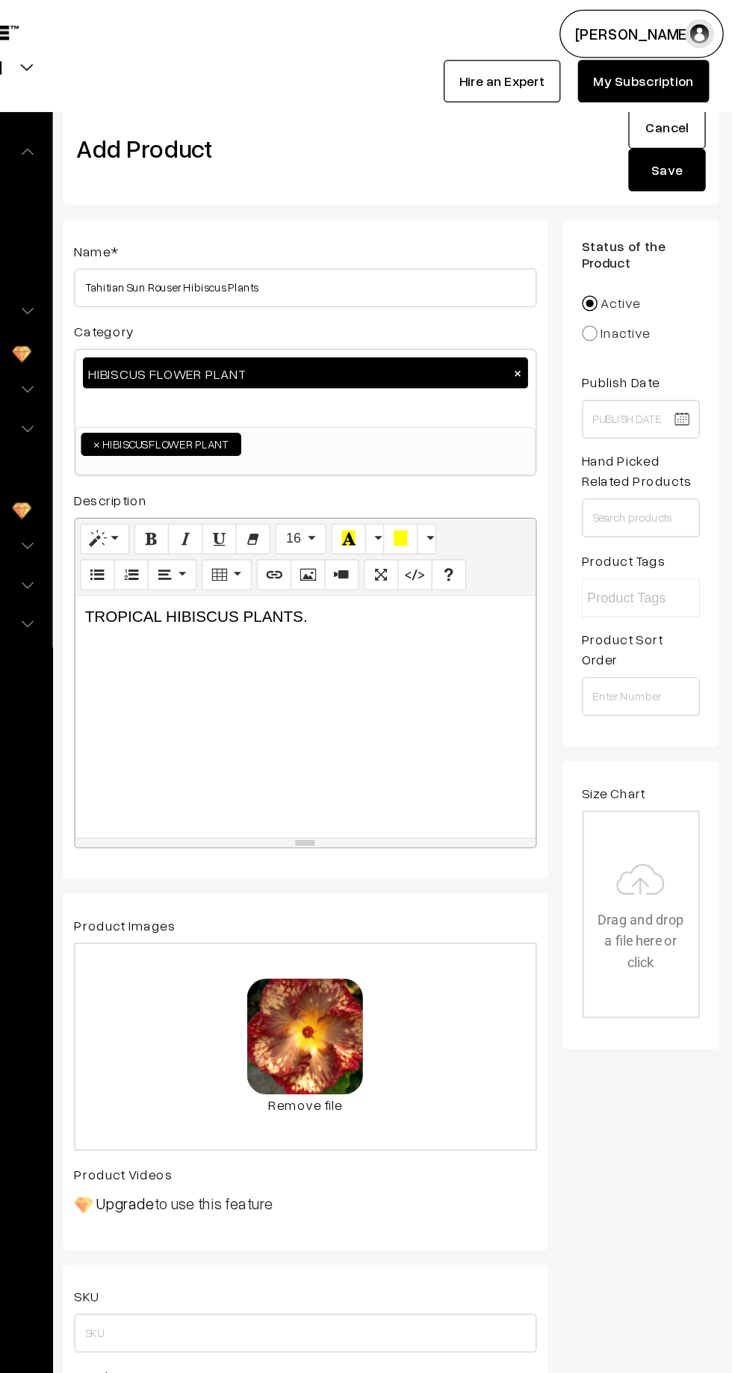
type input "499"
click at [674, 126] on button "Save" at bounding box center [677, 131] width 60 height 33
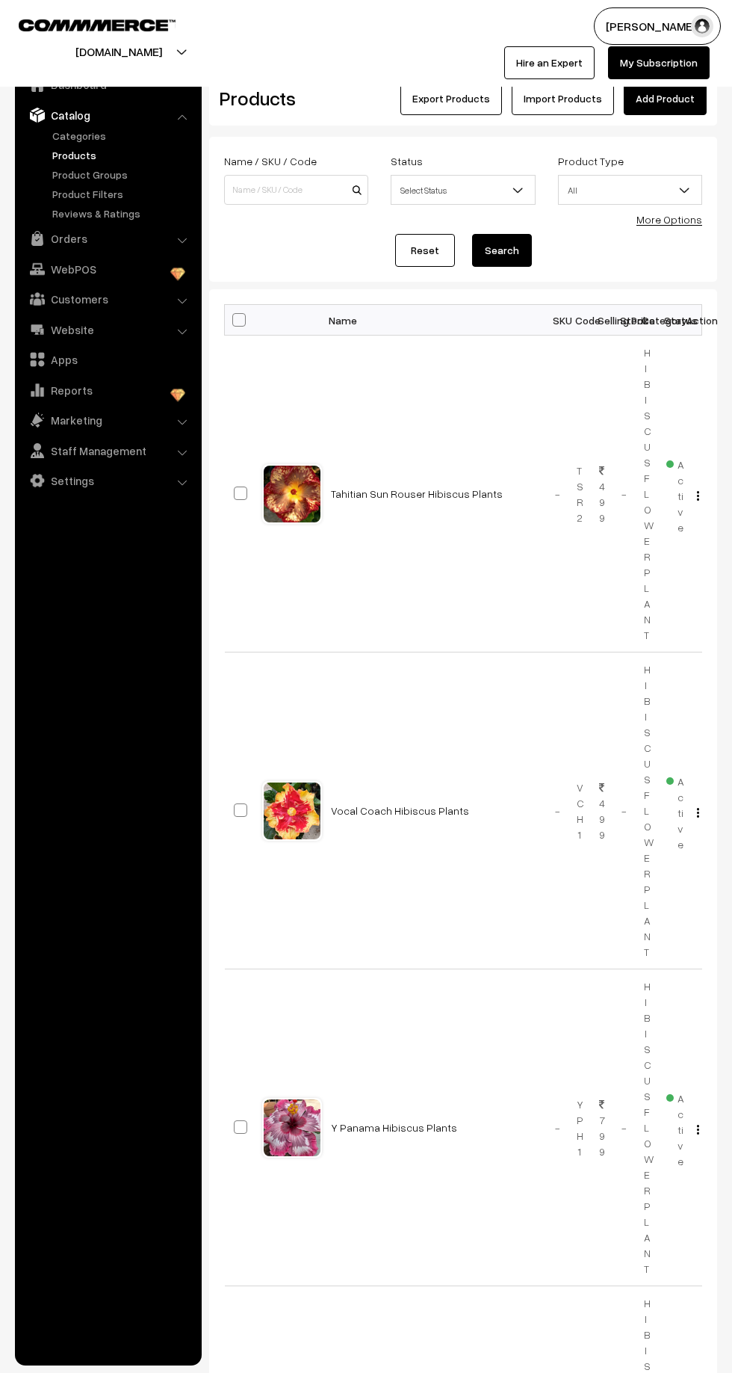
click at [690, 99] on link "Add Product" at bounding box center [665, 98] width 83 height 33
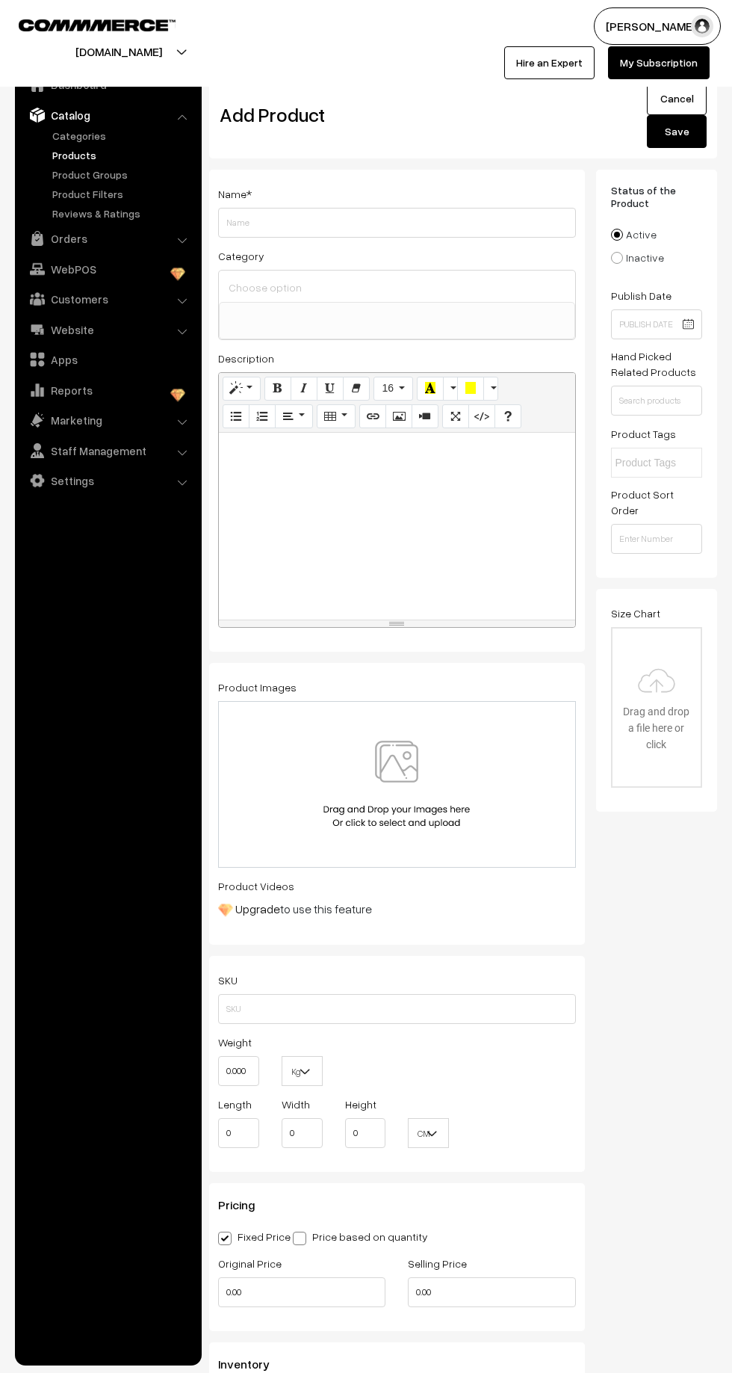
select select
click at [269, 220] on input "Weight" at bounding box center [397, 223] width 358 height 30
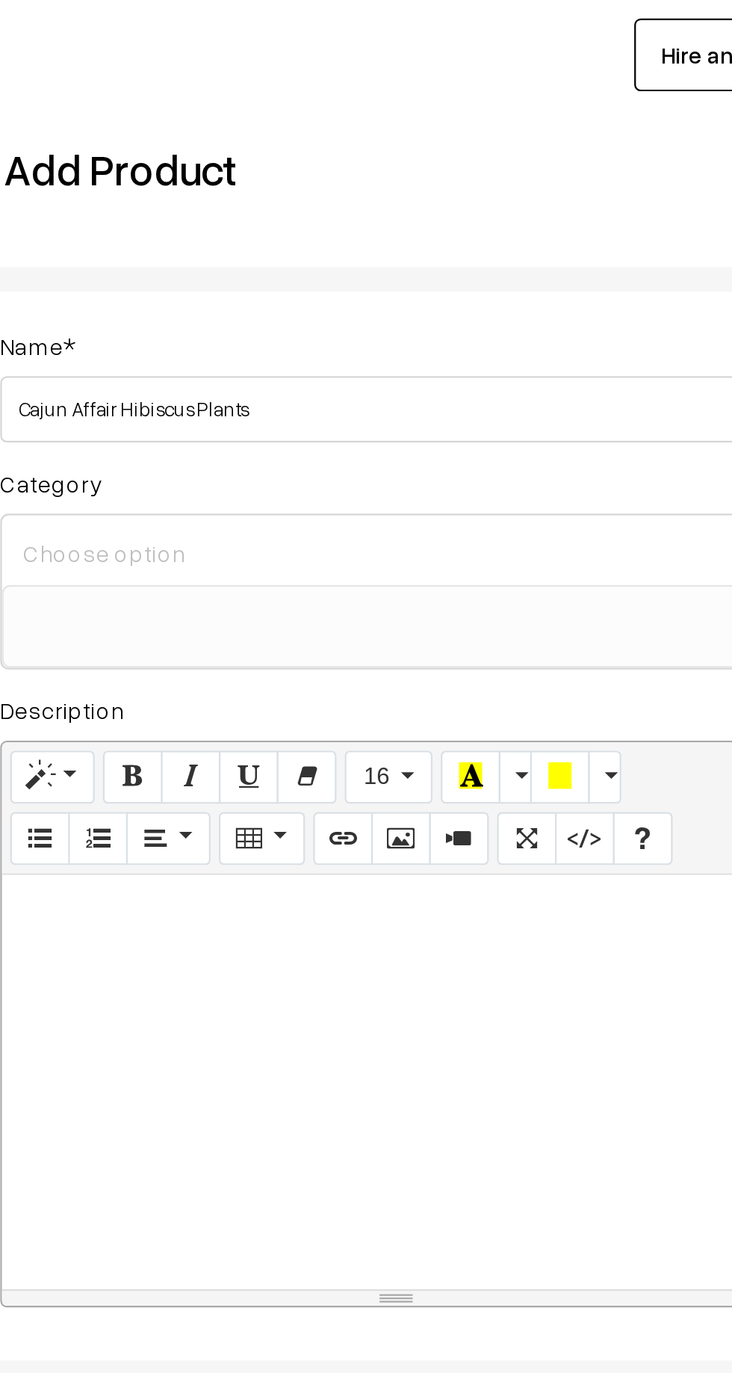
type input "Cajun Affair Hibiscus Plants"
click at [241, 279] on input at bounding box center [397, 287] width 344 height 22
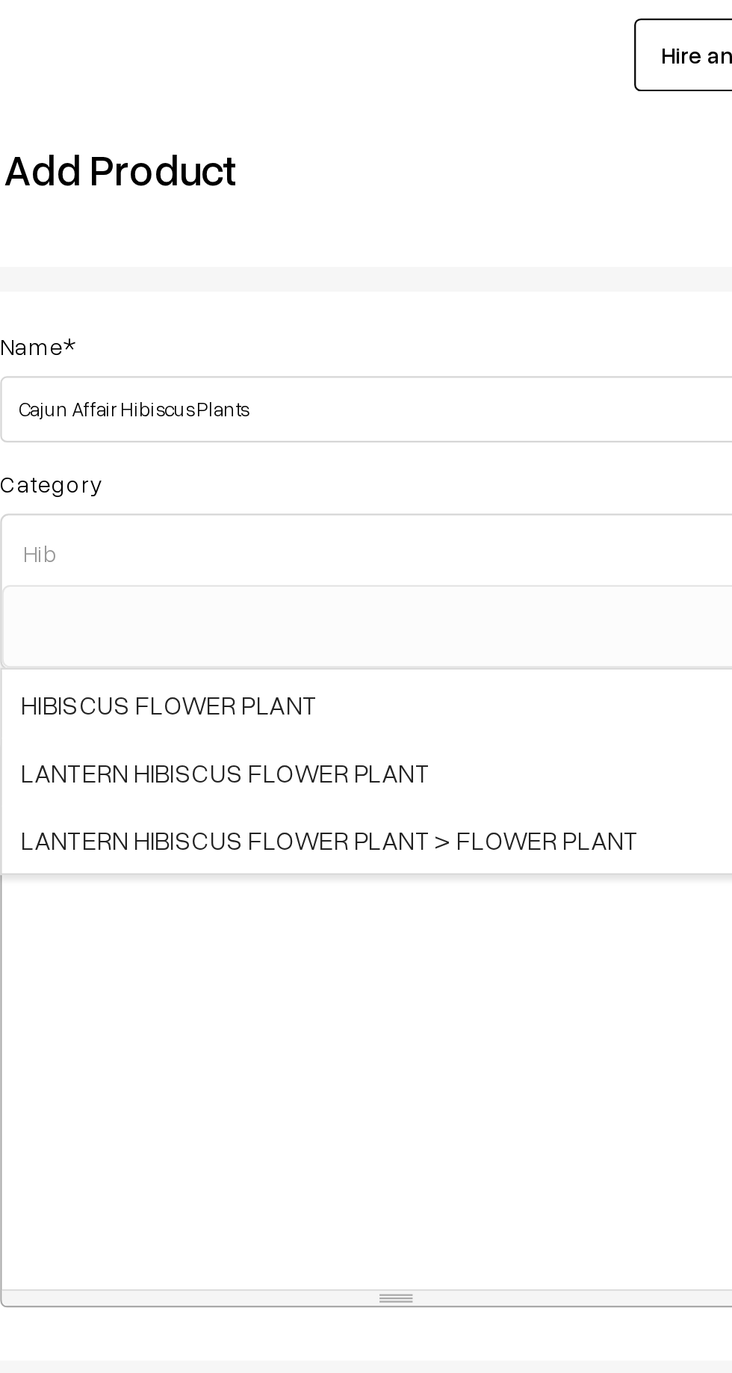
type input "Hib"
click at [241, 350] on span "HIBISCUS FLOWER PLANT" at bounding box center [397, 355] width 356 height 31
select select "22"
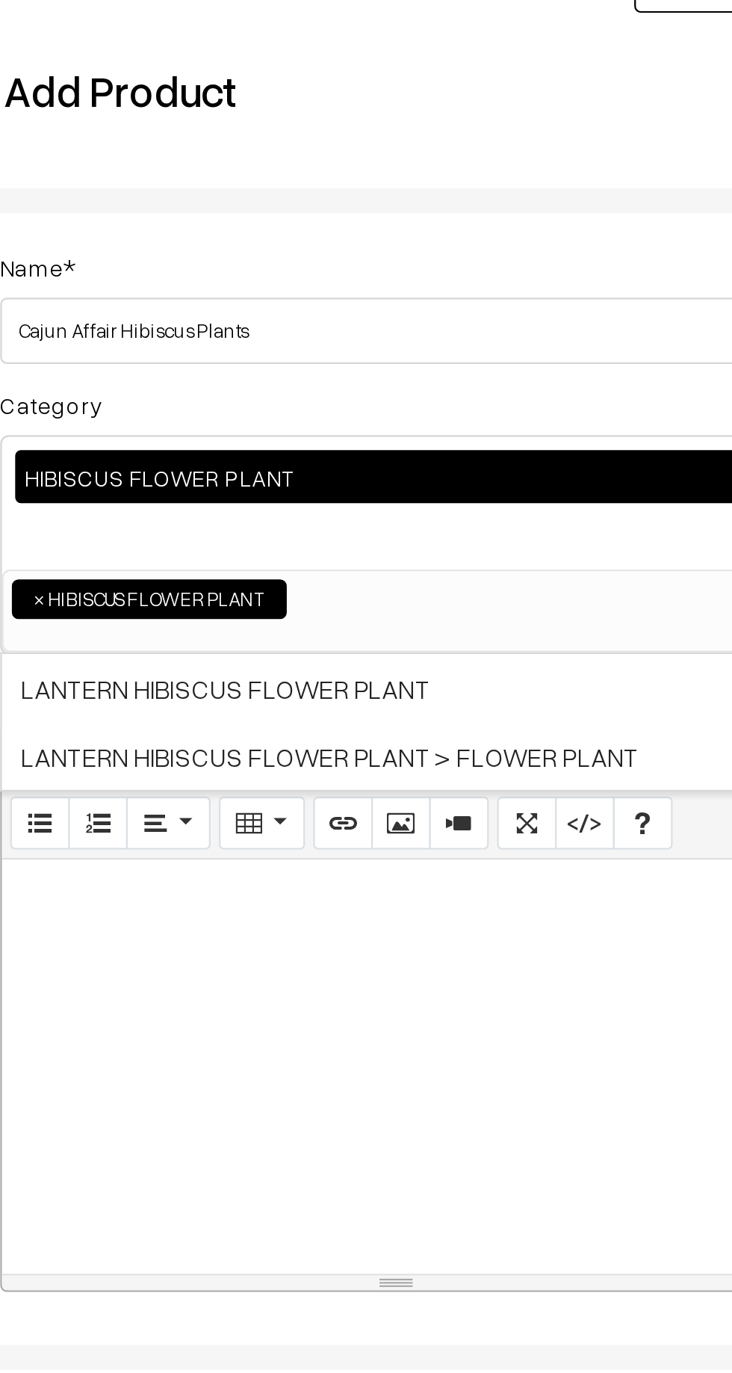
click at [282, 509] on div at bounding box center [397, 554] width 356 height 187
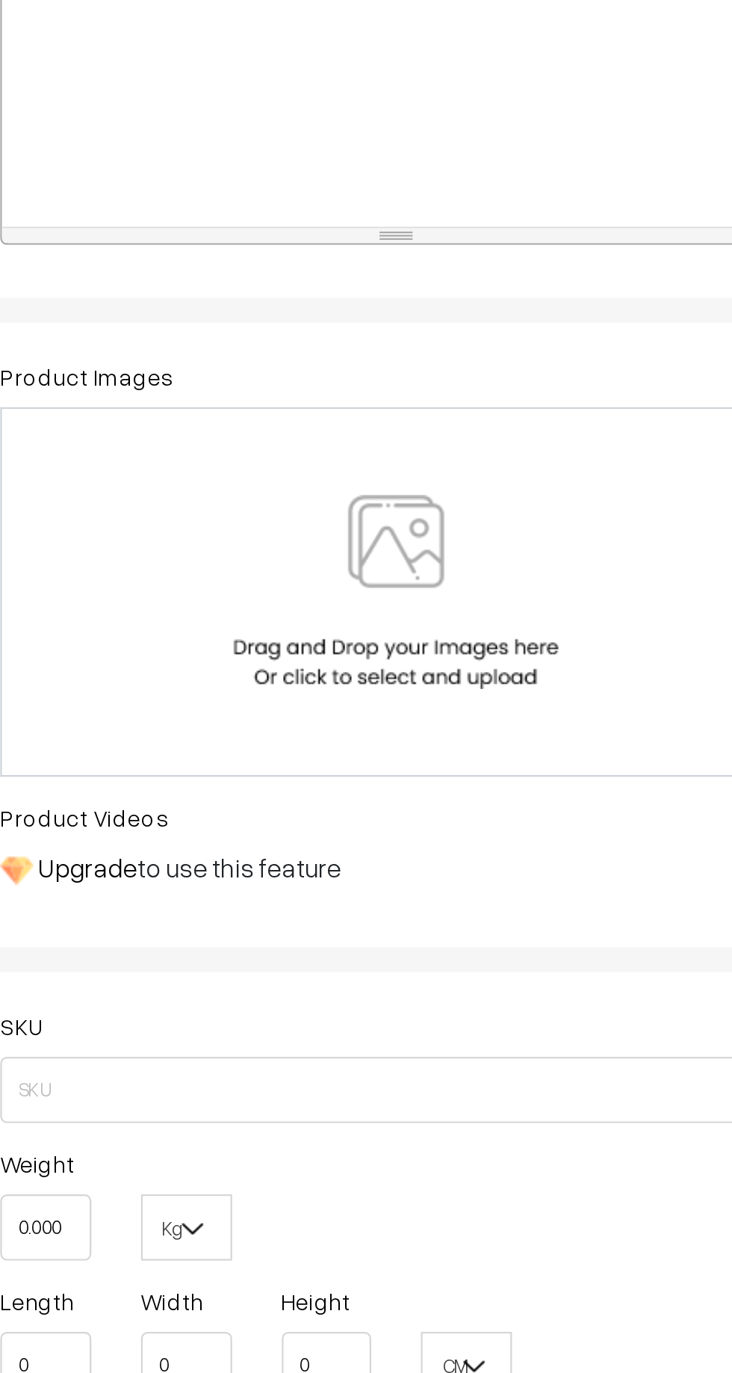
click at [303, 786] on div at bounding box center [397, 812] width 327 height 87
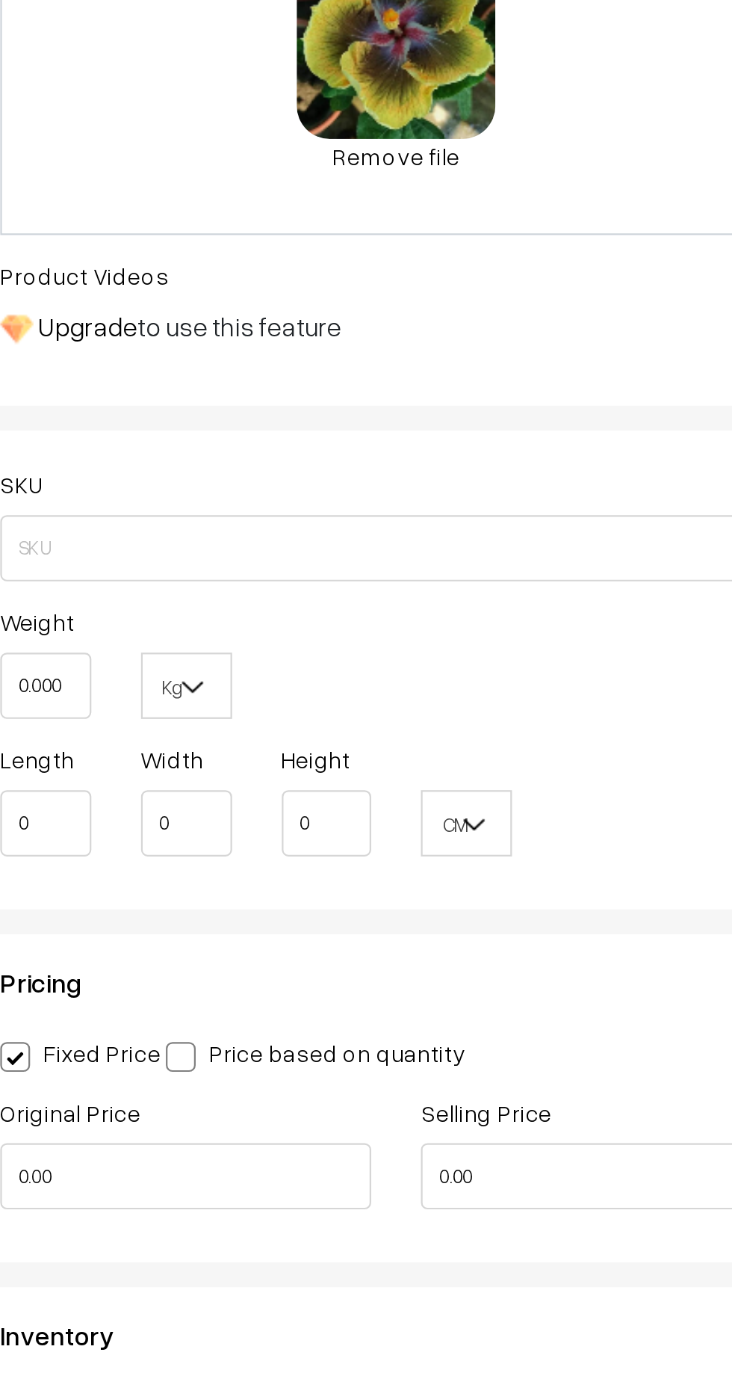
scroll to position [135, 0]
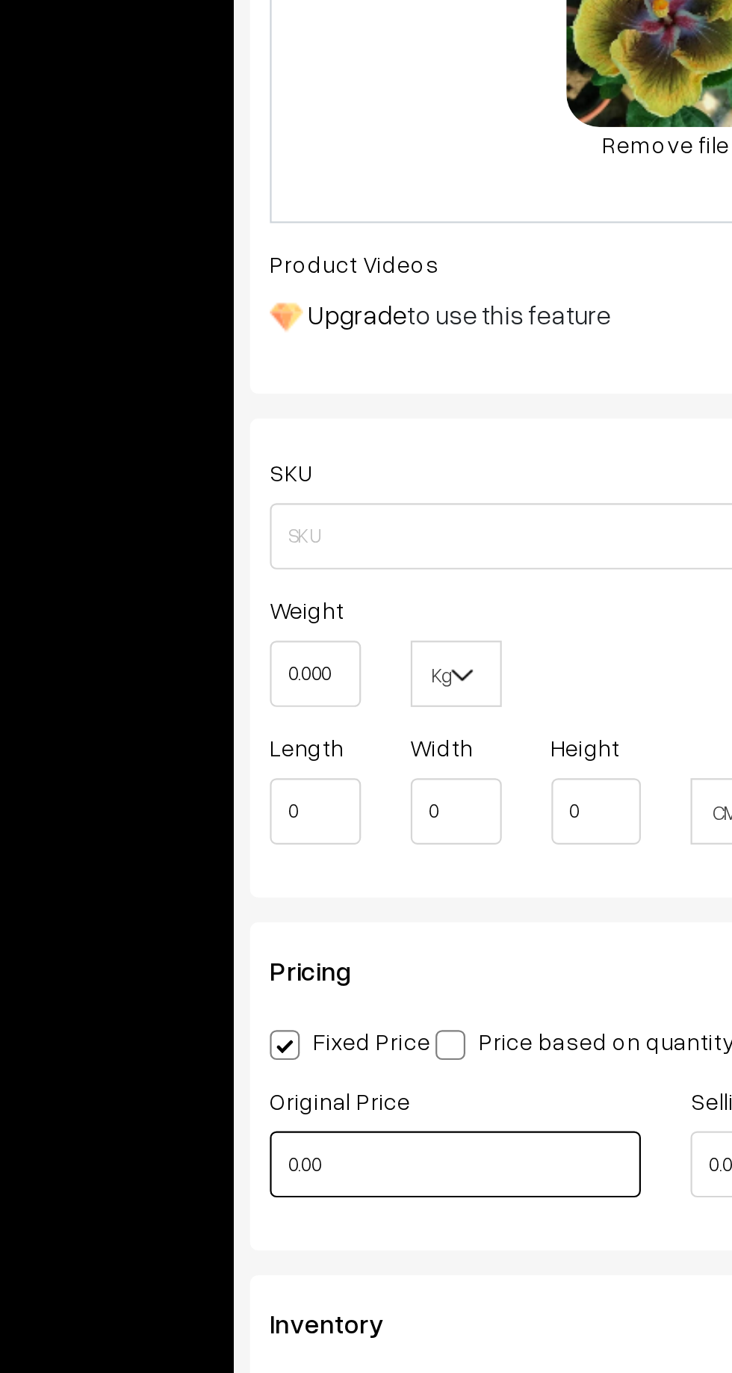
click at [281, 1172] on input "0.00" at bounding box center [301, 1179] width 167 height 30
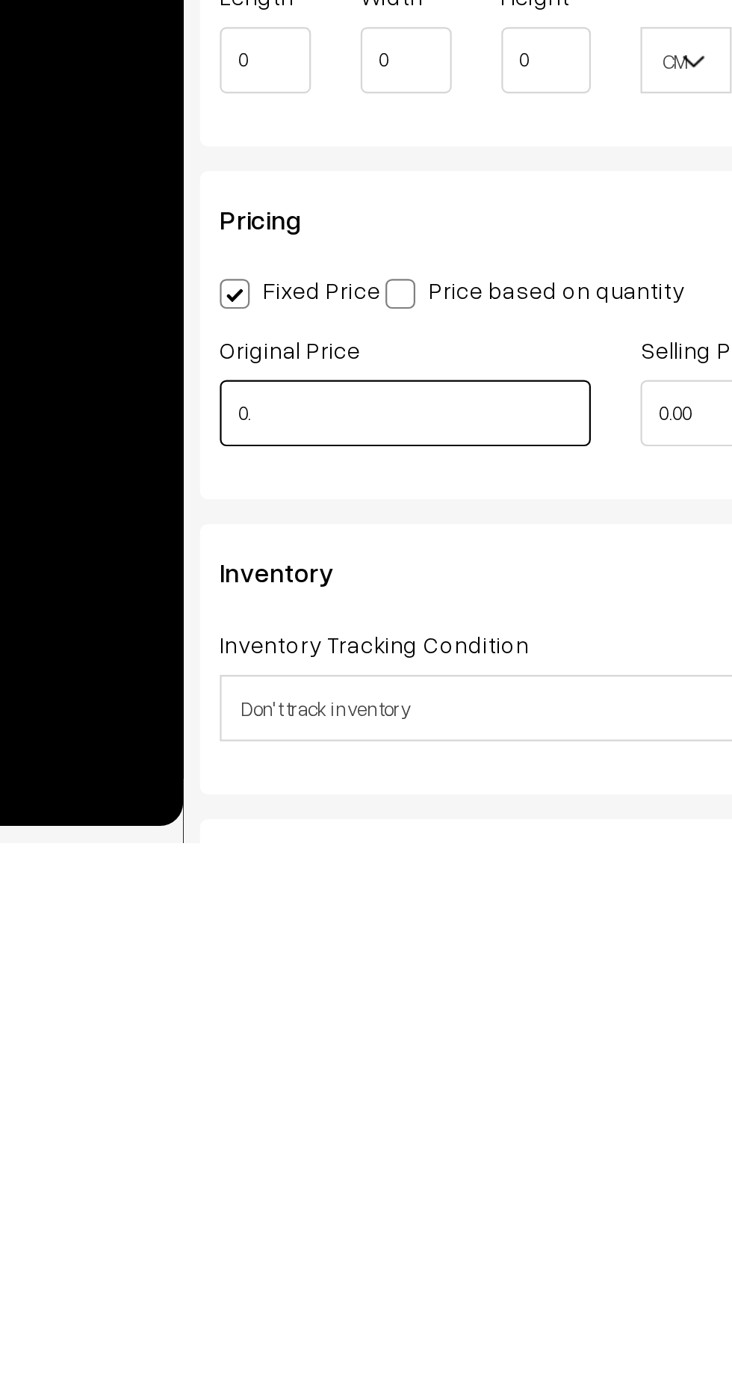
type input "0"
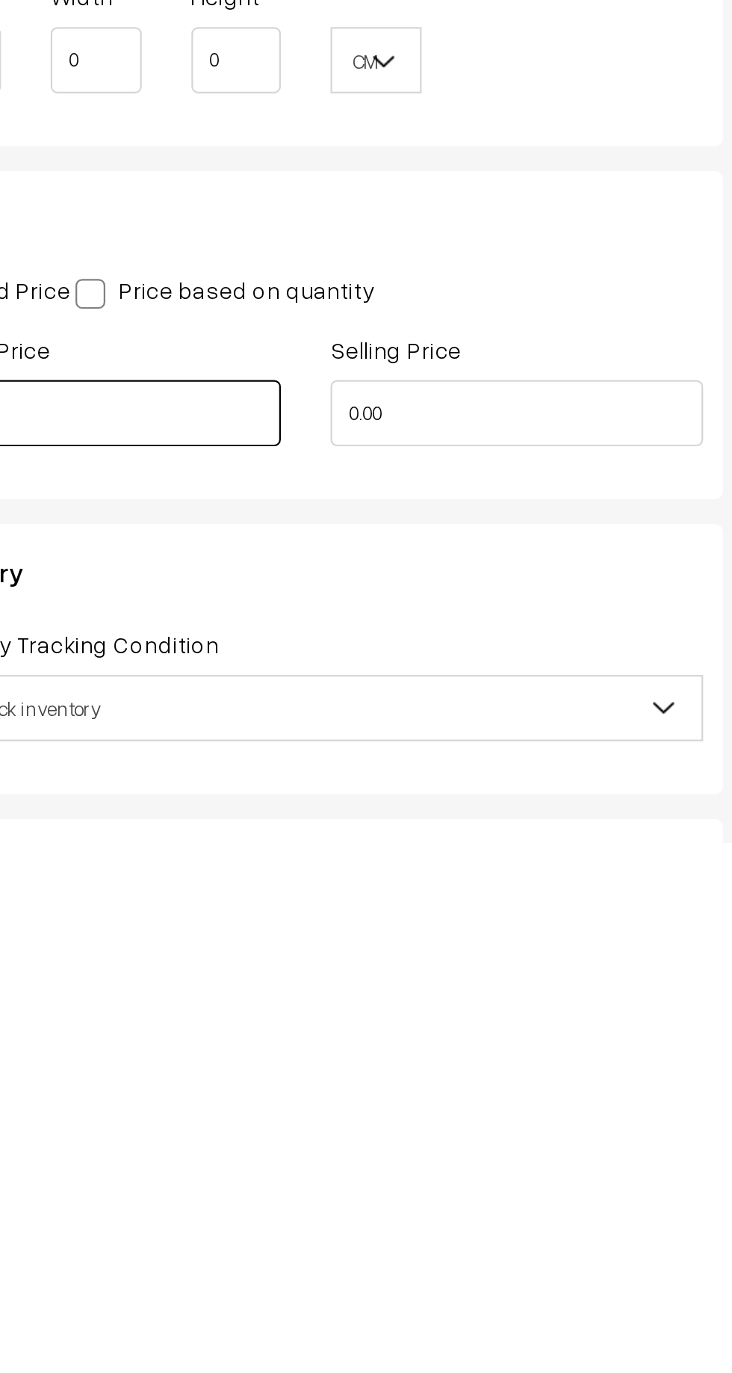
type input "999"
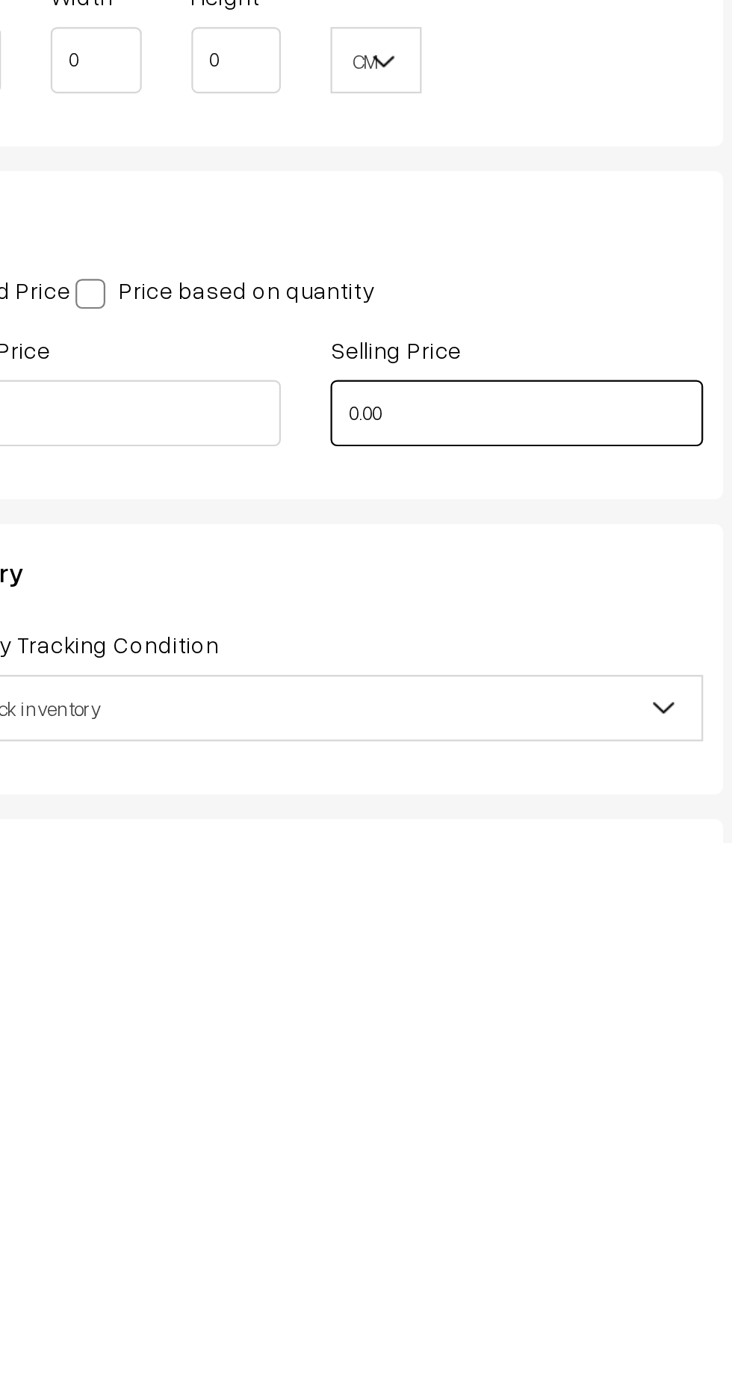
click at [489, 1178] on input "0.00" at bounding box center [491, 1179] width 167 height 30
type input "0"
type input "4"
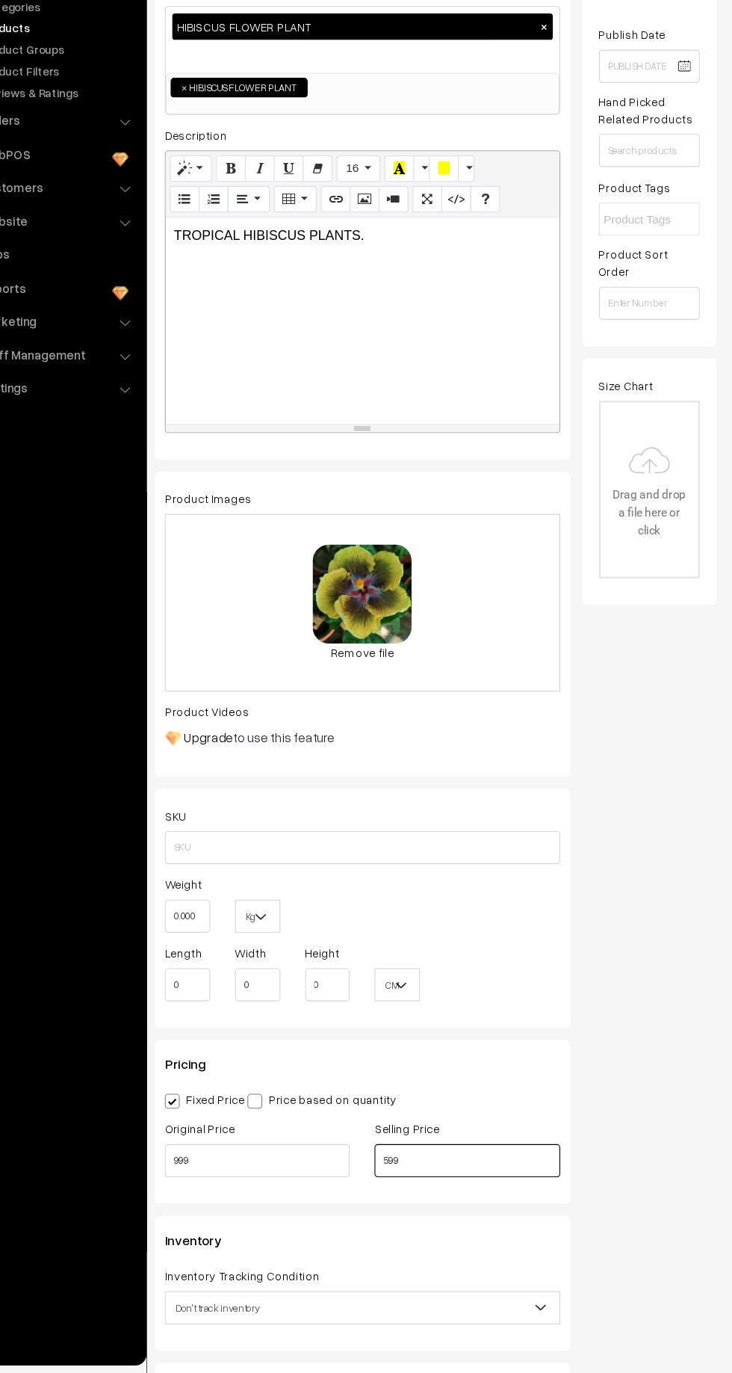
scroll to position [134, 0]
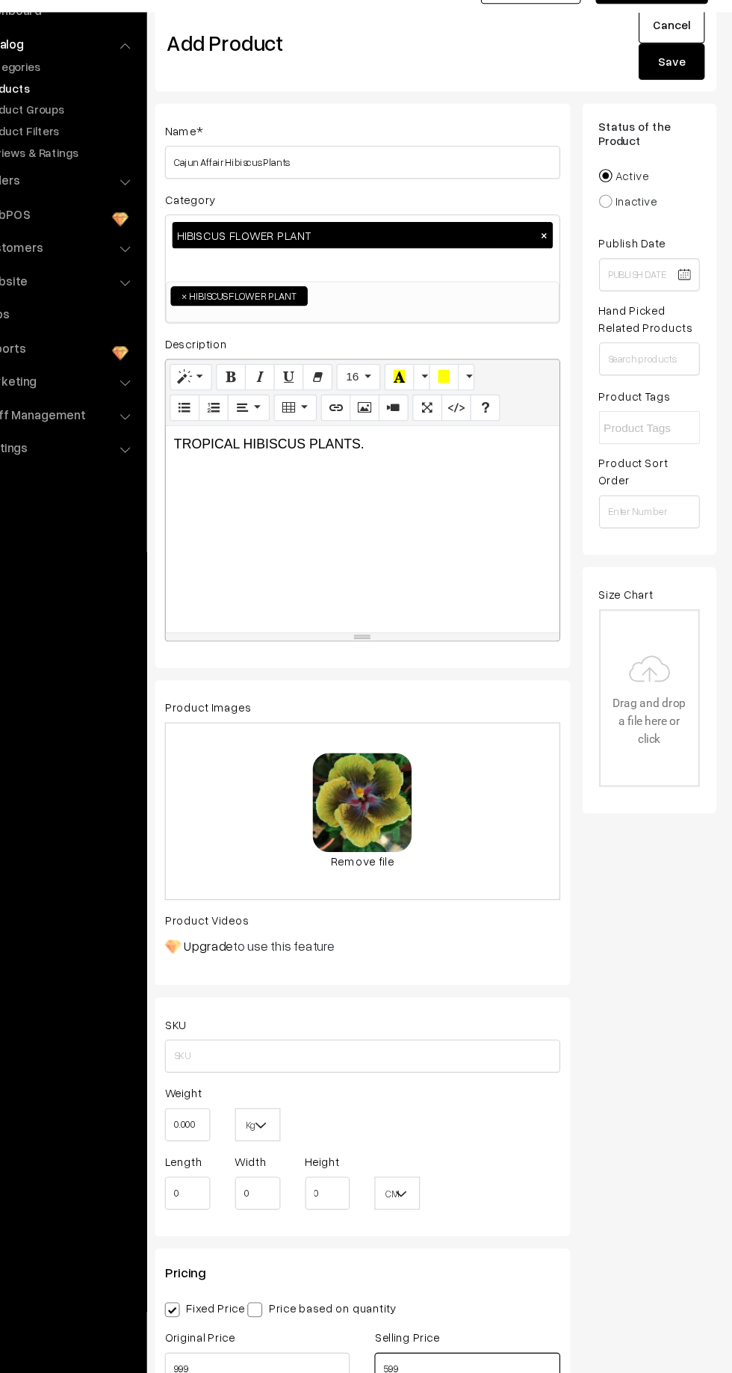
type input "599"
click at [694, 131] on button "Save" at bounding box center [677, 131] width 60 height 33
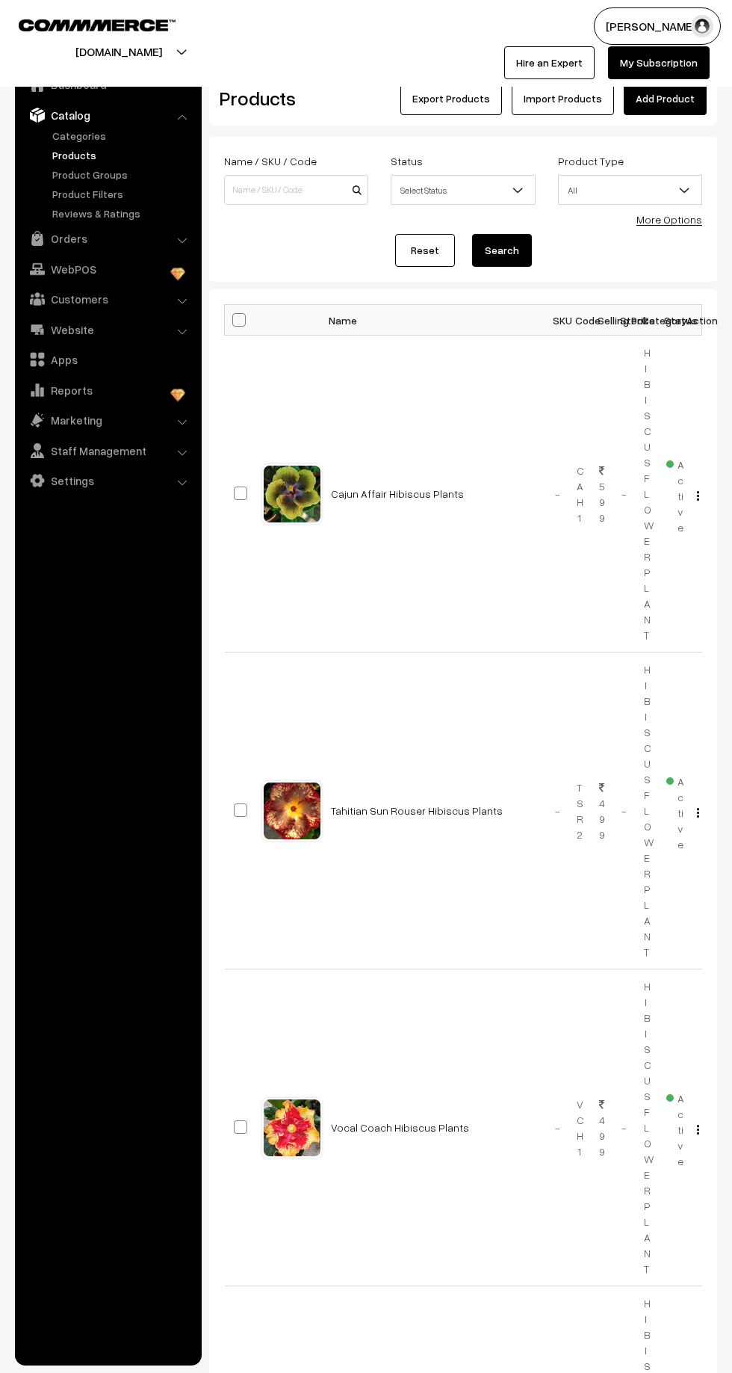
click at [675, 102] on link "Add Product" at bounding box center [665, 98] width 83 height 33
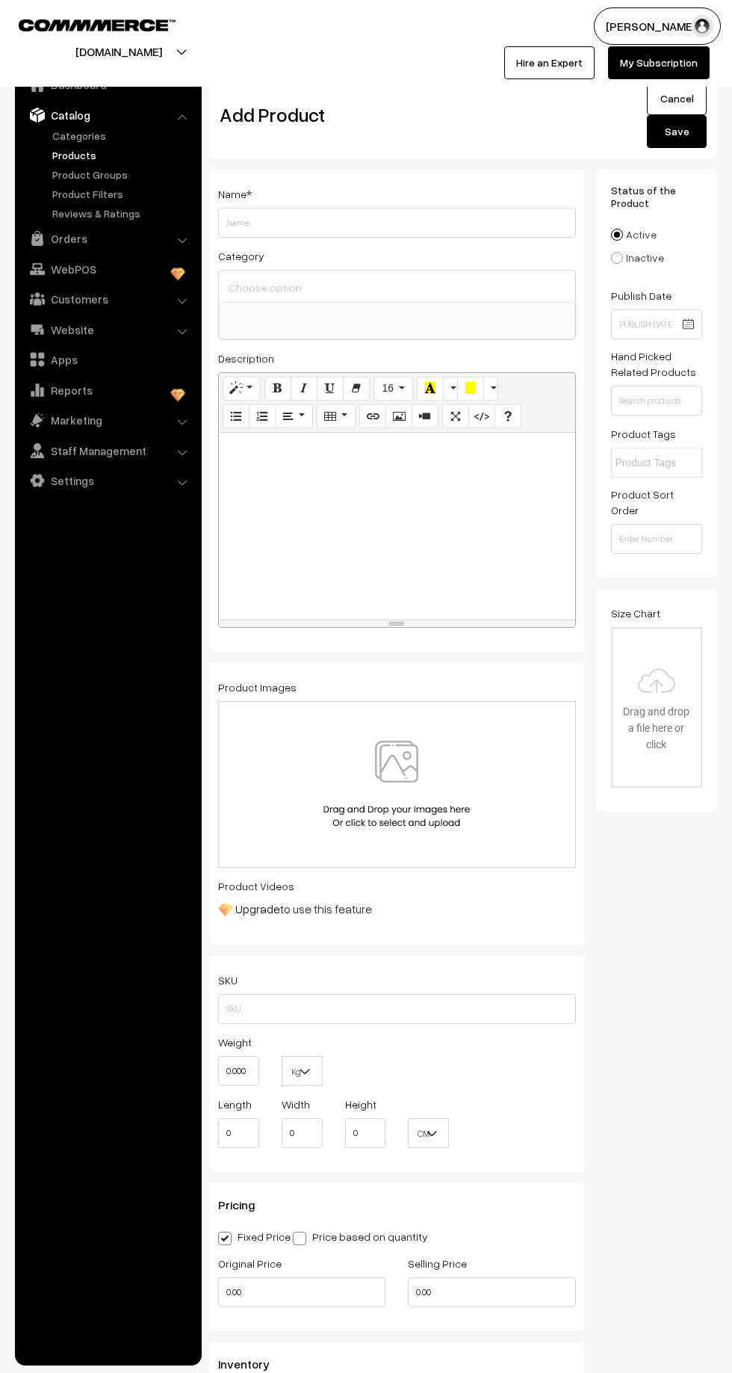
select select
click at [328, 313] on ul at bounding box center [397, 312] width 355 height 19
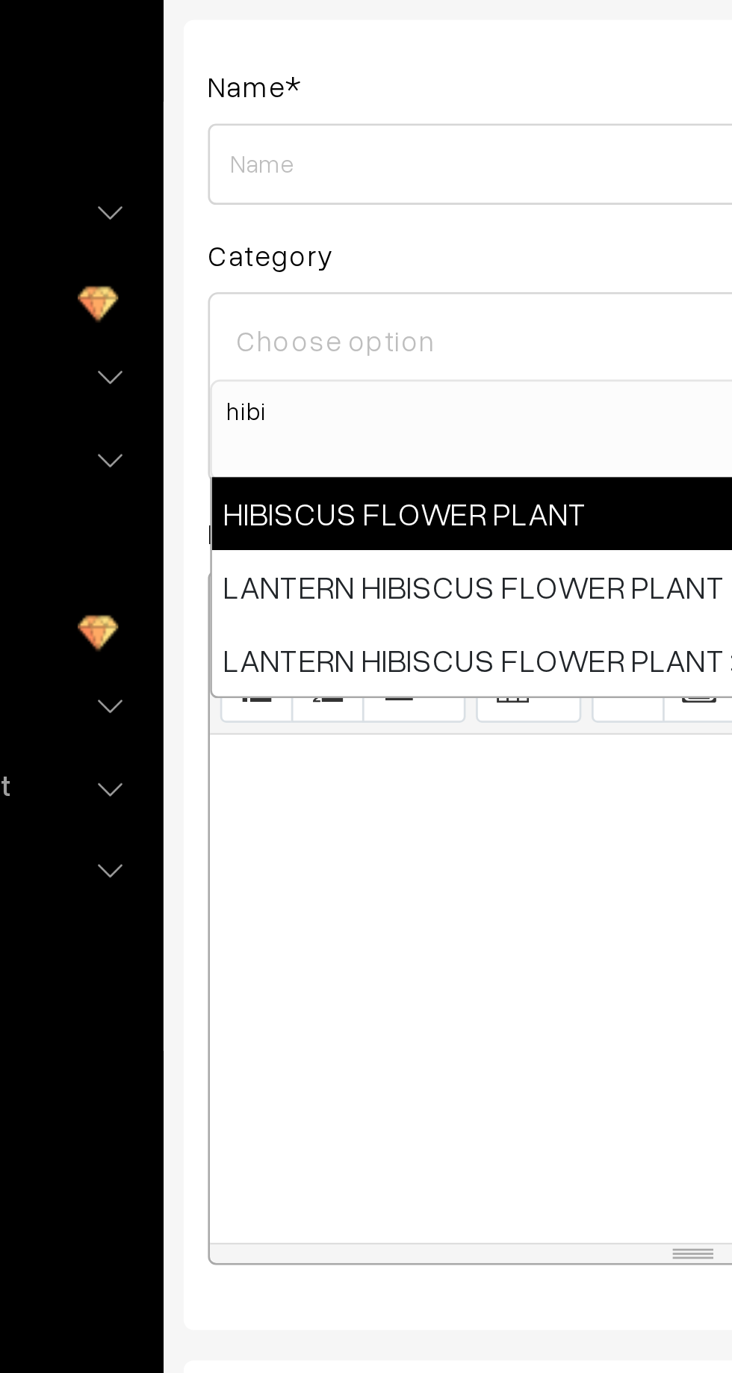
type input "hibi"
select select "22"
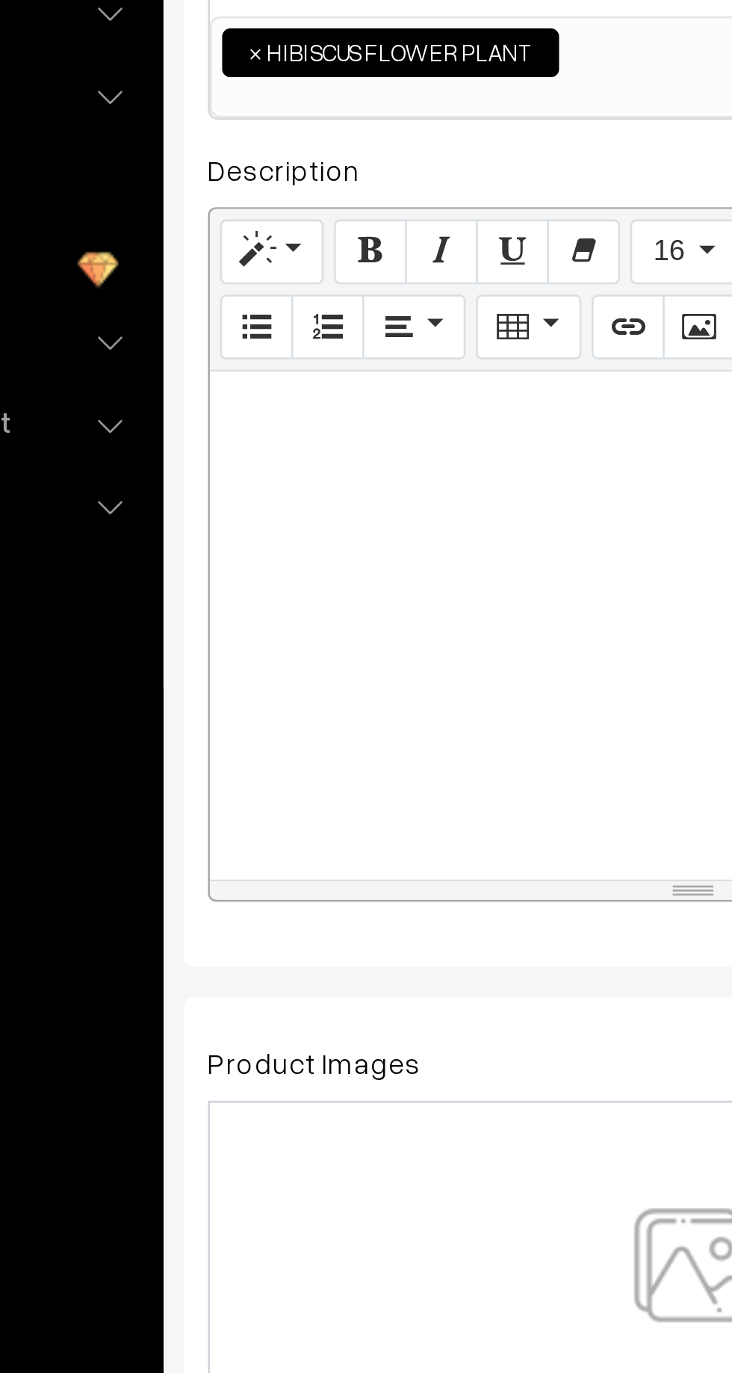
click at [321, 503] on div at bounding box center [397, 526] width 356 height 187
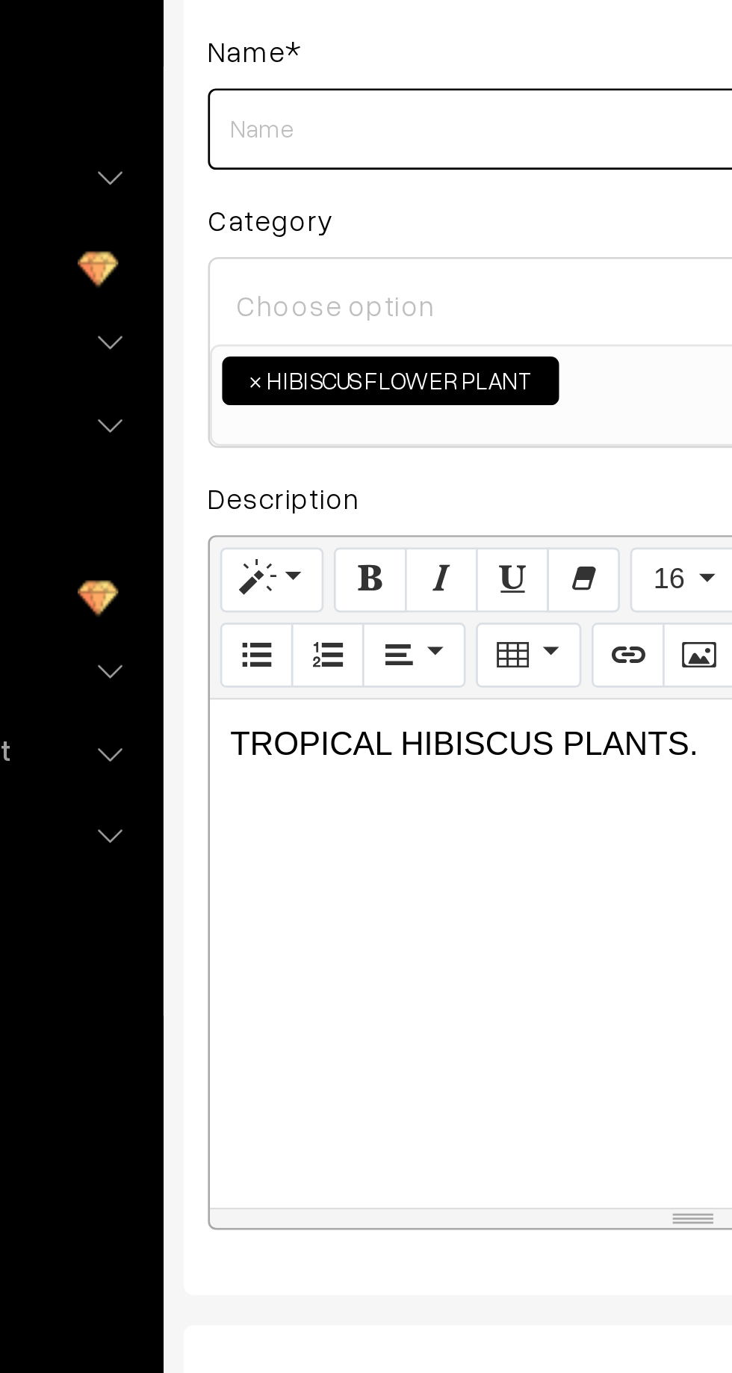
click at [232, 224] on input "Weight" at bounding box center [397, 223] width 358 height 30
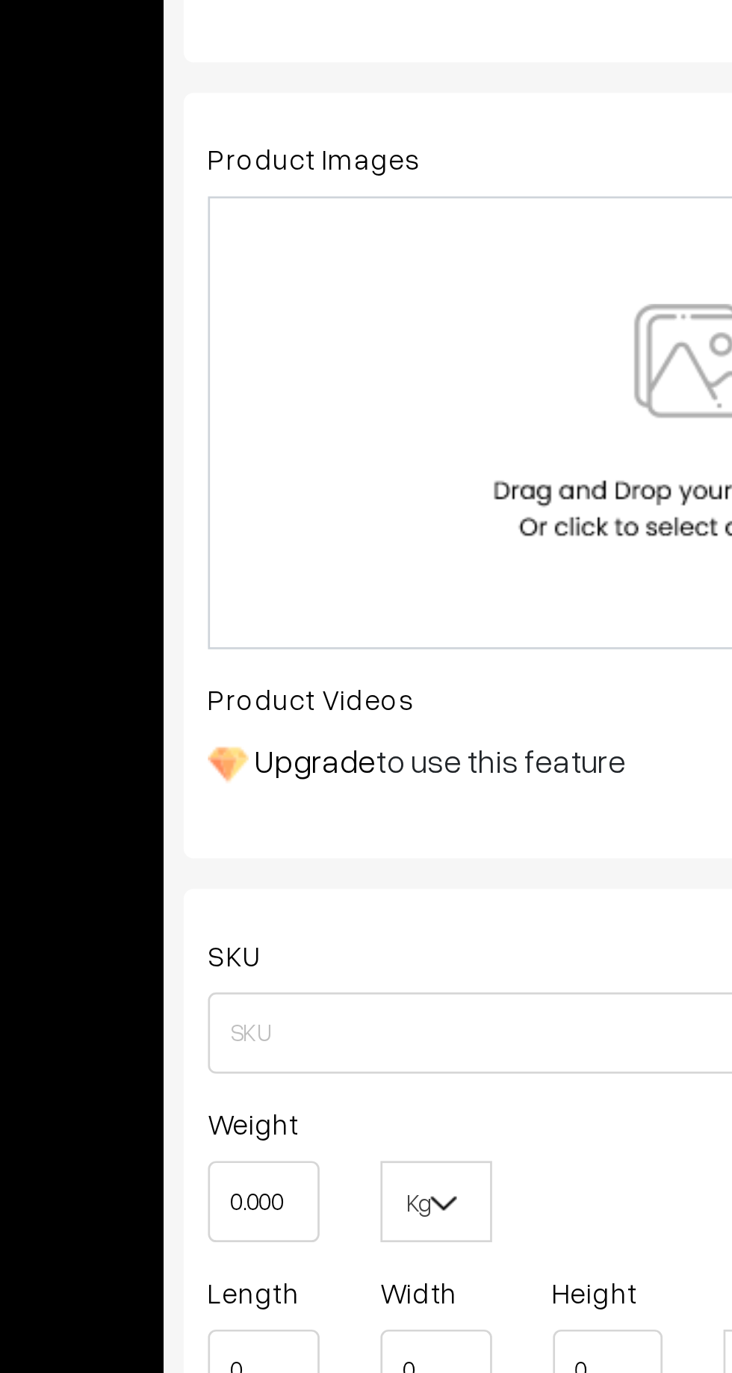
type input "[DEMOGRAPHIC_DATA] Brown Hibiscus Plants"
click at [278, 776] on div at bounding box center [397, 783] width 327 height 87
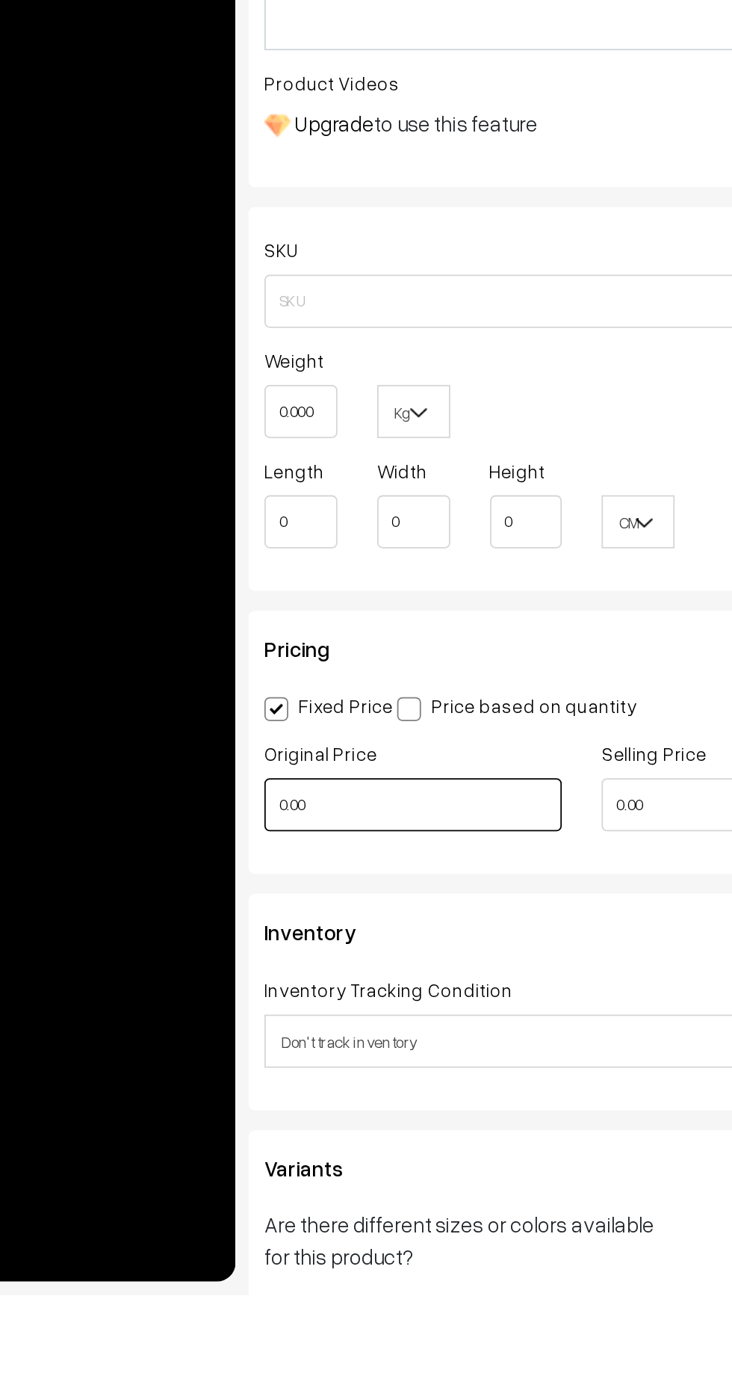
click at [256, 1094] on input "0.00" at bounding box center [301, 1097] width 167 height 30
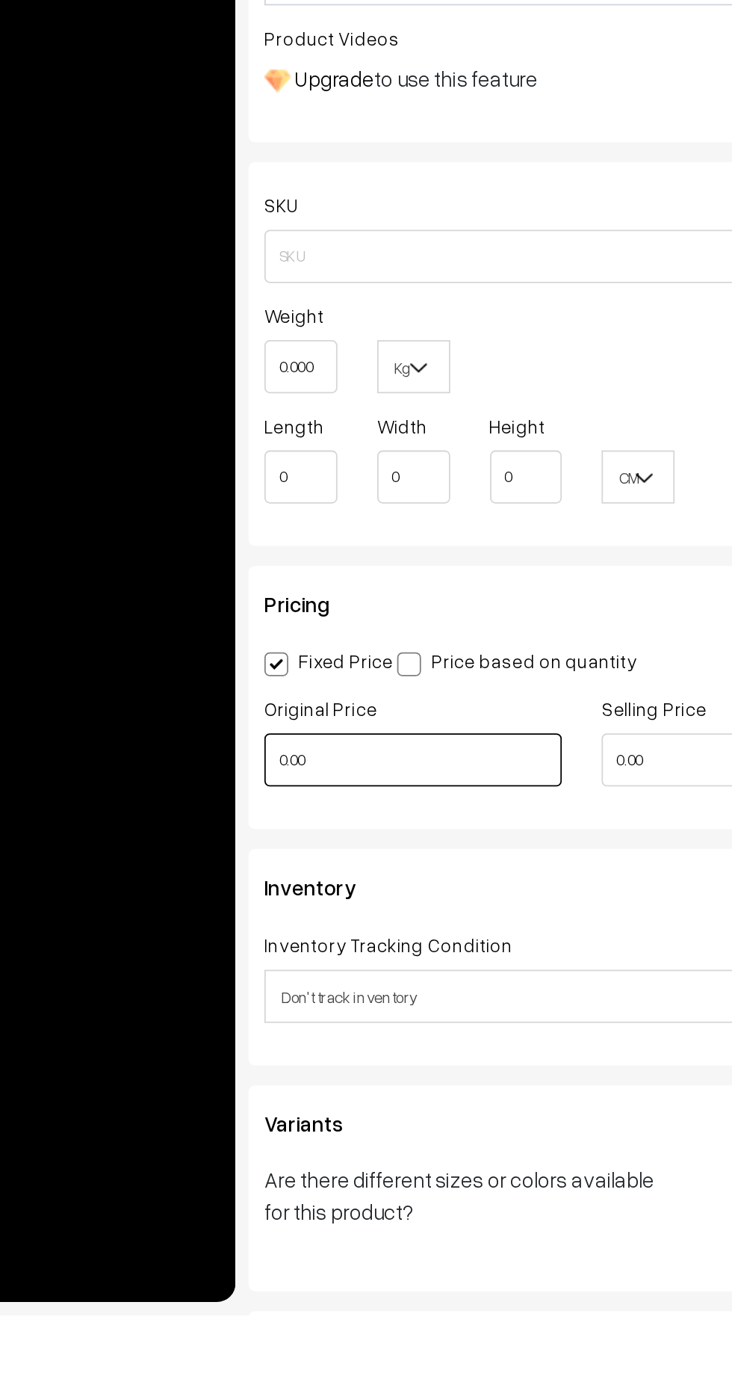
scroll to position [333, 0]
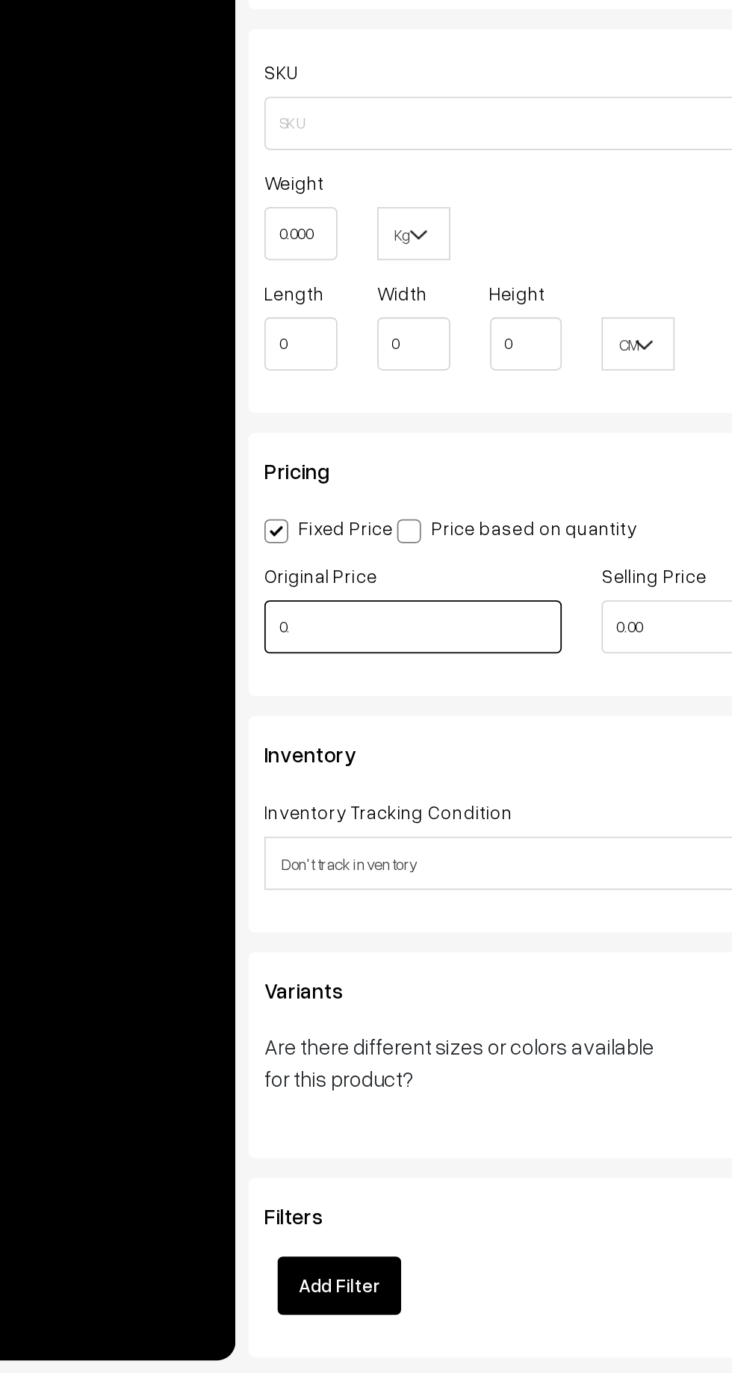
type input "0"
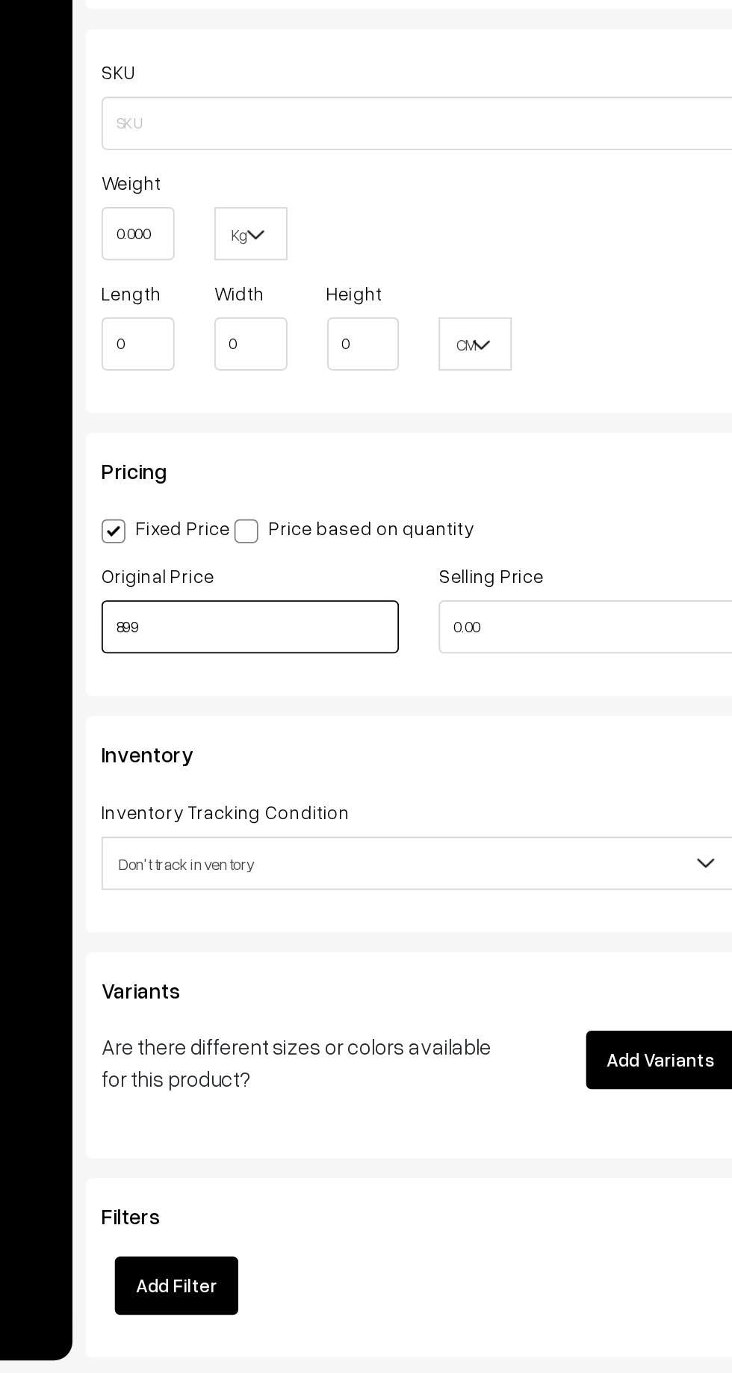
type input "899"
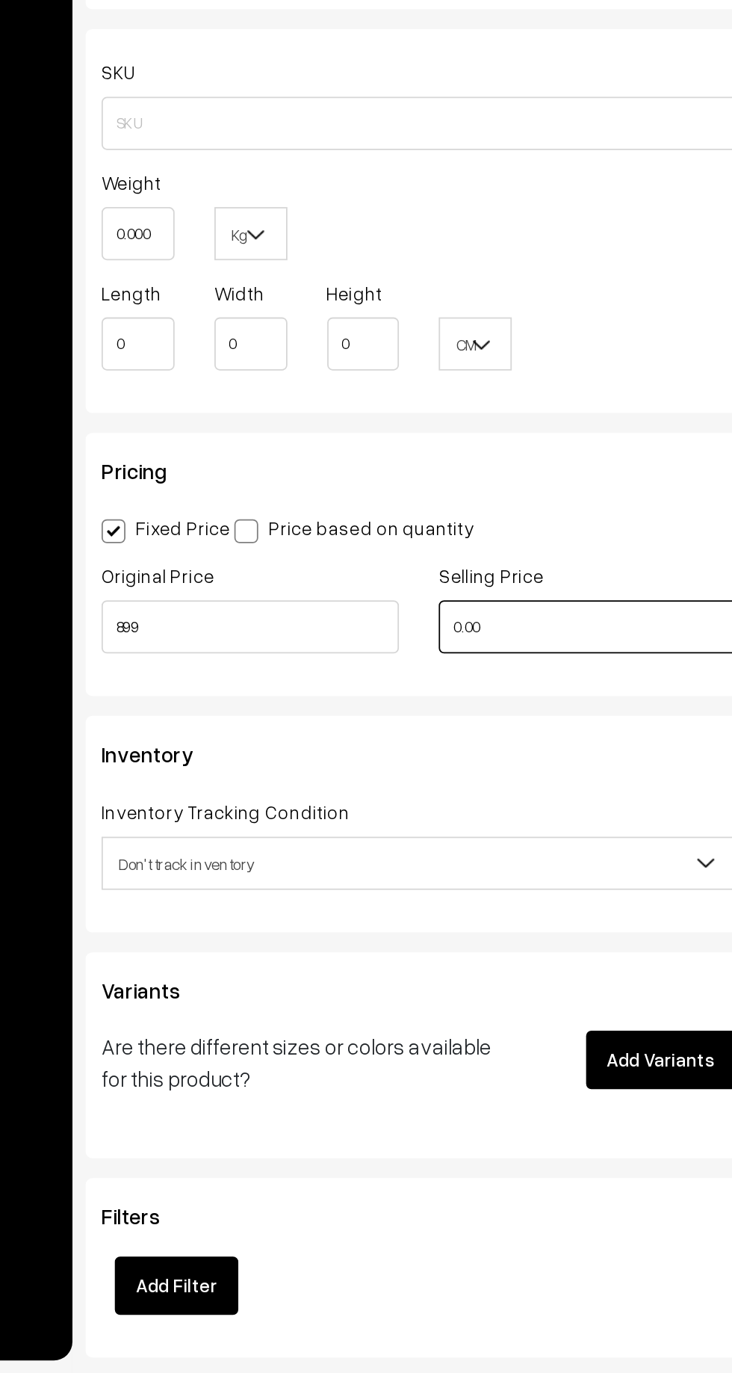
click at [455, 951] on input "0.00" at bounding box center [491, 953] width 167 height 30
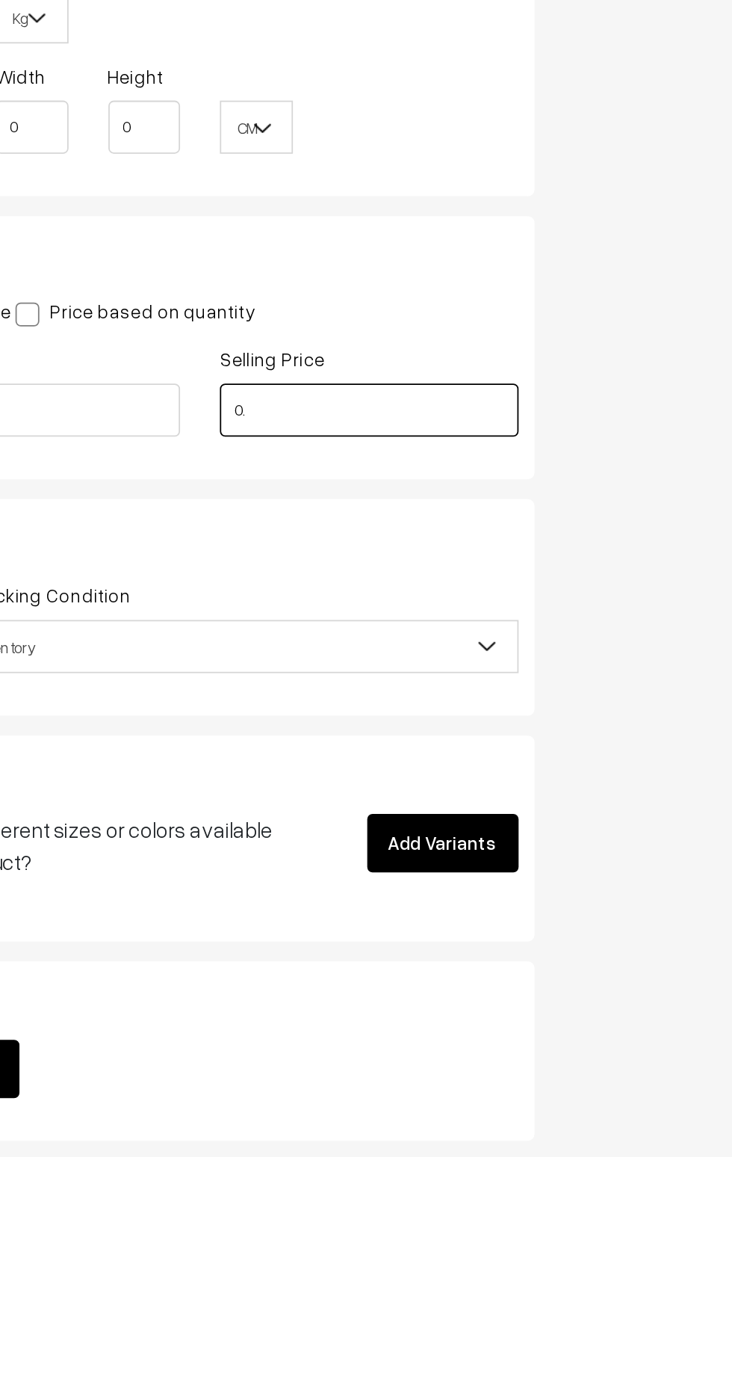
type input "0"
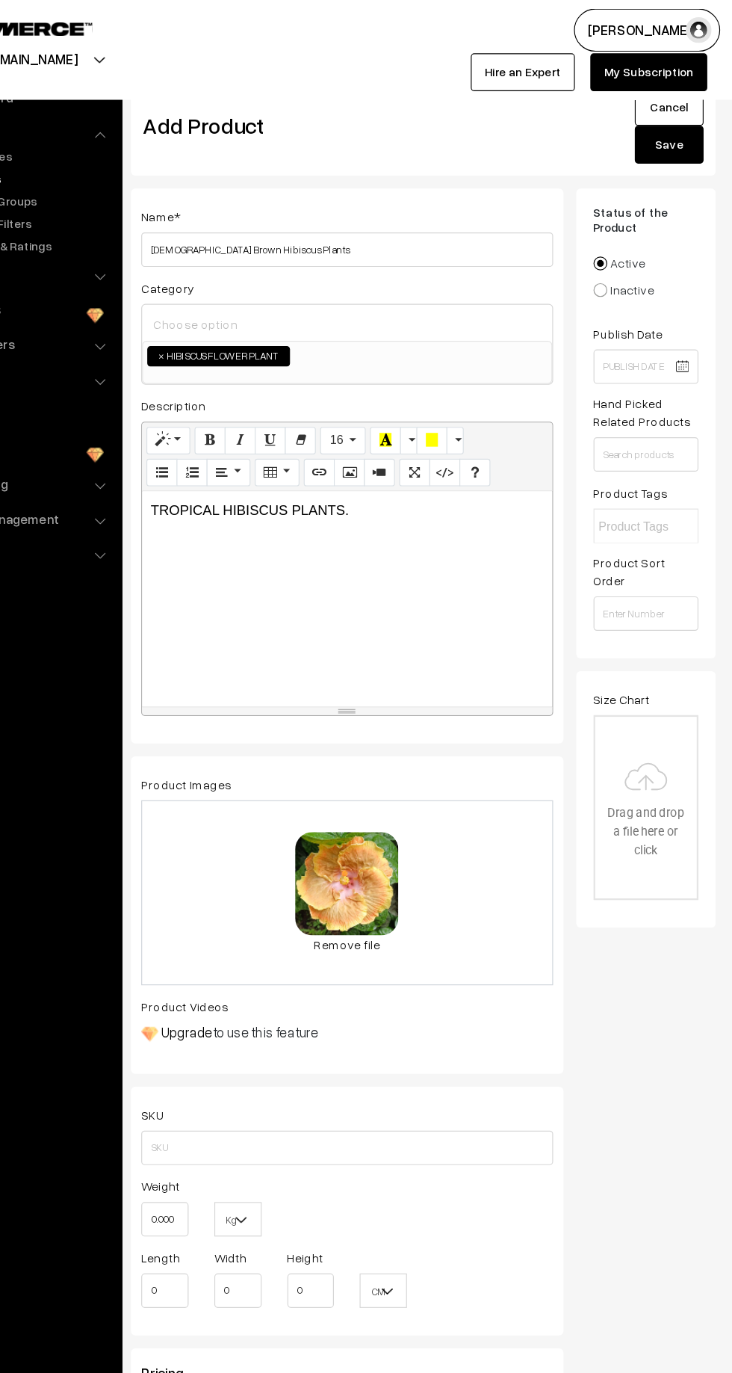
scroll to position [0, 0]
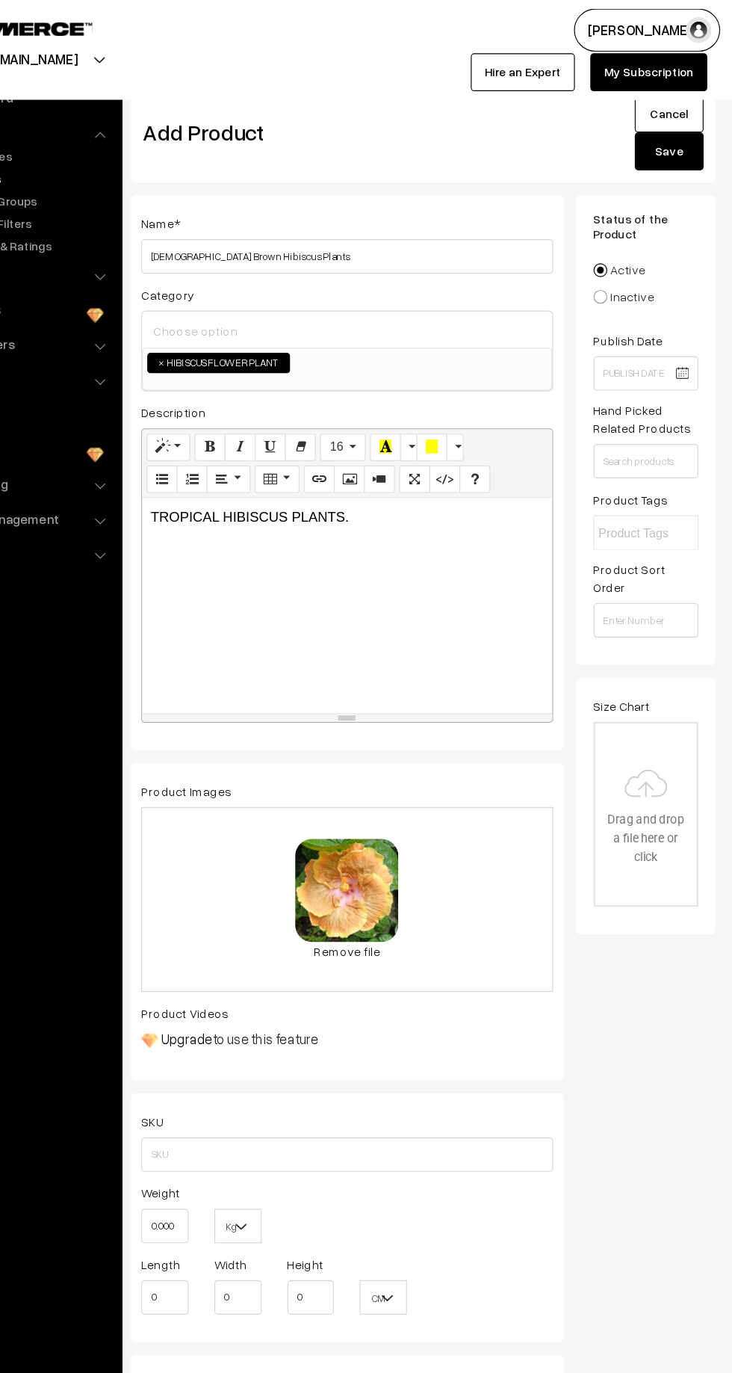
type input "499"
click at [670, 134] on button "Save" at bounding box center [677, 131] width 60 height 33
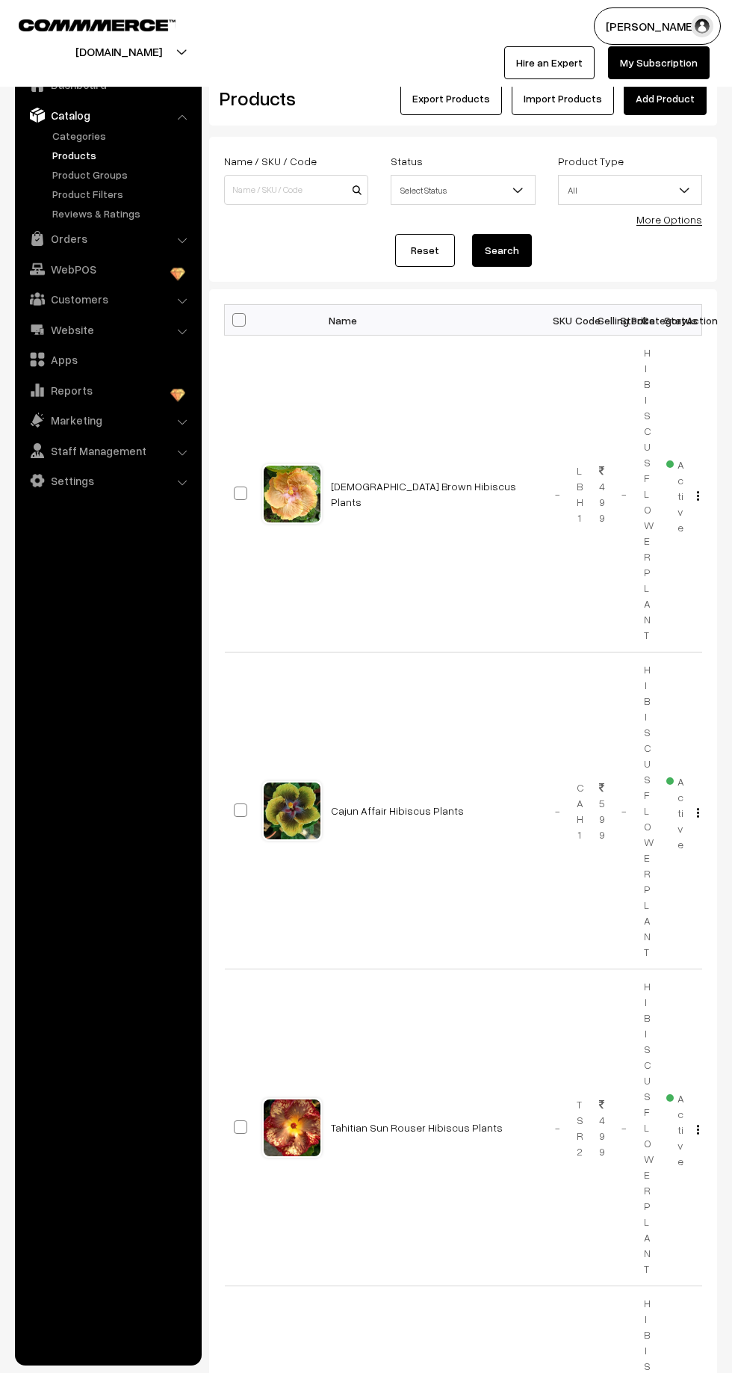
click at [690, 105] on link "Add Product" at bounding box center [665, 98] width 83 height 33
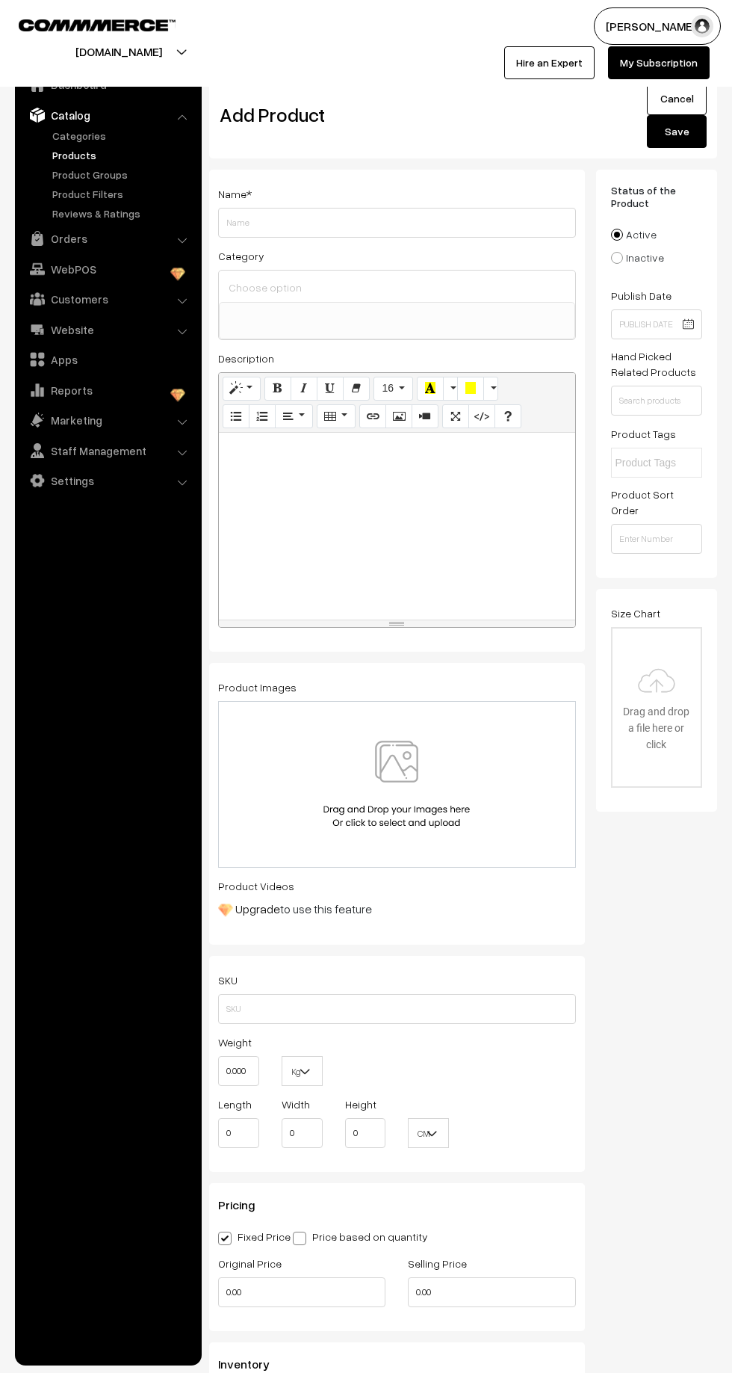
select select
click at [257, 208] on input "Weight" at bounding box center [397, 223] width 358 height 30
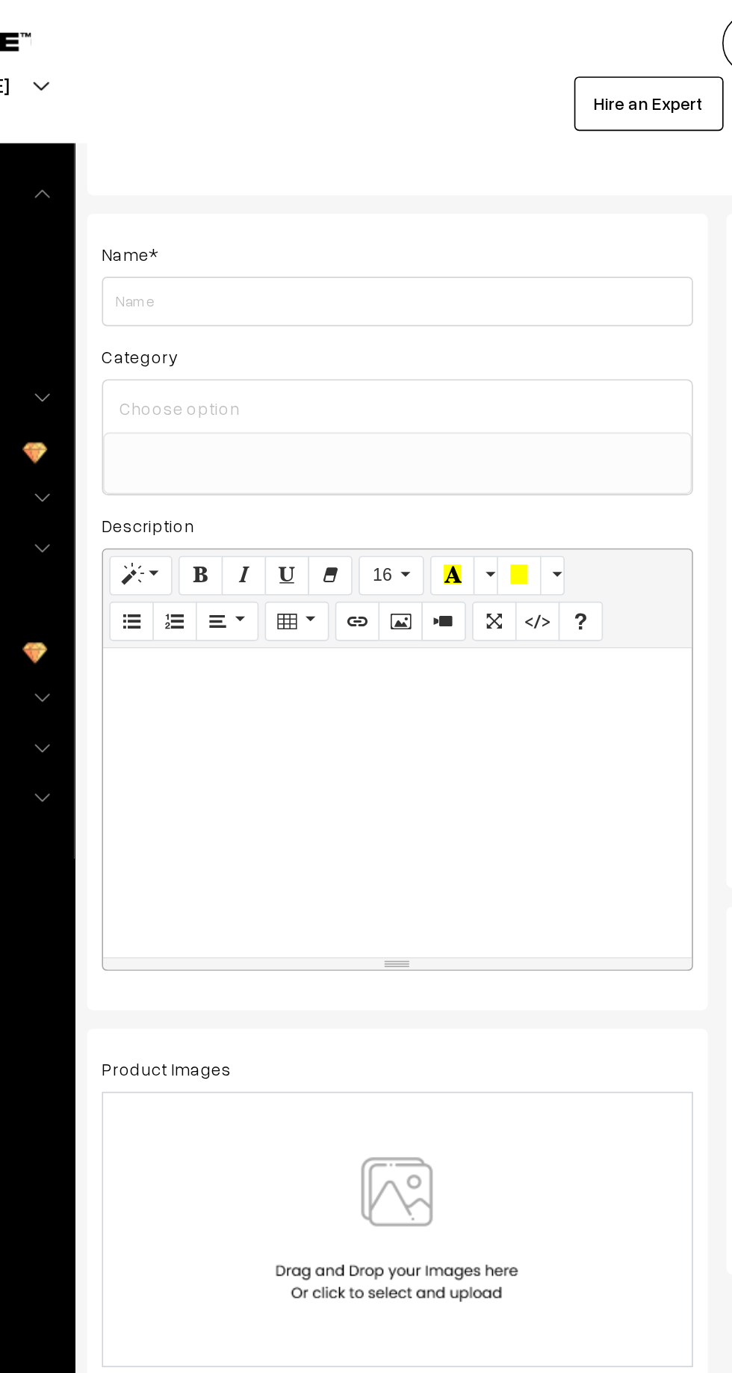
scroll to position [37, 0]
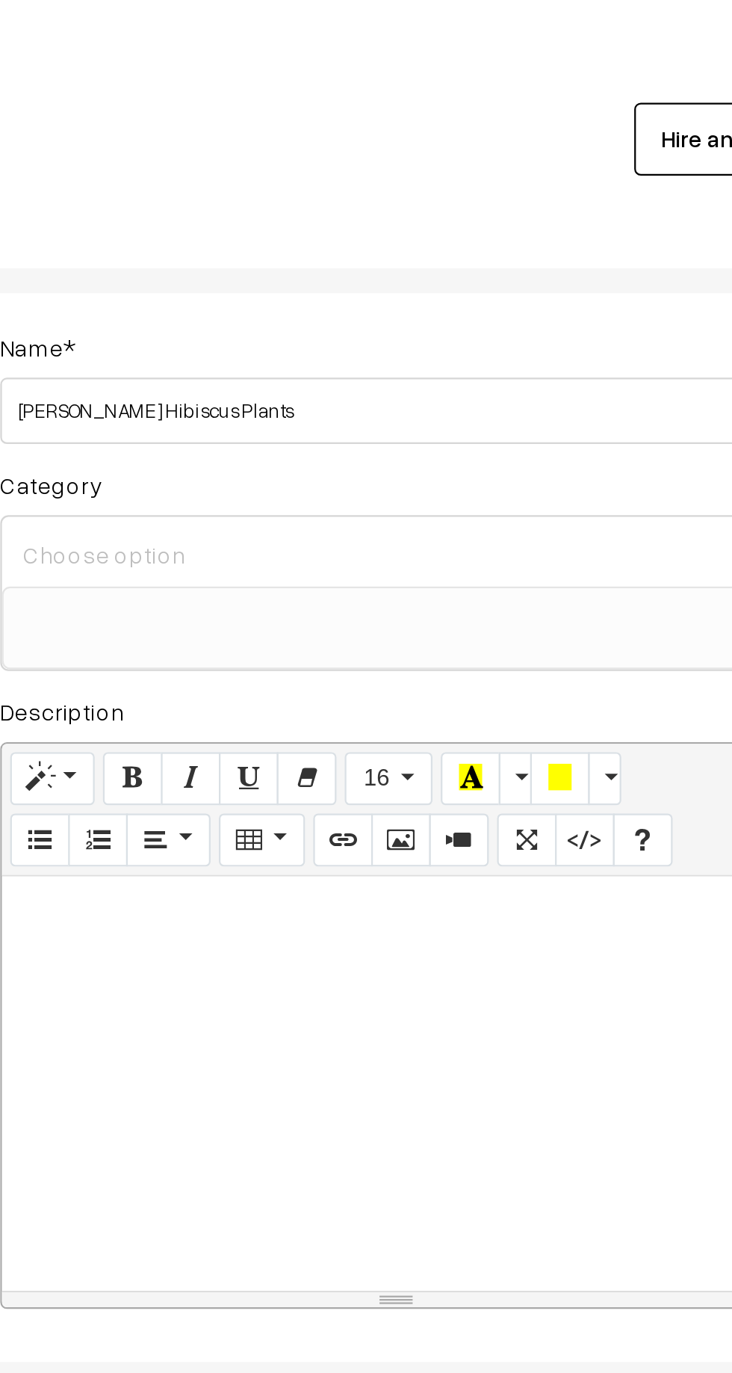
type input "[PERSON_NAME] Hibiscus Plants"
click at [229, 249] on input at bounding box center [397, 250] width 344 height 22
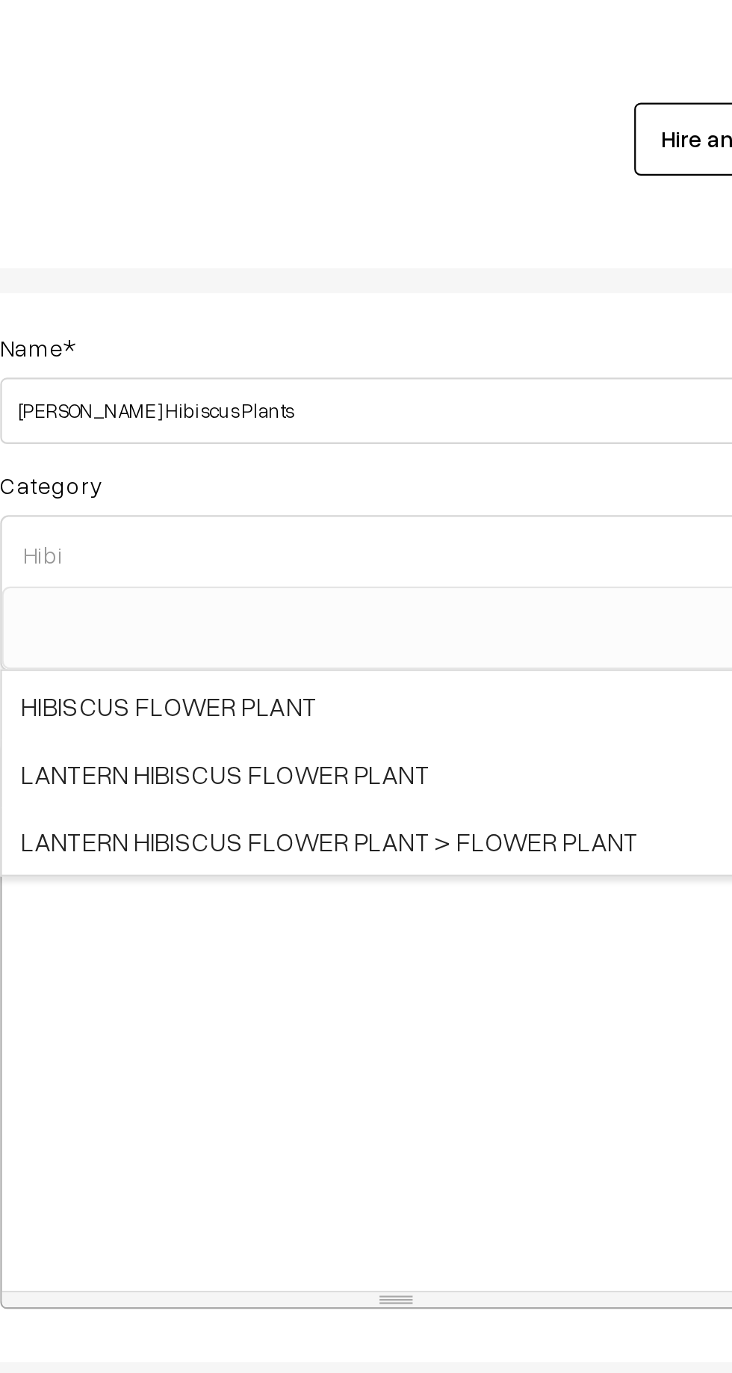
type input "Hibi"
click at [254, 317] on span "HIBISCUS FLOWER PLANT" at bounding box center [397, 318] width 356 height 31
select select "22"
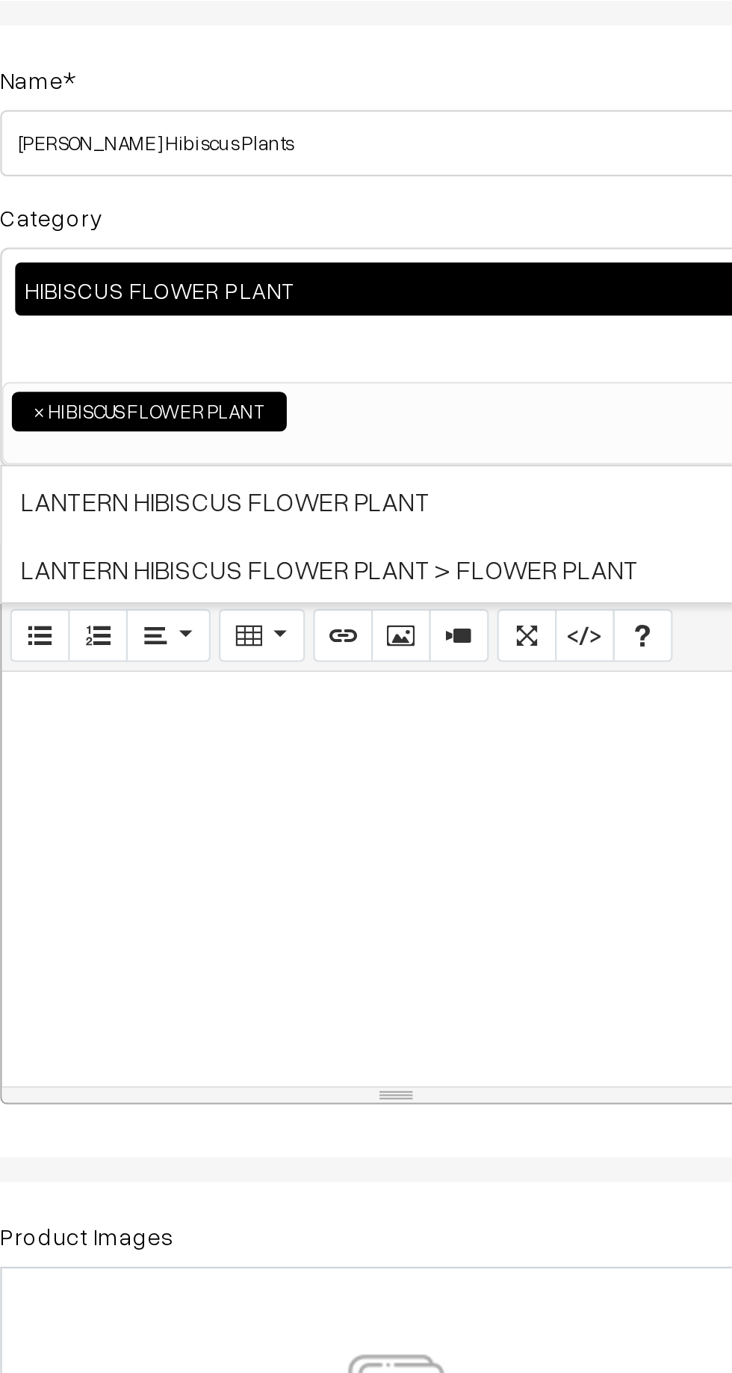
click at [259, 484] on div at bounding box center [397, 517] width 356 height 187
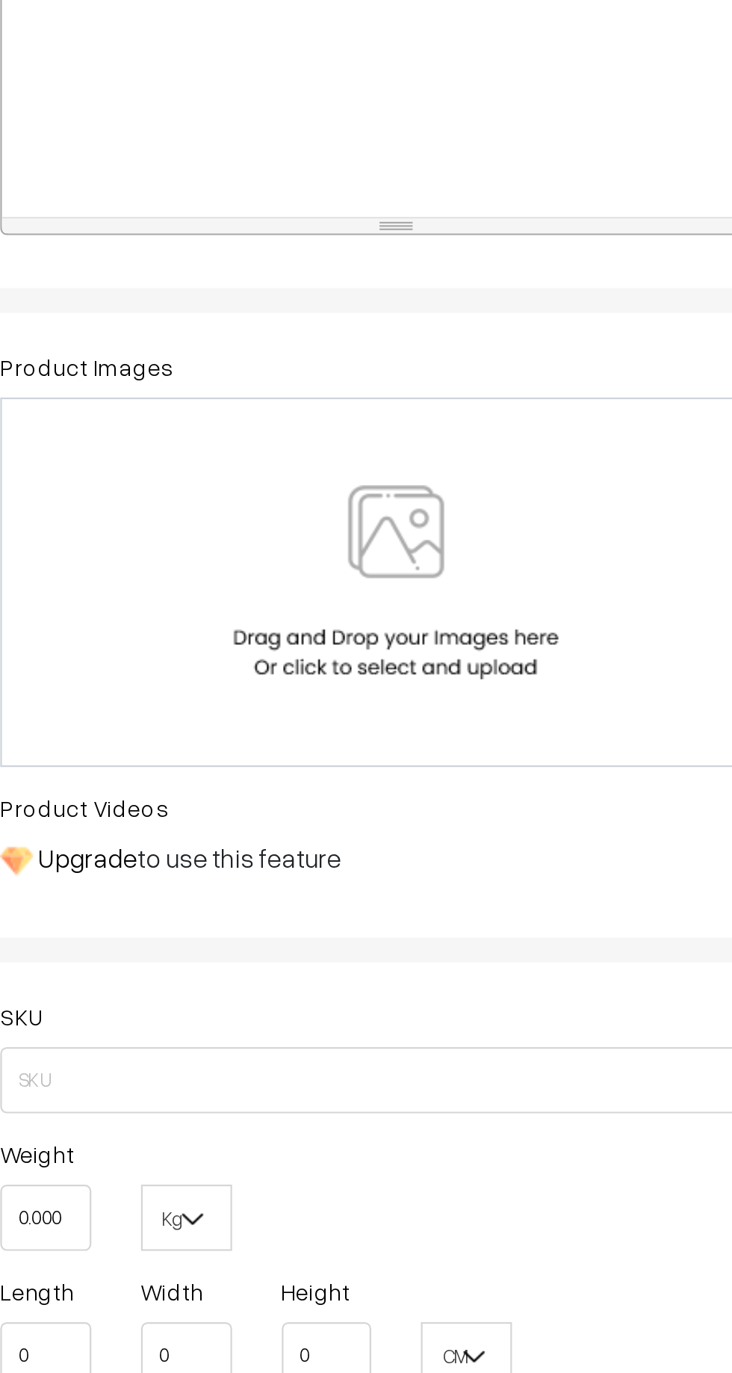
click at [313, 746] on div at bounding box center [397, 774] width 327 height 87
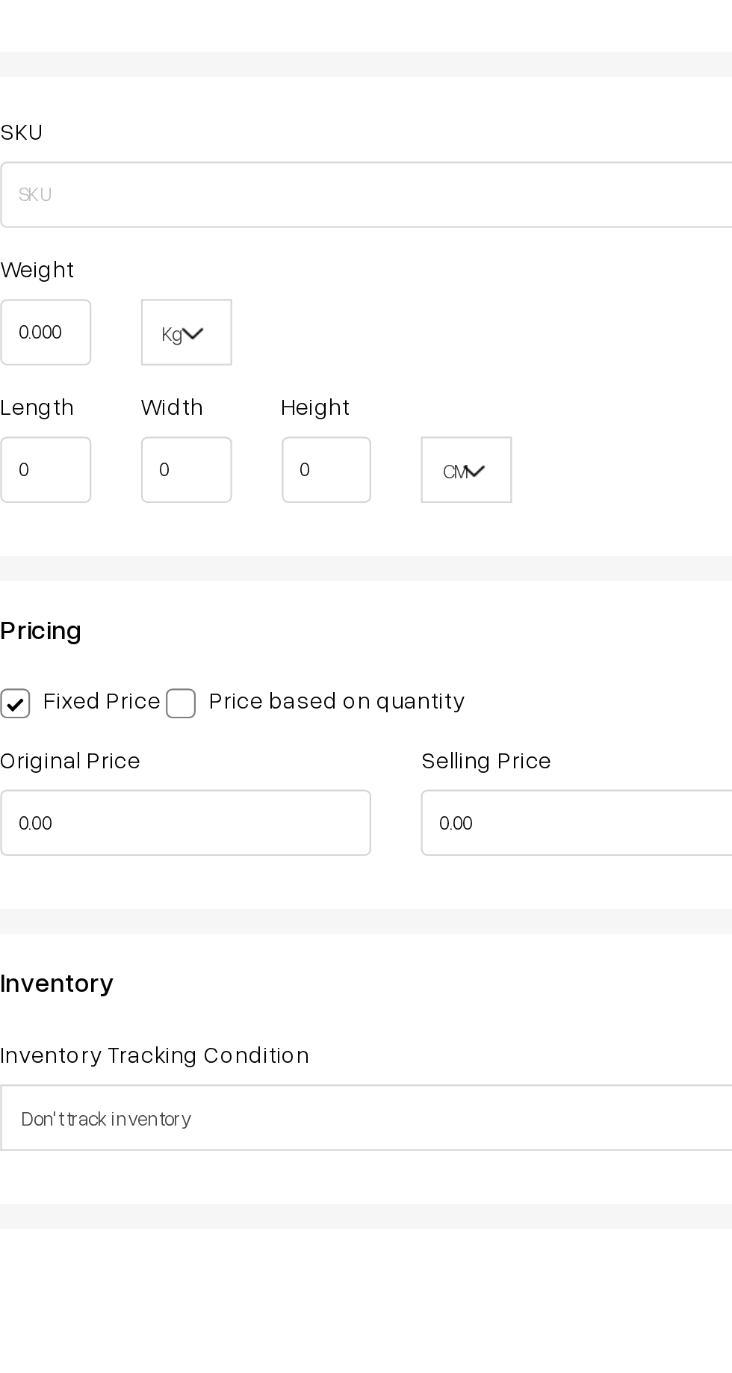
scroll to position [136, 0]
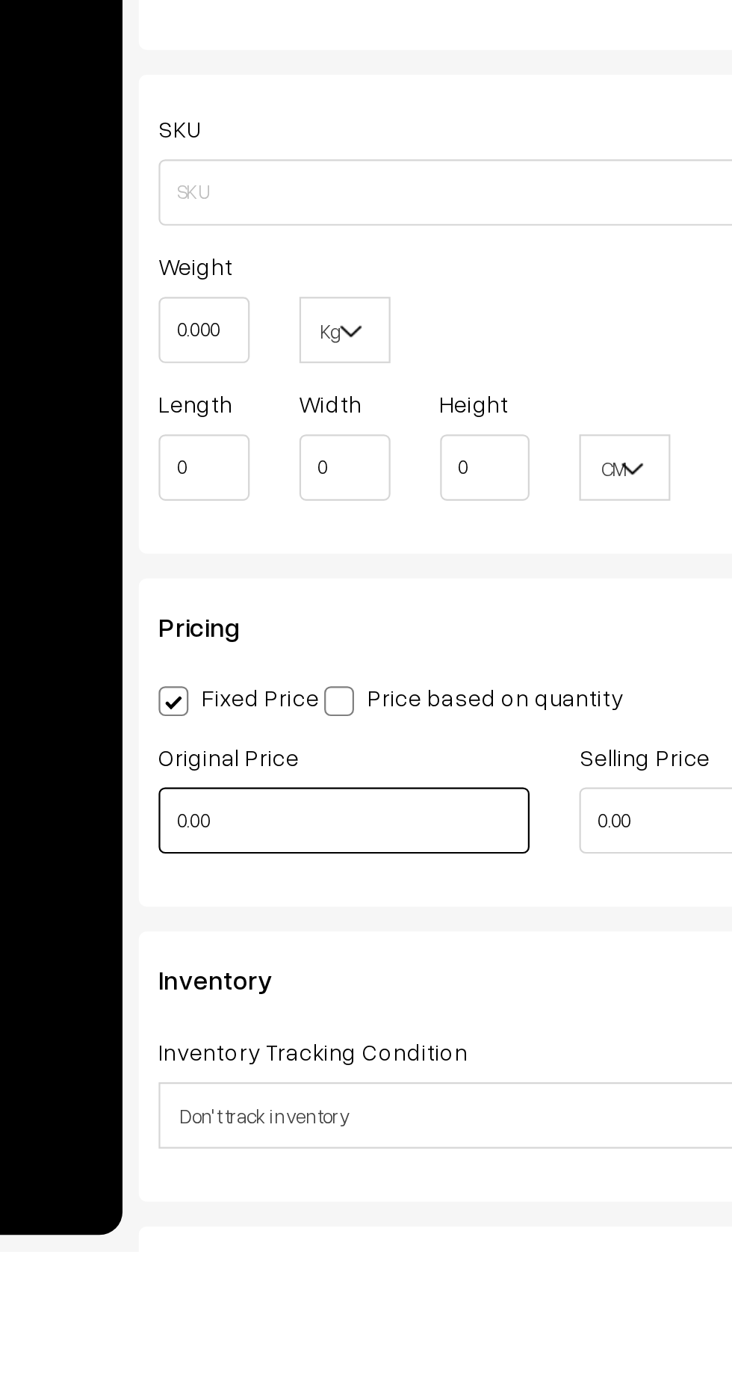
click at [342, 1177] on input "0.00" at bounding box center [301, 1178] width 167 height 30
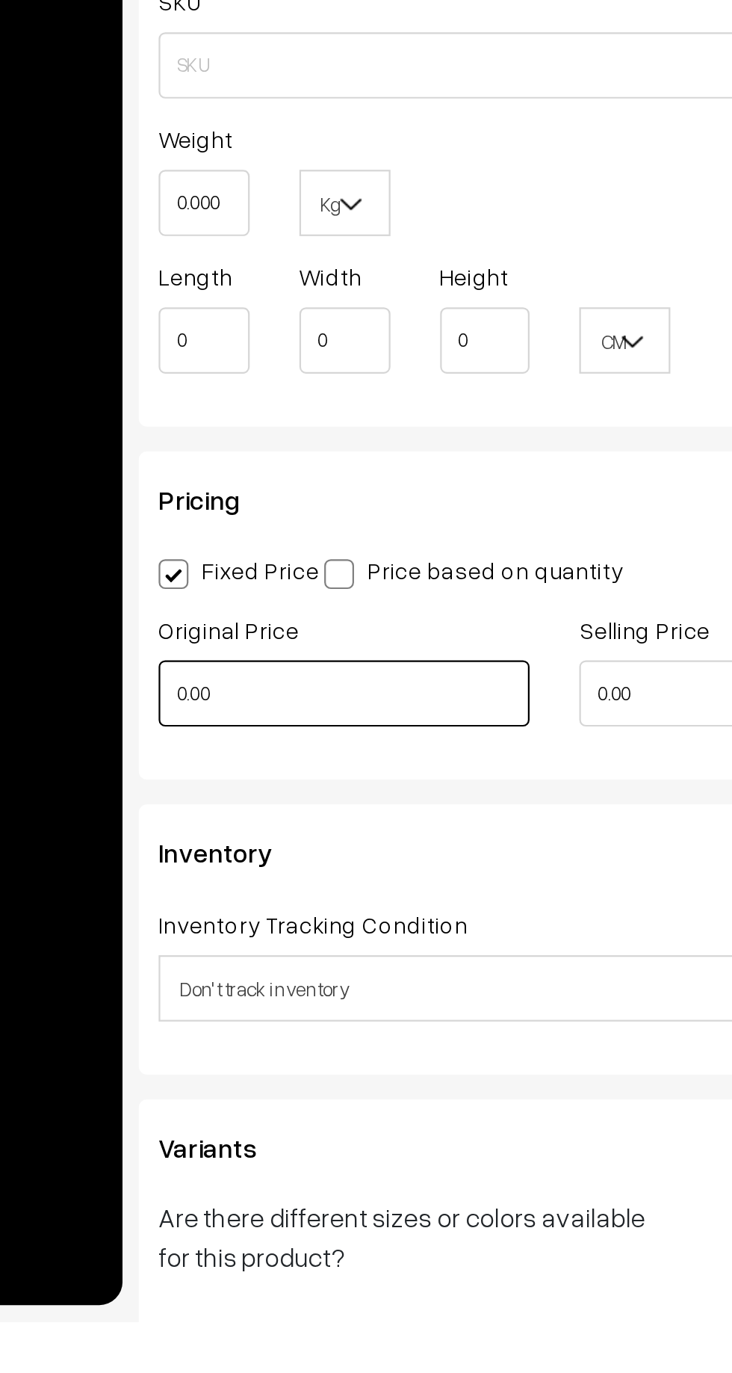
scroll to position [288, 0]
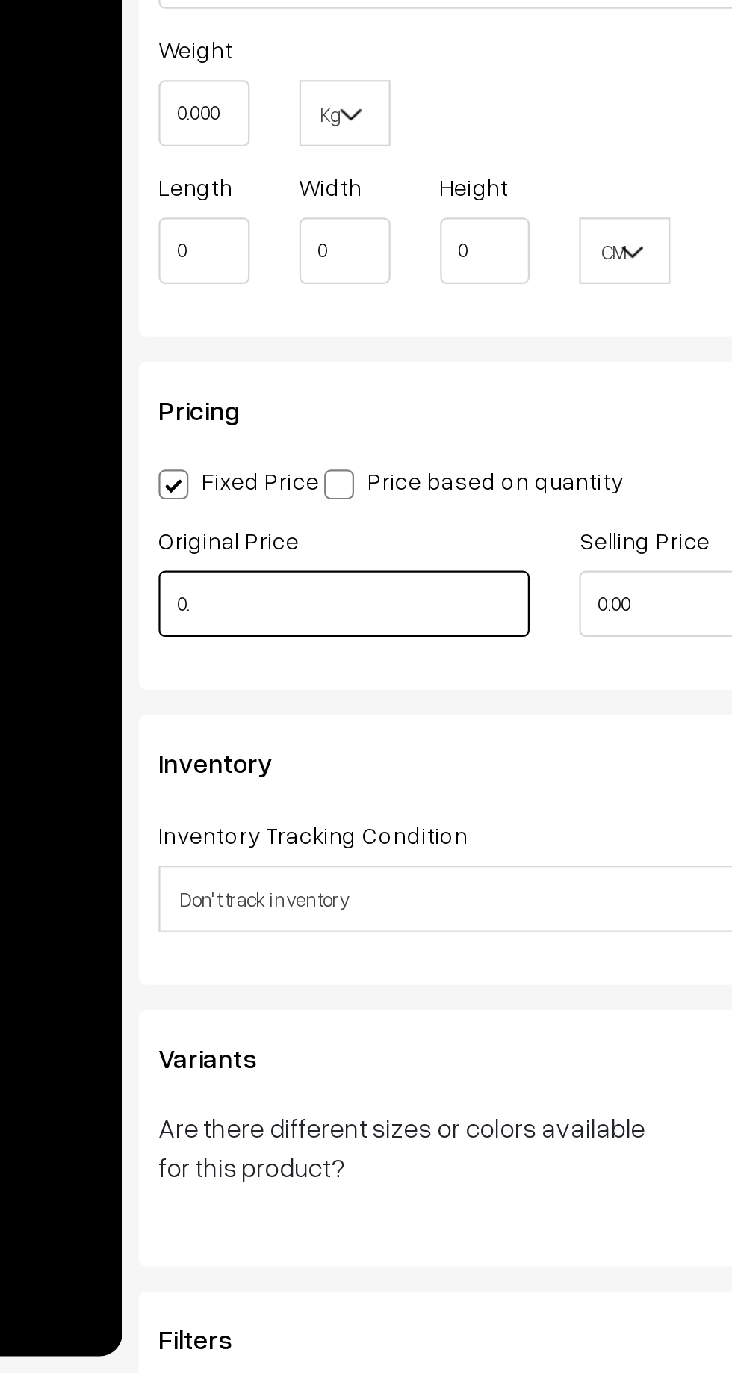
type input "0"
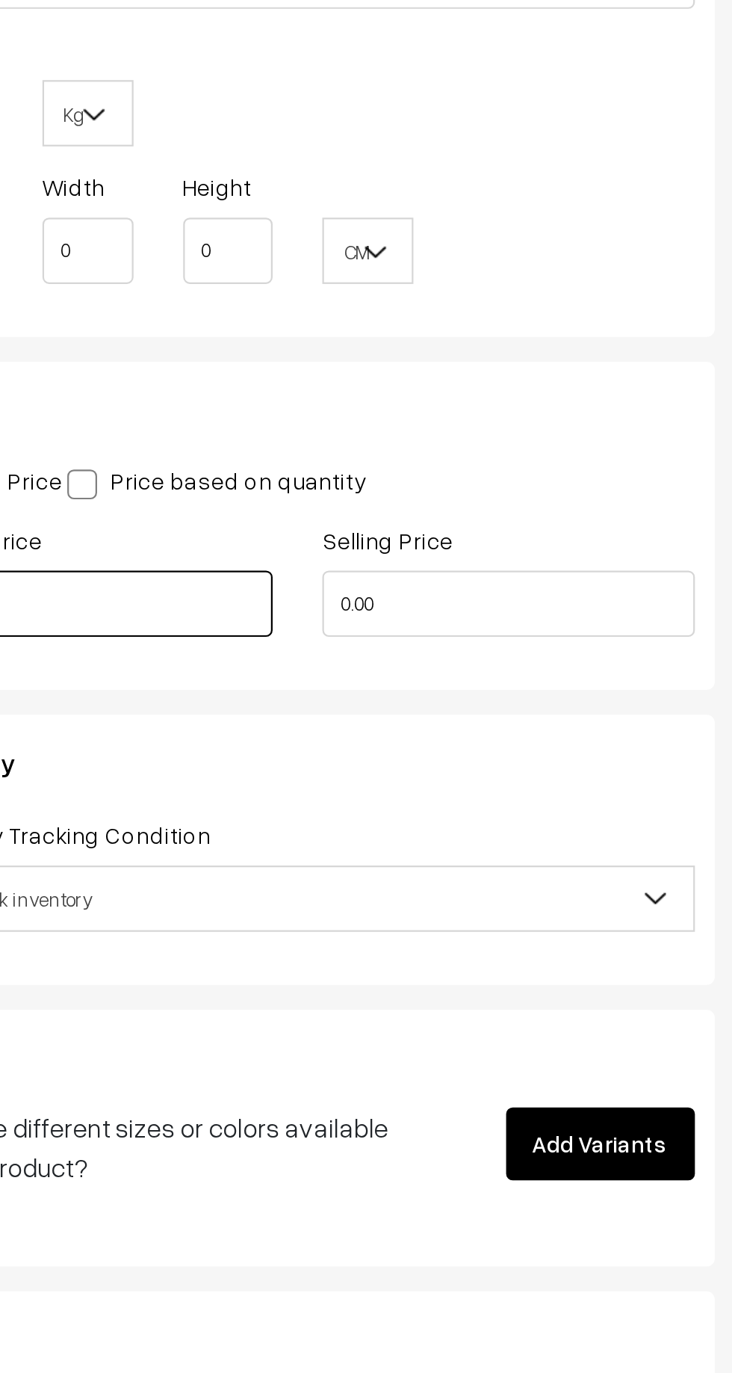
type input "599"
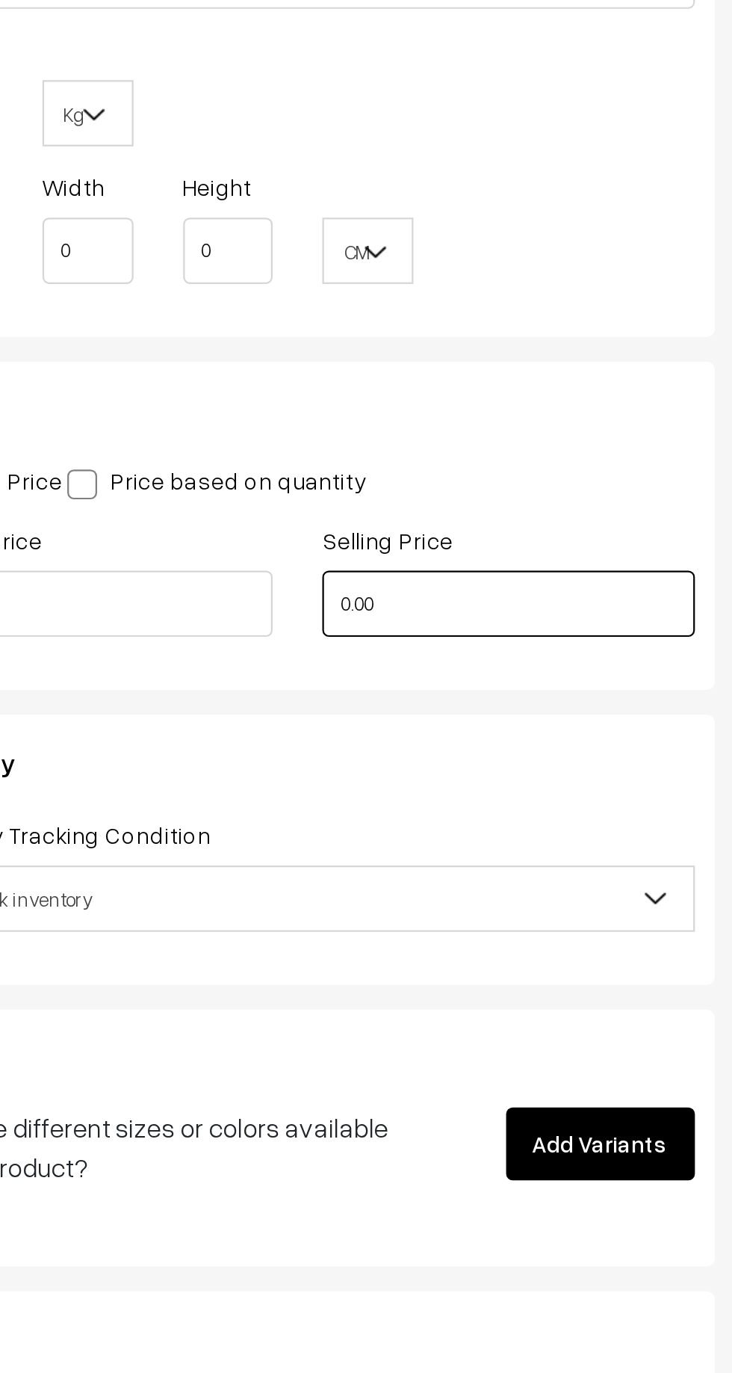
click at [447, 1026] on input "0.00" at bounding box center [491, 1026] width 167 height 30
type input "0"
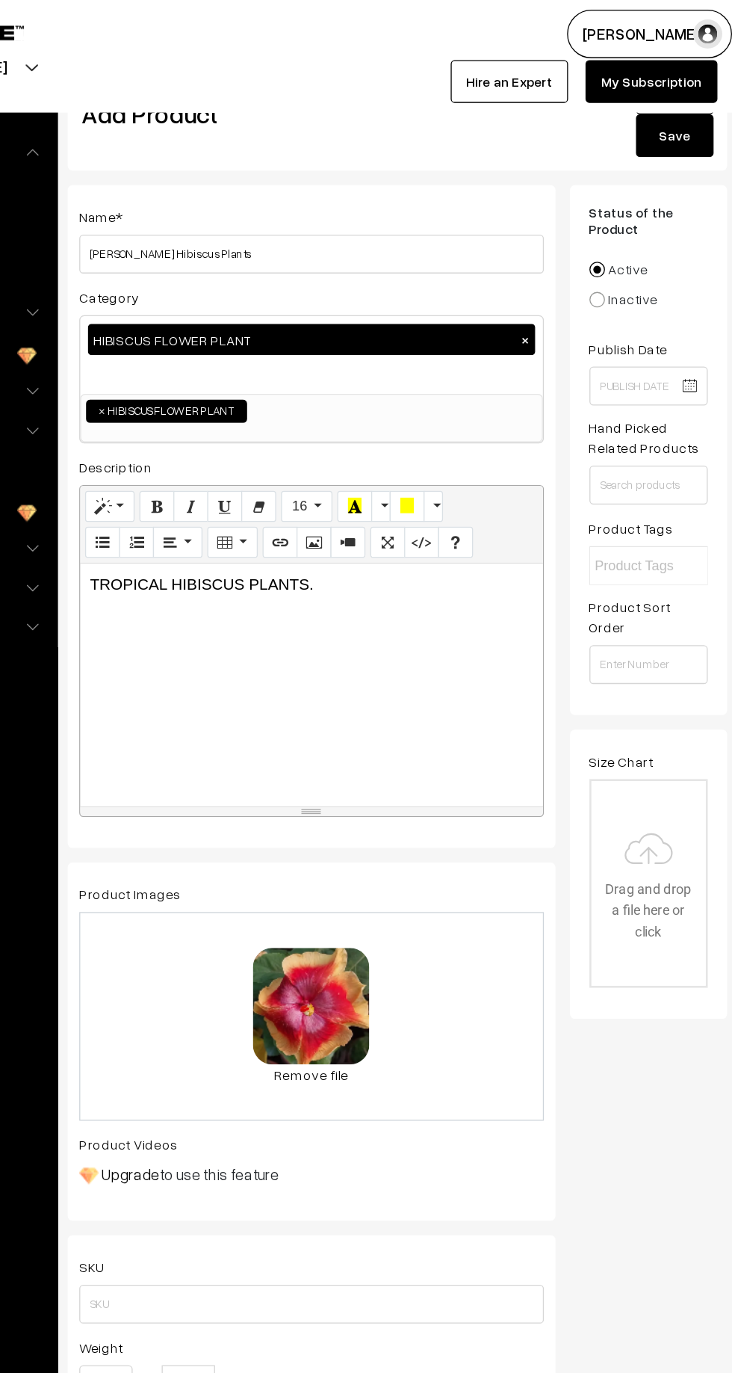
scroll to position [0, 0]
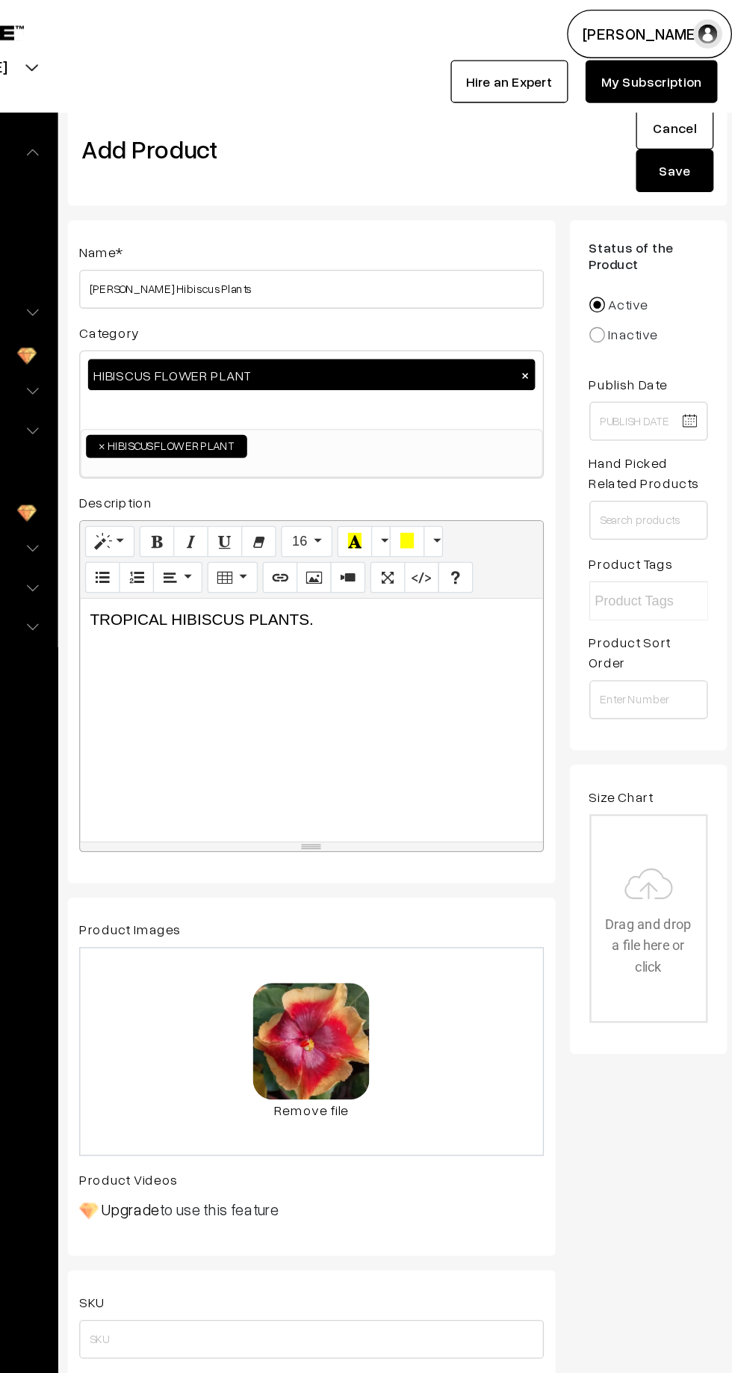
type input "349"
click at [658, 127] on button "Save" at bounding box center [677, 131] width 60 height 33
